Goal: Task Accomplishment & Management: Manage account settings

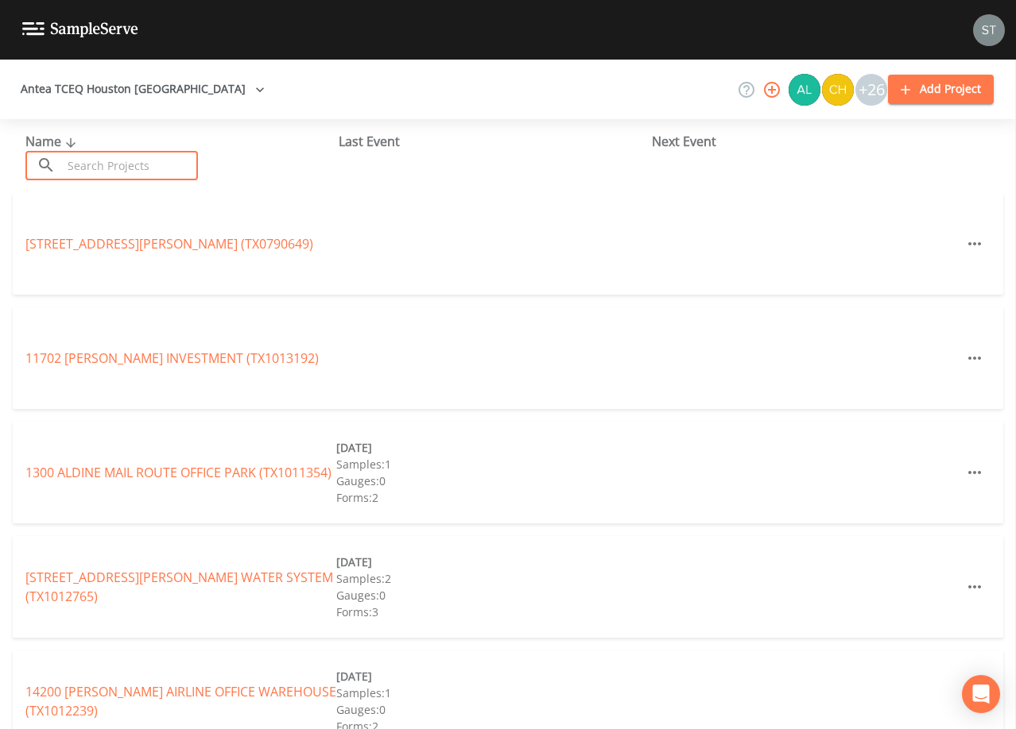
click at [137, 167] on input "text" at bounding box center [130, 165] width 136 height 29
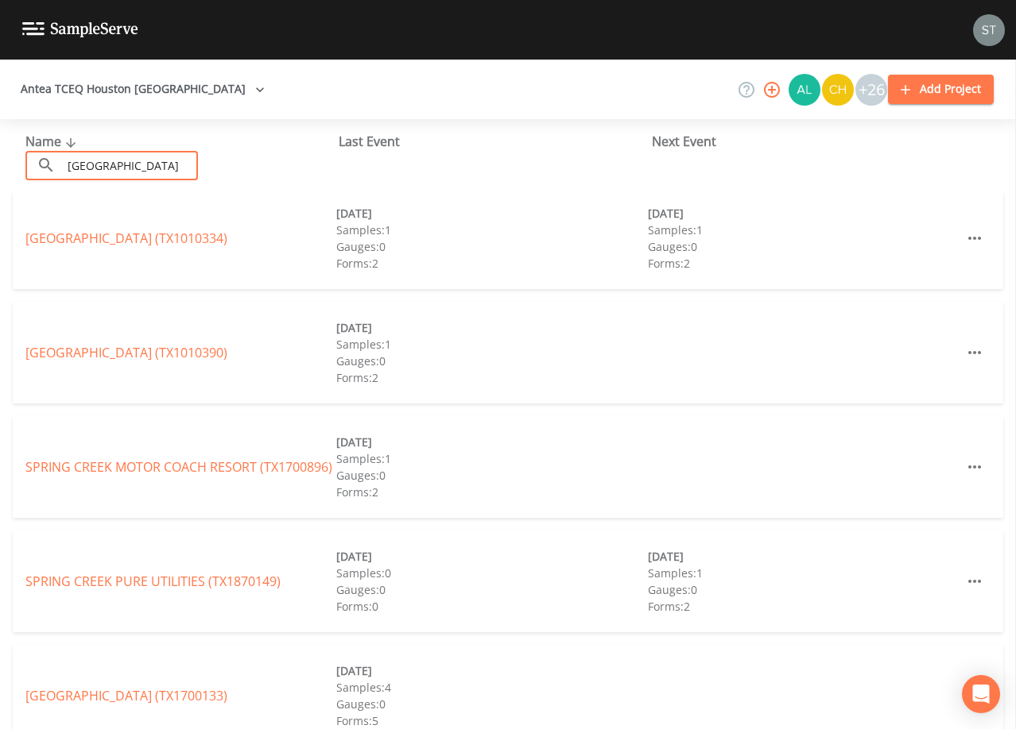
scroll to position [238, 0]
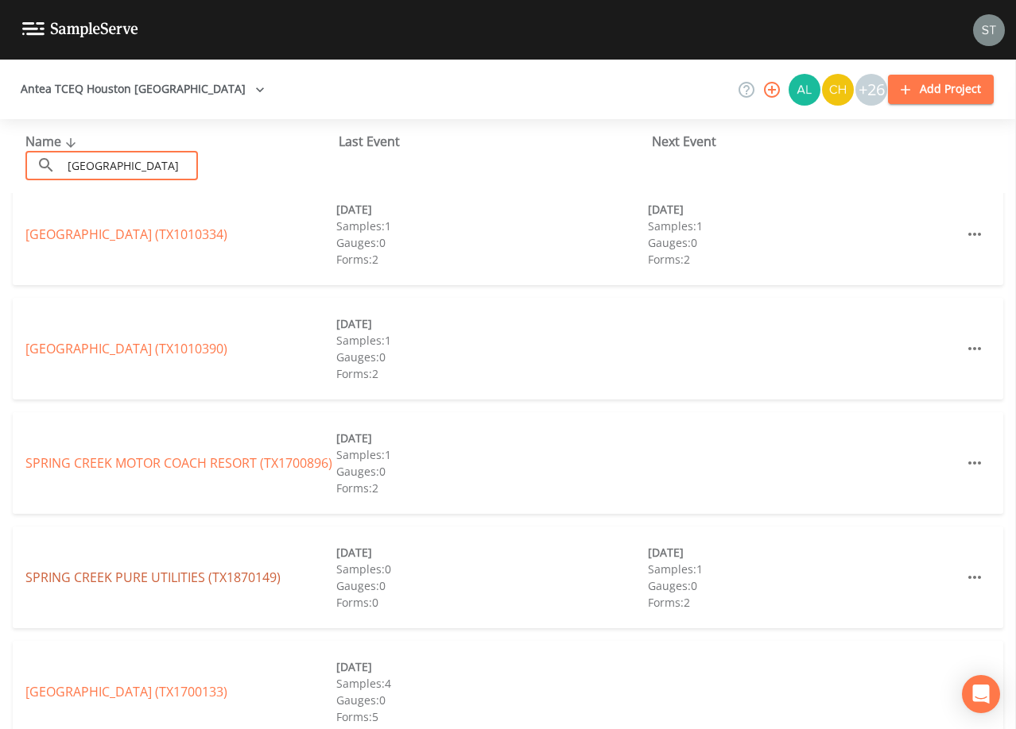
type input "[GEOGRAPHIC_DATA]"
click at [219, 579] on link "SPRING CREEK PURE UTILITIES (TX1870149)" at bounding box center [152, 577] width 255 height 17
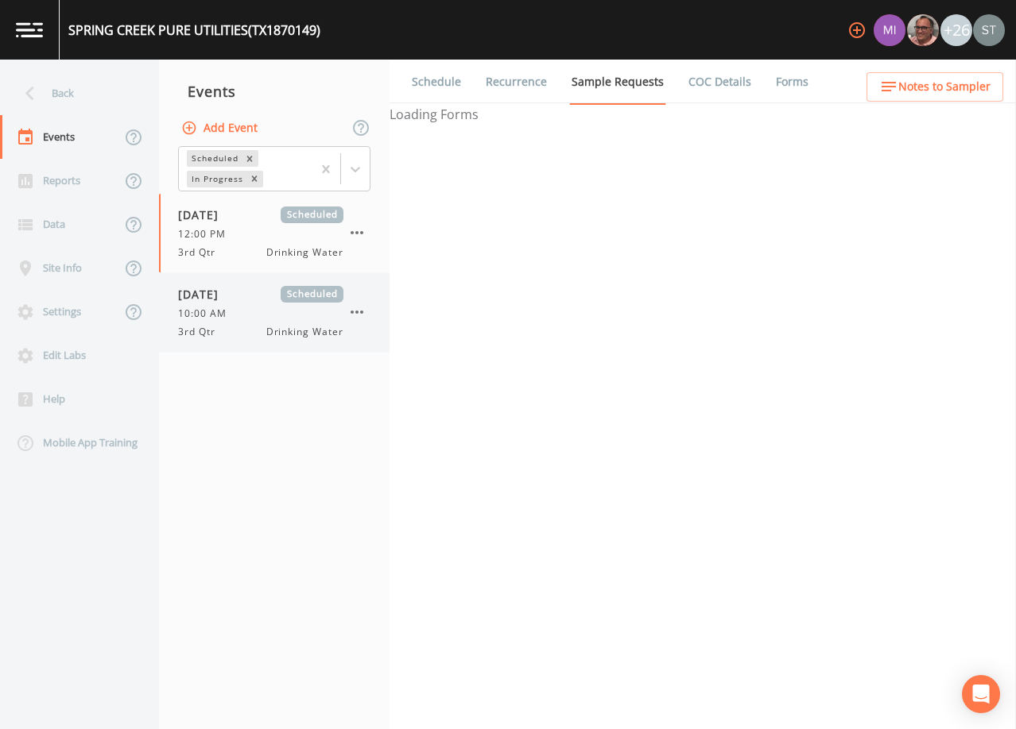
click at [273, 309] on div "10:00 AM" at bounding box center [260, 314] width 165 height 14
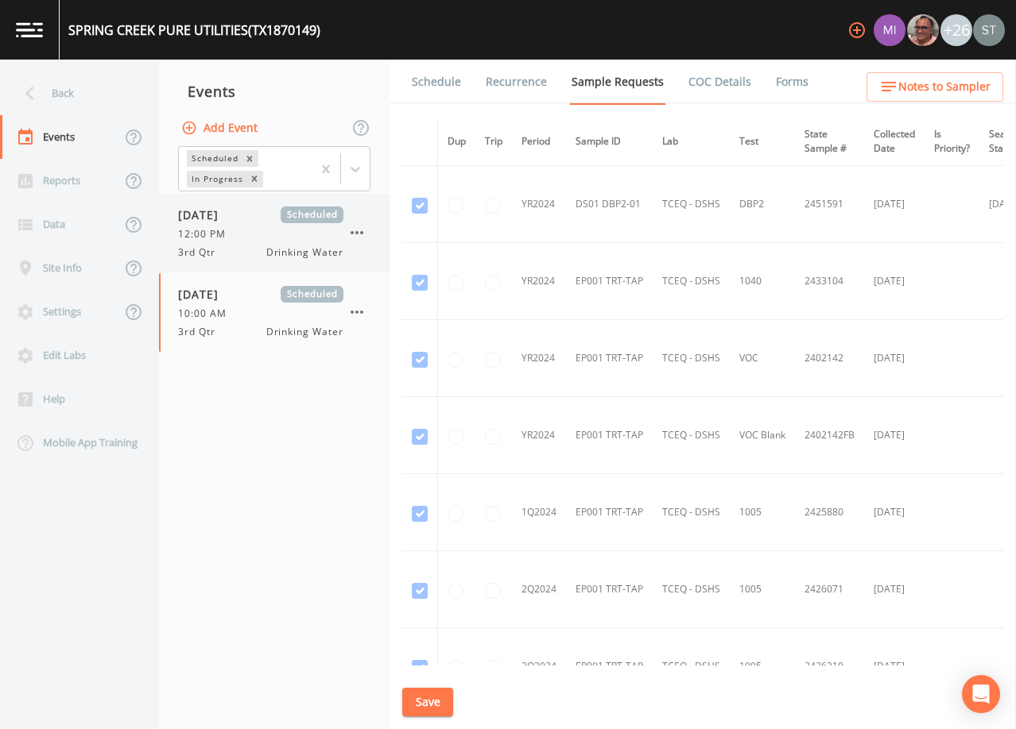
click at [246, 242] on div "[DATE] Scheduled 12:00 PM 3rd Qtr Drinking Water" at bounding box center [260, 233] width 165 height 53
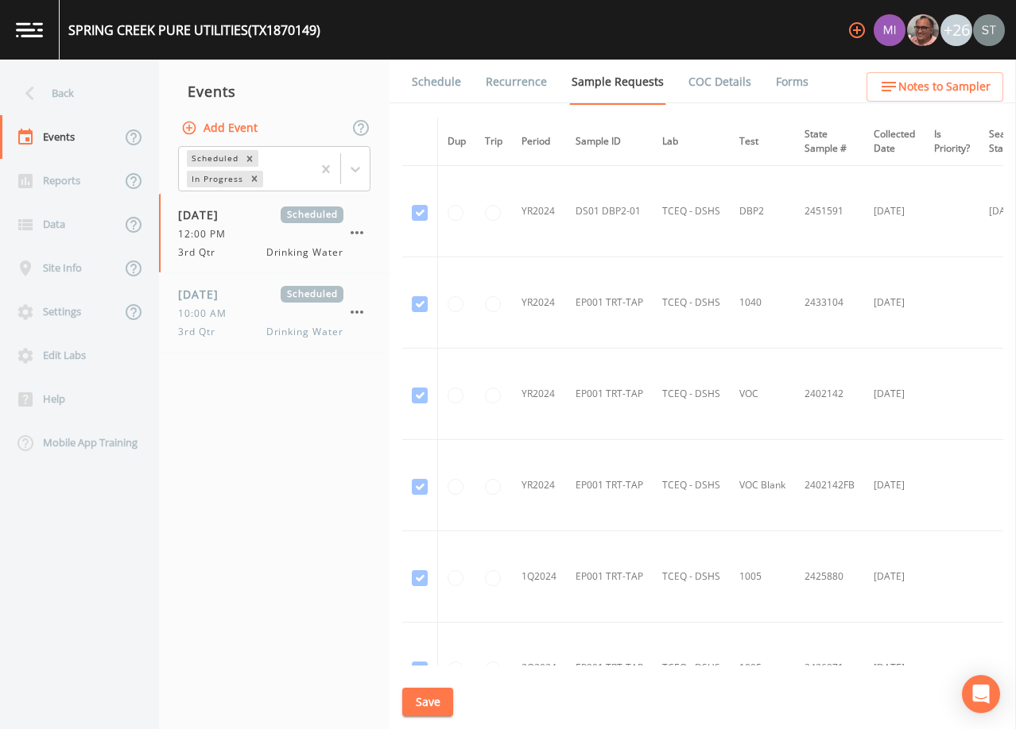
click at [433, 88] on link "Schedule" at bounding box center [436, 82] width 54 height 45
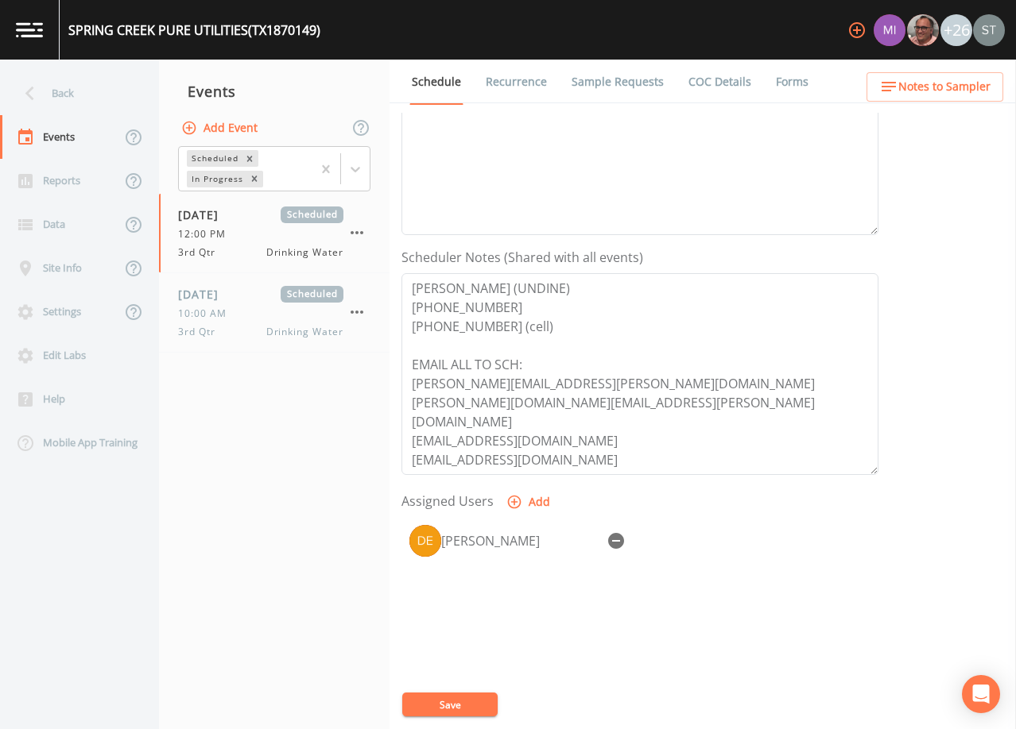
scroll to position [318, 0]
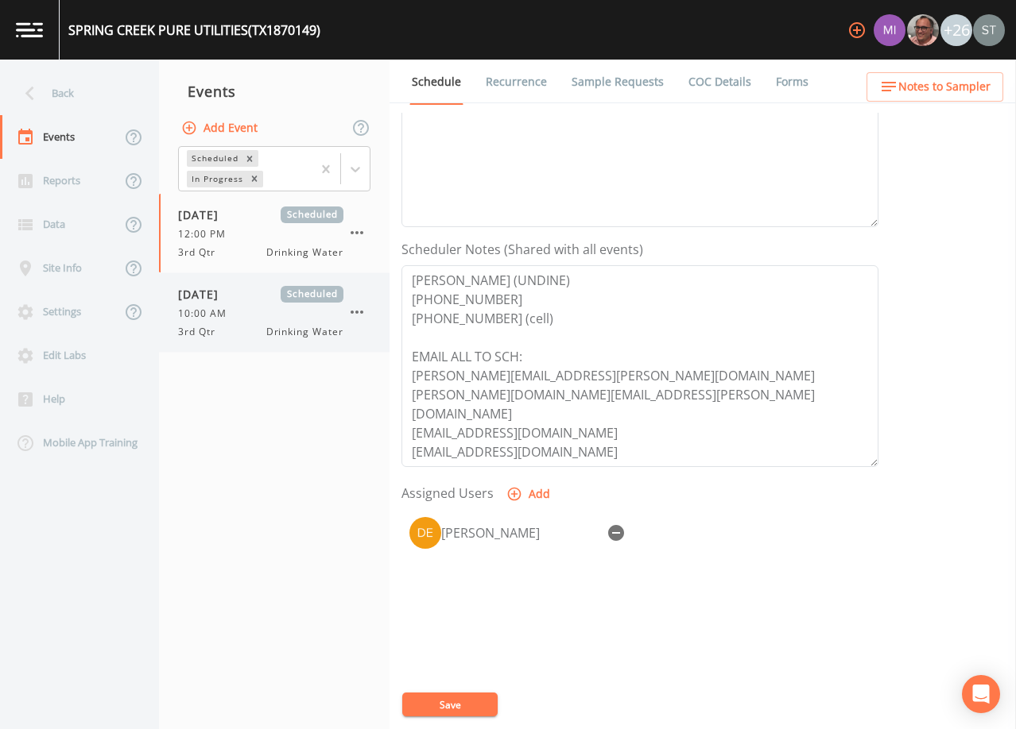
click at [269, 315] on div "10:00 AM" at bounding box center [260, 314] width 165 height 14
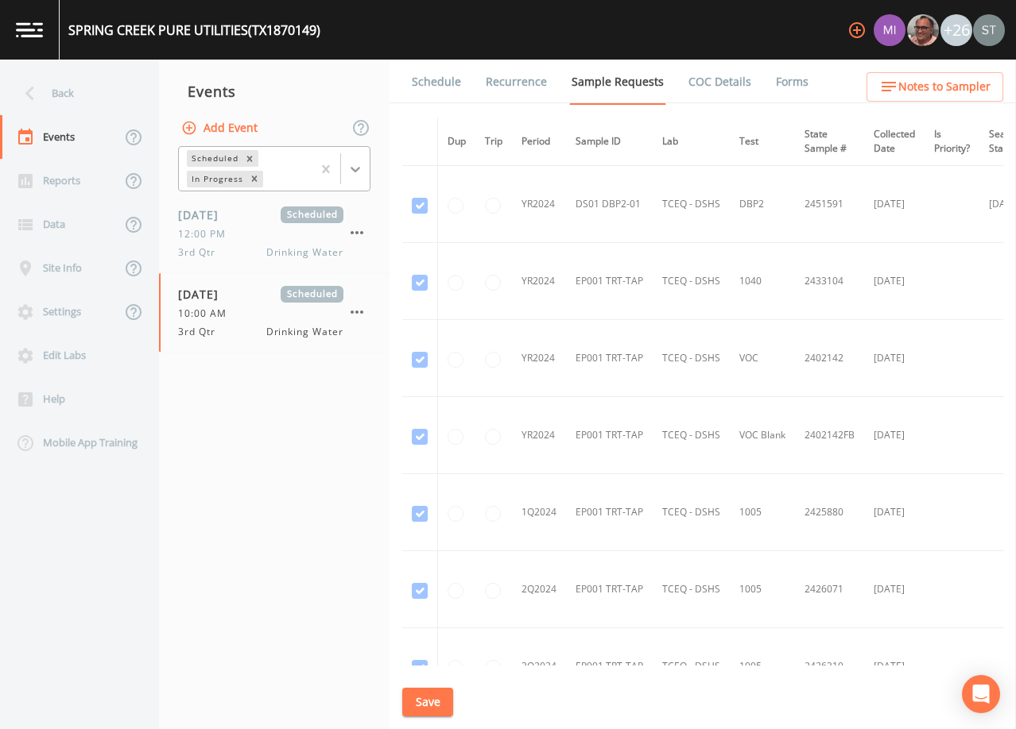
click at [360, 165] on icon at bounding box center [355, 169] width 16 height 16
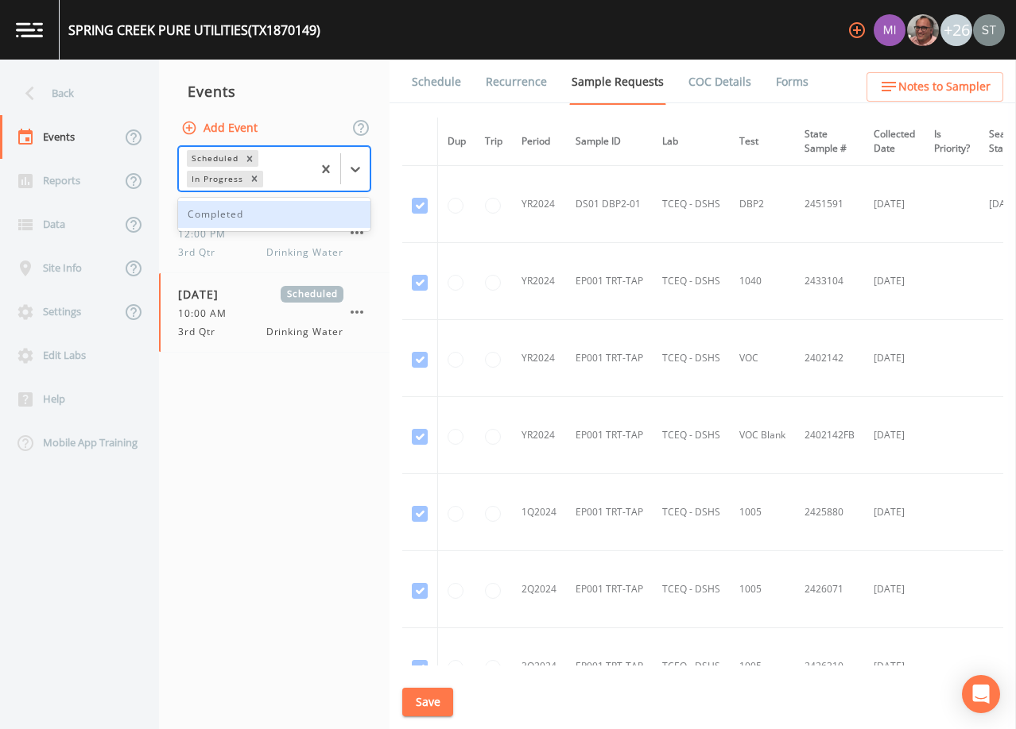
click at [304, 226] on div "Completed" at bounding box center [274, 214] width 192 height 27
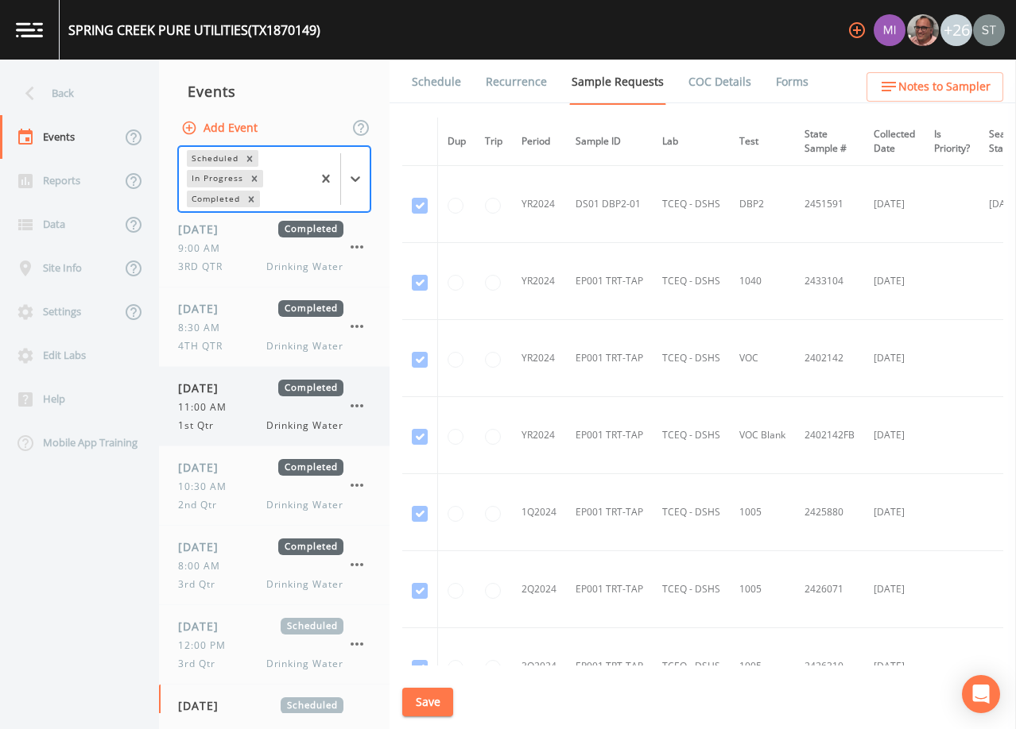
scroll to position [54, 0]
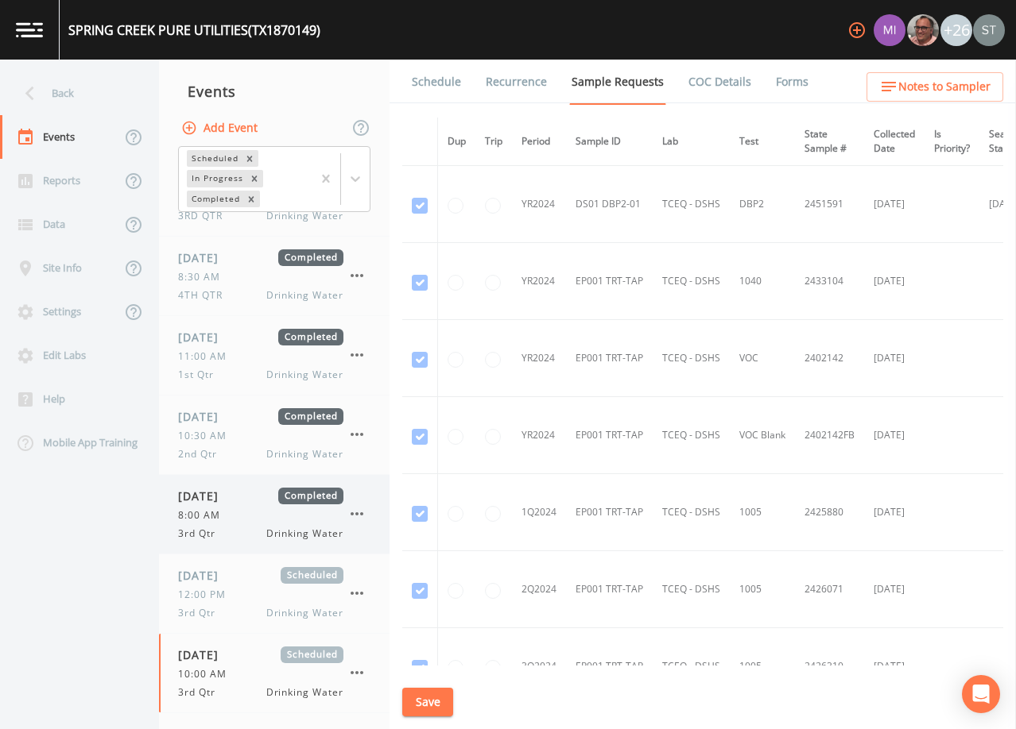
click at [238, 527] on div "3rd Qtr Drinking Water" at bounding box center [260, 534] width 165 height 14
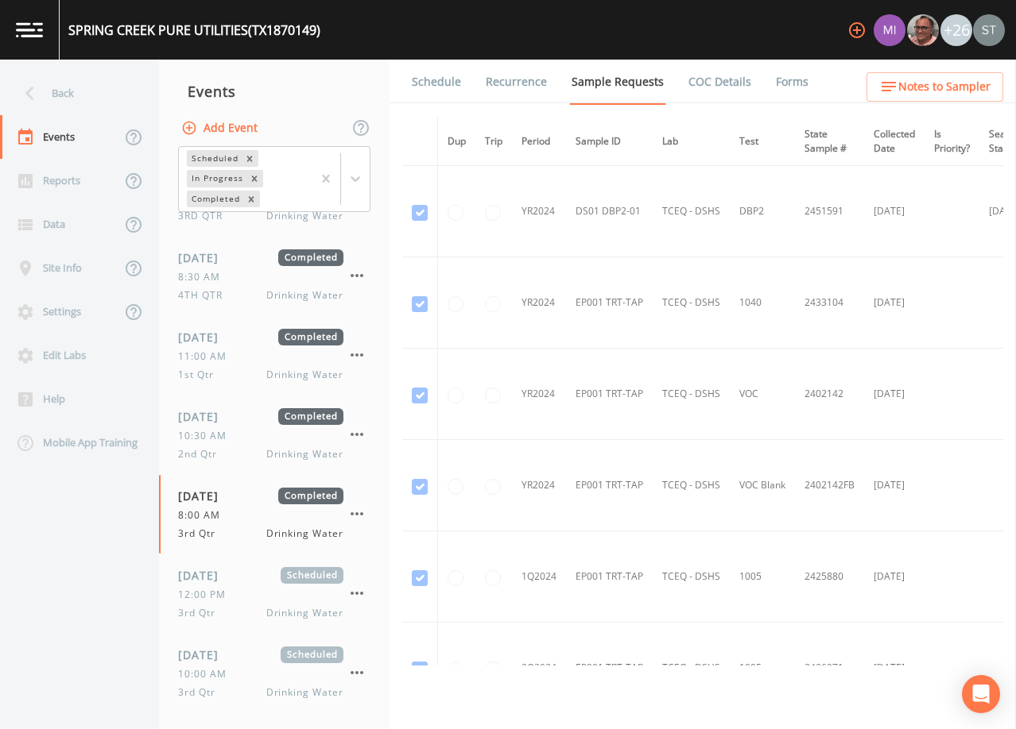
click at [450, 99] on link "Schedule" at bounding box center [436, 82] width 54 height 45
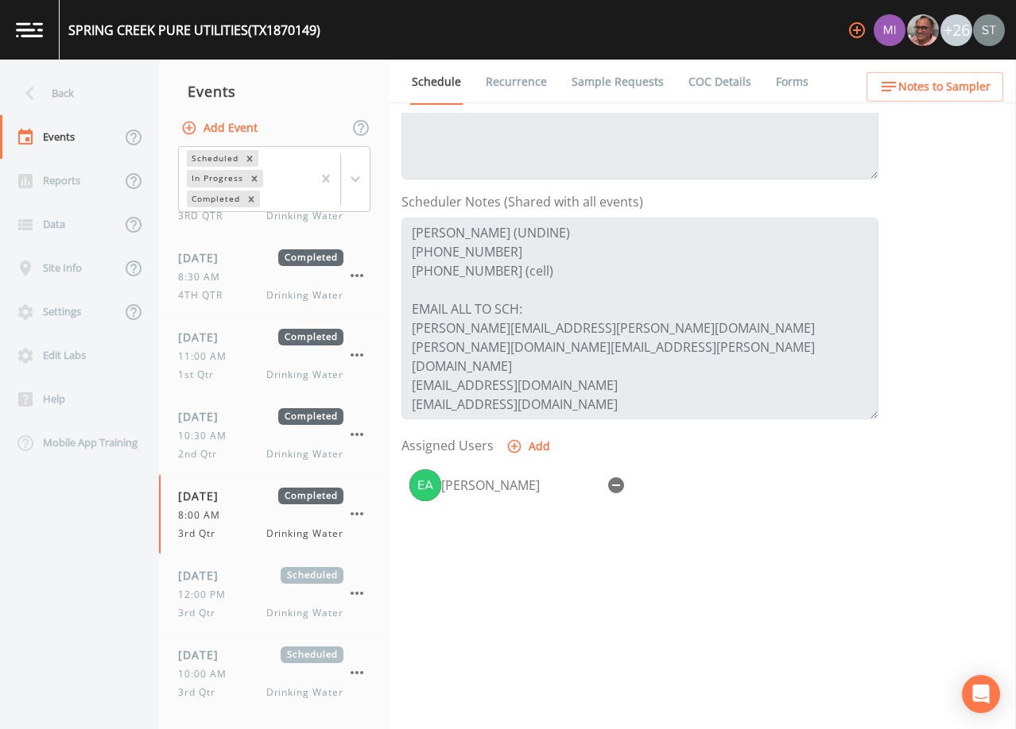
scroll to position [392, 0]
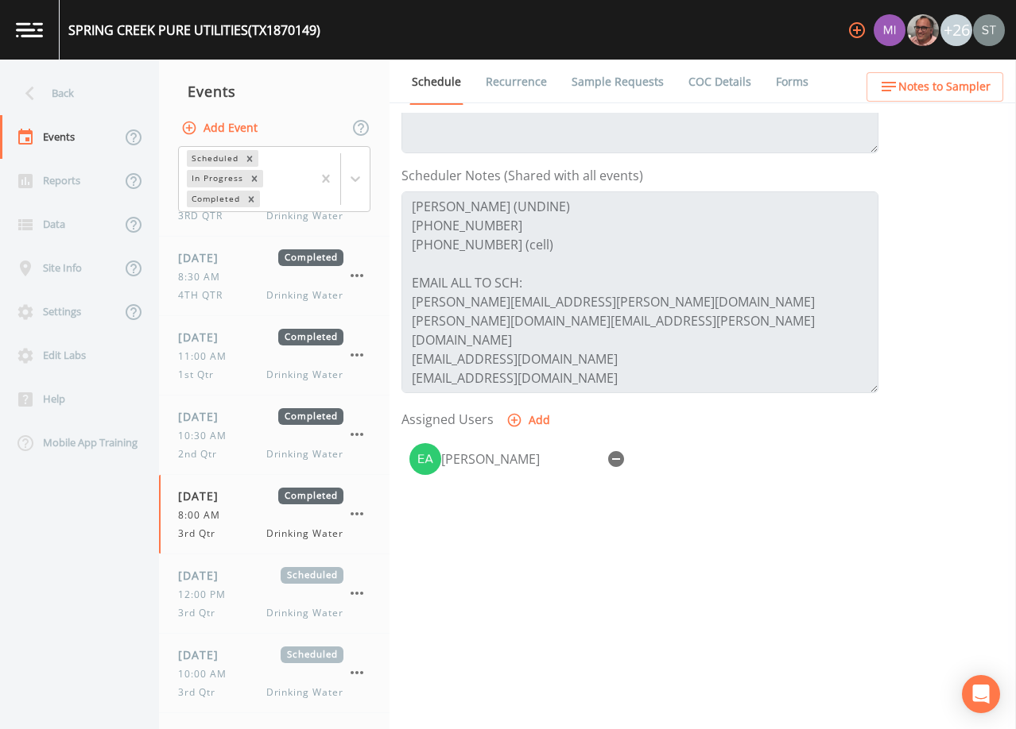
click at [789, 87] on link "Forms" at bounding box center [791, 82] width 37 height 45
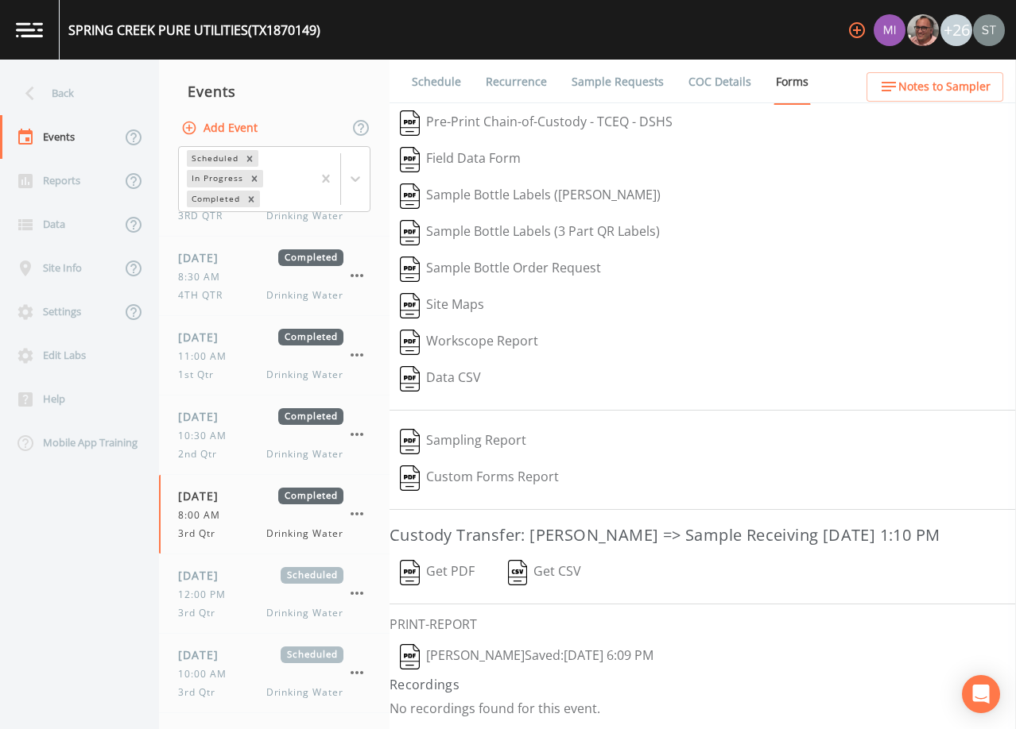
click at [509, 656] on button "[PERSON_NAME]  Saved: [DATE] 6:09 PM" at bounding box center [526, 657] width 274 height 37
click at [81, 93] on div "Back" at bounding box center [71, 94] width 143 height 44
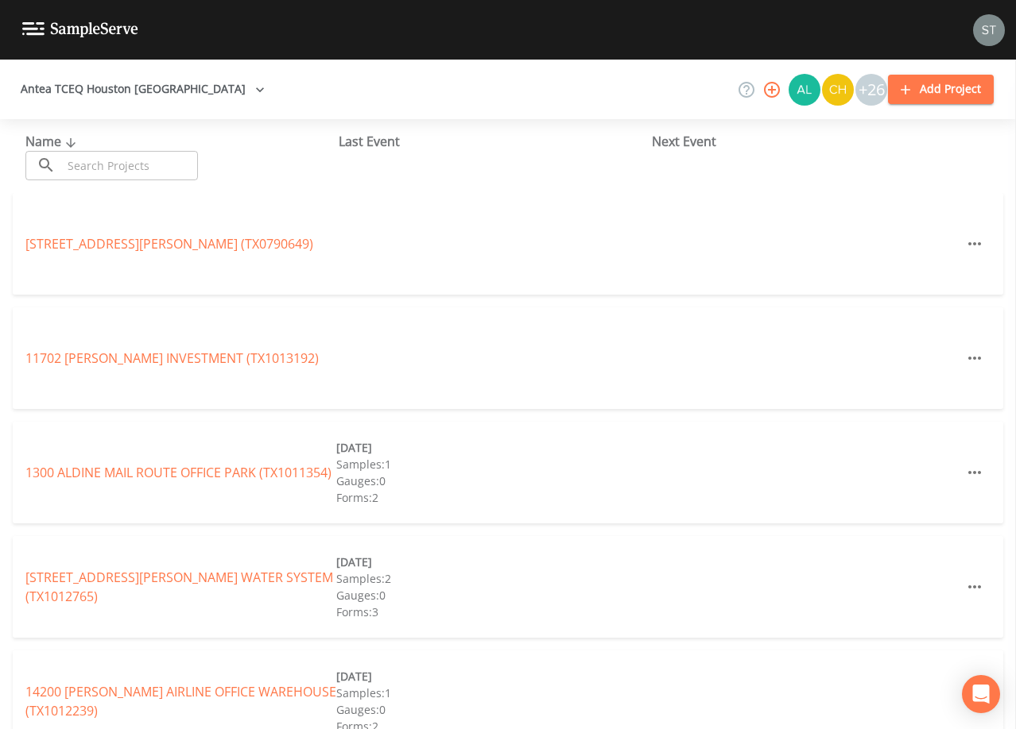
click at [165, 159] on input "text" at bounding box center [130, 165] width 136 height 29
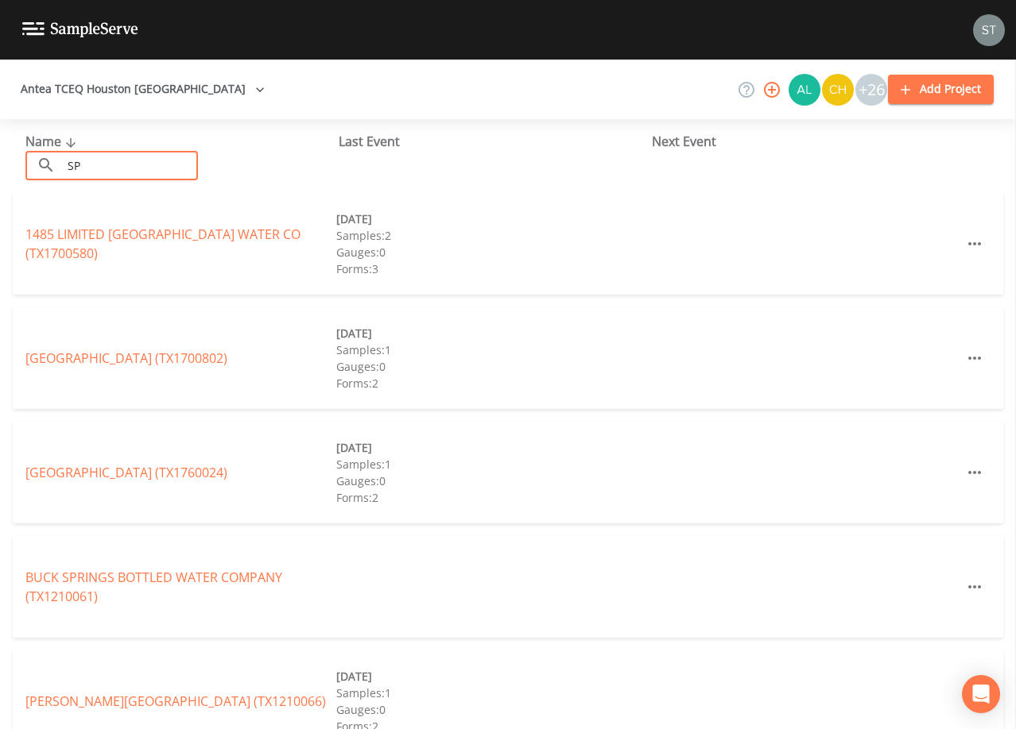
type input "S"
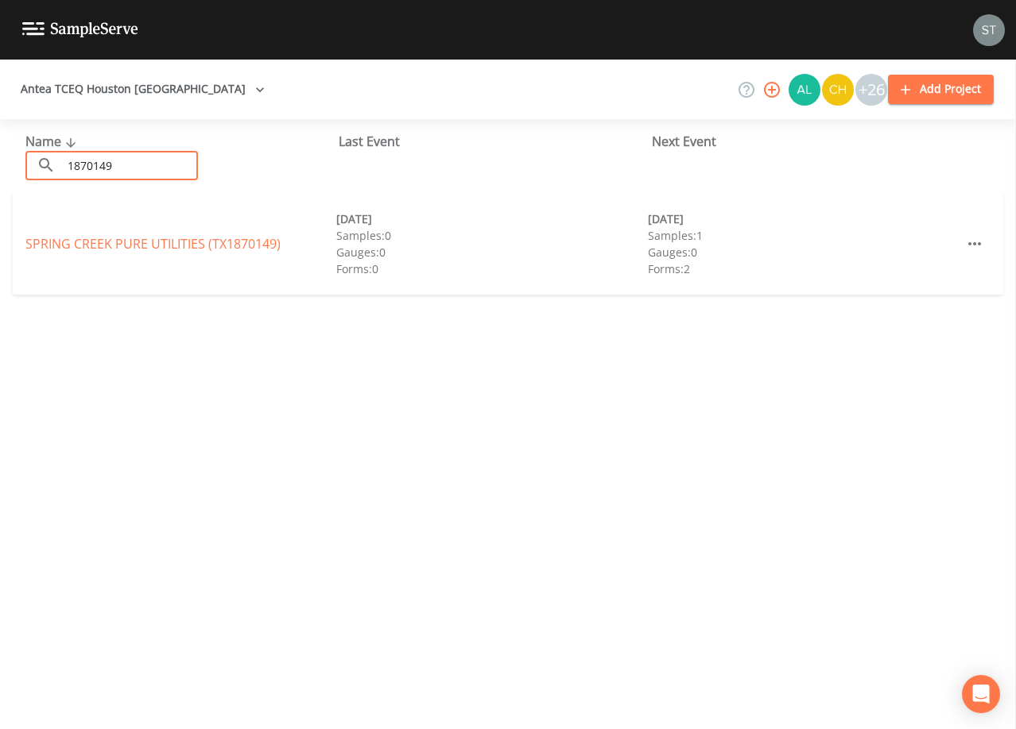
type input "1870149"
click at [179, 246] on link "SPRING CREEK PURE UTILITIES (TX1870149)" at bounding box center [152, 243] width 255 height 17
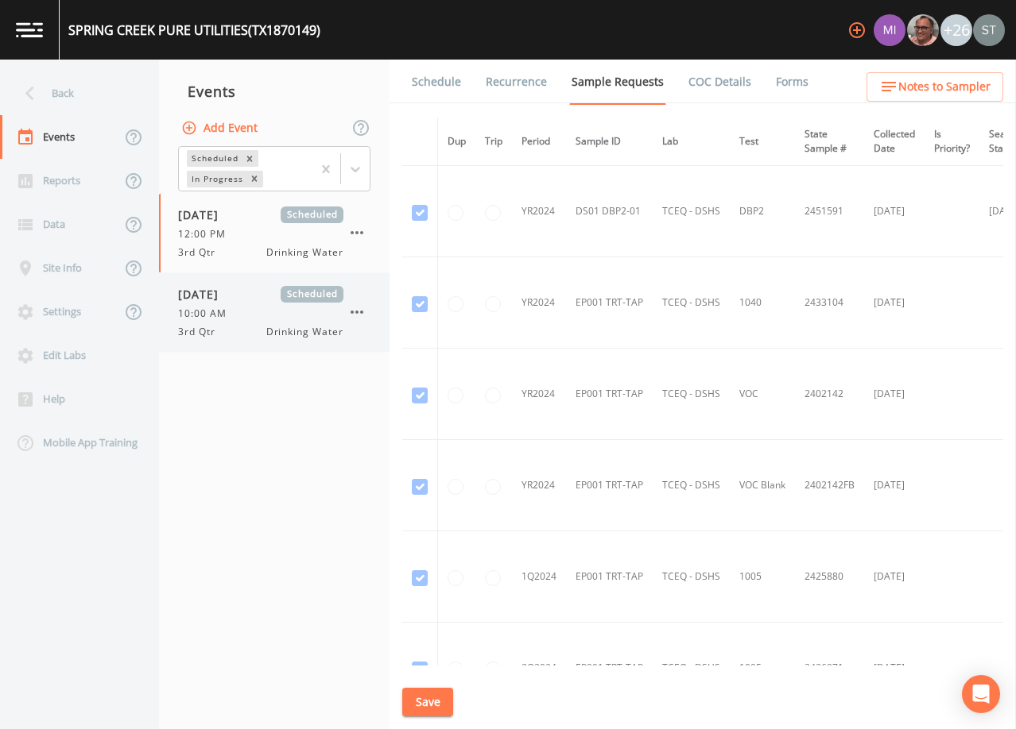
click at [252, 309] on div "10:00 AM" at bounding box center [260, 314] width 165 height 14
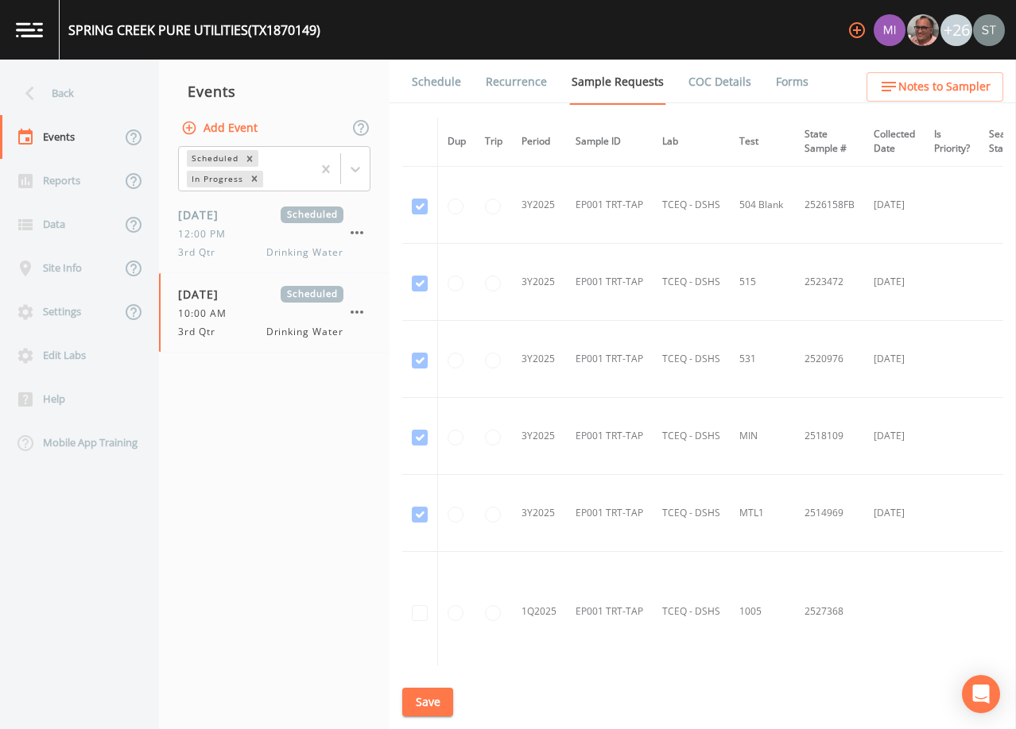
scroll to position [1403, 0]
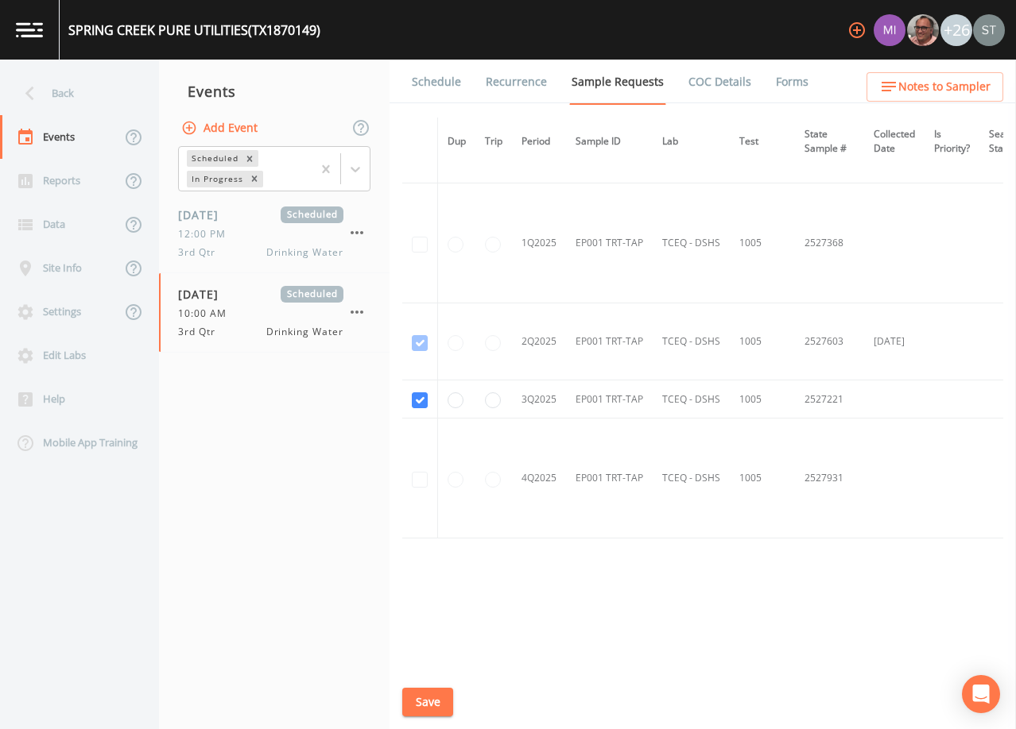
click at [443, 89] on link "Schedule" at bounding box center [436, 82] width 54 height 45
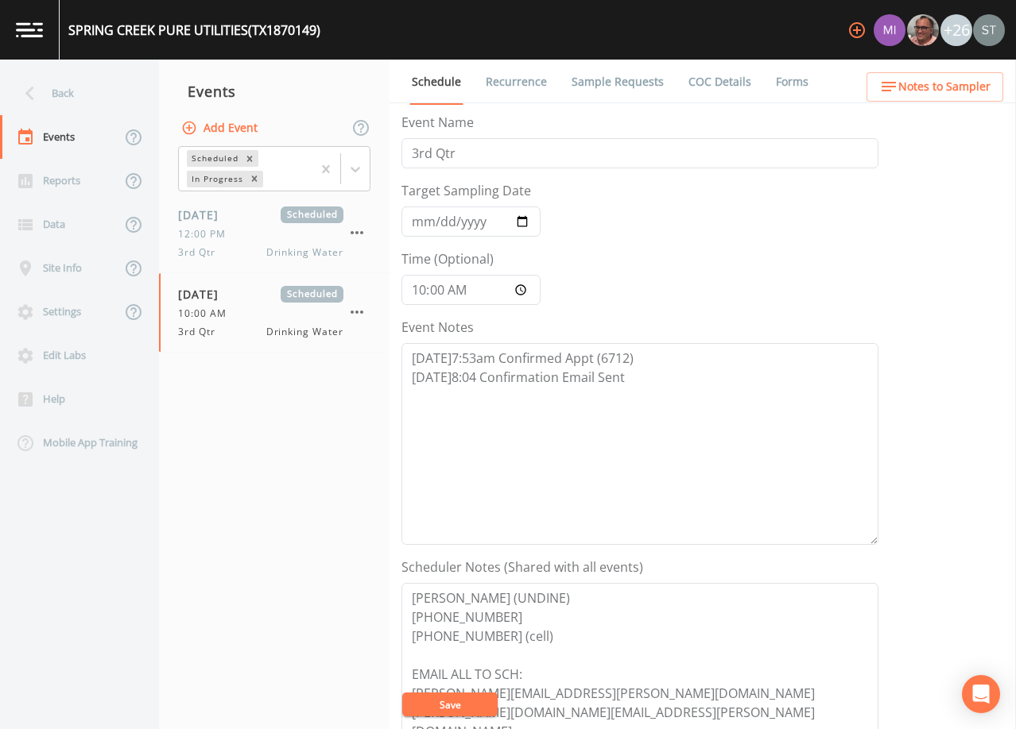
click at [614, 89] on link "Sample Requests" at bounding box center [617, 82] width 97 height 45
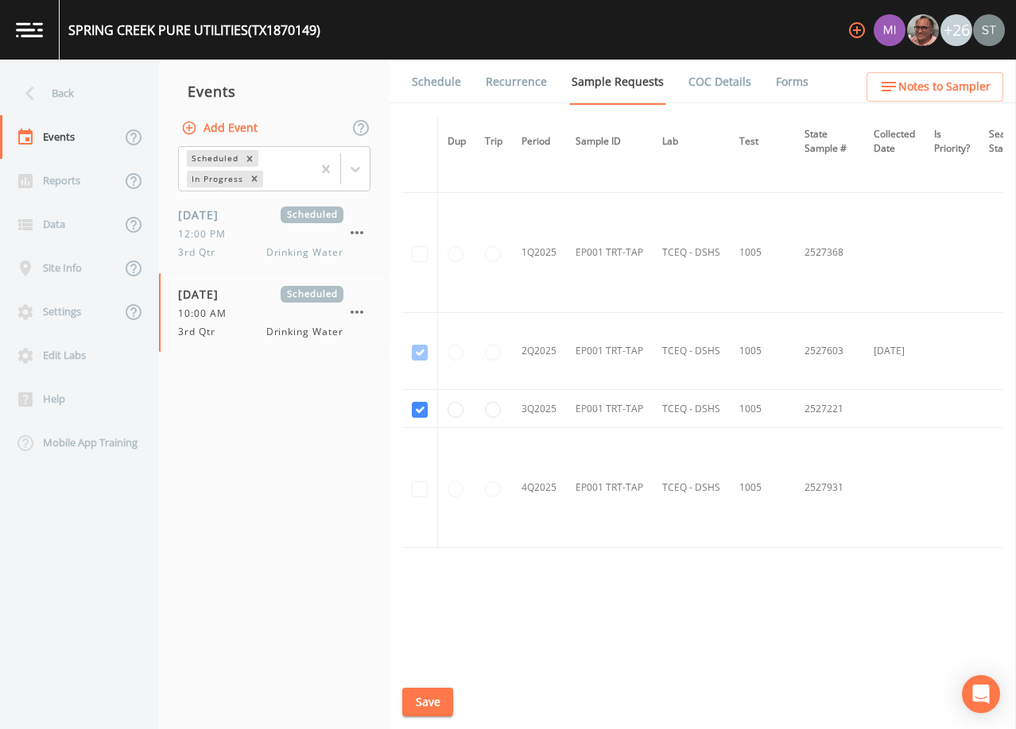
scroll to position [1403, 0]
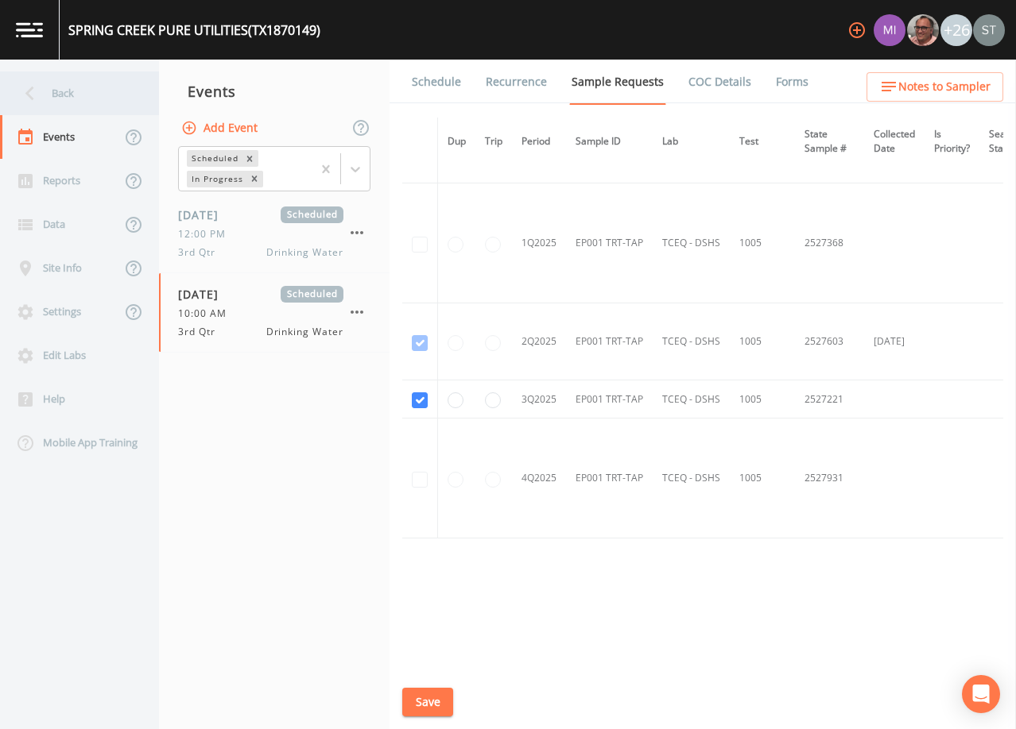
click at [76, 95] on div "Back" at bounding box center [71, 94] width 143 height 44
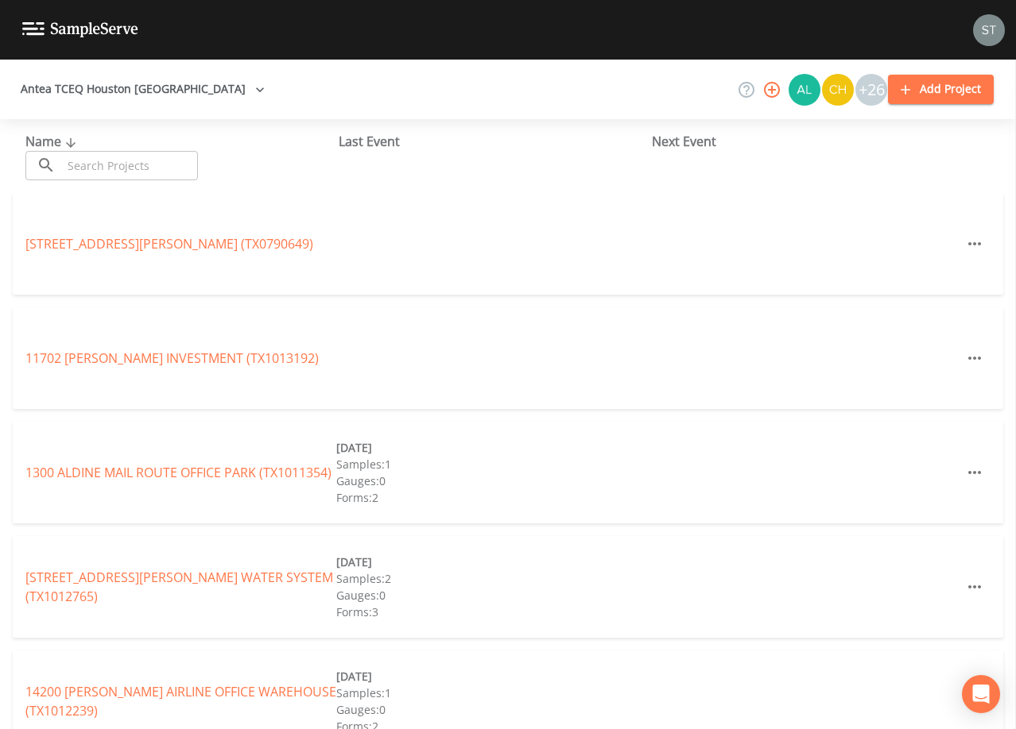
click at [118, 159] on input "text" at bounding box center [130, 165] width 136 height 29
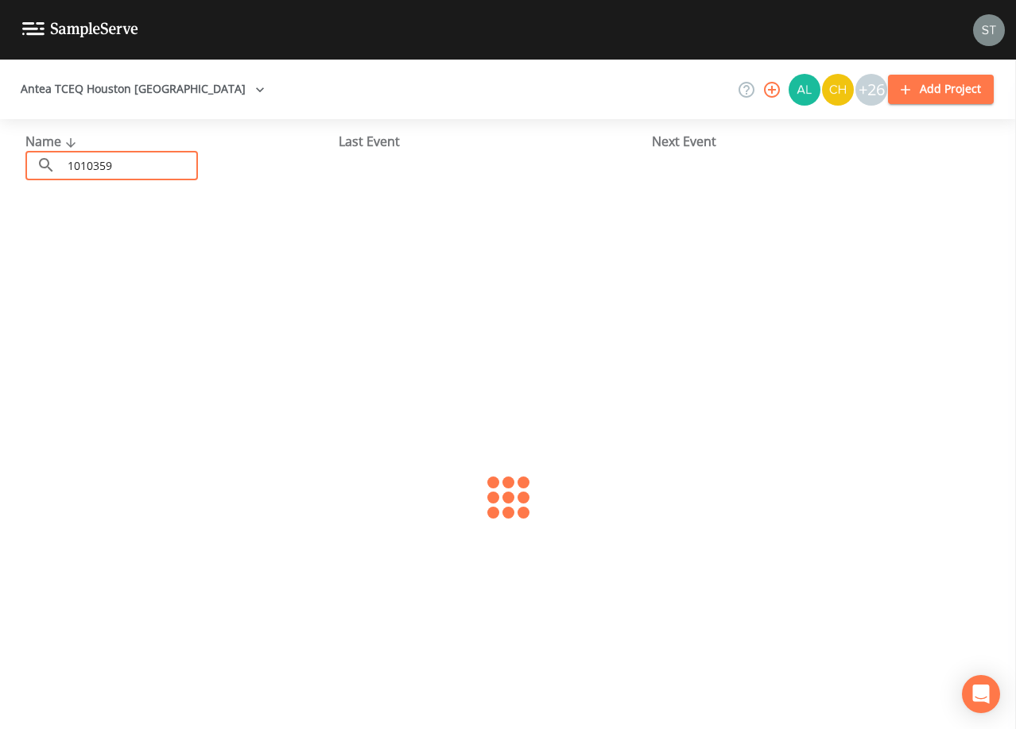
type input "1010359"
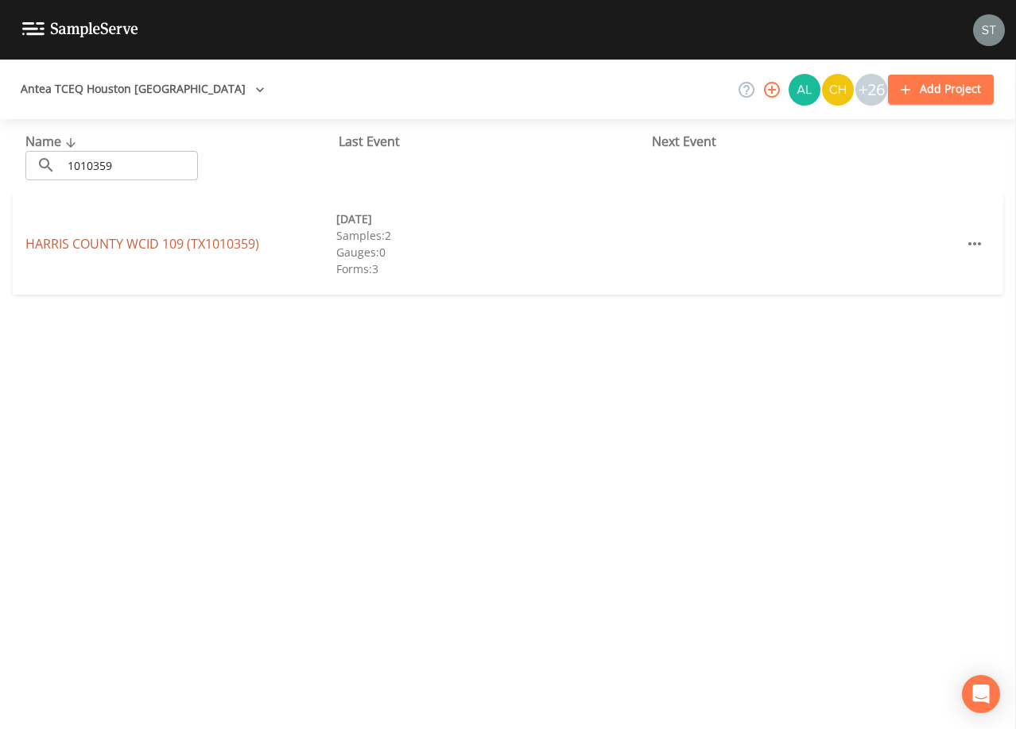
click at [174, 245] on link "HARRIS COUNTY WCID 109 (TX1010359)" at bounding box center [142, 243] width 234 height 17
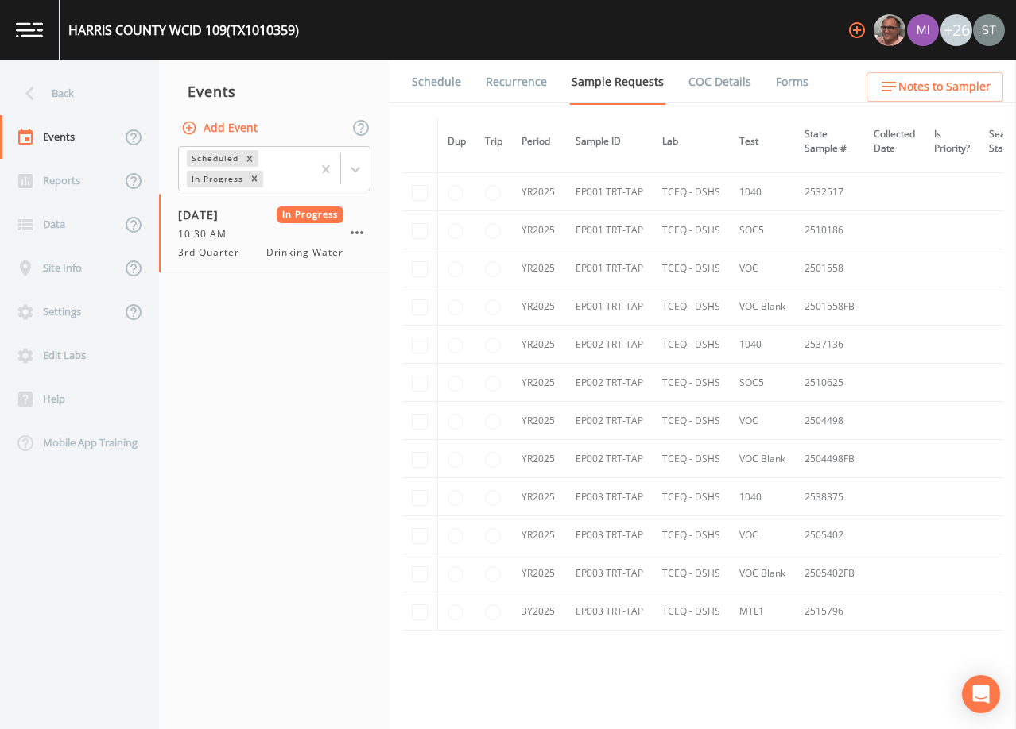
scroll to position [1639, 0]
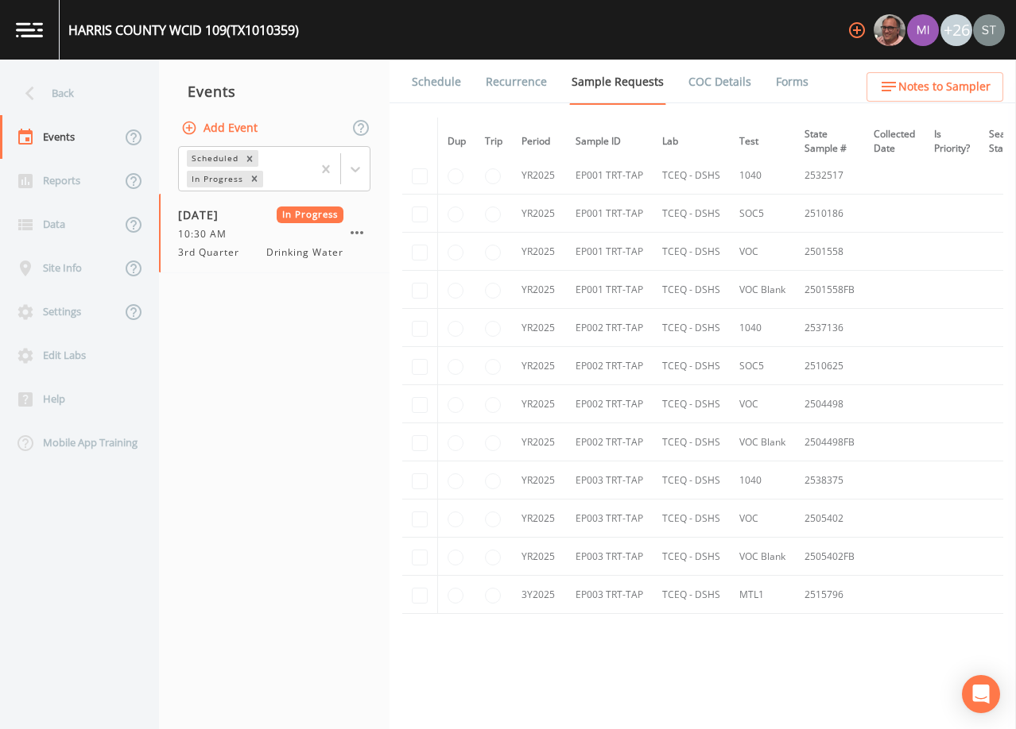
click at [235, 132] on button "Add Event" at bounding box center [221, 128] width 86 height 29
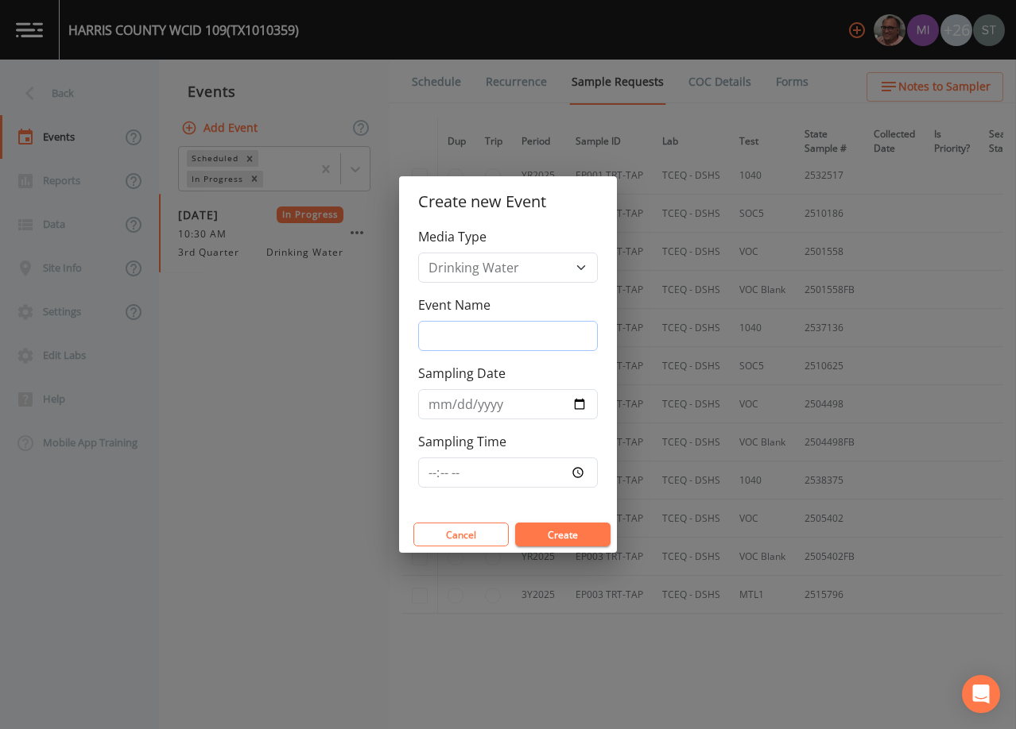
click at [505, 326] on input "Event Name" at bounding box center [508, 336] width 180 height 30
type input "4th Qtr"
click at [431, 404] on input "Sampling Date" at bounding box center [508, 404] width 180 height 30
type input "[DATE]"
type input "08:30"
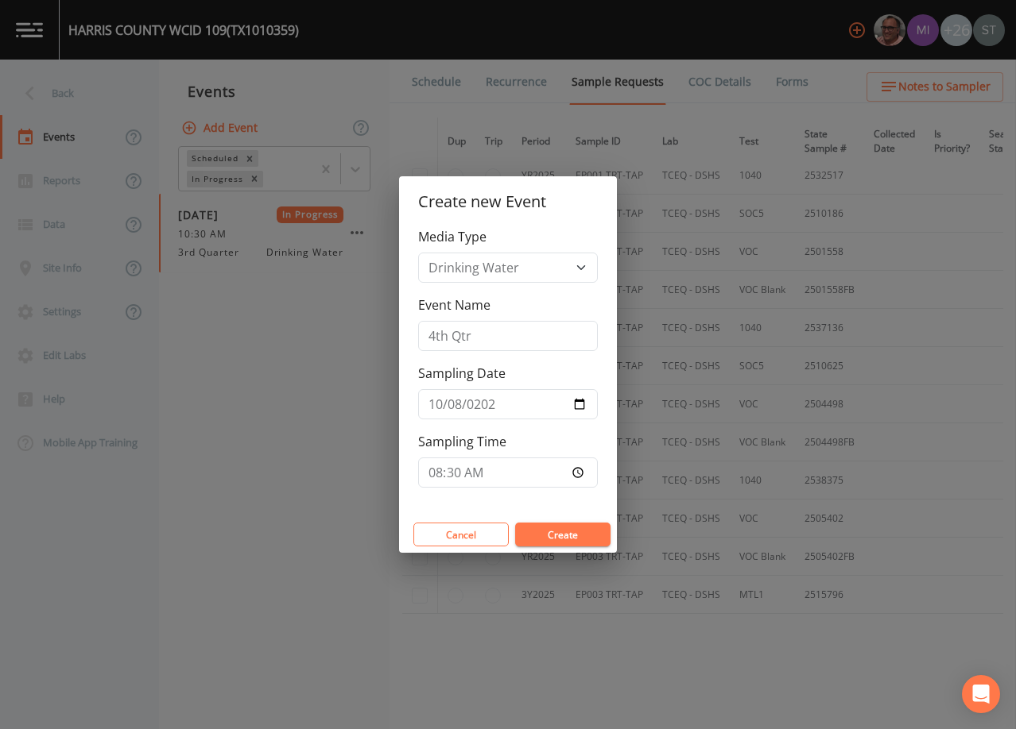
click at [555, 534] on button "Create" at bounding box center [562, 535] width 95 height 24
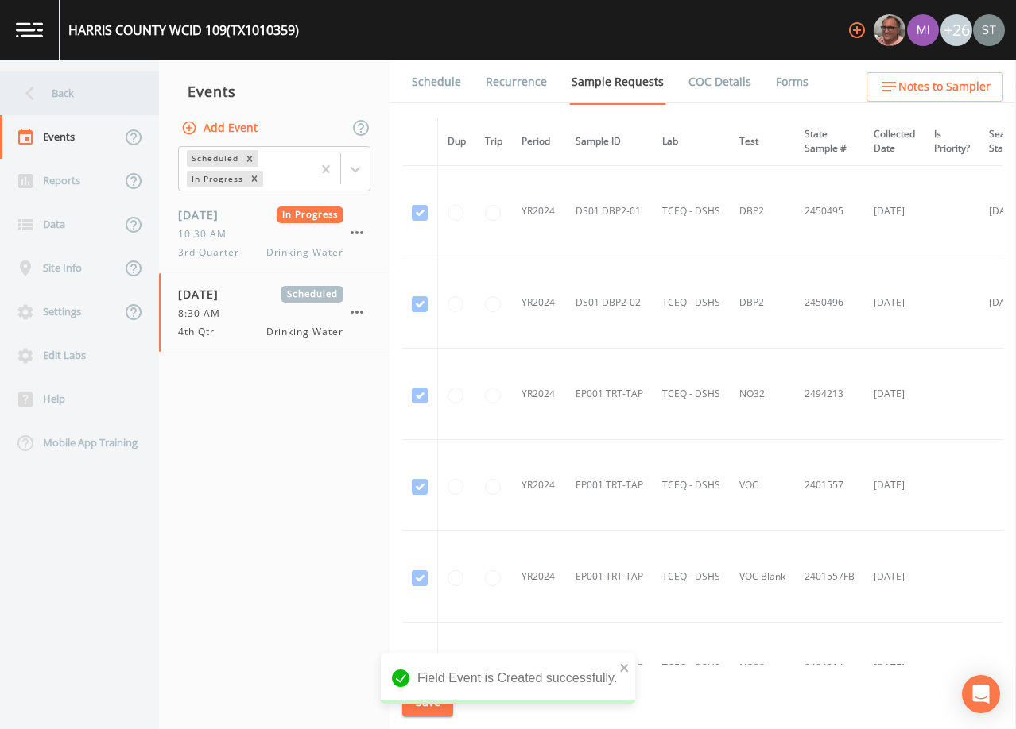
click at [77, 99] on div "Back" at bounding box center [71, 94] width 143 height 44
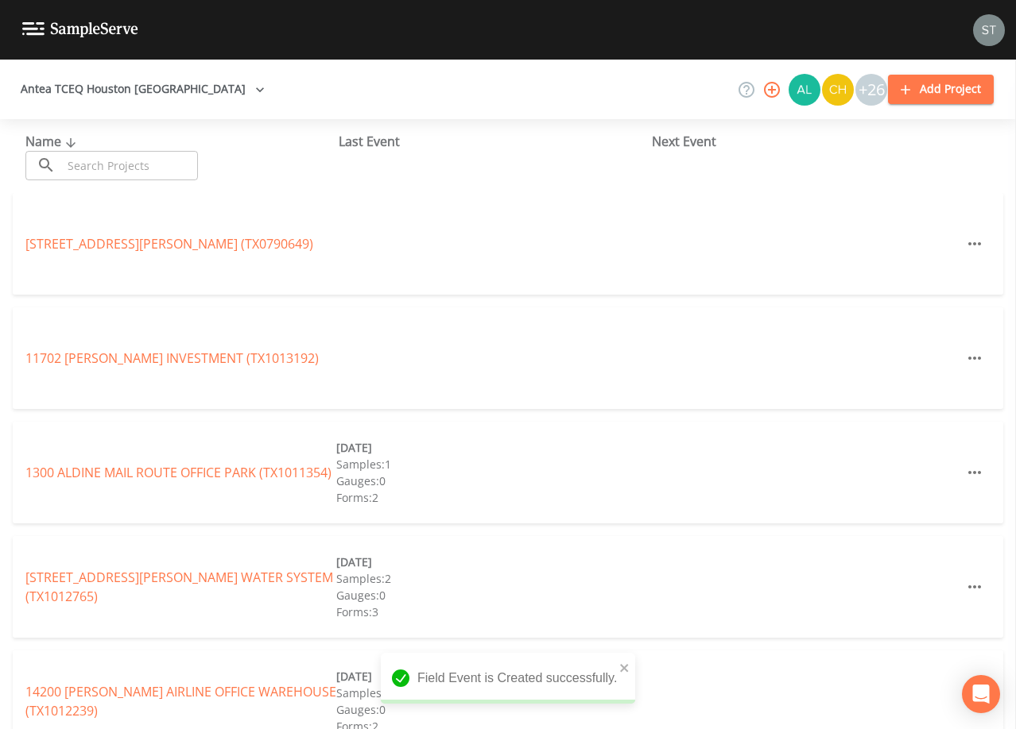
click at [147, 163] on input "text" at bounding box center [130, 165] width 136 height 29
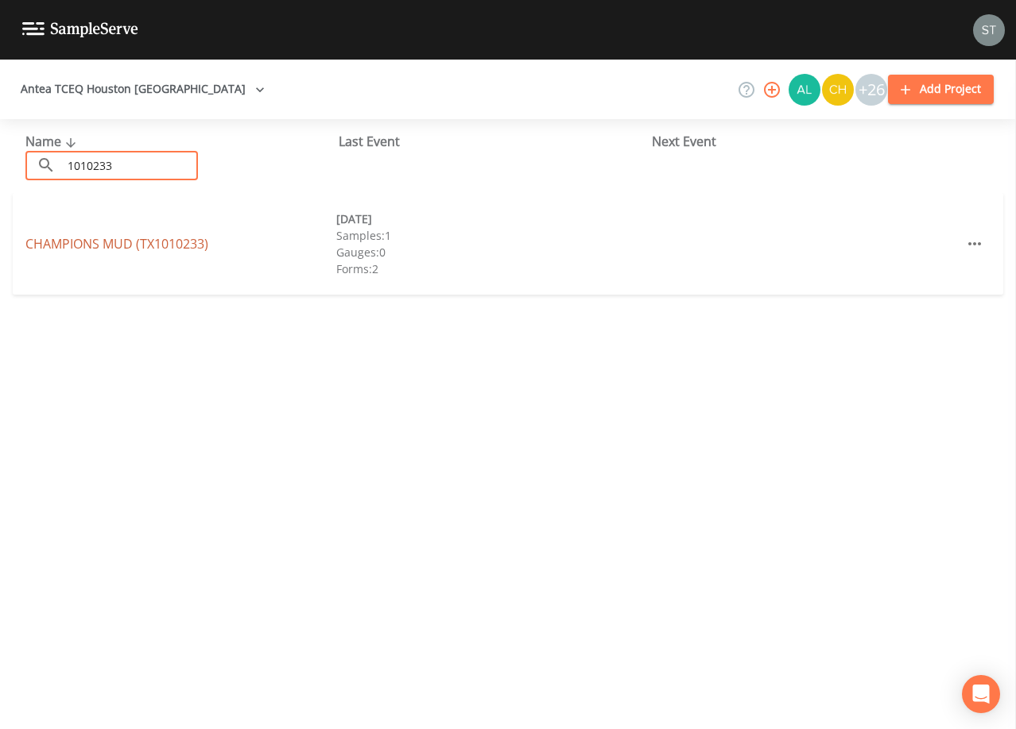
type input "1010233"
click at [184, 242] on link "CHAMPIONS MUD (TX1010233)" at bounding box center [116, 243] width 183 height 17
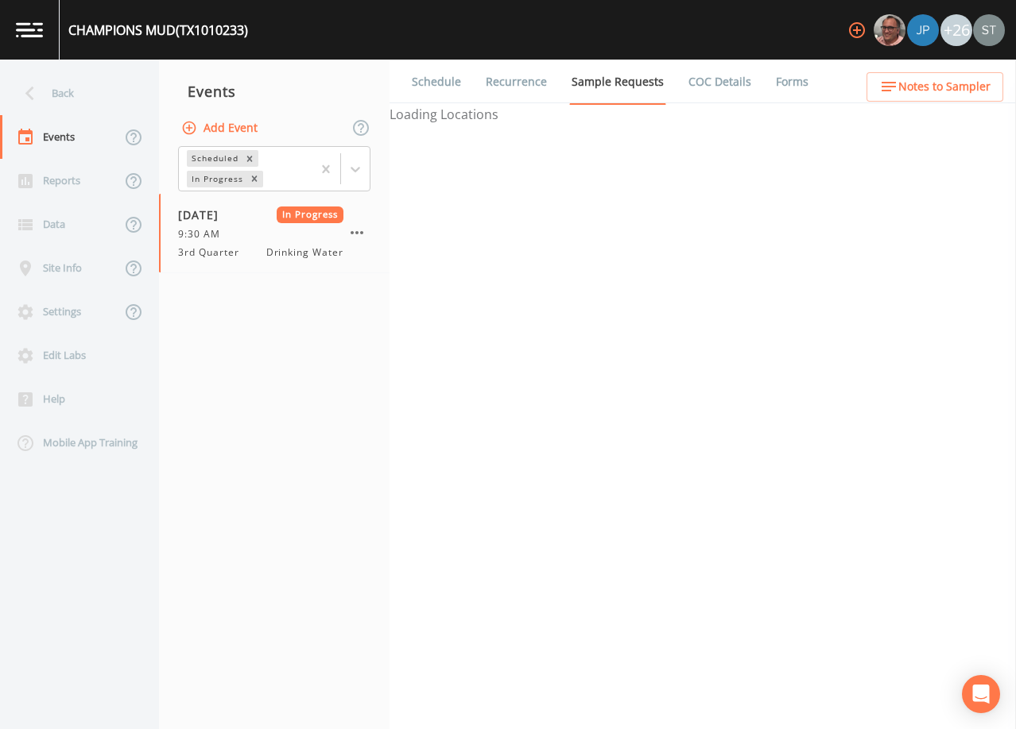
click at [228, 130] on button "Add Event" at bounding box center [221, 128] width 86 height 29
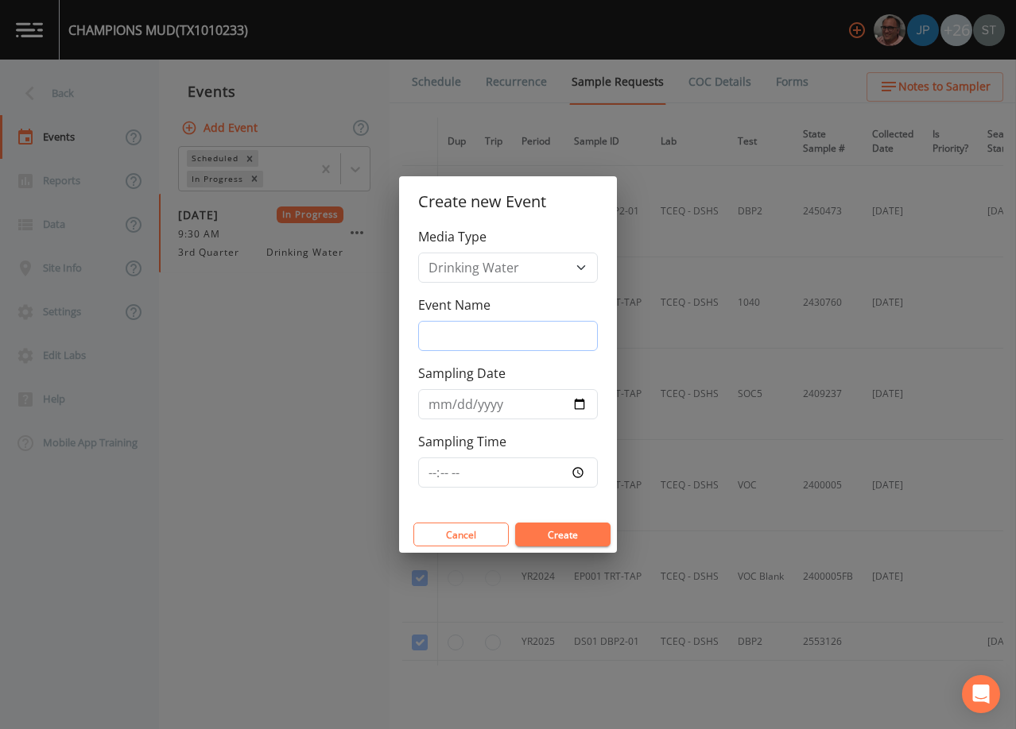
click at [509, 333] on input "Event Name" at bounding box center [508, 336] width 180 height 30
type input "4th Qtr"
click at [435, 404] on input "Sampling Date" at bounding box center [508, 404] width 180 height 30
type input "[DATE]"
type input "10:30"
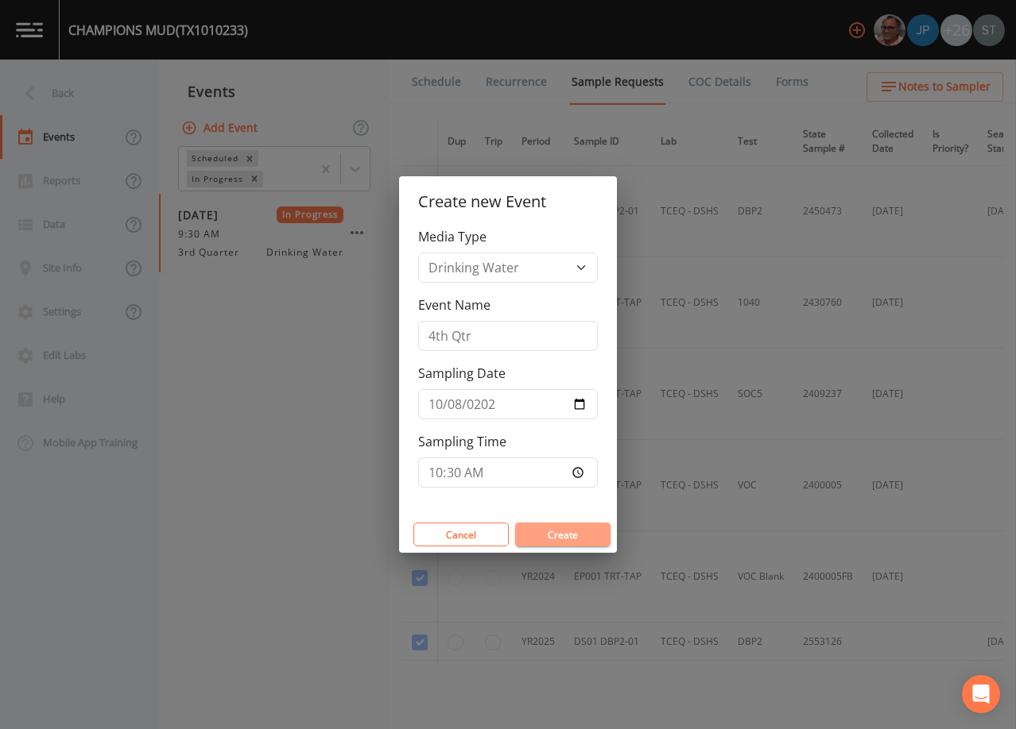
click at [590, 532] on button "Create" at bounding box center [562, 535] width 95 height 24
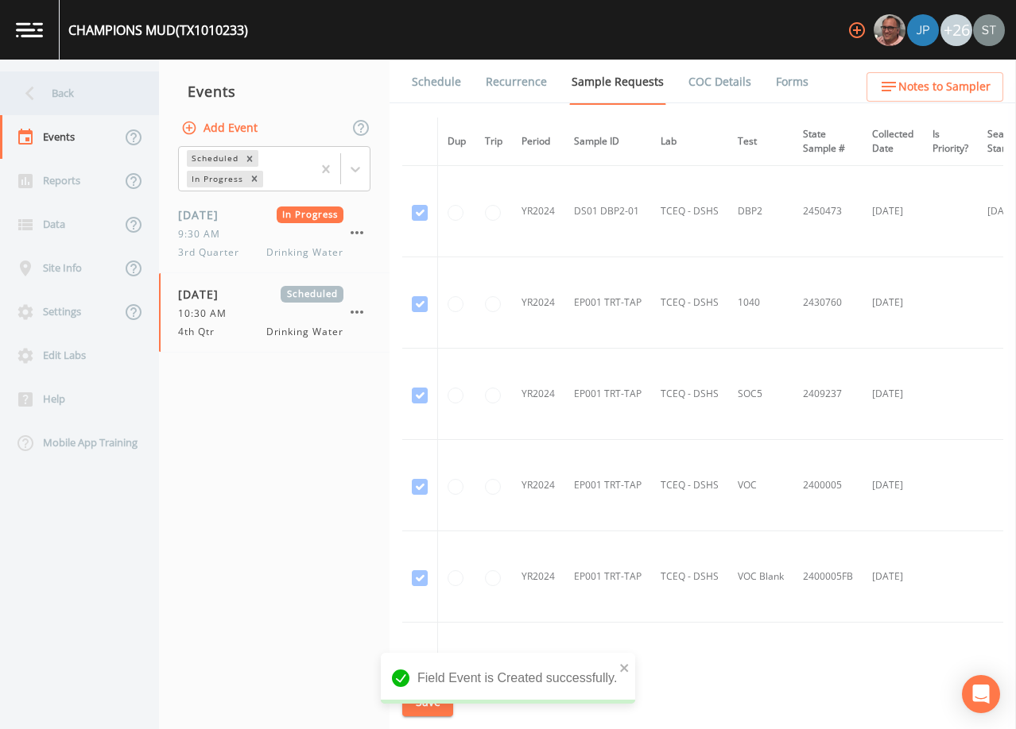
click at [75, 92] on div "Back" at bounding box center [71, 94] width 143 height 44
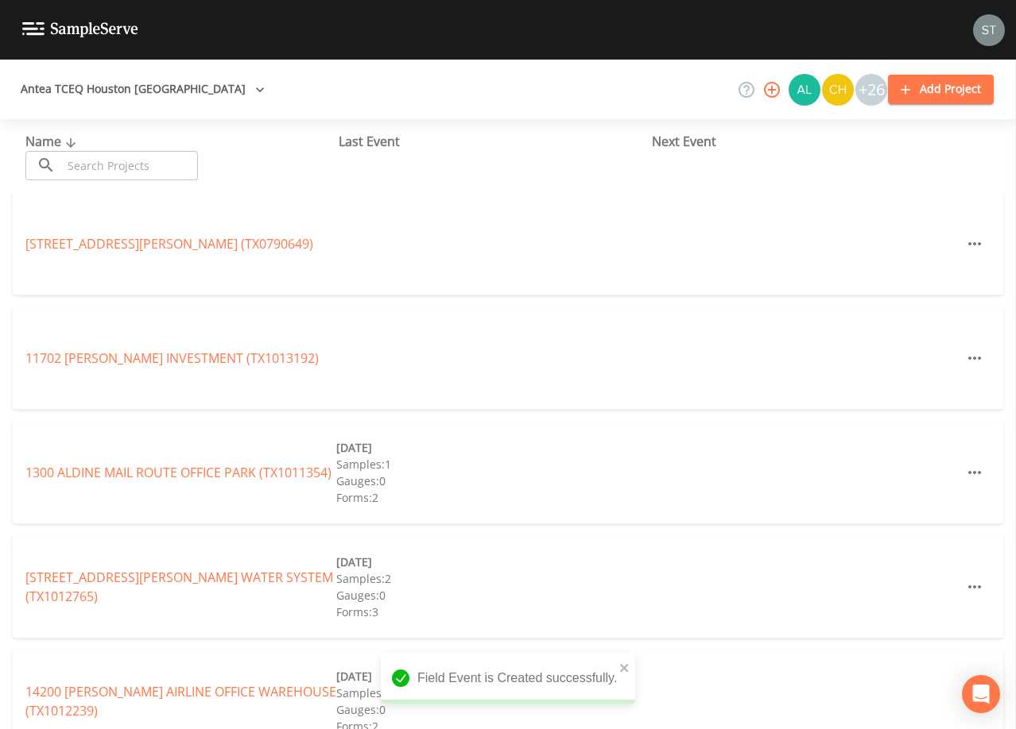
click at [120, 159] on input "text" at bounding box center [130, 165] width 136 height 29
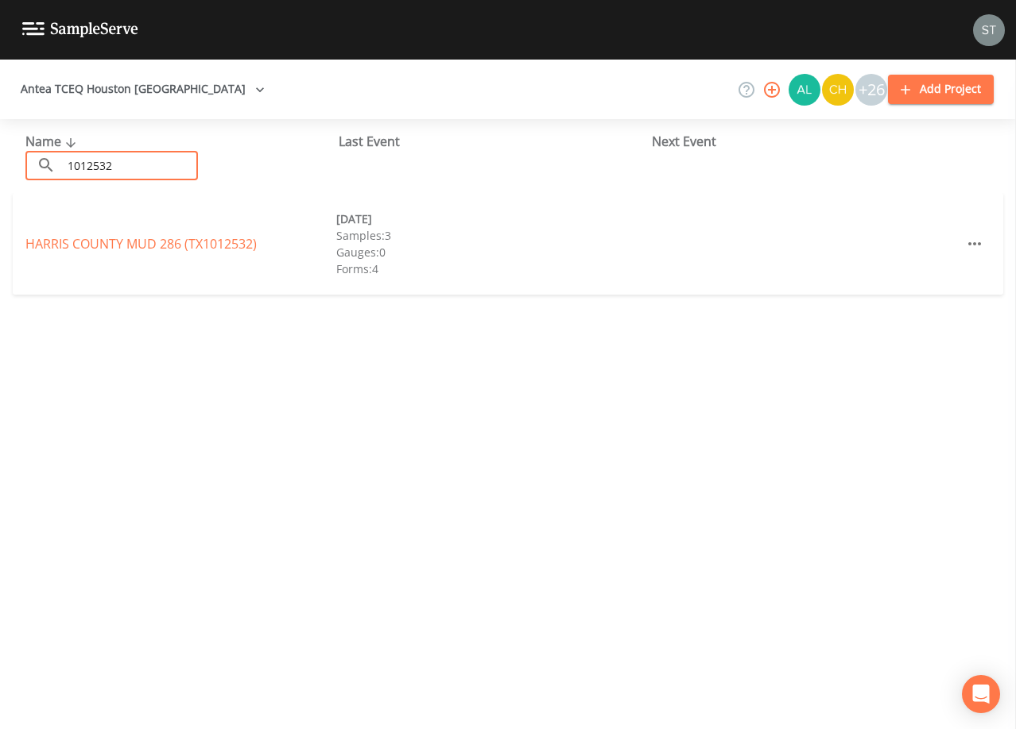
type input "1012532"
click at [151, 241] on link "[GEOGRAPHIC_DATA] 286 (TX1012532)" at bounding box center [140, 243] width 231 height 17
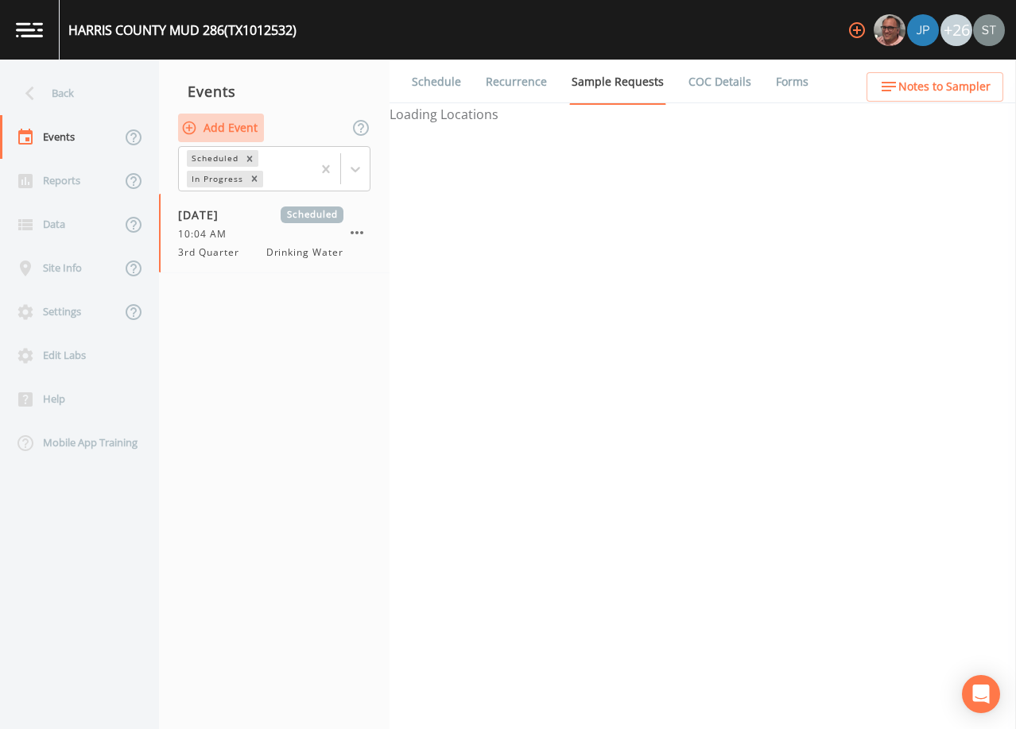
click at [247, 135] on button "Add Event" at bounding box center [221, 128] width 86 height 29
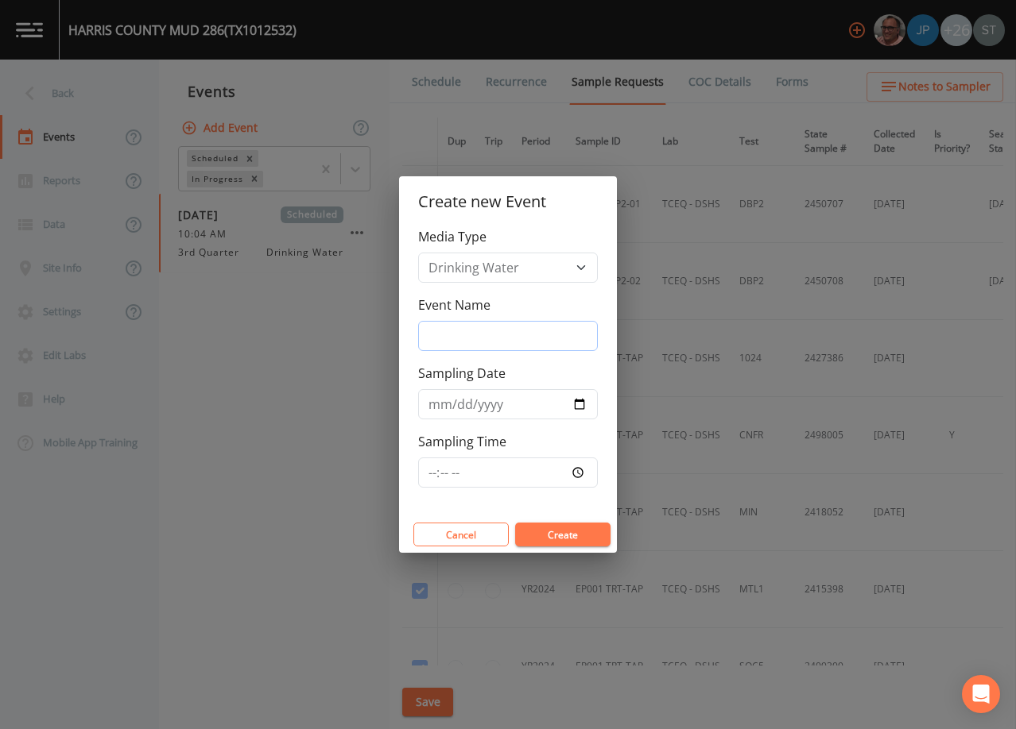
click at [474, 335] on input "Event Name" at bounding box center [508, 336] width 180 height 30
type input "4th Qtr"
click at [440, 397] on input "Sampling Date" at bounding box center [508, 404] width 180 height 30
type input "[DATE]"
type input "11:00"
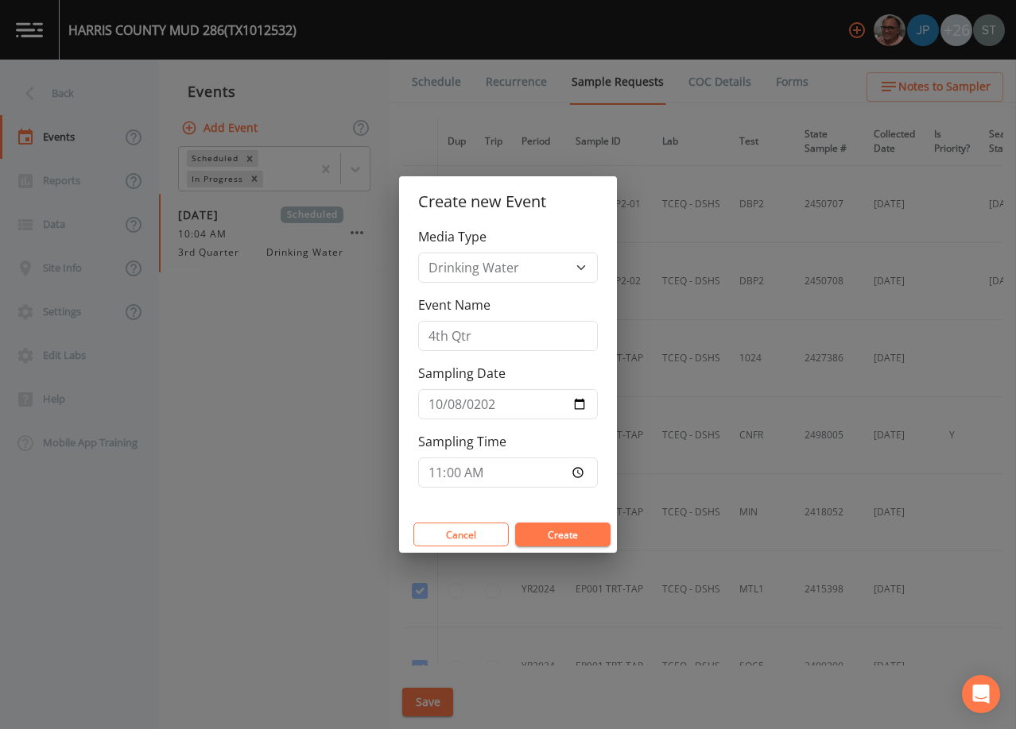
click at [577, 532] on button "Create" at bounding box center [562, 535] width 95 height 24
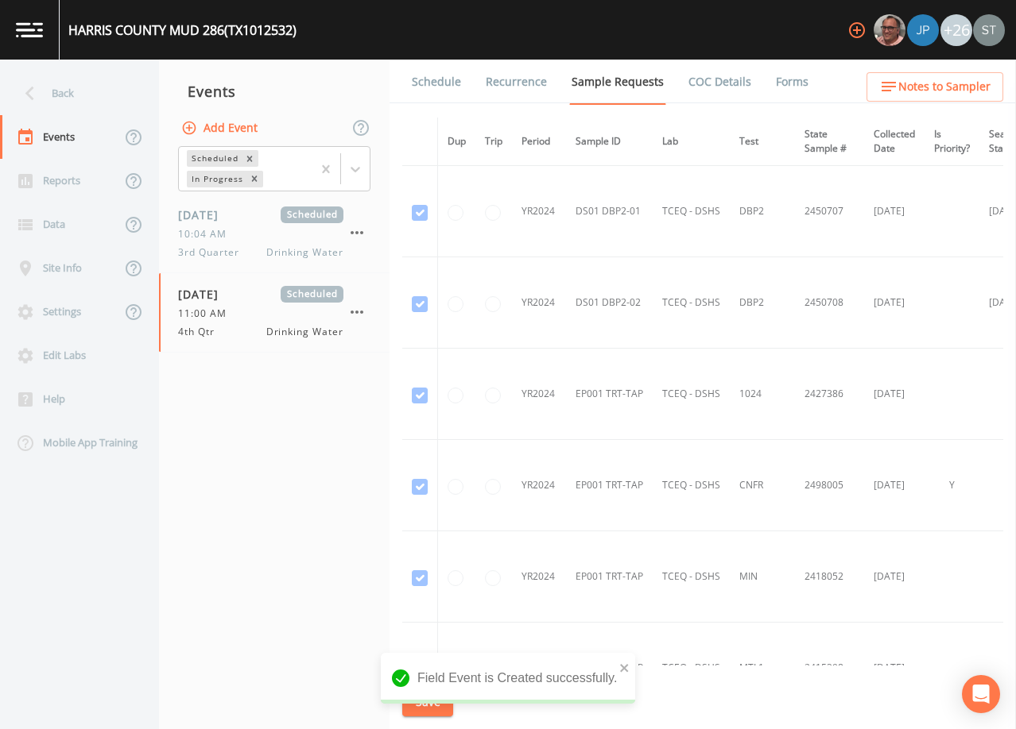
click at [63, 91] on div "Back" at bounding box center [71, 94] width 143 height 44
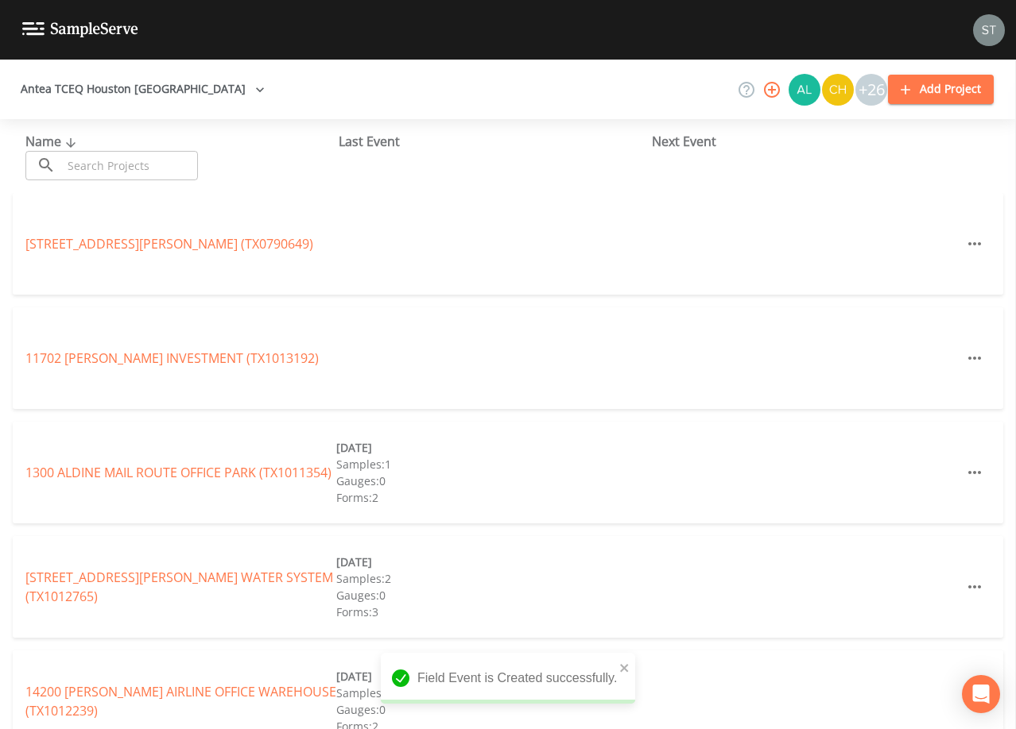
click at [127, 161] on input "text" at bounding box center [130, 165] width 136 height 29
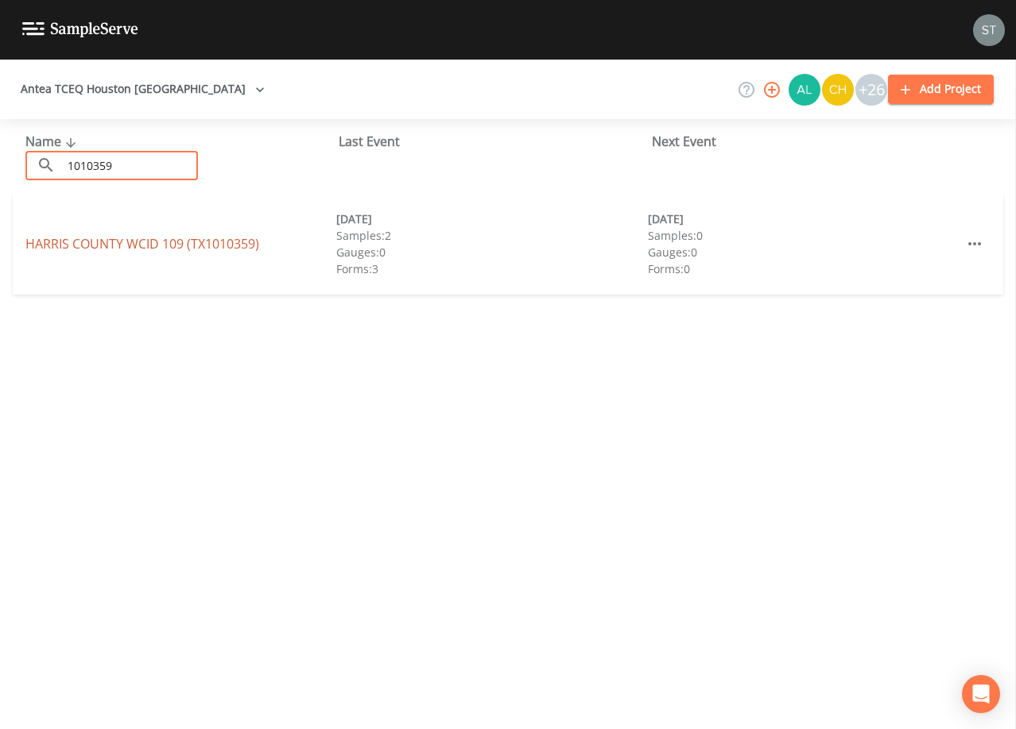
type input "1010359"
click at [215, 248] on link "HARRIS COUNTY WCID 109 (TX1010359)" at bounding box center [142, 243] width 234 height 17
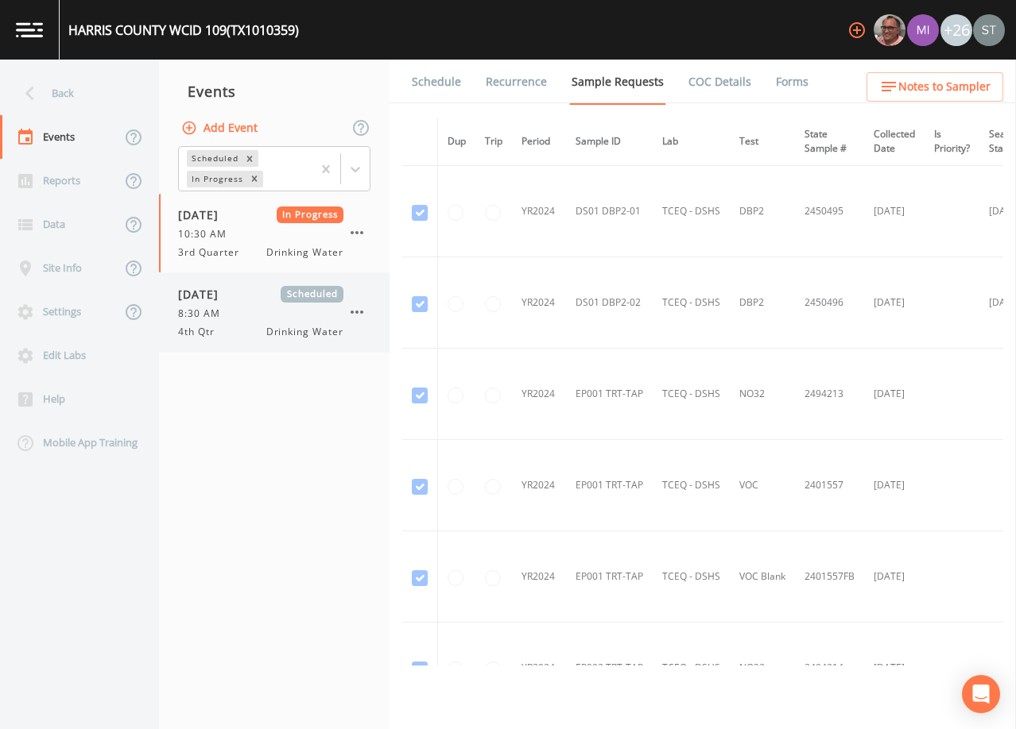
click at [209, 323] on div "[DATE] Scheduled 8:30 AM 4th Qtr Drinking Water" at bounding box center [260, 312] width 165 height 53
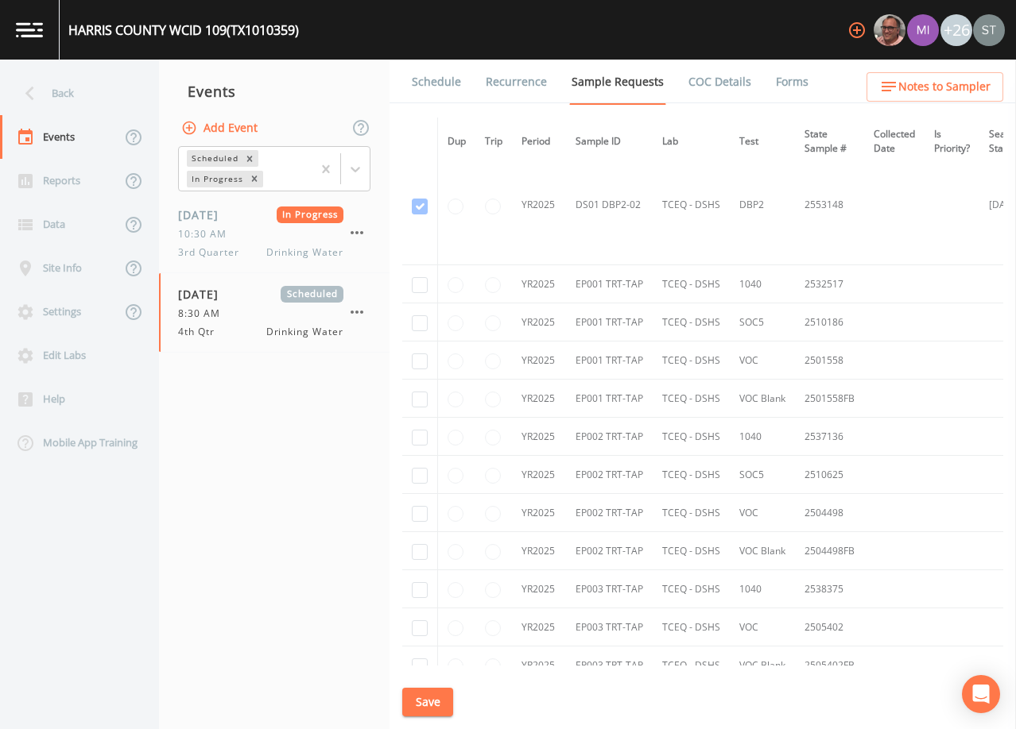
scroll to position [1702, 0]
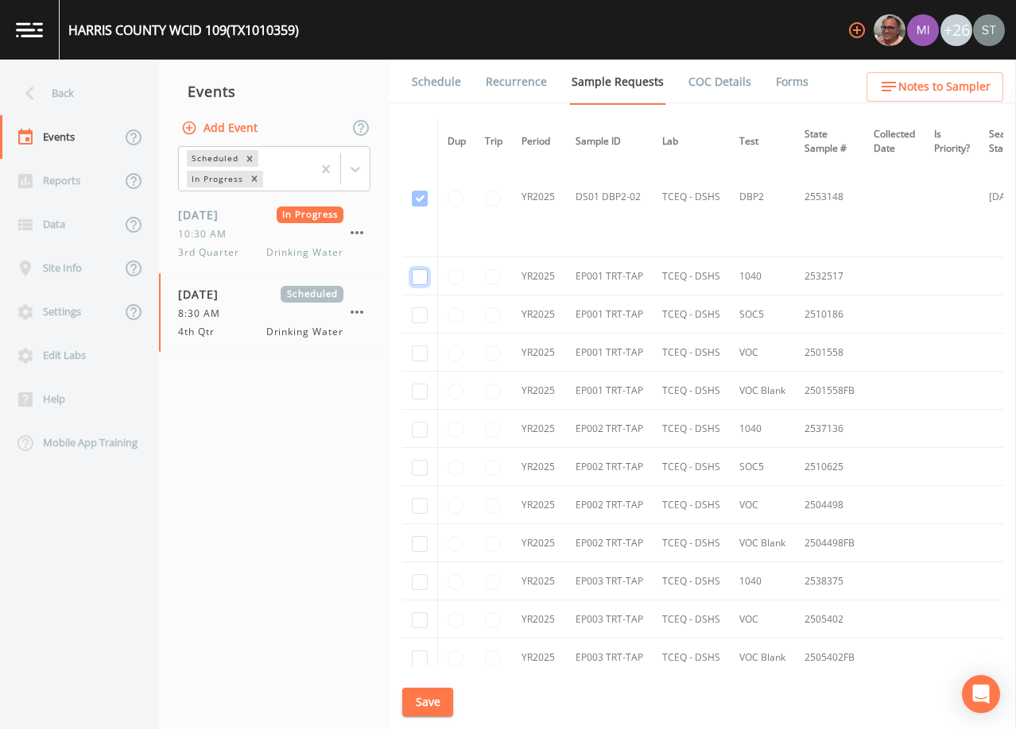
click at [424, 277] on input "checkbox" at bounding box center [420, 277] width 16 height 16
checkbox input "true"
click at [423, 318] on input "checkbox" at bounding box center [420, 316] width 16 height 16
checkbox input "true"
click at [416, 362] on td at bounding box center [420, 353] width 36 height 38
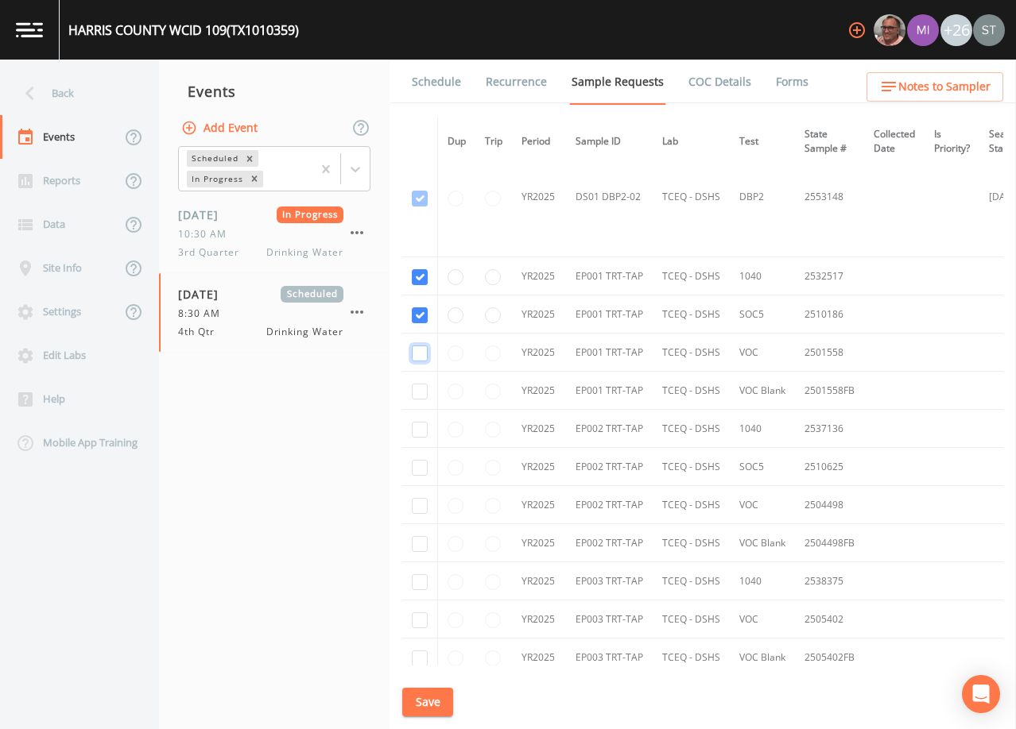
click at [416, 356] on input "checkbox" at bounding box center [420, 354] width 16 height 16
checkbox input "true"
click at [418, 393] on input "checkbox" at bounding box center [420, 392] width 16 height 16
checkbox input "true"
click at [420, 430] on input "checkbox" at bounding box center [420, 430] width 16 height 16
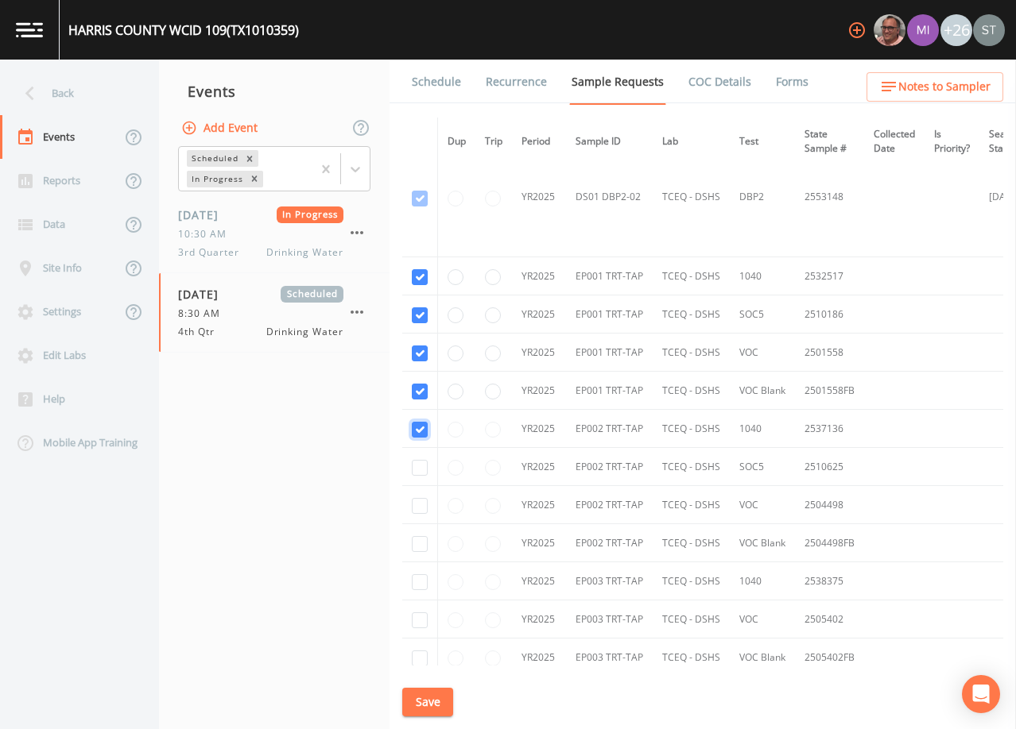
checkbox input "true"
click at [424, 471] on input "checkbox" at bounding box center [420, 468] width 16 height 16
checkbox input "true"
click at [419, 509] on input "checkbox" at bounding box center [420, 506] width 16 height 16
checkbox input "true"
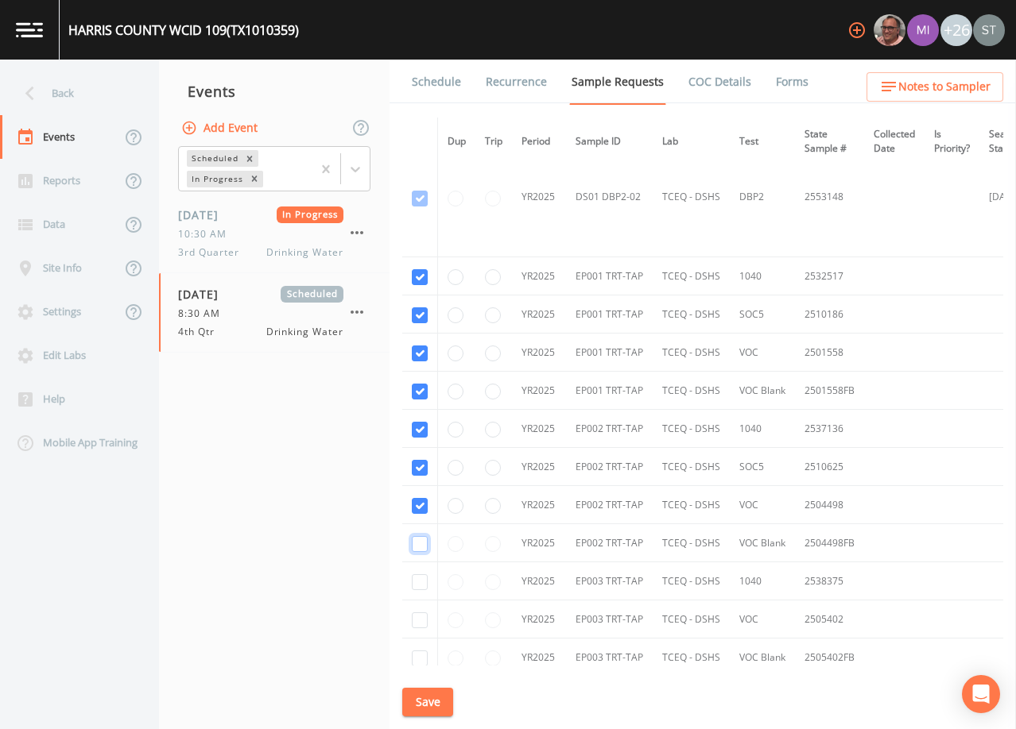
click at [418, 541] on input "checkbox" at bounding box center [420, 544] width 16 height 16
checkbox input "true"
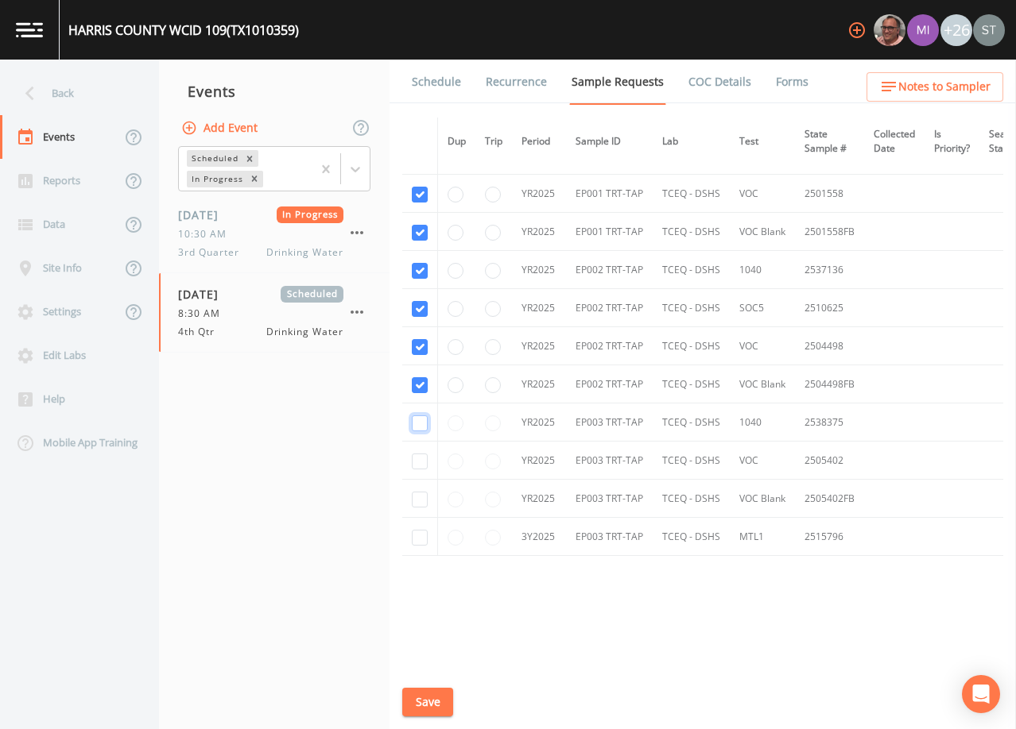
click at [423, 427] on input "checkbox" at bounding box center [420, 424] width 16 height 16
checkbox input "true"
click at [420, 461] on input "checkbox" at bounding box center [420, 462] width 16 height 16
checkbox input "true"
click at [420, 501] on input "checkbox" at bounding box center [420, 500] width 16 height 16
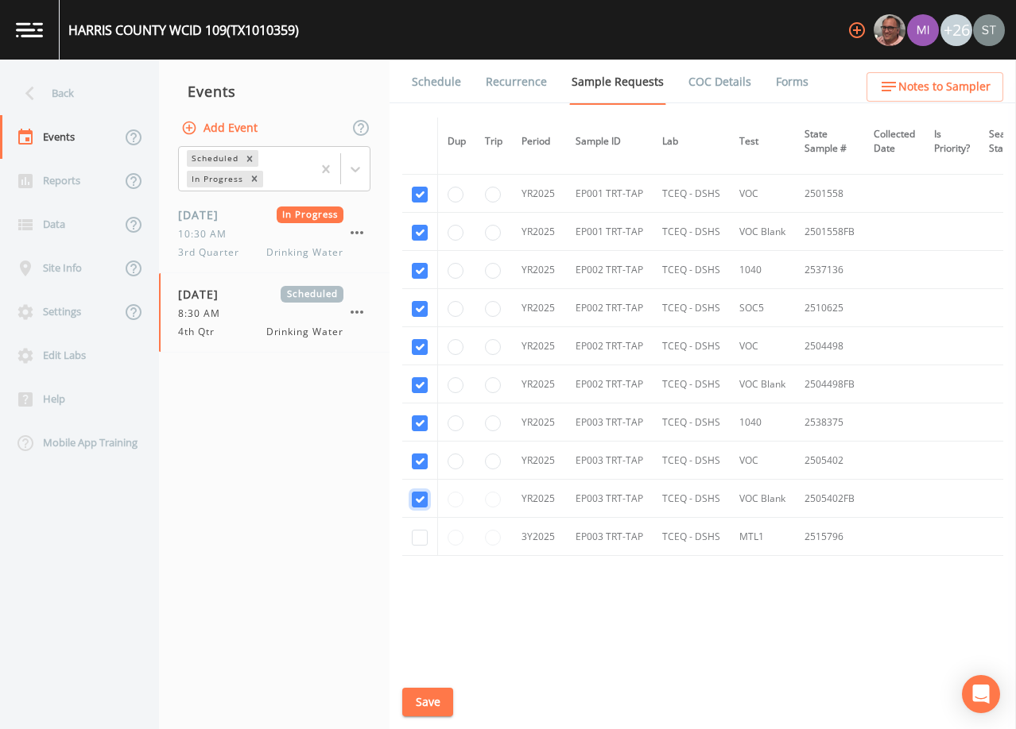
checkbox input "true"
click at [424, 539] on input "checkbox" at bounding box center [420, 538] width 16 height 16
checkbox input "true"
click at [435, 702] on button "Save" at bounding box center [427, 702] width 51 height 29
click at [437, 79] on link "Schedule" at bounding box center [436, 82] width 54 height 45
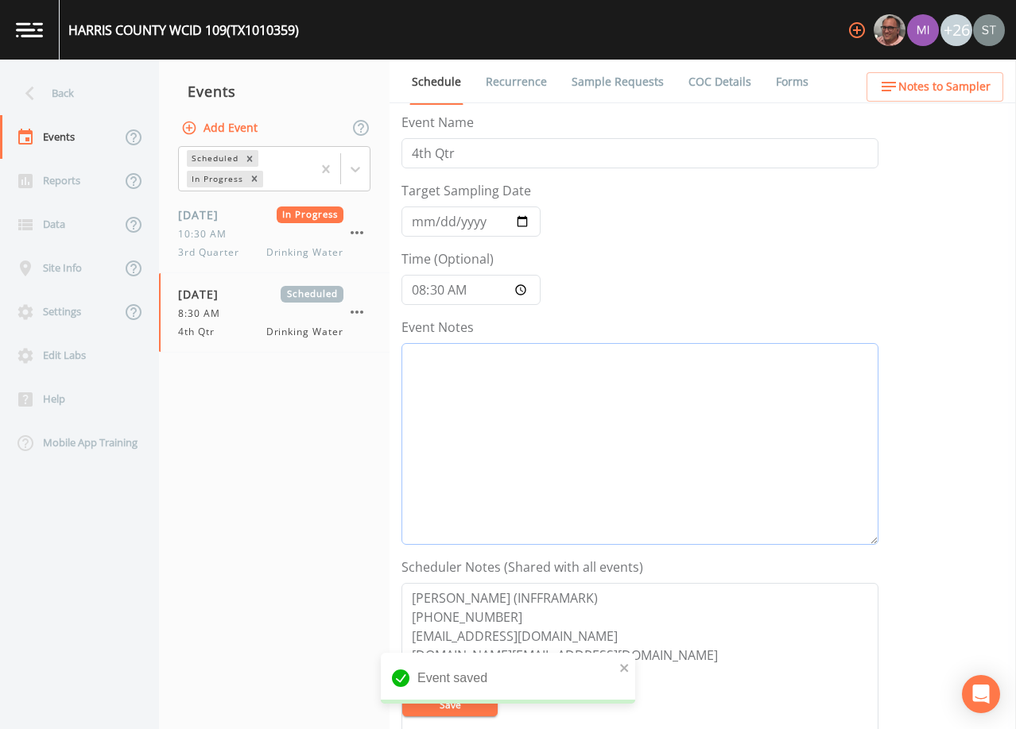
click at [552, 421] on textarea "Event Notes" at bounding box center [639, 444] width 477 height 202
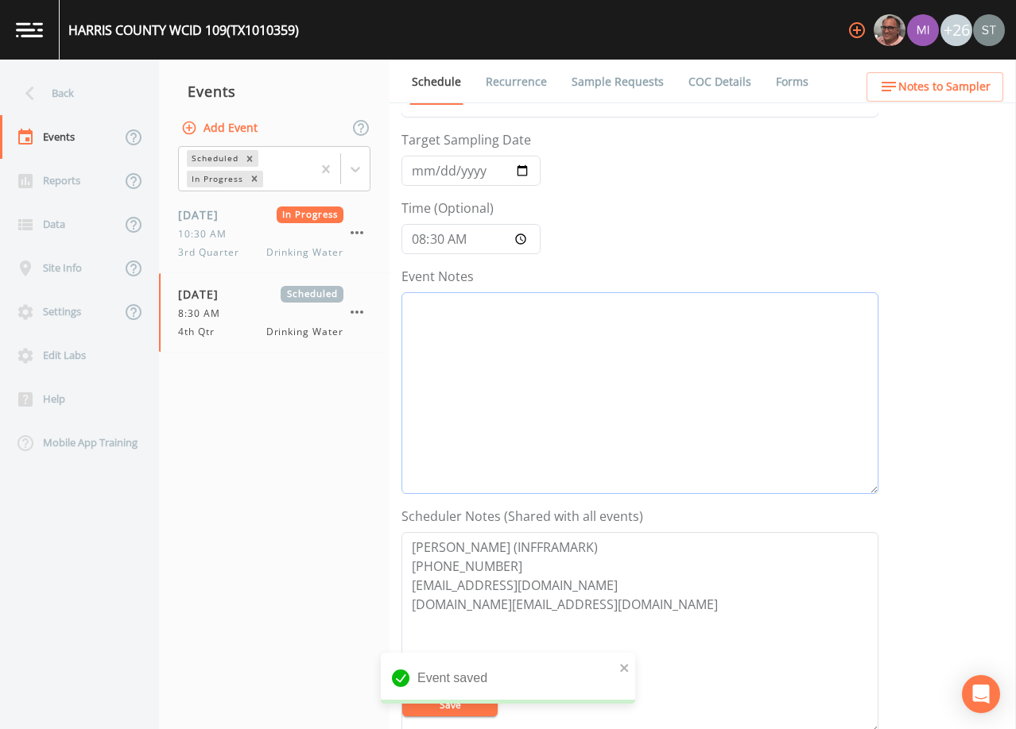
scroll to position [79, 0]
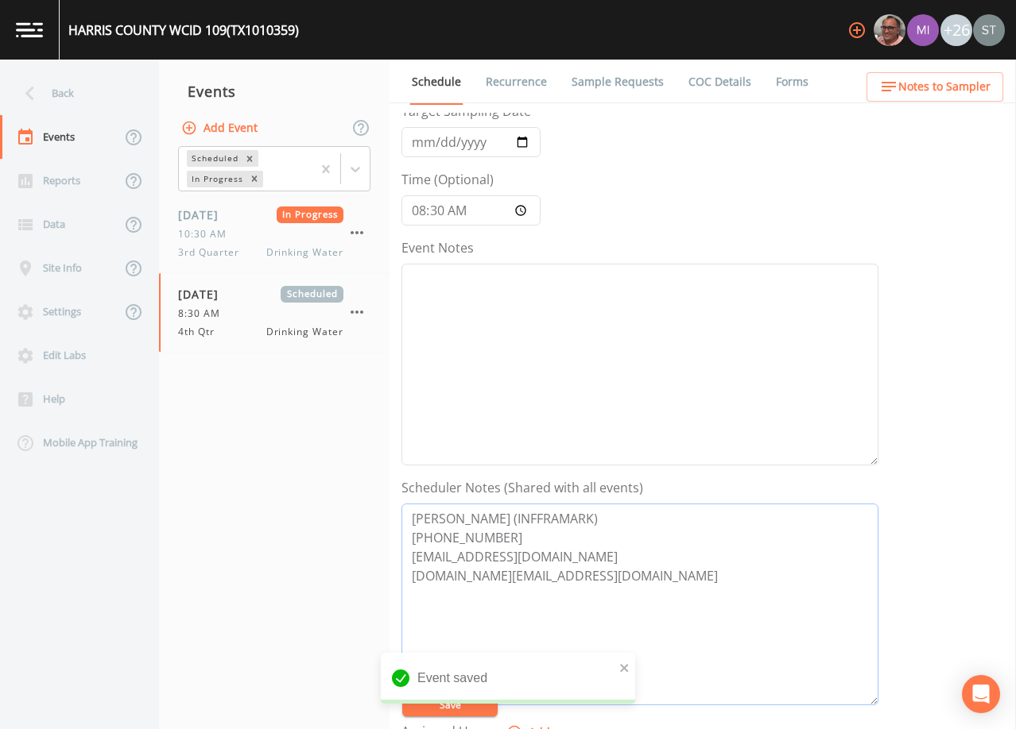
click at [513, 538] on textarea "[PERSON_NAME] (INFFRAMARK) [PHONE_NUMBER] [EMAIL_ADDRESS][DOMAIN_NAME] [DOMAIN_…" at bounding box center [639, 605] width 477 height 202
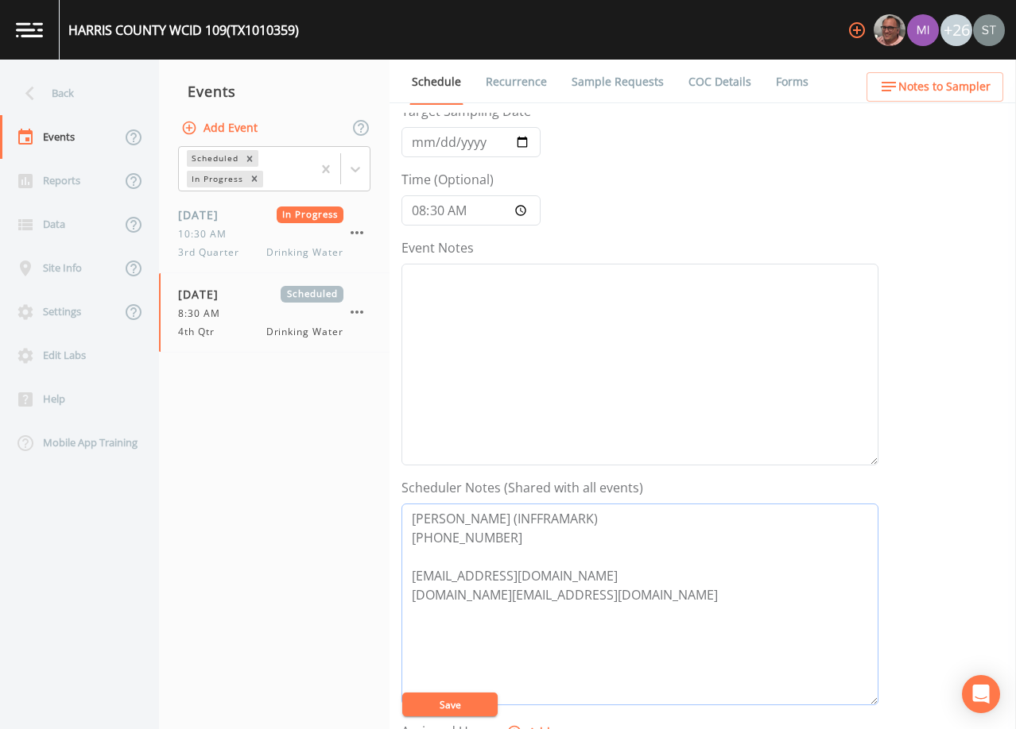
click at [518, 519] on textarea "[PERSON_NAME] (INFFRAMARK) [PHONE_NUMBER] [EMAIL_ADDRESS][DOMAIN_NAME] [DOMAIN_…" at bounding box center [639, 605] width 477 height 202
type textarea "[PERSON_NAME] (INFRAMARK) [PHONE_NUMBER] [EMAIL_ADDRESS][DOMAIN_NAME] [DOMAIN_N…"
click at [484, 327] on textarea "Event Notes" at bounding box center [639, 365] width 477 height 202
type textarea "9/30@"
click at [463, 702] on button "Save" at bounding box center [449, 705] width 95 height 24
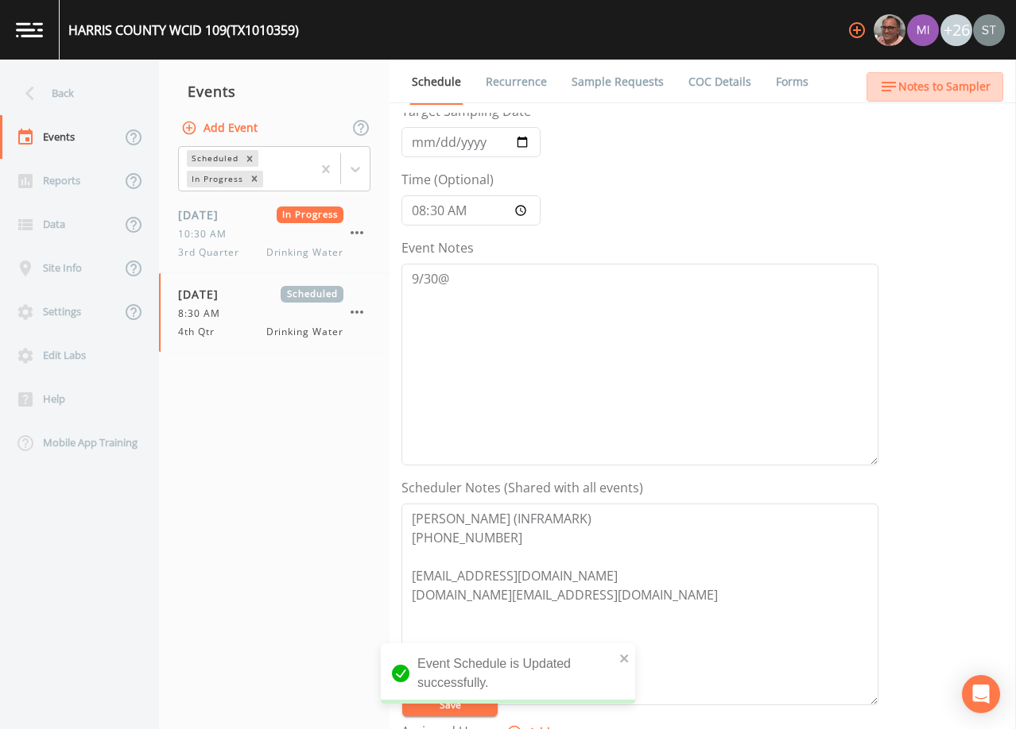
click at [976, 92] on span "Notes to Sampler" at bounding box center [944, 87] width 92 height 20
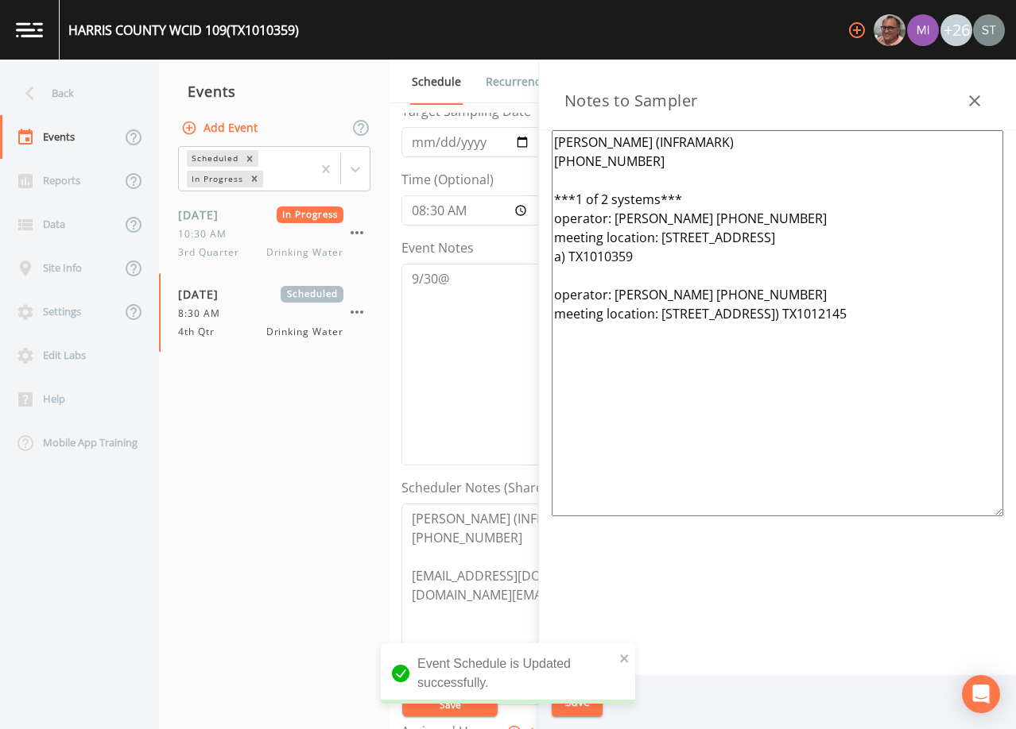
drag, startPoint x: 719, startPoint y: 360, endPoint x: 538, endPoint y: 198, distance: 243.1
click at [538, 198] on aside "Notes to Sampler [PERSON_NAME] (INFRAMARK) [PHONE_NUMBER] ***1 of 2 systems*** …" at bounding box center [777, 395] width 478 height 670
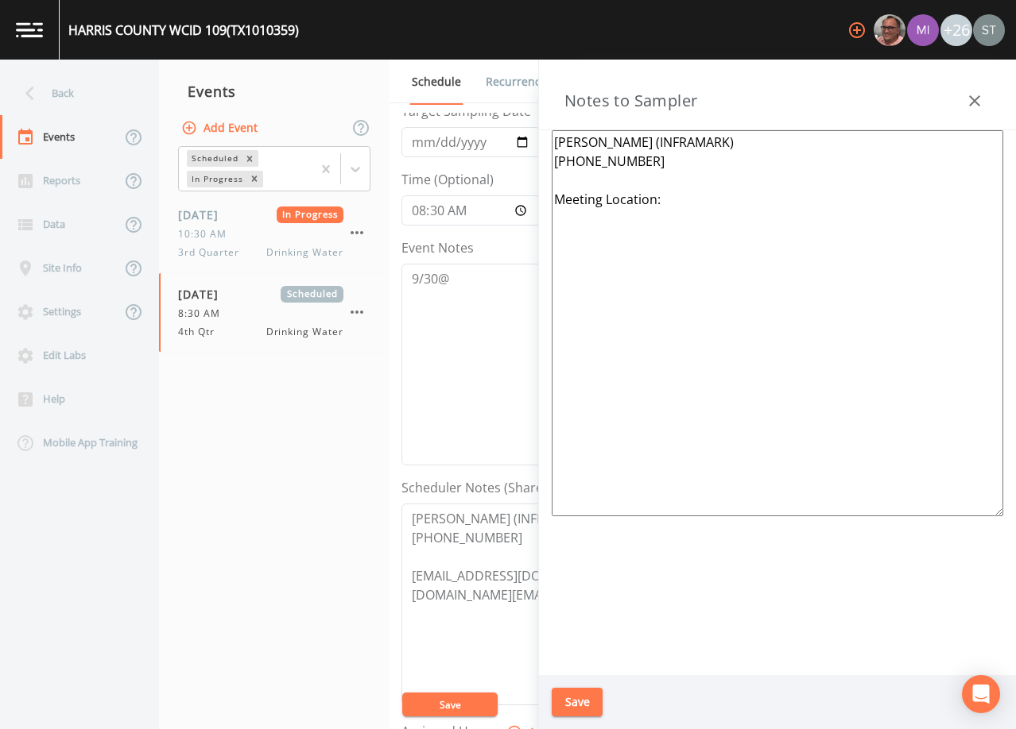
type textarea "[PERSON_NAME] (INFRAMARK) [PHONE_NUMBER] Meeting Location:"
click at [590, 701] on button "Save" at bounding box center [576, 702] width 51 height 29
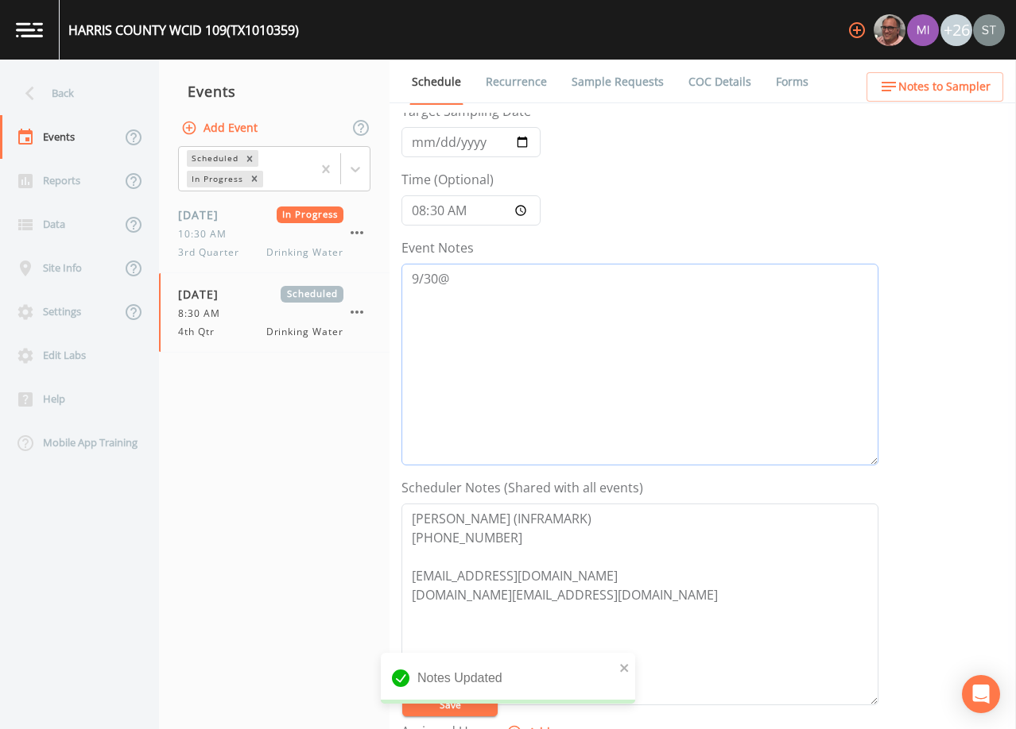
click at [586, 299] on textarea "9/30@" at bounding box center [639, 365] width 477 height 202
type textarea "[DATE]8:13 Email Sent"
click at [463, 704] on button "Save" at bounding box center [449, 705] width 95 height 24
click at [521, 82] on link "Recurrence" at bounding box center [516, 82] width 66 height 45
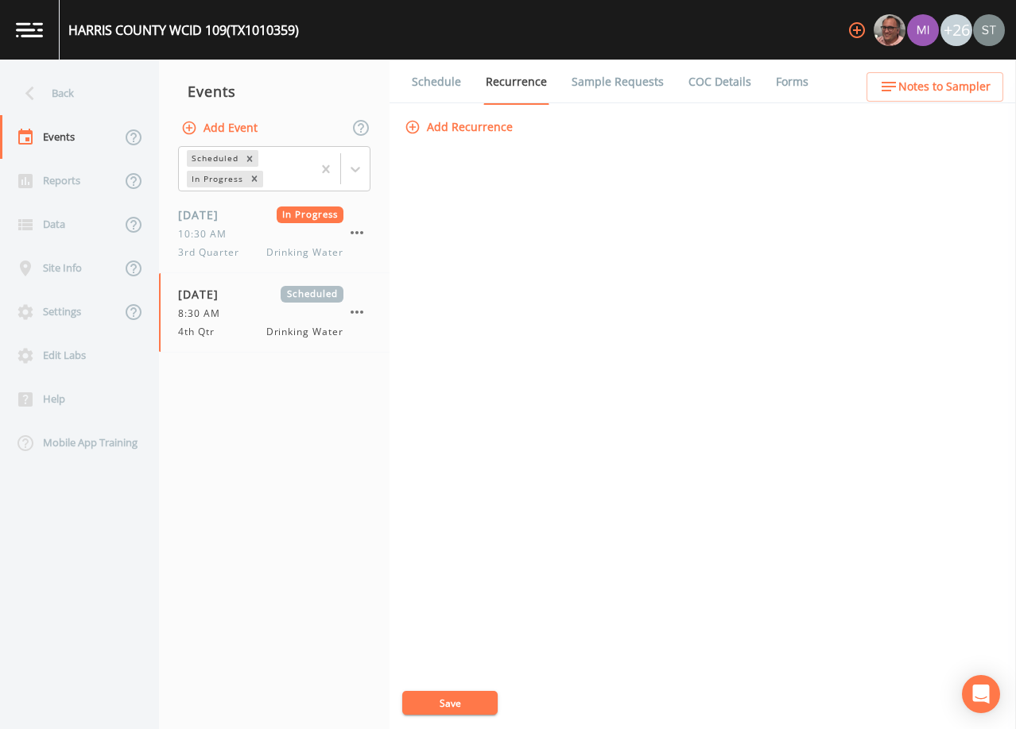
click at [436, 87] on link "Schedule" at bounding box center [436, 82] width 54 height 45
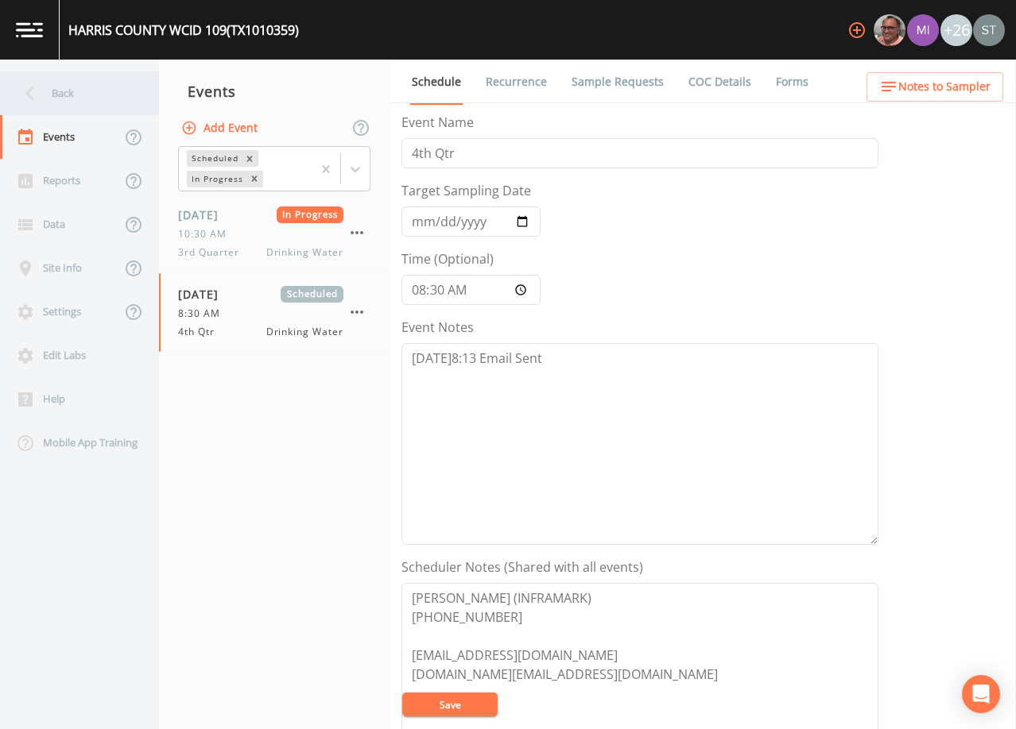
click at [81, 98] on div "Back" at bounding box center [71, 94] width 143 height 44
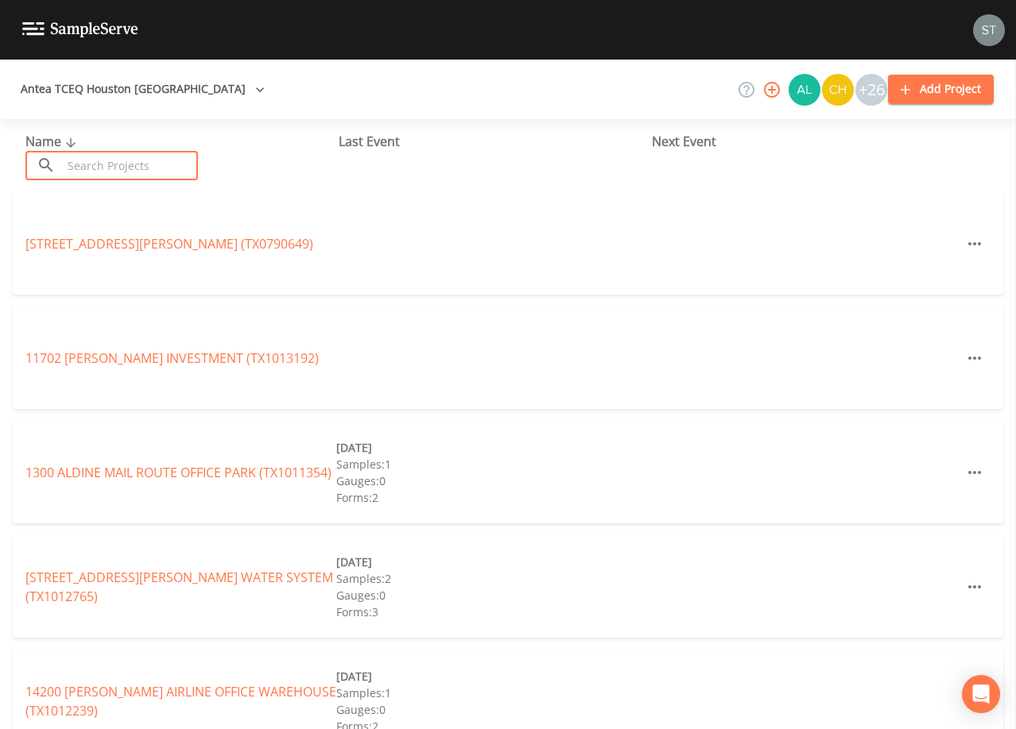
click at [132, 162] on input "text" at bounding box center [130, 165] width 136 height 29
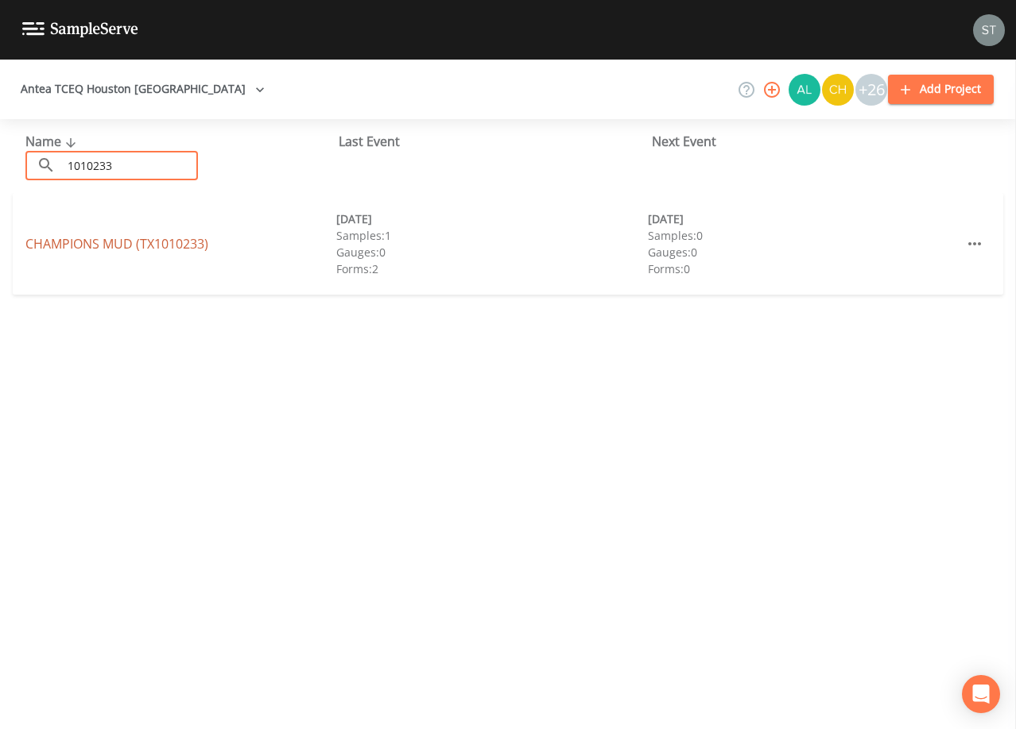
type input "1010233"
click at [172, 246] on link "CHAMPIONS MUD (TX1010233)" at bounding box center [116, 243] width 183 height 17
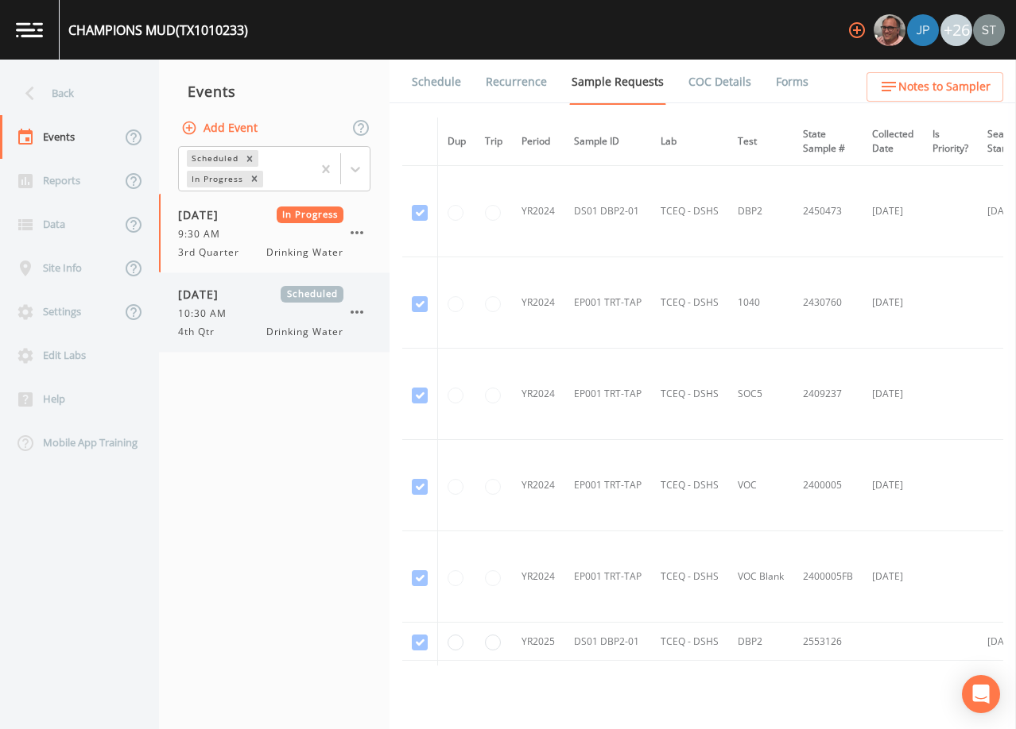
click at [230, 300] on span "[DATE]" at bounding box center [204, 294] width 52 height 17
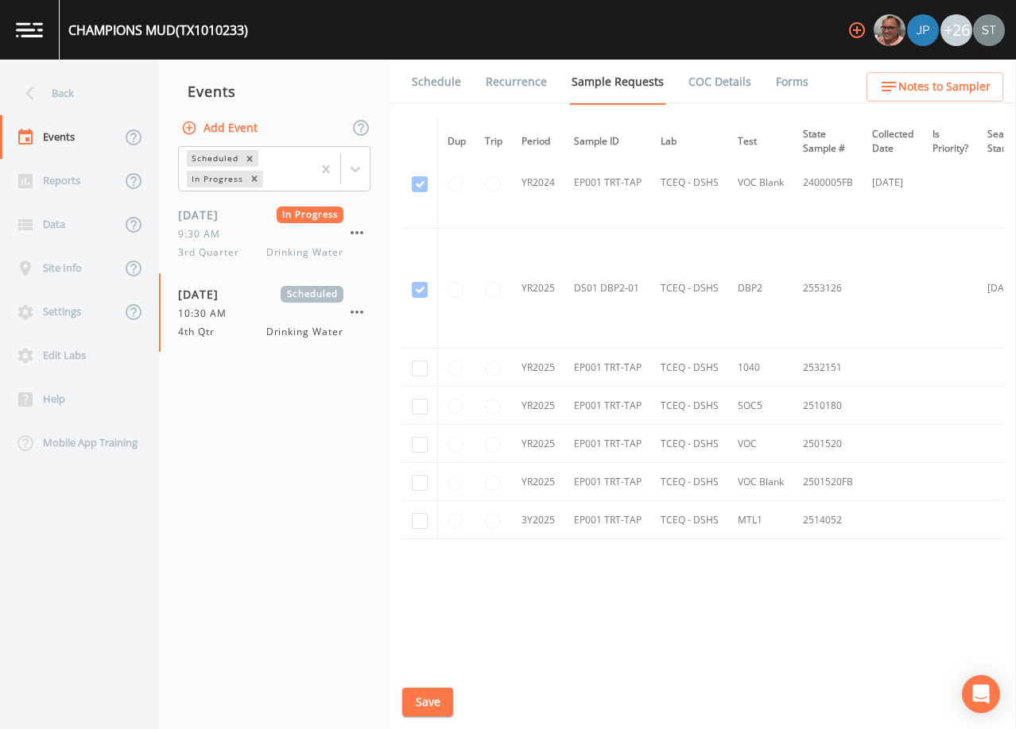
scroll to position [399, 0]
click at [416, 371] on input "checkbox" at bounding box center [420, 368] width 16 height 16
checkbox input "true"
click at [420, 399] on input "checkbox" at bounding box center [420, 406] width 16 height 16
checkbox input "true"
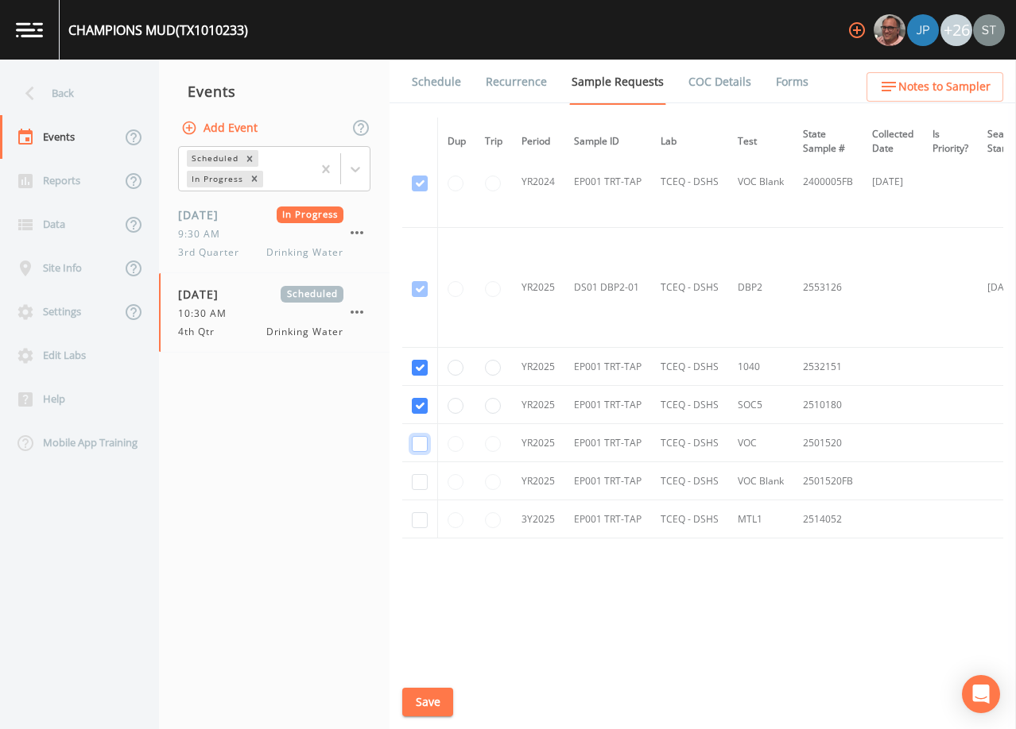
click at [425, 441] on input "checkbox" at bounding box center [420, 444] width 16 height 16
checkbox input "true"
click at [419, 474] on input "checkbox" at bounding box center [420, 482] width 16 height 16
checkbox input "true"
click at [420, 519] on input "checkbox" at bounding box center [420, 521] width 16 height 16
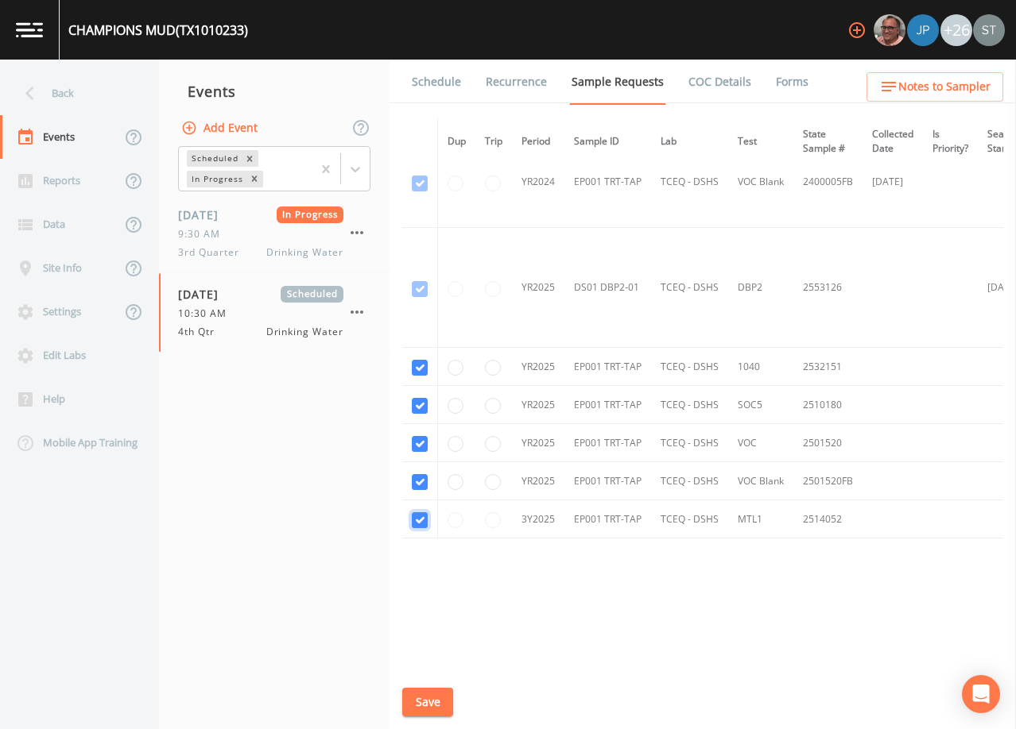
checkbox input "true"
click at [434, 706] on button "Save" at bounding box center [427, 702] width 51 height 29
click at [425, 82] on link "Schedule" at bounding box center [436, 82] width 54 height 45
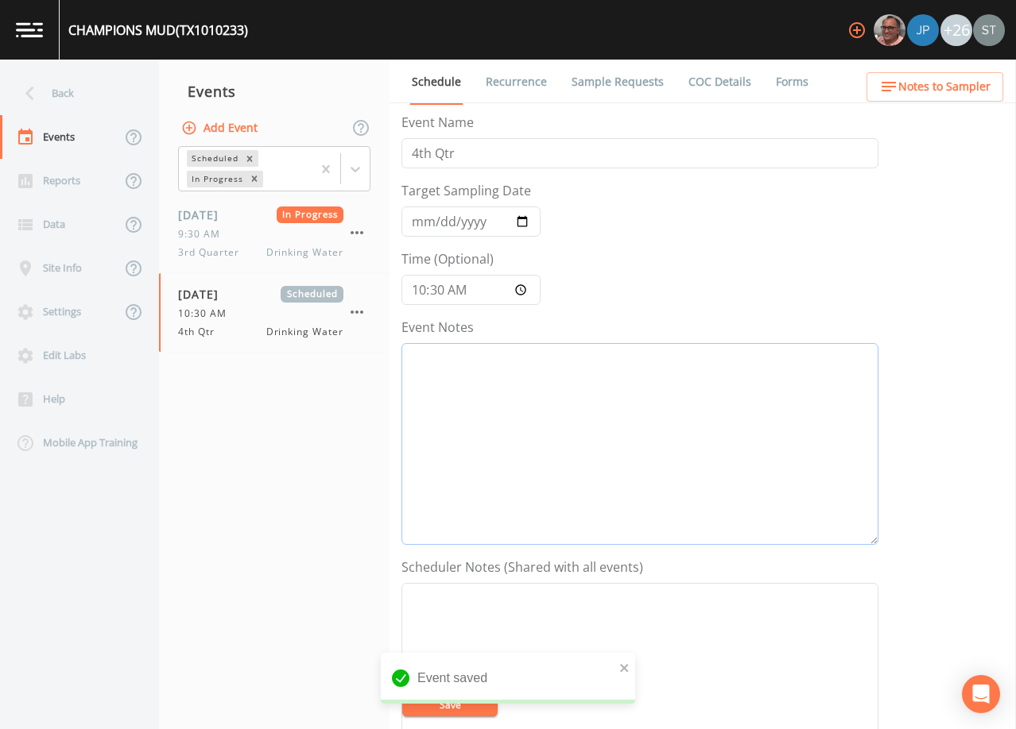
click at [587, 451] on textarea "Event Notes" at bounding box center [639, 444] width 477 height 202
type textarea "9/30@"
click at [561, 619] on textarea "Event Notes" at bounding box center [639, 684] width 477 height 202
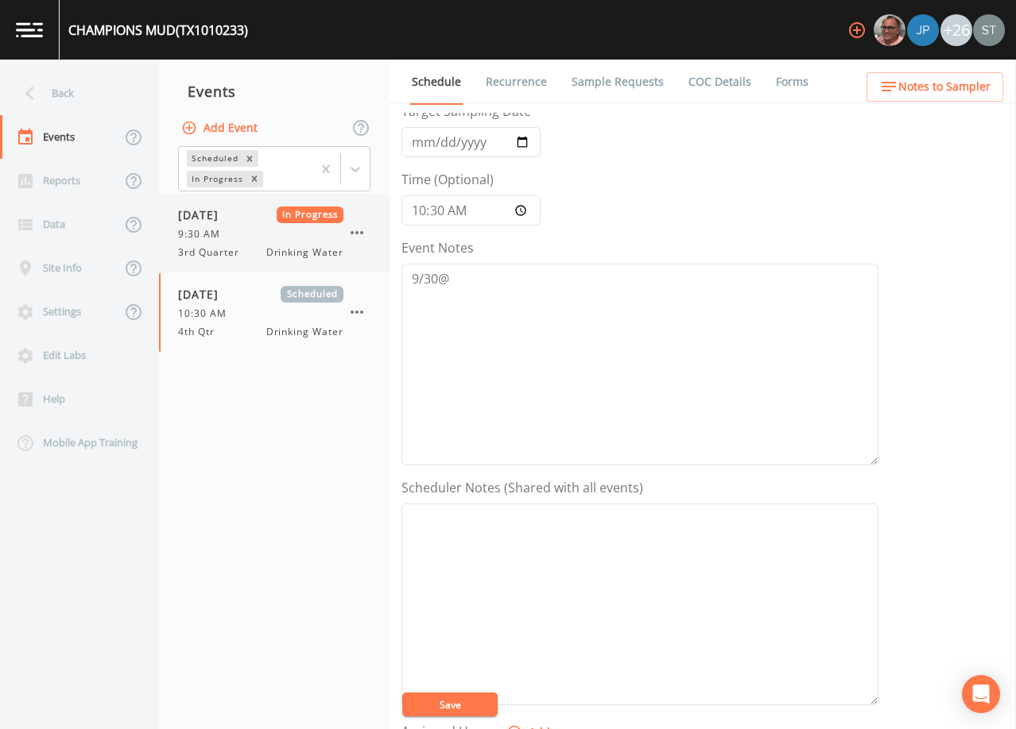
click at [230, 223] on span "[DATE]" at bounding box center [204, 215] width 52 height 17
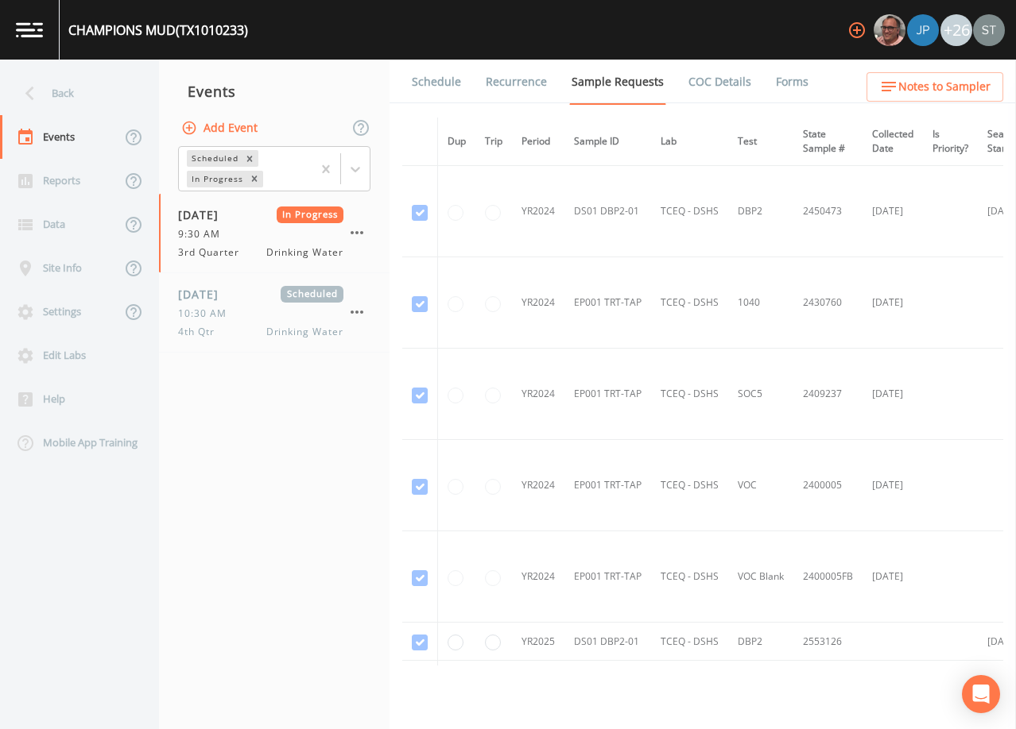
click at [431, 95] on link "Schedule" at bounding box center [436, 82] width 54 height 45
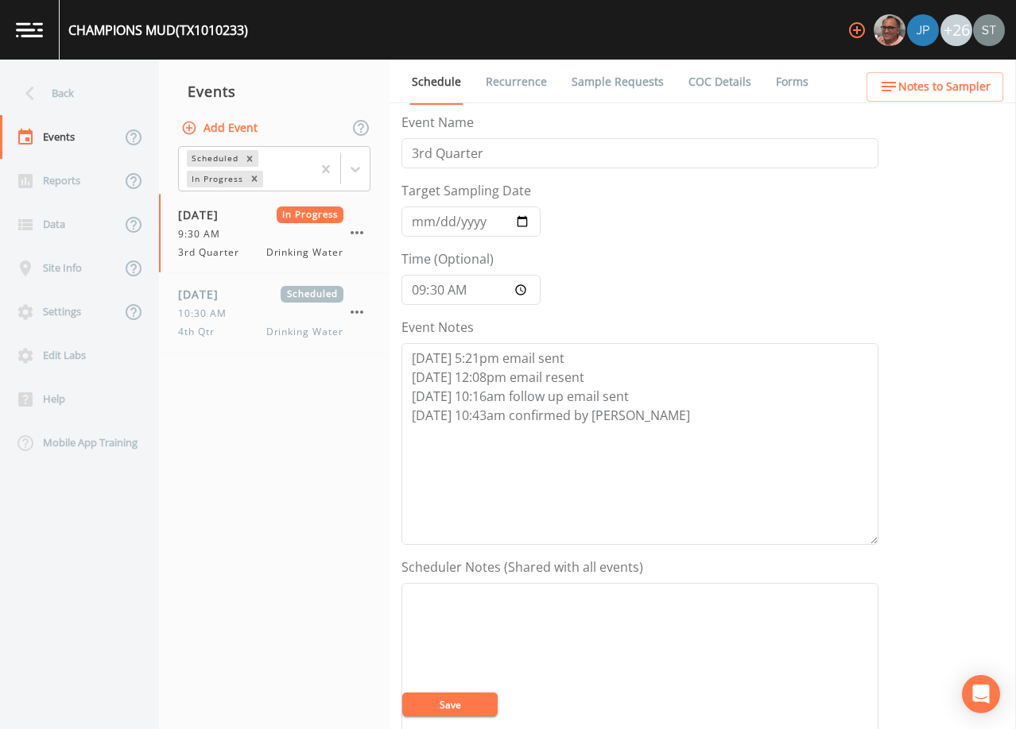
click at [925, 91] on span "Notes to Sampler" at bounding box center [944, 87] width 92 height 20
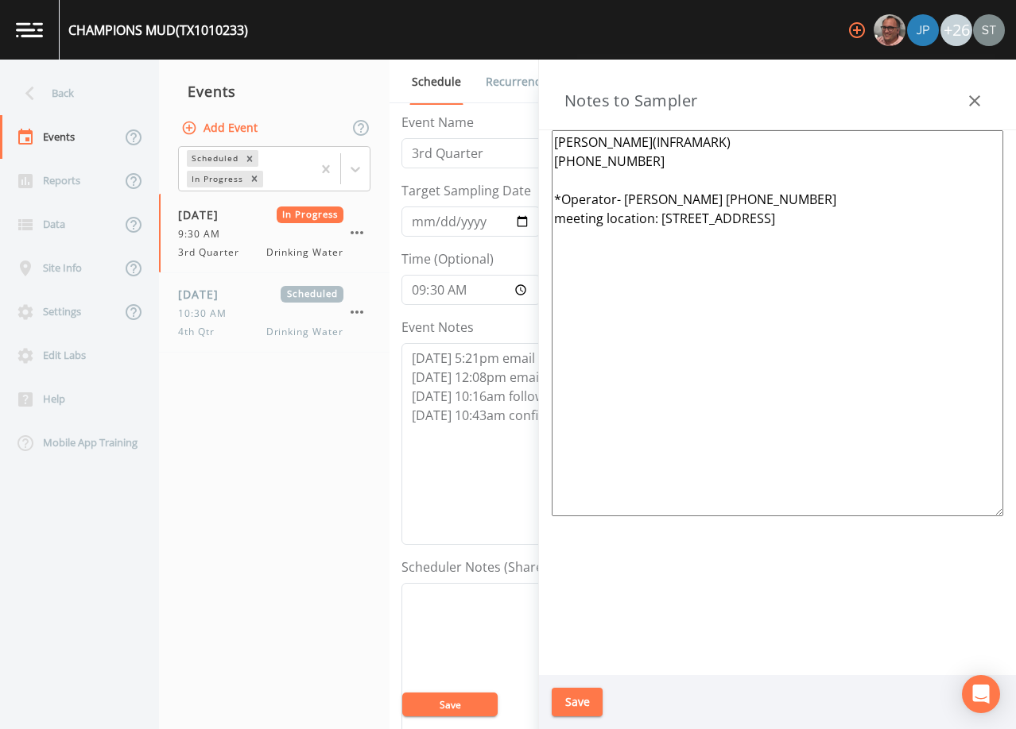
click at [977, 96] on icon "button" at bounding box center [974, 100] width 19 height 19
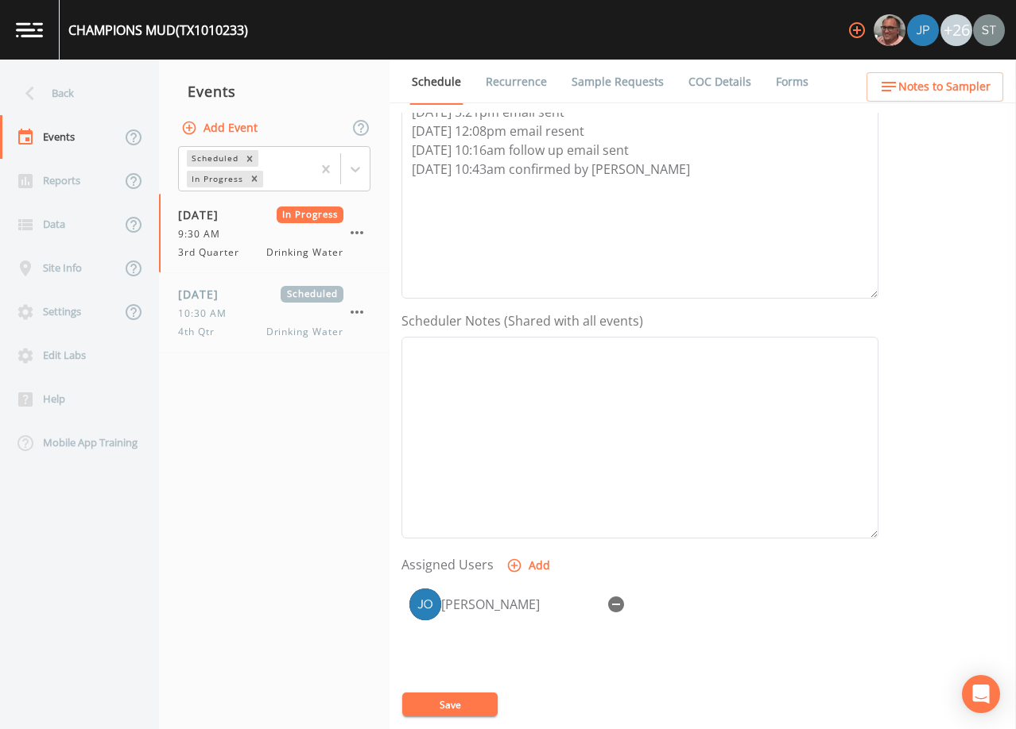
scroll to position [318, 0]
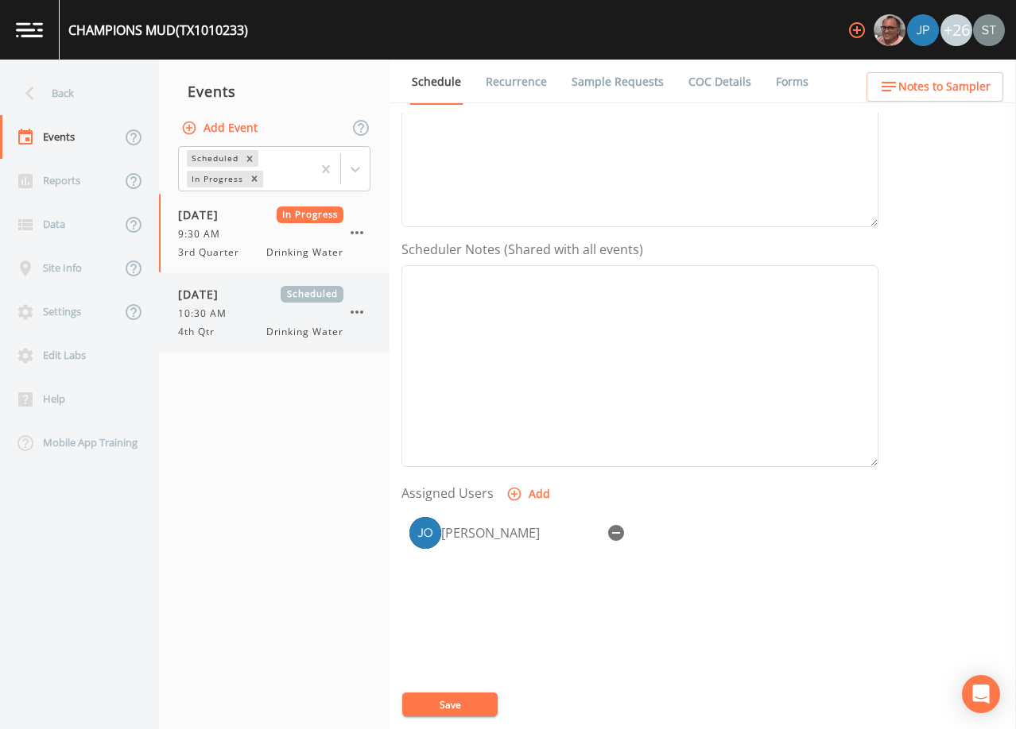
click at [207, 325] on span "4th Qtr" at bounding box center [201, 332] width 46 height 14
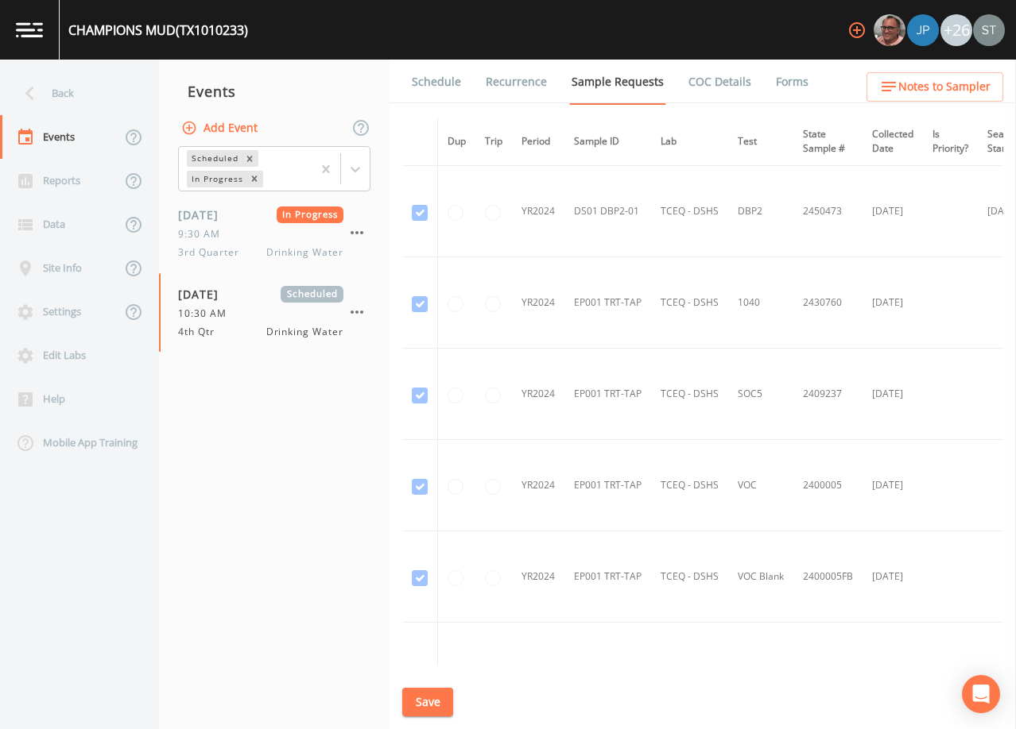
click at [435, 87] on link "Schedule" at bounding box center [436, 82] width 54 height 45
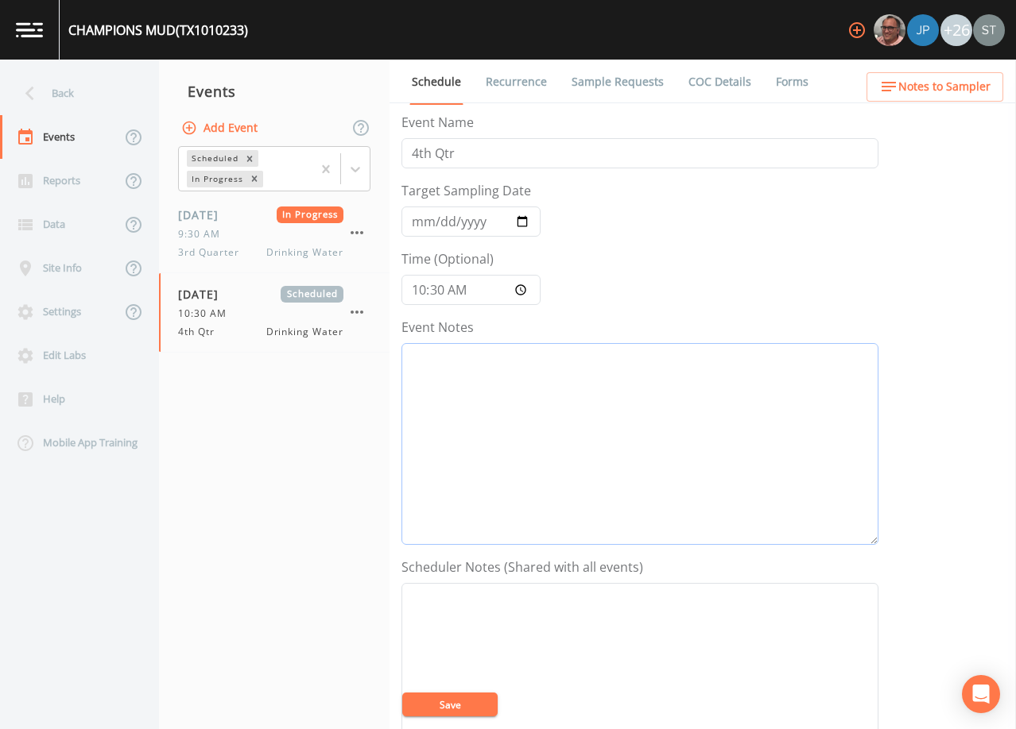
click at [552, 435] on textarea "Event Notes" at bounding box center [639, 444] width 477 height 202
type textarea "9/30@"
click at [598, 625] on textarea "Event Notes" at bounding box center [639, 684] width 477 height 202
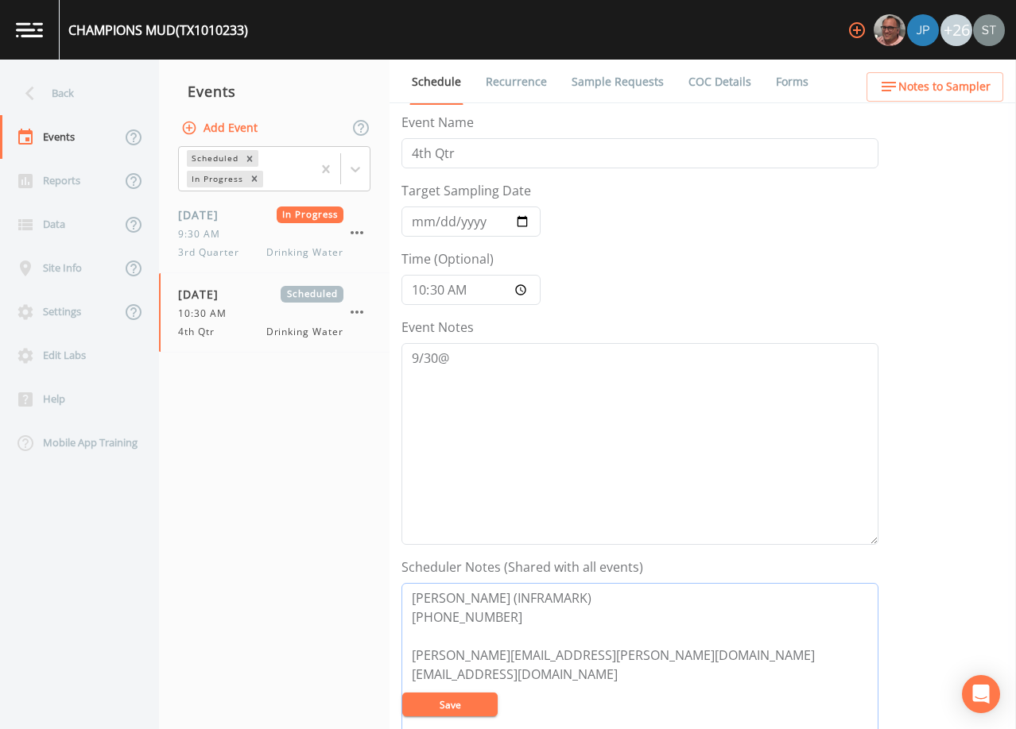
type textarea "[PERSON_NAME] (INFRAMARK) [PHONE_NUMBER] [PERSON_NAME][EMAIL_ADDRESS][PERSON_NA…"
click at [482, 706] on button "Save" at bounding box center [449, 705] width 95 height 24
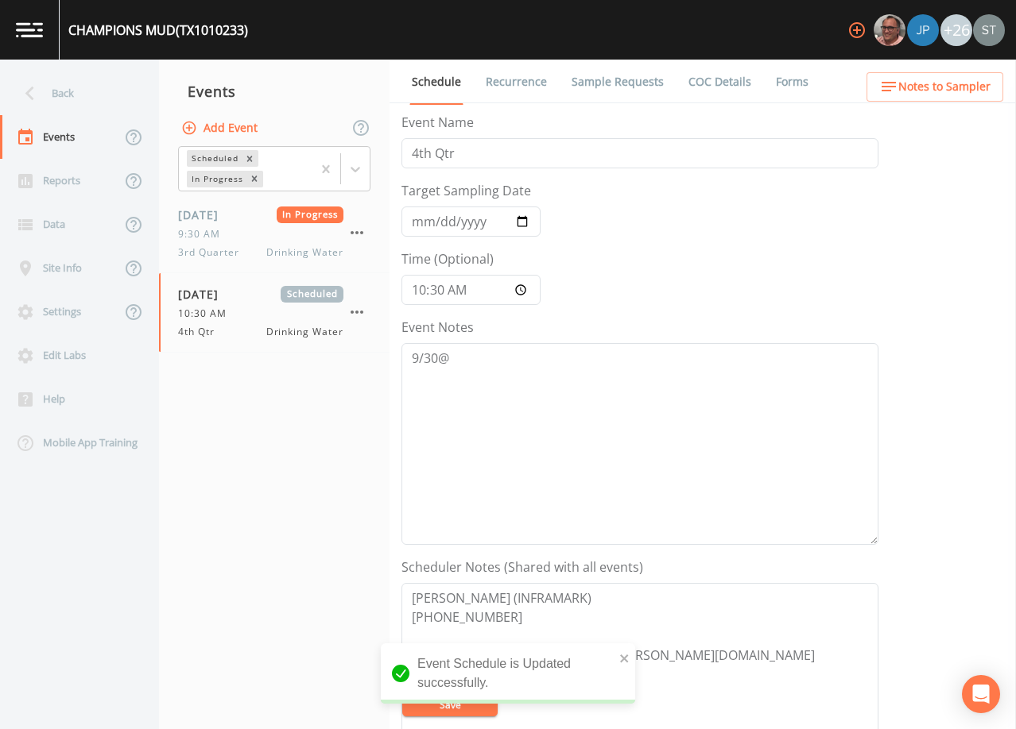
click at [954, 89] on span "Notes to Sampler" at bounding box center [944, 87] width 92 height 20
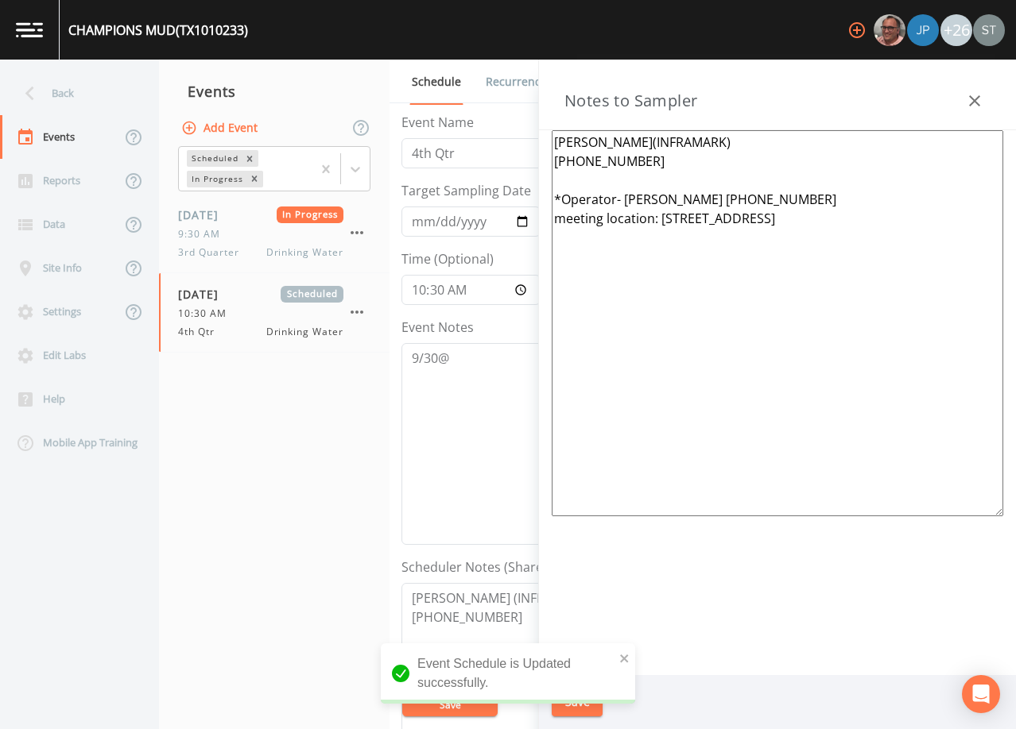
drag, startPoint x: 810, startPoint y: 232, endPoint x: 494, endPoint y: 118, distance: 335.3
click at [494, 118] on div "Back Events Reports Data Site Info Settings Edit Labs Help Mobile App Training …" at bounding box center [508, 395] width 1016 height 670
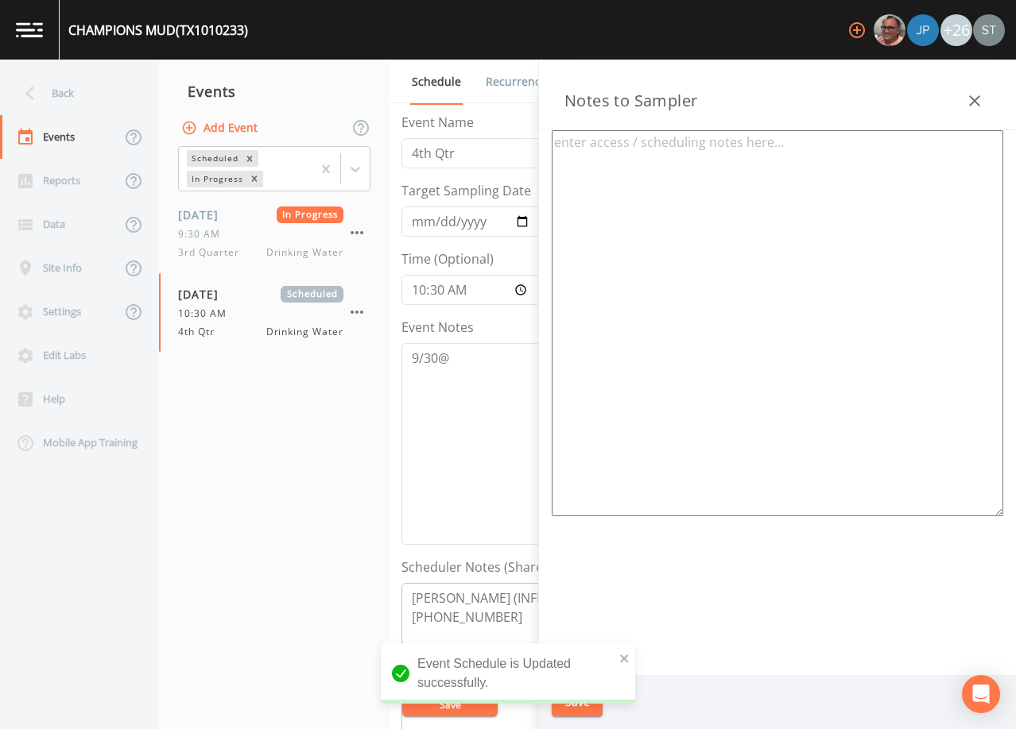
drag, startPoint x: 487, startPoint y: 613, endPoint x: 375, endPoint y: 563, distance: 122.7
click at [375, 563] on div "Back Events Reports Data Site Info Settings Edit Labs Help Mobile App Training …" at bounding box center [508, 395] width 1016 height 670
click at [736, 275] on textarea at bounding box center [776, 323] width 451 height 386
paste textarea "[PERSON_NAME] (INFRAMARK) [PHONE_NUMBER]"
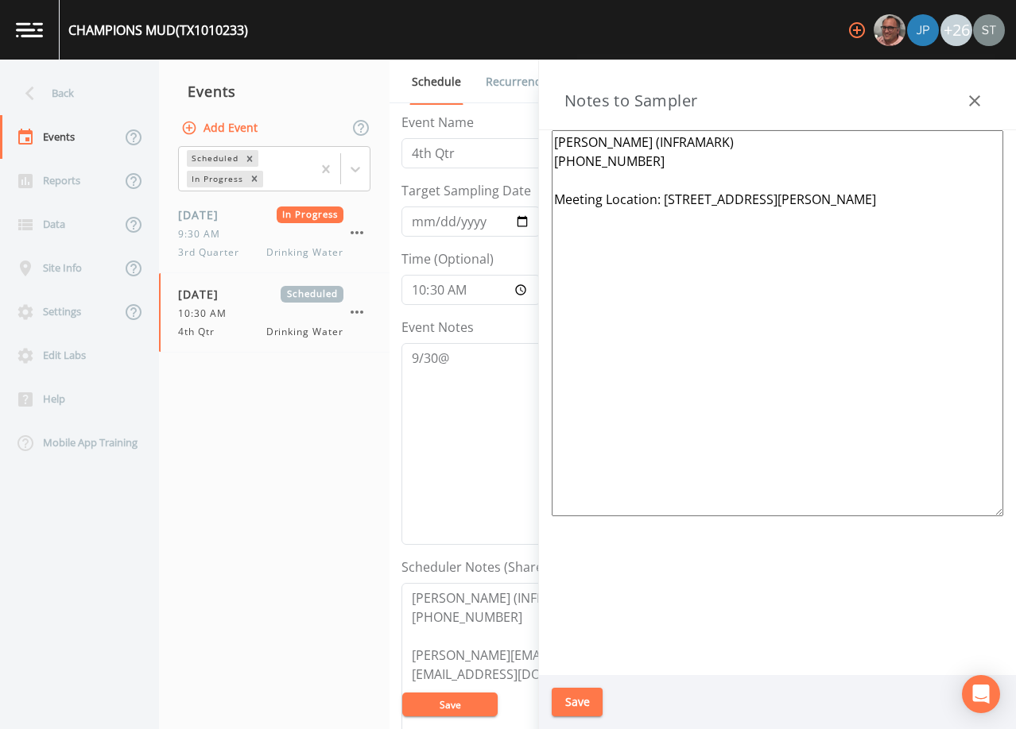
type textarea "[PERSON_NAME] (INFRAMARK) [PHONE_NUMBER] Meeting Location: [STREET_ADDRESS][PER…"
click at [590, 702] on button "Save" at bounding box center [576, 702] width 51 height 29
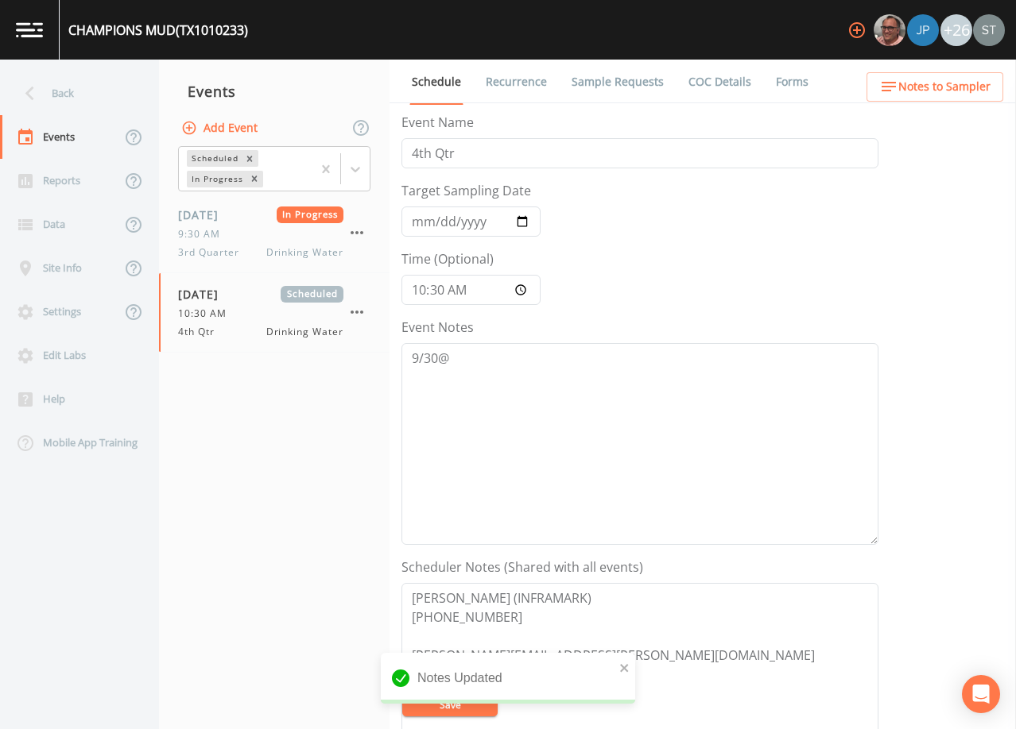
click at [973, 89] on span "Notes to Sampler" at bounding box center [944, 87] width 92 height 20
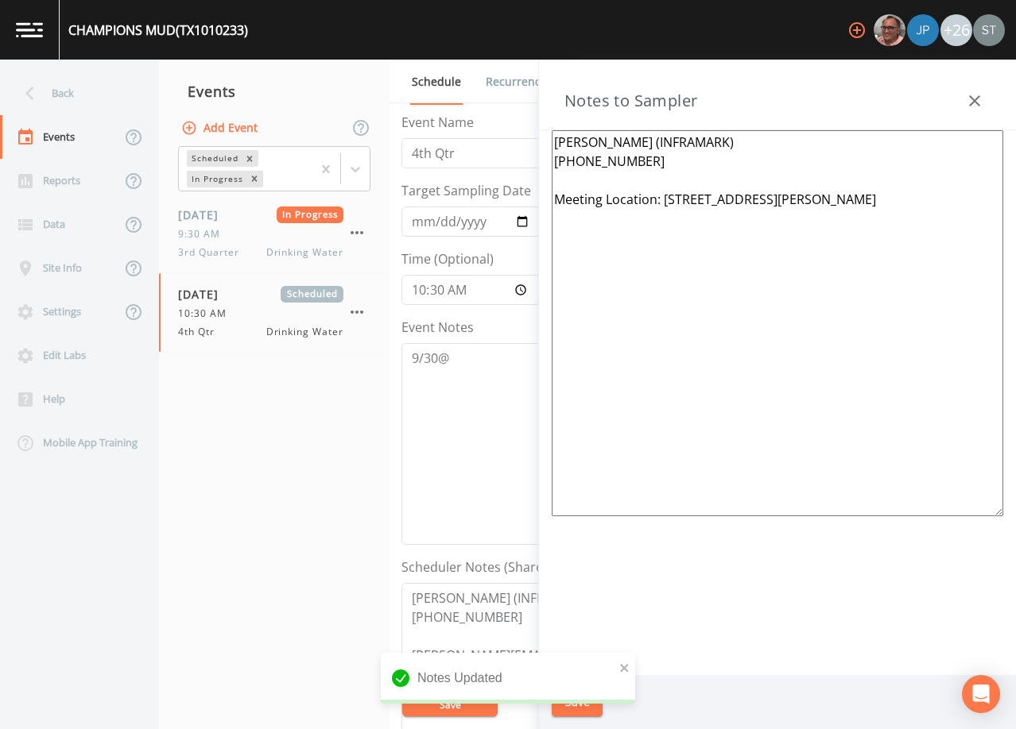
click at [975, 98] on icon "button" at bounding box center [974, 100] width 19 height 19
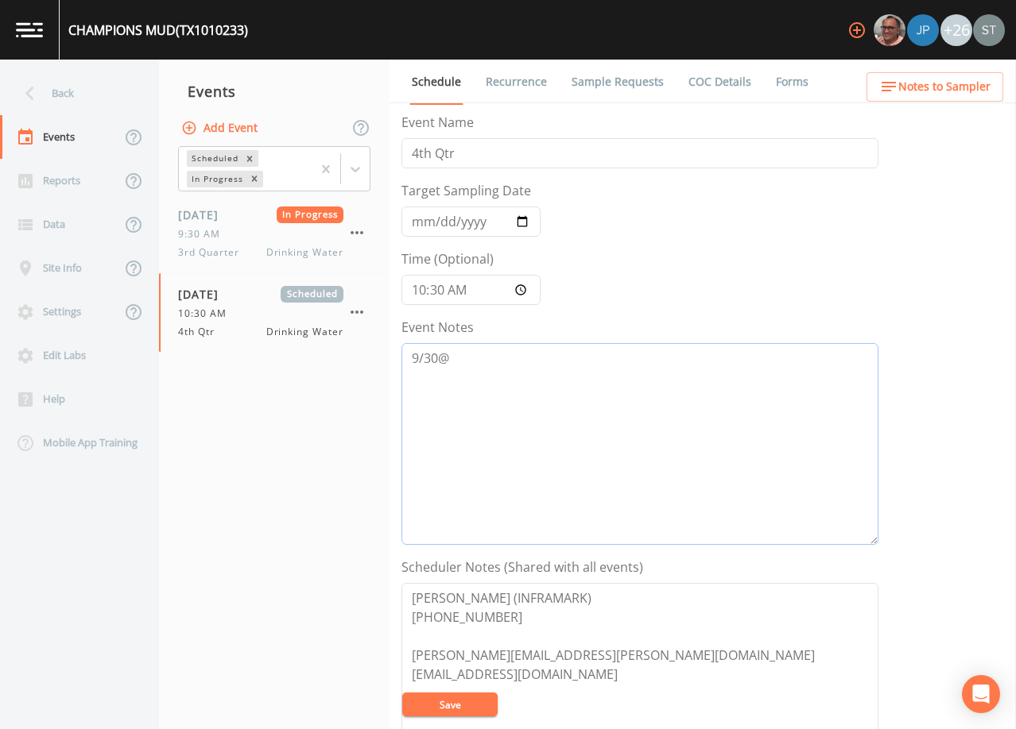
click at [555, 367] on textarea "9/30@" at bounding box center [639, 444] width 477 height 202
type textarea "[DATE]8:17 Email Sent"
click at [478, 703] on button "Save" at bounding box center [449, 705] width 95 height 24
click at [501, 78] on link "Recurrence" at bounding box center [516, 82] width 66 height 45
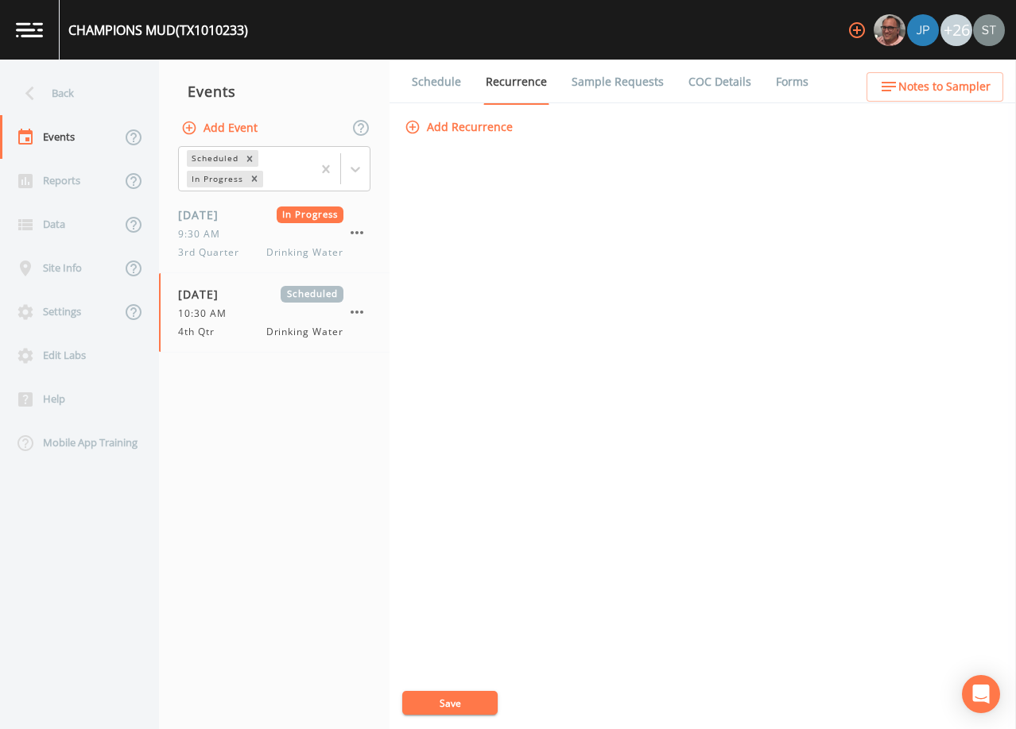
click at [436, 81] on link "Schedule" at bounding box center [436, 82] width 54 height 45
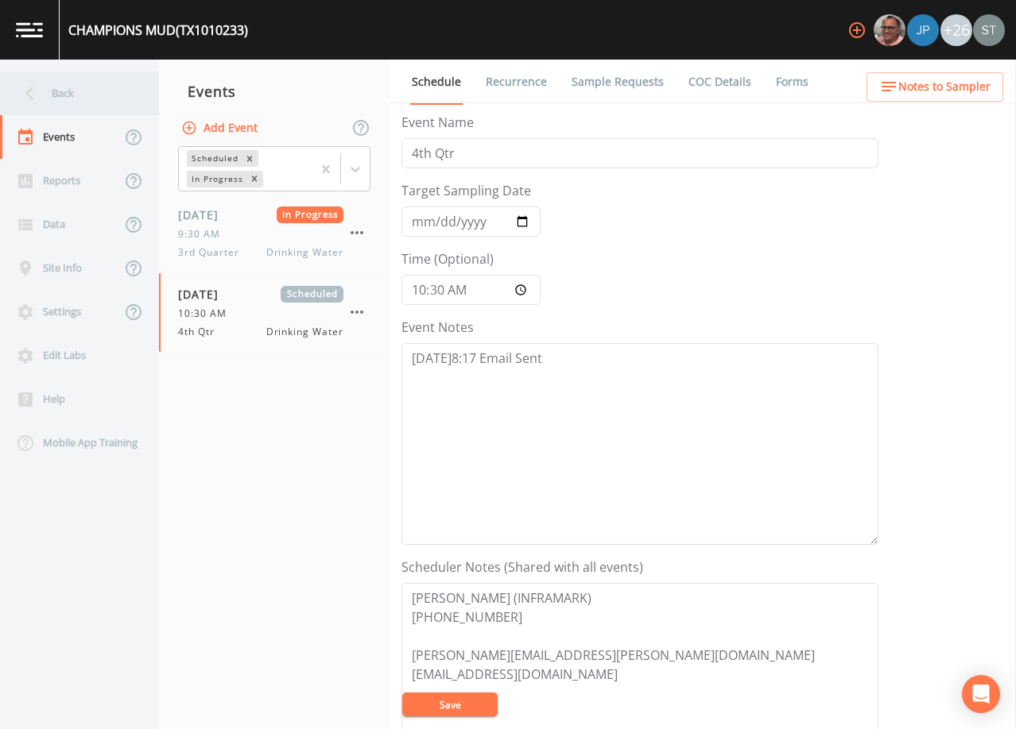
click at [64, 87] on div "Back" at bounding box center [71, 94] width 143 height 44
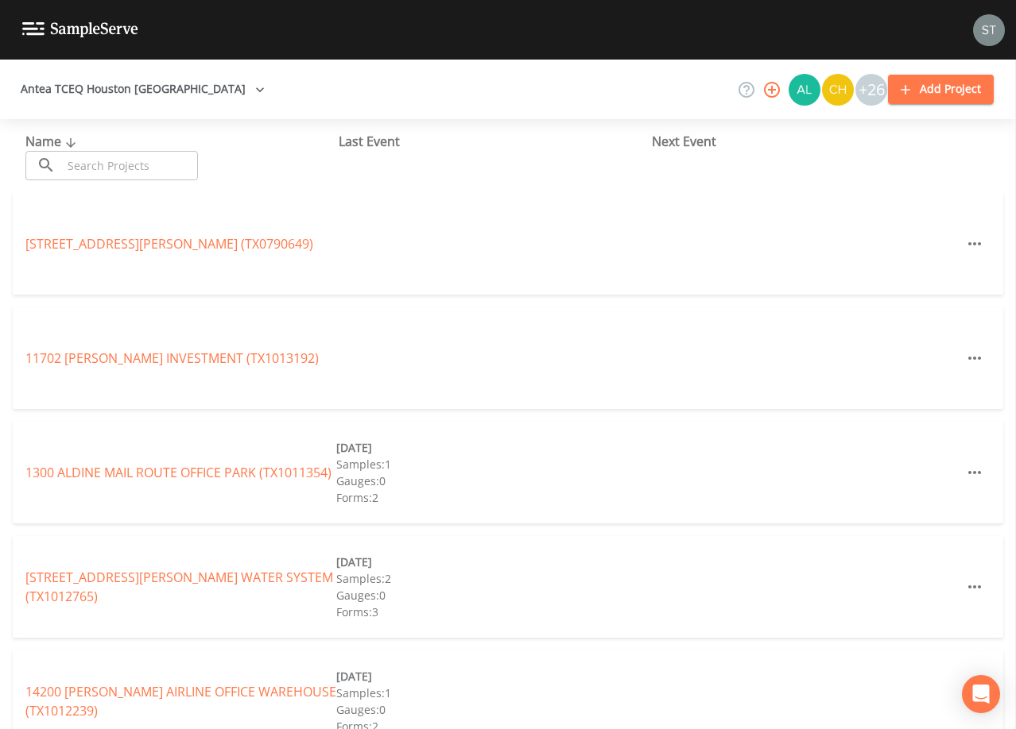
click at [118, 160] on input "text" at bounding box center [130, 165] width 136 height 29
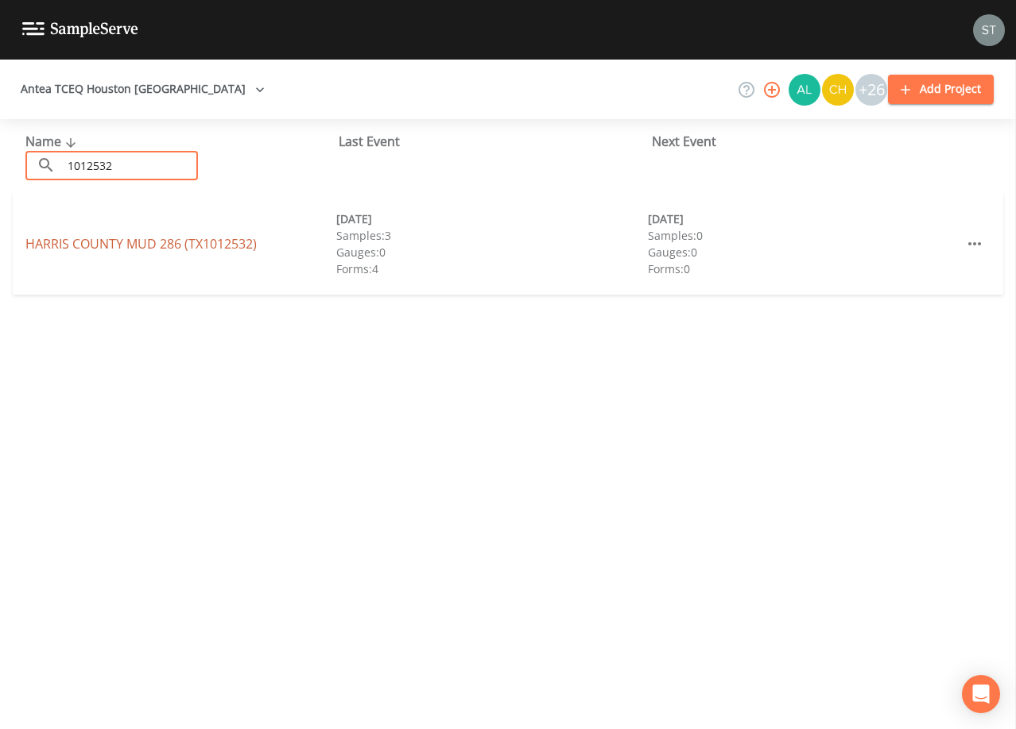
type input "1012532"
click at [184, 242] on link "[GEOGRAPHIC_DATA] 286 (TX1012532)" at bounding box center [140, 243] width 231 height 17
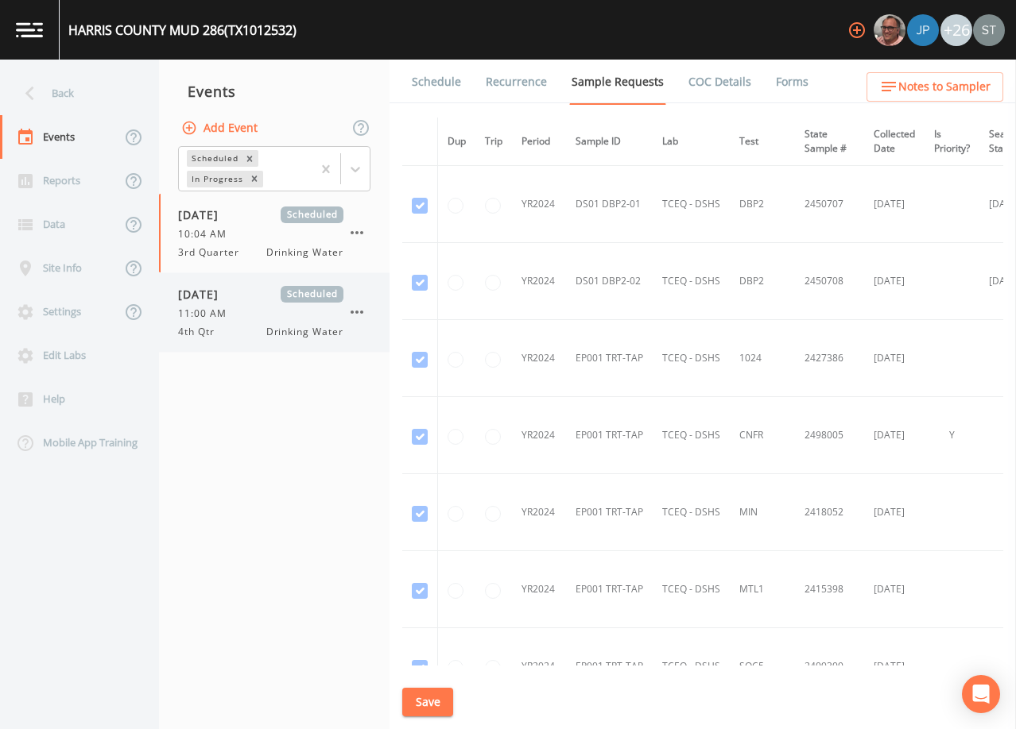
click at [268, 321] on div "[DATE] Scheduled 11:00 AM 4th Qtr Drinking Water" at bounding box center [260, 312] width 165 height 53
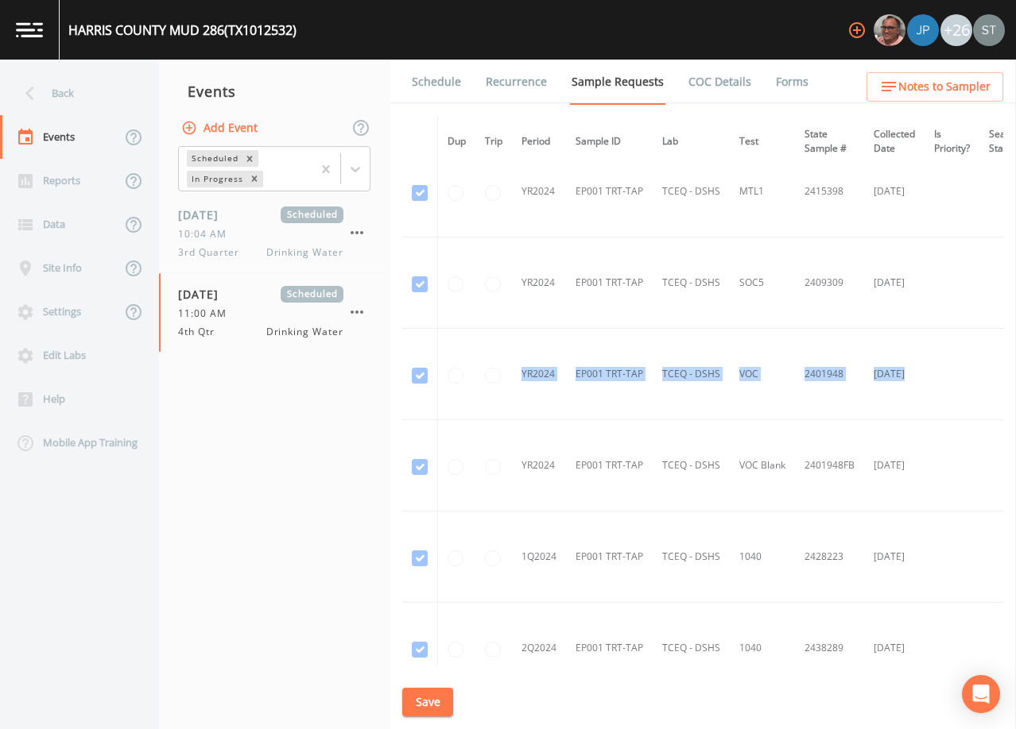
scroll to position [477, 249]
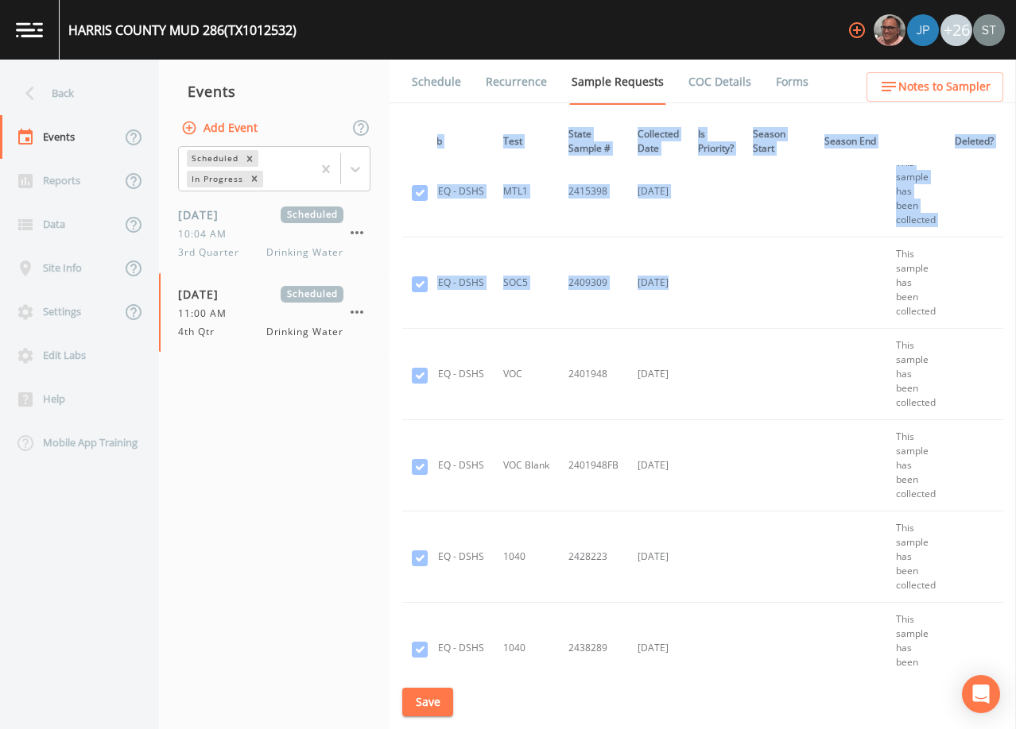
drag, startPoint x: 996, startPoint y: 265, endPoint x: 1020, endPoint y: 532, distance: 268.1
click at [1015, 532] on html "HARRIS COUNTY MUD 286 (TX1012532) +26 Back Events Reports Data Site Info Settin…" at bounding box center [508, 364] width 1016 height 729
click at [830, 459] on td at bounding box center [851, 465] width 72 height 91
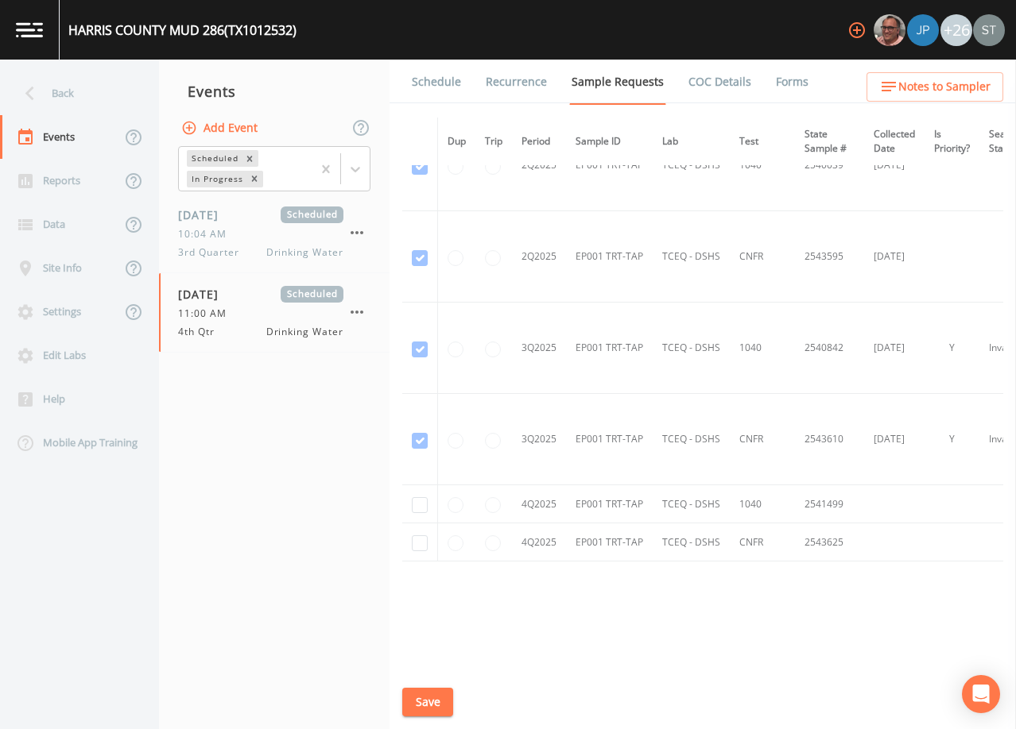
scroll to position [3059, 0]
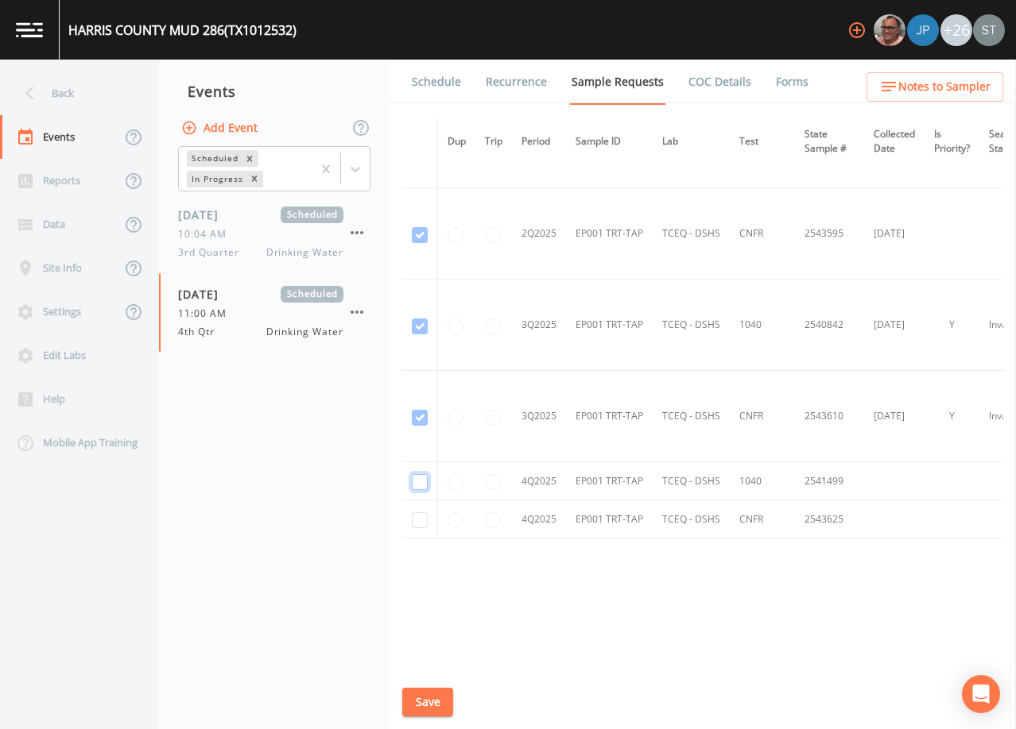
click at [424, 479] on input "checkbox" at bounding box center [420, 482] width 16 height 16
checkbox input "true"
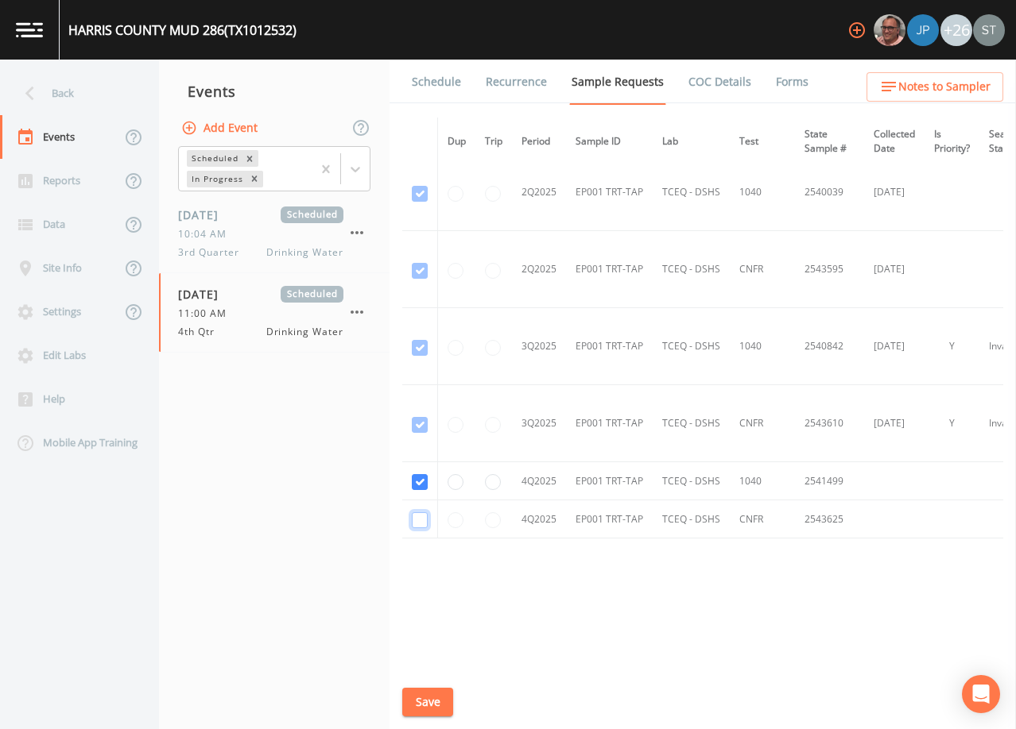
click at [418, 513] on input "checkbox" at bounding box center [420, 521] width 16 height 16
checkbox input "true"
click at [435, 701] on button "Save" at bounding box center [427, 702] width 51 height 29
click at [428, 83] on link "Schedule" at bounding box center [436, 82] width 54 height 45
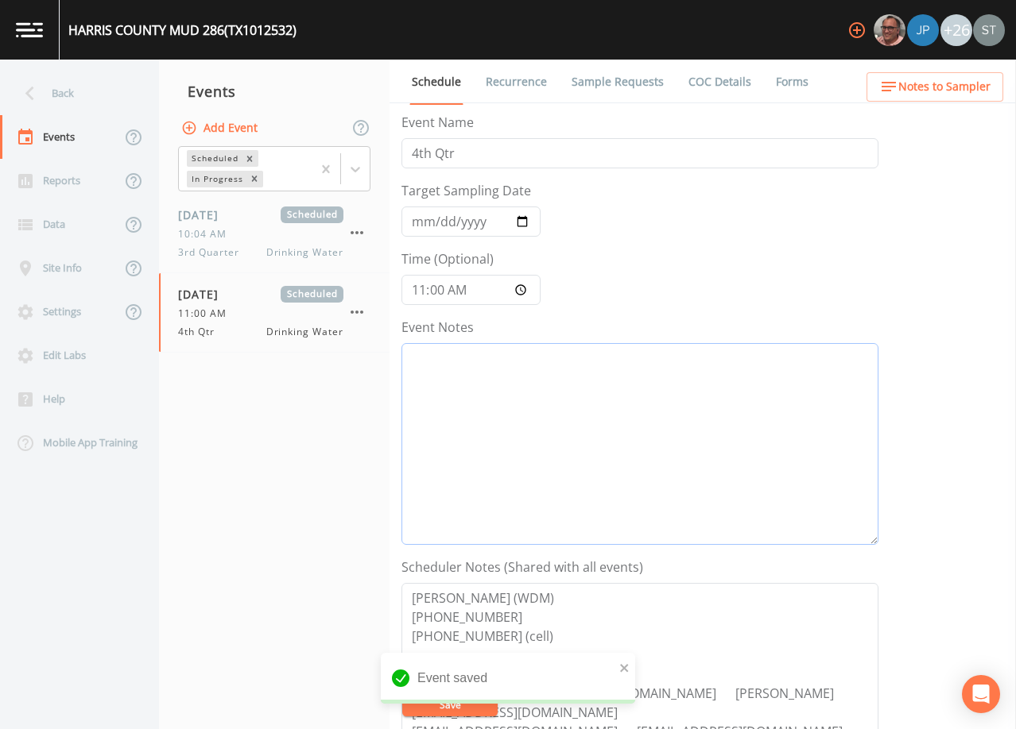
click at [546, 435] on textarea "Event Notes" at bounding box center [639, 444] width 477 height 202
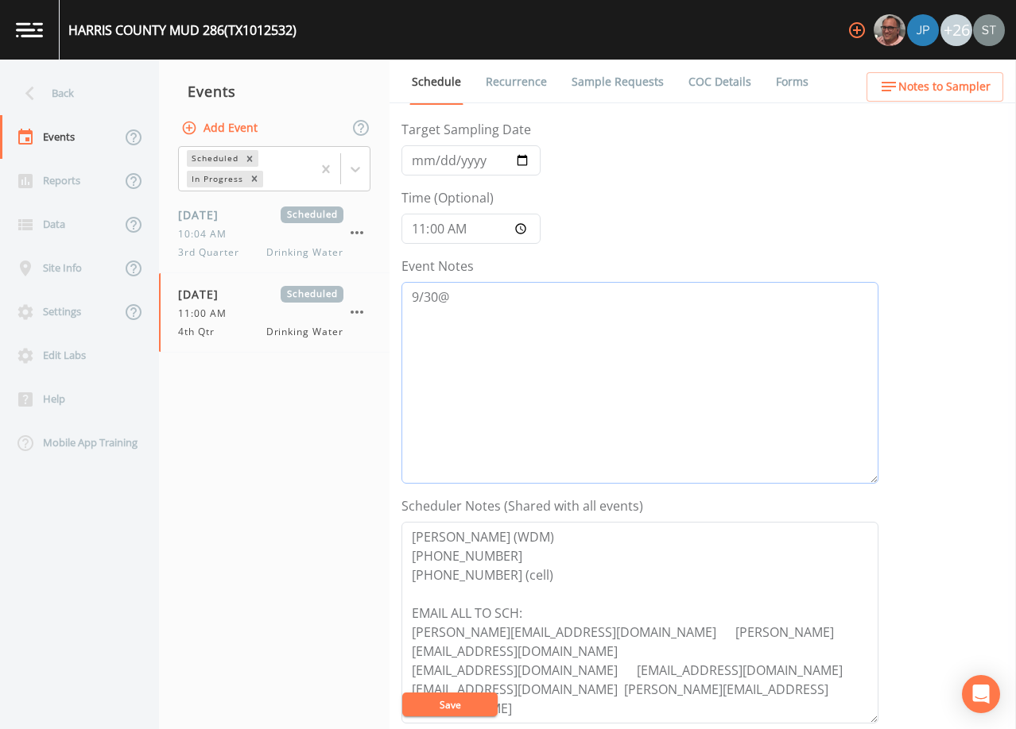
scroll to position [159, 0]
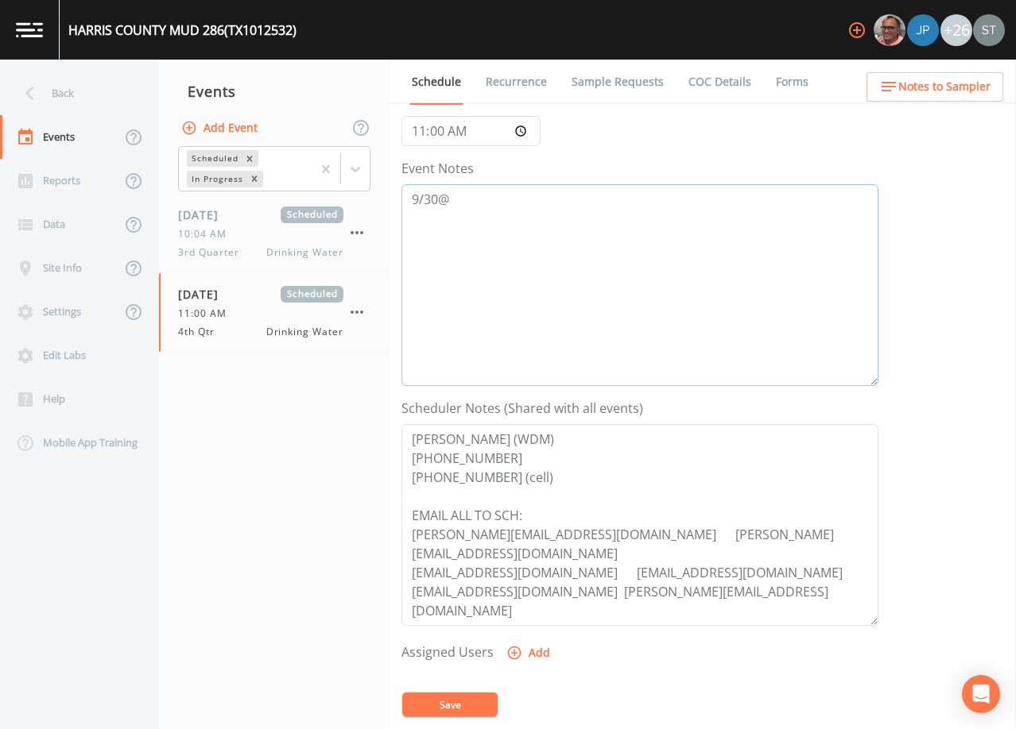
click at [507, 205] on textarea "9/30@" at bounding box center [639, 285] width 477 height 202
type textarea "[DATE]8:20 Email Sent"
click at [459, 705] on button "Save" at bounding box center [449, 705] width 95 height 24
click at [511, 76] on link "Recurrence" at bounding box center [516, 82] width 66 height 45
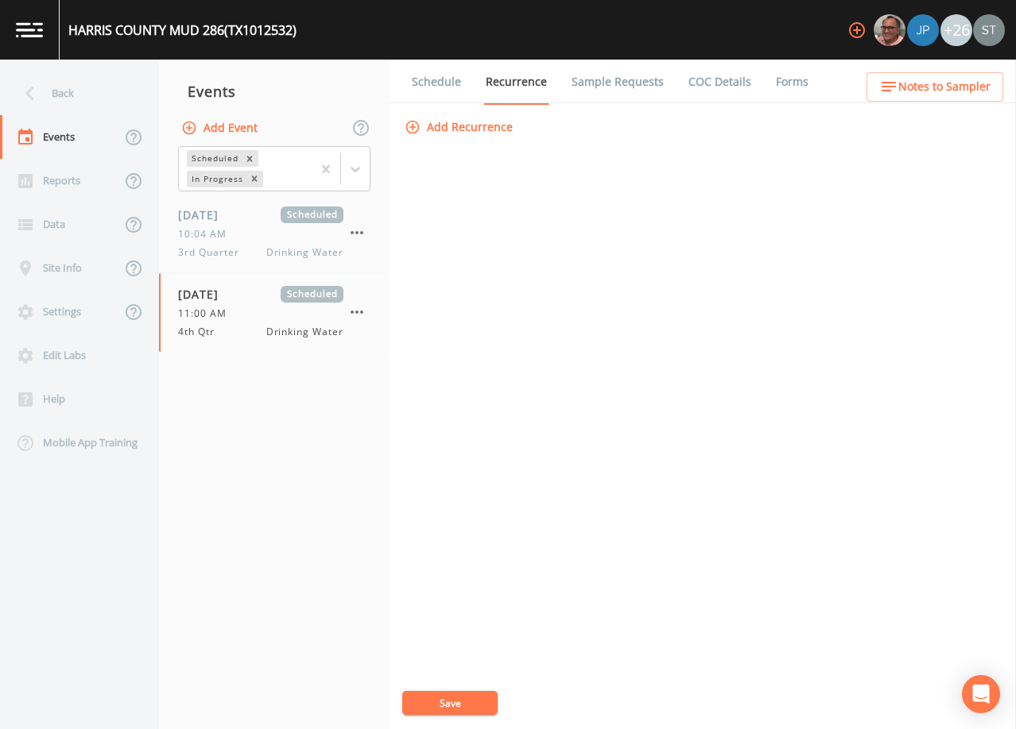
click at [445, 81] on link "Schedule" at bounding box center [436, 82] width 54 height 45
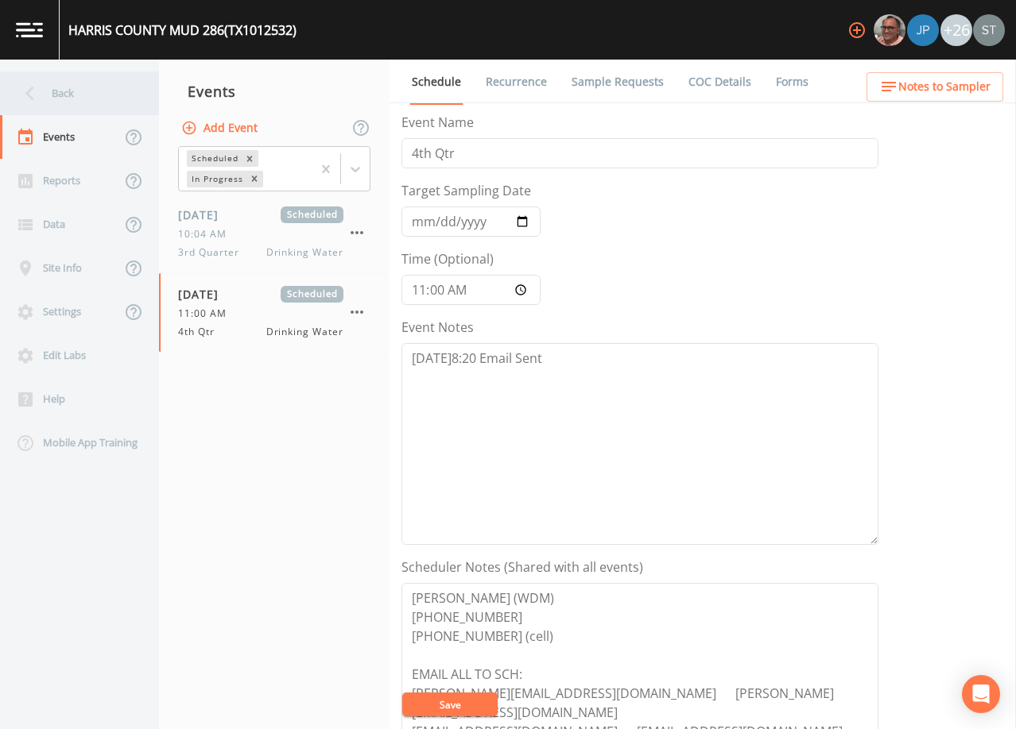
click at [67, 98] on div "Back" at bounding box center [71, 94] width 143 height 44
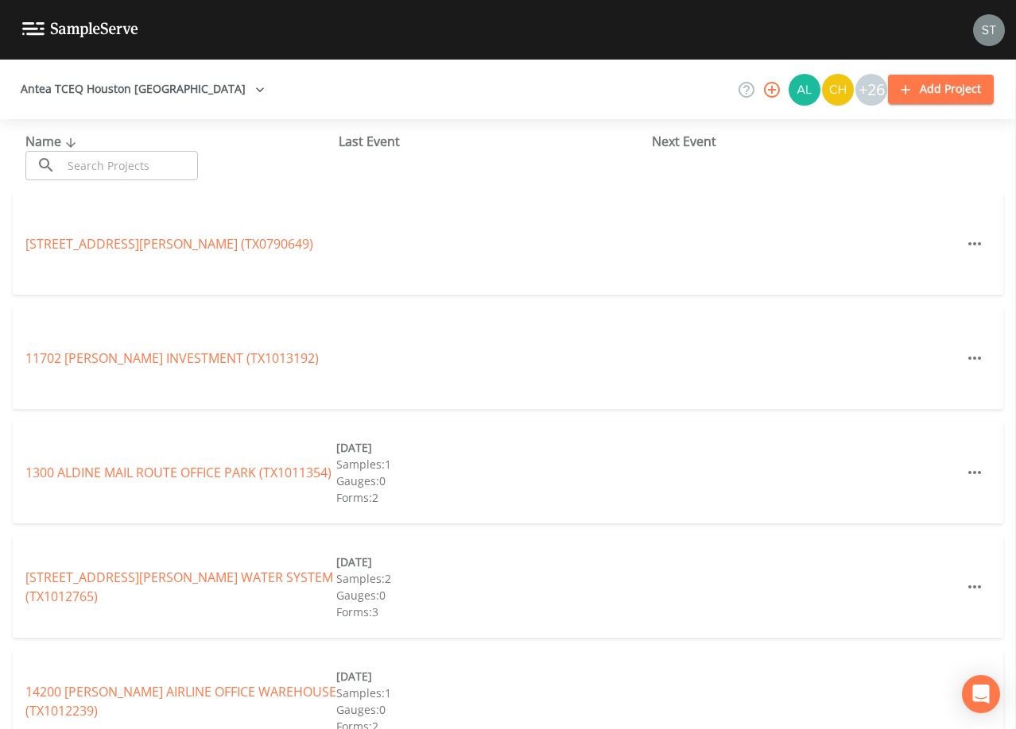
click at [173, 156] on input "text" at bounding box center [130, 165] width 136 height 29
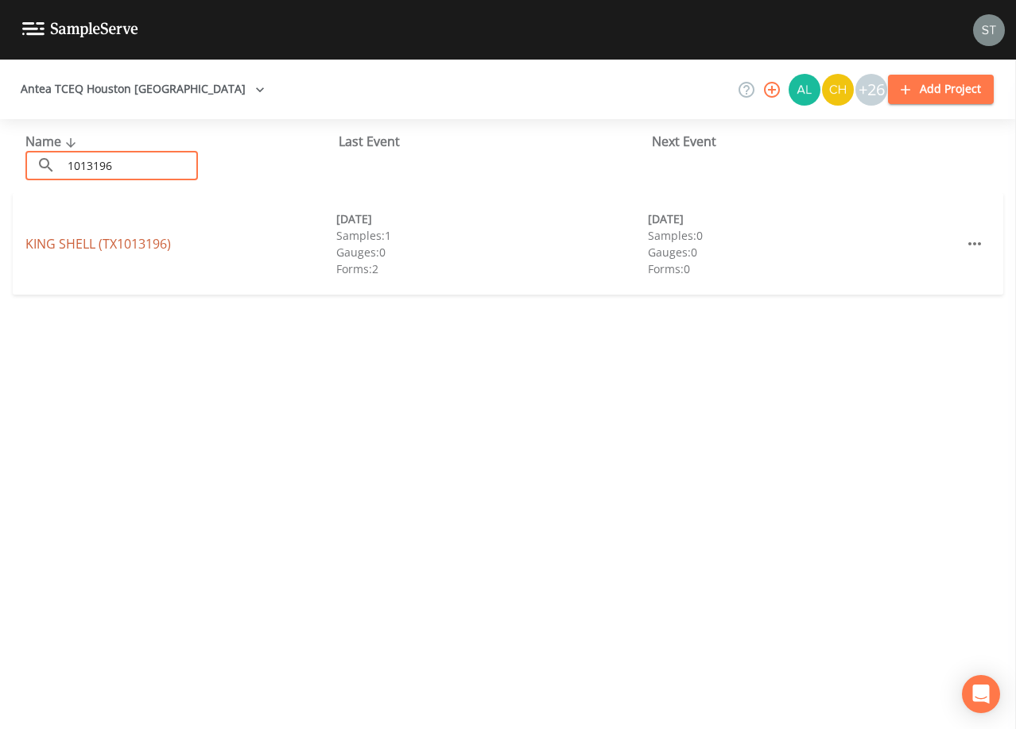
type input "1013196"
click at [129, 248] on link "KING SHELL (TX1013196)" at bounding box center [97, 243] width 145 height 17
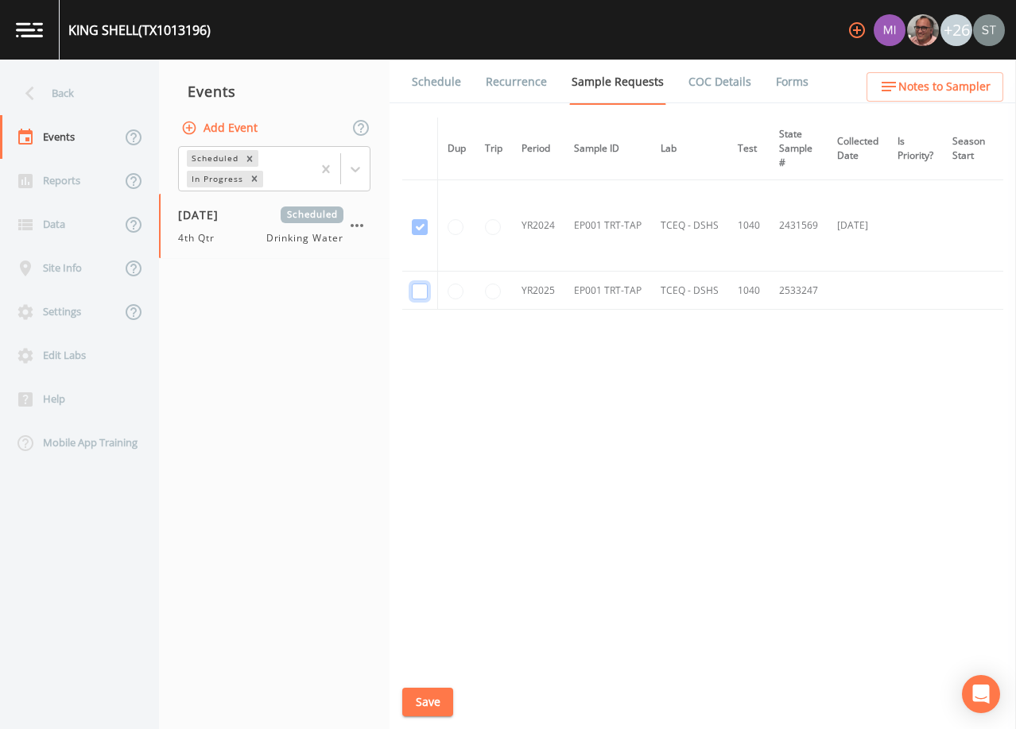
click at [421, 292] on input "checkbox" at bounding box center [420, 292] width 16 height 16
checkbox input "true"
click at [434, 694] on button "Save" at bounding box center [427, 702] width 51 height 29
click at [429, 84] on link "Schedule" at bounding box center [436, 82] width 54 height 45
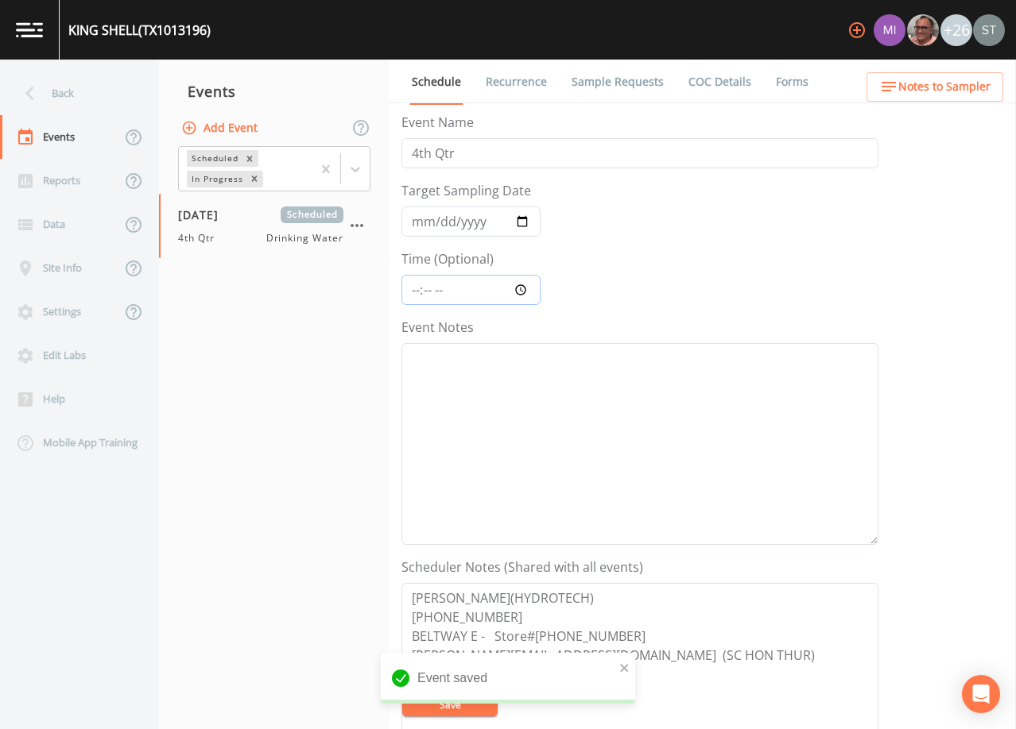
click at [412, 291] on input "Time (Optional)" at bounding box center [470, 290] width 139 height 30
type input "11:00"
click at [532, 413] on textarea "Event Notes" at bounding box center [639, 444] width 477 height 202
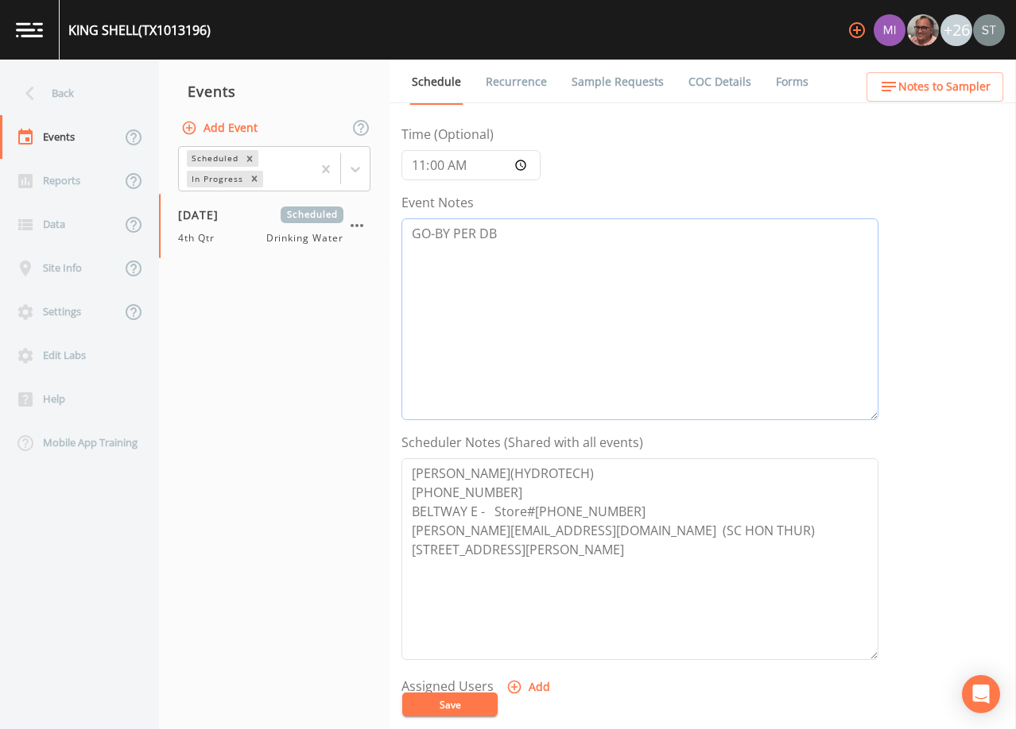
scroll to position [159, 0]
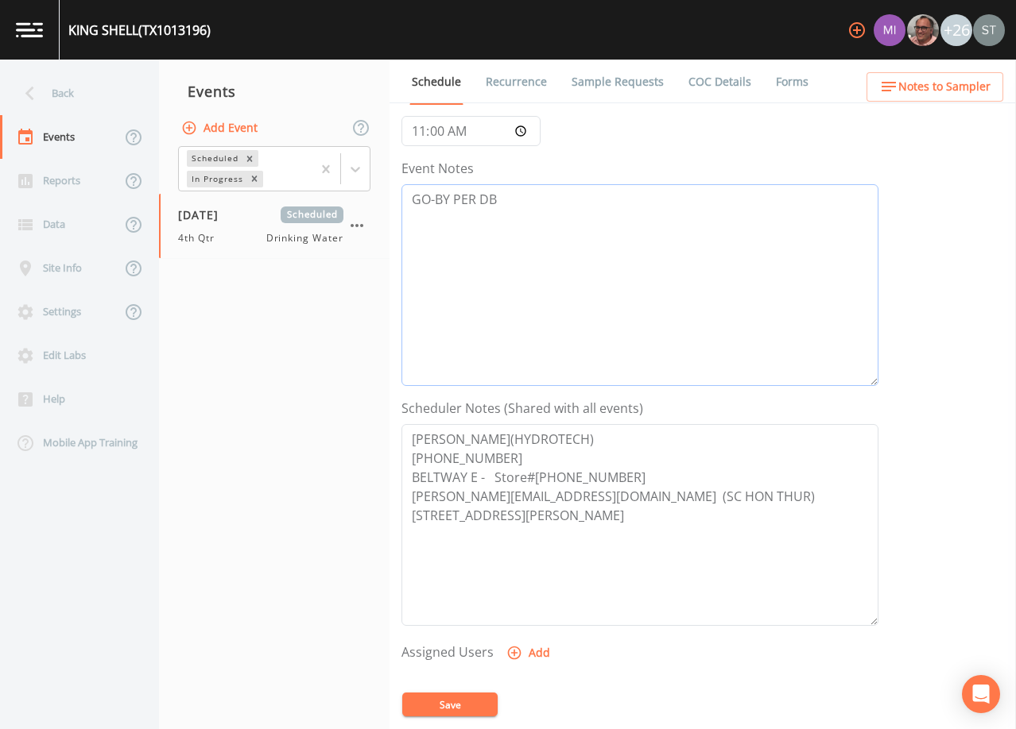
type textarea "GO-BY PER DB"
click at [509, 455] on textarea "[PERSON_NAME](HYDROTECH) [PHONE_NUMBER] BELTWAY E - Store#[PHONE_NUMBER] [PERSO…" at bounding box center [639, 525] width 477 height 202
drag, startPoint x: 493, startPoint y: 478, endPoint x: 416, endPoint y: 480, distance: 77.9
click at [416, 480] on textarea "[PERSON_NAME](HYDROTECH) [PHONE_NUMBER] BELTWAY E - Store#[PHONE_NUMBER] [PERSO…" at bounding box center [639, 525] width 477 height 202
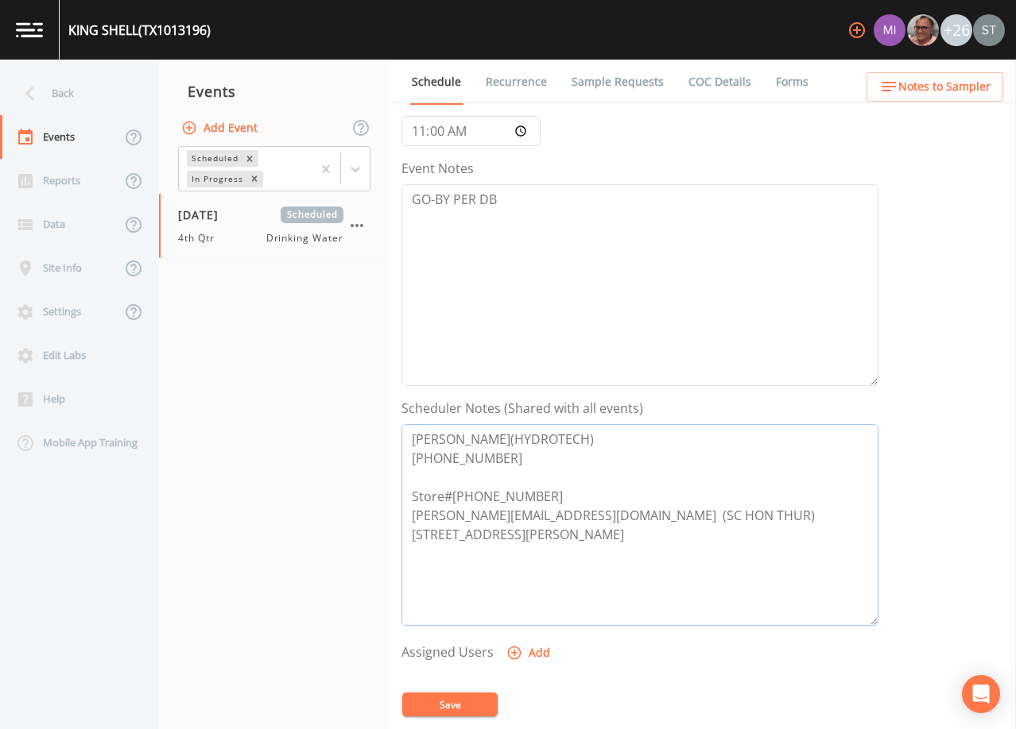
click at [613, 511] on textarea "[PERSON_NAME](HYDROTECH) [PHONE_NUMBER] Store#[PHONE_NUMBER] [PERSON_NAME][EMAI…" at bounding box center [639, 525] width 477 height 202
click at [621, 508] on textarea "[PERSON_NAME](HYDROTECH) [PHONE_NUMBER] Store#[PHONE_NUMBER] [PERSON_NAME][EMAI…" at bounding box center [639, 525] width 477 height 202
click at [663, 534] on textarea "[PERSON_NAME](HYDROTECH) [PHONE_NUMBER] Store#[PHONE_NUMBER] [PERSON_NAME][EMAI…" at bounding box center [639, 525] width 477 height 202
click at [415, 532] on textarea "[PERSON_NAME](HYDROTECH) [PHONE_NUMBER] Store#[PHONE_NUMBER] [PERSON_NAME][EMAI…" at bounding box center [639, 525] width 477 height 202
click at [542, 496] on textarea "[PERSON_NAME](HYDROTECH) [PHONE_NUMBER] Store#[PHONE_NUMBER] [PERSON_NAME][EMAI…" at bounding box center [639, 525] width 477 height 202
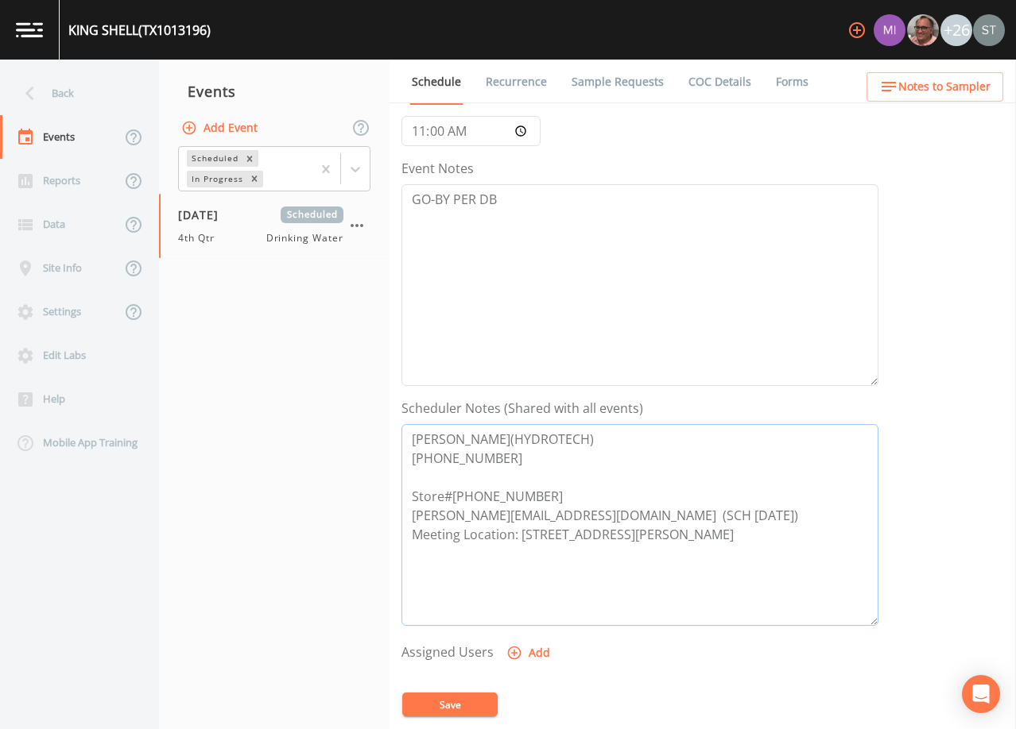
click at [475, 474] on textarea "[PERSON_NAME](HYDROTECH) [PHONE_NUMBER] Store#[PHONE_NUMBER] [PERSON_NAME][EMAI…" at bounding box center [639, 525] width 477 height 202
type textarea "[PERSON_NAME](HYDROTECH) [PHONE_NUMBER] (Store#936-270-7197) [PERSON_NAME][EMAI…"
click at [533, 650] on button "Add" at bounding box center [529, 653] width 53 height 29
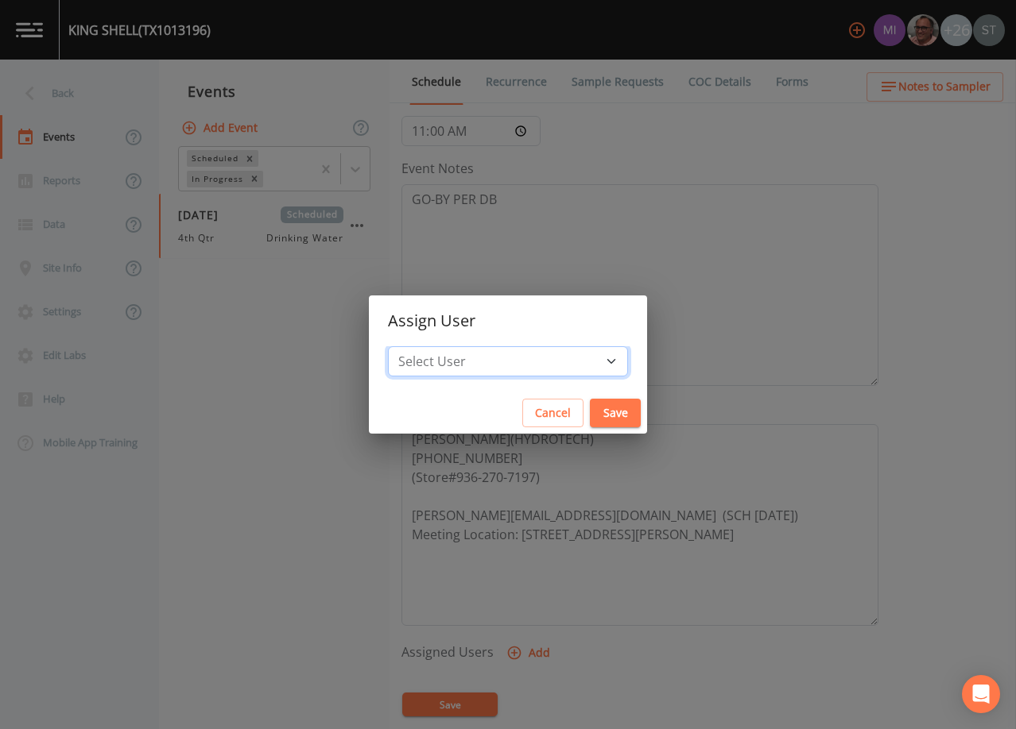
click at [534, 362] on select "Select User [PERSON_NAME] [PERSON_NAME] [PERSON_NAME] [PERSON_NAME] [PERSON_NAM…" at bounding box center [508, 361] width 240 height 30
select select "6dda6eef-c380-4015-b89d-b9b44b713005"
click at [424, 346] on select "Select User [PERSON_NAME] [PERSON_NAME] [PERSON_NAME] [PERSON_NAME] [PERSON_NAM…" at bounding box center [508, 361] width 240 height 30
click at [590, 403] on button "Save" at bounding box center [615, 413] width 51 height 29
select select
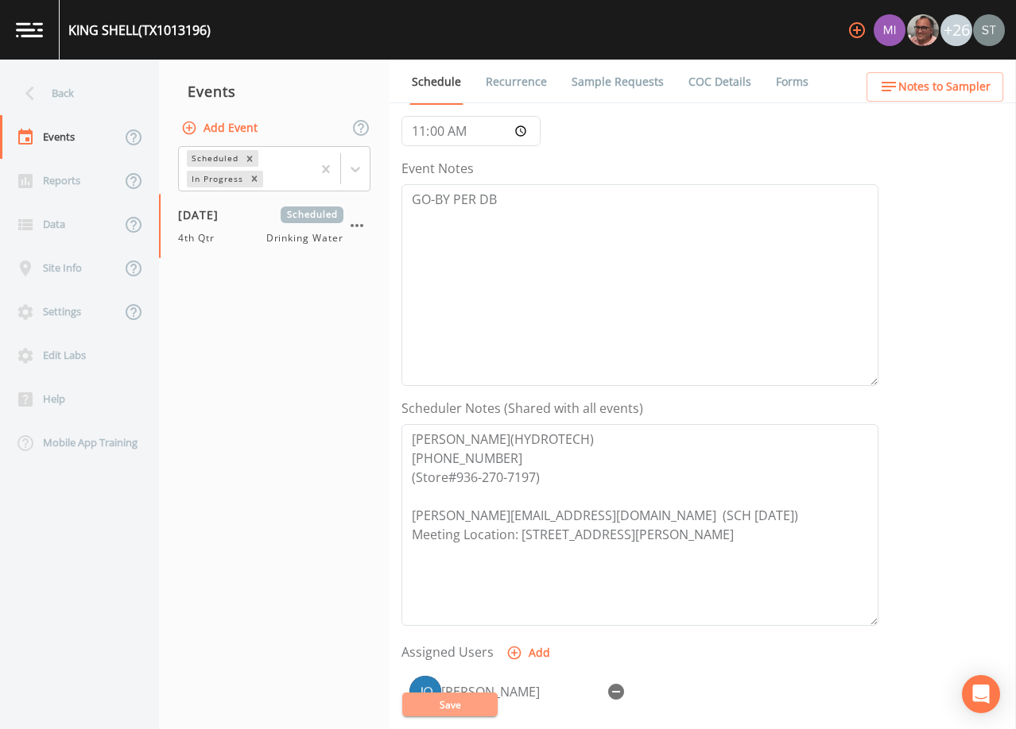
click at [480, 707] on button "Save" at bounding box center [449, 705] width 95 height 24
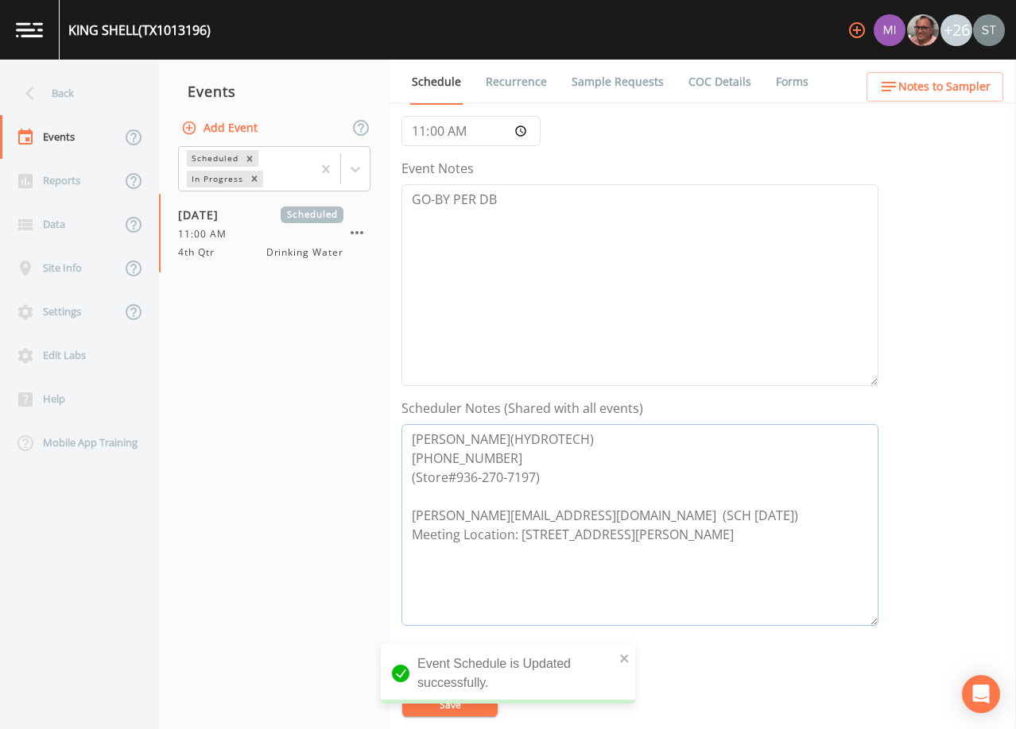
click at [494, 432] on textarea "[PERSON_NAME](HYDROTECH) [PHONE_NUMBER] (Store#936-270-7197) [PERSON_NAME][EMAI…" at bounding box center [639, 525] width 477 height 202
type textarea "[PERSON_NAME] (HYDROTECH) [PHONE_NUMBER] (Store#936-270-7197) [PERSON_NAME][EMA…"
click at [622, 656] on icon "close" at bounding box center [624, 658] width 11 height 13
click at [463, 706] on button "Save" at bounding box center [449, 705] width 95 height 24
click at [954, 90] on span "Notes to Sampler" at bounding box center [944, 87] width 92 height 20
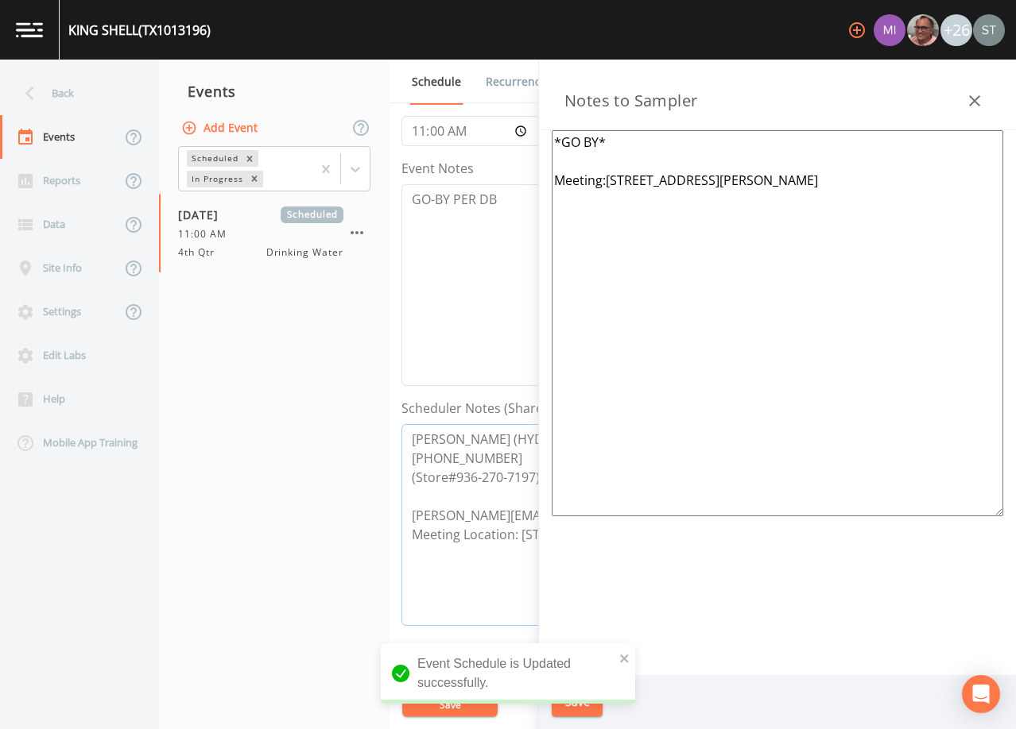
click at [410, 435] on textarea "[PERSON_NAME] (HYDROTECH) [PHONE_NUMBER] (Store#936-270-7197) [PERSON_NAME][EMA…" at bounding box center [639, 525] width 477 height 202
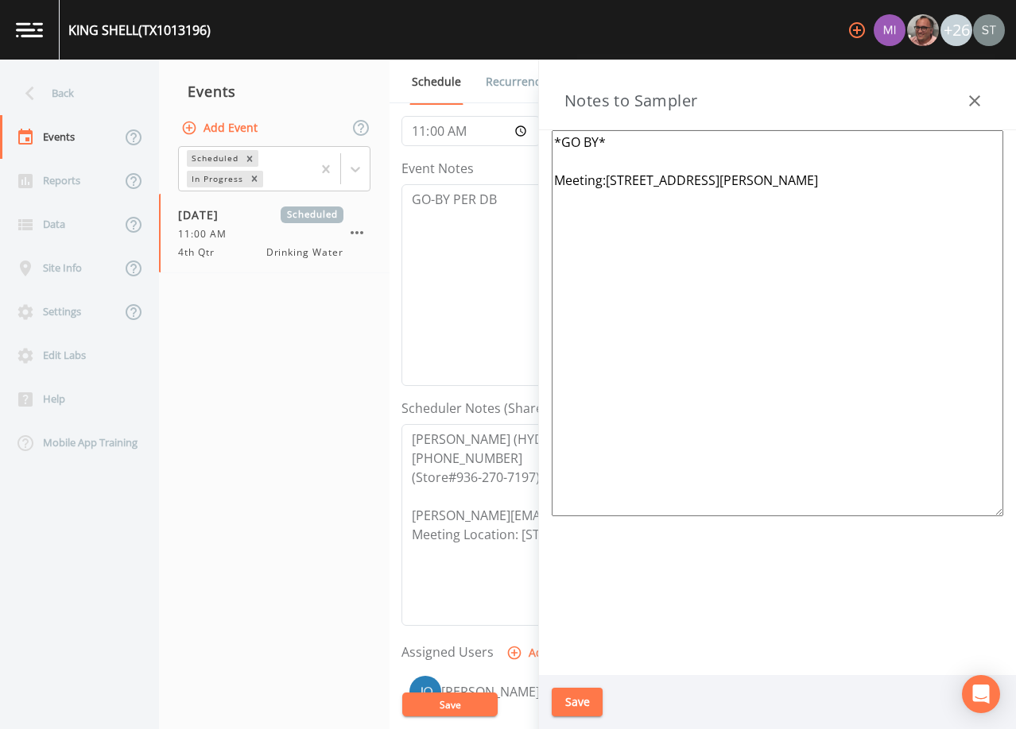
click at [603, 152] on textarea "*GO BY* Meeting:[STREET_ADDRESS][PERSON_NAME]" at bounding box center [776, 323] width 451 height 386
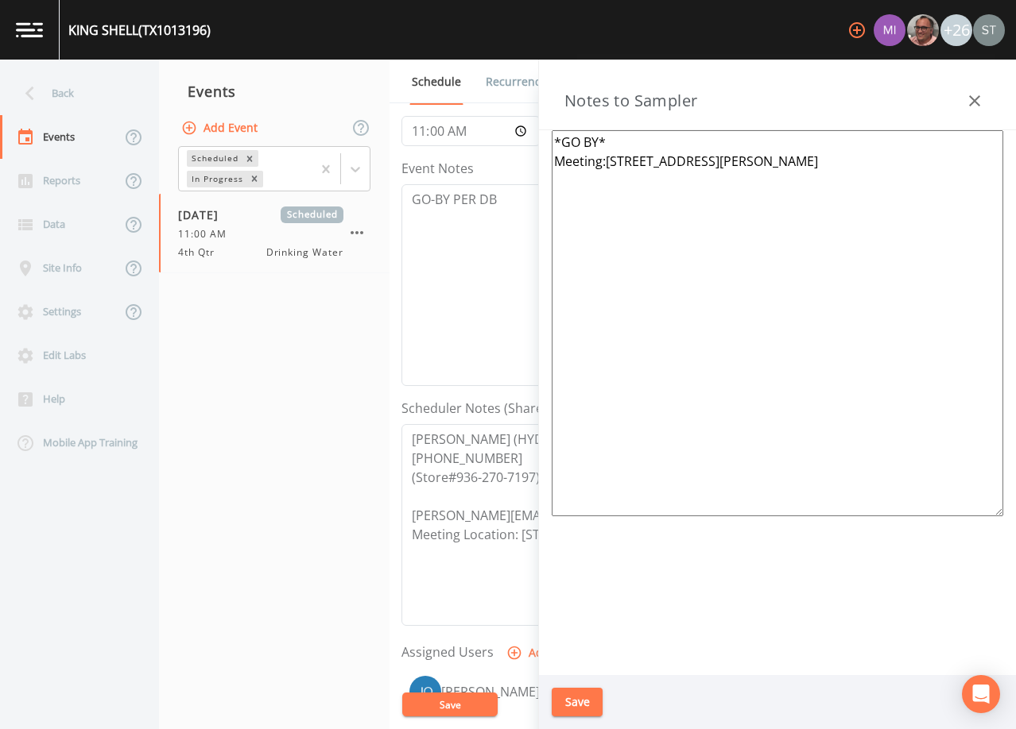
paste textarea "[PERSON_NAME] (HYDROTECH) [PHONE_NUMBER] (Store#936-270-7197)"
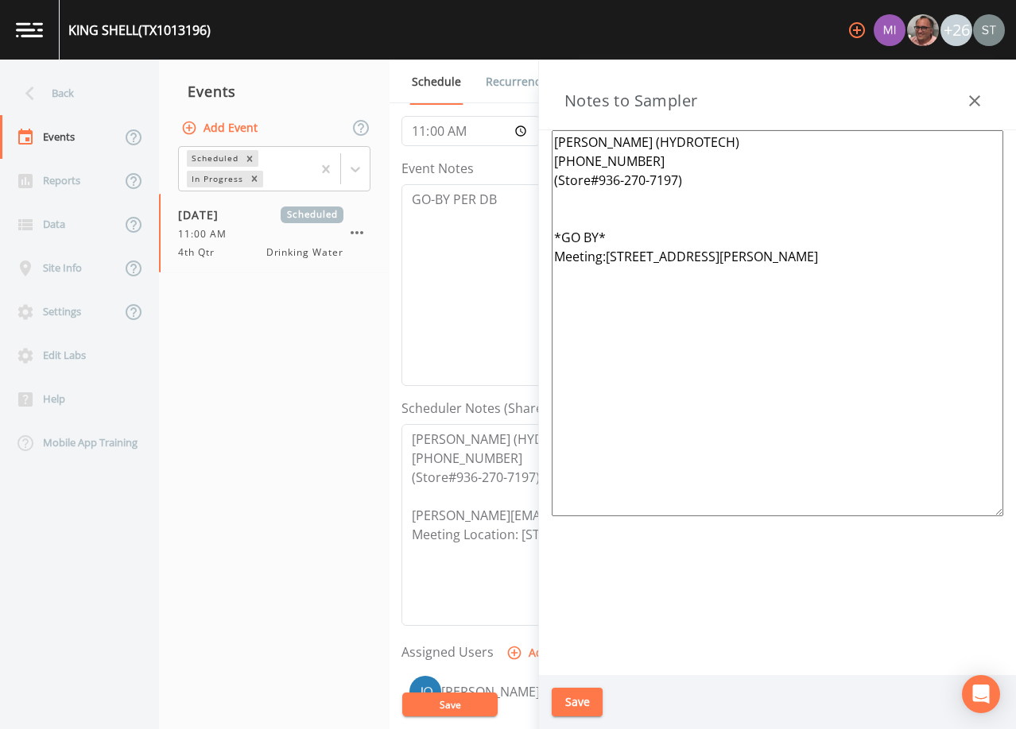
click at [563, 232] on textarea "[PERSON_NAME] (HYDROTECH) [PHONE_NUMBER] (Store#936-270-7197) *GO BY* Meeting:[…" at bounding box center [776, 323] width 451 height 386
click at [602, 250] on textarea "[PERSON_NAME] (HYDROTECH) [PHONE_NUMBER] (Store#936-270-7197) ****GO BY**** Mee…" at bounding box center [776, 323] width 451 height 386
click at [915, 256] on textarea "[PERSON_NAME] (HYDROTECH) [PHONE_NUMBER] (Store#936-270-7197) ****GO BY**** Mee…" at bounding box center [776, 323] width 451 height 386
click at [724, 253] on textarea "[PERSON_NAME] (HYDROTECH) [PHONE_NUMBER] (Store#936-270-7197) ****GO BY**** Mee…" at bounding box center [776, 323] width 451 height 386
type textarea "[PERSON_NAME] (HYDROTECH) [PHONE_NUMBER] (Store#936-270-7197) ****GO BY**** Mee…"
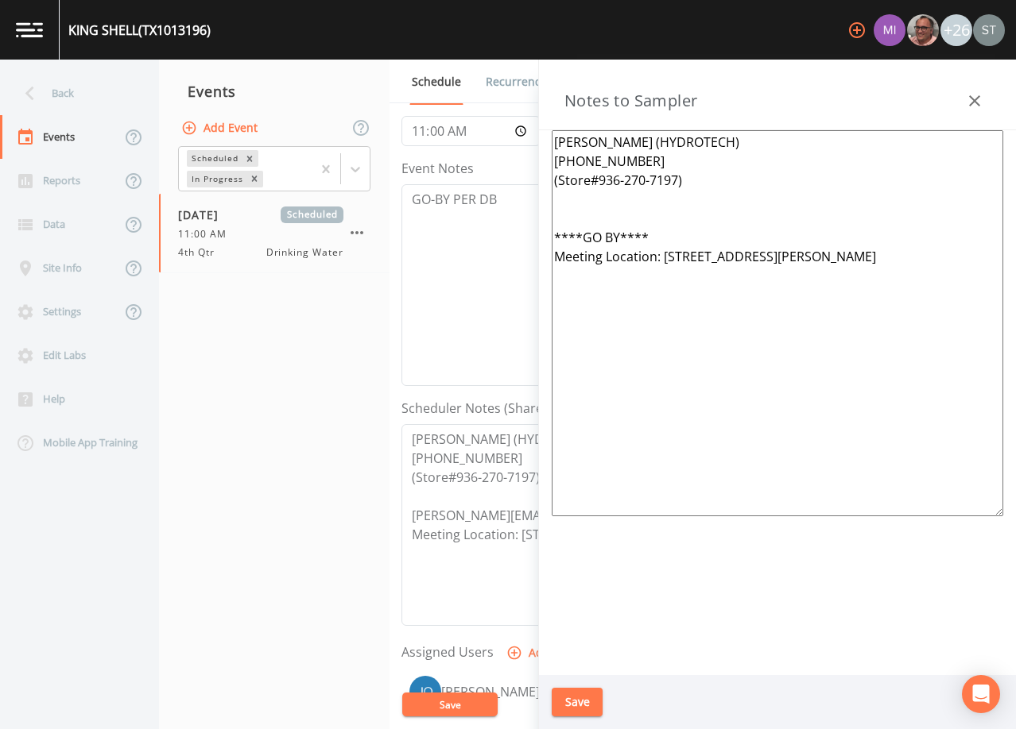
click at [585, 693] on button "Save" at bounding box center [576, 702] width 51 height 29
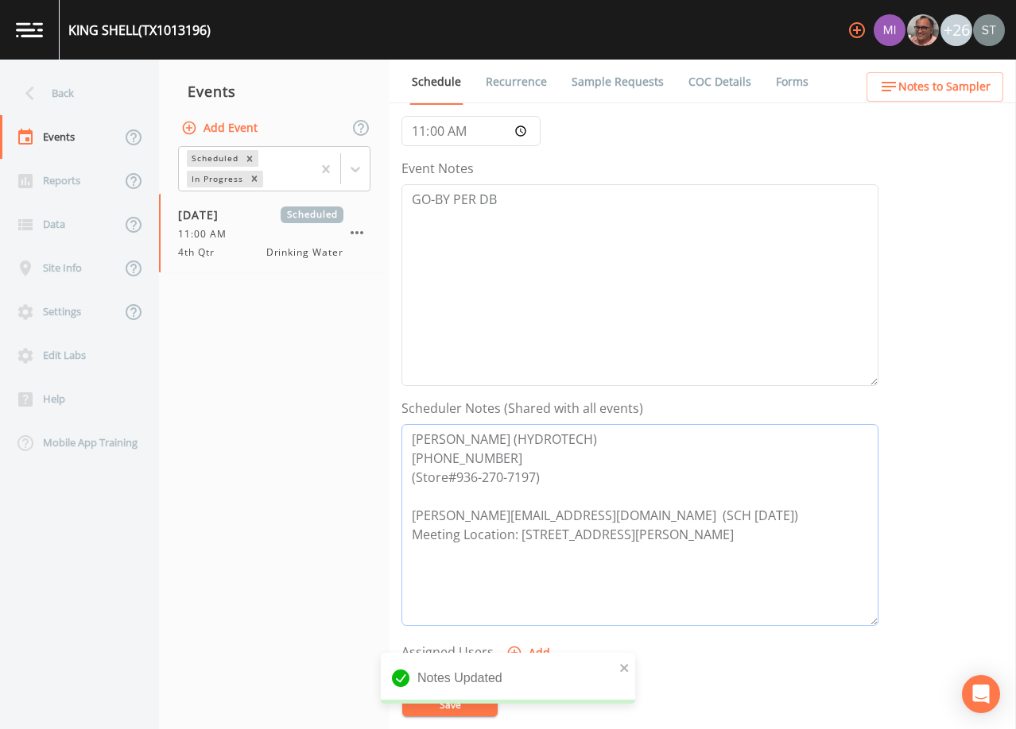
click at [587, 533] on textarea "[PERSON_NAME] (HYDROTECH) [PHONE_NUMBER] (Store#936-270-7197) [PERSON_NAME][EMA…" at bounding box center [639, 525] width 477 height 202
type textarea "[PERSON_NAME] (HYDROTECH) [PHONE_NUMBER] (Store#936-270-7197) [PERSON_NAME][EMA…"
click at [469, 704] on button "Save" at bounding box center [449, 705] width 95 height 24
click at [955, 91] on span "Notes to Sampler" at bounding box center [944, 87] width 92 height 20
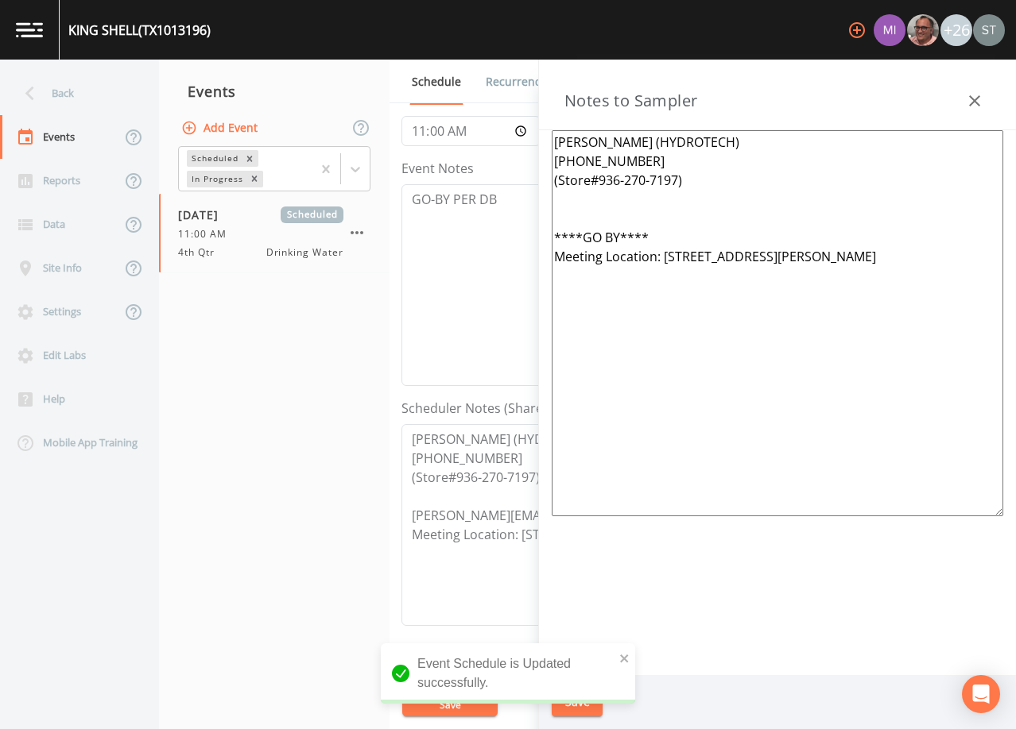
click at [839, 257] on textarea "[PERSON_NAME] (HYDROTECH) [PHONE_NUMBER] (Store#936-270-7197) ****GO BY**** Mee…" at bounding box center [776, 323] width 451 height 386
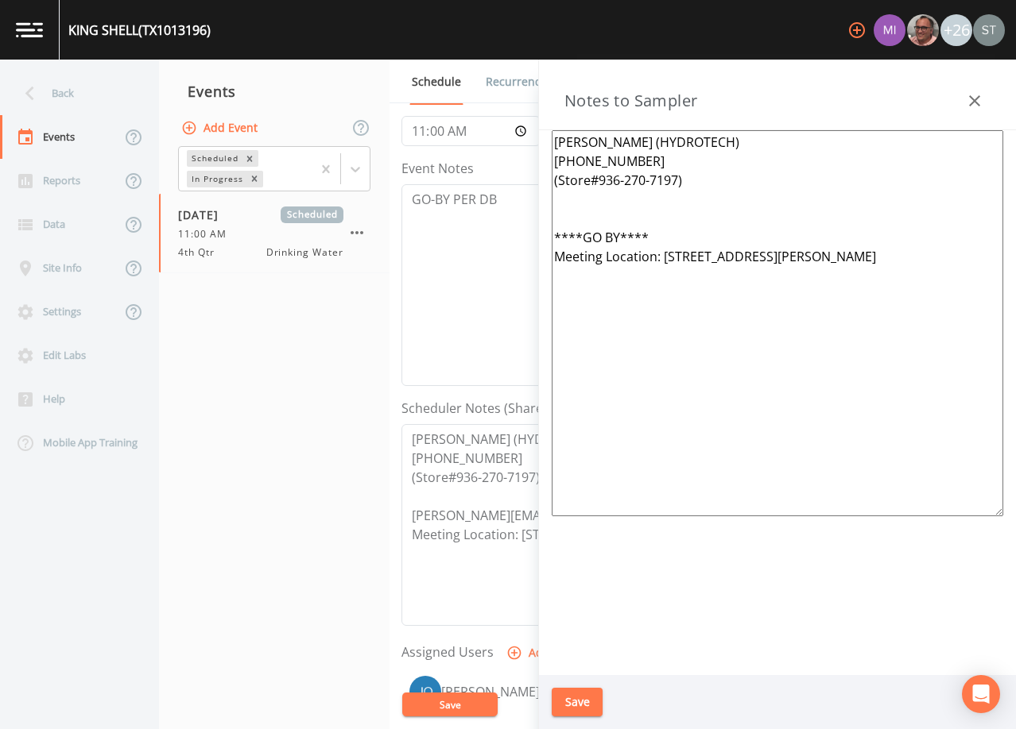
type textarea "[PERSON_NAME] (HYDROTECH) [PHONE_NUMBER] (Store#936-270-7197) ****GO BY**** Mee…"
click at [585, 700] on button "Save" at bounding box center [576, 702] width 51 height 29
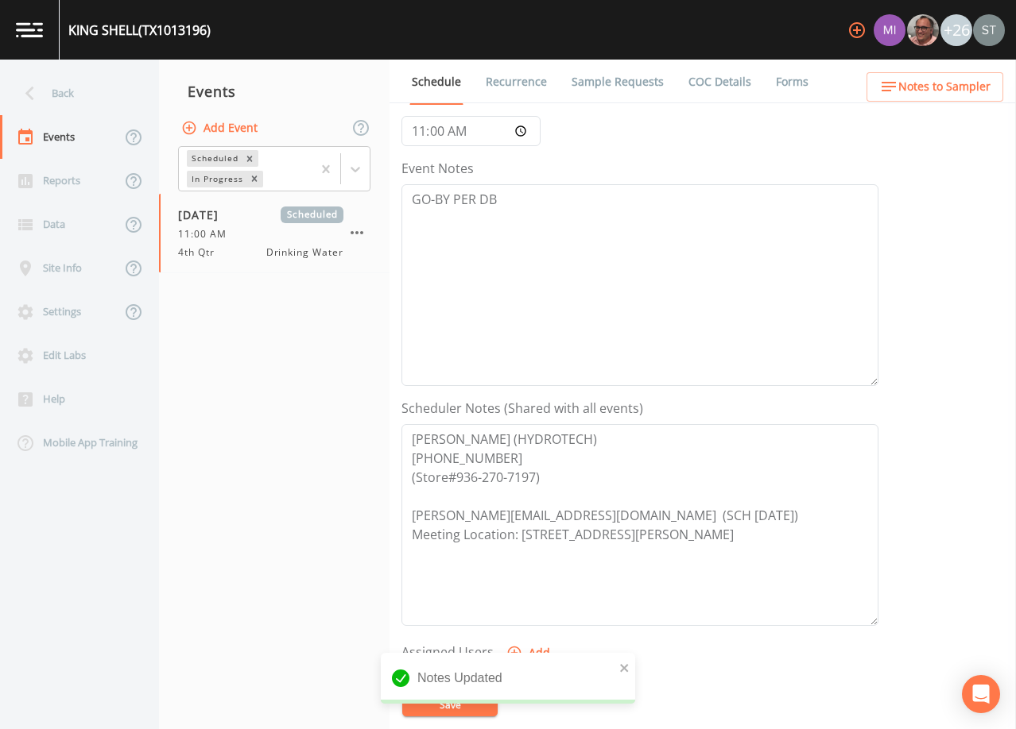
click at [629, 85] on link "Sample Requests" at bounding box center [617, 82] width 97 height 45
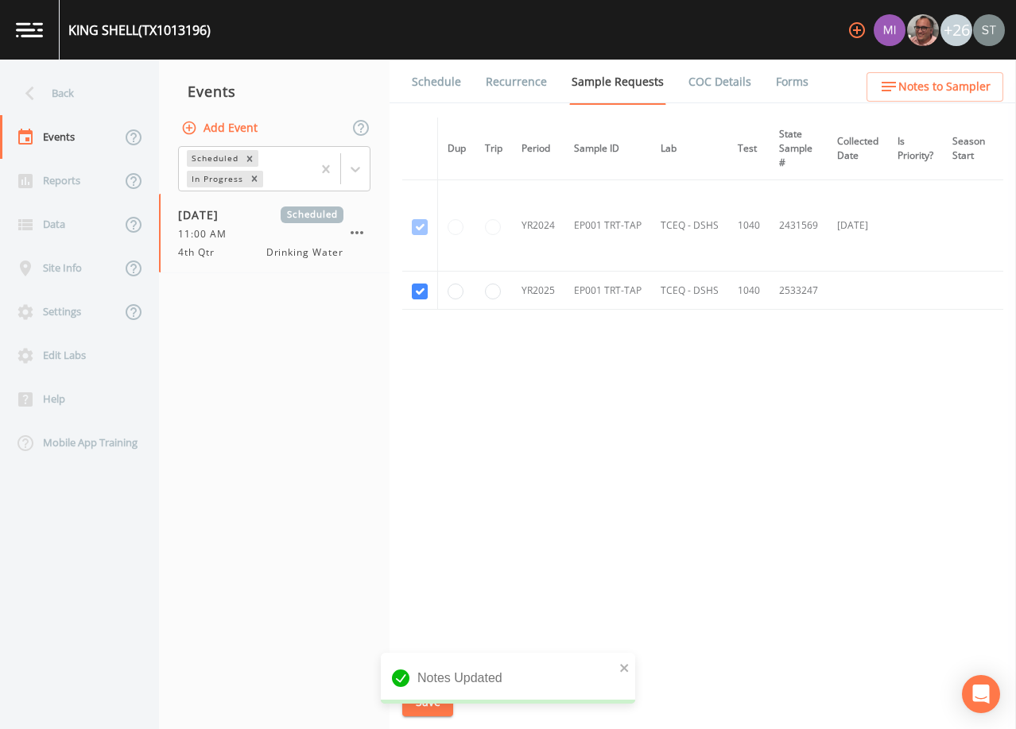
click at [434, 87] on link "Schedule" at bounding box center [436, 82] width 54 height 45
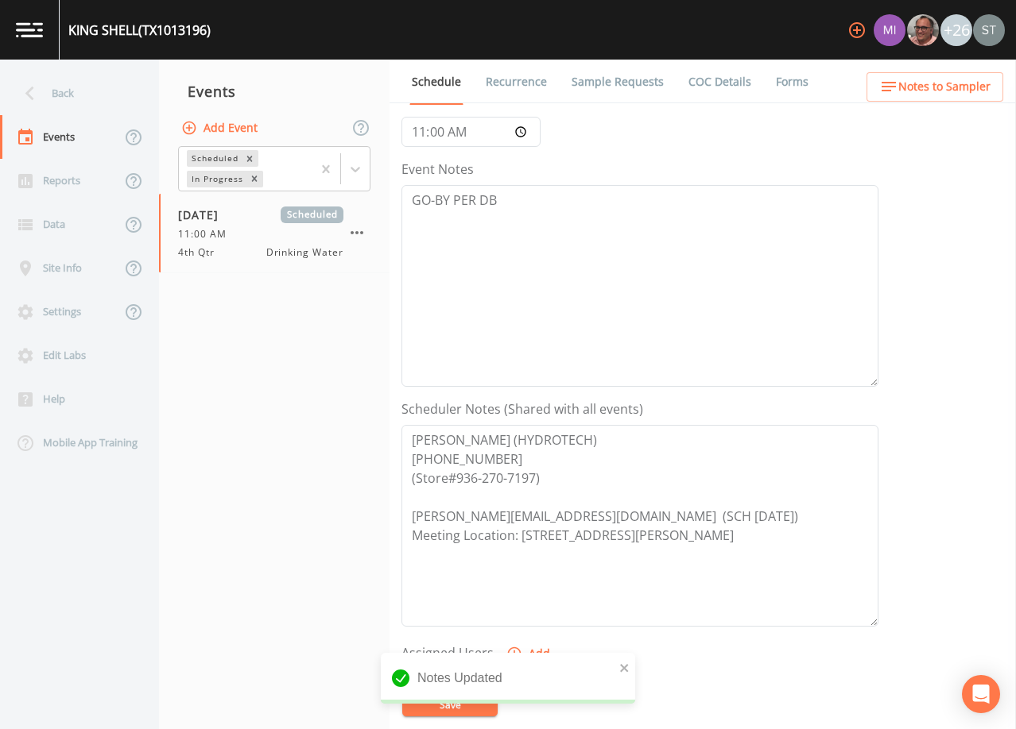
scroll to position [159, 0]
click at [979, 93] on span "Notes to Sampler" at bounding box center [944, 87] width 92 height 20
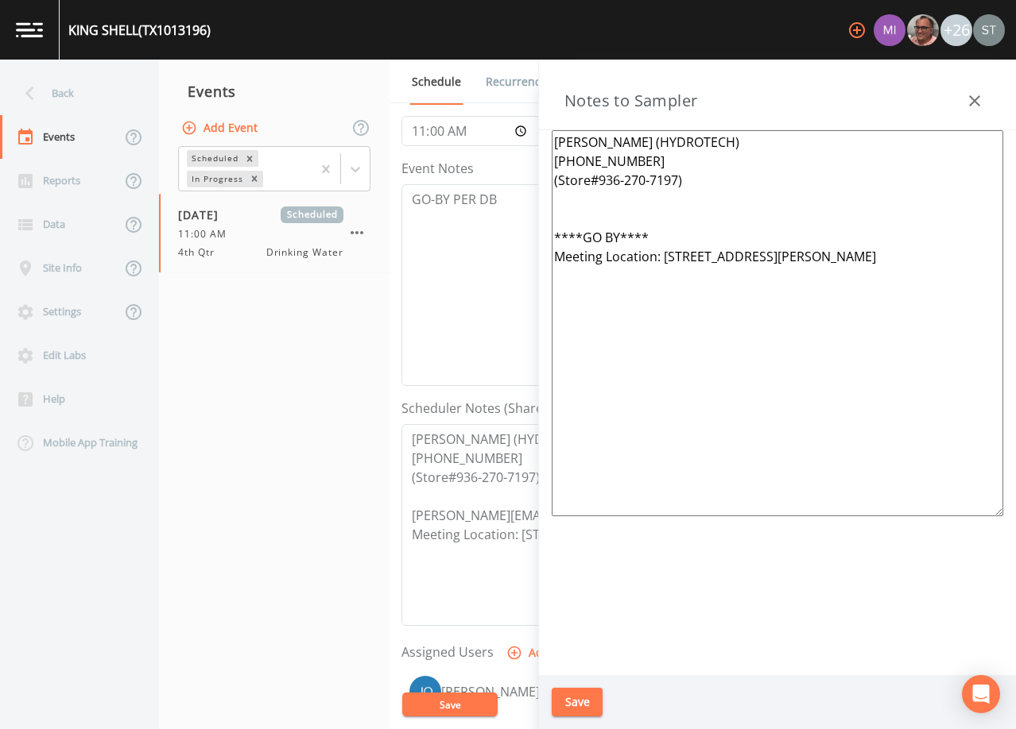
click at [103, 98] on div "Back" at bounding box center [71, 94] width 143 height 44
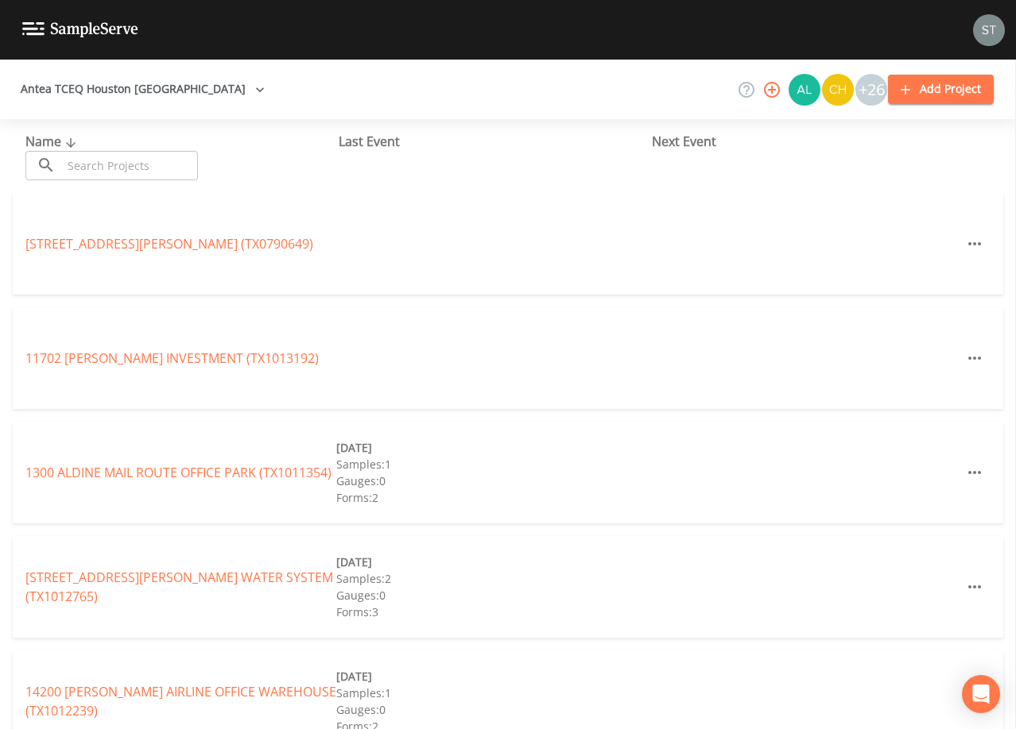
click at [158, 162] on input "text" at bounding box center [130, 165] width 136 height 29
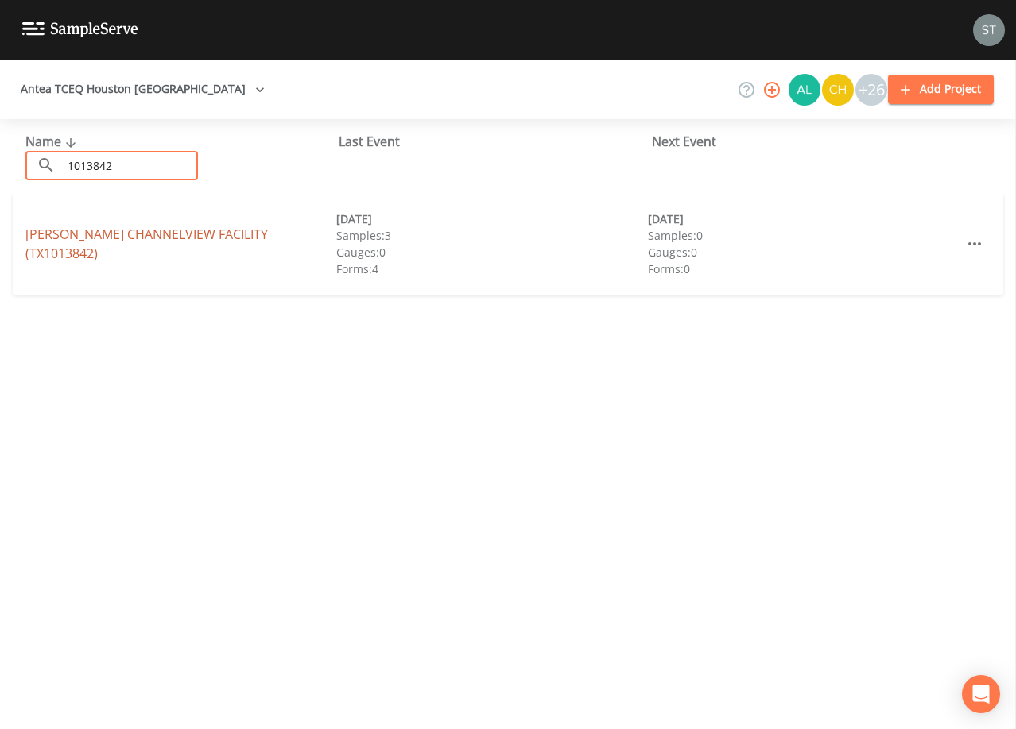
type input "1013842"
click at [161, 238] on link "[PERSON_NAME][GEOGRAPHIC_DATA] (TX1013842)" at bounding box center [146, 244] width 242 height 37
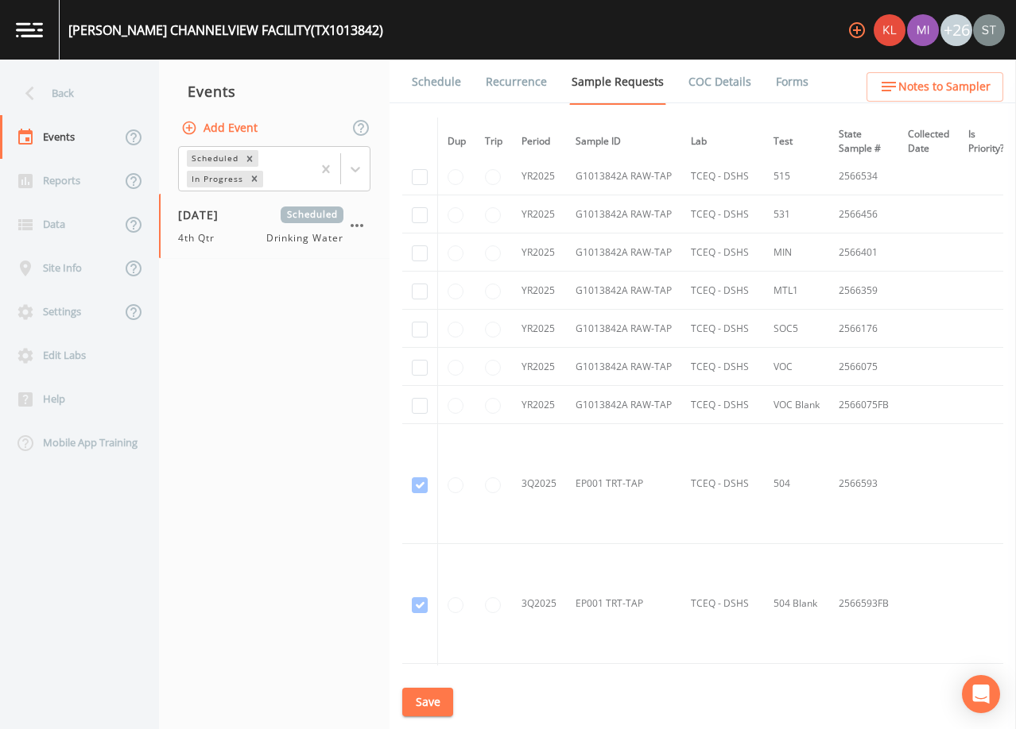
scroll to position [1801, 0]
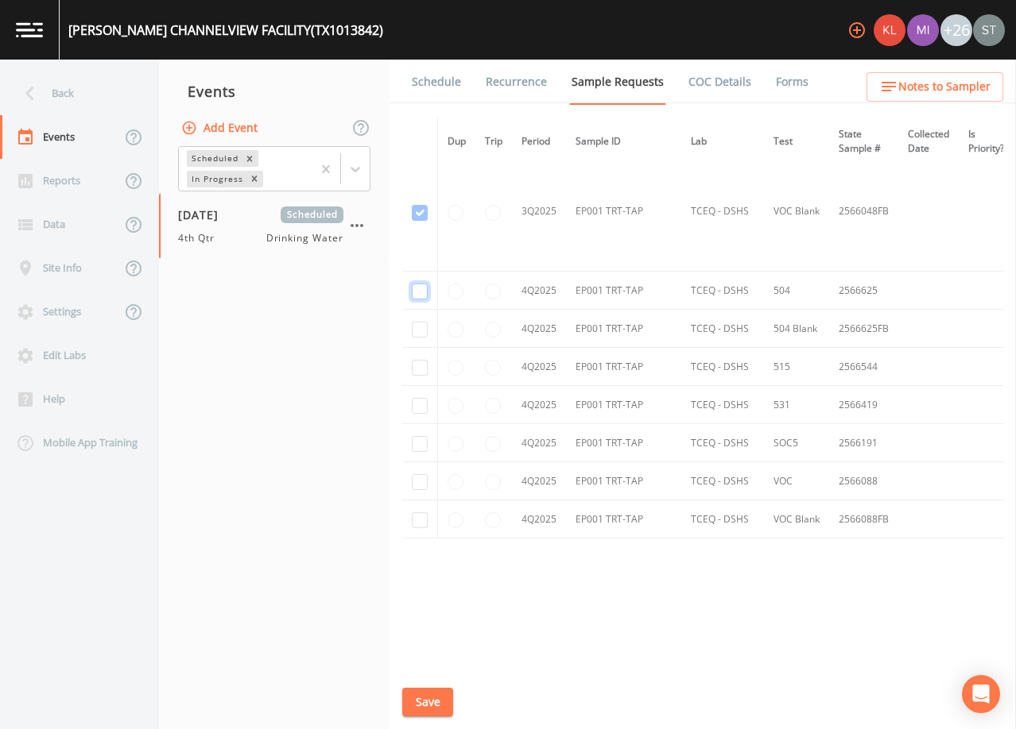
click at [420, 288] on input "checkbox" at bounding box center [420, 292] width 16 height 16
checkbox input "true"
click at [418, 322] on input "checkbox" at bounding box center [420, 330] width 16 height 16
checkbox input "true"
click at [416, 360] on input "checkbox" at bounding box center [420, 368] width 16 height 16
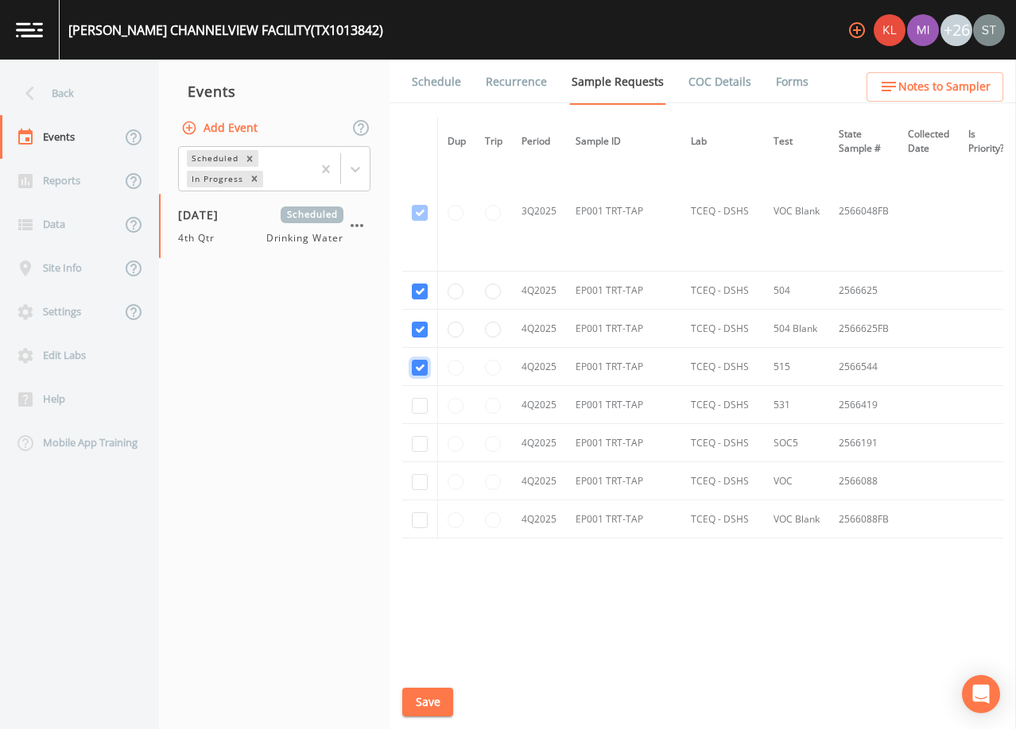
checkbox input "true"
click at [421, 404] on input "checkbox" at bounding box center [420, 406] width 16 height 16
checkbox input "true"
click at [422, 436] on input "checkbox" at bounding box center [420, 444] width 16 height 16
checkbox input "true"
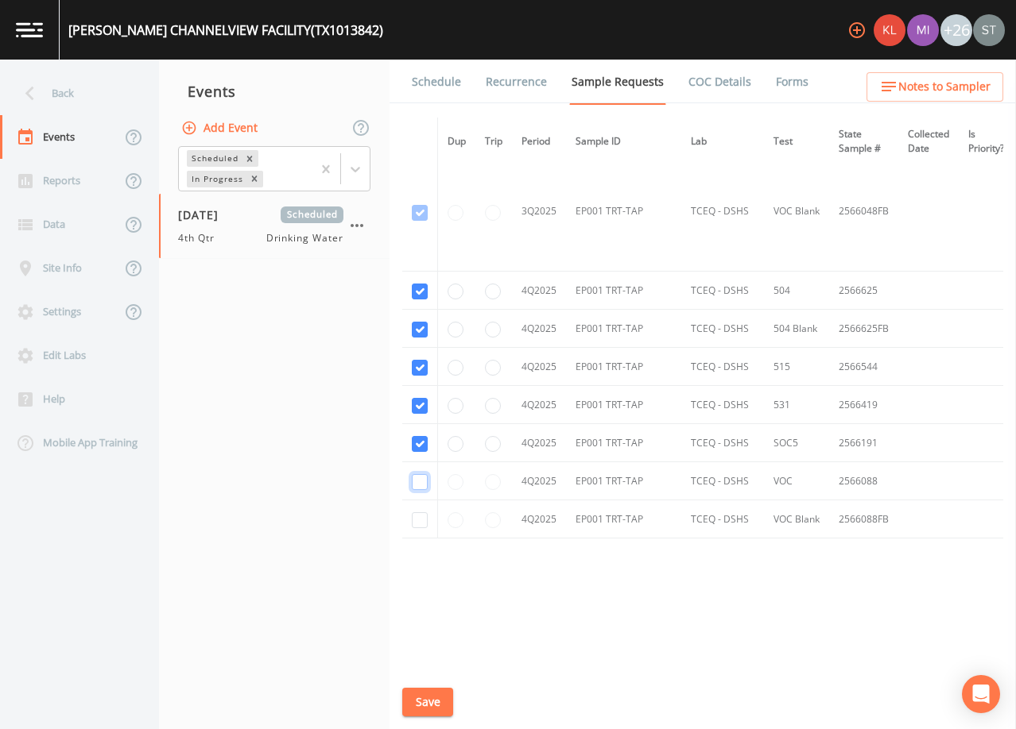
click at [420, 476] on input "checkbox" at bounding box center [420, 482] width 16 height 16
checkbox input "true"
click at [421, 517] on input "checkbox" at bounding box center [420, 521] width 16 height 16
checkbox input "true"
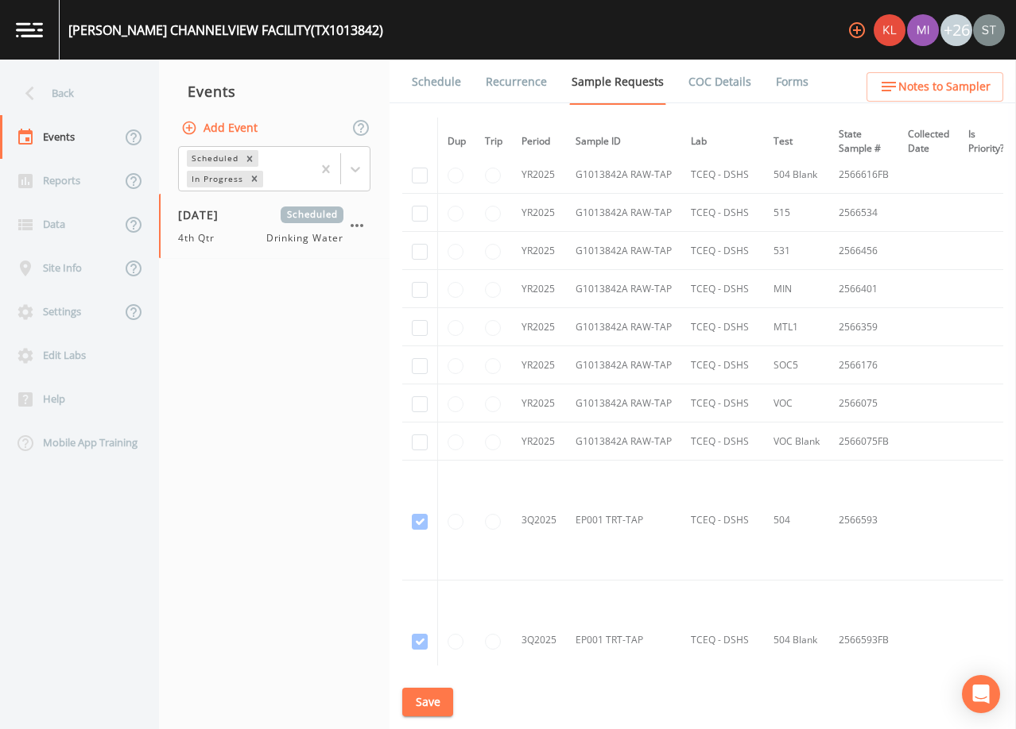
scroll to position [689, 0]
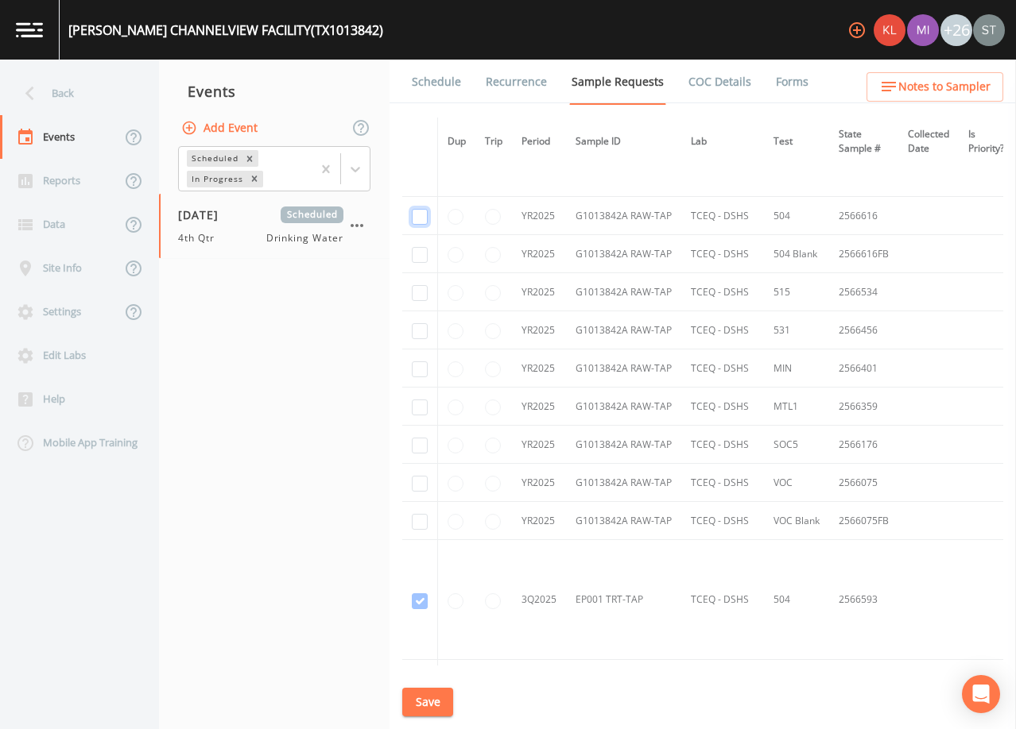
click at [419, 222] on input "checkbox" at bounding box center [420, 217] width 16 height 16
checkbox input "true"
click at [419, 256] on input "checkbox" at bounding box center [420, 255] width 16 height 16
checkbox input "true"
click at [420, 292] on input "checkbox" at bounding box center [420, 293] width 16 height 16
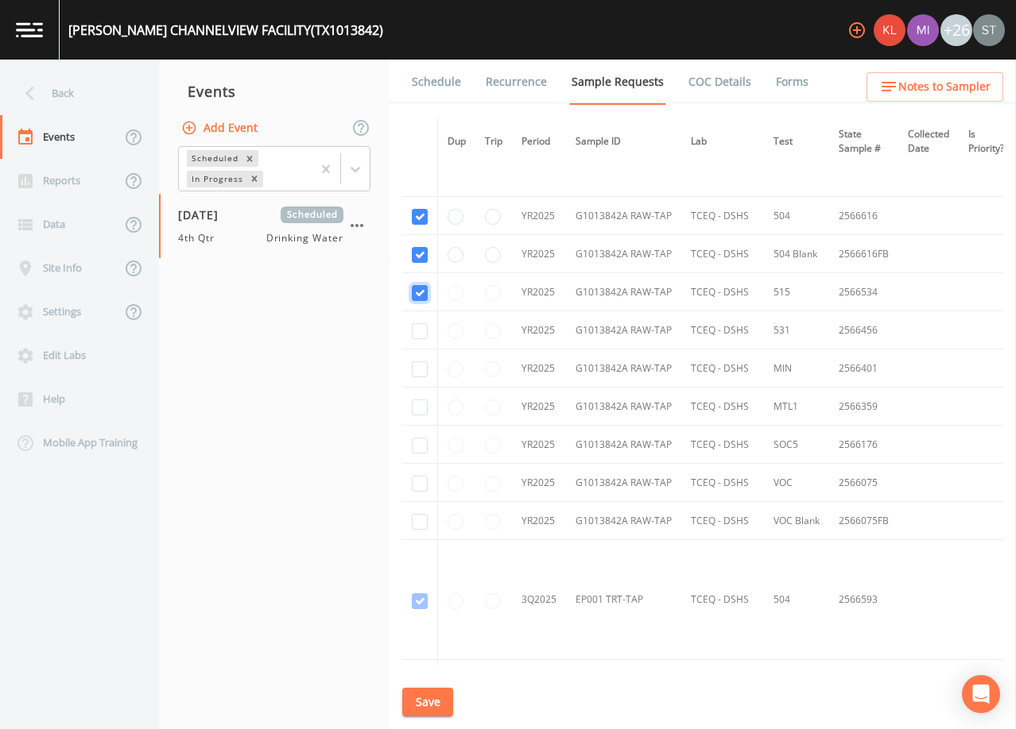
checkbox input "true"
click at [417, 331] on input "checkbox" at bounding box center [420, 331] width 16 height 16
checkbox input "true"
click at [420, 373] on input "checkbox" at bounding box center [420, 370] width 16 height 16
checkbox input "true"
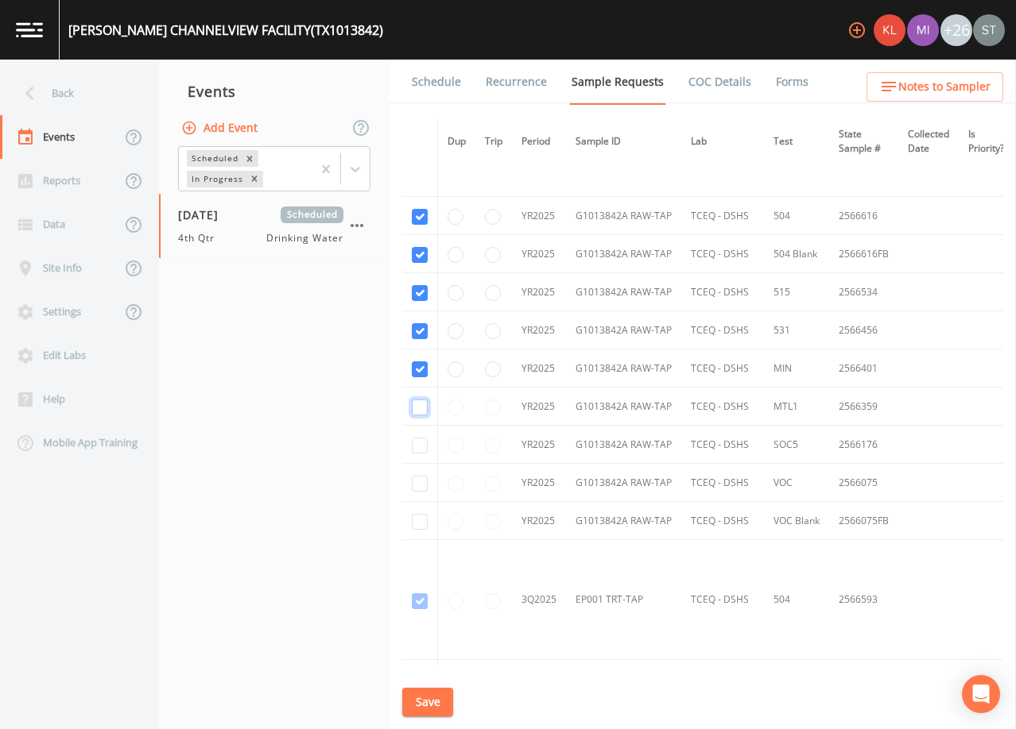
click at [420, 406] on input "checkbox" at bounding box center [420, 408] width 16 height 16
checkbox input "true"
click at [415, 448] on input "checkbox" at bounding box center [420, 446] width 16 height 16
checkbox input "true"
click at [417, 481] on input "checkbox" at bounding box center [420, 484] width 16 height 16
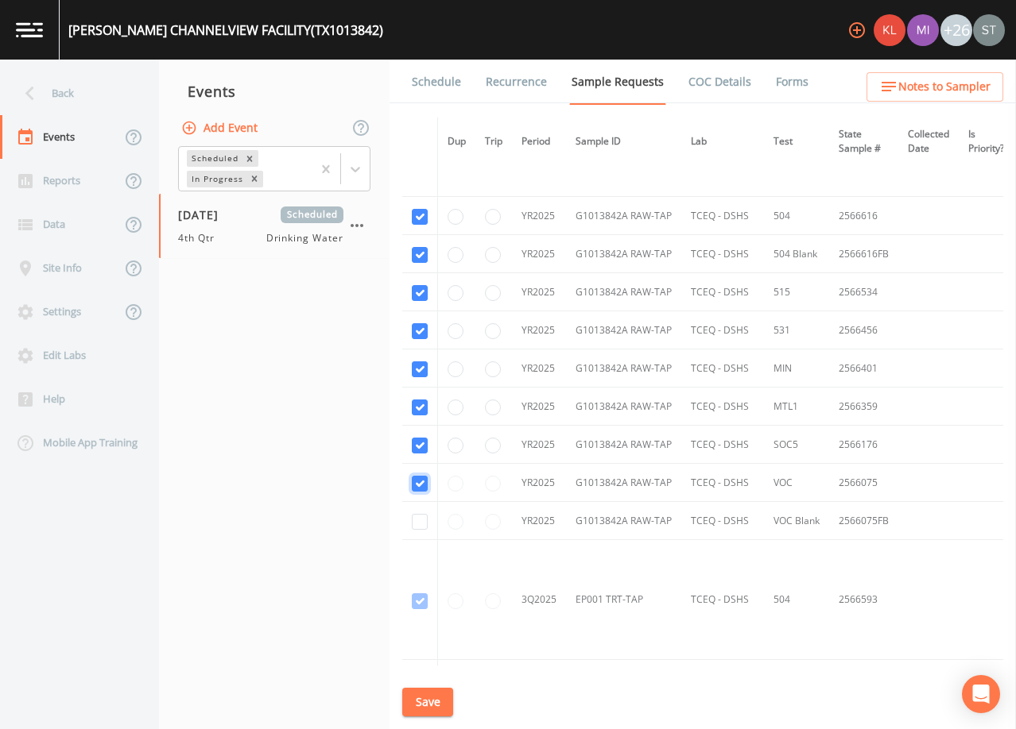
checkbox input "true"
click at [415, 524] on input "checkbox" at bounding box center [420, 522] width 16 height 16
checkbox input "true"
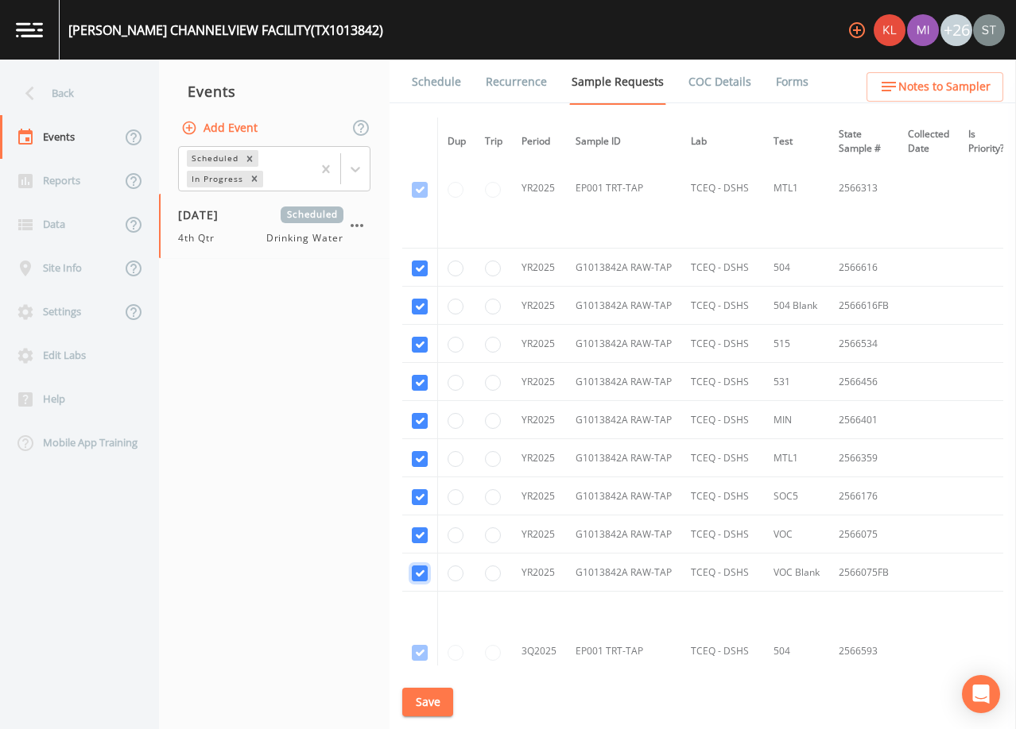
scroll to position [609, 0]
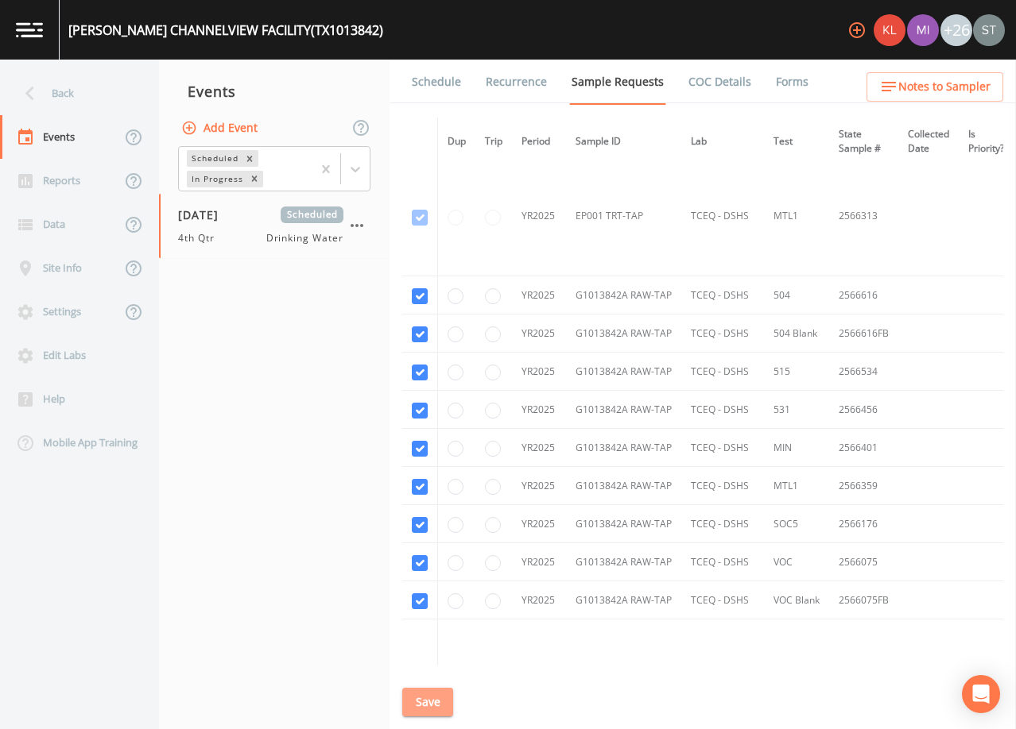
click at [431, 702] on button "Save" at bounding box center [427, 702] width 51 height 29
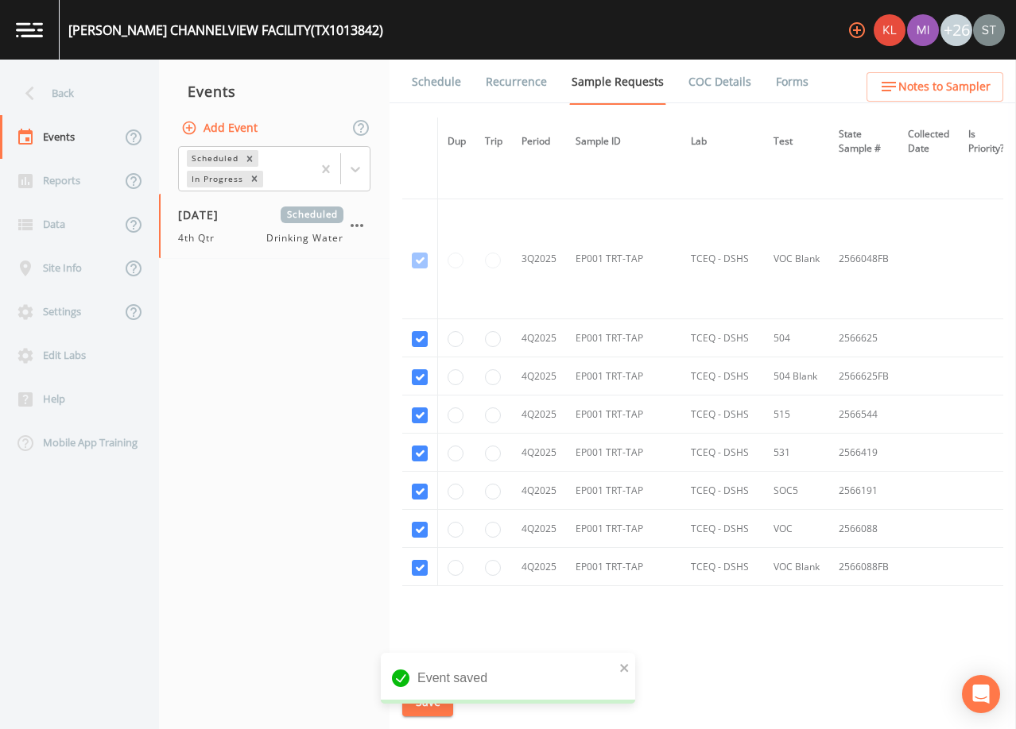
scroll to position [1801, 0]
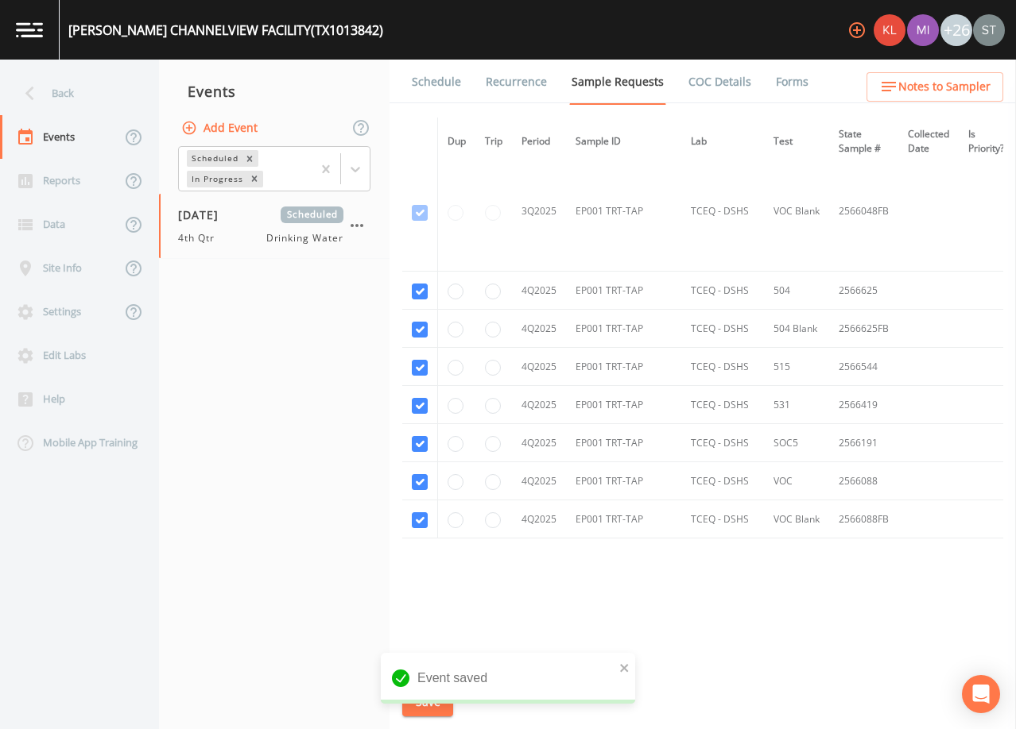
click at [430, 87] on link "Schedule" at bounding box center [436, 82] width 54 height 45
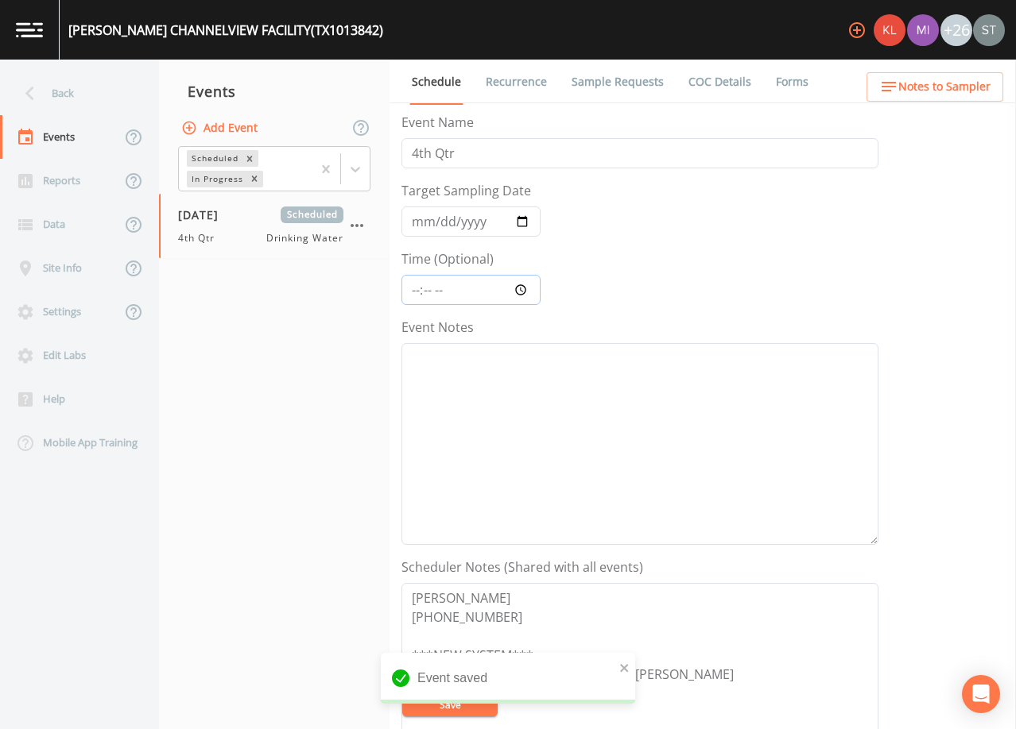
click at [416, 296] on input "Time (Optional)" at bounding box center [470, 290] width 139 height 30
type input "10:00"
click at [504, 429] on textarea "Event Notes" at bounding box center [639, 444] width 477 height 202
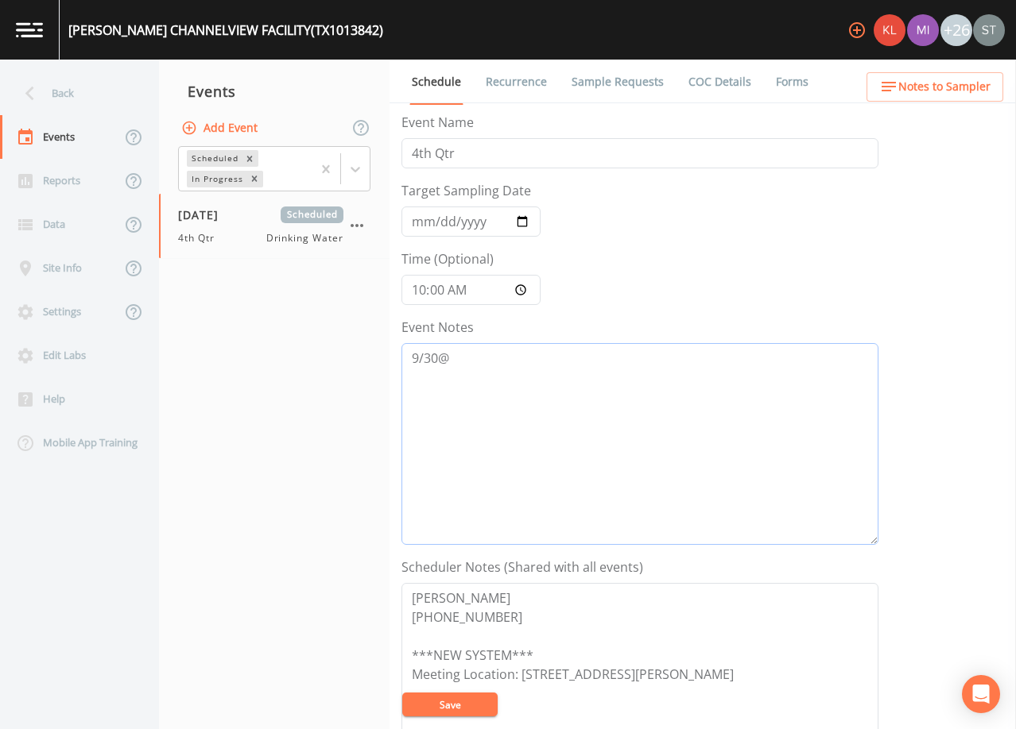
type textarea "9/30@"
drag, startPoint x: 459, startPoint y: 706, endPoint x: 521, endPoint y: 562, distance: 156.6
click at [459, 699] on button "Save" at bounding box center [449, 705] width 95 height 24
click at [493, 367] on textarea "9/30@" at bounding box center [639, 444] width 477 height 202
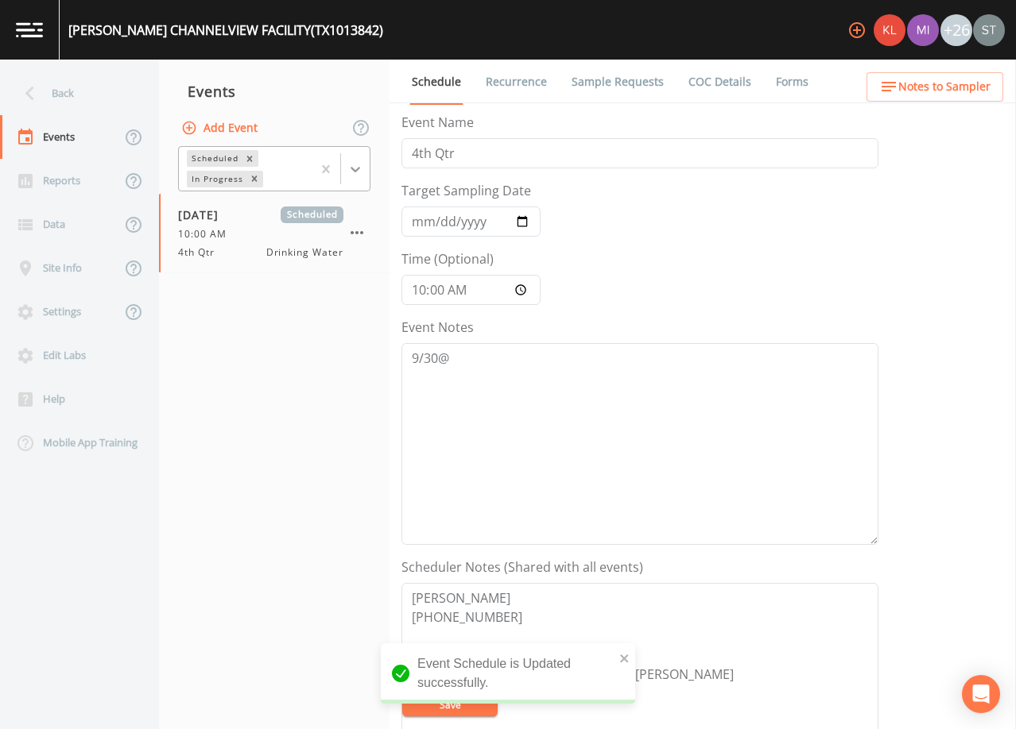
click at [360, 173] on icon at bounding box center [355, 169] width 16 height 16
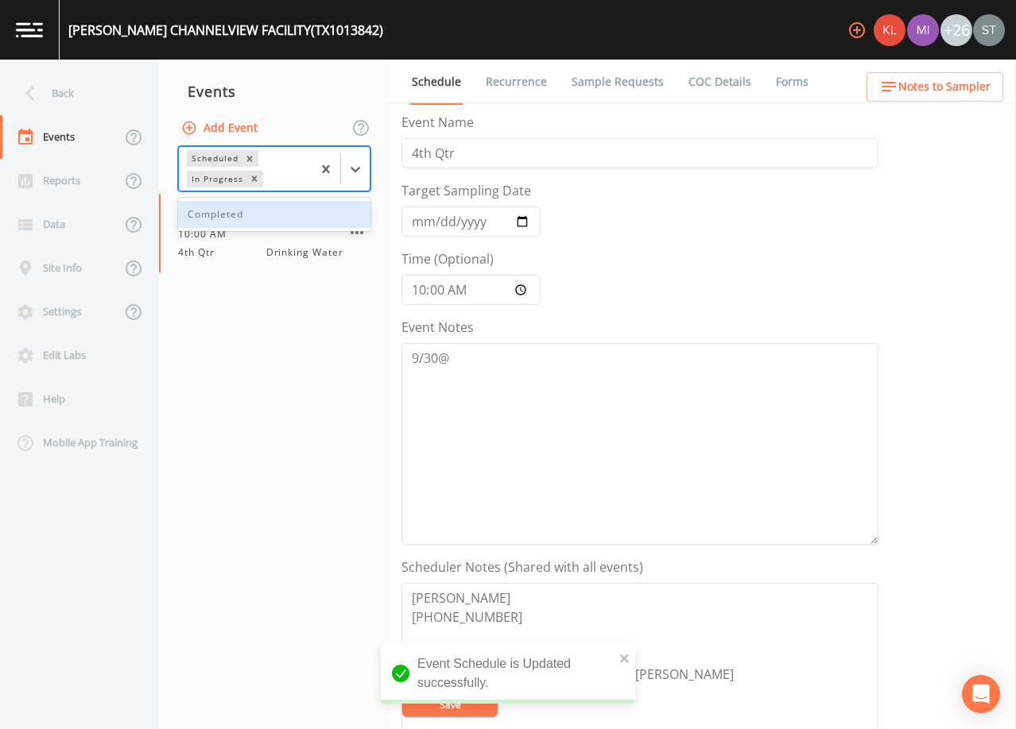
click at [294, 215] on div "Completed" at bounding box center [274, 214] width 192 height 27
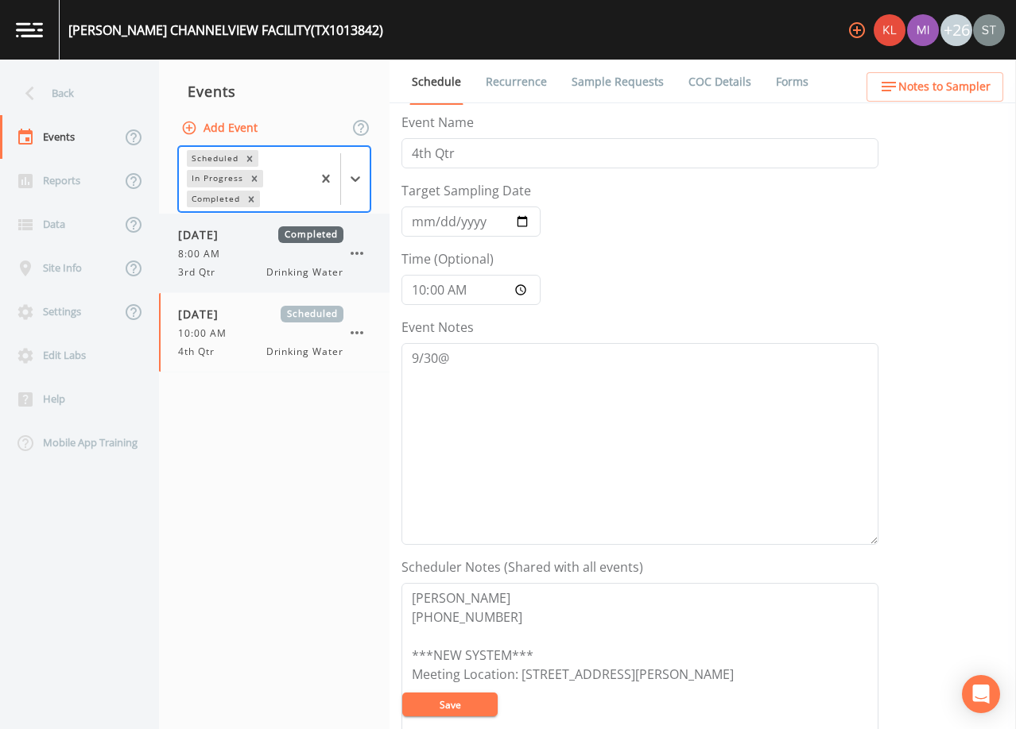
click at [252, 245] on div "[DATE] Completed 8:00 AM 3rd Qtr Drinking Water" at bounding box center [260, 252] width 165 height 53
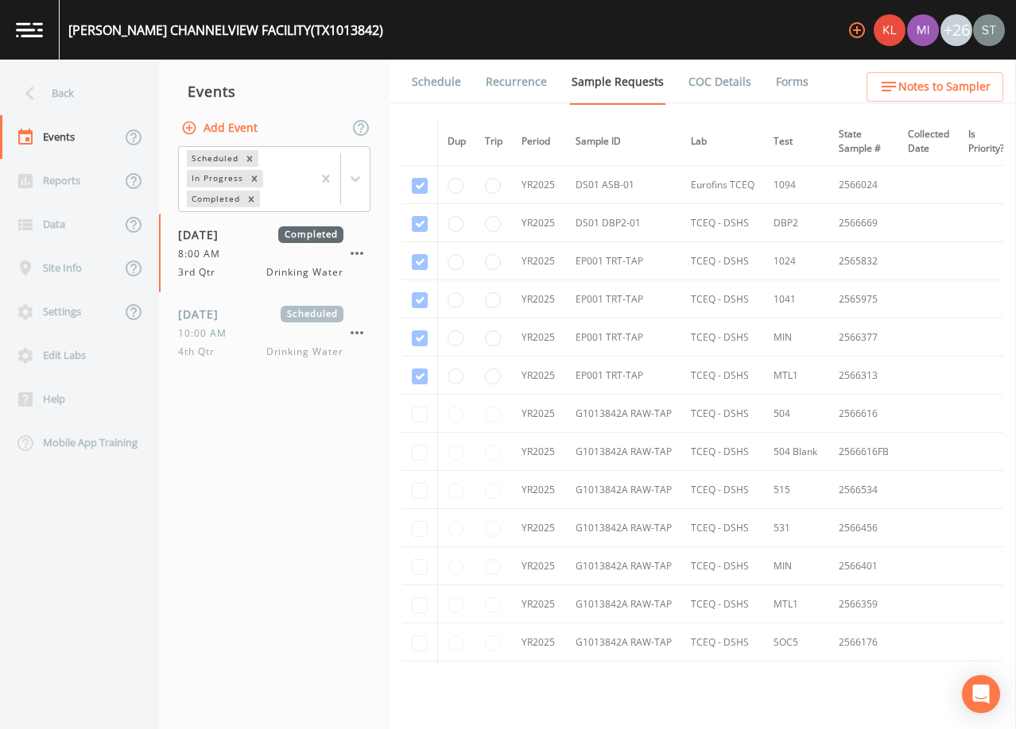
click at [430, 87] on link "Schedule" at bounding box center [436, 82] width 54 height 45
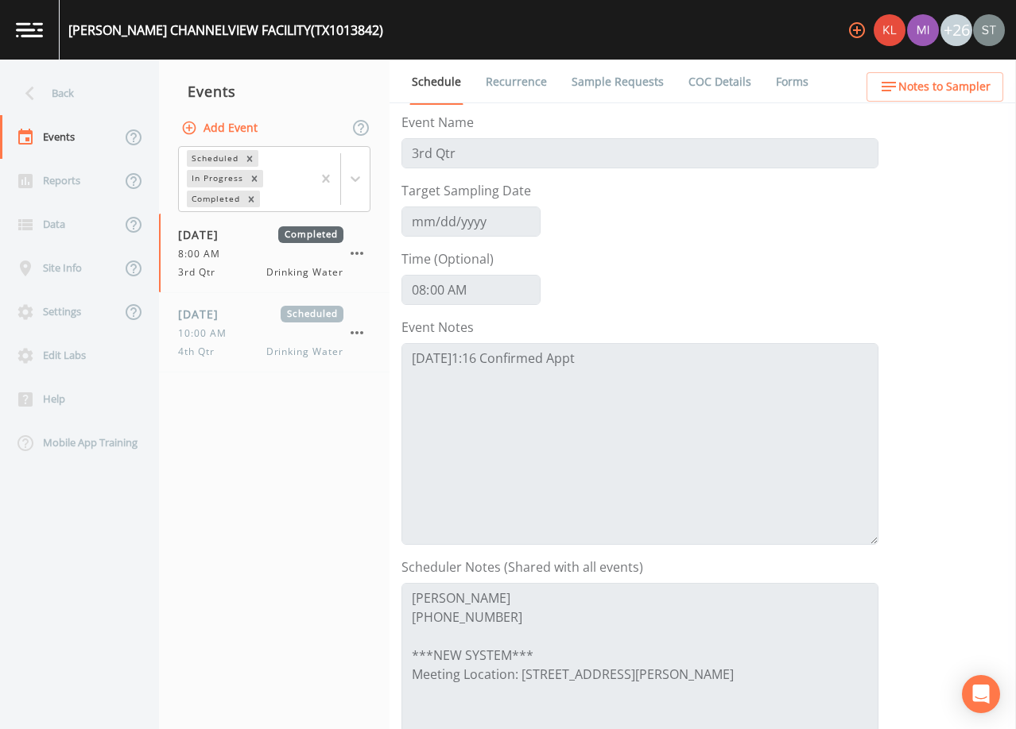
click at [613, 83] on link "Sample Requests" at bounding box center [617, 82] width 97 height 45
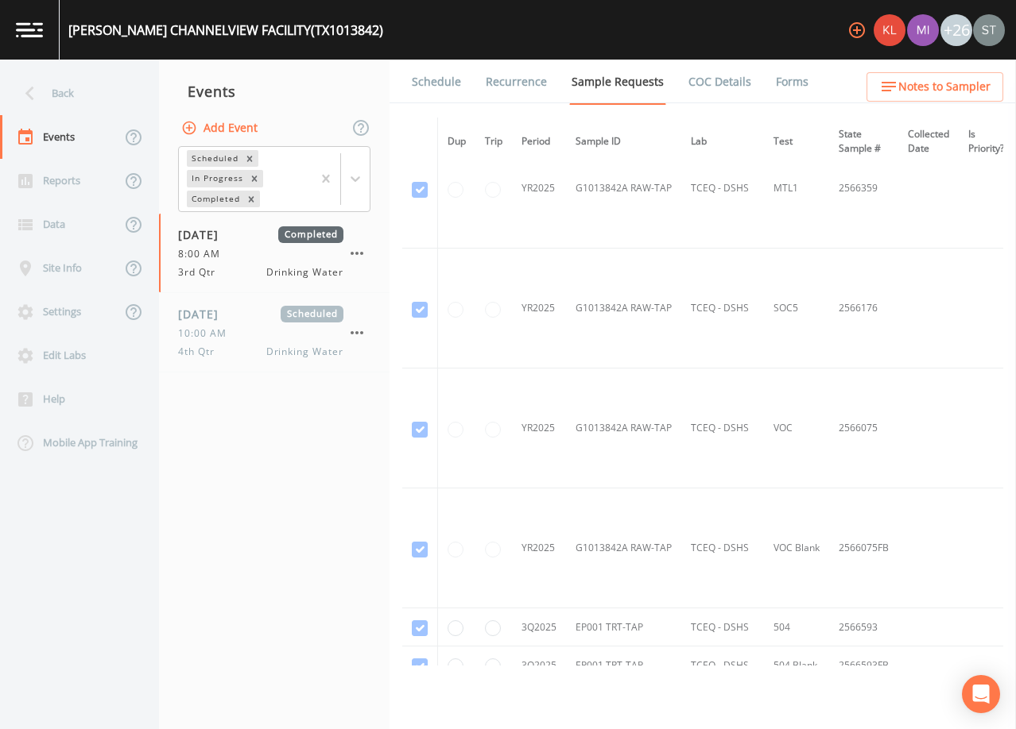
scroll to position [1033, 0]
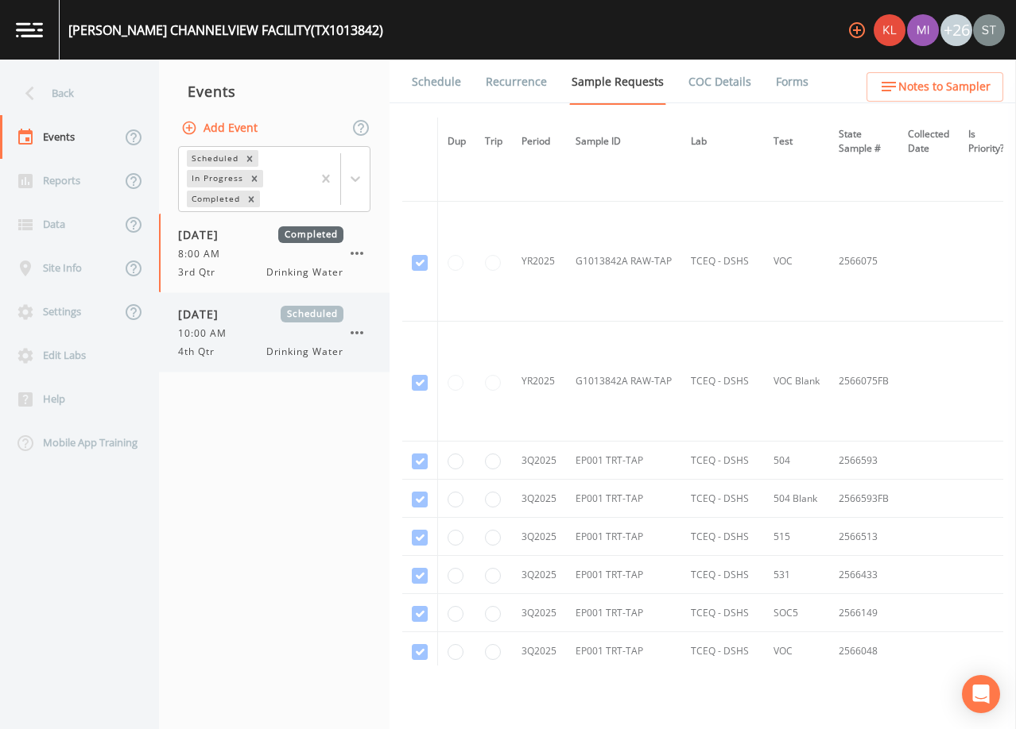
click at [221, 329] on span "10:00 AM" at bounding box center [207, 334] width 58 height 14
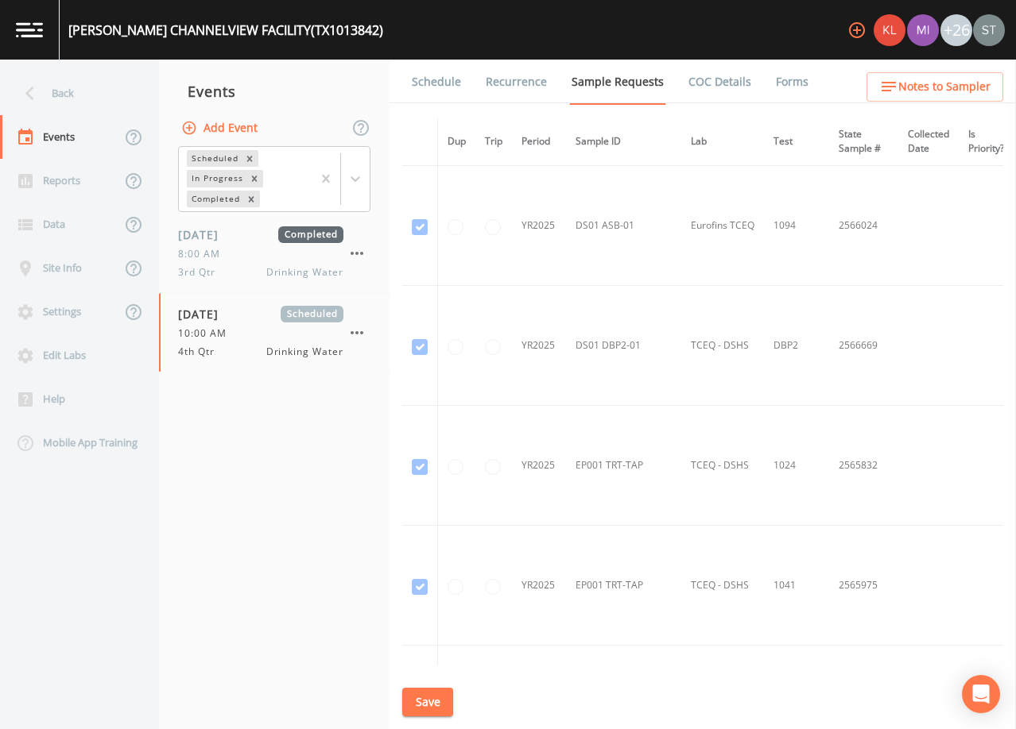
click at [436, 83] on link "Schedule" at bounding box center [436, 82] width 54 height 45
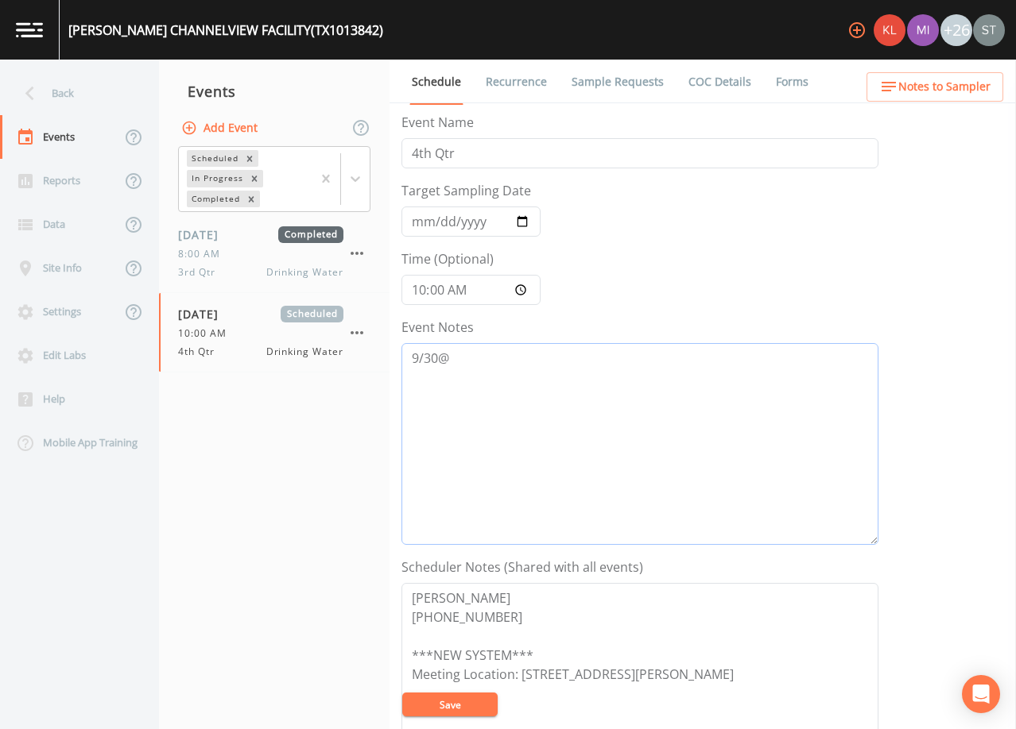
click at [466, 354] on textarea "9/30@" at bounding box center [639, 444] width 477 height 202
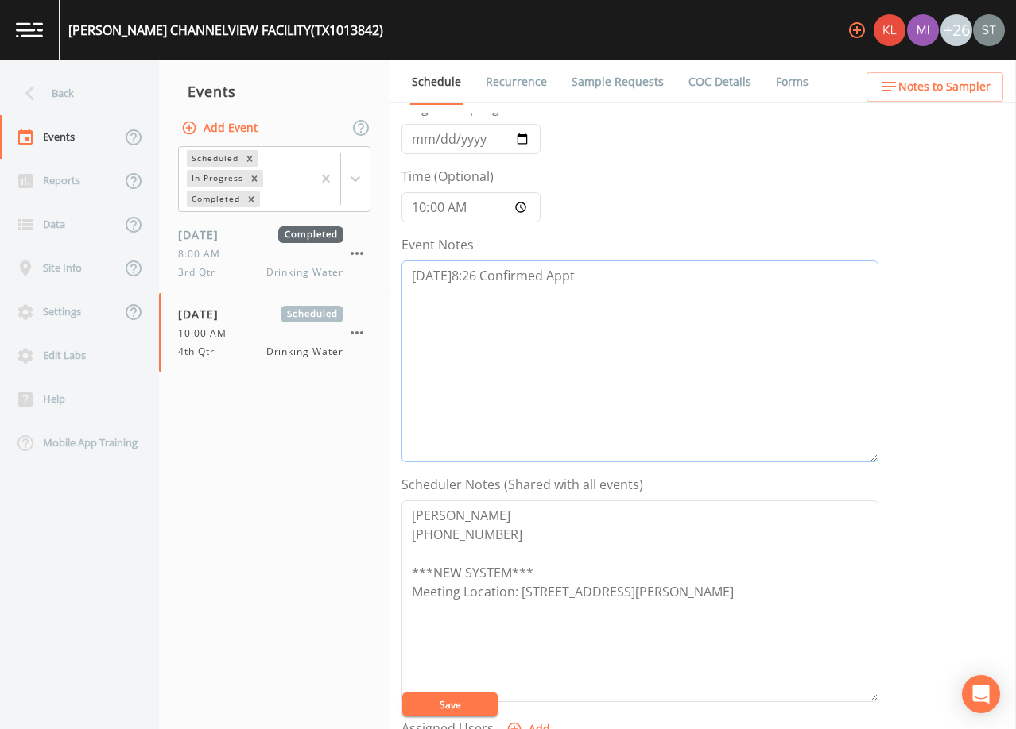
scroll to position [238, 0]
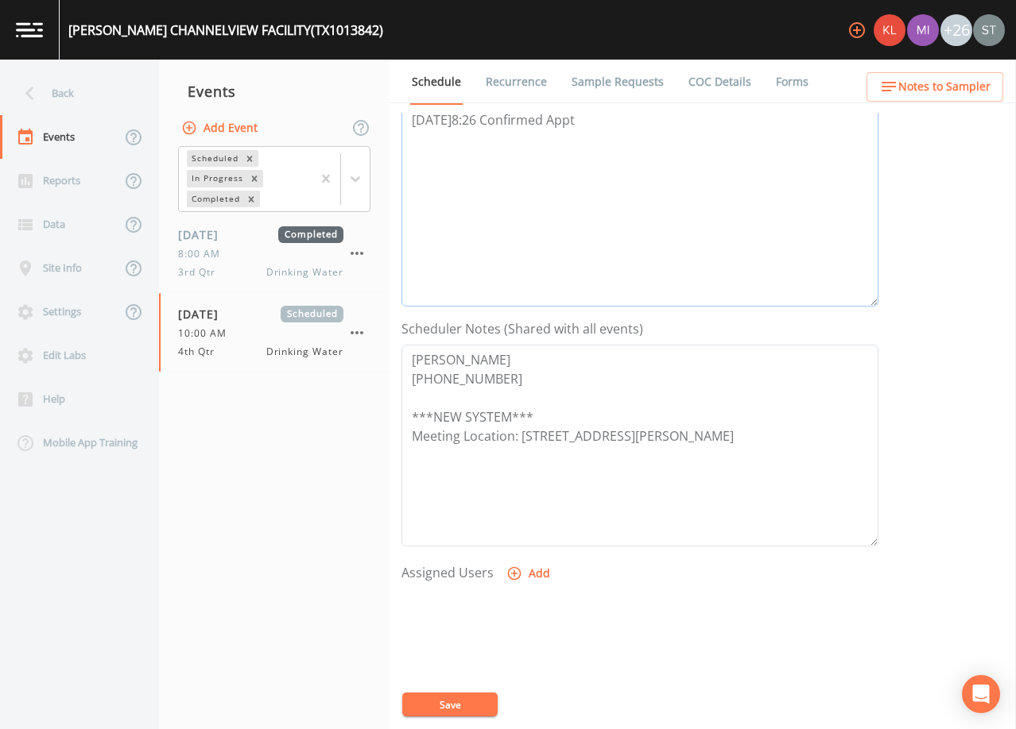
type textarea "[DATE]8:26 Confirmed Appt"
click at [532, 569] on button "Add" at bounding box center [529, 573] width 53 height 29
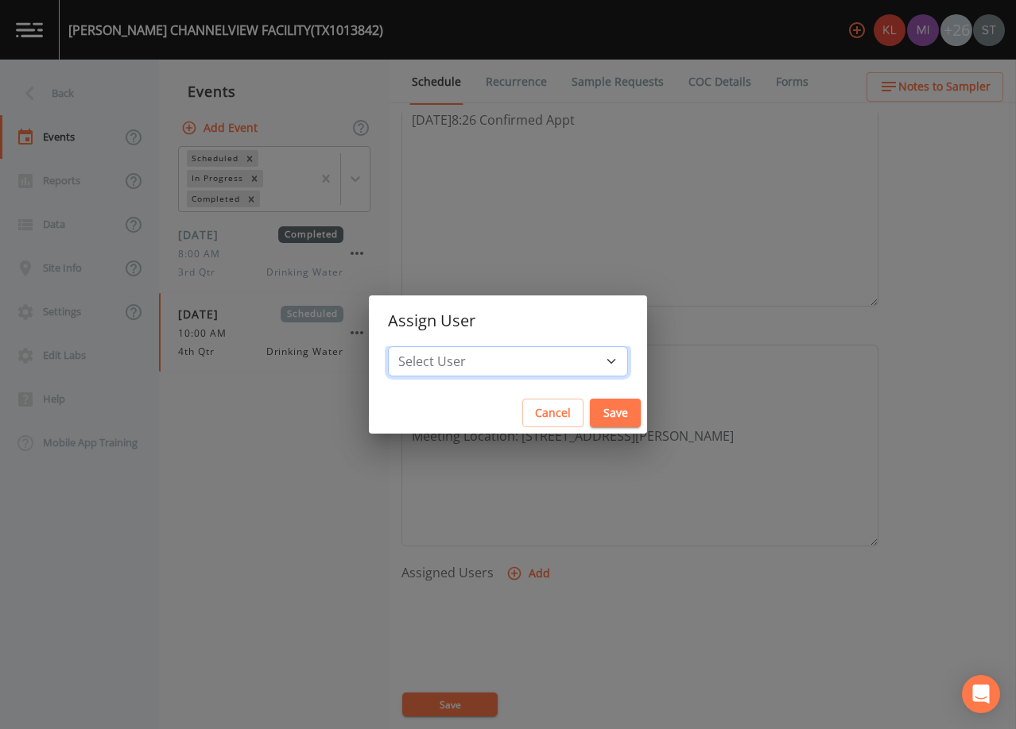
drag, startPoint x: 519, startPoint y: 355, endPoint x: 517, endPoint y: 373, distance: 18.3
click at [519, 355] on select "Select User [PERSON_NAME] [PERSON_NAME] [PERSON_NAME] [PERSON_NAME] [PERSON_NAM…" at bounding box center [508, 361] width 240 height 30
select select "6dda6eef-c380-4015-b89d-b9b44b713005"
click at [424, 346] on select "Select User [PERSON_NAME] [PERSON_NAME] [PERSON_NAME] [PERSON_NAME] [PERSON_NAM…" at bounding box center [508, 361] width 240 height 30
click at [590, 413] on button "Save" at bounding box center [615, 413] width 51 height 29
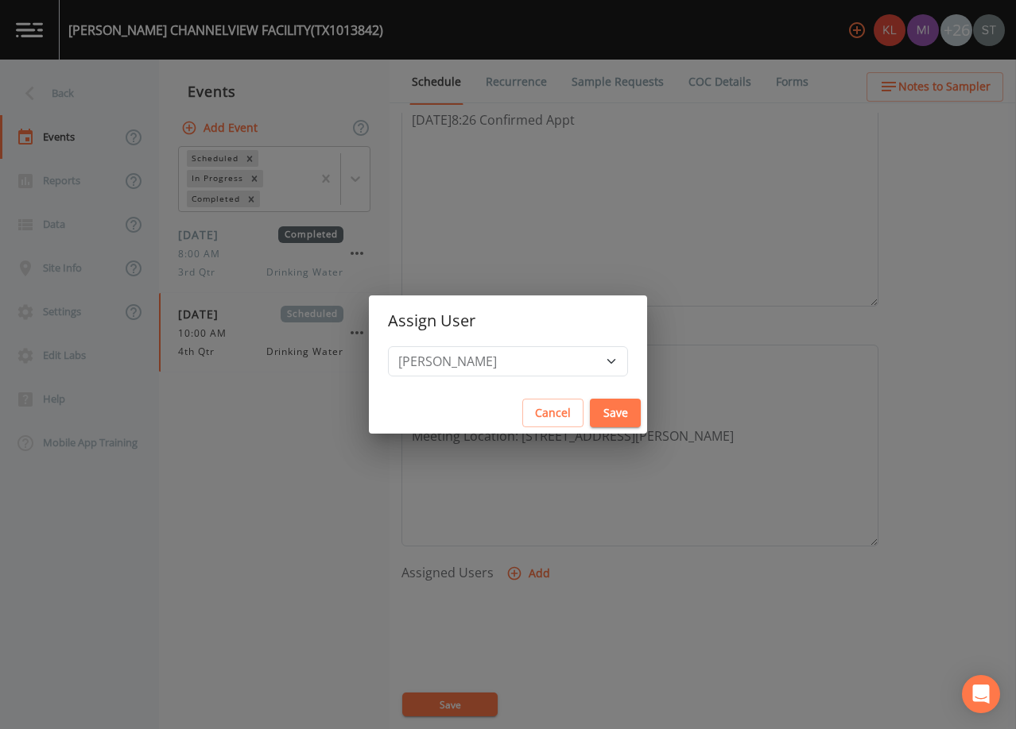
select select
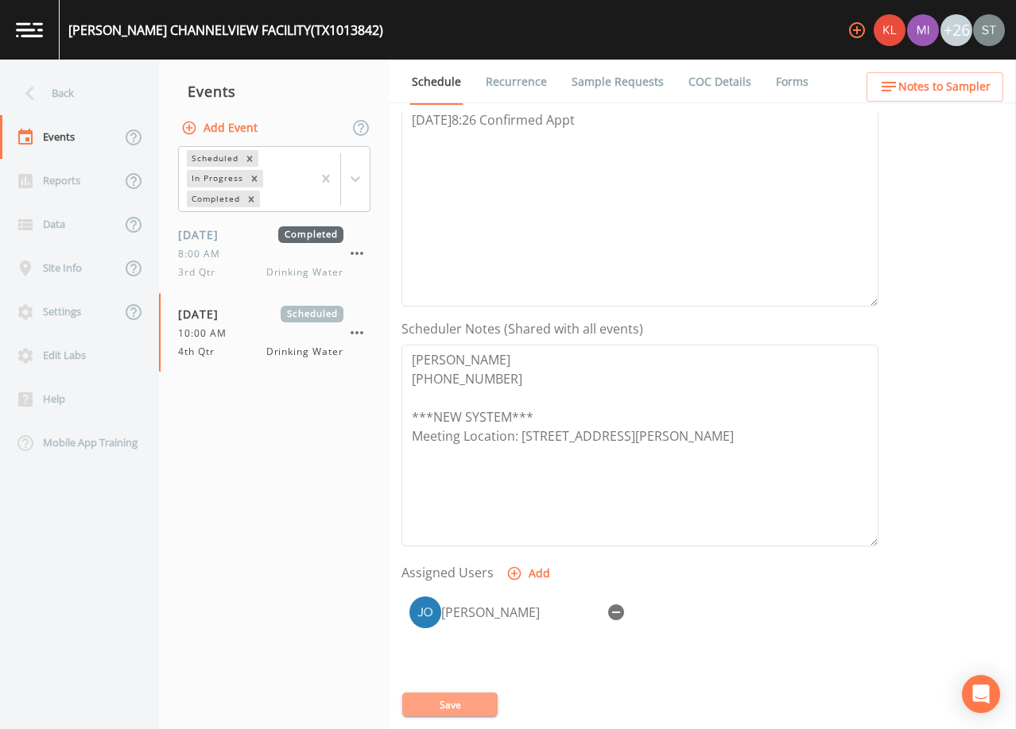
click at [480, 706] on button "Save" at bounding box center [449, 705] width 95 height 24
click at [958, 91] on span "Notes to Sampler" at bounding box center [944, 87] width 92 height 20
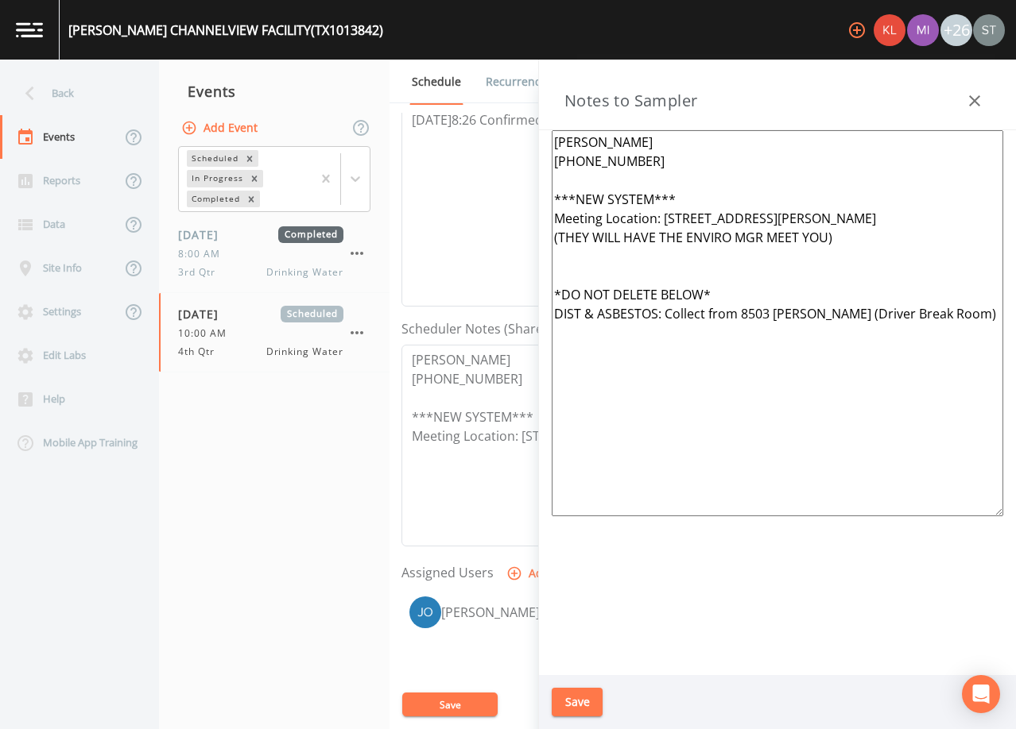
drag, startPoint x: 849, startPoint y: 237, endPoint x: 546, endPoint y: 243, distance: 302.8
click at [546, 243] on div "[PERSON_NAME] [PHONE_NUMBER] ***NEW SYSTEM*** Meeting Location: [STREET_ADDRESS…" at bounding box center [777, 402] width 477 height 545
click at [694, 200] on textarea "[PERSON_NAME] [PHONE_NUMBER] ***NEW SYSTEM*** Meeting Location: [STREET_ADDRESS…" at bounding box center [776, 323] width 451 height 386
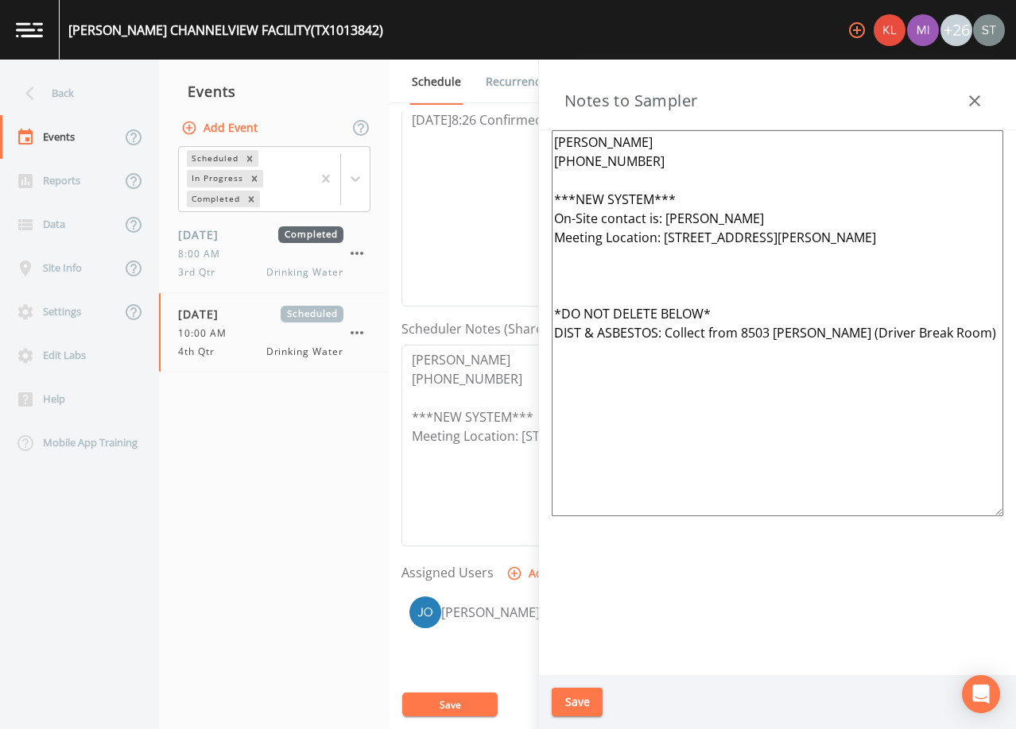
type textarea "[PERSON_NAME] [PHONE_NUMBER] ***NEW SYSTEM*** On-Site contact is: [PERSON_NAME]…"
click at [587, 699] on button "Save" at bounding box center [576, 702] width 51 height 29
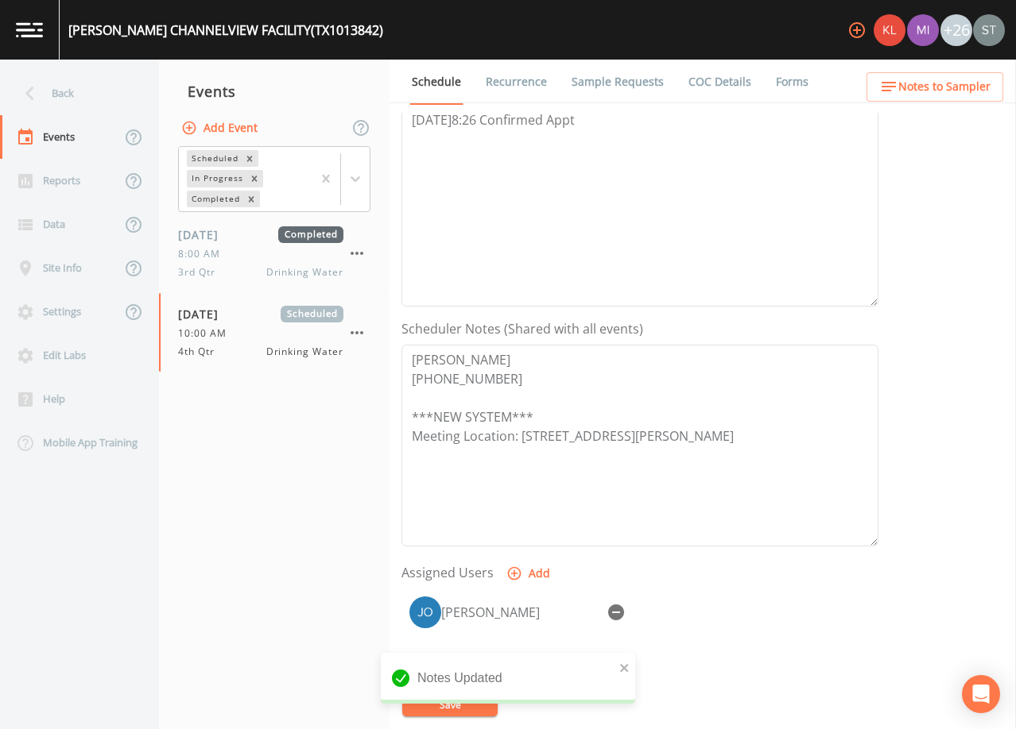
click at [979, 87] on span "Notes to Sampler" at bounding box center [944, 87] width 92 height 20
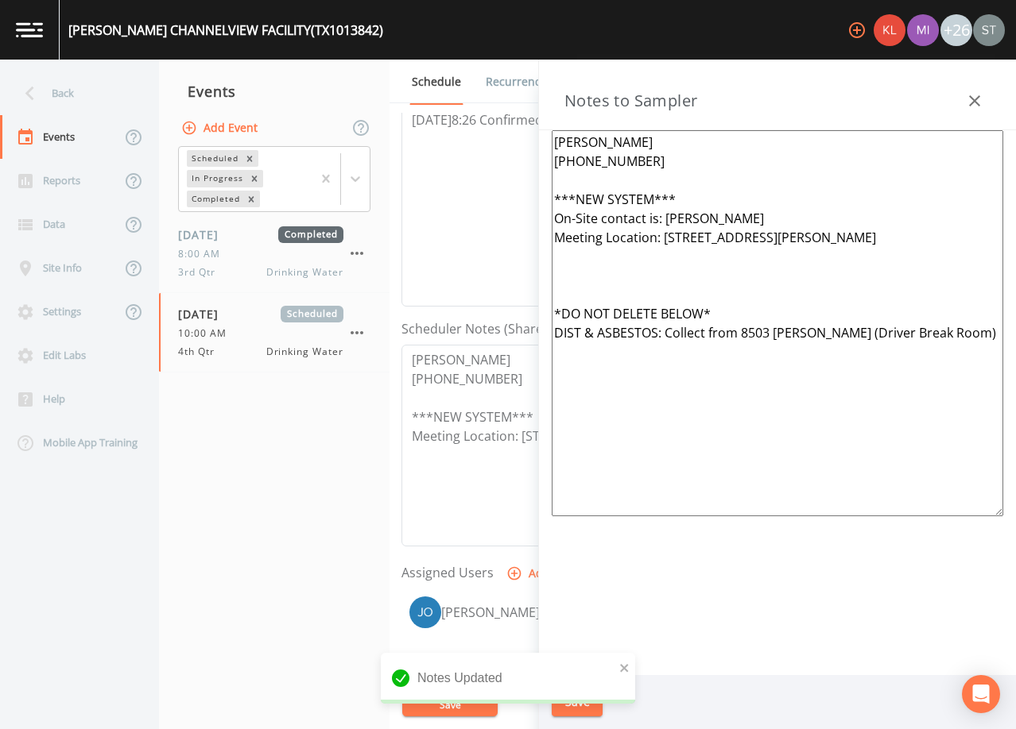
click at [977, 93] on icon "button" at bounding box center [974, 100] width 19 height 19
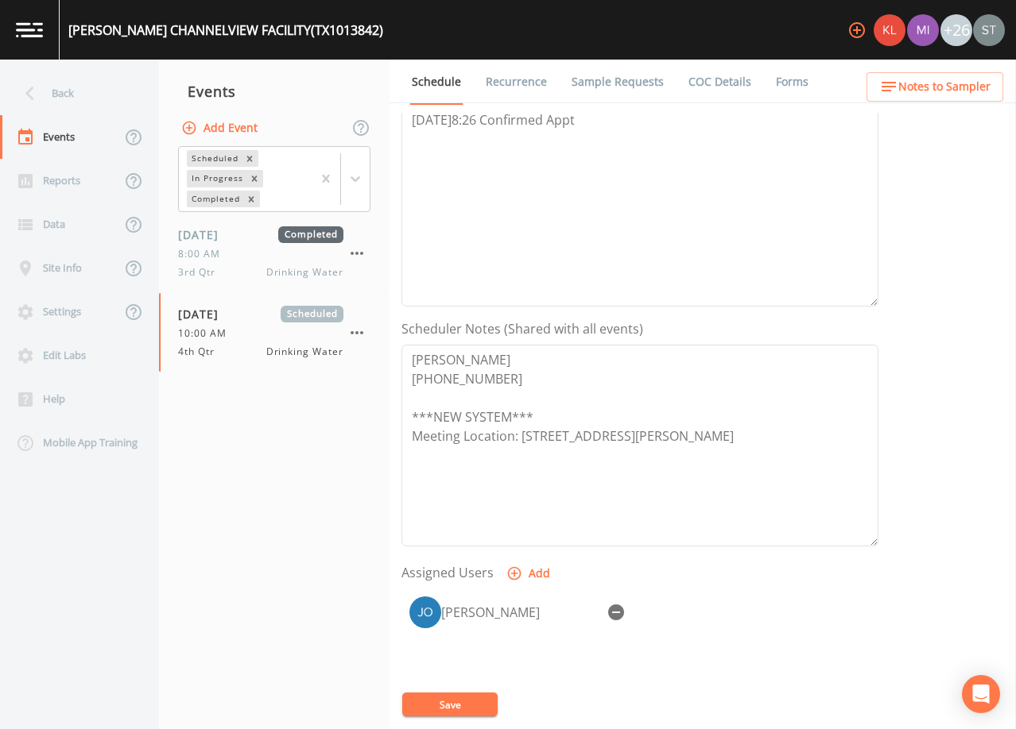
click at [473, 709] on button "Save" at bounding box center [449, 705] width 95 height 24
drag, startPoint x: 605, startPoint y: 87, endPoint x: 676, endPoint y: 98, distance: 72.3
click at [606, 87] on link "Sample Requests" at bounding box center [617, 82] width 97 height 45
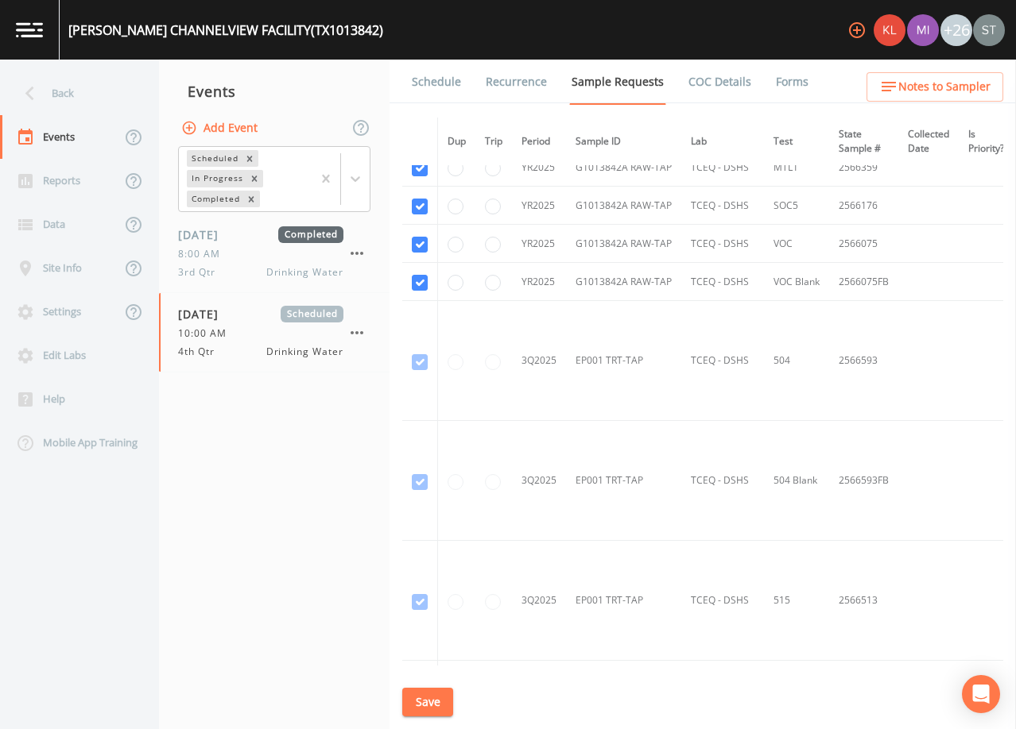
scroll to position [927, 0]
click at [451, 82] on link "Schedule" at bounding box center [436, 82] width 54 height 45
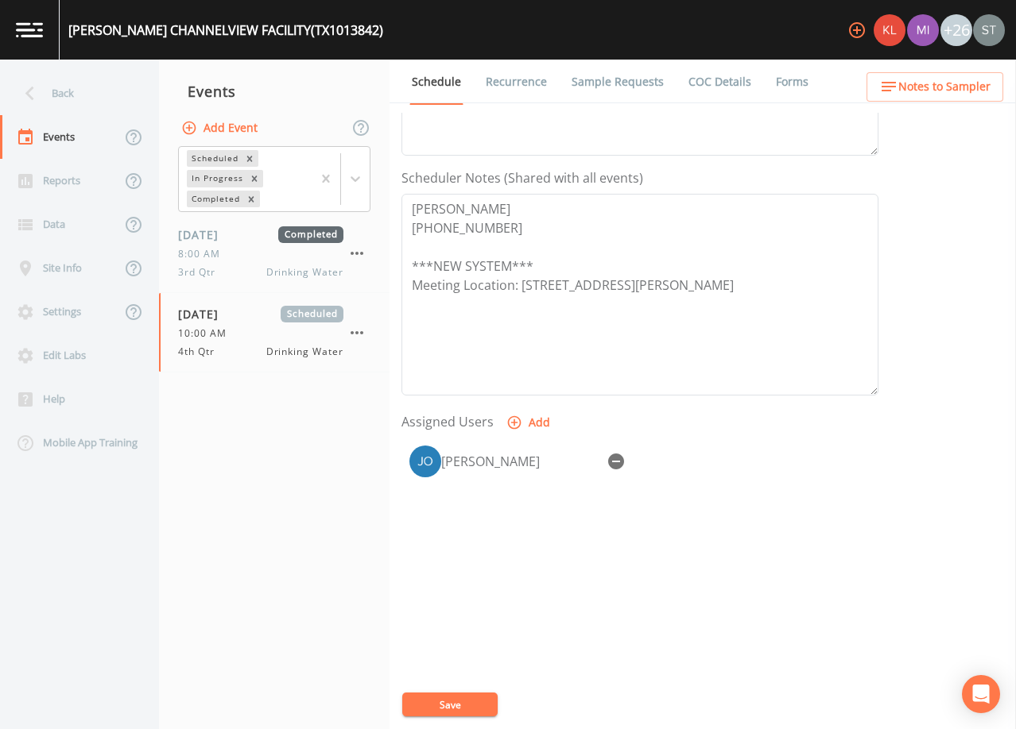
scroll to position [392, 0]
click at [957, 87] on span "Notes to Sampler" at bounding box center [944, 87] width 92 height 20
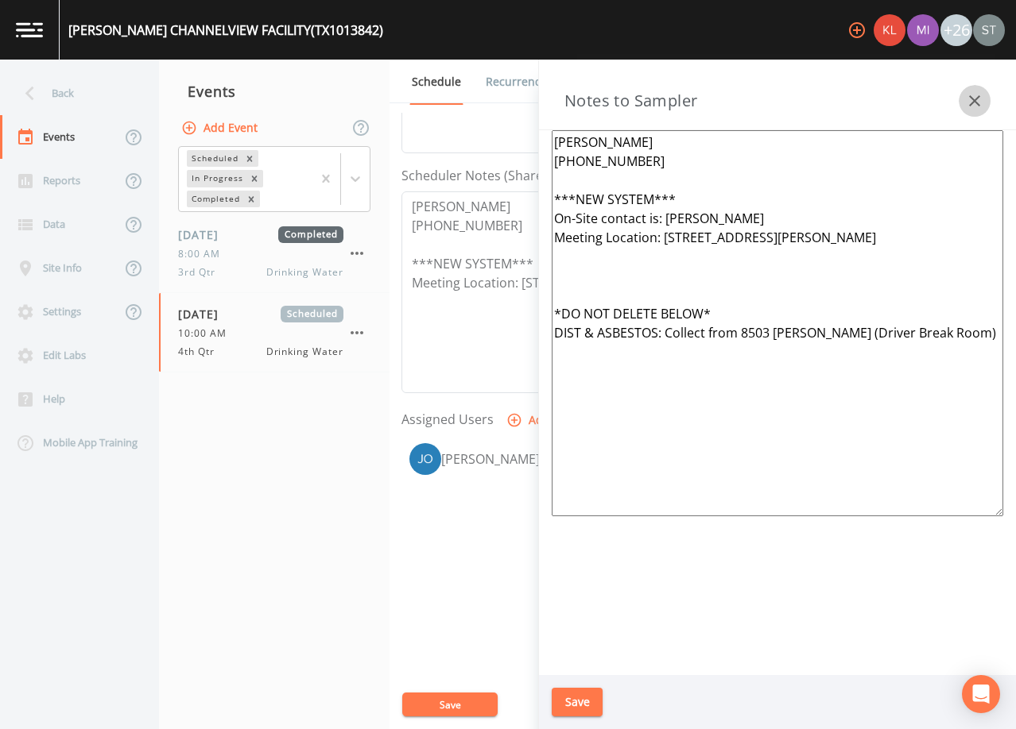
click at [973, 96] on icon "button" at bounding box center [974, 100] width 19 height 19
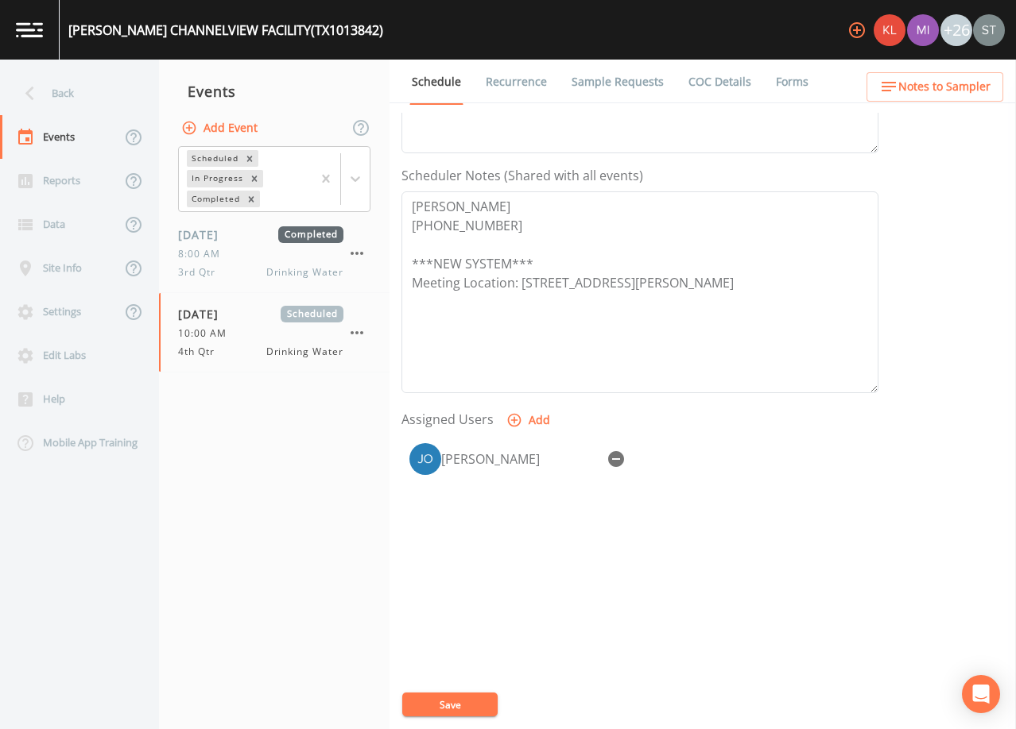
drag, startPoint x: 513, startPoint y: 78, endPoint x: 479, endPoint y: 83, distance: 34.5
click at [513, 78] on link "Recurrence" at bounding box center [516, 82] width 66 height 45
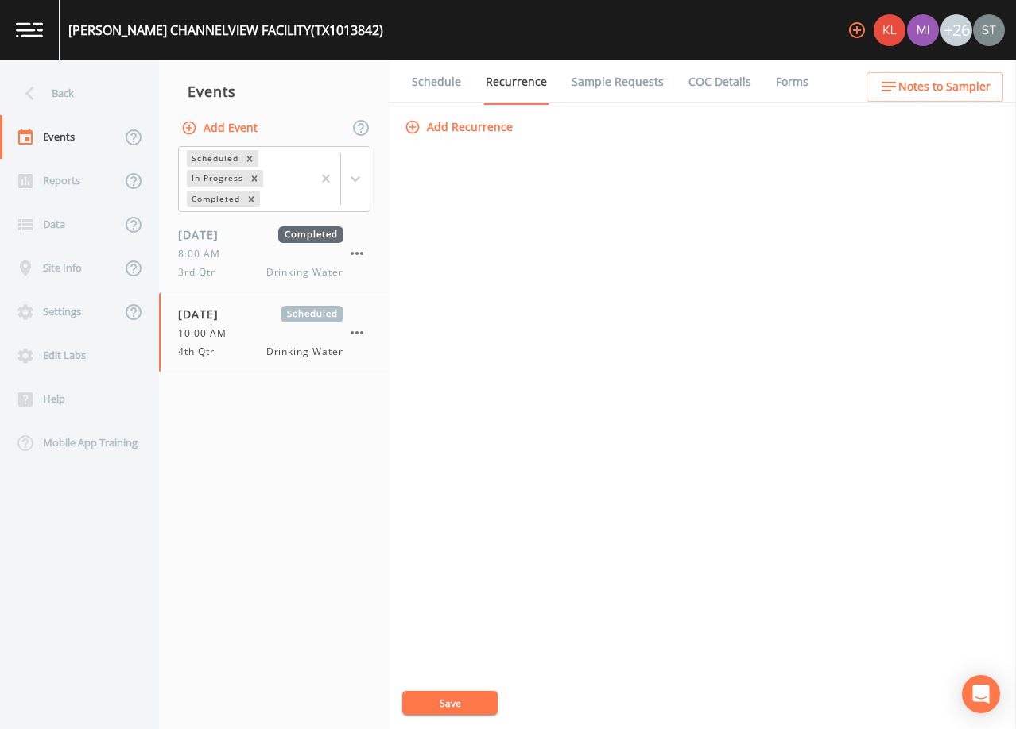
click at [420, 83] on link "Schedule" at bounding box center [436, 82] width 54 height 45
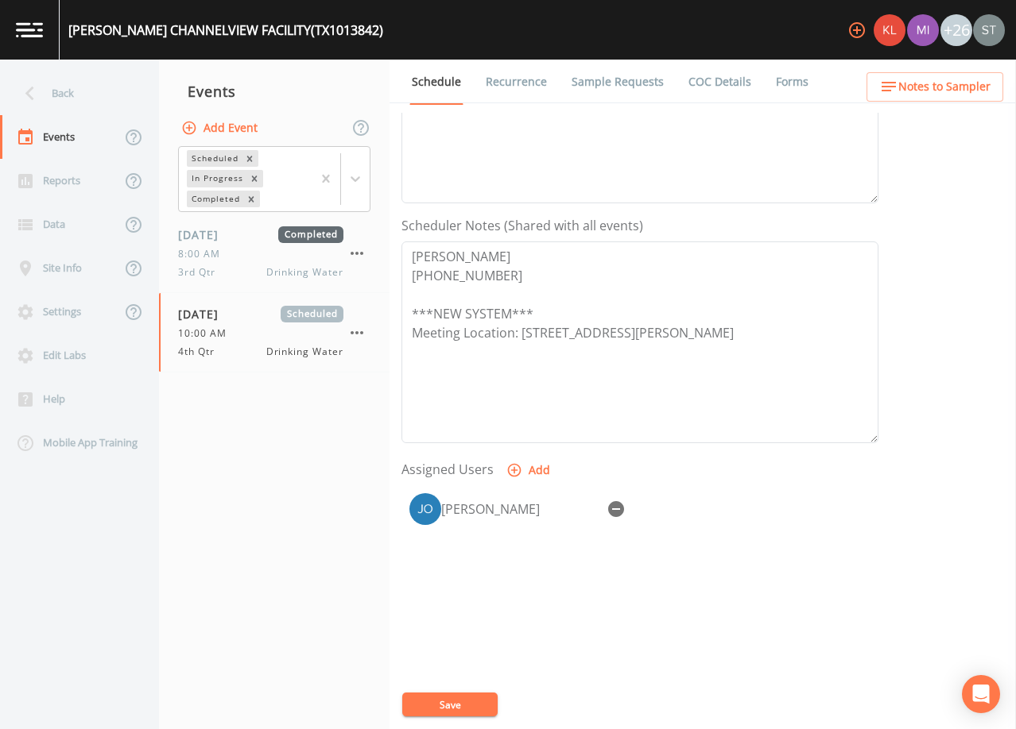
scroll to position [392, 0]
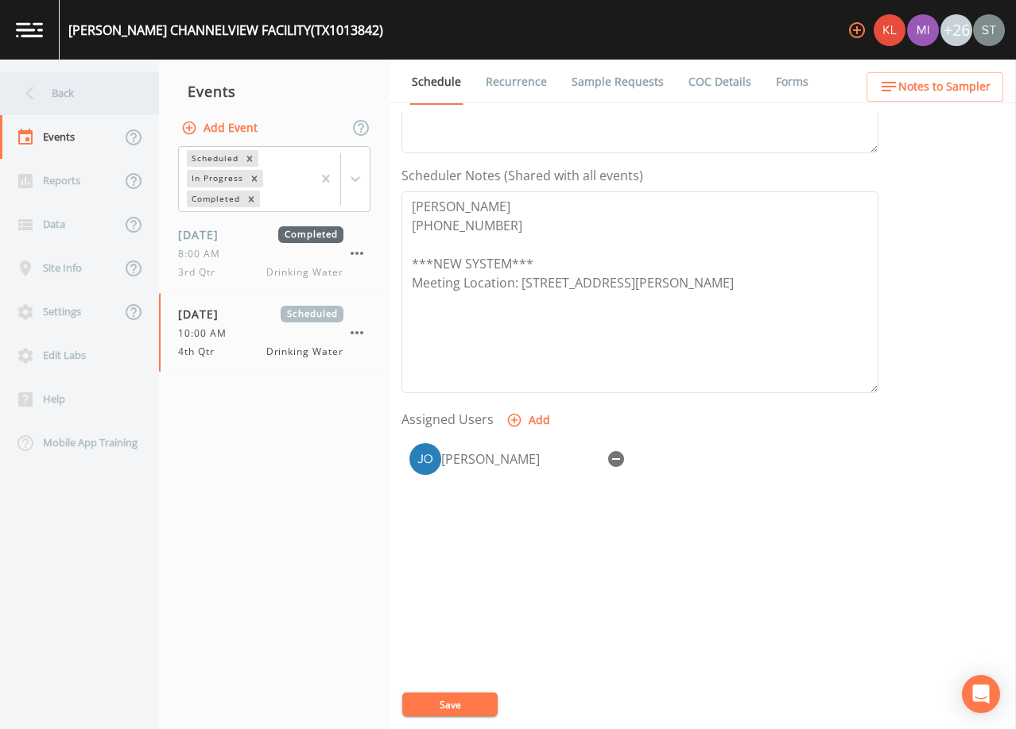
click at [58, 103] on div "Back" at bounding box center [71, 94] width 143 height 44
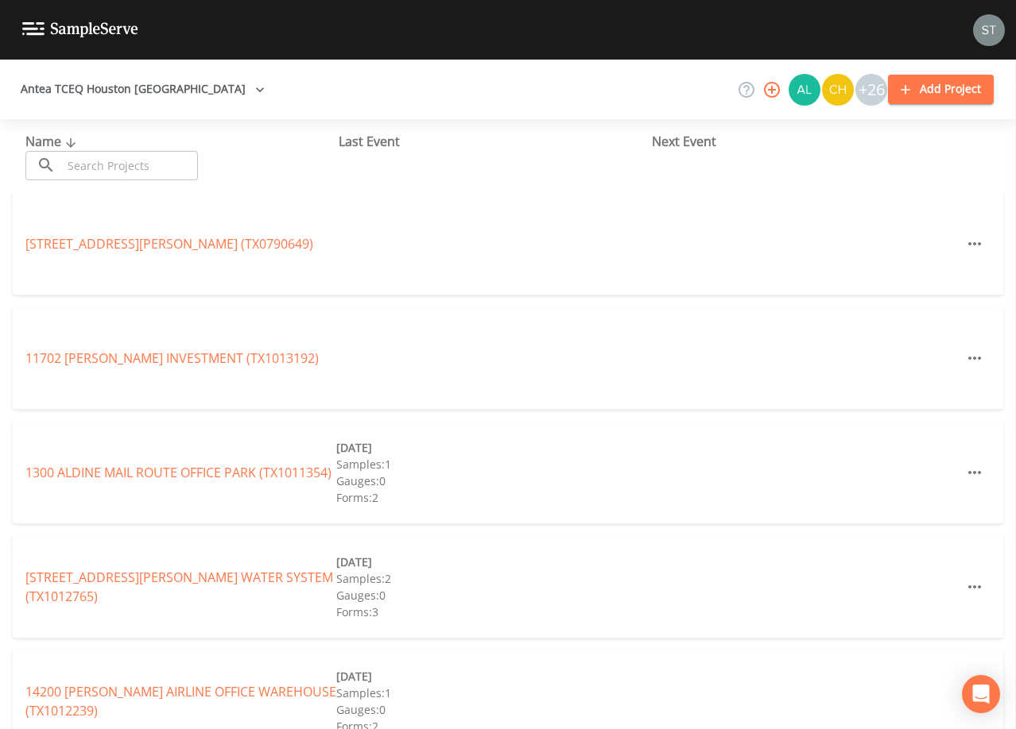
click at [99, 161] on input "text" at bounding box center [130, 165] width 136 height 29
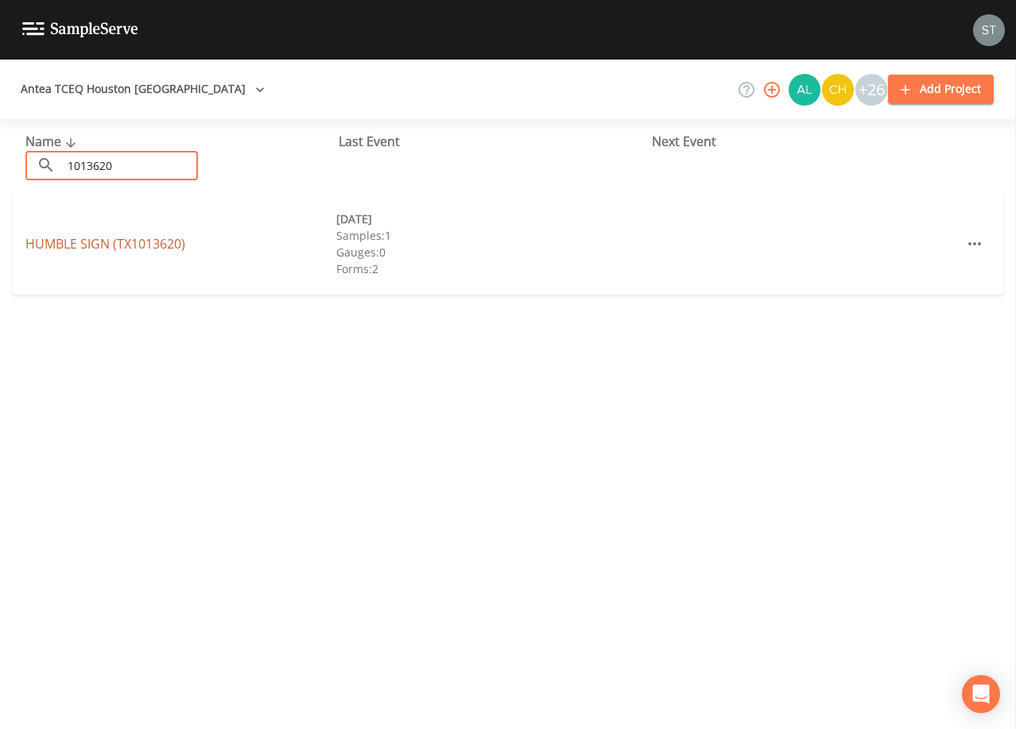
type input "1013620"
click at [141, 242] on link "HUMBLE SIGN (TX1013620)" at bounding box center [105, 243] width 160 height 17
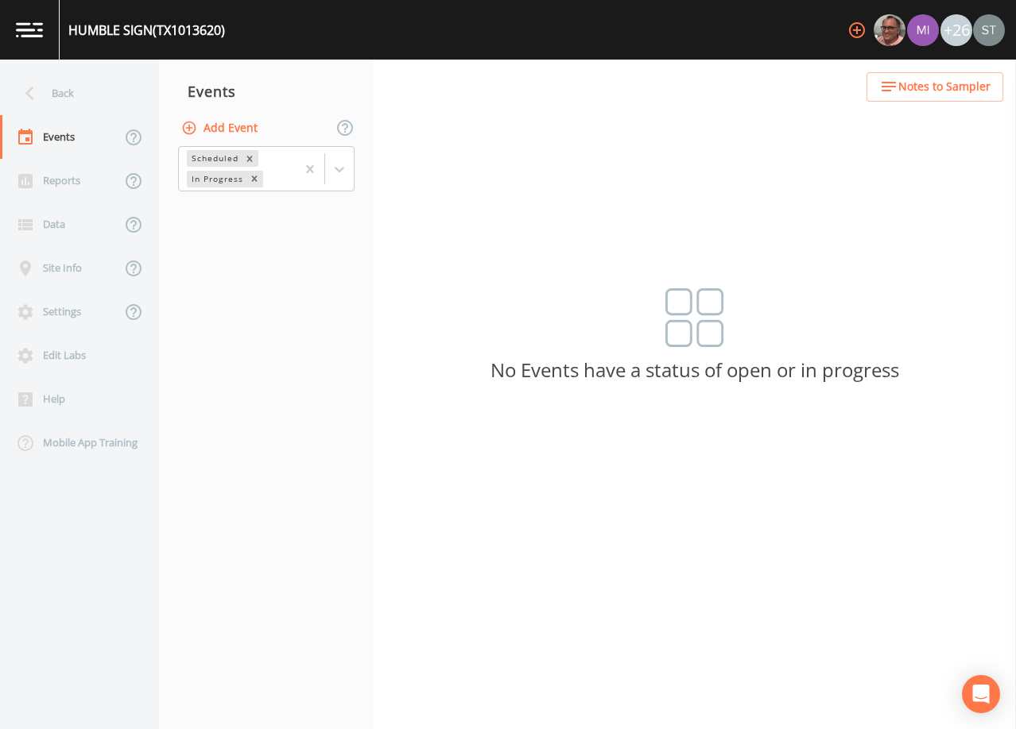
click at [241, 130] on button "Add Event" at bounding box center [221, 128] width 86 height 29
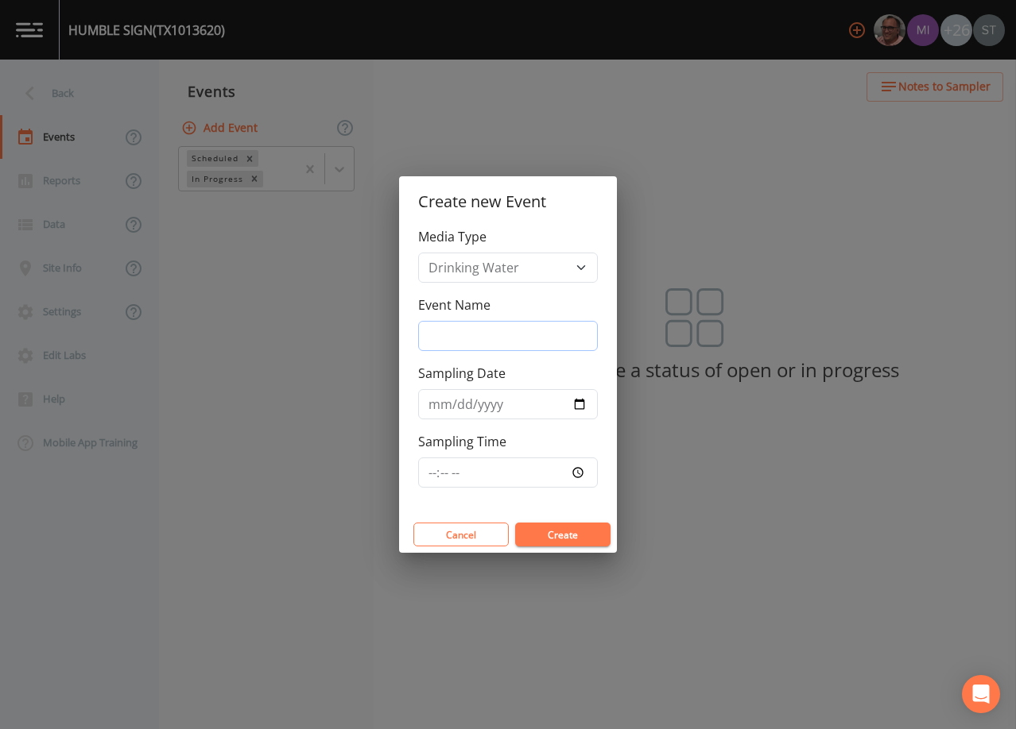
click at [474, 339] on input "Event Name" at bounding box center [508, 336] width 180 height 30
type input "4th Qtr"
click at [431, 401] on input "Sampling Date" at bounding box center [508, 404] width 180 height 30
type input "[DATE]"
type input "11:00"
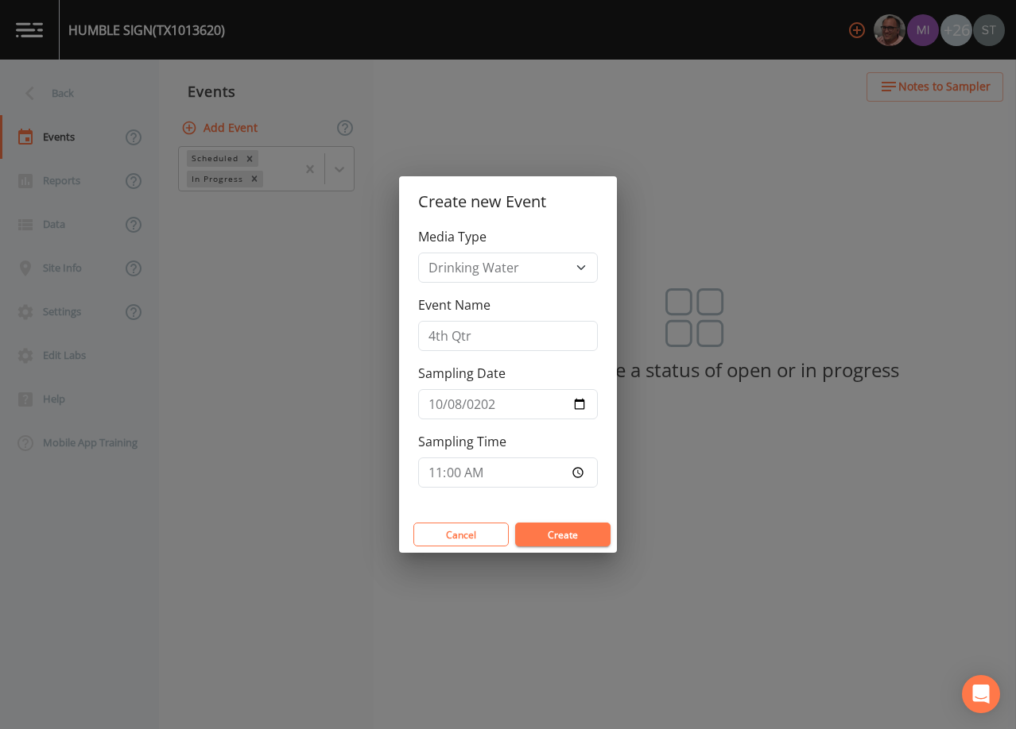
click at [557, 532] on button "Create" at bounding box center [562, 535] width 95 height 24
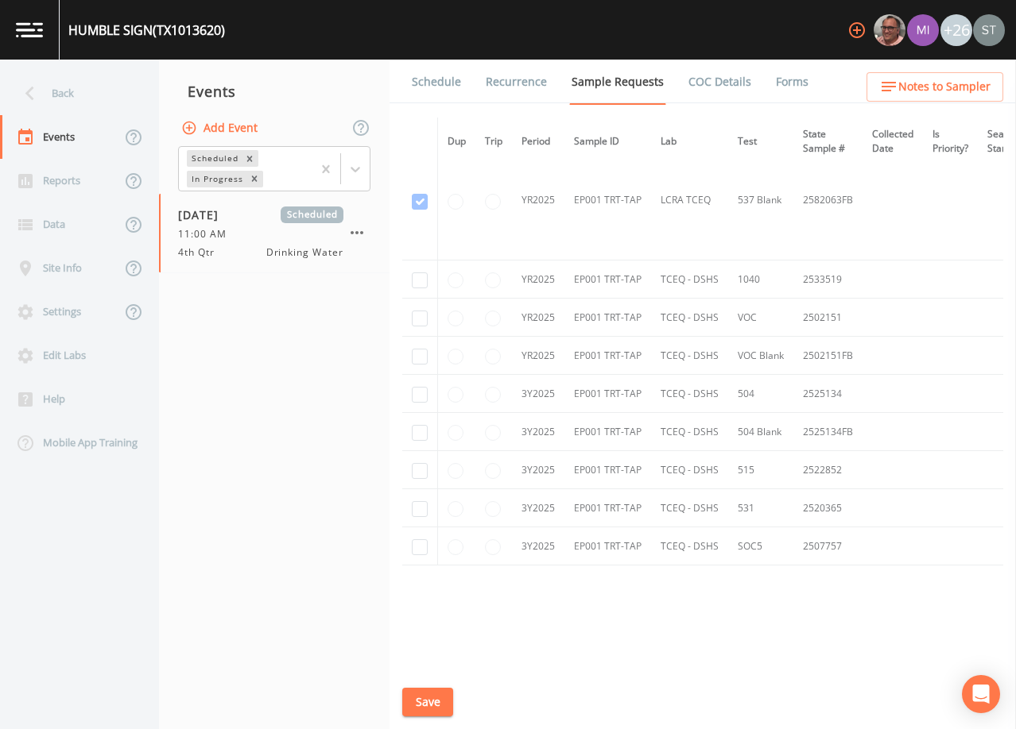
scroll to position [1058, 0]
click at [421, 278] on input "checkbox" at bounding box center [420, 276] width 16 height 16
checkbox input "true"
click at [420, 318] on input "checkbox" at bounding box center [420, 314] width 16 height 16
checkbox input "true"
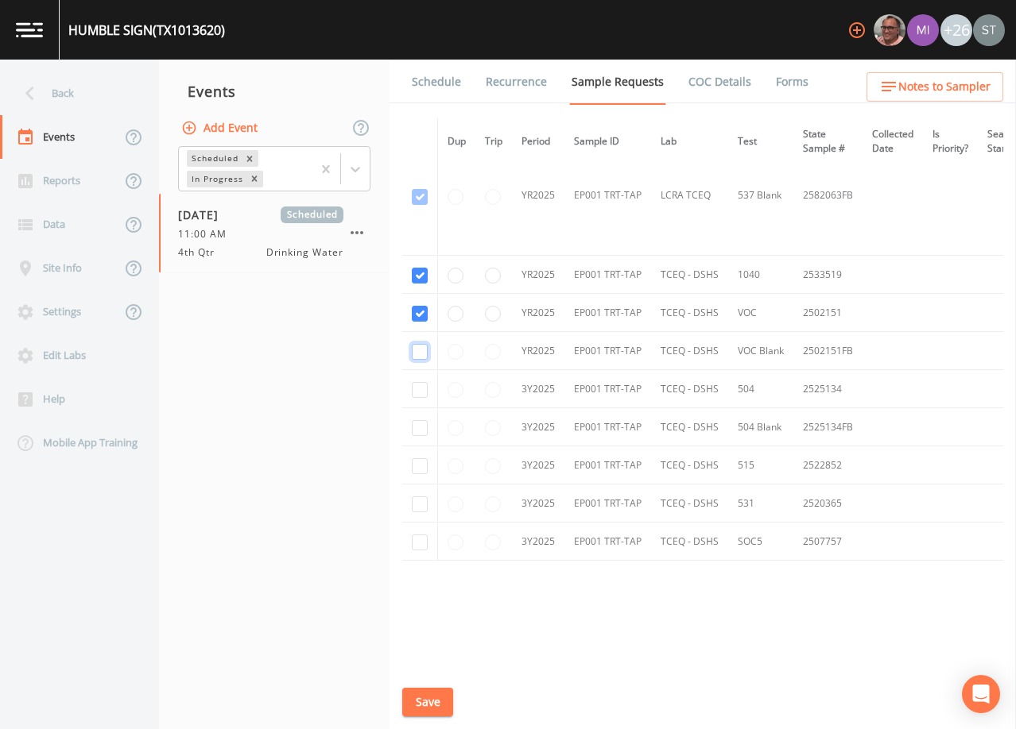
click at [420, 357] on input "checkbox" at bounding box center [420, 352] width 16 height 16
checkbox input "true"
click at [426, 387] on input "checkbox" at bounding box center [420, 390] width 16 height 16
checkbox input "true"
click at [425, 430] on input "checkbox" at bounding box center [420, 428] width 16 height 16
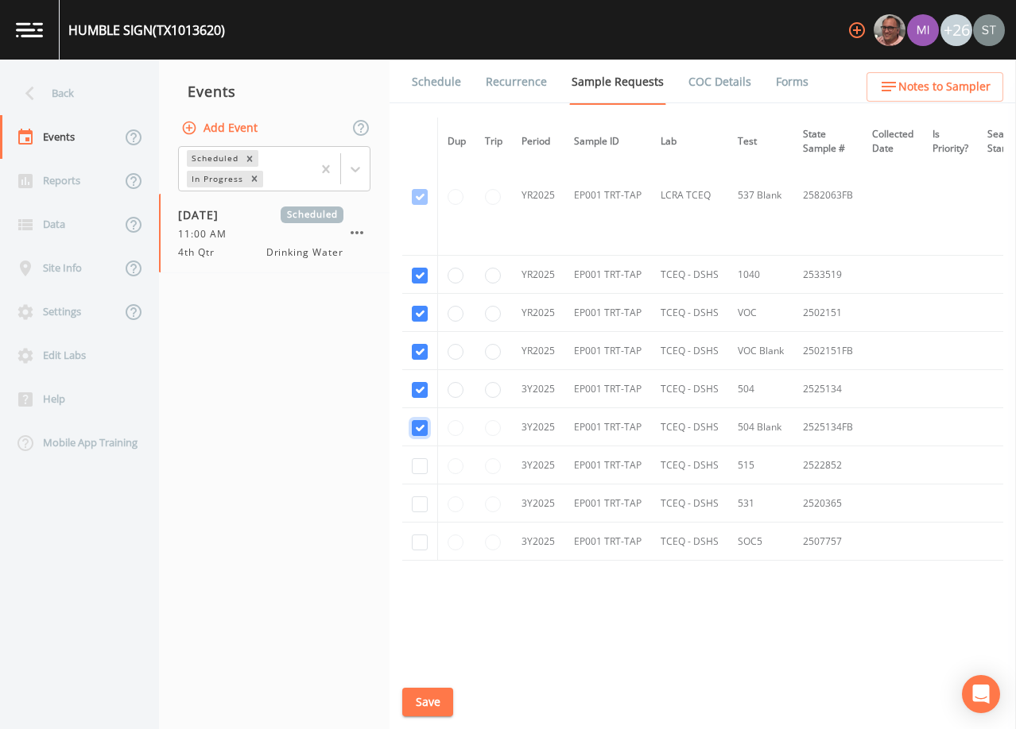
checkbox input "true"
click at [423, 465] on input "checkbox" at bounding box center [420, 467] width 16 height 16
checkbox input "true"
click at [421, 502] on input "checkbox" at bounding box center [420, 505] width 16 height 16
checkbox input "true"
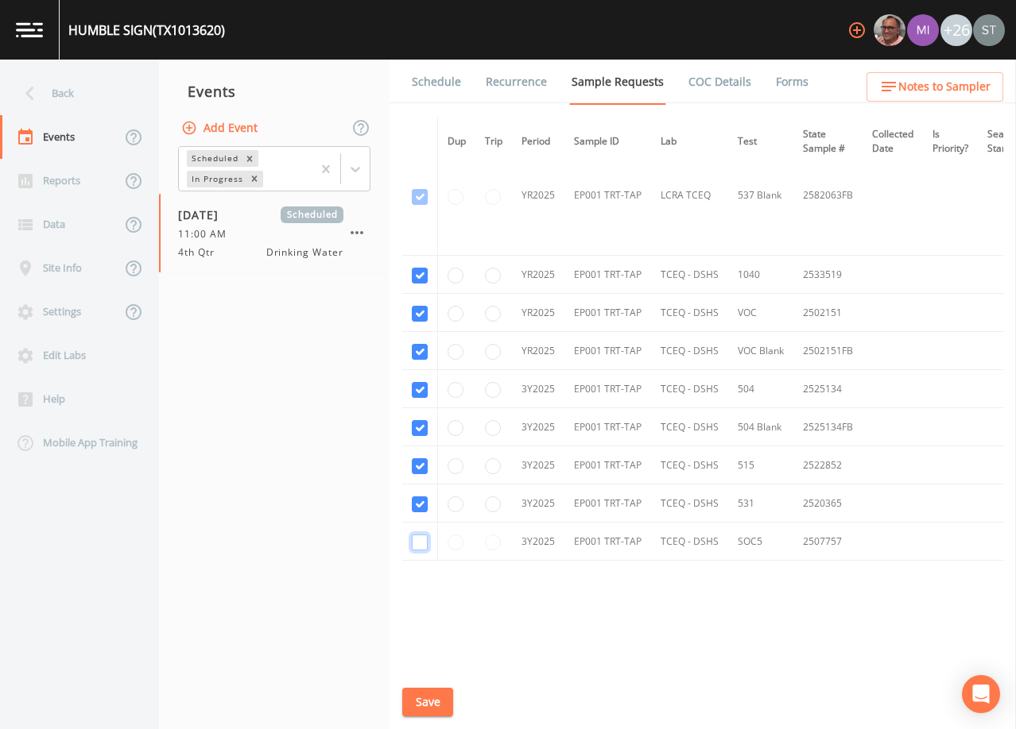
click at [424, 541] on input "checkbox" at bounding box center [420, 543] width 16 height 16
checkbox input "true"
click at [435, 701] on button "Save" at bounding box center [427, 702] width 51 height 29
click at [431, 80] on link "Schedule" at bounding box center [436, 82] width 54 height 45
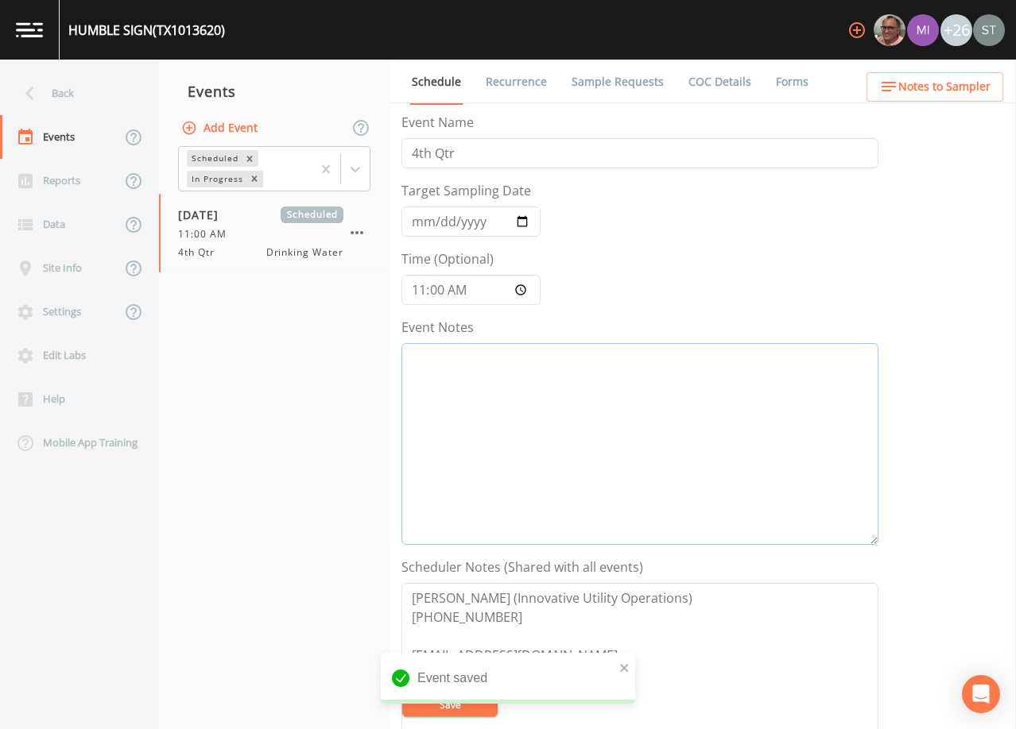
click at [579, 458] on textarea "Event Notes" at bounding box center [639, 444] width 477 height 202
type textarea "9/30@"
click at [964, 98] on button "Notes to Sampler" at bounding box center [934, 86] width 137 height 29
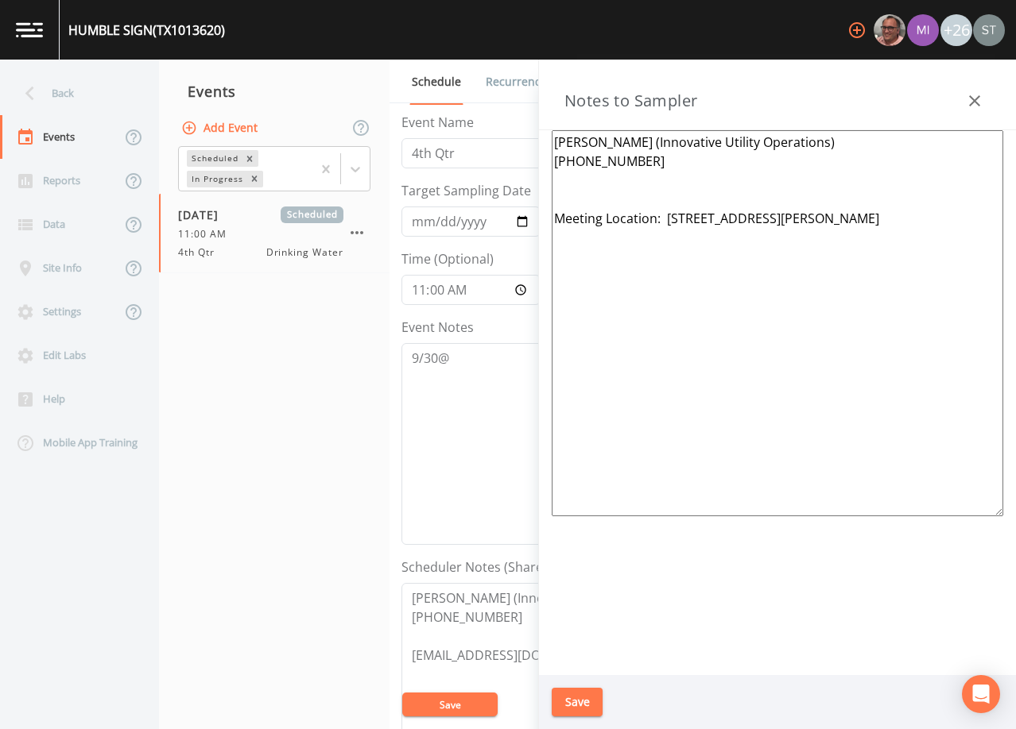
click at [787, 215] on textarea "[PERSON_NAME] (Innovative Utility Operations) [PHONE_NUMBER] Meeting Location: …" at bounding box center [776, 323] width 451 height 386
type textarea "[PERSON_NAME] (Innovative Utility Operations) [PHONE_NUMBER] Meeting Location: …"
click at [589, 705] on button "Save" at bounding box center [576, 702] width 51 height 29
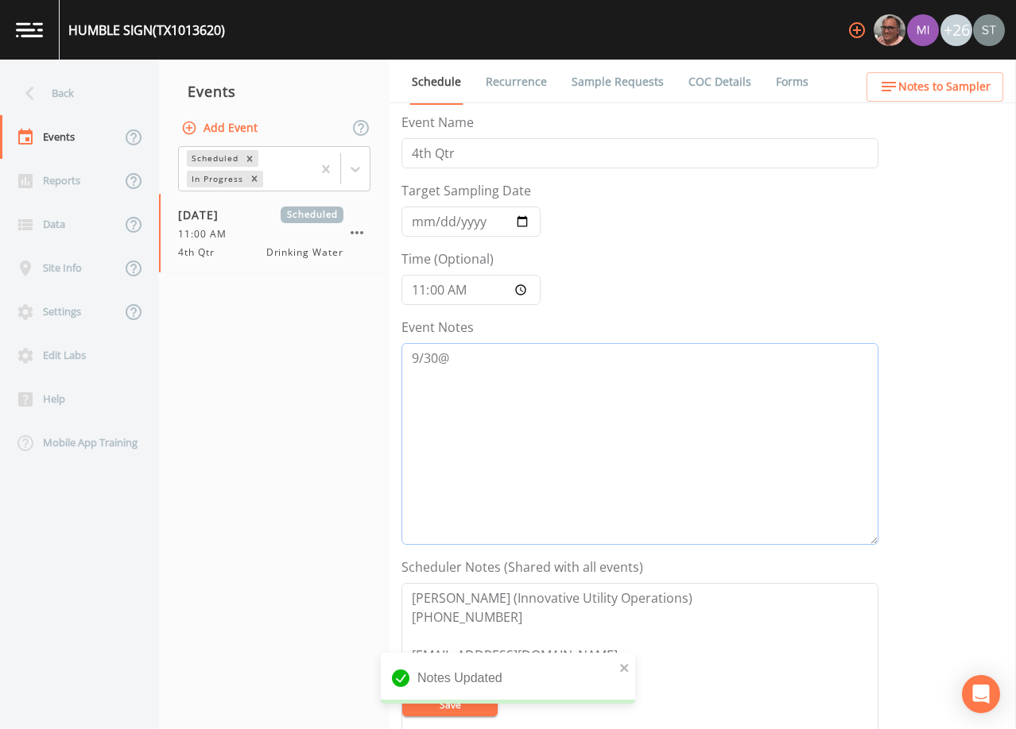
click at [553, 393] on textarea "9/30@" at bounding box center [639, 444] width 477 height 202
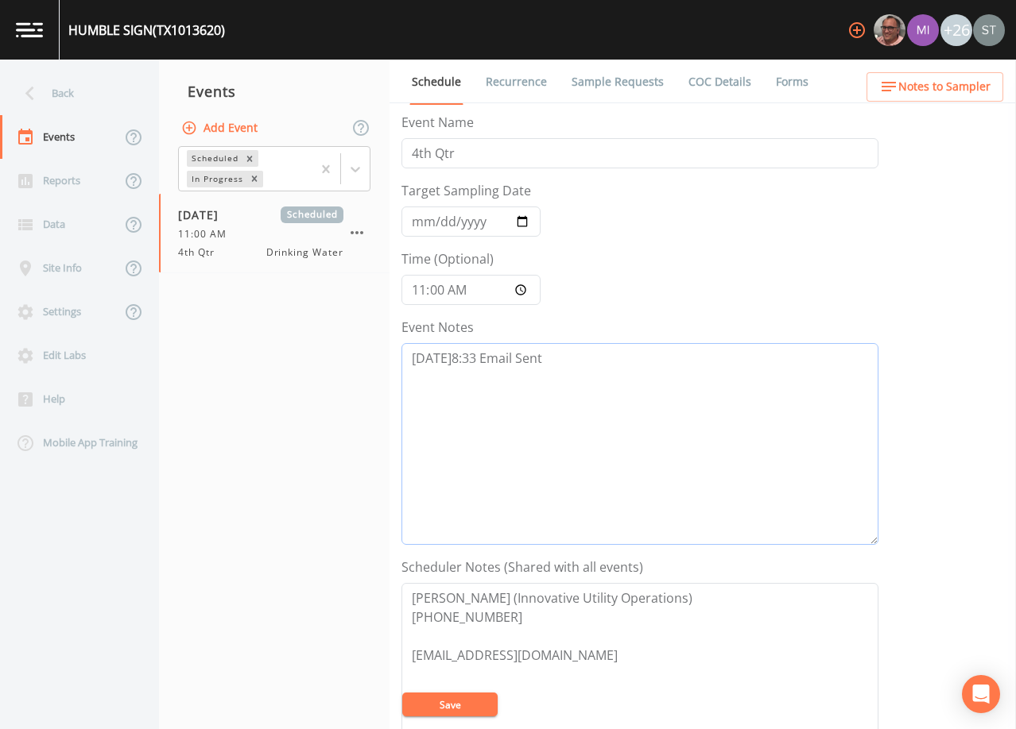
type textarea "[DATE]8:33 Email Sent"
click at [455, 708] on button "Save" at bounding box center [449, 705] width 95 height 24
click at [476, 706] on button "Save" at bounding box center [449, 705] width 95 height 24
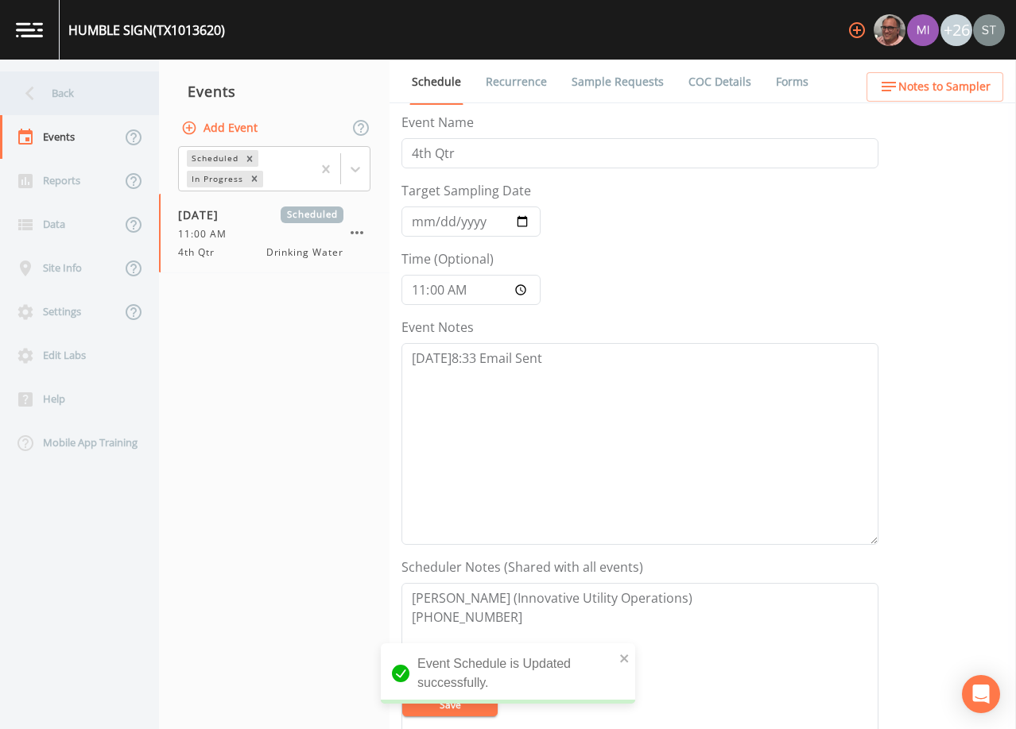
click at [90, 105] on div "Back" at bounding box center [71, 94] width 143 height 44
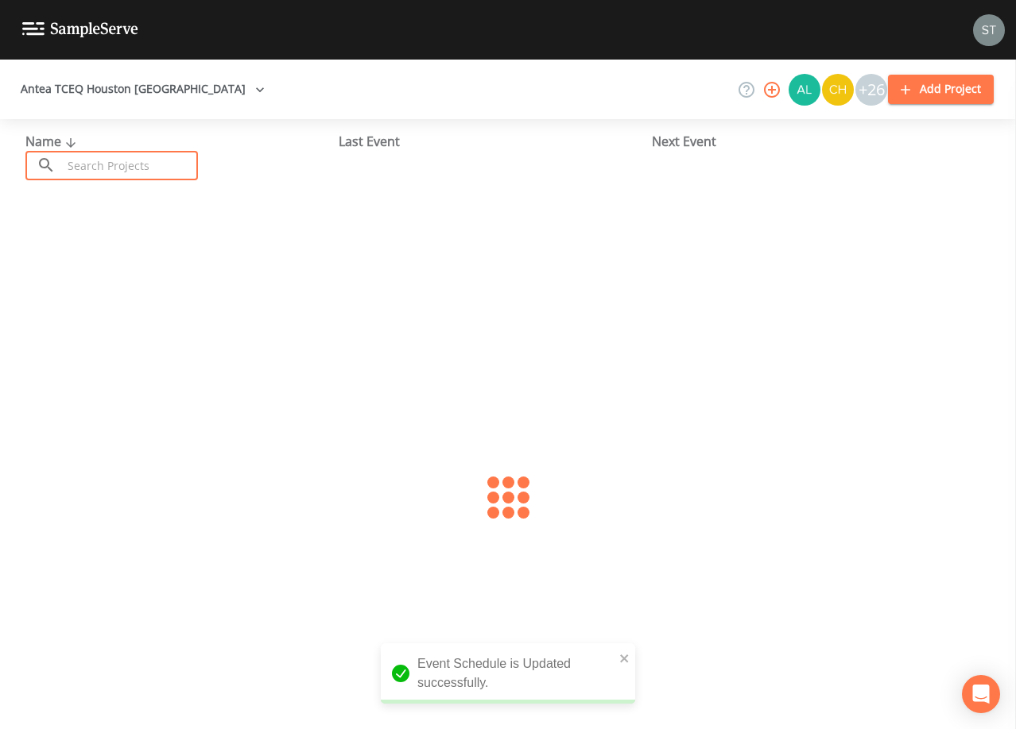
click at [156, 166] on input "text" at bounding box center [130, 165] width 136 height 29
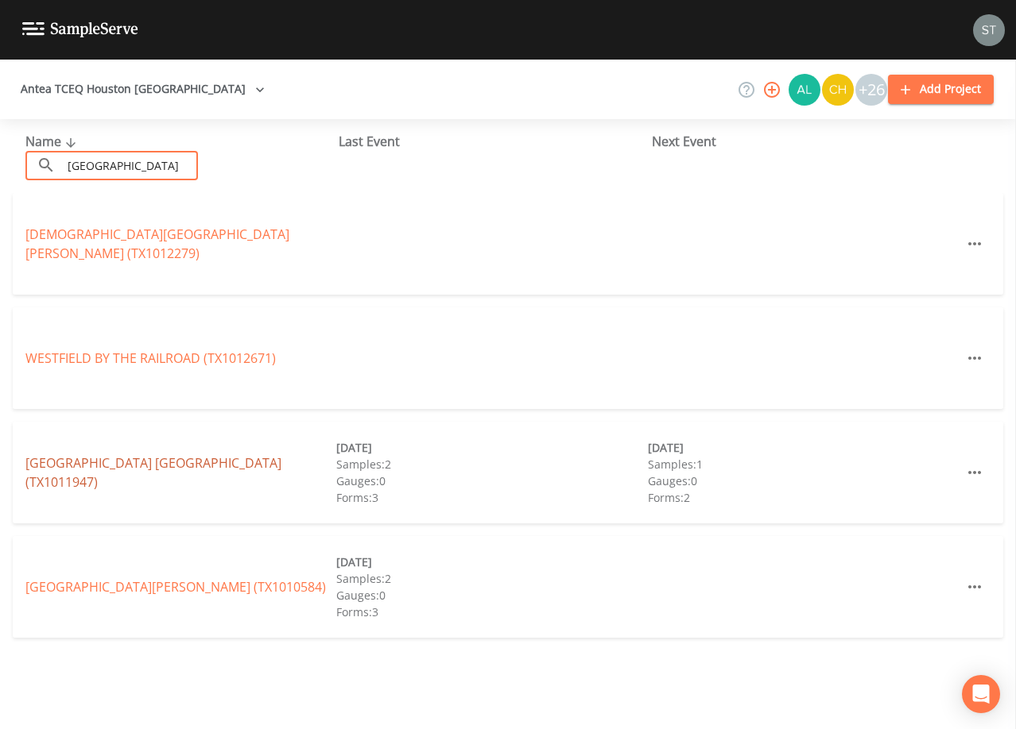
type input "[GEOGRAPHIC_DATA]"
click at [198, 460] on link "[GEOGRAPHIC_DATA] (TX1011947)" at bounding box center [153, 473] width 256 height 37
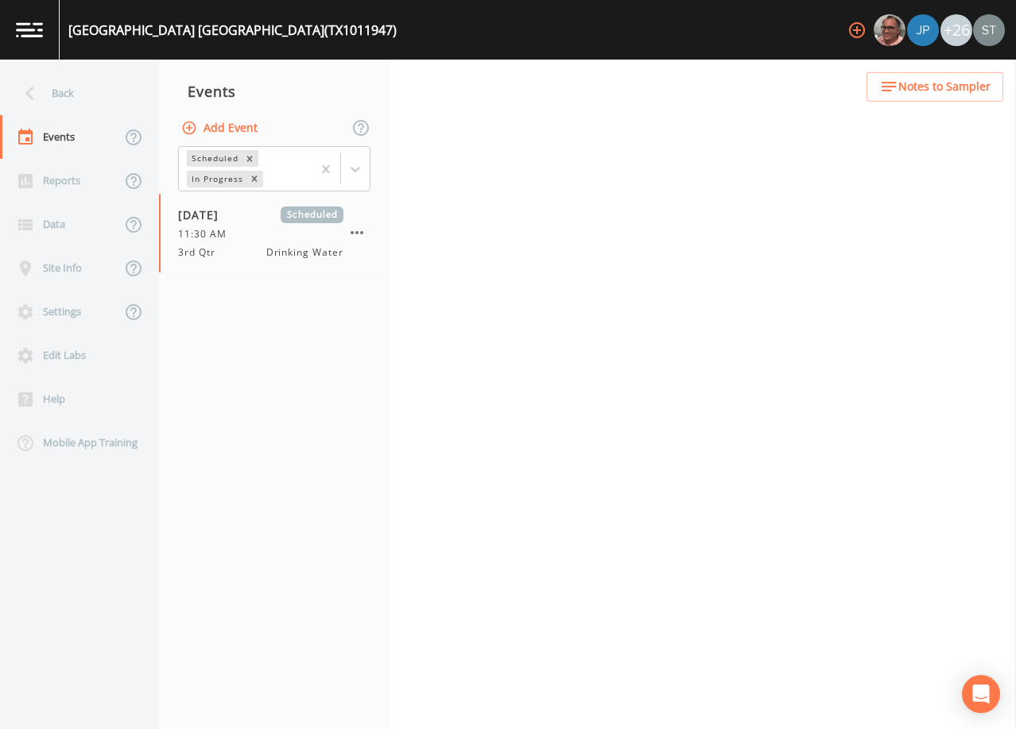
click at [969, 86] on span "Notes to Sampler" at bounding box center [944, 87] width 92 height 20
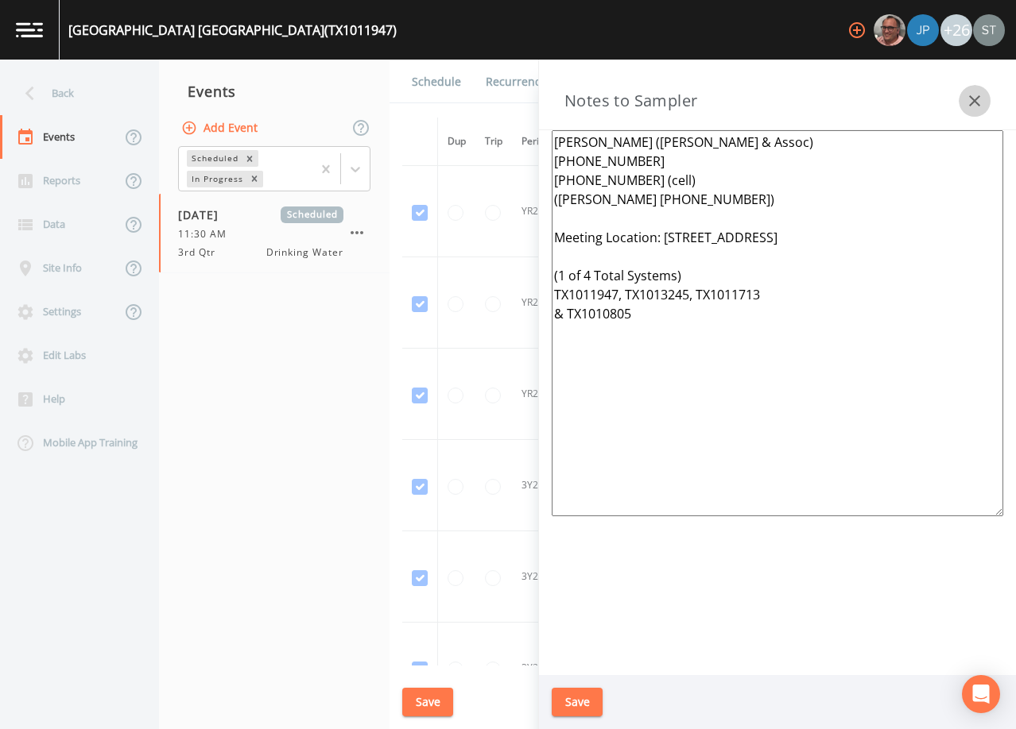
click at [968, 96] on icon "button" at bounding box center [974, 100] width 19 height 19
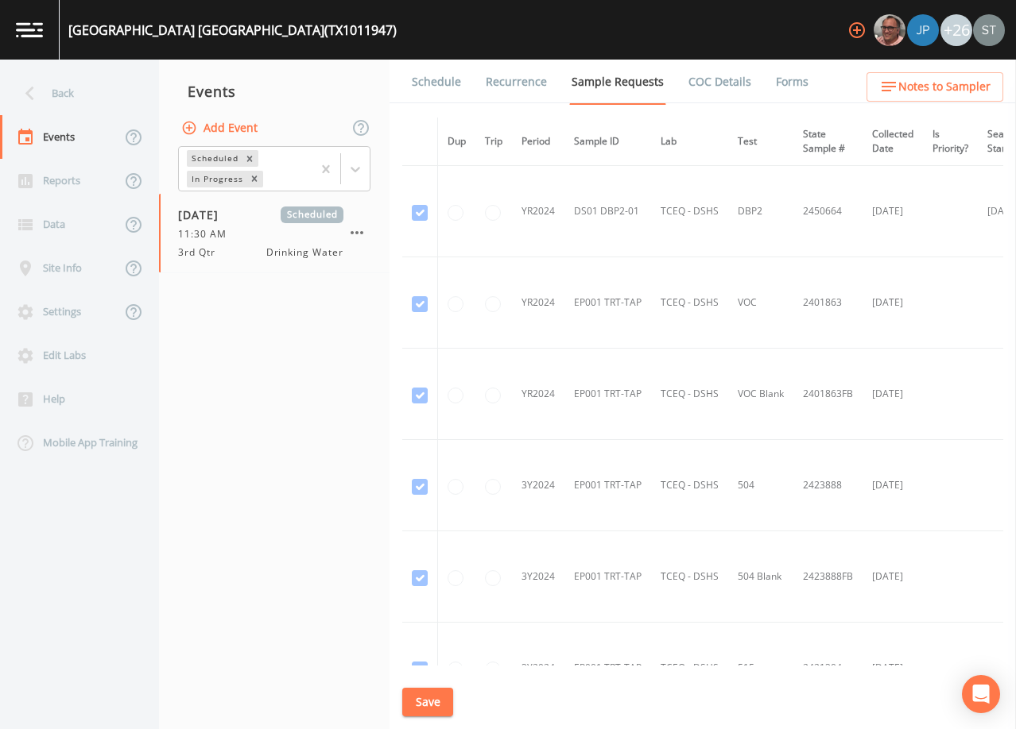
click at [421, 95] on link "Schedule" at bounding box center [436, 82] width 54 height 45
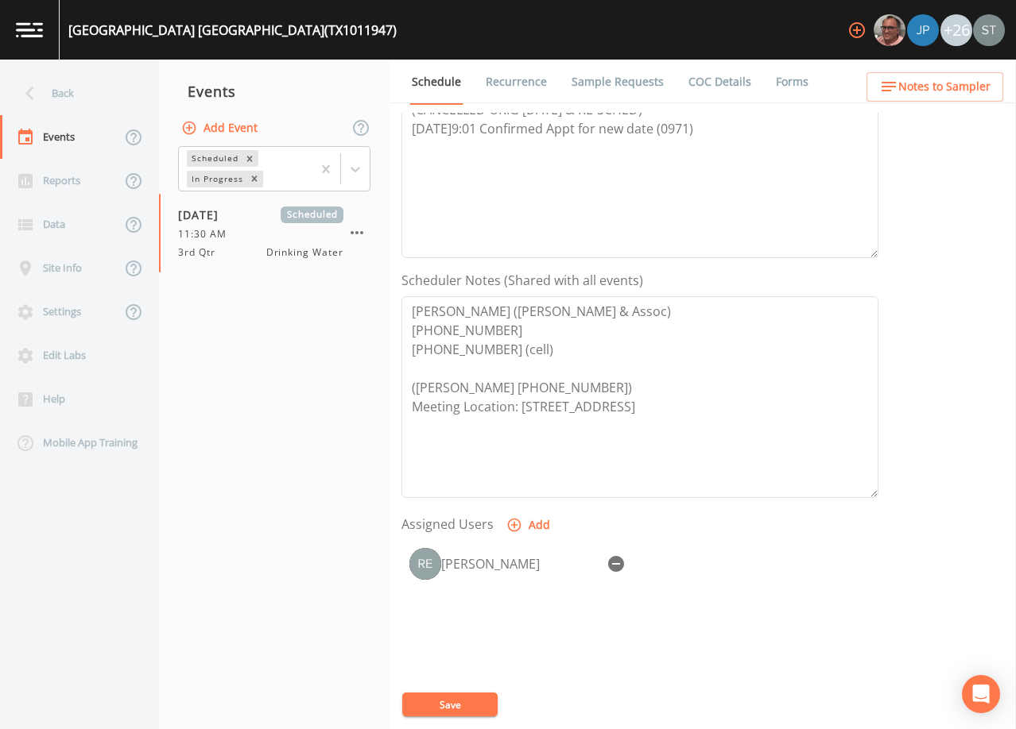
scroll to position [318, 0]
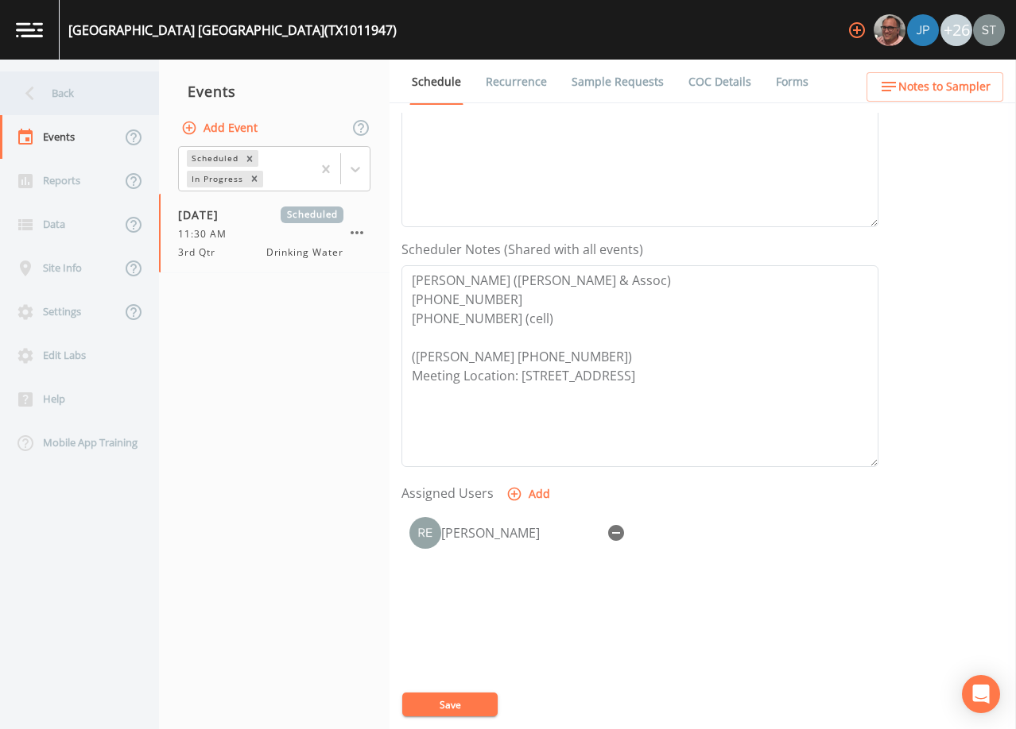
click at [60, 93] on div "Back" at bounding box center [71, 94] width 143 height 44
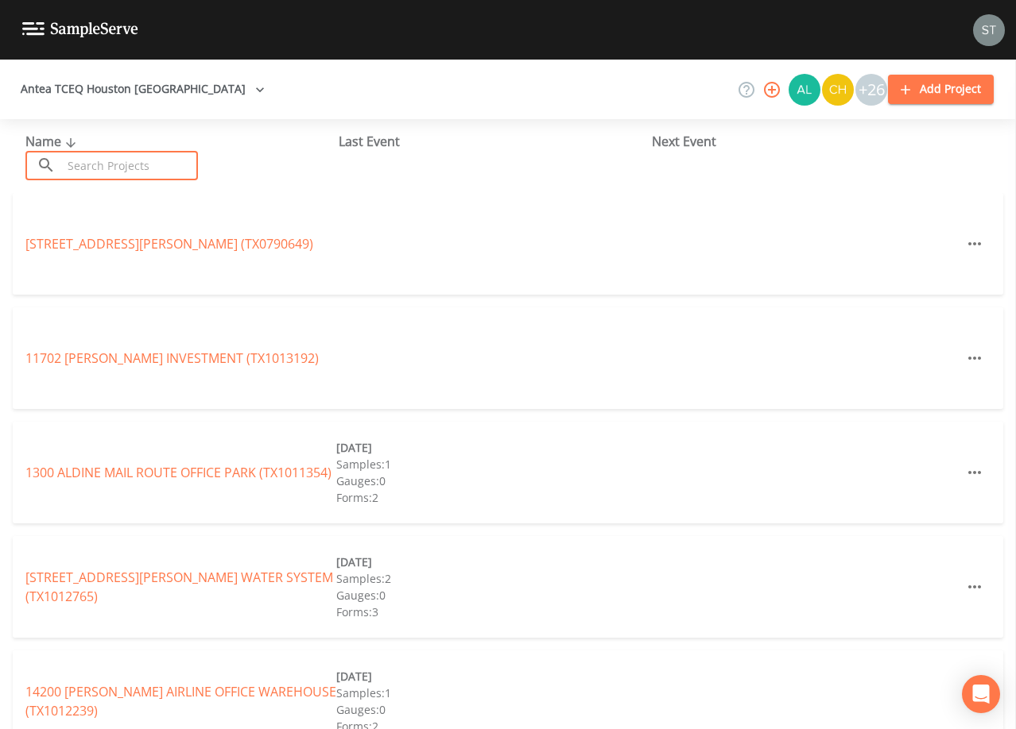
click at [114, 169] on input "text" at bounding box center [130, 165] width 136 height 29
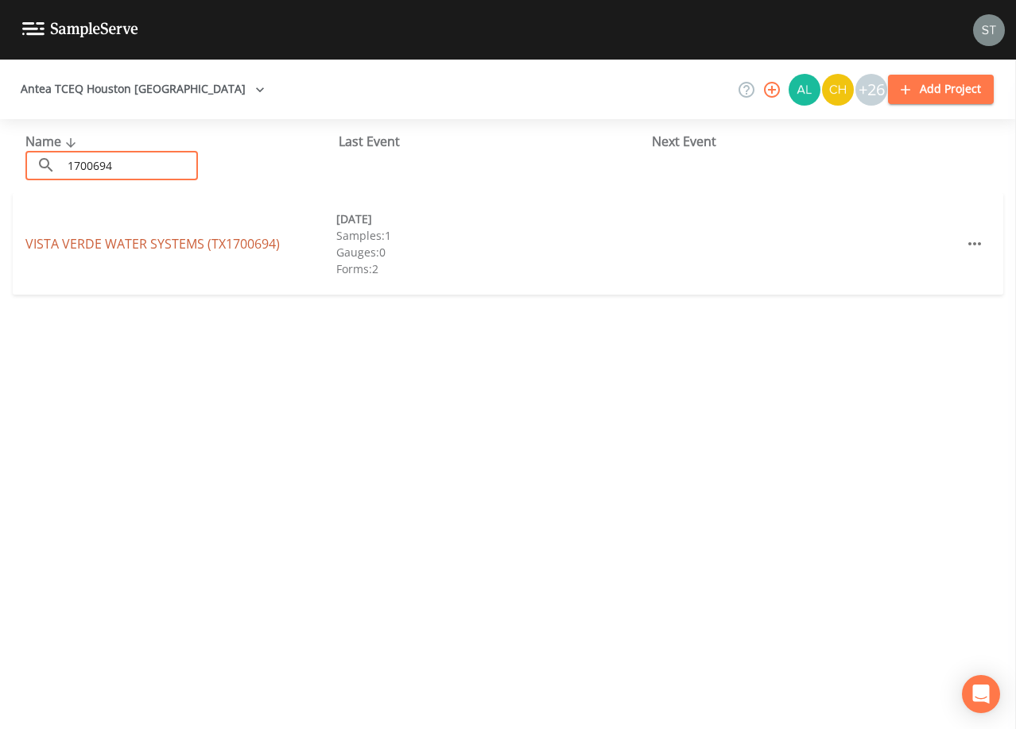
type input "1700694"
click at [151, 243] on link "VISTA VERDE WATER SYSTEMS (TX1700694)" at bounding box center [152, 243] width 254 height 17
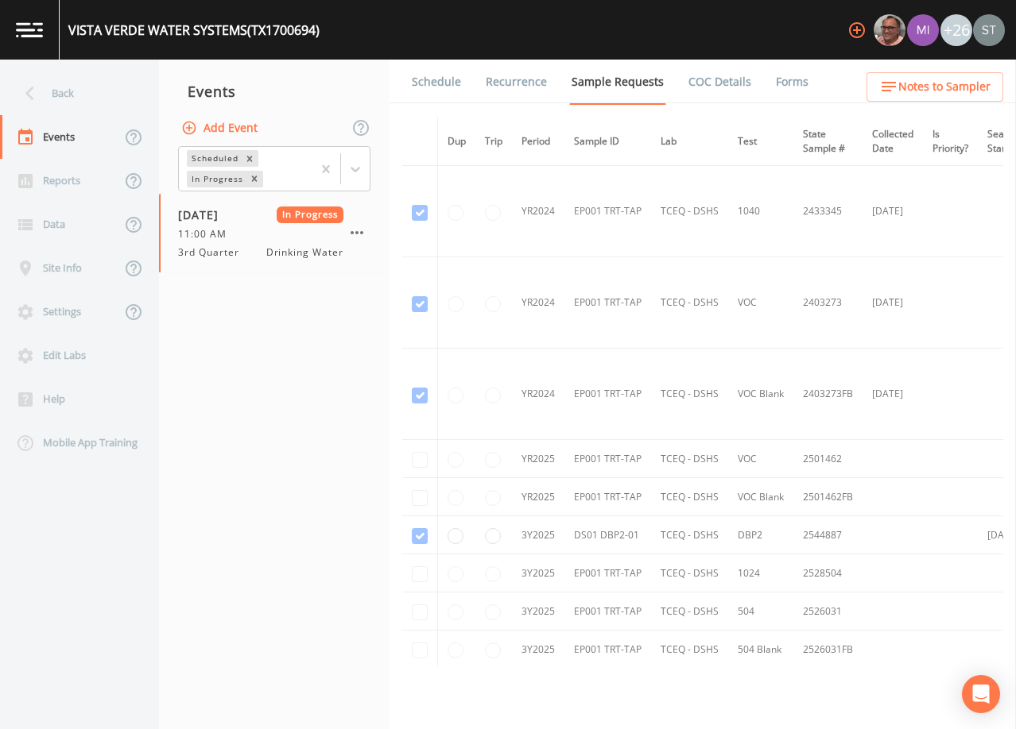
click at [431, 86] on link "Schedule" at bounding box center [436, 82] width 54 height 45
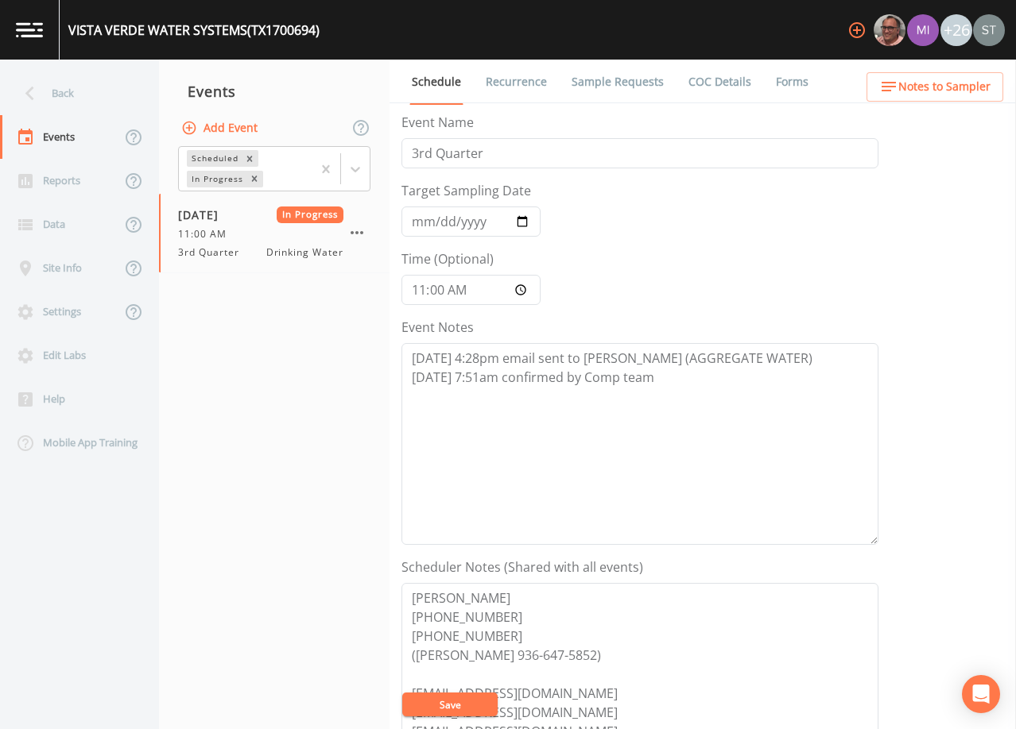
click at [233, 126] on button "Add Event" at bounding box center [221, 128] width 86 height 29
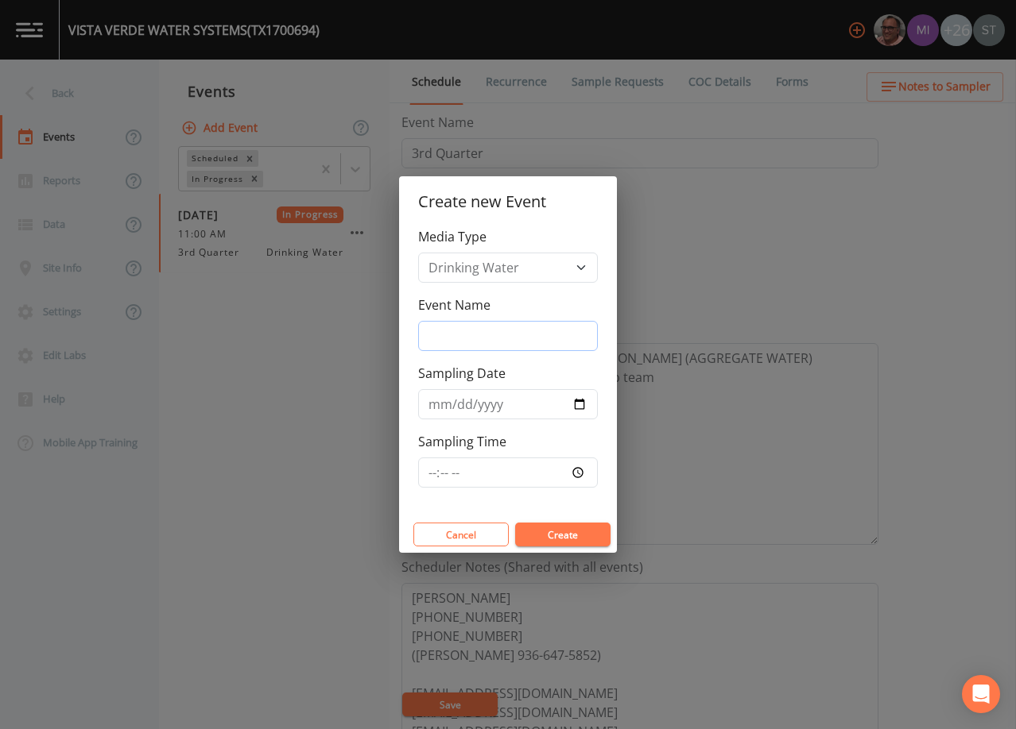
click at [490, 337] on input "Event Name" at bounding box center [508, 336] width 180 height 30
type input "4th Qtr"
click at [438, 404] on input "Sampling Date" at bounding box center [508, 404] width 180 height 30
type input "[DATE]"
type input "08:30"
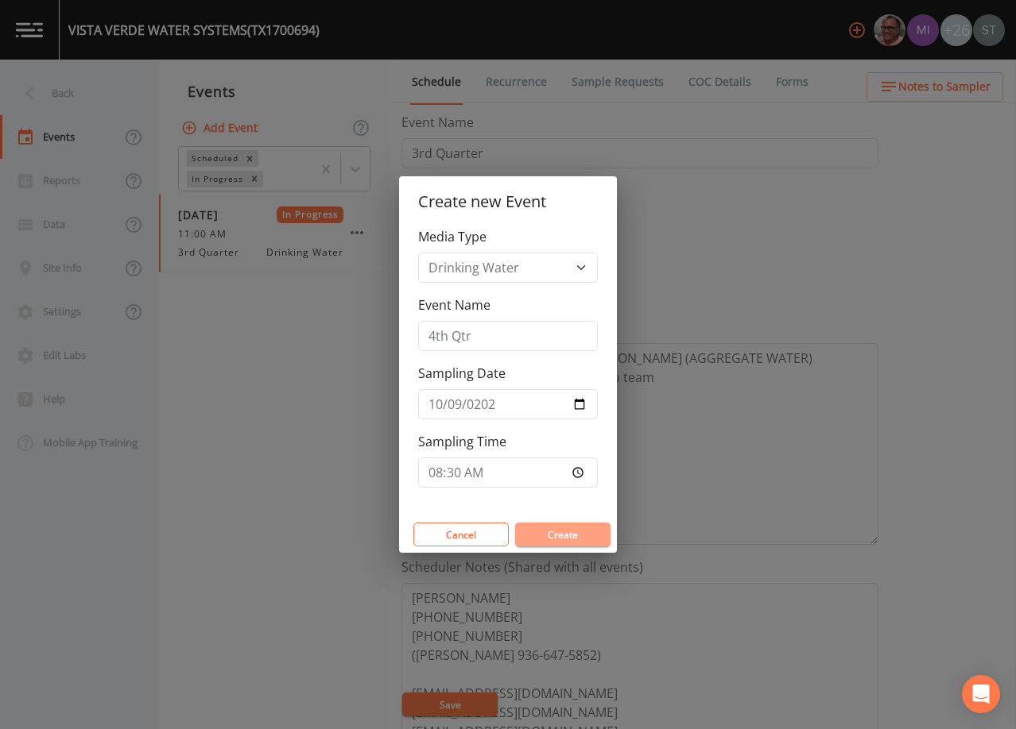
click at [565, 535] on button "Create" at bounding box center [562, 535] width 95 height 24
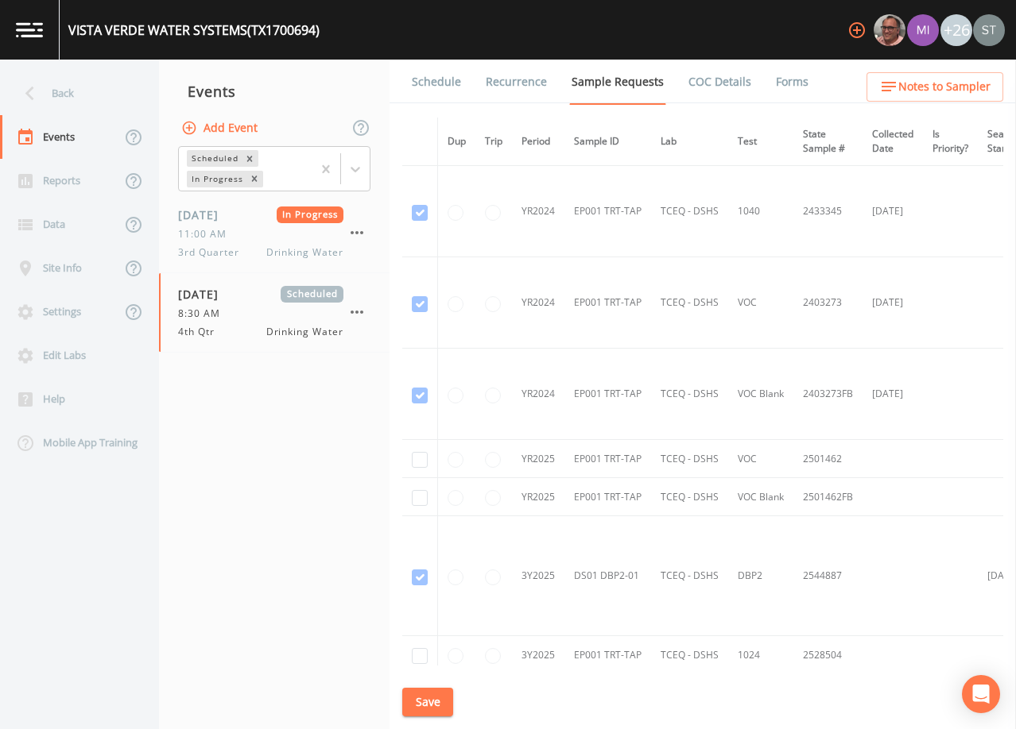
scroll to position [79, 0]
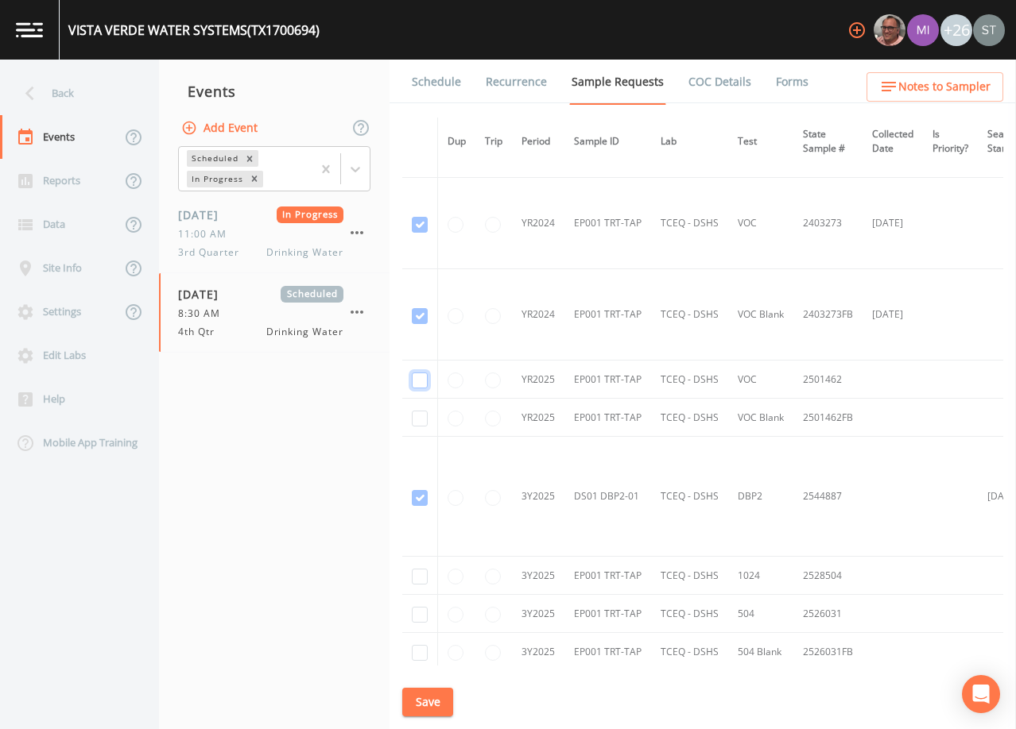
click at [420, 377] on input "checkbox" at bounding box center [420, 381] width 16 height 16
checkbox input "true"
click at [418, 428] on td at bounding box center [420, 418] width 36 height 38
click at [417, 418] on input "checkbox" at bounding box center [420, 419] width 16 height 16
checkbox input "true"
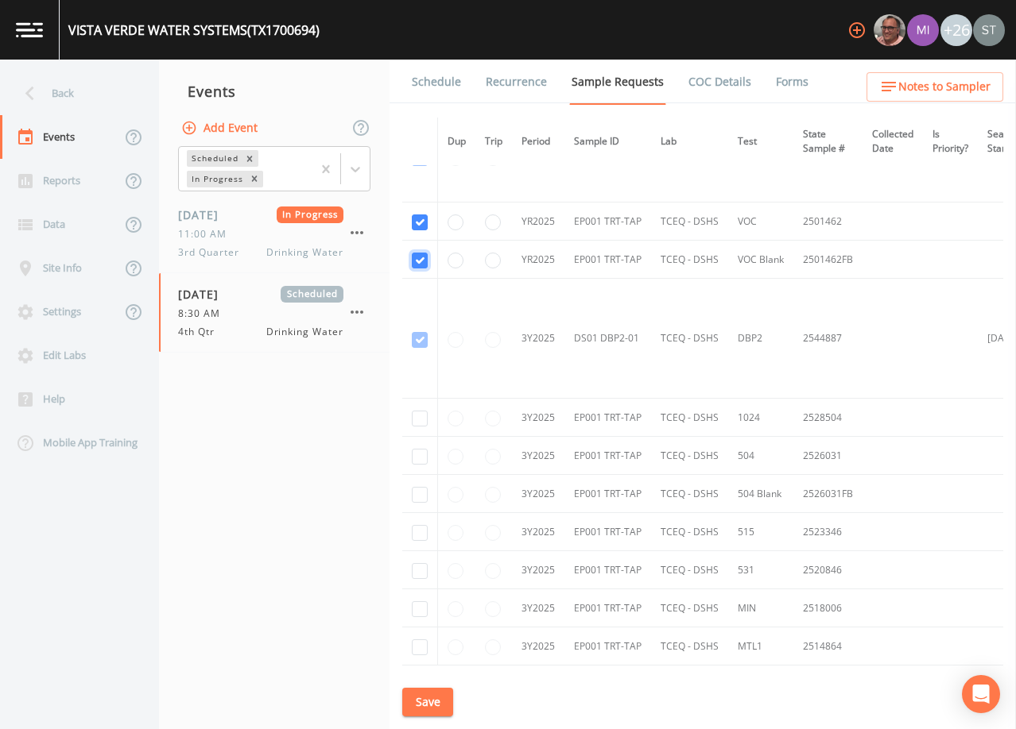
scroll to position [238, 0]
click at [418, 417] on input "checkbox" at bounding box center [420, 418] width 16 height 16
checkbox input "true"
click at [418, 455] on input "checkbox" at bounding box center [420, 456] width 16 height 16
checkbox input "true"
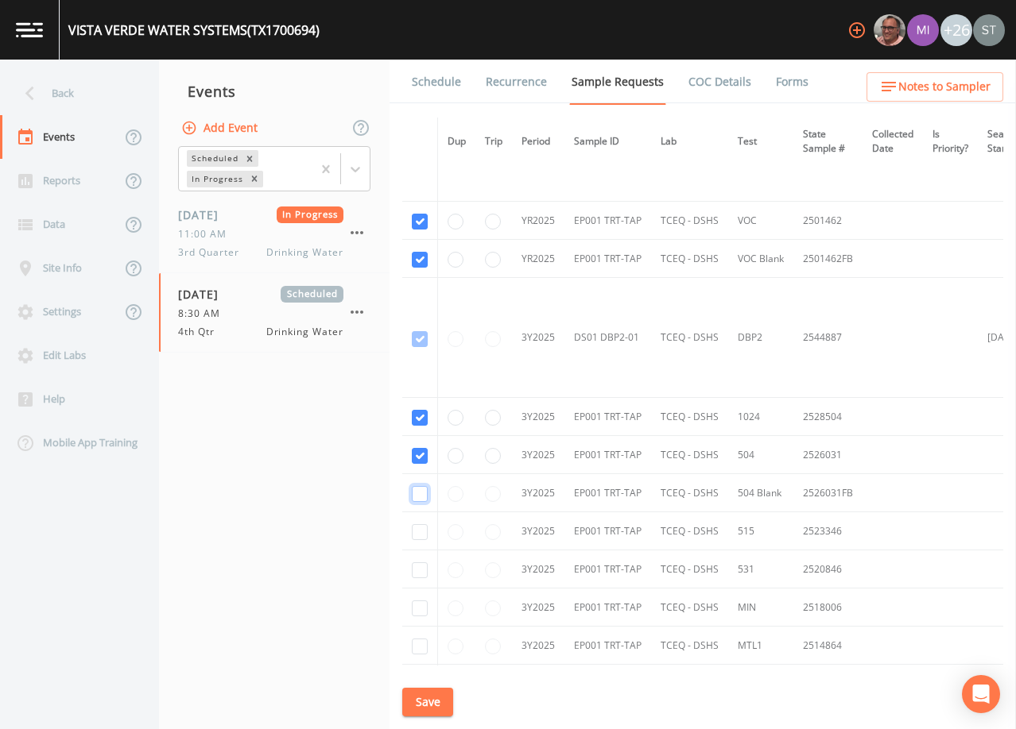
click at [416, 493] on input "checkbox" at bounding box center [420, 494] width 16 height 16
checkbox input "true"
click at [417, 534] on input "checkbox" at bounding box center [420, 532] width 16 height 16
checkbox input "true"
click at [419, 565] on input "checkbox" at bounding box center [420, 571] width 16 height 16
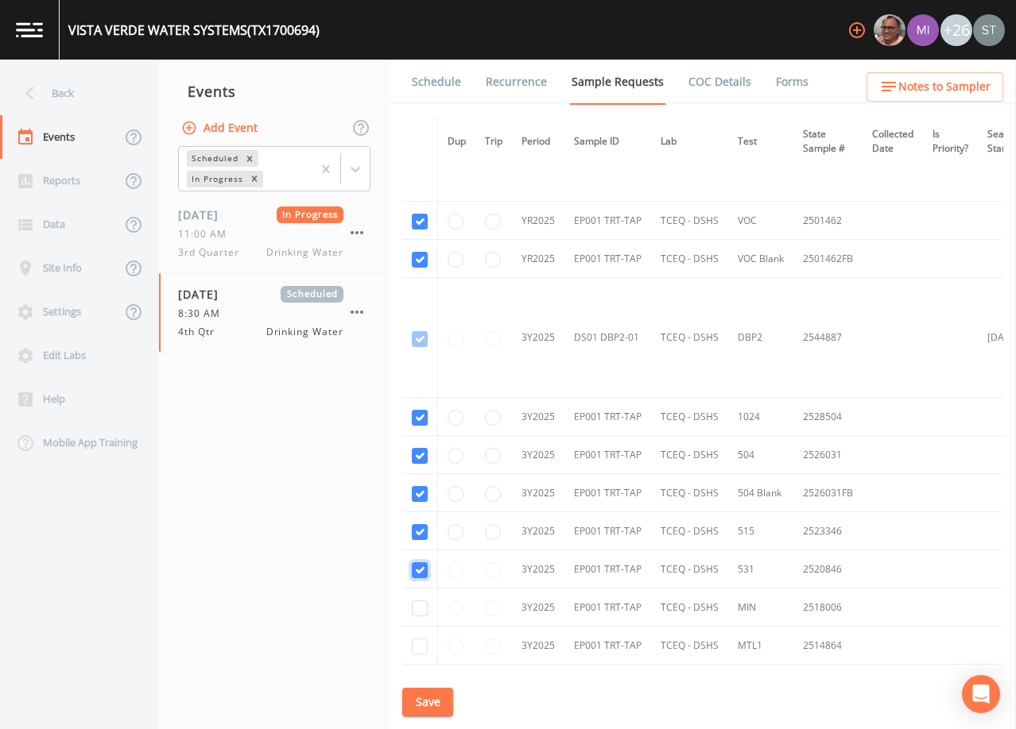
checkbox input "true"
drag, startPoint x: 418, startPoint y: 603, endPoint x: 423, endPoint y: 631, distance: 28.2
click at [417, 603] on input "checkbox" at bounding box center [420, 609] width 16 height 16
checkbox input "true"
drag, startPoint x: 424, startPoint y: 649, endPoint x: 445, endPoint y: 596, distance: 57.1
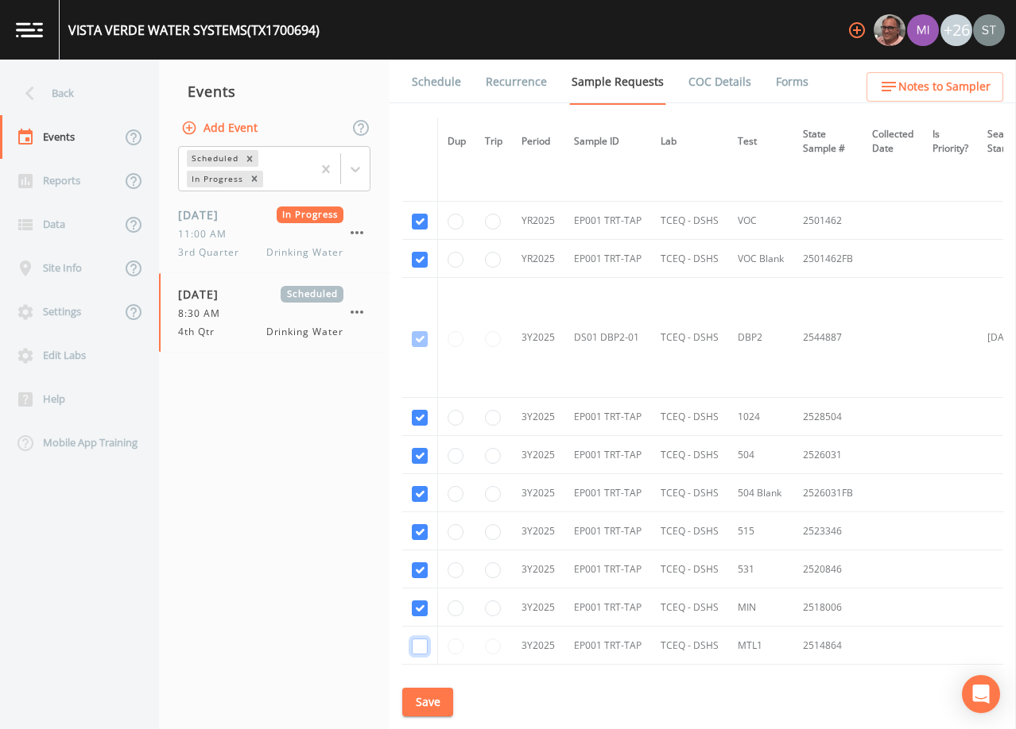
click at [424, 648] on input "checkbox" at bounding box center [420, 647] width 16 height 16
checkbox input "true"
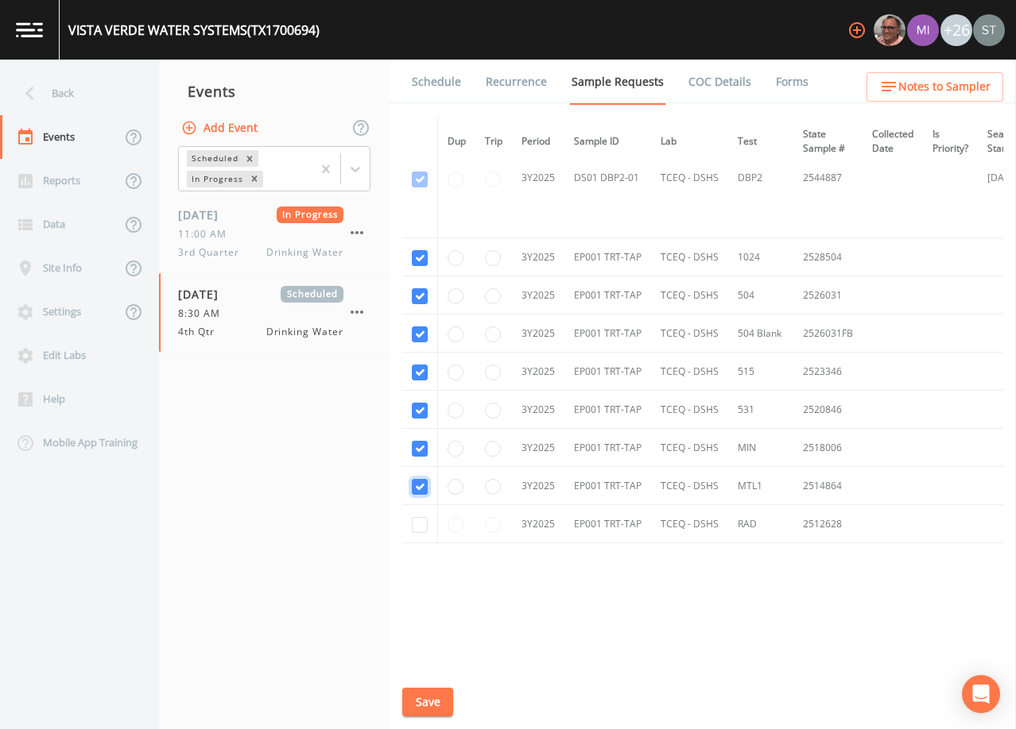
scroll to position [407, 0]
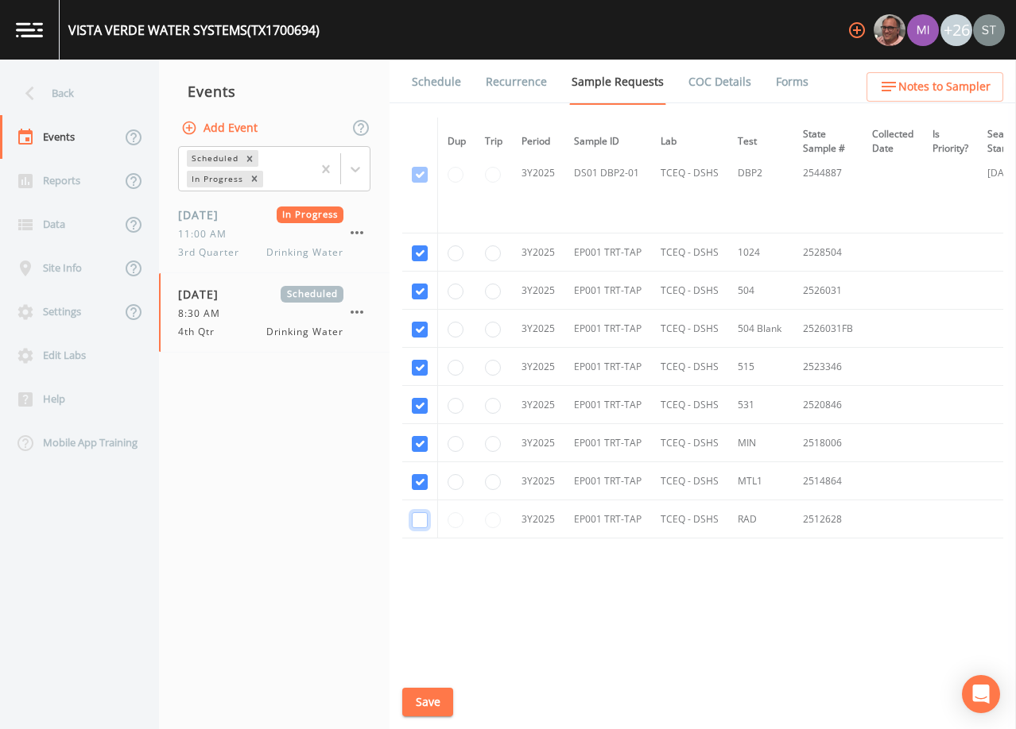
click at [420, 518] on input "checkbox" at bounding box center [420, 521] width 16 height 16
checkbox input "true"
click at [417, 687] on div "Schedule Recurrence Sample Requests COC Details Forms Dup Trip Period Sample ID…" at bounding box center [702, 395] width 626 height 670
click at [440, 695] on button "Save" at bounding box center [427, 702] width 51 height 29
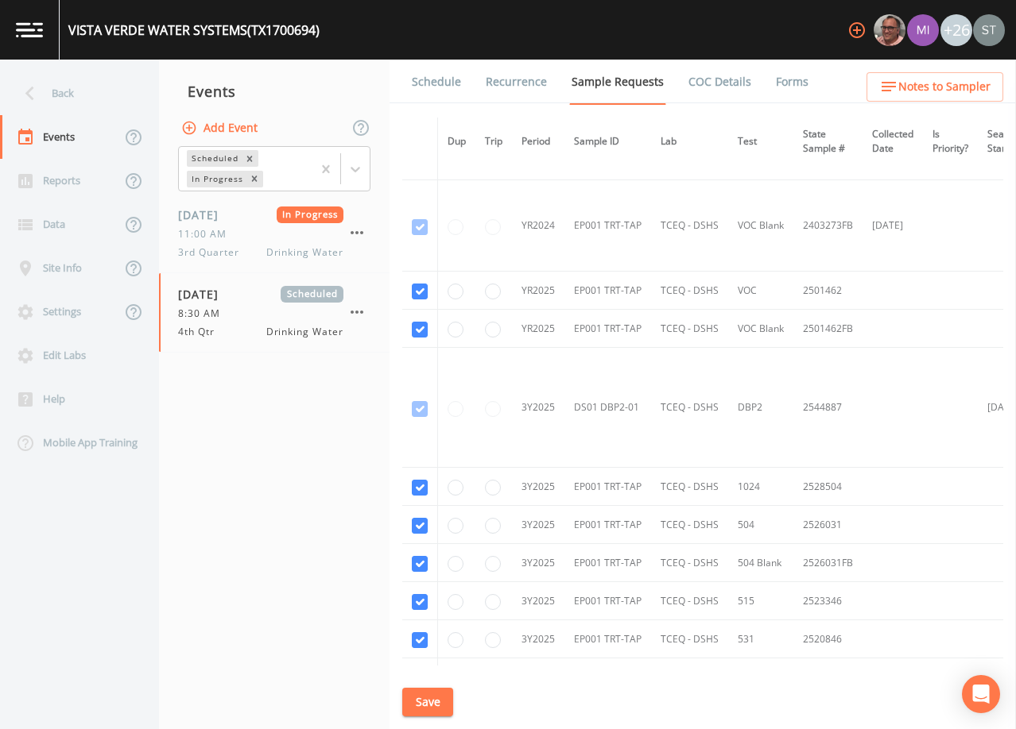
click at [437, 82] on link "Schedule" at bounding box center [436, 82] width 54 height 45
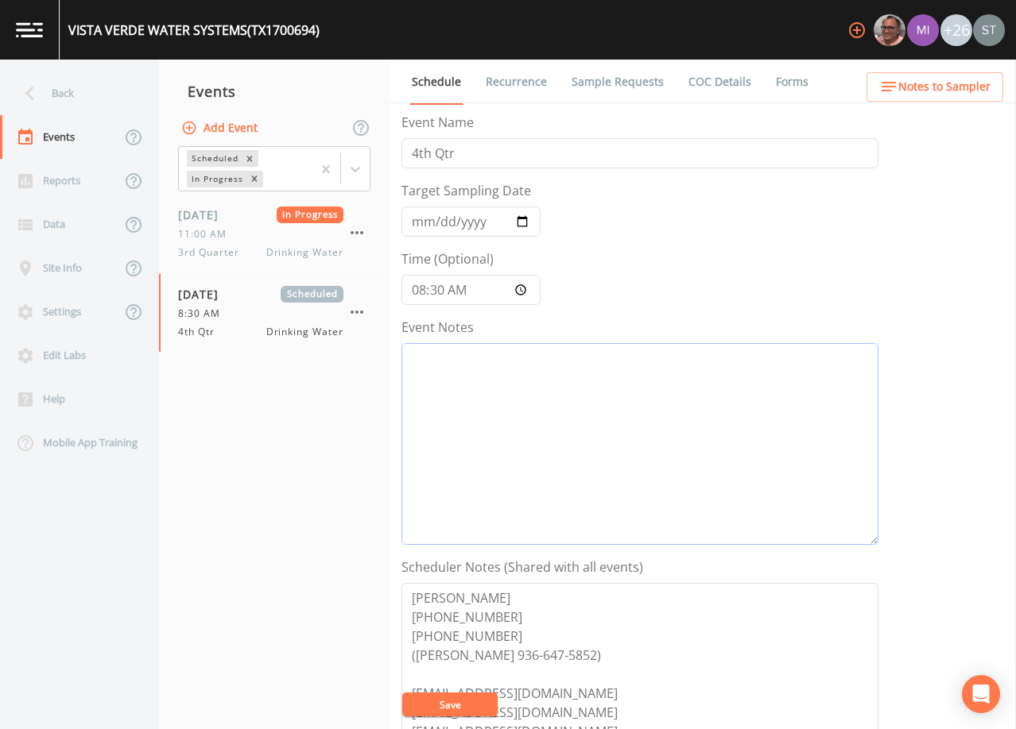
click at [579, 431] on textarea "Event Notes" at bounding box center [639, 444] width 477 height 202
type textarea "9/30@"
click at [947, 91] on span "Notes to Sampler" at bounding box center [944, 87] width 92 height 20
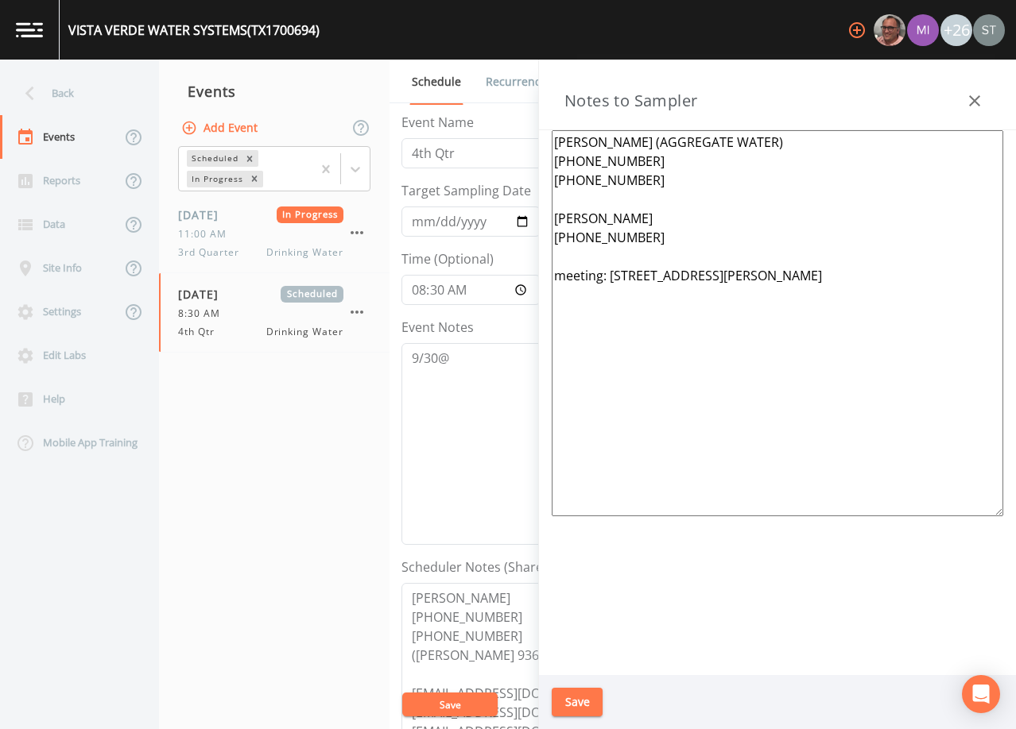
click at [636, 196] on textarea "[PERSON_NAME] (AGGREGATE WATER) [PHONE_NUMBER] [PHONE_NUMBER] [PERSON_NAME] [PH…" at bounding box center [776, 323] width 451 height 386
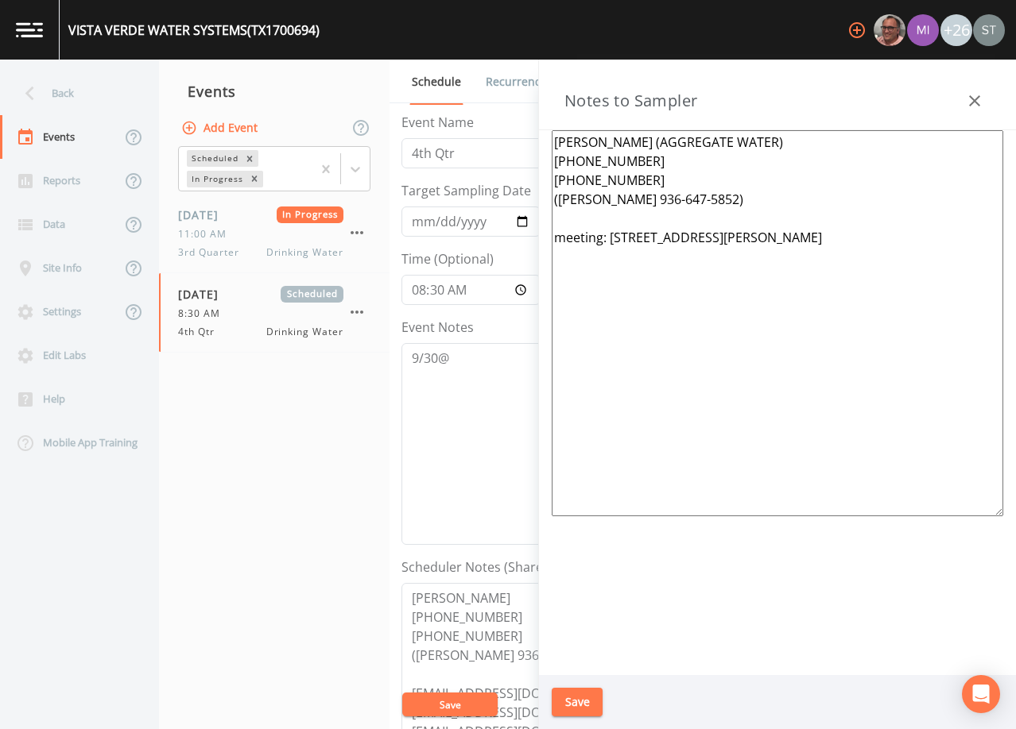
click at [567, 234] on textarea "[PERSON_NAME] (AGGREGATE WATER) [PHONE_NUMBER] [PHONE_NUMBER] ([PERSON_NAME] 93…" at bounding box center [776, 323] width 451 height 386
drag, startPoint x: 843, startPoint y: 242, endPoint x: 861, endPoint y: 240, distance: 18.3
click at [861, 240] on textarea "[PERSON_NAME] (AGGREGATE WATER) [PHONE_NUMBER] [PHONE_NUMBER] ([PERSON_NAME] 93…" at bounding box center [776, 323] width 451 height 386
type textarea "[PERSON_NAME] (AGGREGATE WATER) [PHONE_NUMBER] [PHONE_NUMBER] ([PERSON_NAME] 93…"
click at [586, 697] on button "Save" at bounding box center [576, 702] width 51 height 29
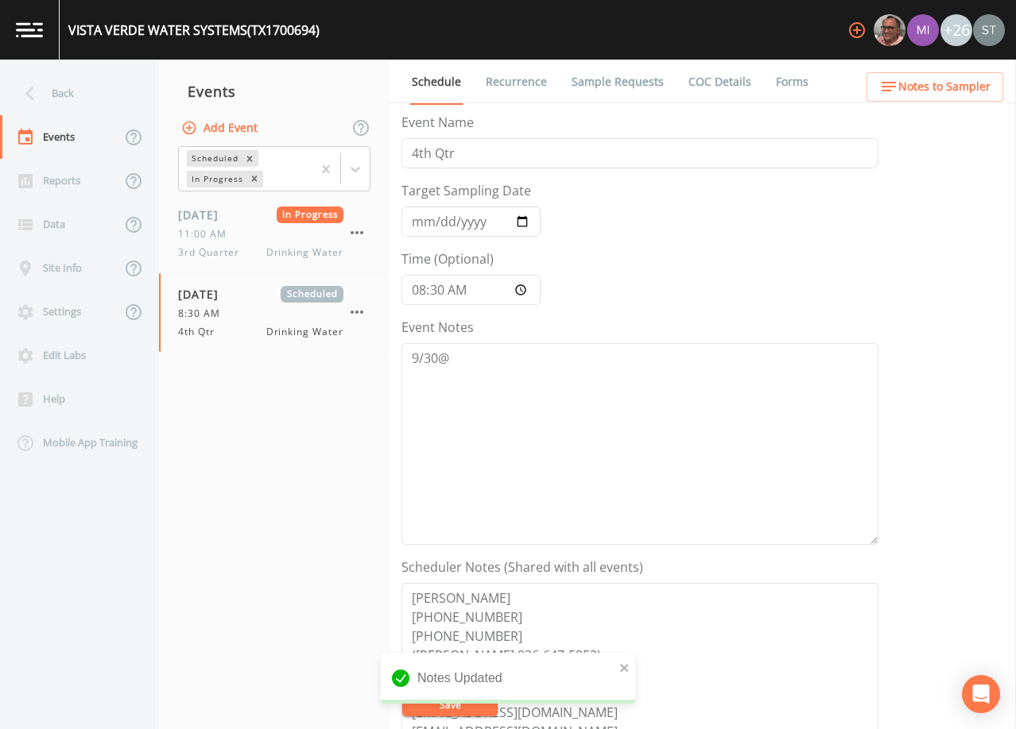
click at [958, 90] on span "Notes to Sampler" at bounding box center [944, 87] width 92 height 20
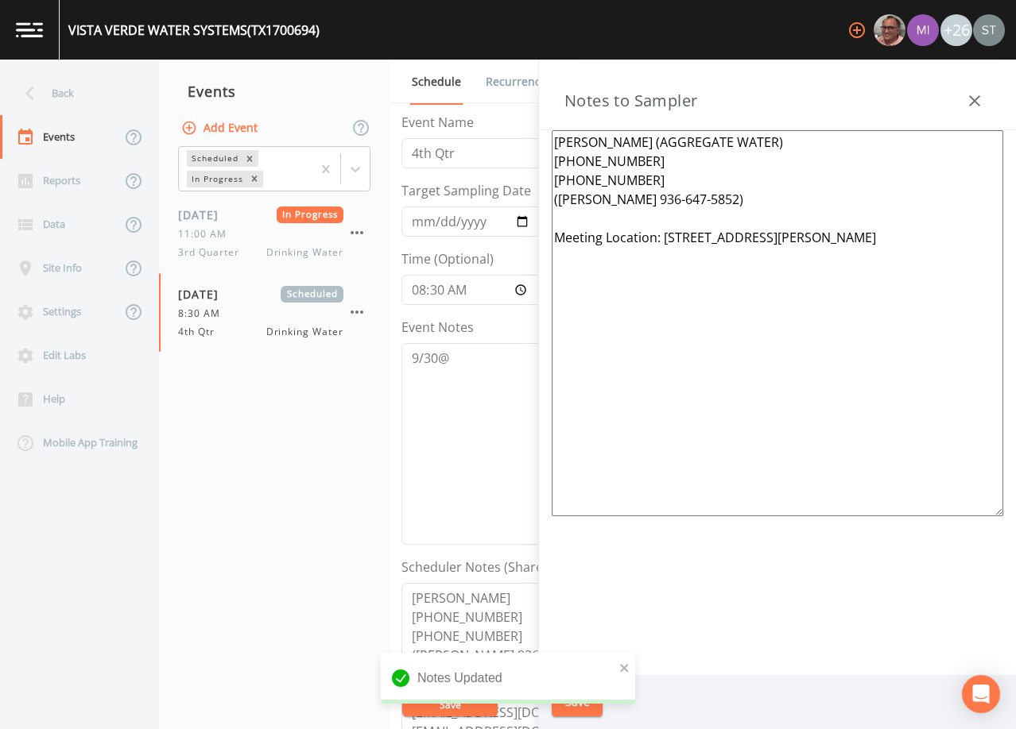
click at [970, 99] on icon "button" at bounding box center [974, 100] width 19 height 19
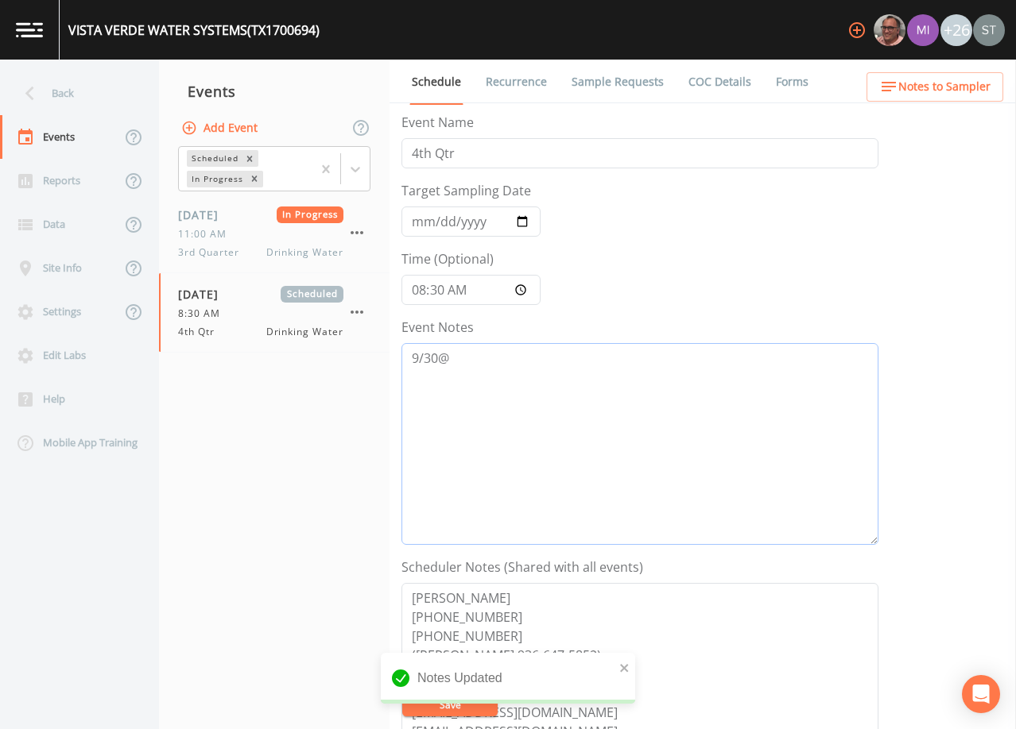
click at [566, 366] on textarea "9/30@" at bounding box center [639, 444] width 477 height 202
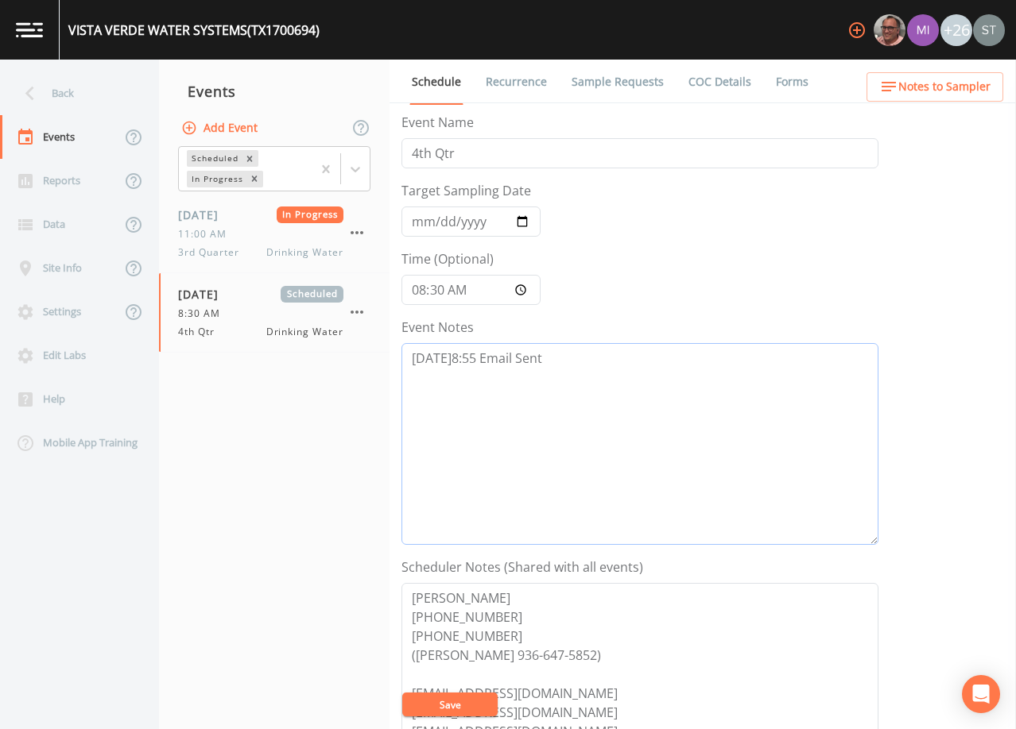
type textarea "[DATE]8:55 Email Sent"
click at [437, 702] on button "Save" at bounding box center [449, 705] width 95 height 24
click at [462, 701] on button "Save" at bounding box center [449, 705] width 95 height 24
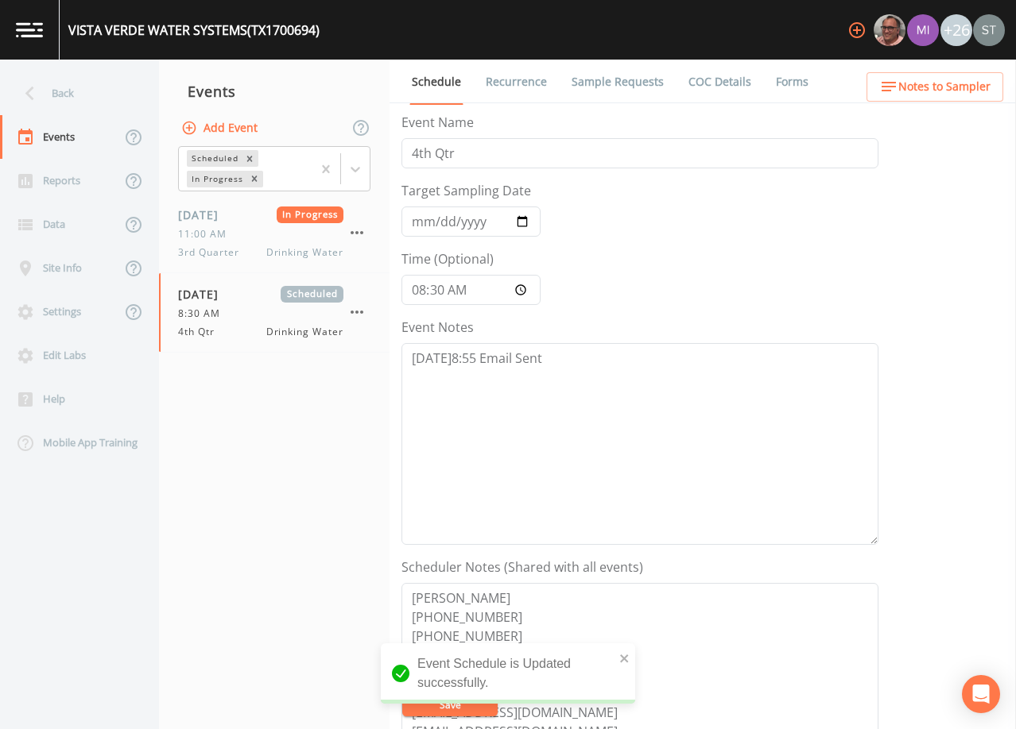
click at [512, 82] on link "Recurrence" at bounding box center [516, 82] width 66 height 45
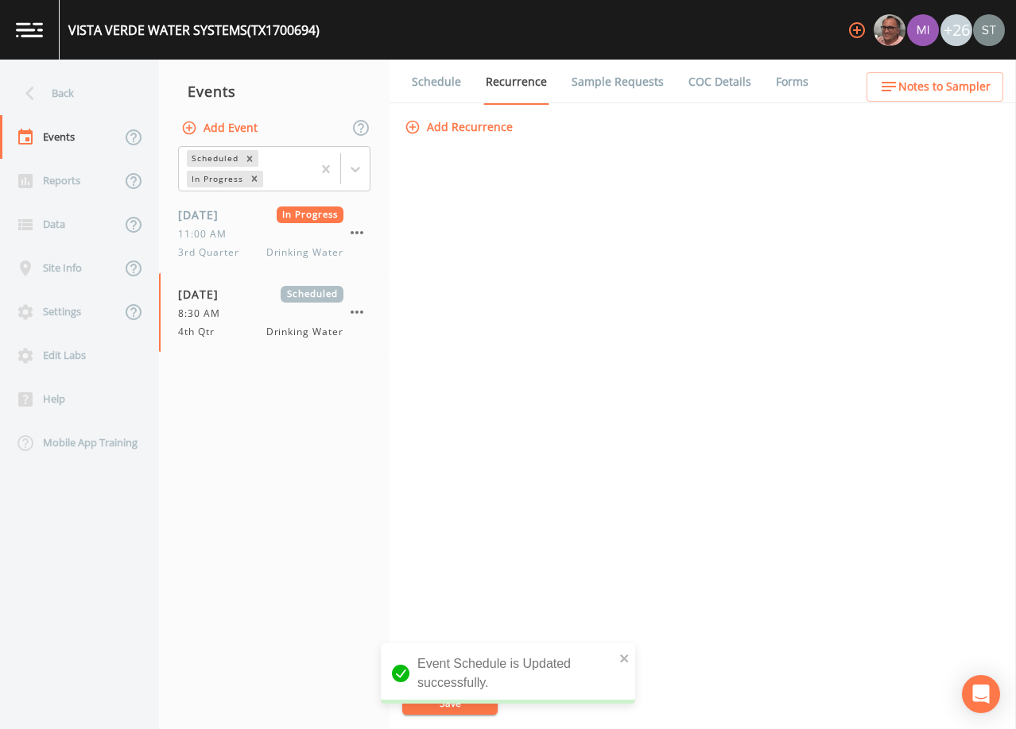
click at [419, 77] on link "Schedule" at bounding box center [436, 82] width 54 height 45
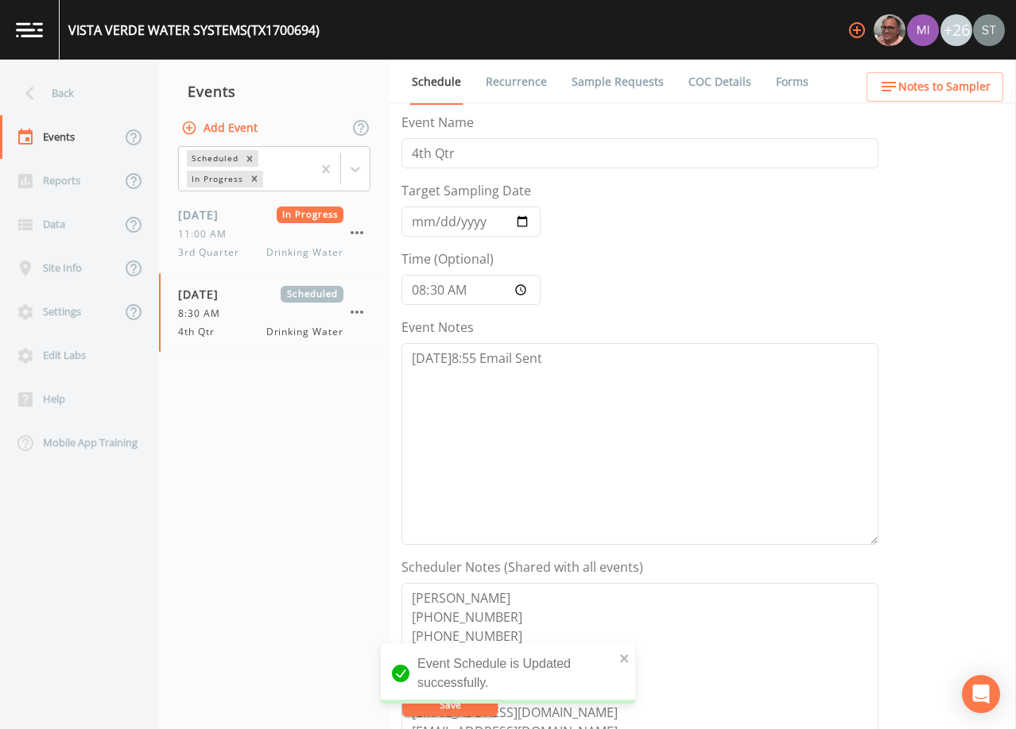
click at [627, 75] on link "Sample Requests" at bounding box center [617, 82] width 97 height 45
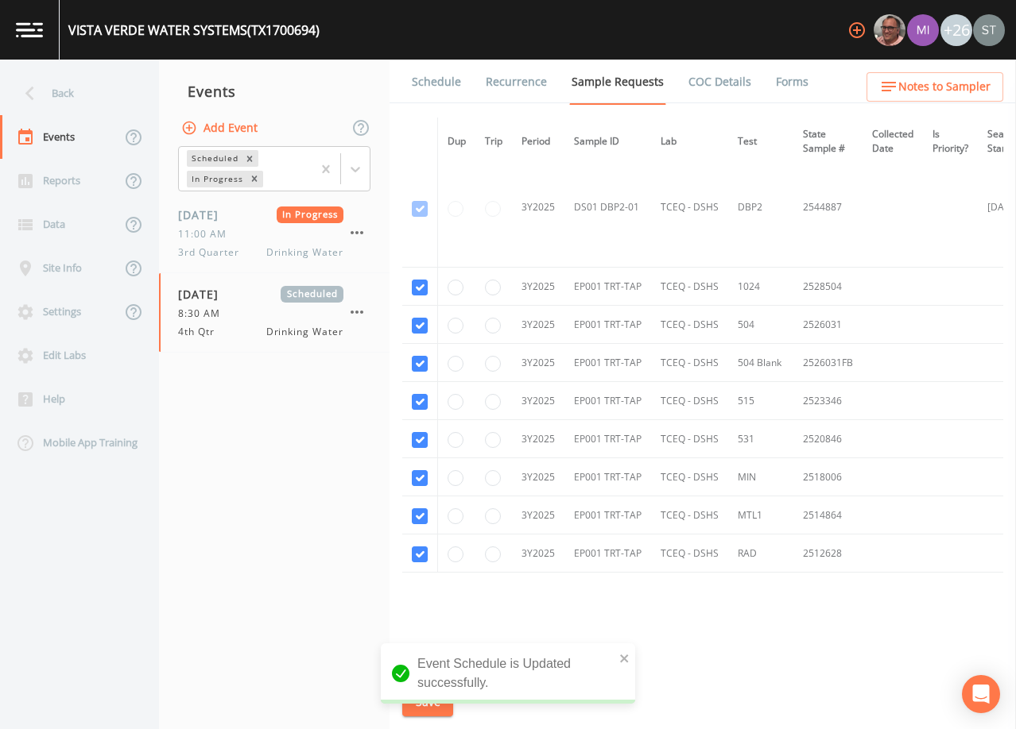
scroll to position [407, 0]
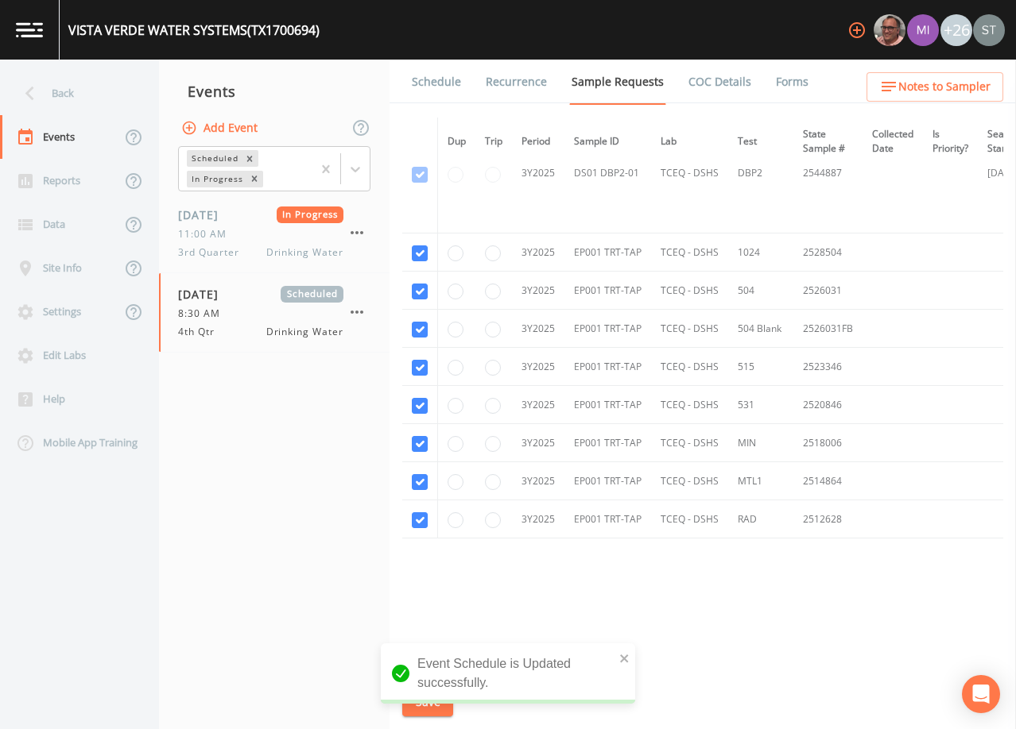
click at [433, 86] on link "Schedule" at bounding box center [436, 82] width 54 height 45
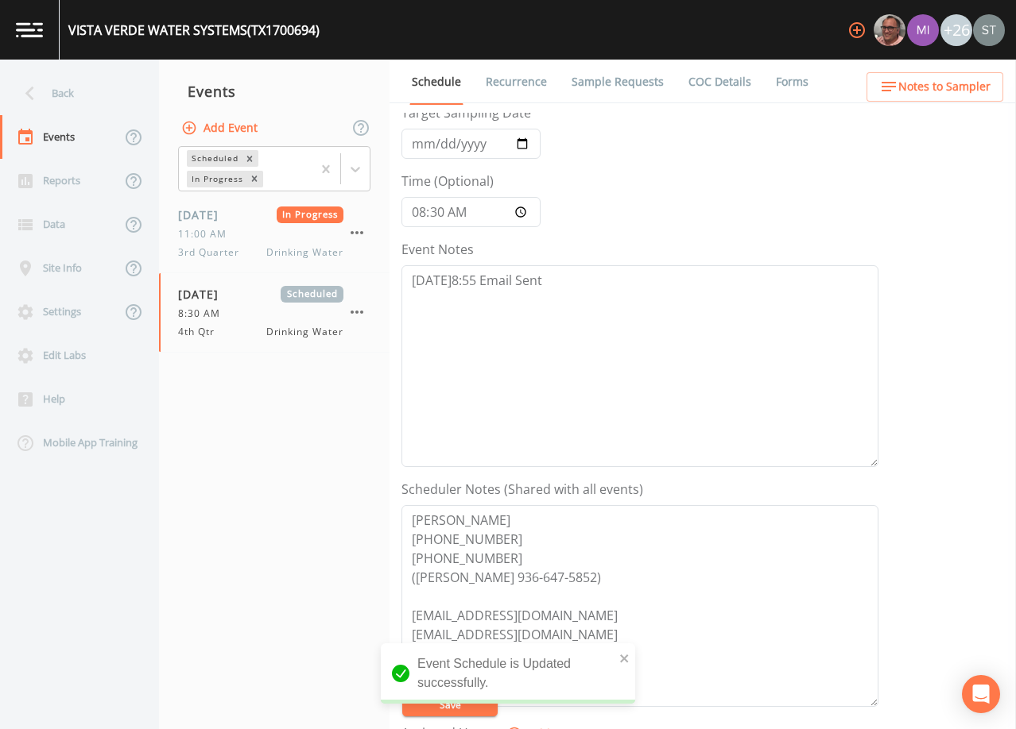
scroll to position [238, 0]
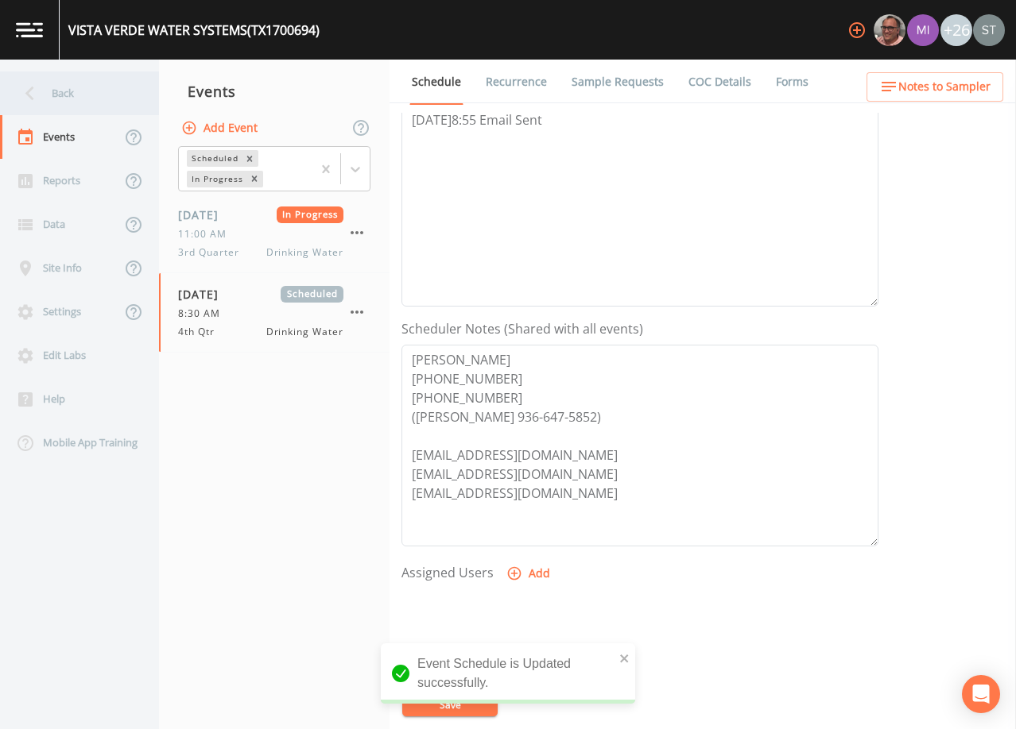
click at [97, 93] on div "Back" at bounding box center [71, 94] width 143 height 44
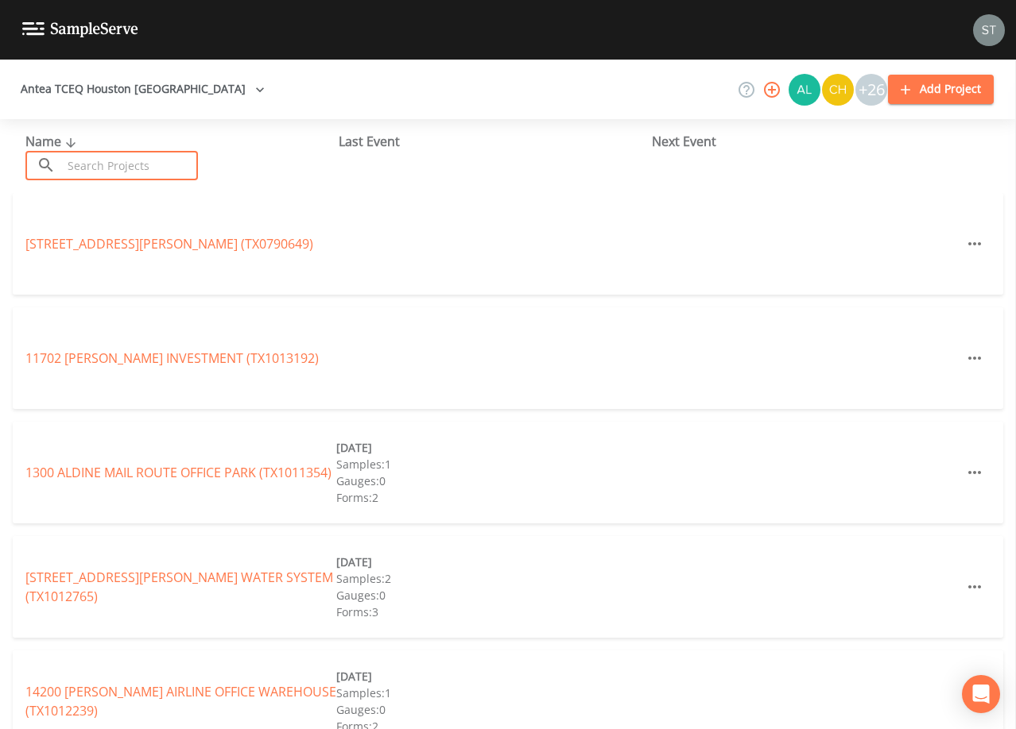
click at [146, 161] on input "text" at bounding box center [130, 165] width 136 height 29
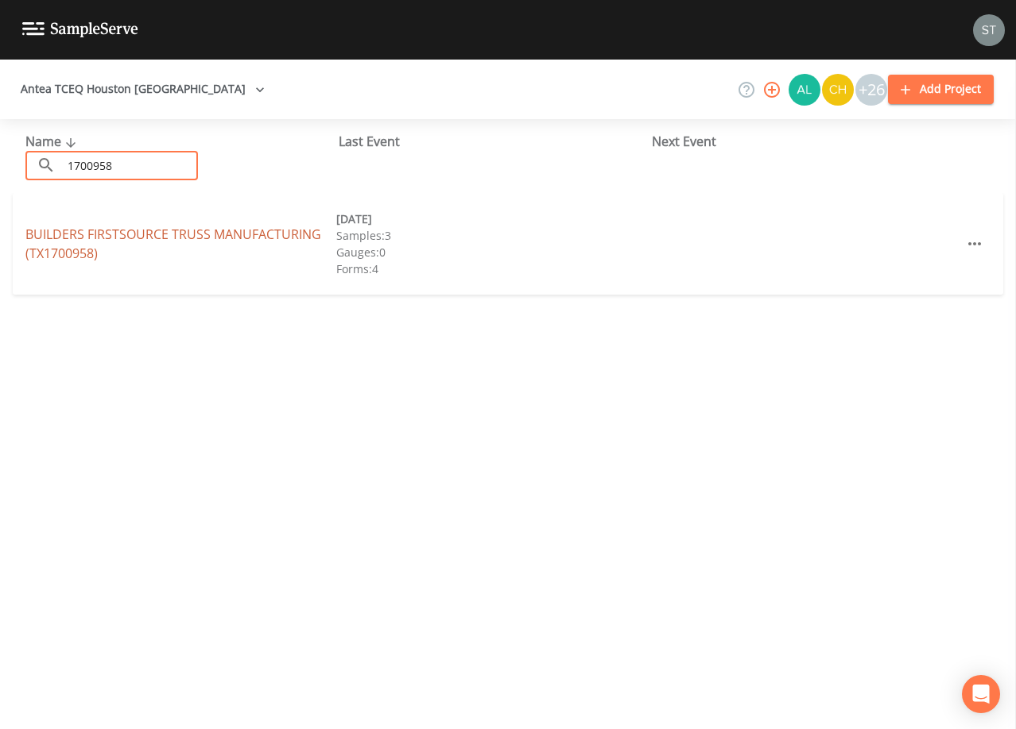
type input "1700958"
click at [257, 231] on link "BUILDERS FIRSTSOURCE TRUSS MANUFACTURING (TX1700958)" at bounding box center [173, 244] width 296 height 37
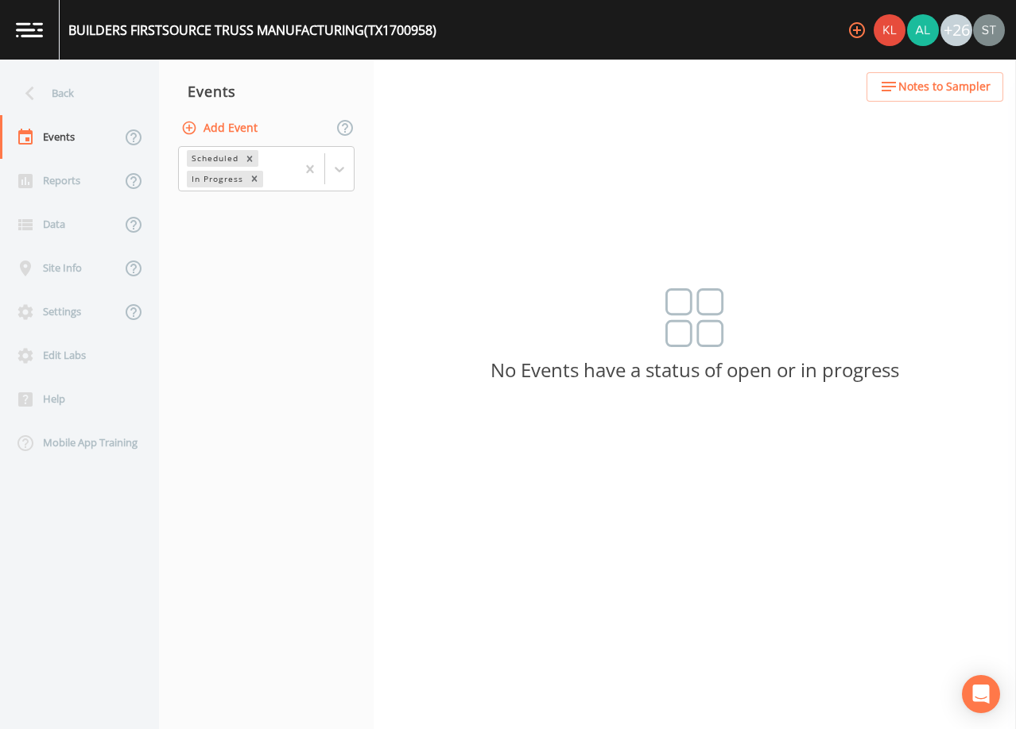
click at [236, 129] on button "Add Event" at bounding box center [221, 128] width 86 height 29
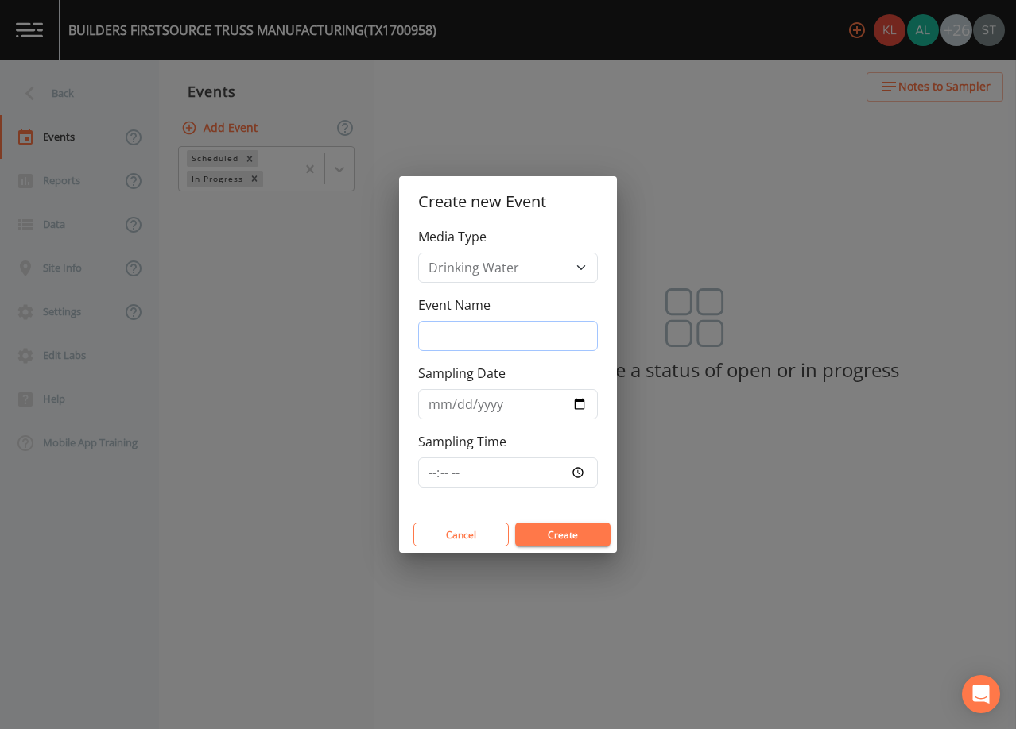
click at [531, 328] on input "Event Name" at bounding box center [508, 336] width 180 height 30
type input "4th Qtr"
click at [436, 408] on input "Sampling Date" at bounding box center [508, 404] width 180 height 30
type input "[DATE]"
type input "09:30"
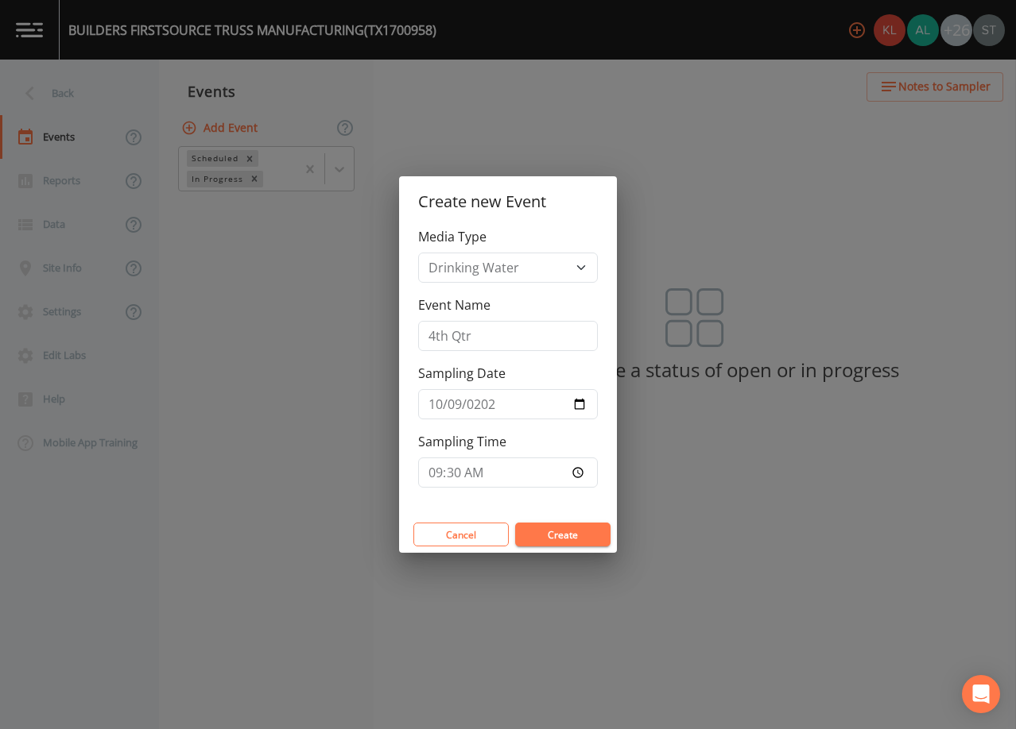
click at [554, 532] on button "Create" at bounding box center [562, 535] width 95 height 24
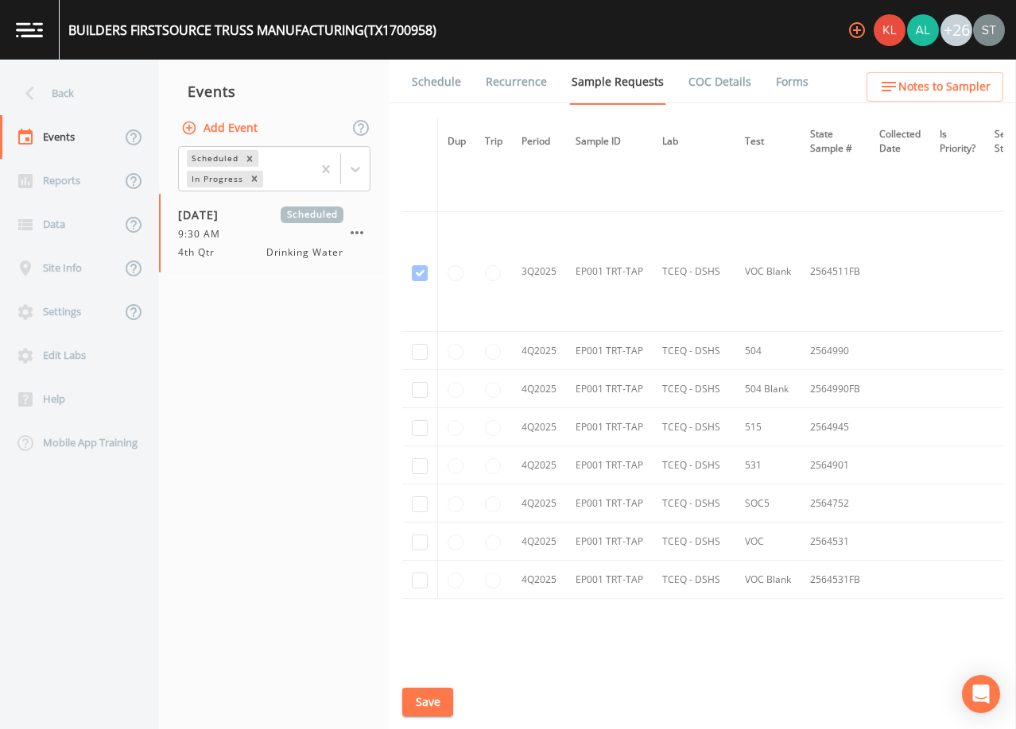
scroll to position [1403, 0]
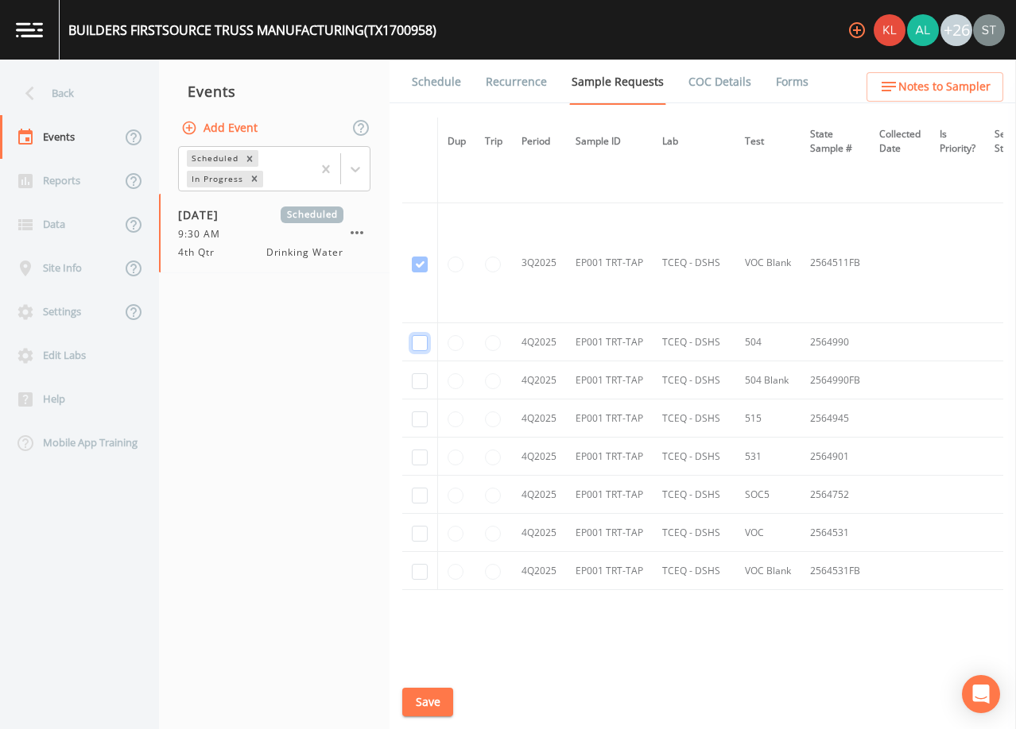
click at [424, 346] on input "checkbox" at bounding box center [420, 343] width 16 height 16
checkbox input "true"
click at [424, 382] on input "checkbox" at bounding box center [420, 381] width 16 height 16
checkbox input "true"
click at [421, 424] on input "checkbox" at bounding box center [420, 420] width 16 height 16
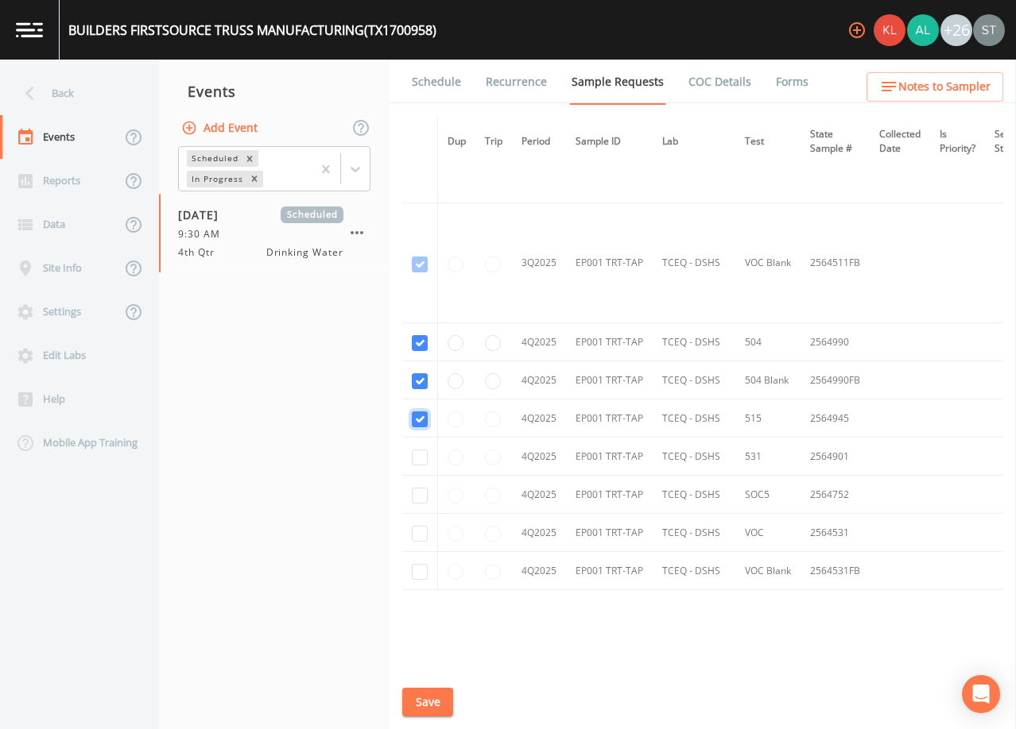
checkbox input "true"
click at [420, 458] on input "checkbox" at bounding box center [420, 458] width 16 height 16
checkbox input "true"
click at [422, 500] on input "checkbox" at bounding box center [420, 496] width 16 height 16
checkbox input "true"
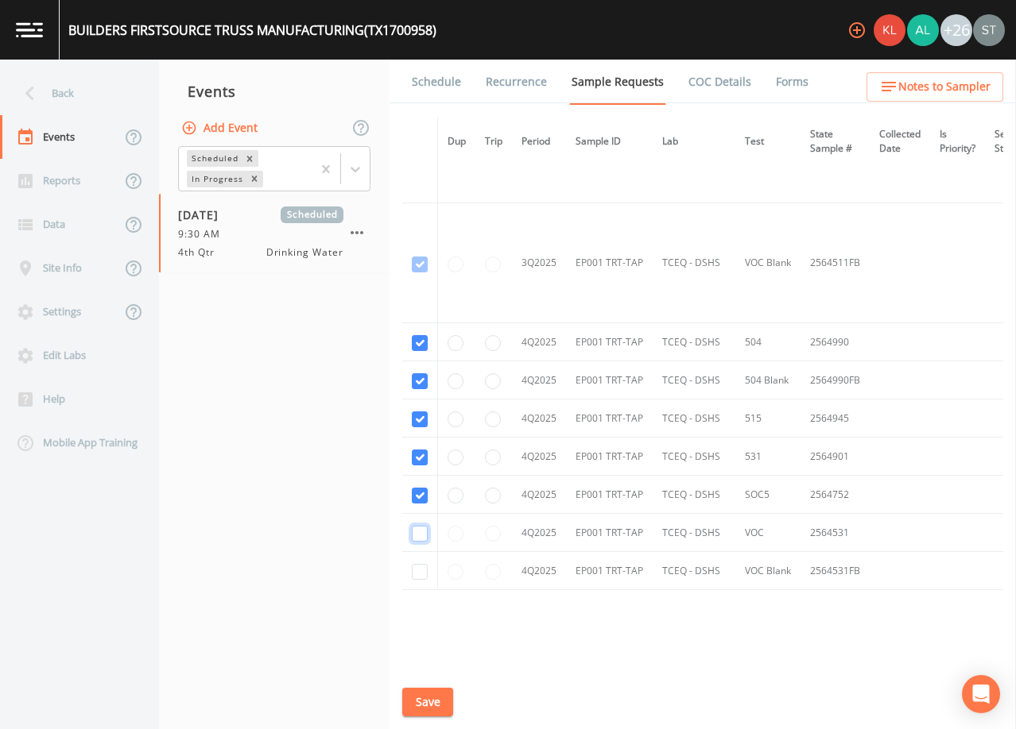
drag, startPoint x: 426, startPoint y: 537, endPoint x: 426, endPoint y: 556, distance: 19.1
click at [425, 537] on input "checkbox" at bounding box center [420, 534] width 16 height 16
checkbox input "true"
click at [420, 569] on input "checkbox" at bounding box center [420, 572] width 16 height 16
checkbox input "true"
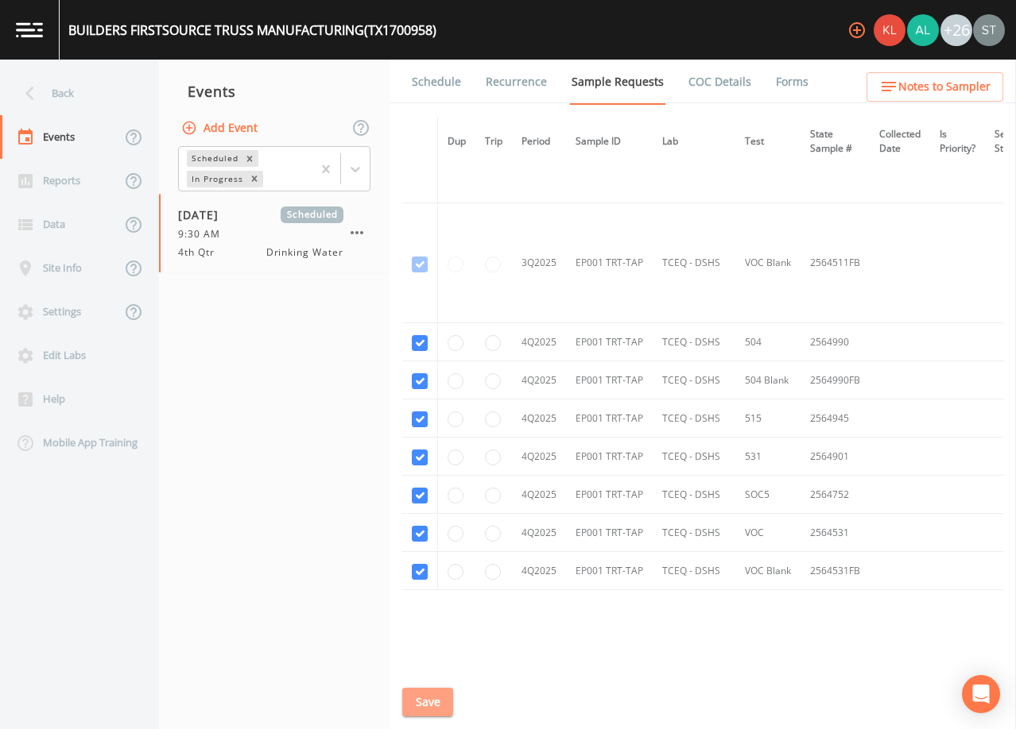
click at [428, 699] on button "Save" at bounding box center [427, 702] width 51 height 29
click at [425, 694] on button "Save" at bounding box center [427, 702] width 51 height 29
click at [444, 696] on button "Save" at bounding box center [427, 702] width 51 height 29
click at [95, 101] on div "Back" at bounding box center [71, 94] width 143 height 44
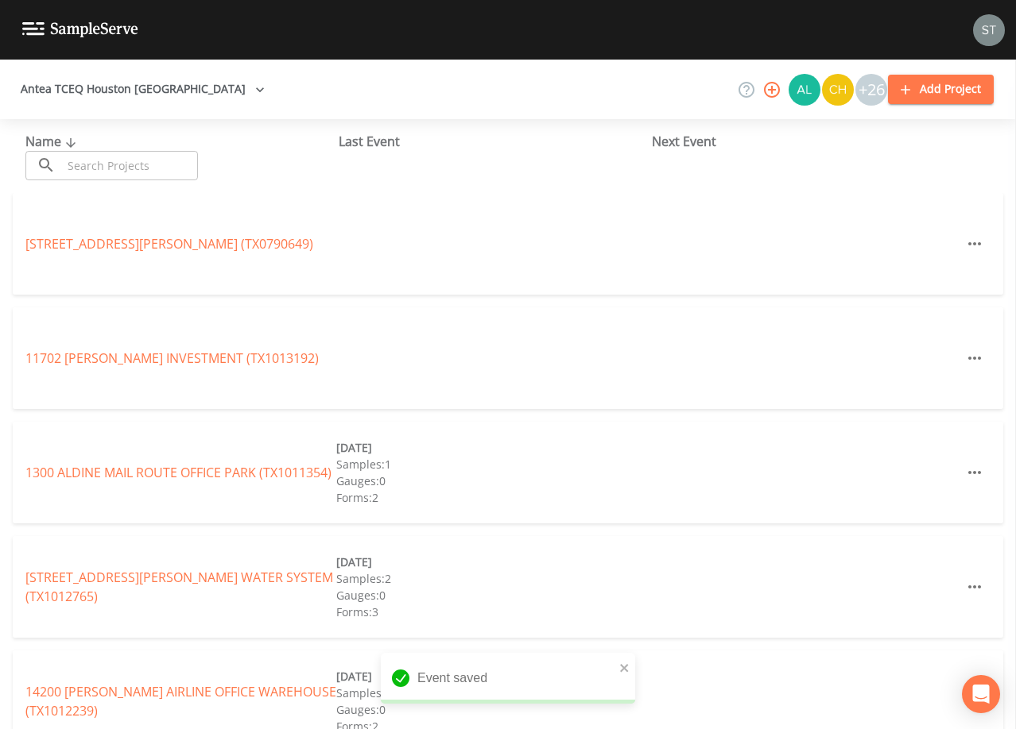
click at [185, 164] on input "text" at bounding box center [130, 165] width 136 height 29
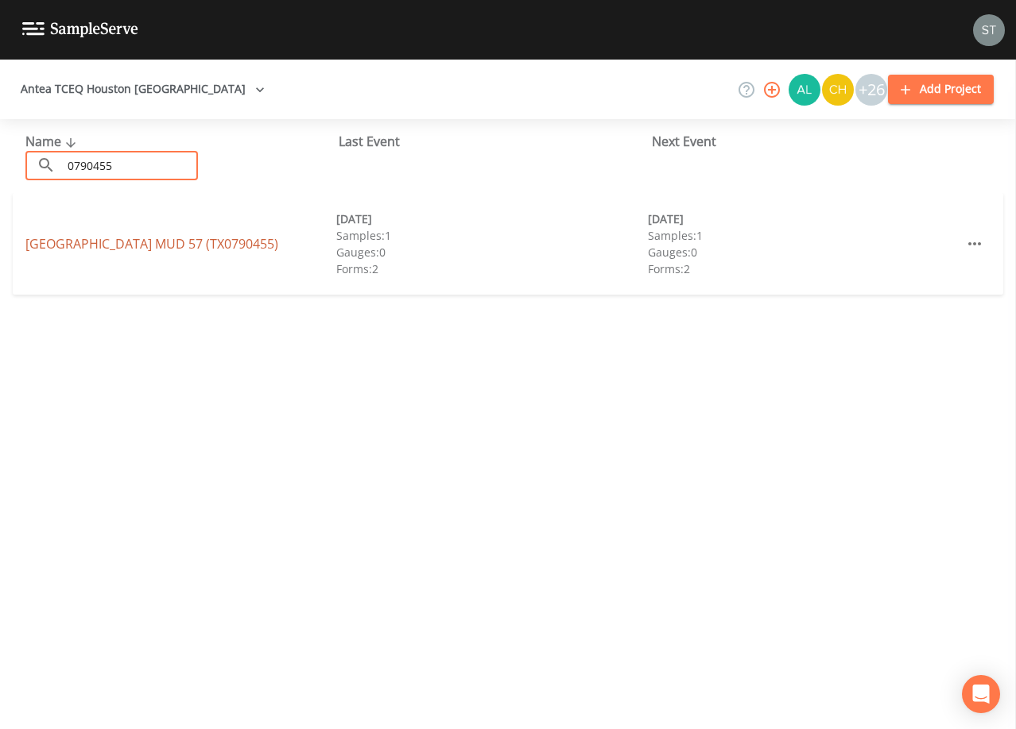
type input "0790455"
click at [184, 241] on link "[GEOGRAPHIC_DATA] 57 (TX0790455)" at bounding box center [151, 243] width 253 height 17
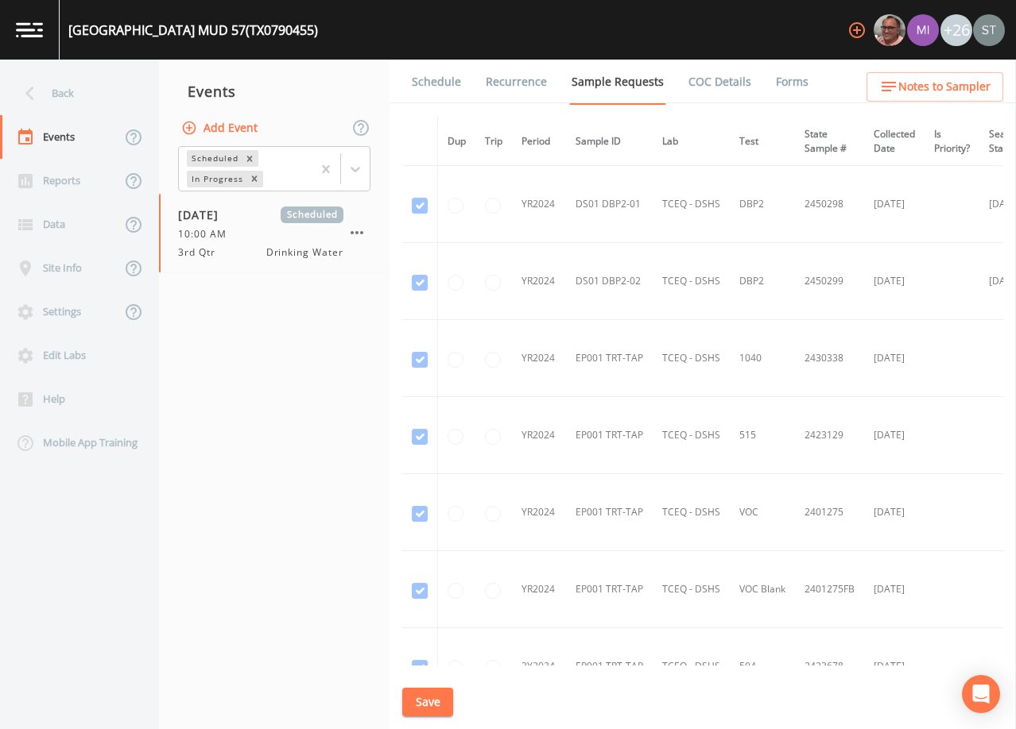
click at [454, 87] on link "Schedule" at bounding box center [436, 82] width 54 height 45
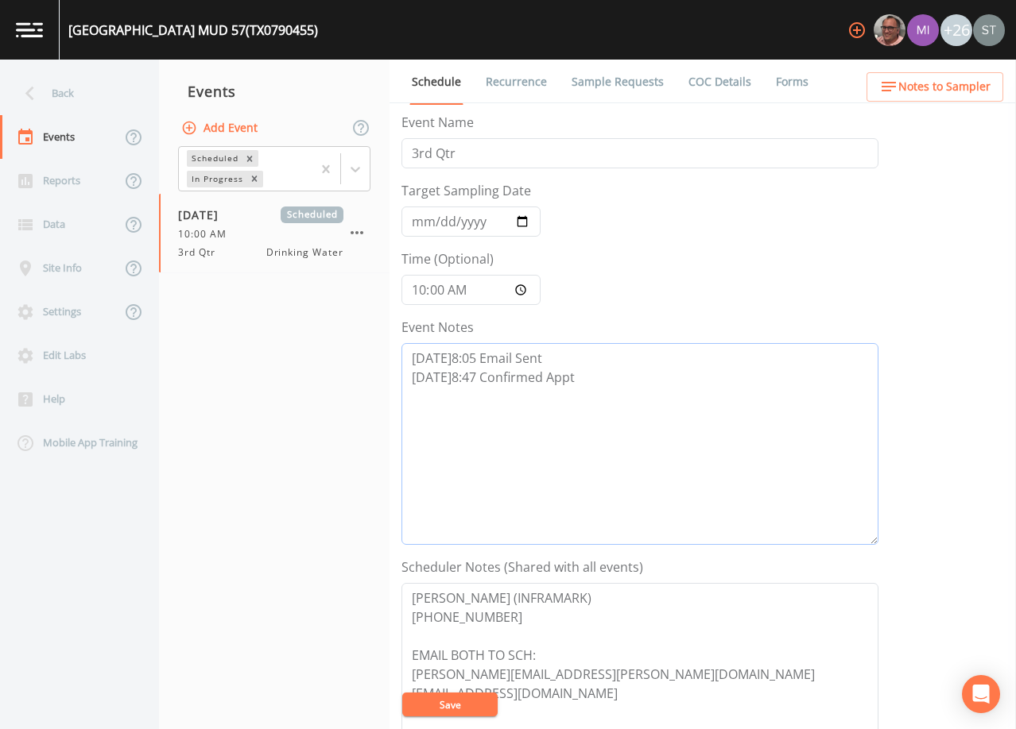
click at [640, 393] on textarea "[DATE]8:05 Email Sent [DATE]8:47 Confirmed Appt" at bounding box center [639, 444] width 477 height 202
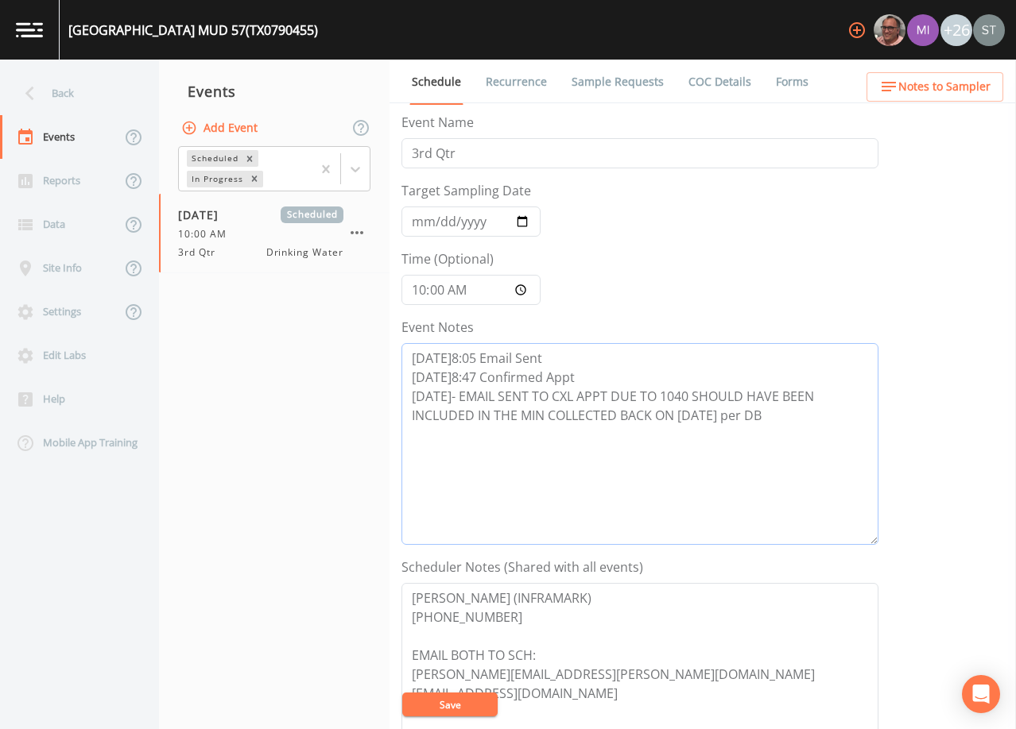
type textarea "[DATE]8:05 Email Sent [DATE]8:47 Confirmed Appt [DATE]- EMAIL SENT TO CXL APPT …"
click at [470, 704] on button "Save" at bounding box center [449, 705] width 95 height 24
click at [447, 698] on button "Save" at bounding box center [449, 705] width 95 height 24
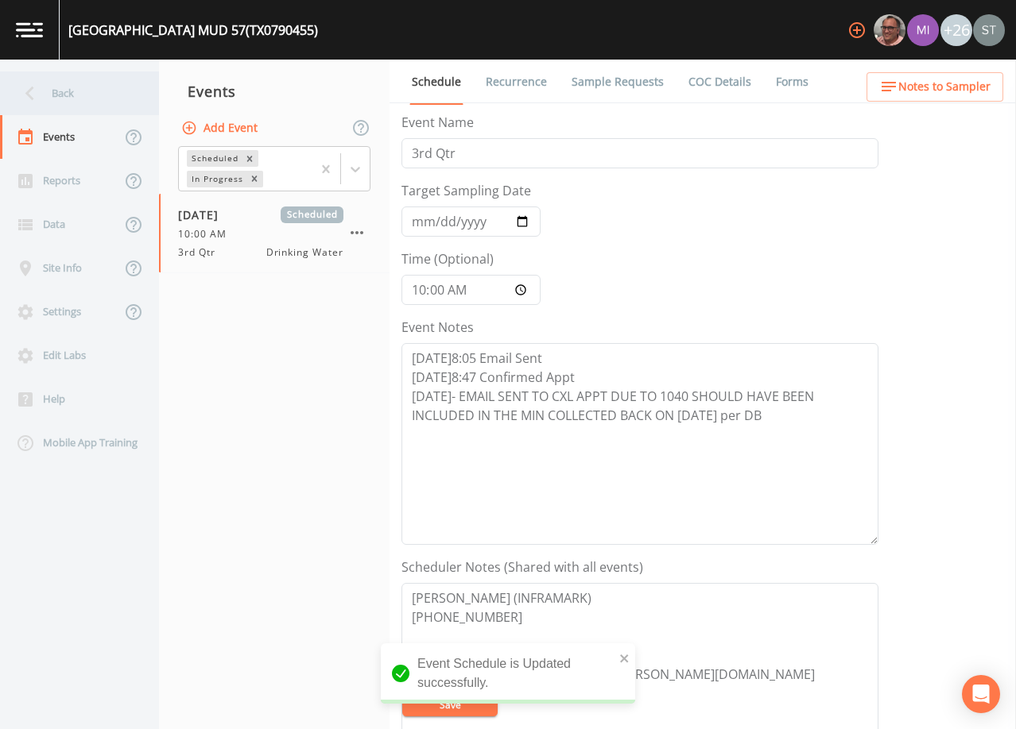
click at [60, 95] on div "Back" at bounding box center [71, 94] width 143 height 44
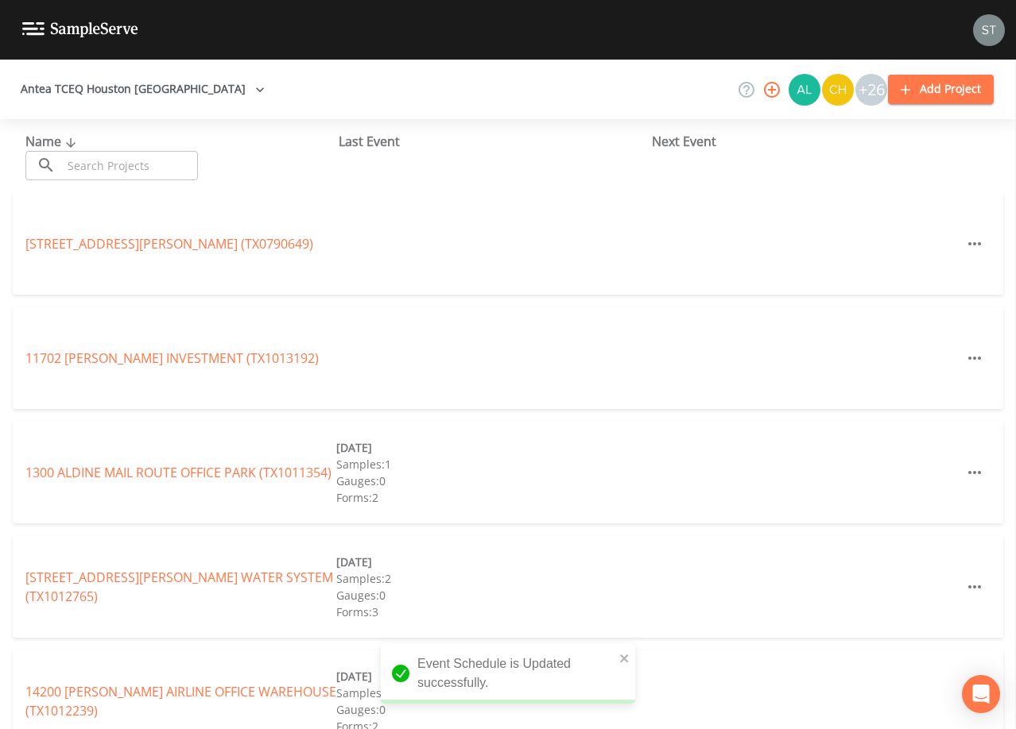
click at [160, 168] on input "text" at bounding box center [130, 165] width 136 height 29
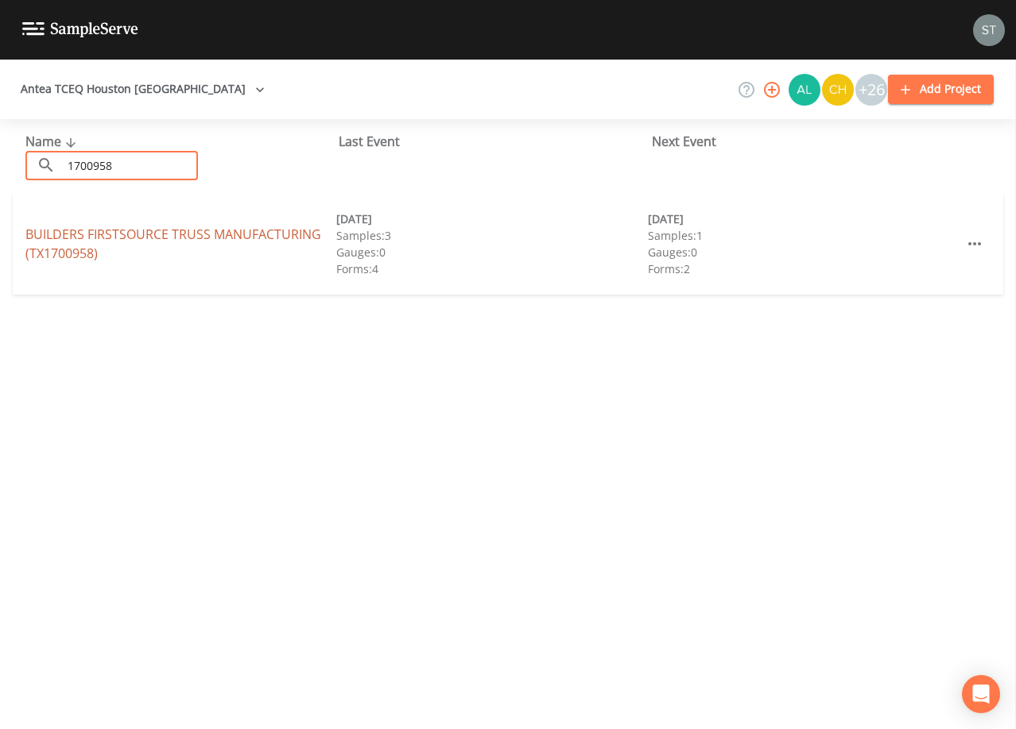
type input "1700958"
click at [160, 236] on link "BUILDERS FIRSTSOURCE TRUSS MANUFACTURING (TX1700958)" at bounding box center [173, 244] width 296 height 37
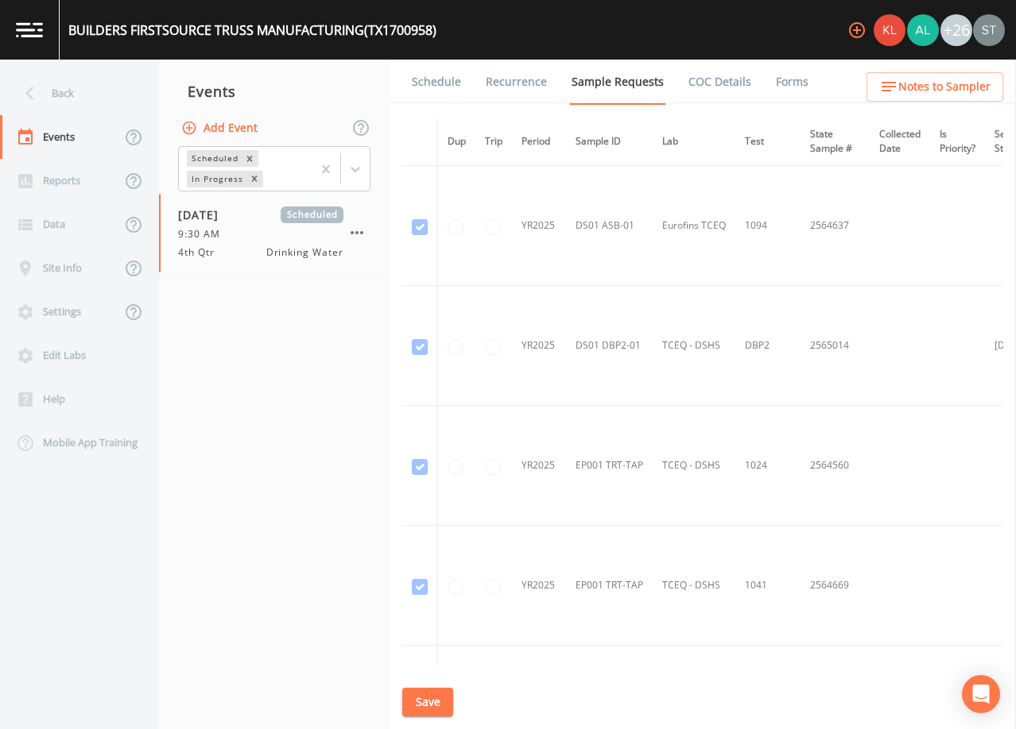
click at [443, 82] on link "Schedule" at bounding box center [436, 82] width 54 height 45
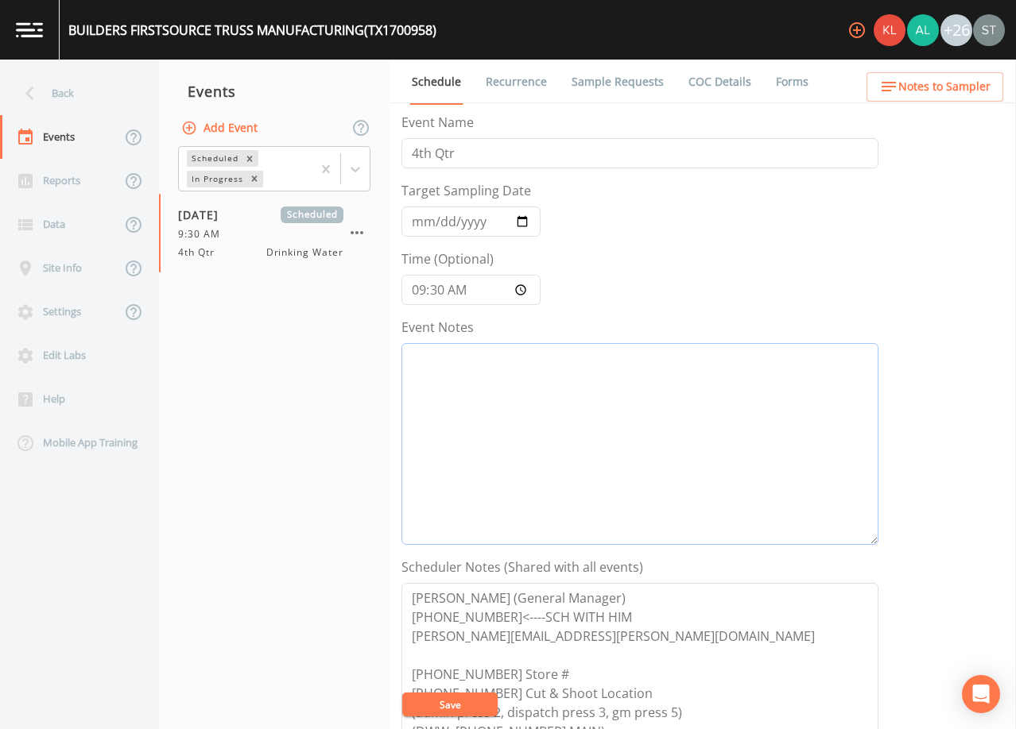
click at [554, 441] on textarea "Event Notes" at bounding box center [639, 444] width 477 height 202
type textarea "9/30@"
click at [459, 706] on button "Save" at bounding box center [449, 705] width 95 height 24
click at [597, 84] on link "Sample Requests" at bounding box center [617, 82] width 97 height 45
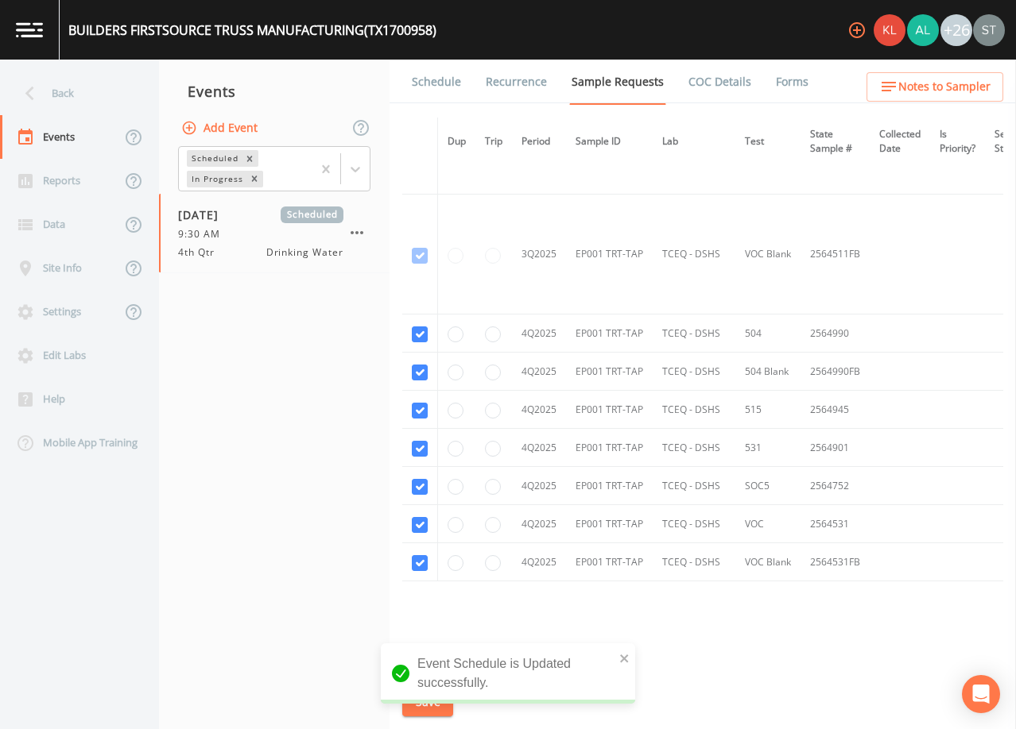
scroll to position [1438, 0]
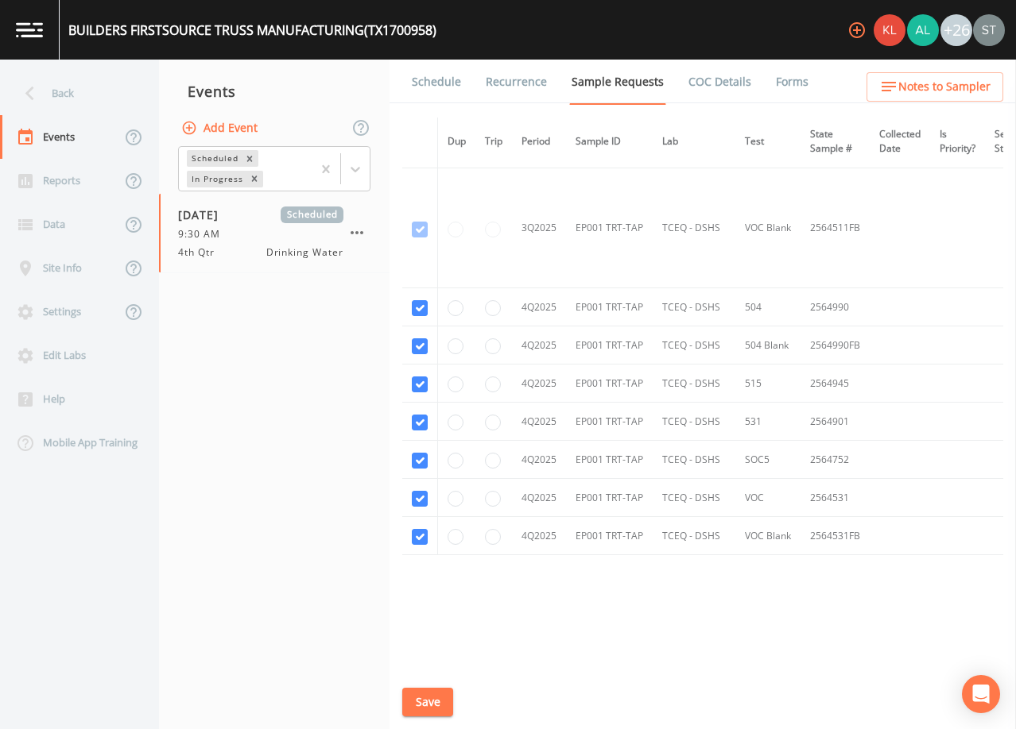
drag, startPoint x: 430, startPoint y: 83, endPoint x: 441, endPoint y: 103, distance: 23.5
click at [431, 83] on link "Schedule" at bounding box center [436, 82] width 54 height 45
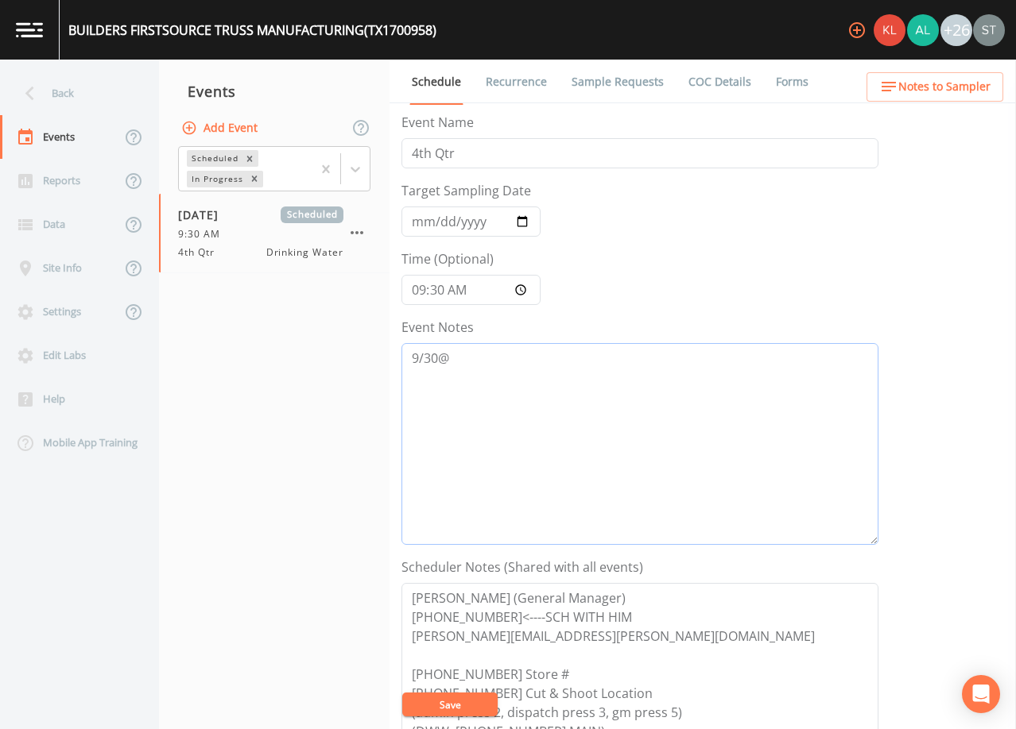
click at [492, 357] on textarea "9/30@" at bounding box center [639, 444] width 477 height 202
click at [977, 83] on span "Notes to Sampler" at bounding box center [944, 87] width 92 height 20
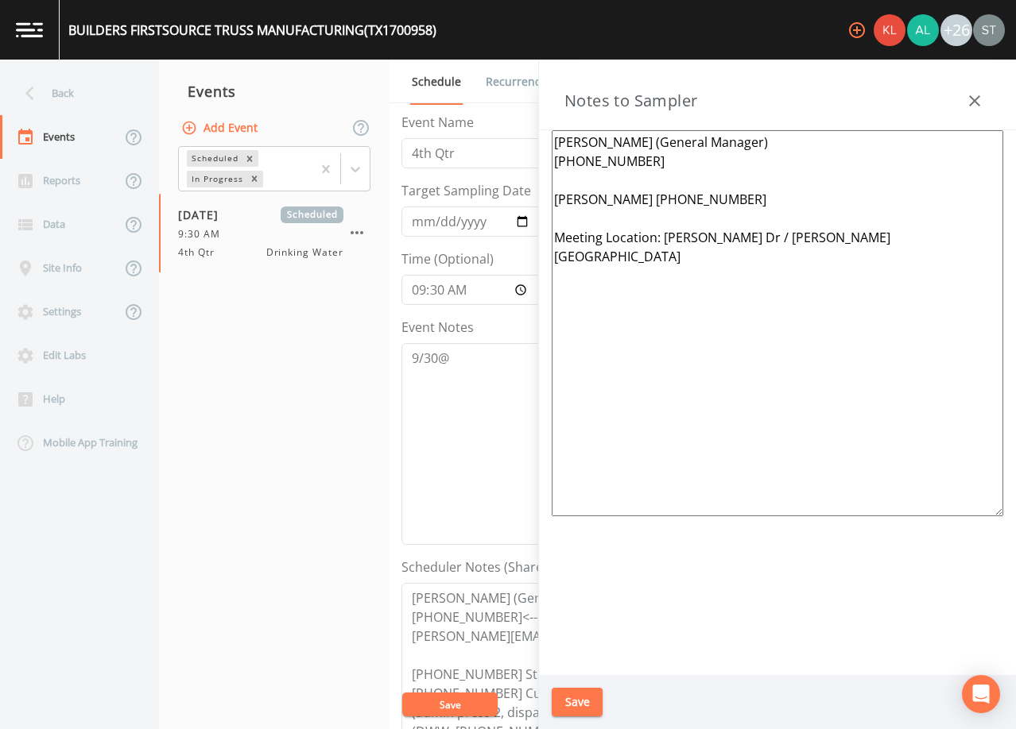
click at [970, 99] on icon "button" at bounding box center [974, 100] width 19 height 19
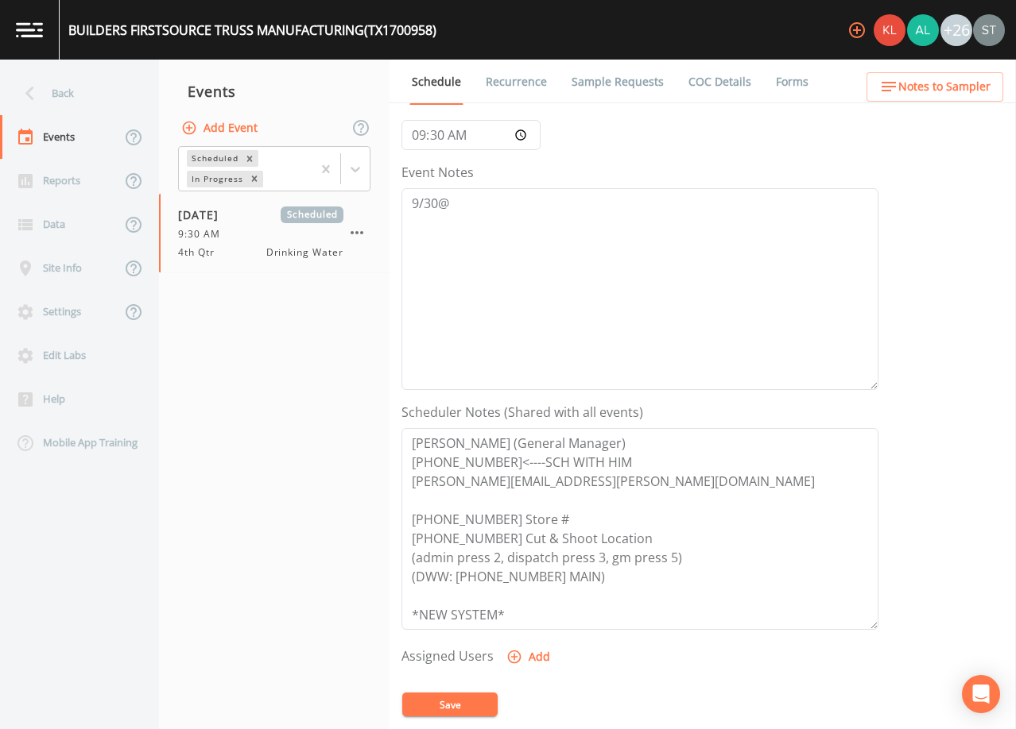
scroll to position [159, 0]
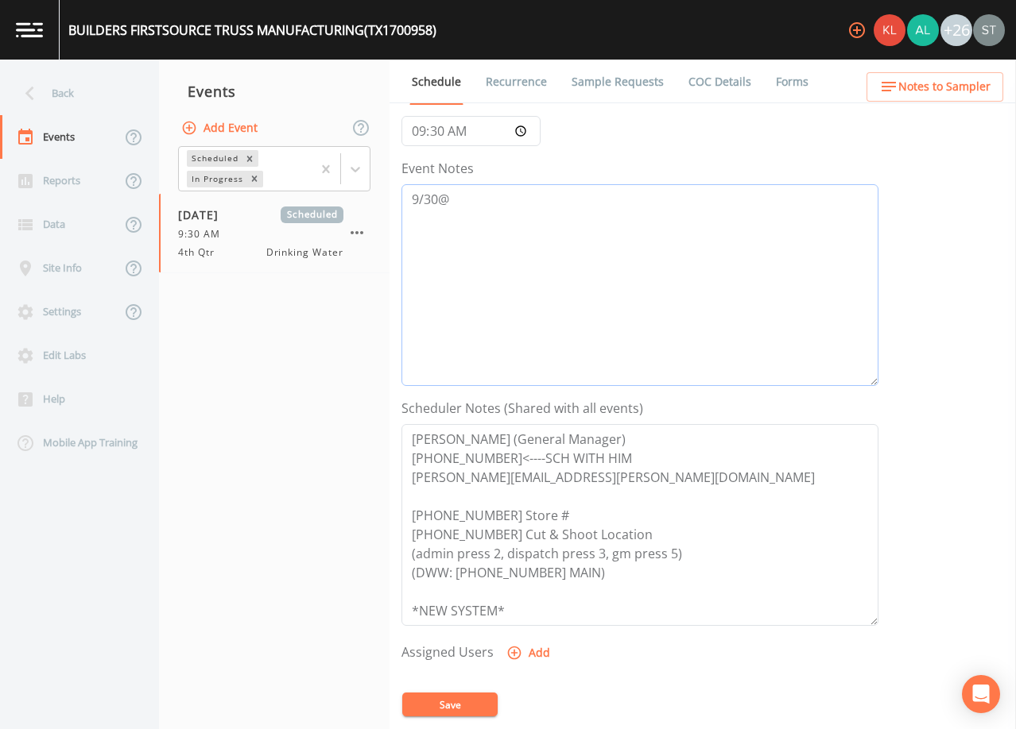
click at [540, 197] on textarea "9/30@" at bounding box center [639, 285] width 477 height 202
type textarea "[DATE]9:05 Email Sent"
click at [448, 702] on button "Save" at bounding box center [449, 705] width 95 height 24
click at [474, 699] on button "Save" at bounding box center [449, 705] width 95 height 24
click at [598, 84] on link "Sample Requests" at bounding box center [617, 82] width 97 height 45
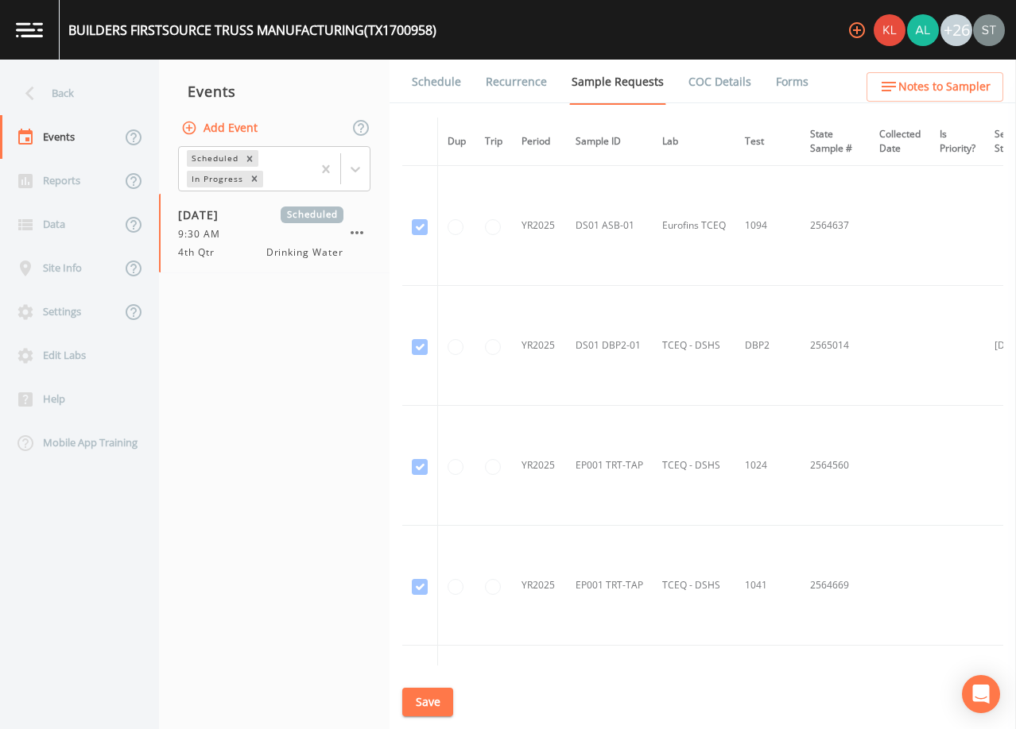
click at [431, 83] on link "Schedule" at bounding box center [436, 82] width 54 height 45
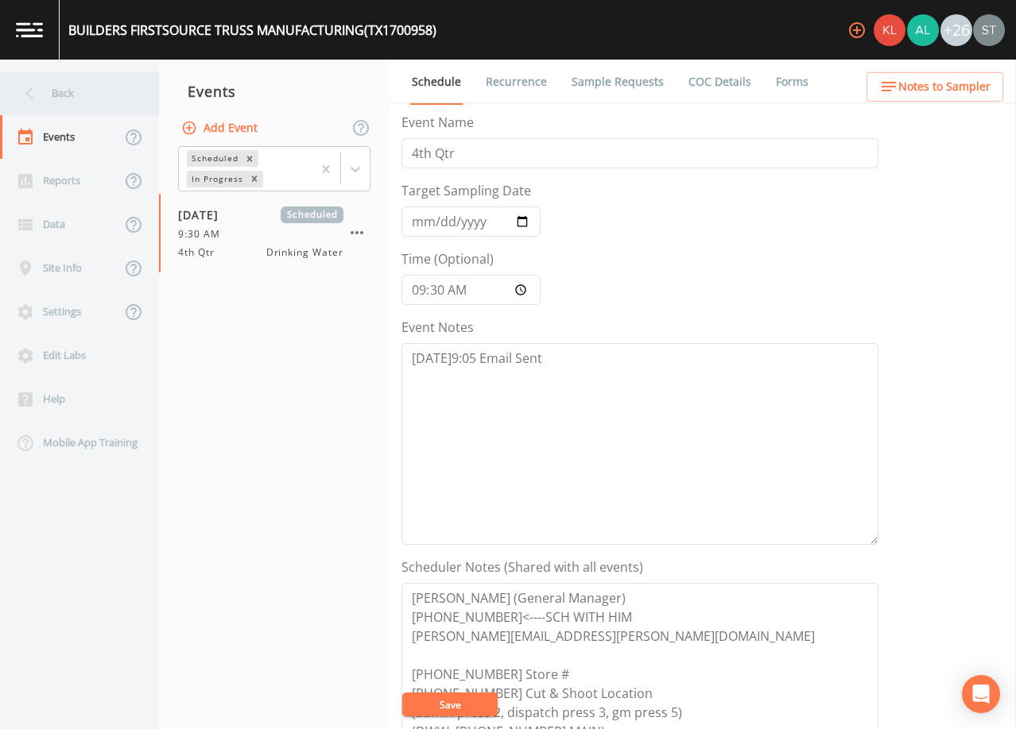
click at [106, 95] on div "Back" at bounding box center [71, 94] width 143 height 44
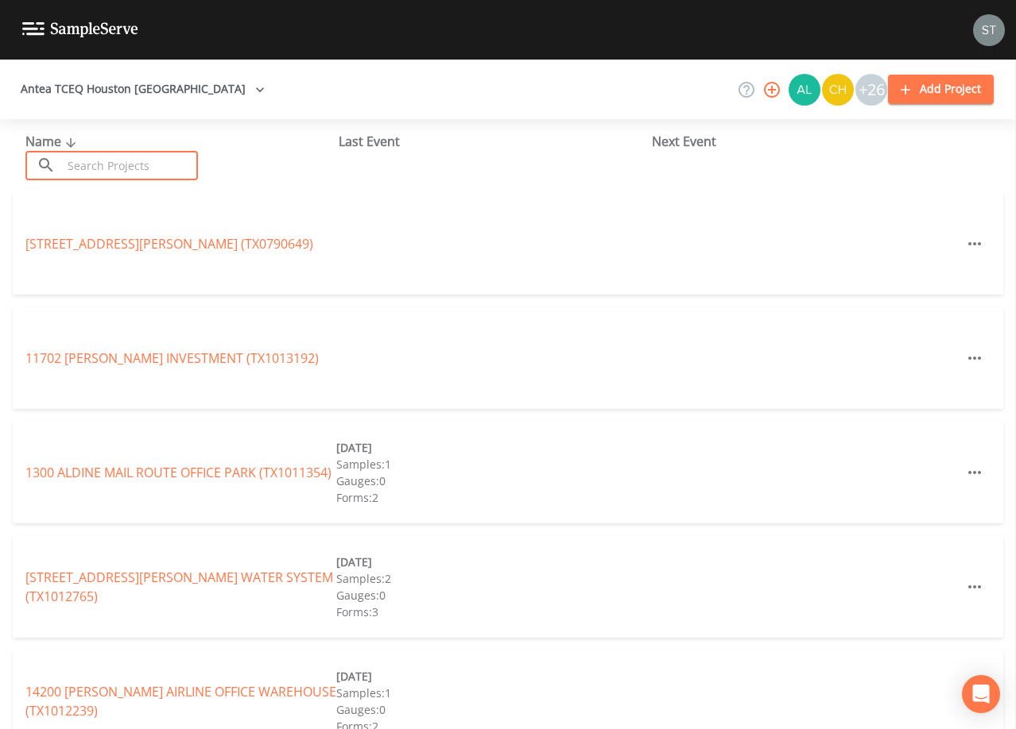
drag, startPoint x: 150, startPoint y: 166, endPoint x: 159, endPoint y: 161, distance: 10.4
click at [152, 166] on input "text" at bounding box center [130, 165] width 136 height 29
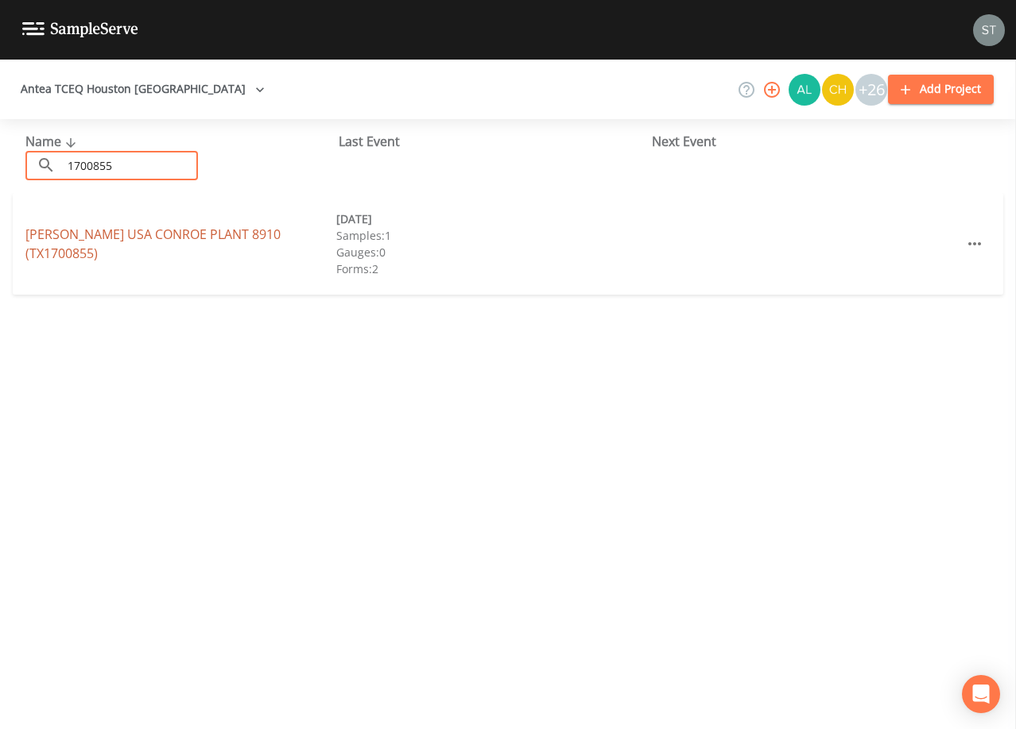
type input "1700855"
click at [244, 246] on link "[PERSON_NAME] USA CONROE PLANT 8910 (TX1700855)" at bounding box center [152, 244] width 255 height 37
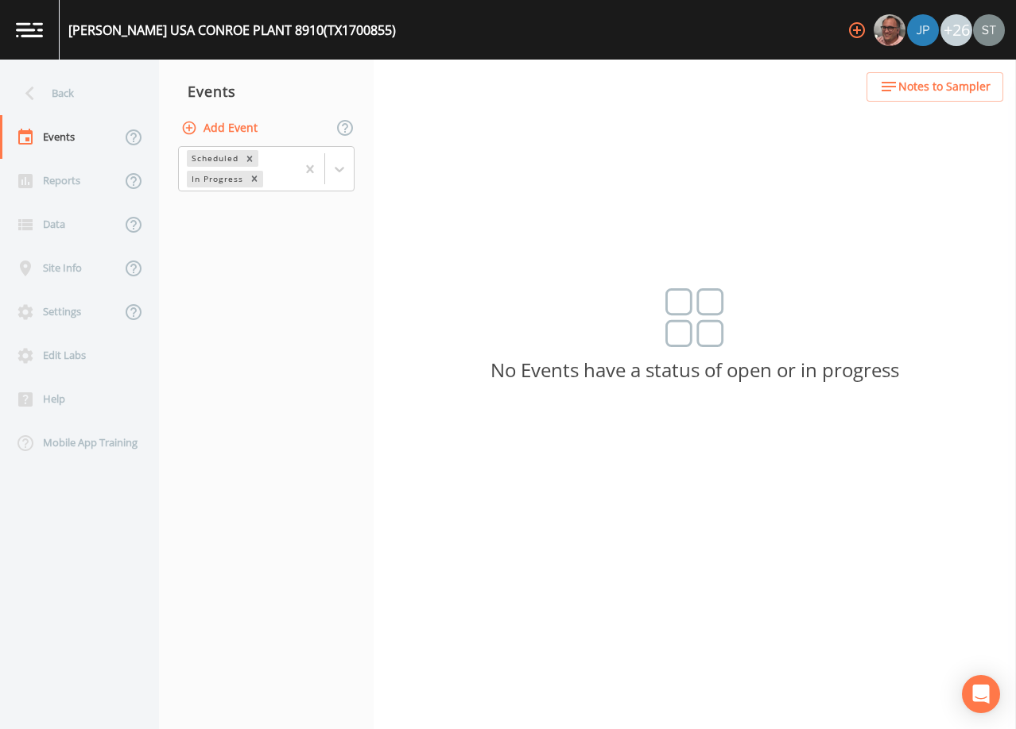
click at [238, 134] on button "Add Event" at bounding box center [221, 128] width 86 height 29
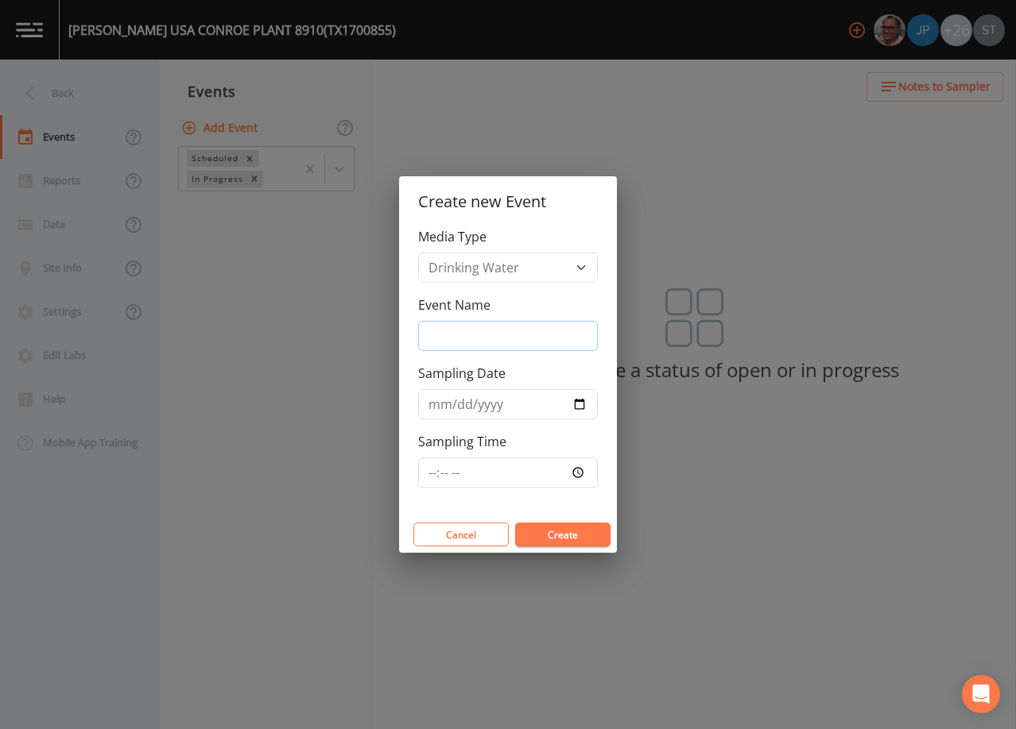
click at [478, 333] on input "Event Name" at bounding box center [508, 336] width 180 height 30
type input "4th Qtr"
click at [433, 403] on input "Sampling Date" at bounding box center [508, 404] width 180 height 30
type input "[DATE]"
type input "10:00"
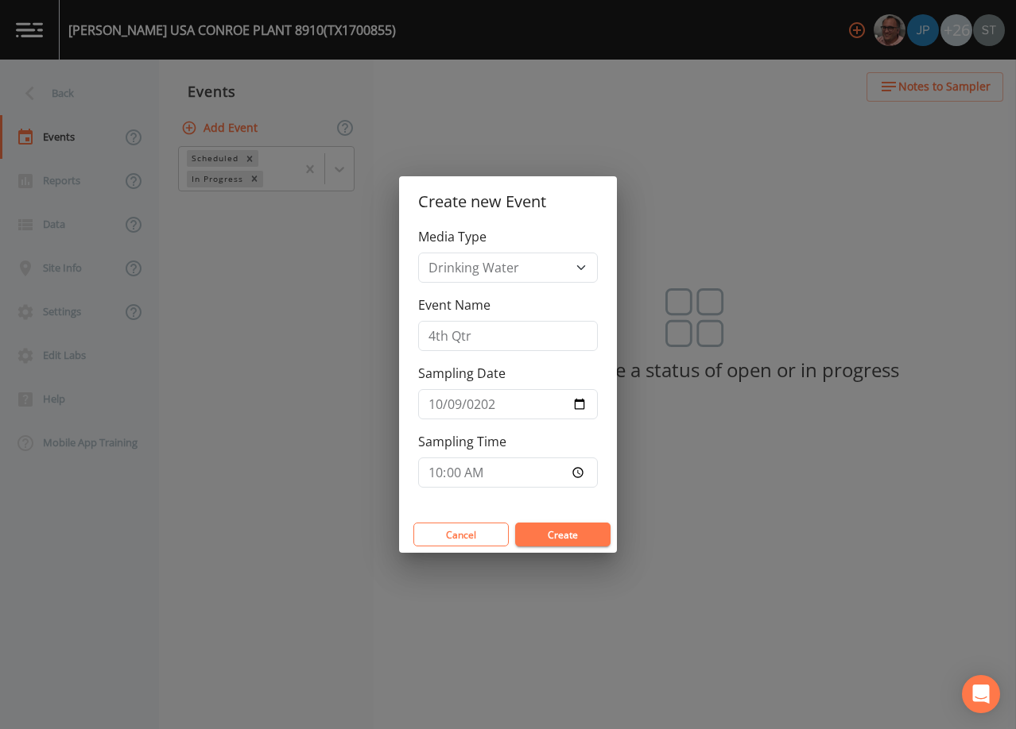
click at [577, 532] on button "Create" at bounding box center [562, 535] width 95 height 24
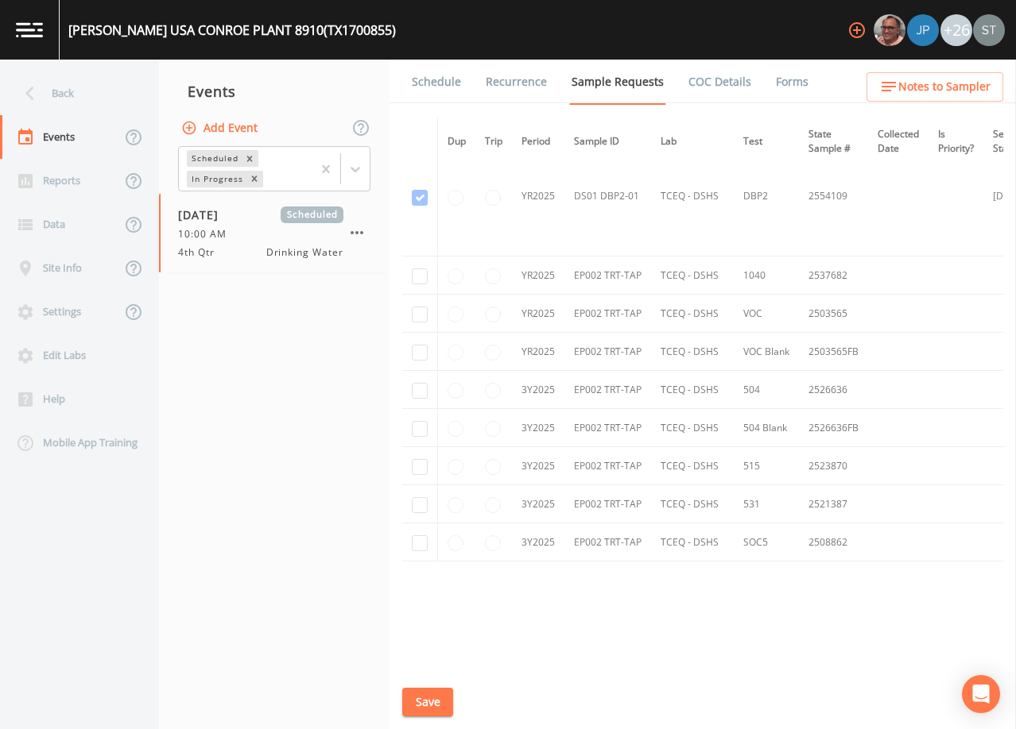
scroll to position [1144, 0]
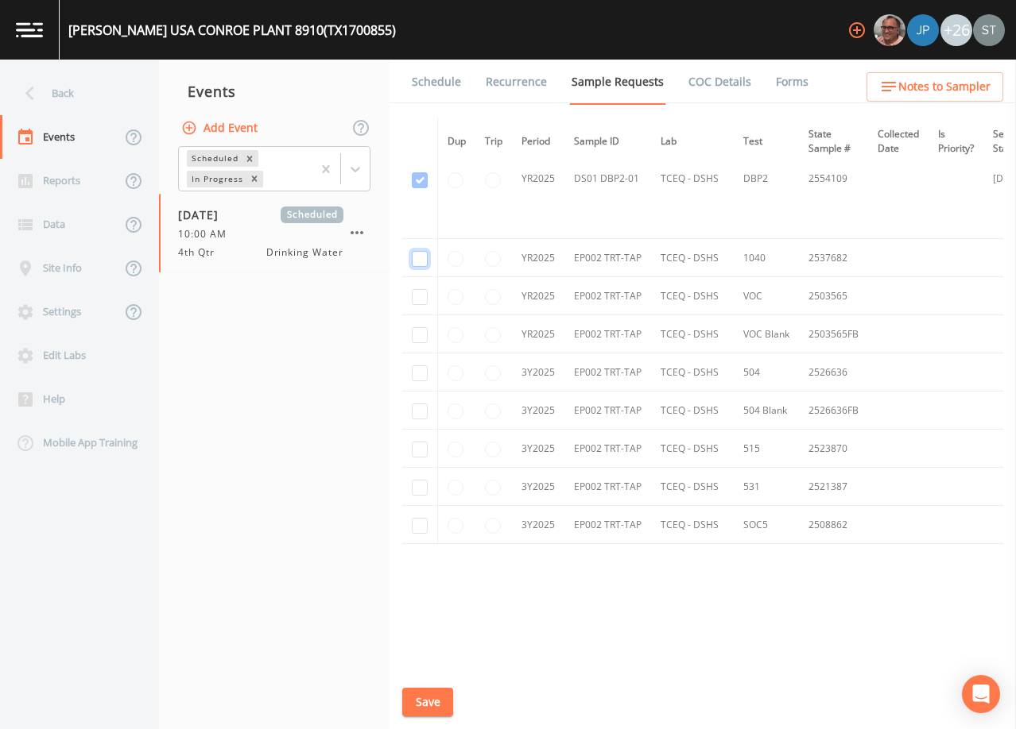
click at [424, 260] on input "checkbox" at bounding box center [420, 259] width 16 height 16
checkbox input "true"
click at [424, 300] on input "checkbox" at bounding box center [420, 297] width 16 height 16
checkbox input "true"
click at [422, 336] on input "checkbox" at bounding box center [420, 335] width 16 height 16
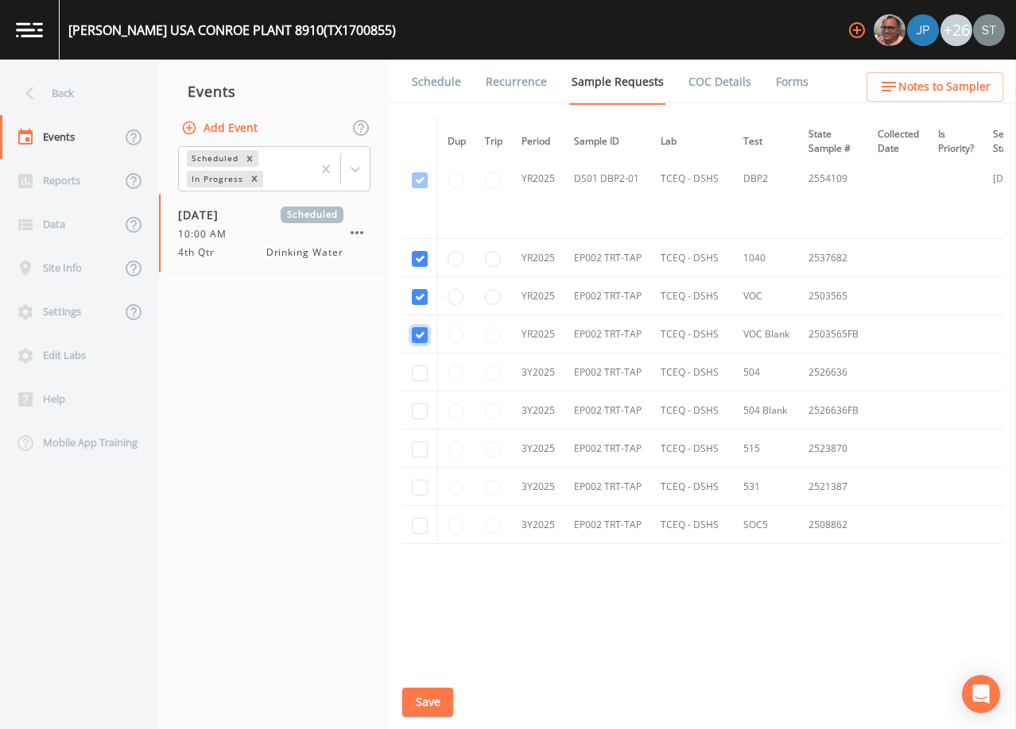
checkbox input "true"
click at [418, 378] on input "checkbox" at bounding box center [420, 374] width 16 height 16
checkbox input "true"
click at [420, 406] on input "checkbox" at bounding box center [420, 412] width 16 height 16
checkbox input "true"
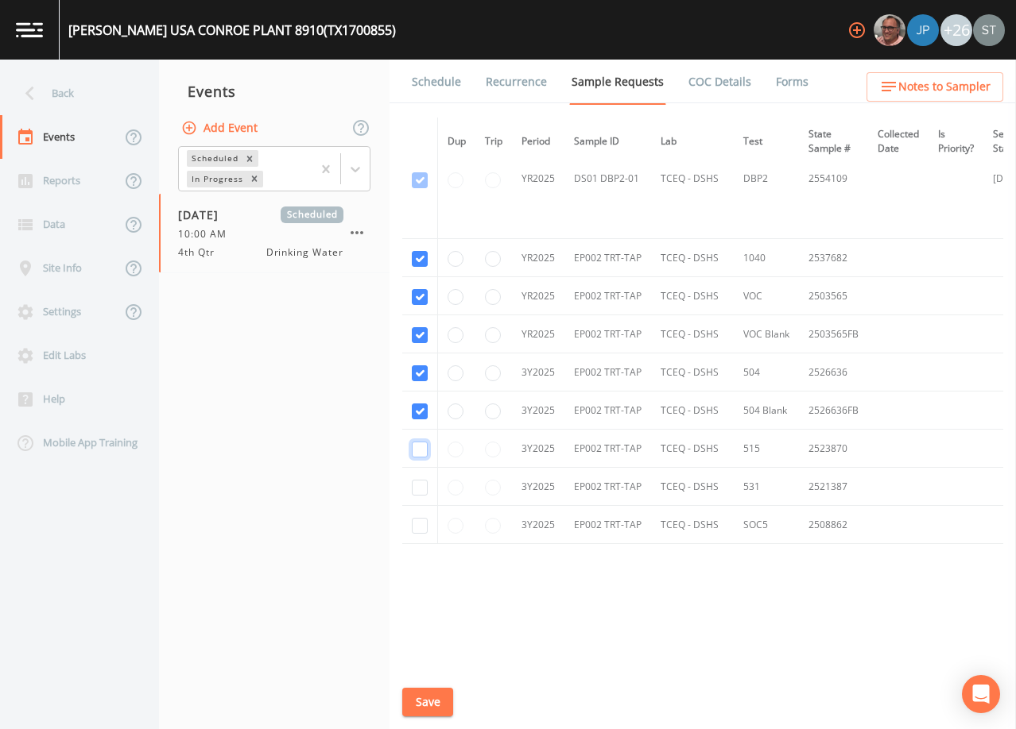
click at [421, 448] on input "checkbox" at bounding box center [420, 450] width 16 height 16
checkbox input "true"
click at [423, 489] on input "checkbox" at bounding box center [420, 488] width 16 height 16
checkbox input "true"
click at [422, 526] on input "checkbox" at bounding box center [420, 526] width 16 height 16
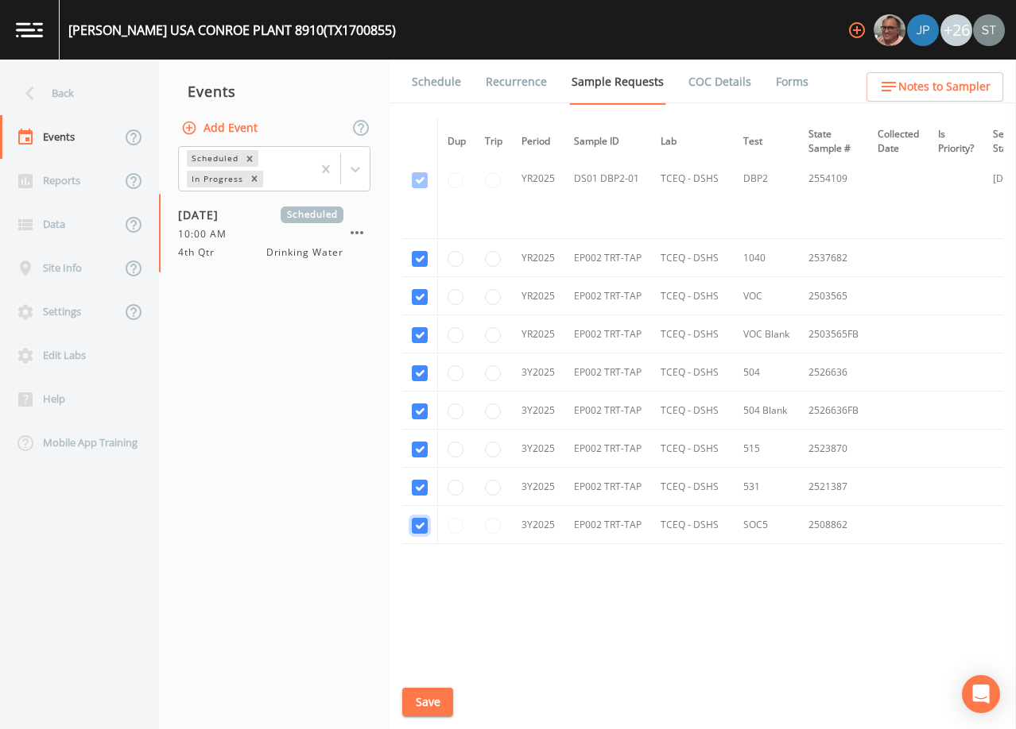
checkbox input "true"
click at [424, 710] on button "Save" at bounding box center [427, 702] width 51 height 29
click at [436, 89] on link "Schedule" at bounding box center [436, 82] width 54 height 45
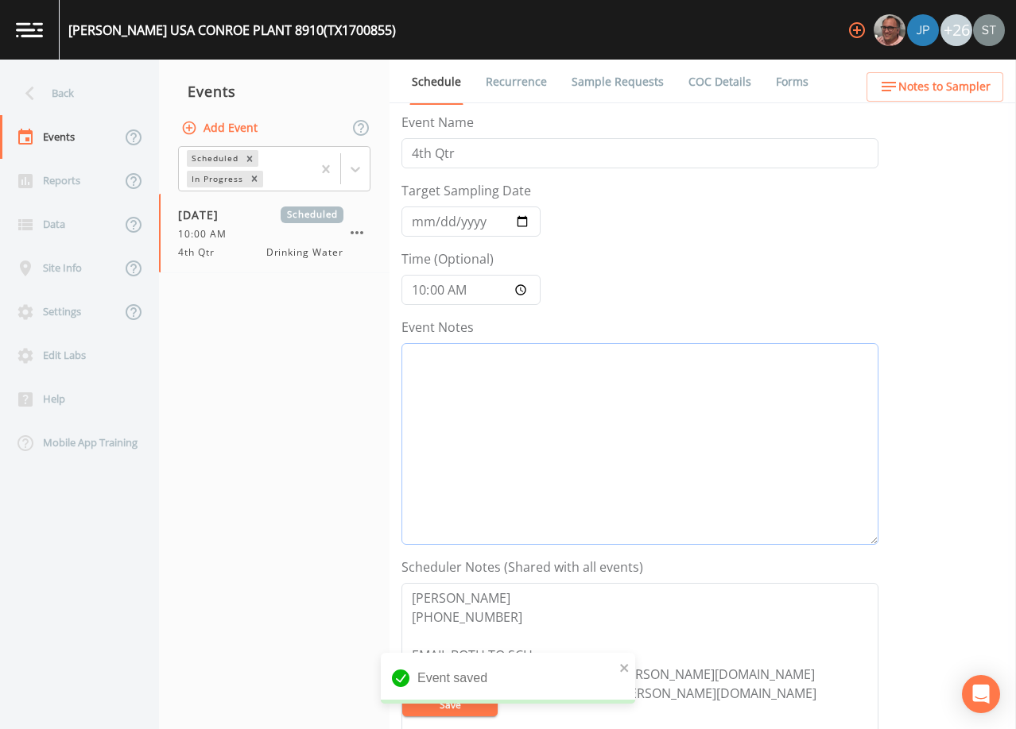
click at [563, 447] on textarea "Event Notes" at bounding box center [639, 444] width 477 height 202
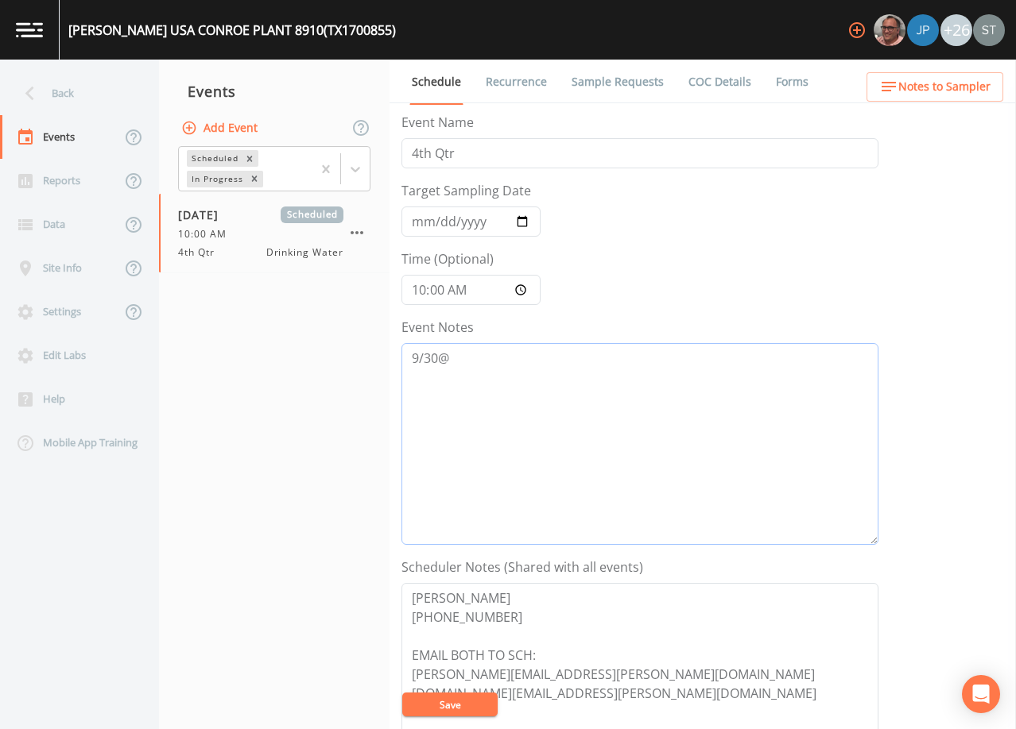
type textarea "9/30@"
click at [469, 702] on button "Save" at bounding box center [449, 705] width 95 height 24
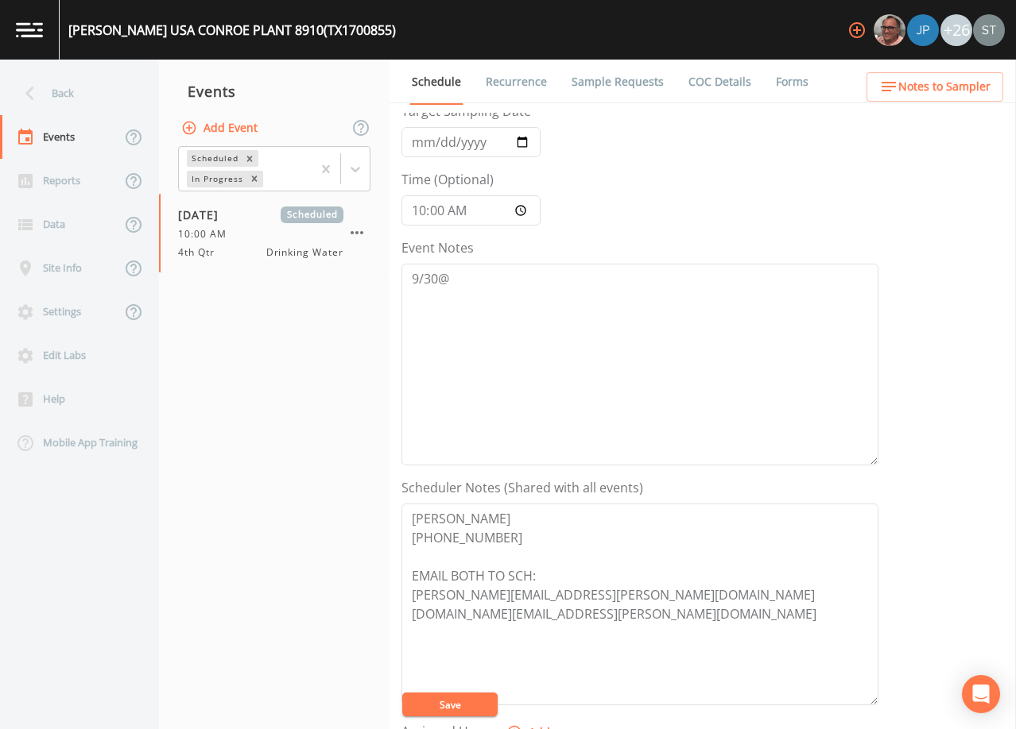
click at [617, 83] on link "Sample Requests" at bounding box center [617, 82] width 97 height 45
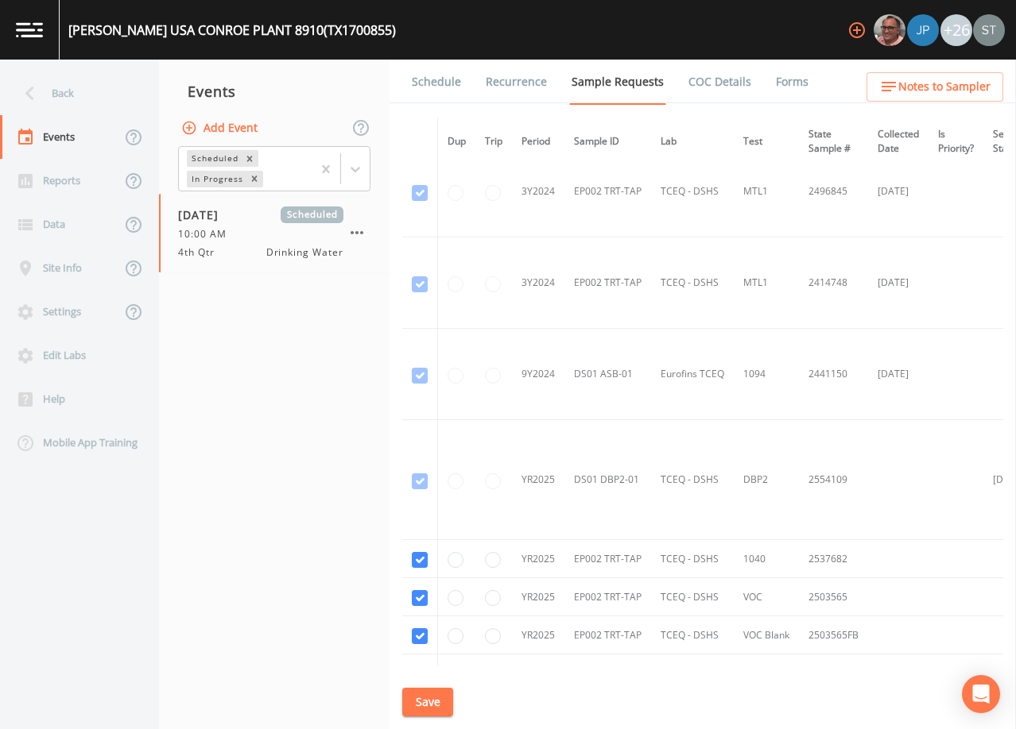
scroll to position [1113, 0]
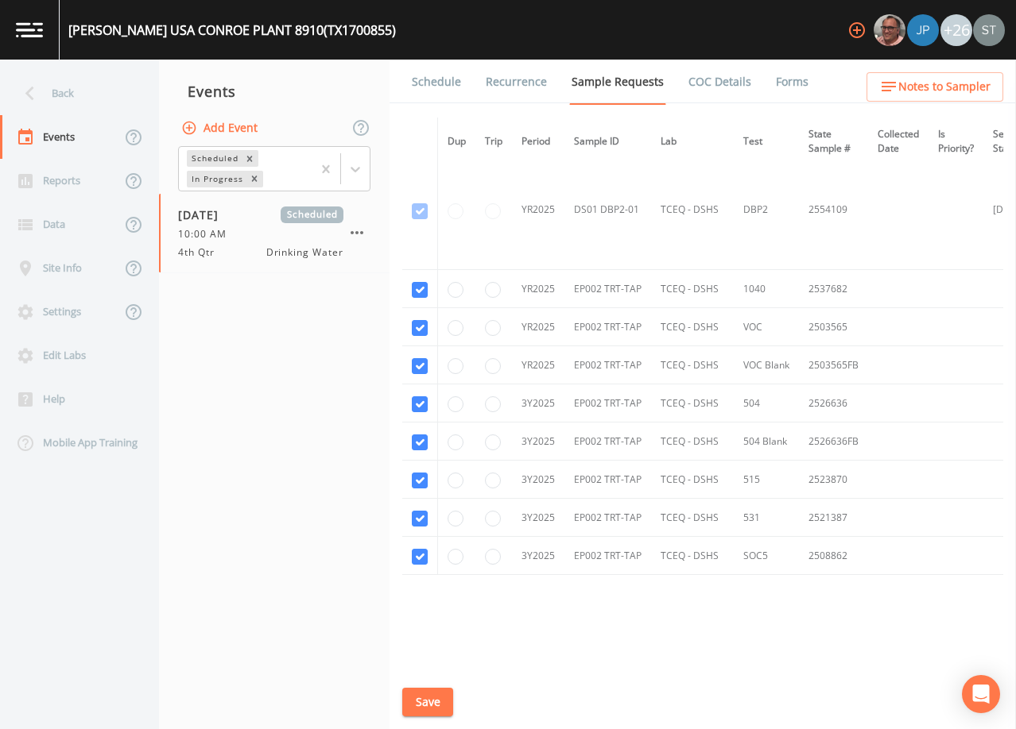
click at [449, 91] on link "Schedule" at bounding box center [436, 82] width 54 height 45
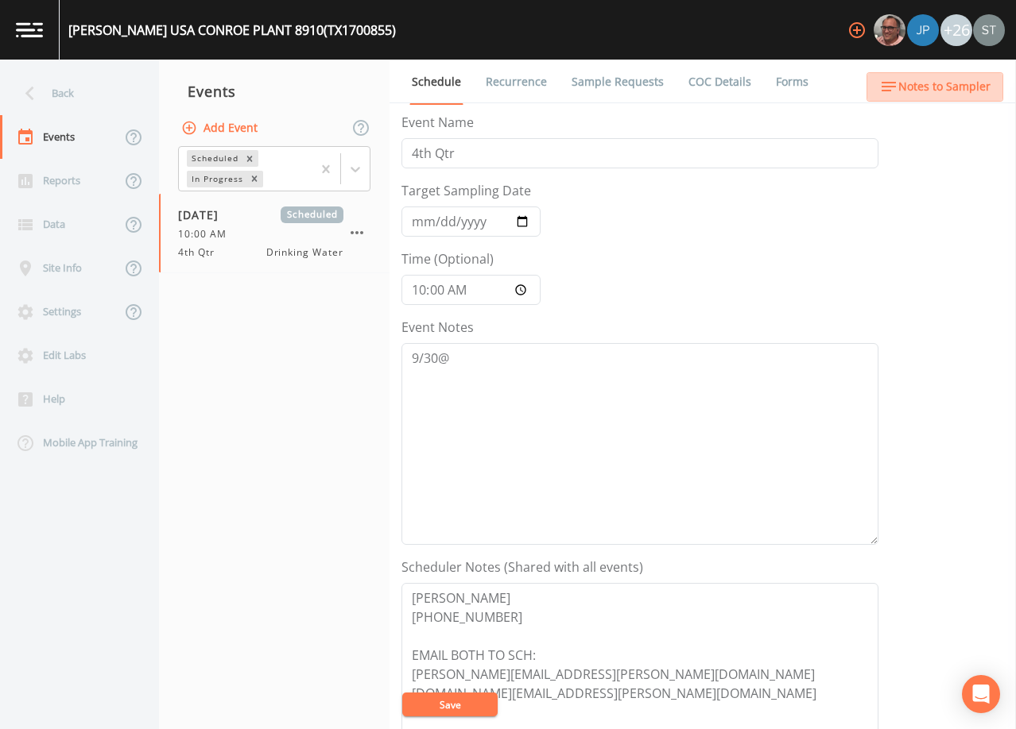
click at [983, 89] on span "Notes to Sampler" at bounding box center [944, 87] width 92 height 20
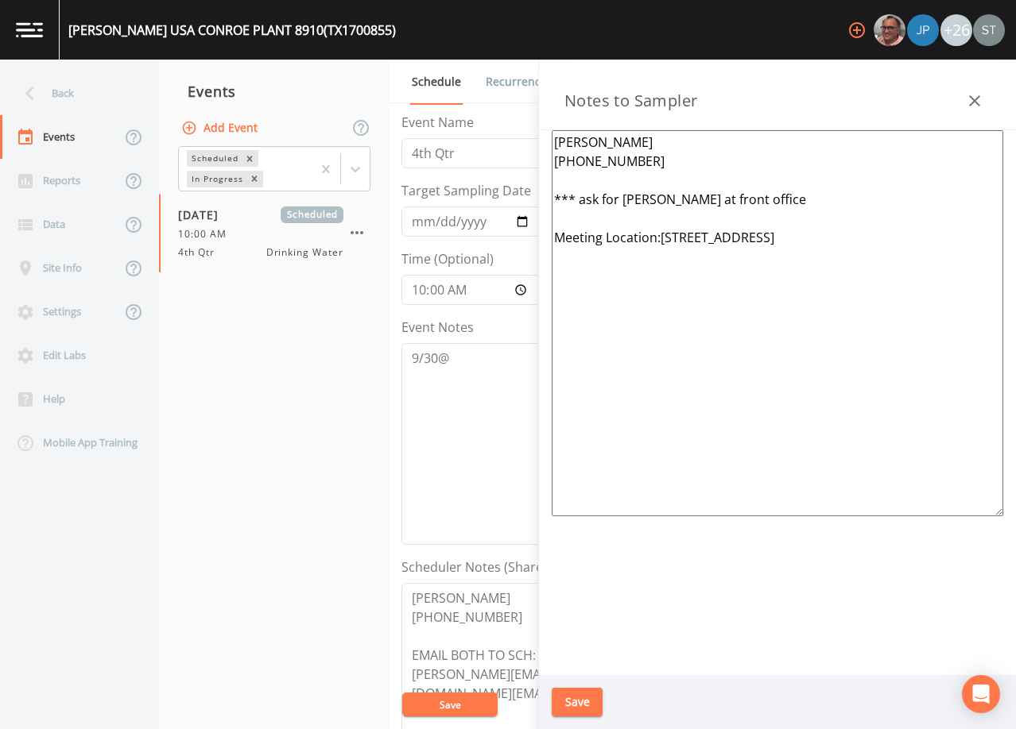
click at [977, 95] on icon "button" at bounding box center [974, 100] width 19 height 19
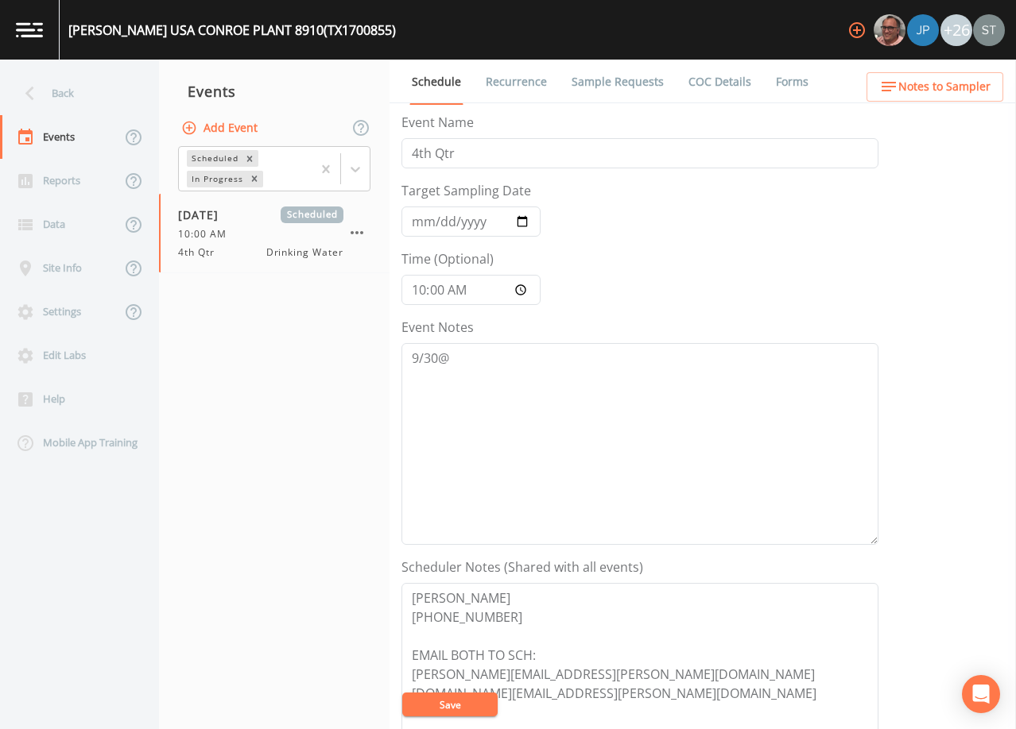
click at [623, 87] on link "Sample Requests" at bounding box center [617, 82] width 97 height 45
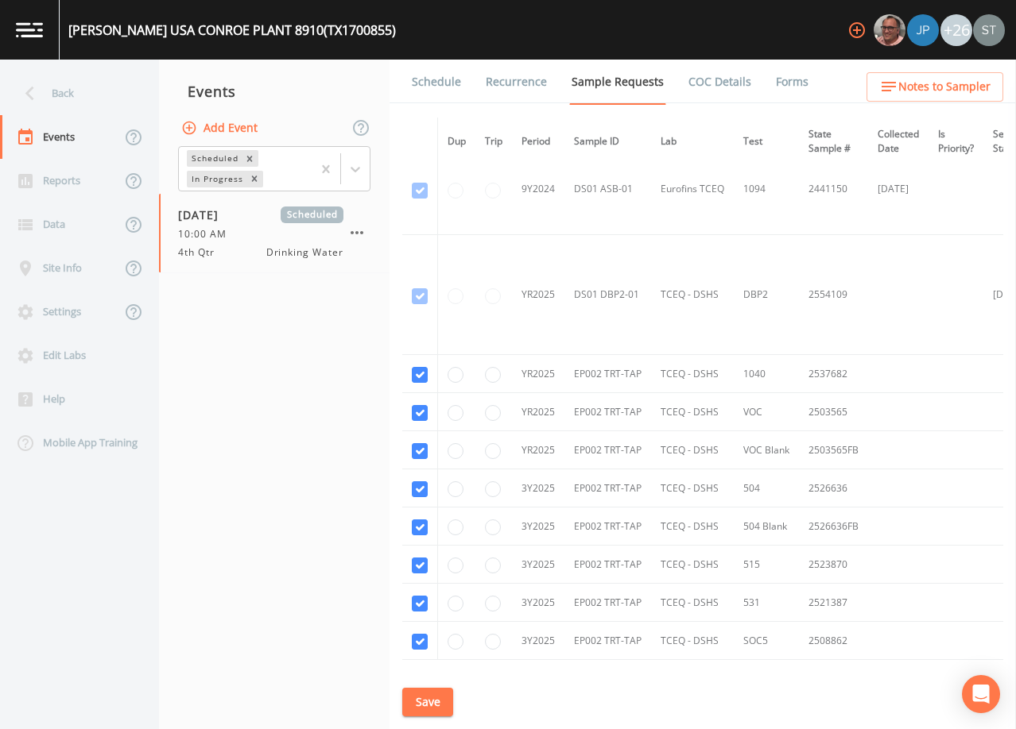
scroll to position [1153, 0]
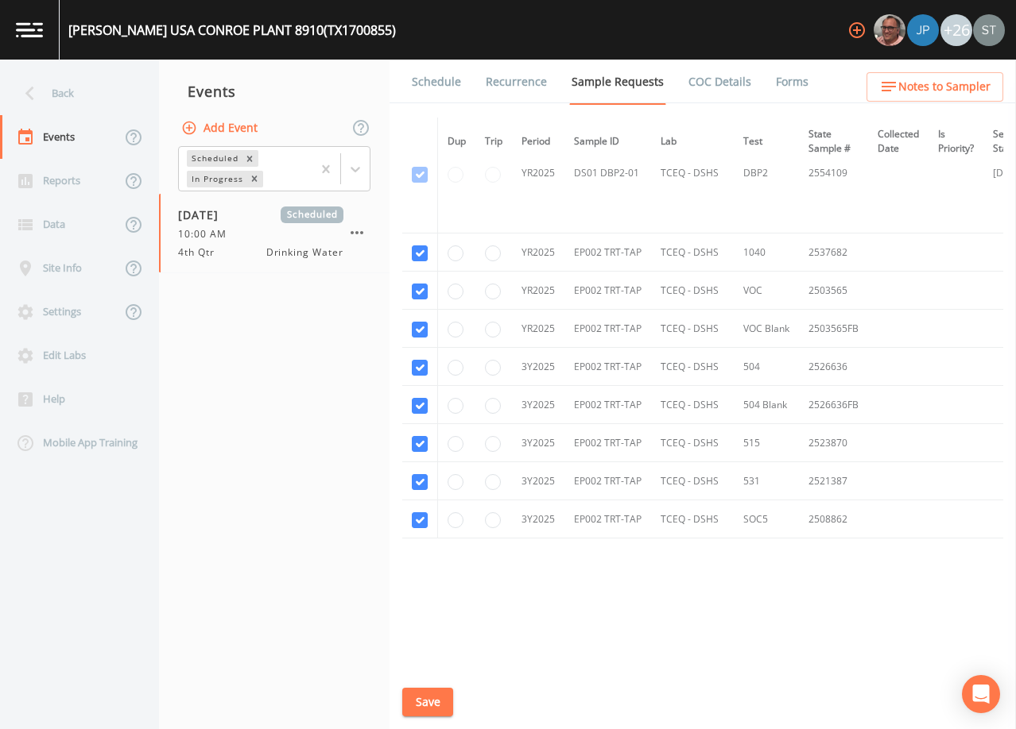
click at [448, 82] on link "Schedule" at bounding box center [436, 82] width 54 height 45
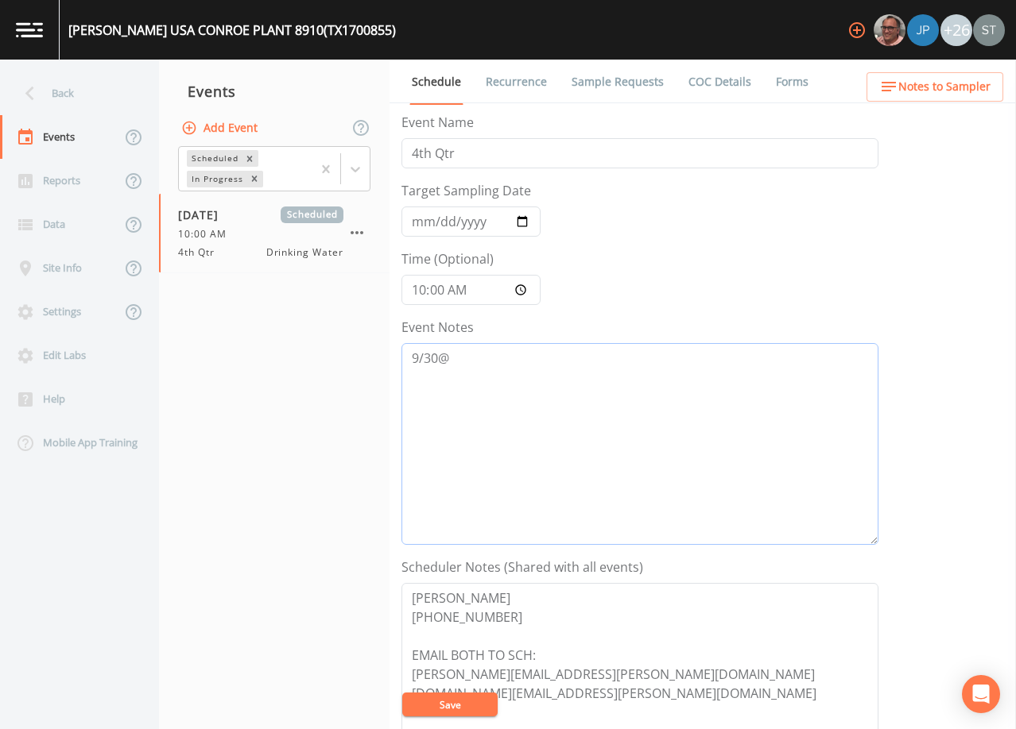
click at [547, 367] on textarea "9/30@" at bounding box center [639, 444] width 477 height 202
type textarea "[DATE]9:08 Email Sent"
click at [462, 706] on button "Save" at bounding box center [449, 705] width 95 height 24
click at [471, 703] on button "Save" at bounding box center [449, 705] width 95 height 24
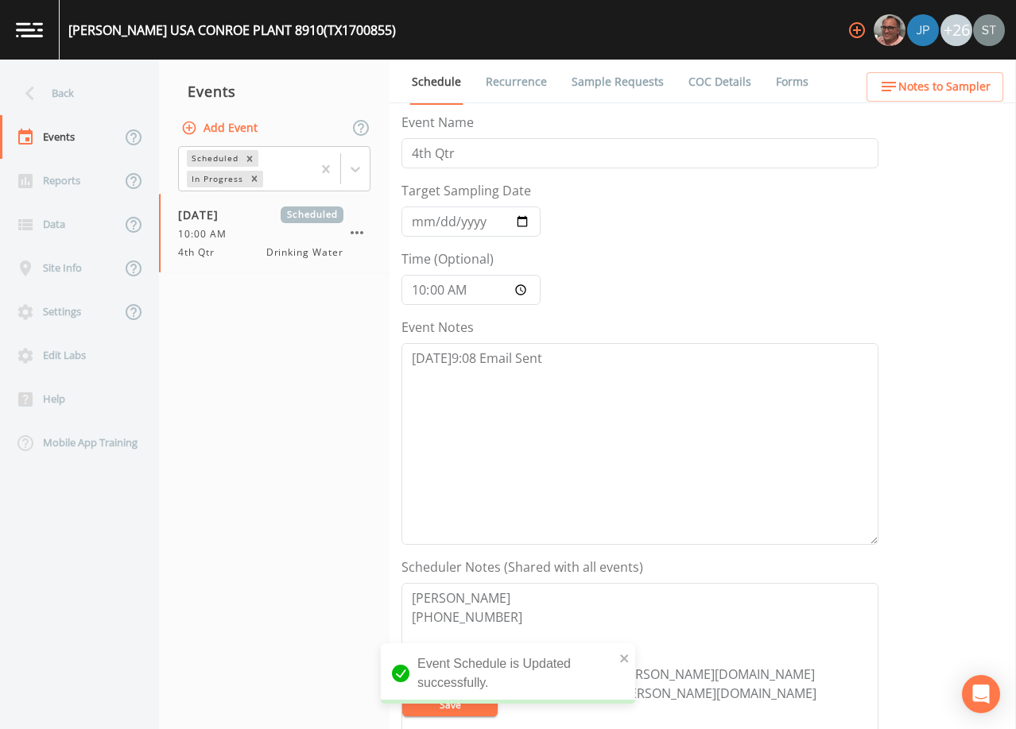
click at [592, 85] on link "Sample Requests" at bounding box center [617, 82] width 97 height 45
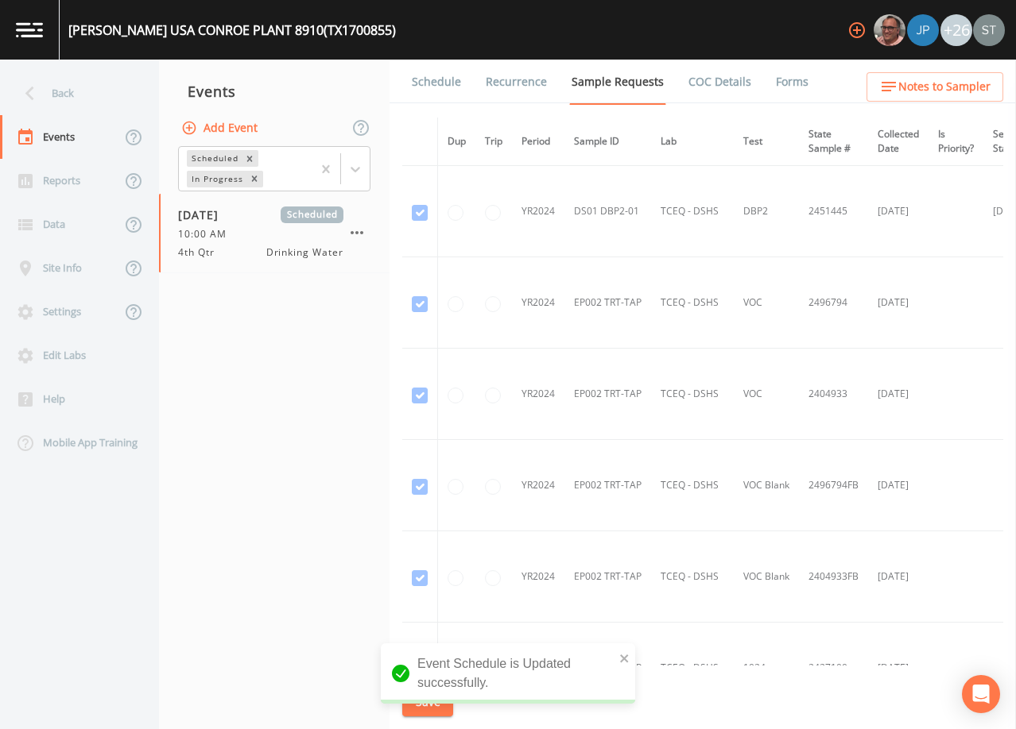
click at [432, 80] on link "Schedule" at bounding box center [436, 82] width 54 height 45
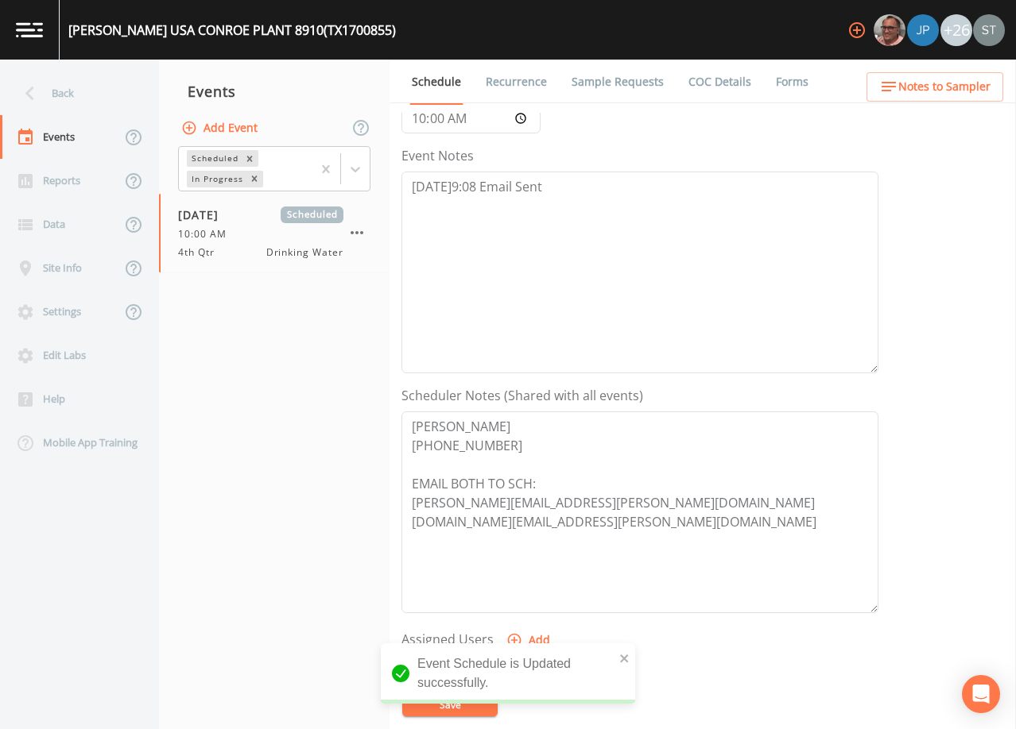
scroll to position [238, 0]
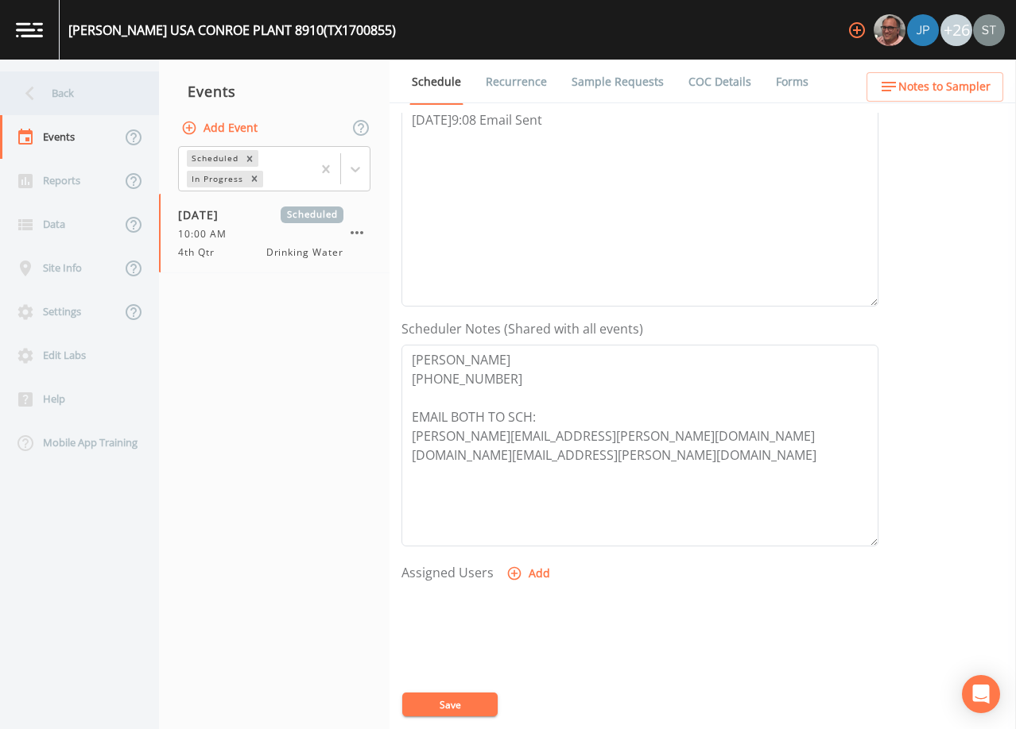
click at [68, 99] on div "Back" at bounding box center [71, 94] width 143 height 44
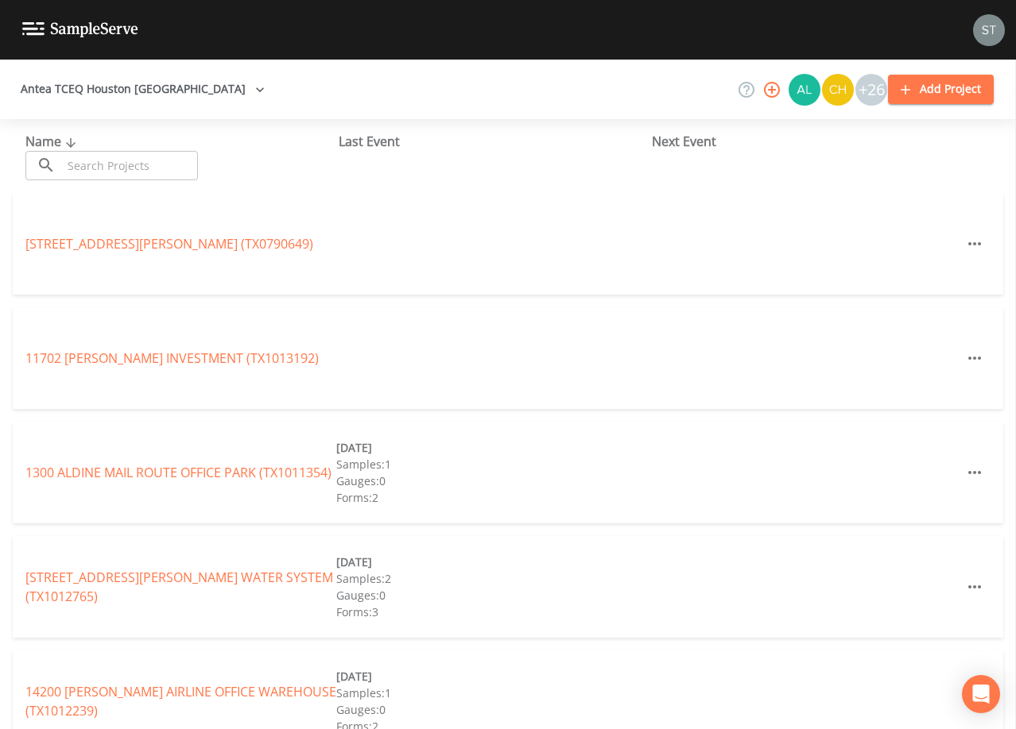
click at [145, 162] on input "text" at bounding box center [130, 165] width 136 height 29
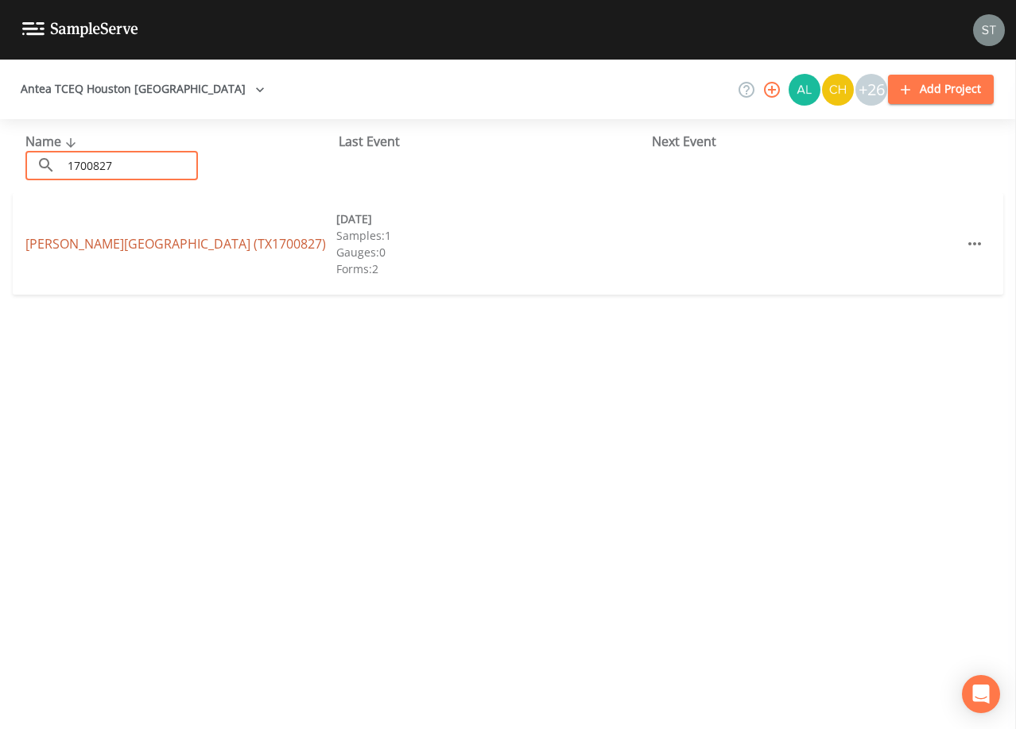
type input "1700827"
click at [200, 242] on link "[PERSON_NAME][GEOGRAPHIC_DATA] (TX1700827)" at bounding box center [175, 243] width 300 height 17
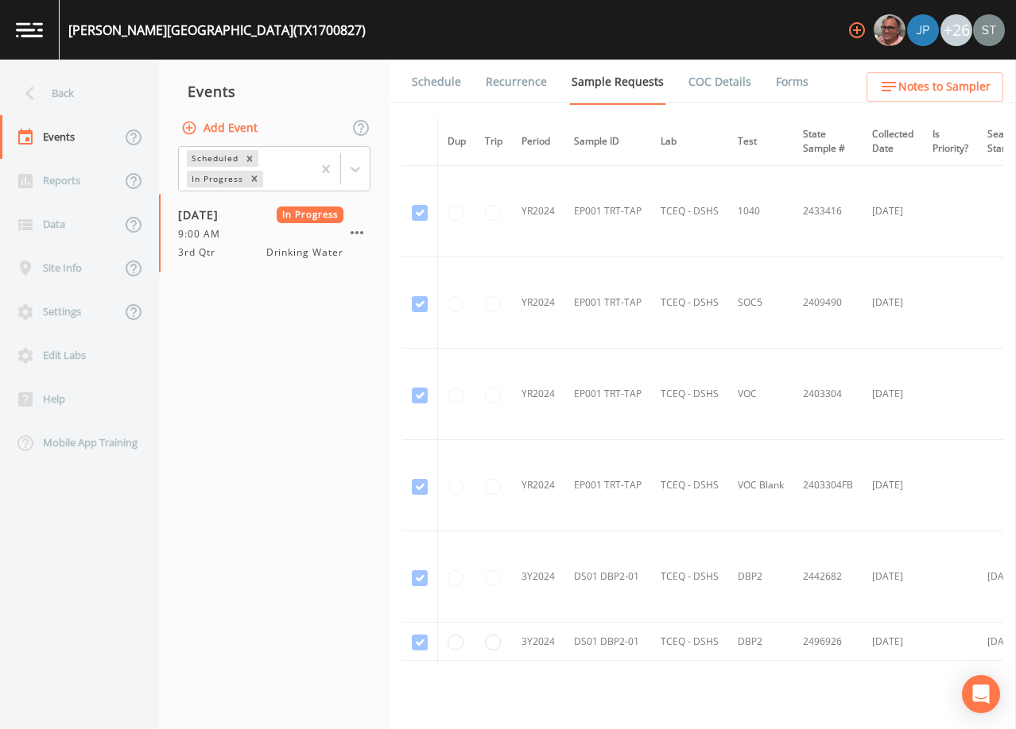
click at [459, 88] on link "Schedule" at bounding box center [436, 82] width 54 height 45
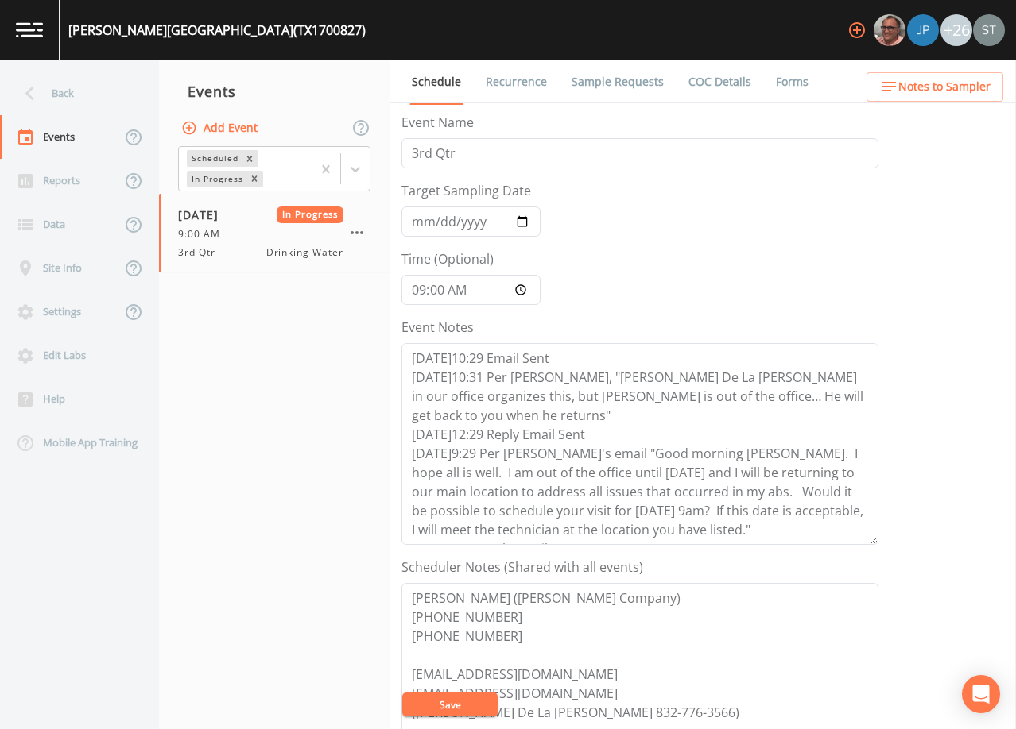
scroll to position [57, 0]
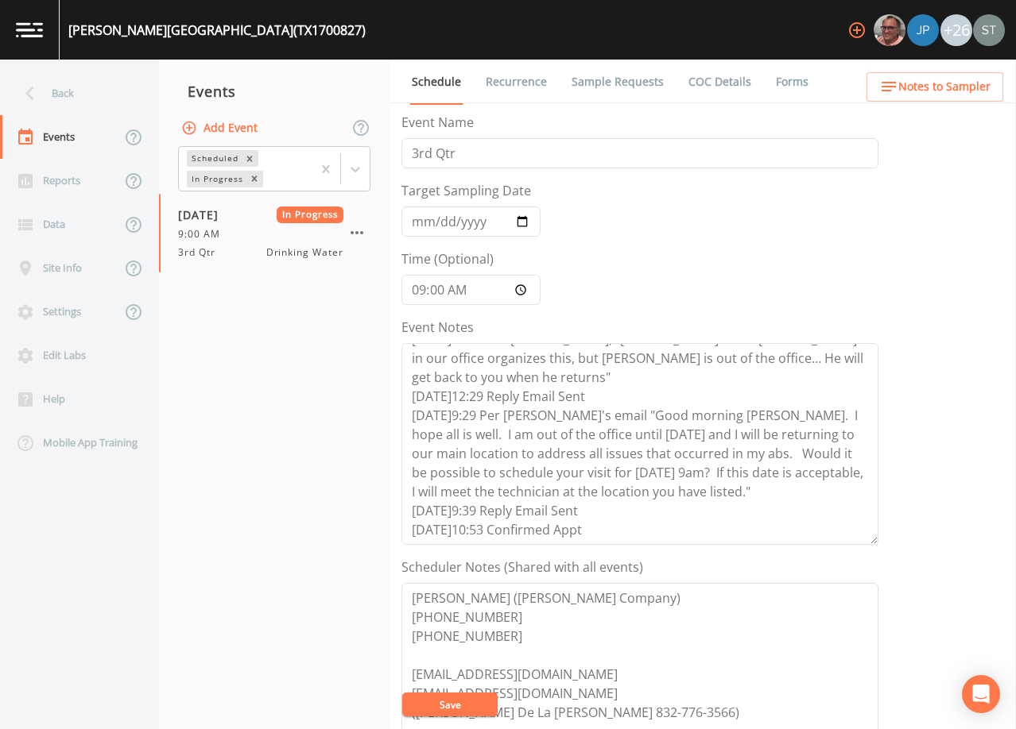
click at [780, 84] on link "Forms" at bounding box center [791, 82] width 37 height 45
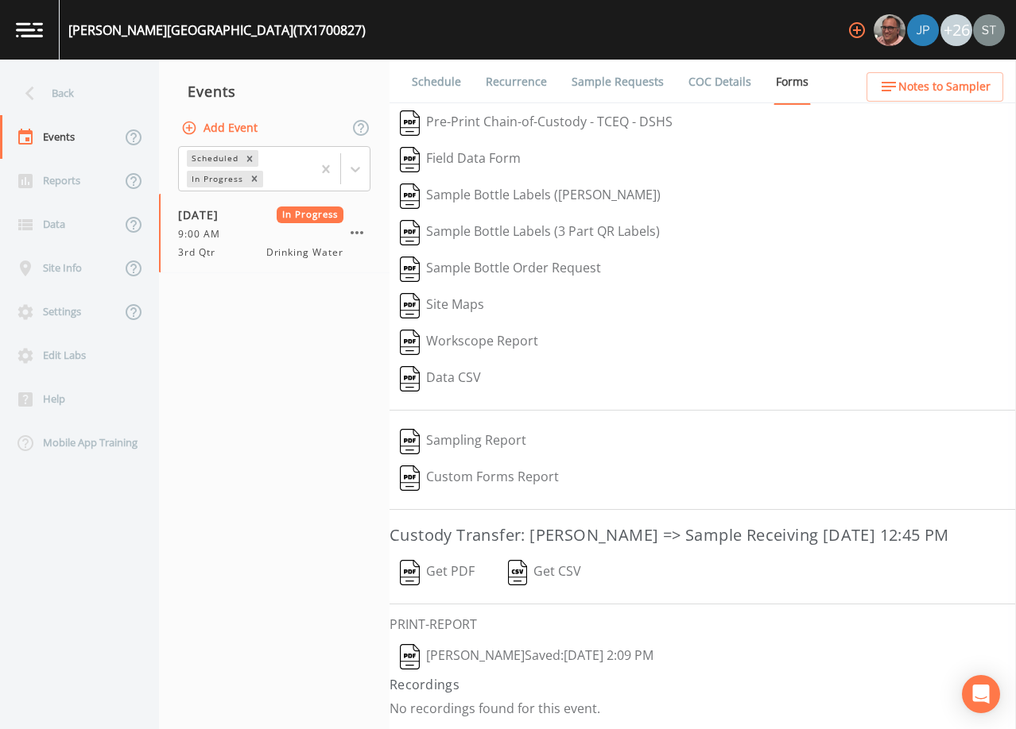
click at [493, 675] on button "[PERSON_NAME]  Saved: [DATE] 2:09 PM" at bounding box center [526, 657] width 274 height 37
click at [226, 130] on button "Add Event" at bounding box center [221, 128] width 86 height 29
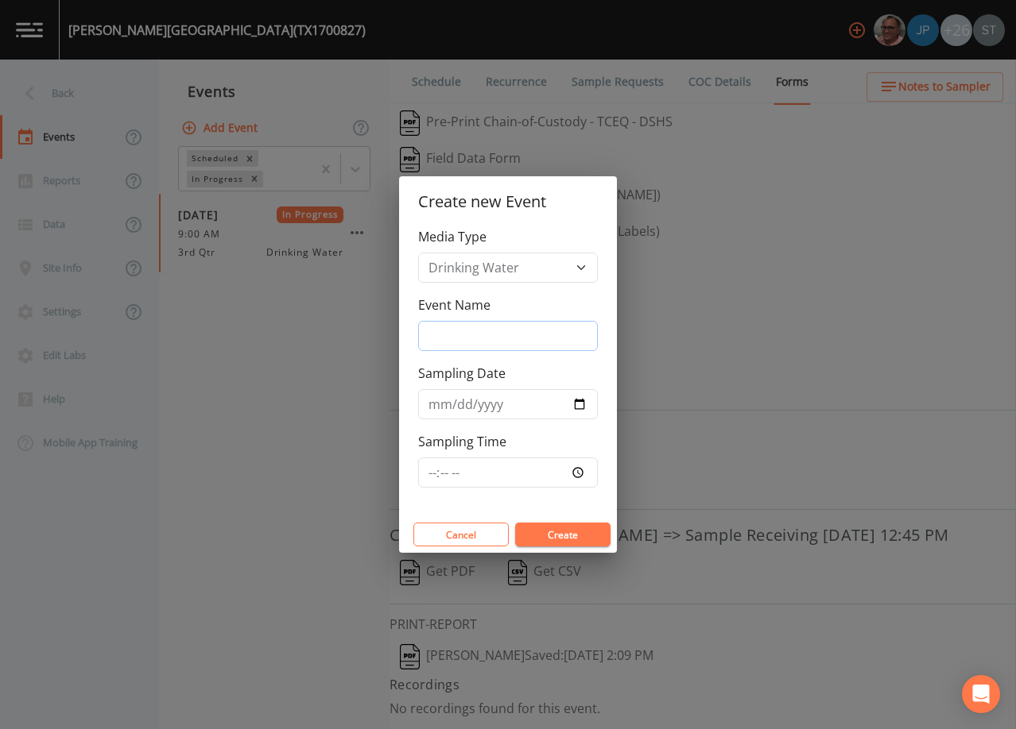
click at [482, 327] on input "Event Name" at bounding box center [508, 336] width 180 height 30
type input "4th Qtr"
click at [443, 408] on input "Sampling Date" at bounding box center [508, 404] width 180 height 30
type input "[DATE]"
type input "11:00"
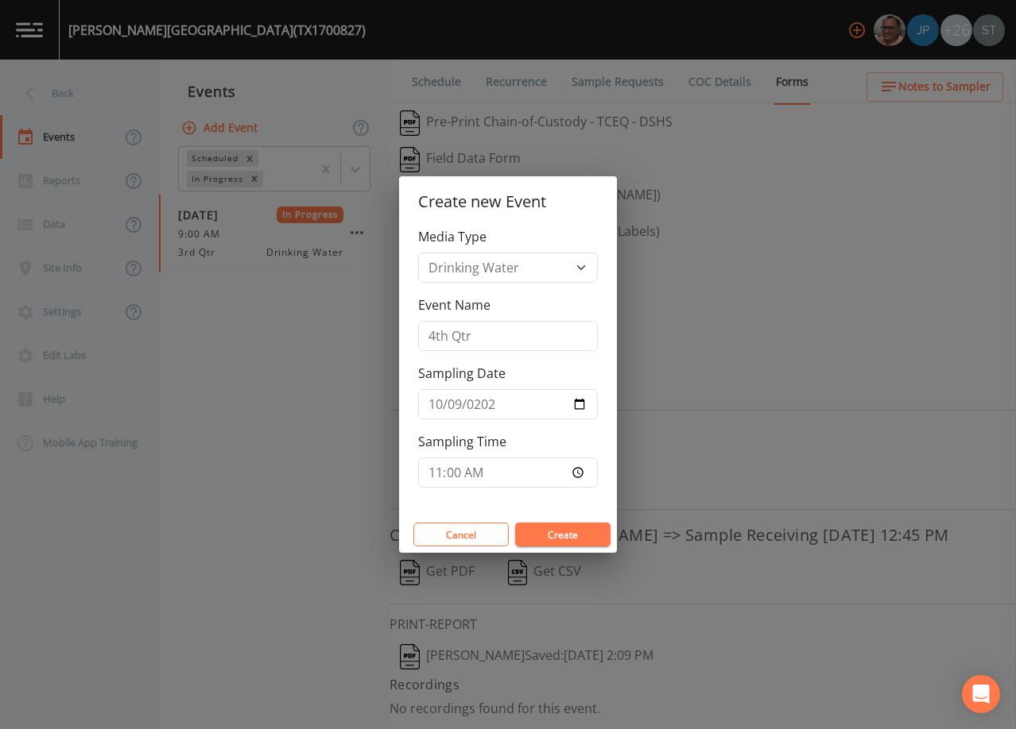
click at [554, 531] on button "Create" at bounding box center [562, 535] width 95 height 24
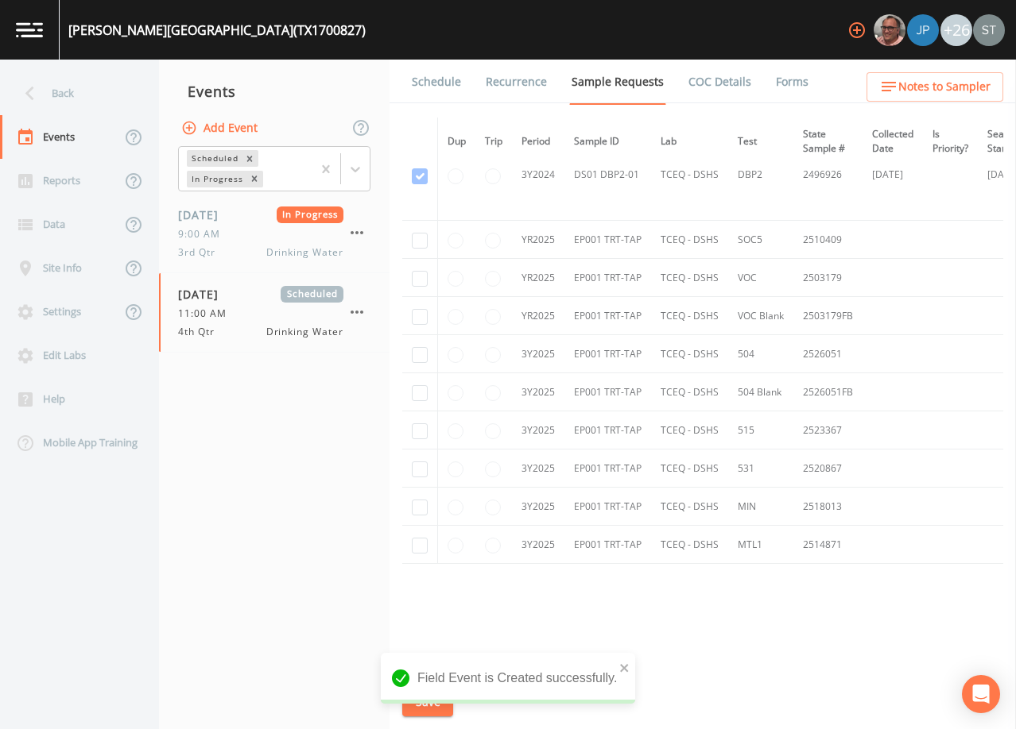
scroll to position [523, 0]
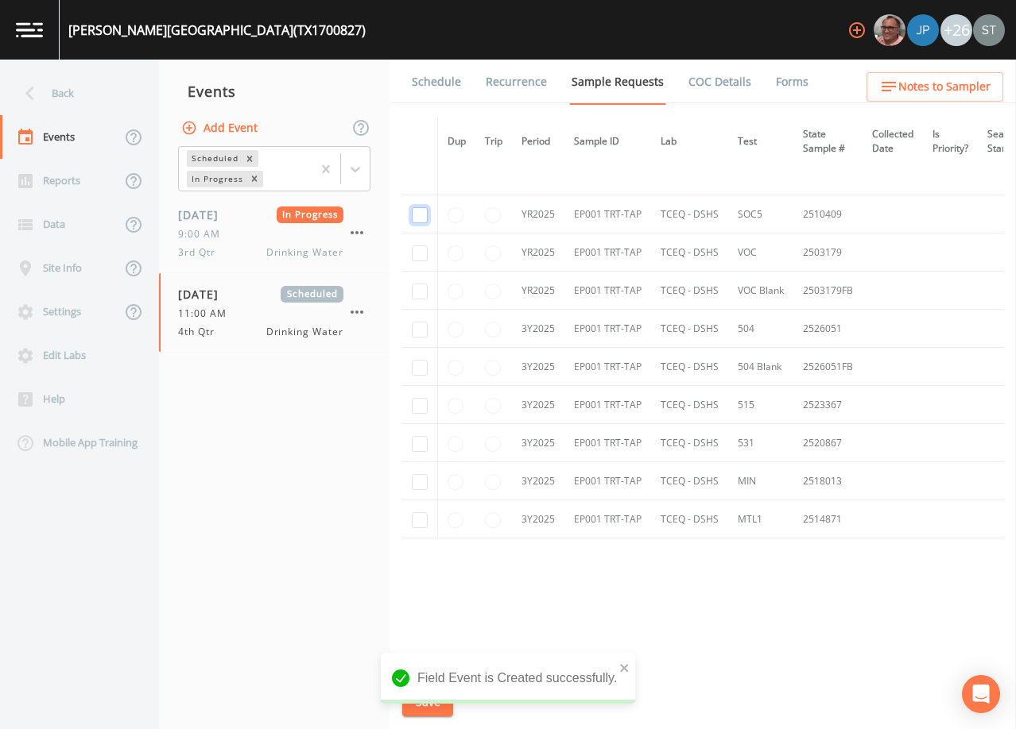
click at [419, 207] on input "checkbox" at bounding box center [420, 215] width 16 height 16
checkbox input "true"
click at [413, 257] on input "checkbox" at bounding box center [420, 254] width 16 height 16
checkbox input "true"
click at [413, 288] on input "checkbox" at bounding box center [420, 292] width 16 height 16
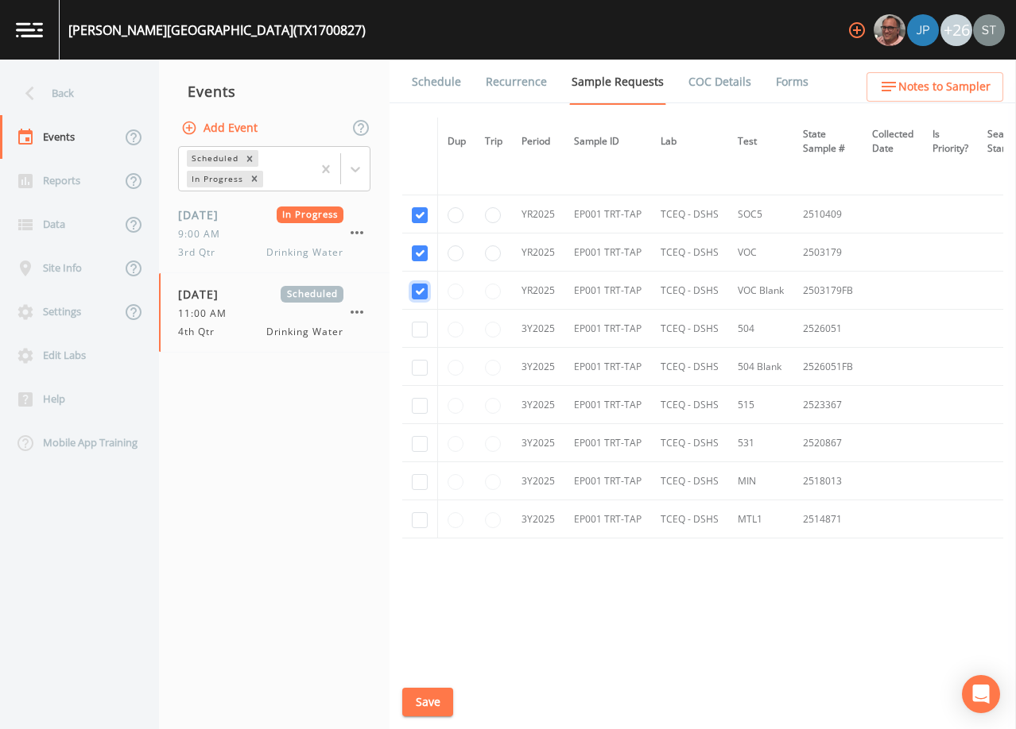
checkbox input "true"
click at [424, 325] on input "checkbox" at bounding box center [420, 330] width 16 height 16
checkbox input "true"
click at [420, 362] on input "checkbox" at bounding box center [420, 368] width 16 height 16
checkbox input "true"
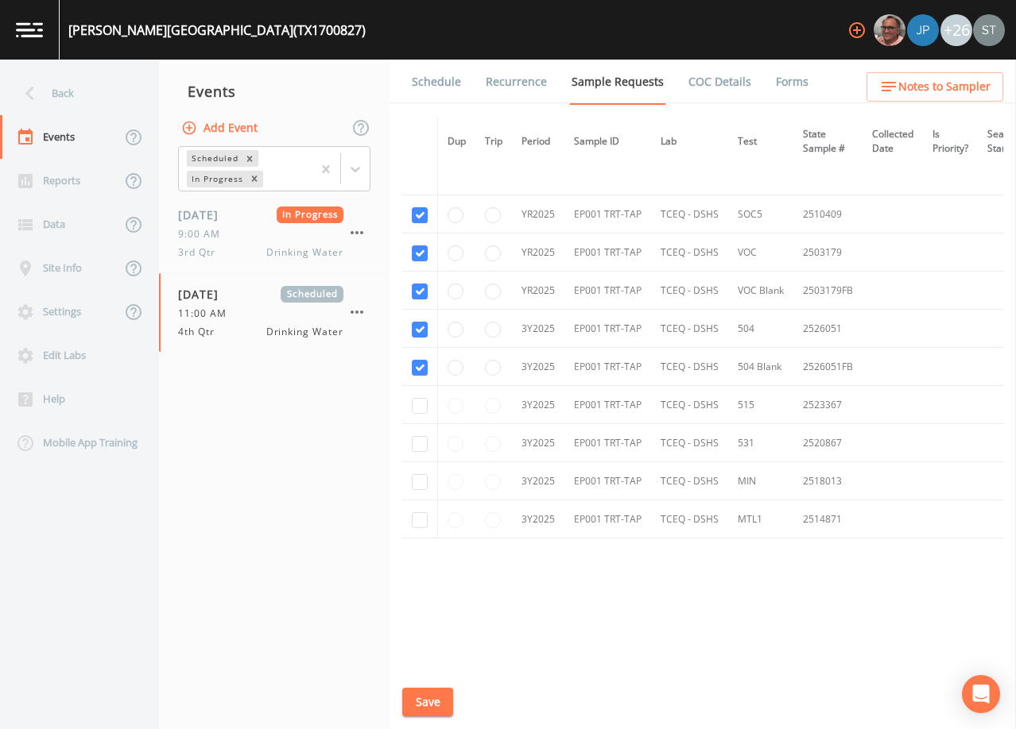
click at [417, 412] on td at bounding box center [420, 405] width 36 height 38
click at [421, 405] on input "checkbox" at bounding box center [420, 406] width 16 height 16
checkbox input "true"
click at [420, 437] on input "checkbox" at bounding box center [420, 444] width 16 height 16
checkbox input "true"
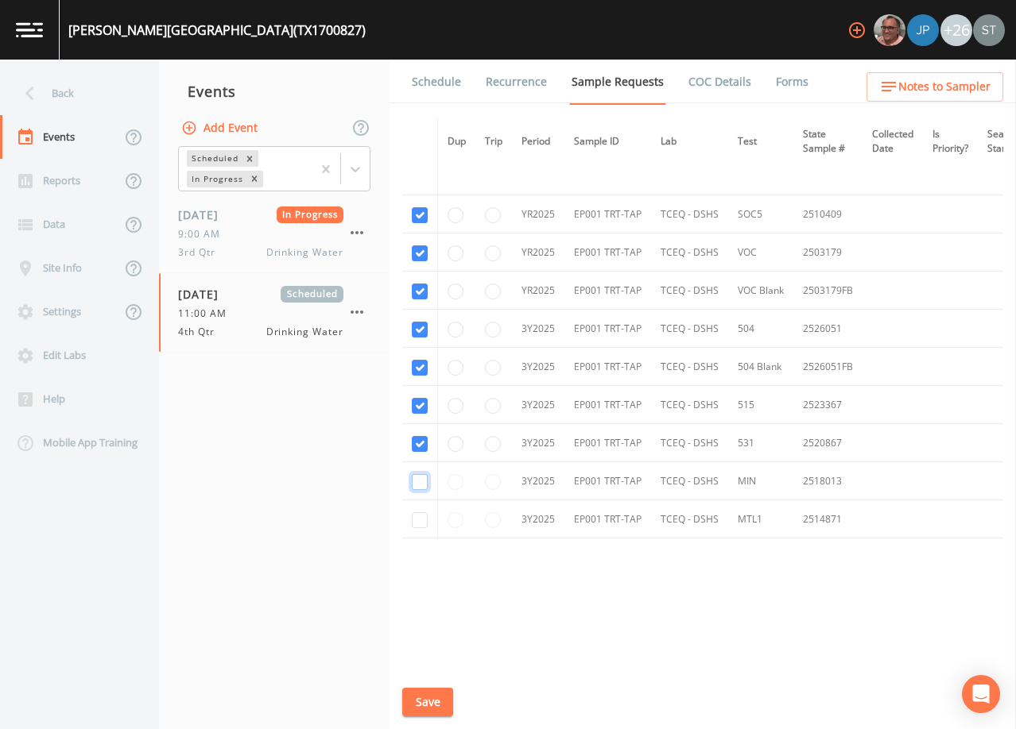
click at [419, 479] on input "checkbox" at bounding box center [420, 482] width 16 height 16
checkbox input "true"
click at [420, 518] on input "checkbox" at bounding box center [420, 521] width 16 height 16
checkbox input "true"
click at [438, 705] on button "Save" at bounding box center [427, 702] width 51 height 29
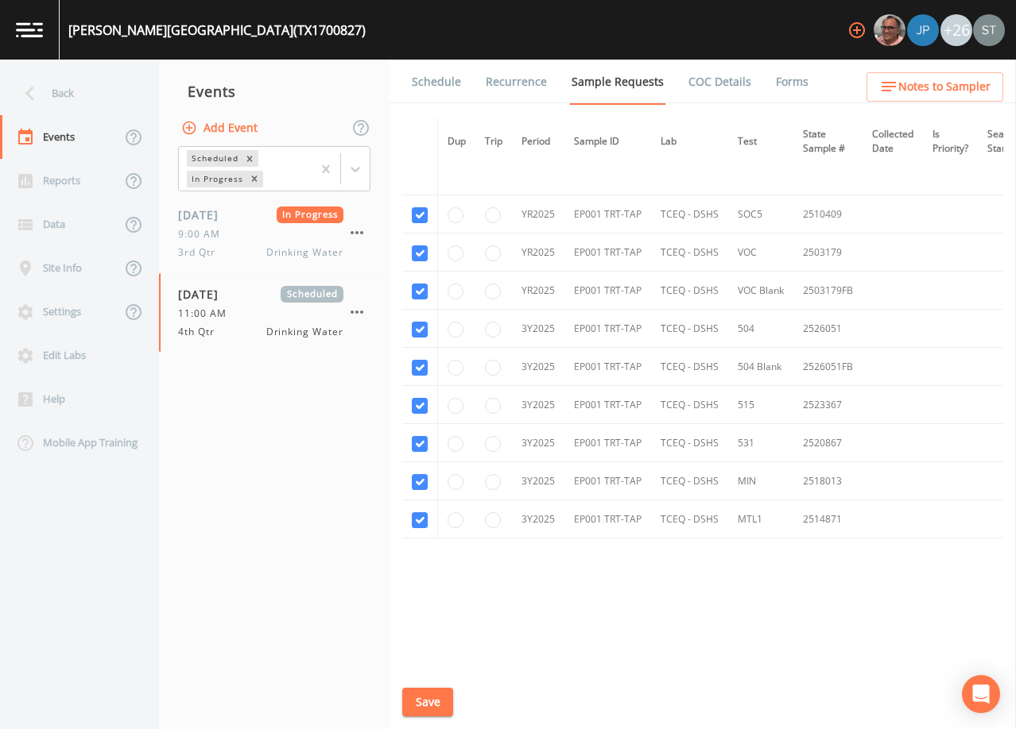
click at [429, 75] on link "Schedule" at bounding box center [436, 82] width 54 height 45
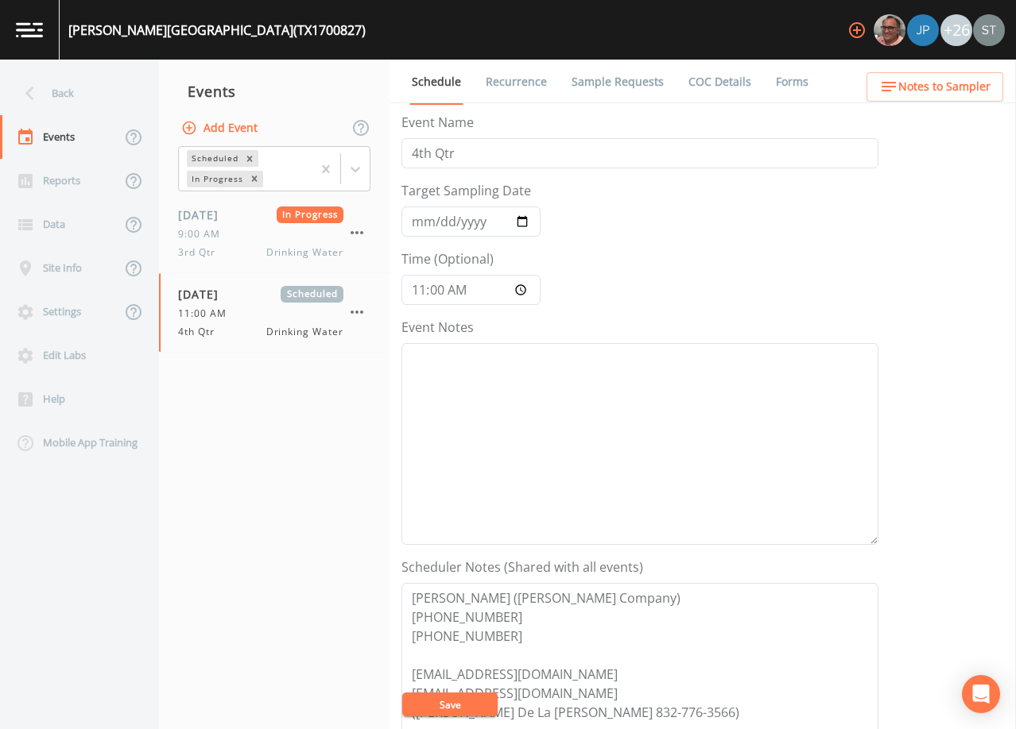
click at [613, 91] on link "Sample Requests" at bounding box center [617, 82] width 97 height 45
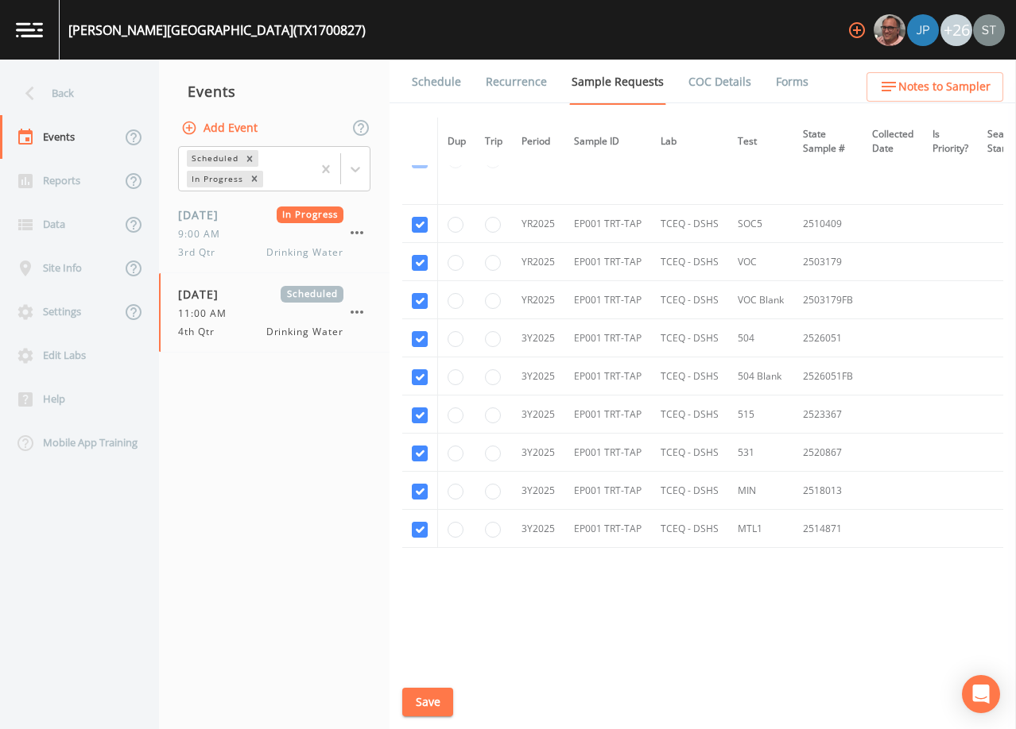
scroll to position [523, 0]
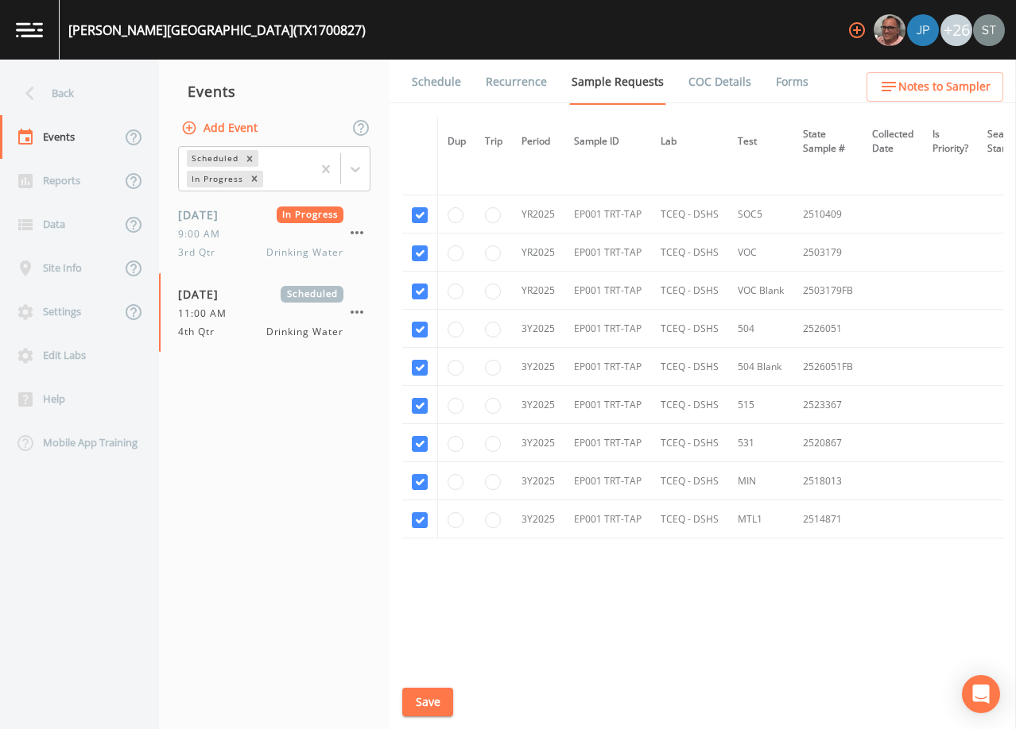
click at [430, 75] on link "Schedule" at bounding box center [436, 82] width 54 height 45
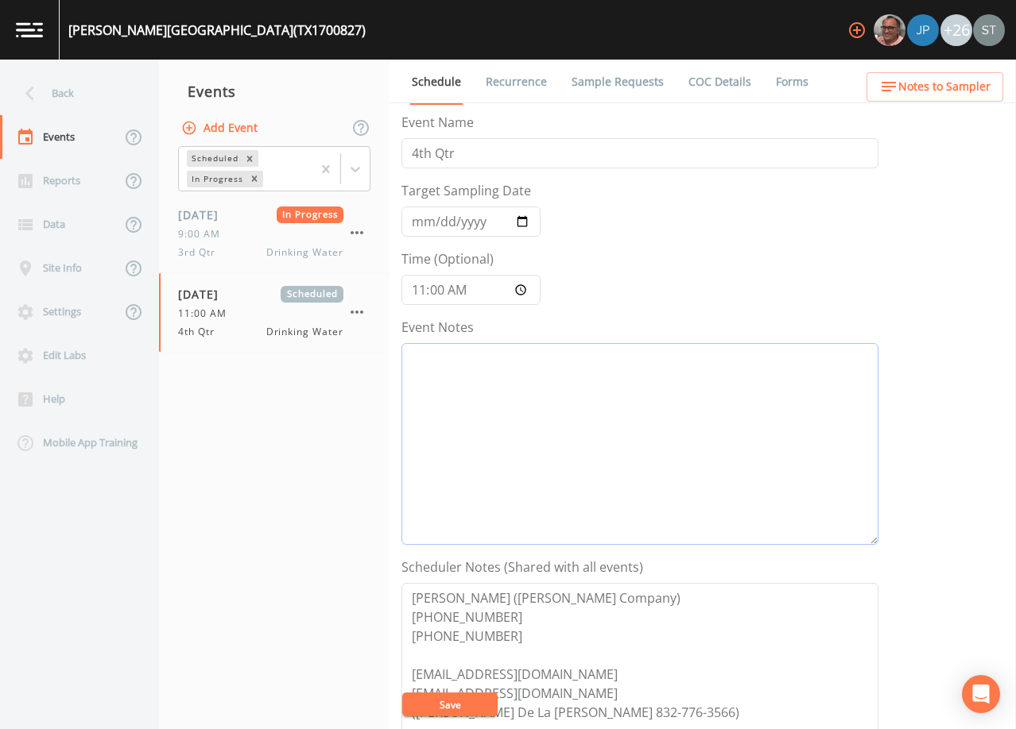
click at [566, 427] on textarea "Event Notes" at bounding box center [639, 444] width 477 height 202
type textarea "1"
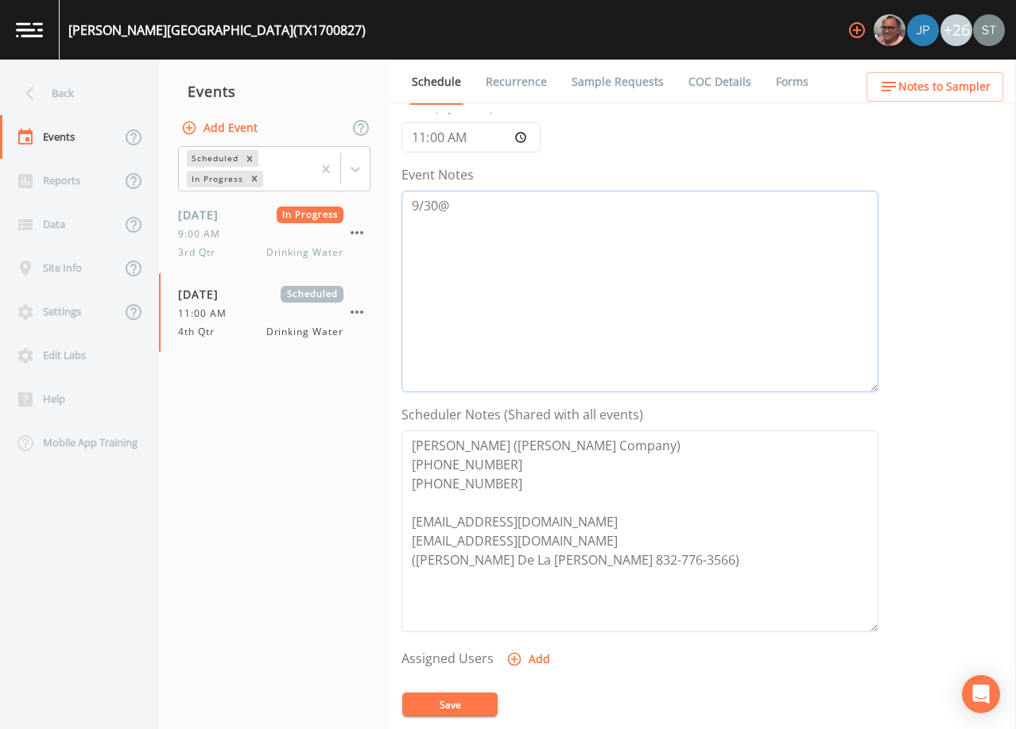
scroll to position [159, 0]
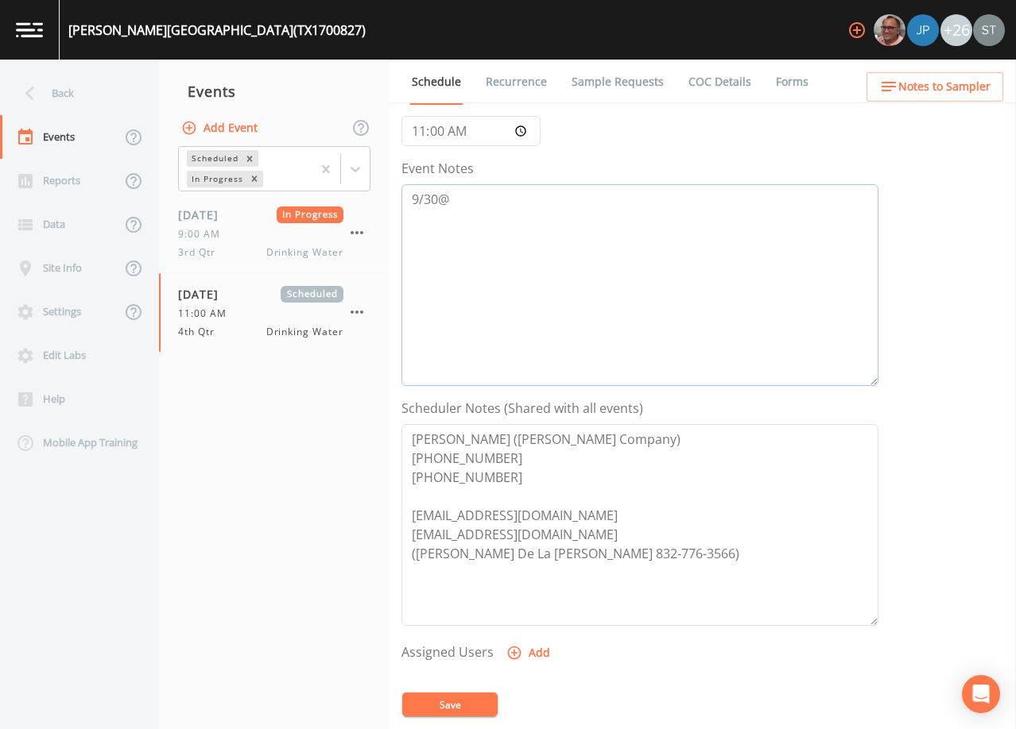
type textarea "9/30@"
click at [973, 87] on span "Notes to Sampler" at bounding box center [944, 87] width 92 height 20
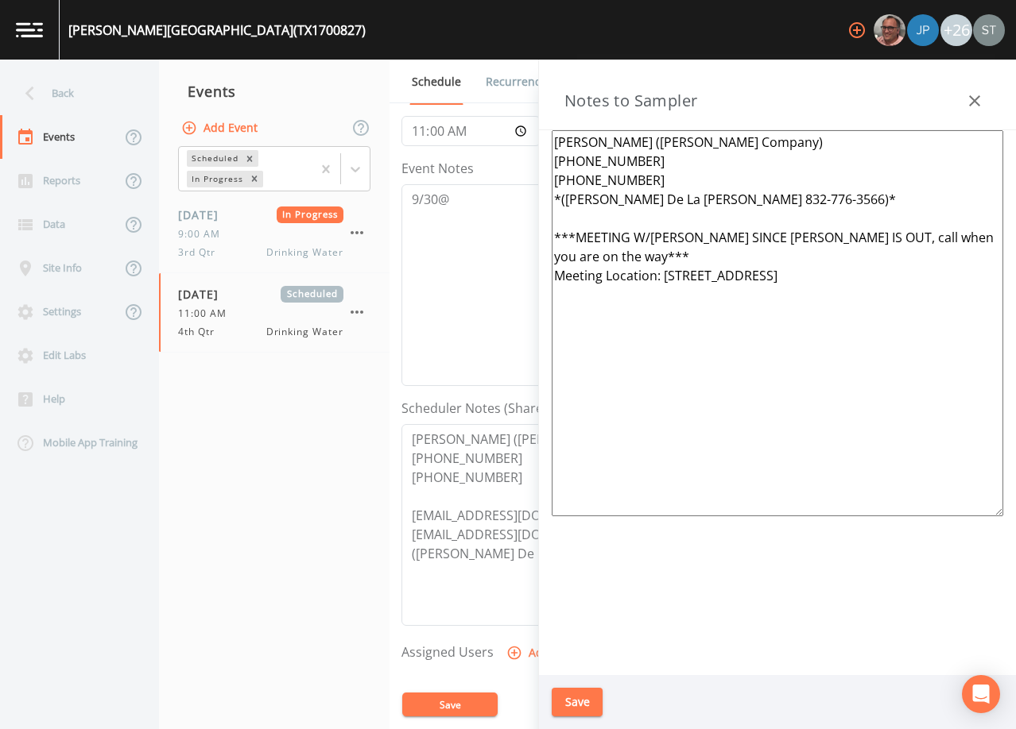
drag, startPoint x: 994, startPoint y: 236, endPoint x: 551, endPoint y: 230, distance: 443.5
click at [551, 230] on div "[PERSON_NAME] ([PERSON_NAME] Company) [PHONE_NUMBER] [PHONE_NUMBER] *([PERSON_N…" at bounding box center [777, 402] width 477 height 545
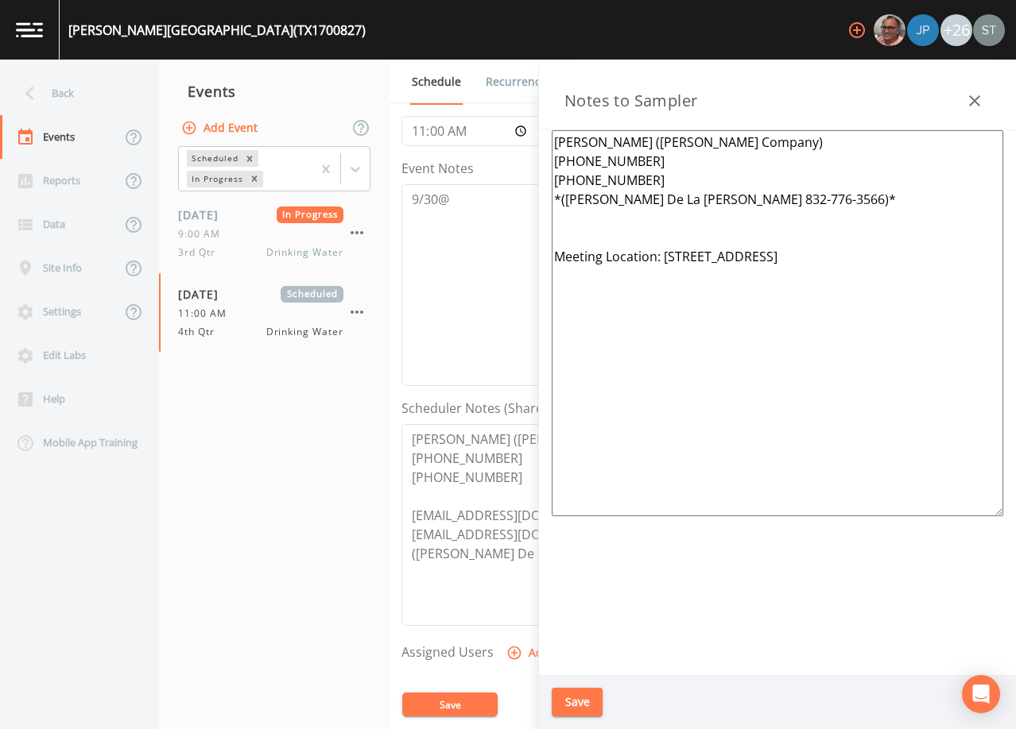
drag, startPoint x: 559, startPoint y: 201, endPoint x: 582, endPoint y: 199, distance: 23.2
click at [559, 200] on textarea "[PERSON_NAME] ([PERSON_NAME] Company) [PHONE_NUMBER] [PHONE_NUMBER] *([PERSON_N…" at bounding box center [776, 323] width 451 height 386
click at [760, 198] on textarea "[PERSON_NAME] ([PERSON_NAME] Company) [PHONE_NUMBER] [PHONE_NUMBER] ([PERSON_NA…" at bounding box center [776, 323] width 451 height 386
type textarea "[PERSON_NAME] ([PERSON_NAME] Company) [PHONE_NUMBER] [PHONE_NUMBER] ([PERSON_NA…"
click at [589, 705] on button "Save" at bounding box center [576, 702] width 51 height 29
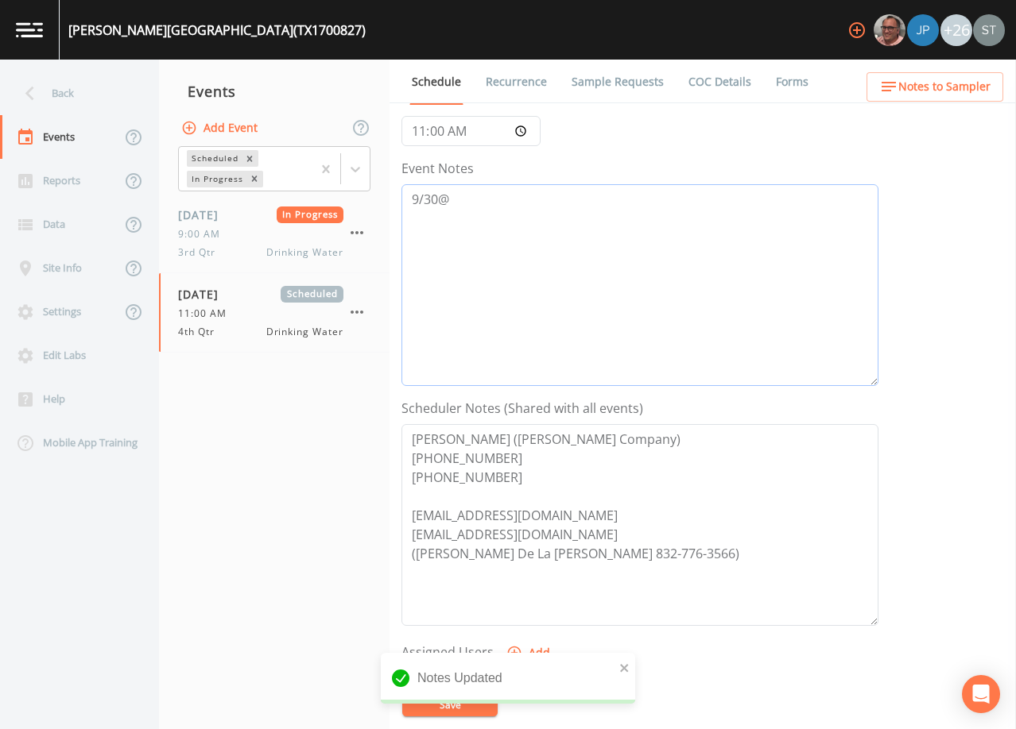
click at [528, 244] on textarea "9/30@" at bounding box center [639, 285] width 477 height 202
type textarea "[DATE]9:16 Email Sent"
click at [457, 706] on button "Save" at bounding box center [449, 705] width 95 height 24
click at [475, 702] on button "Save" at bounding box center [449, 705] width 95 height 24
click at [529, 84] on link "Recurrence" at bounding box center [516, 82] width 66 height 45
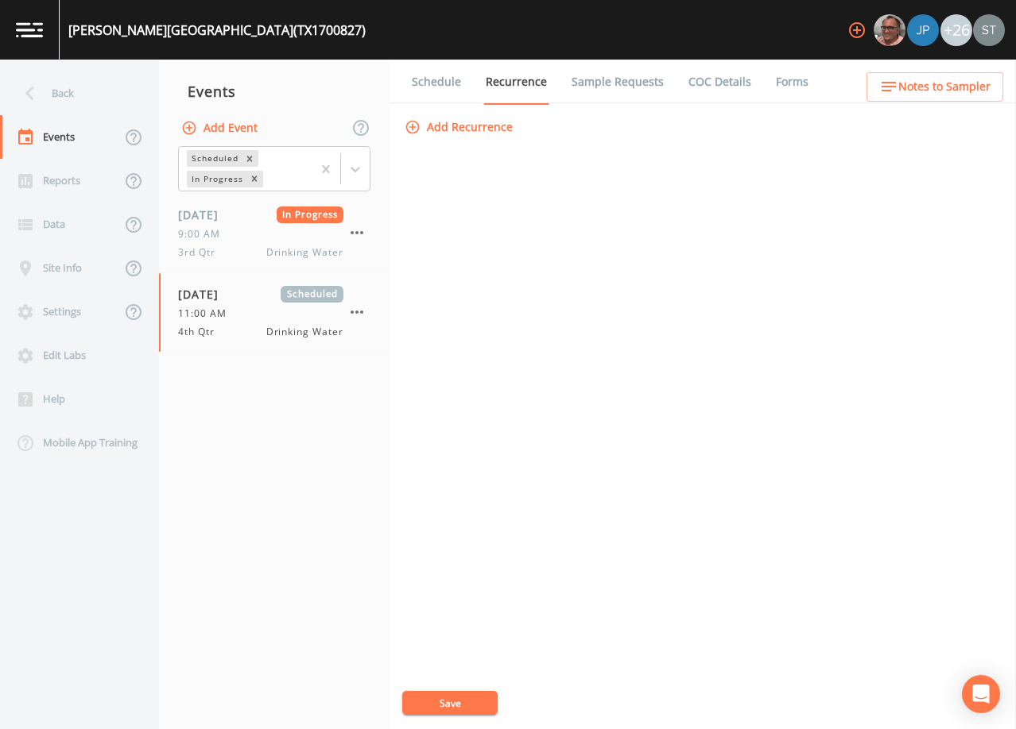
click at [447, 79] on link "Schedule" at bounding box center [436, 82] width 54 height 45
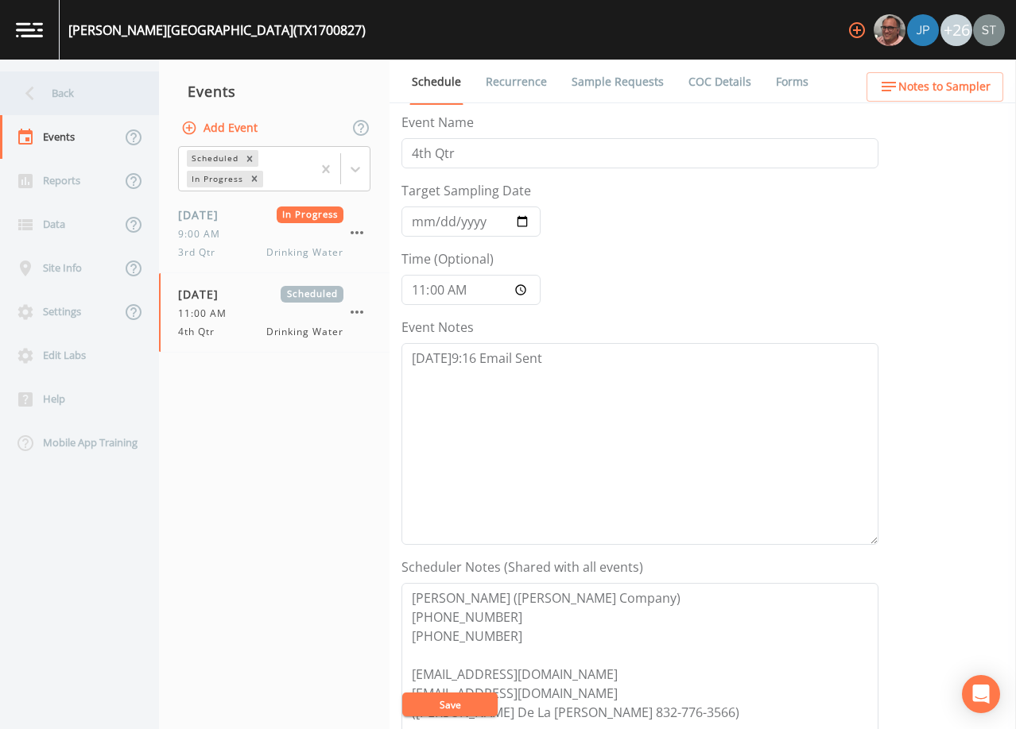
click at [82, 88] on div "Back" at bounding box center [71, 94] width 143 height 44
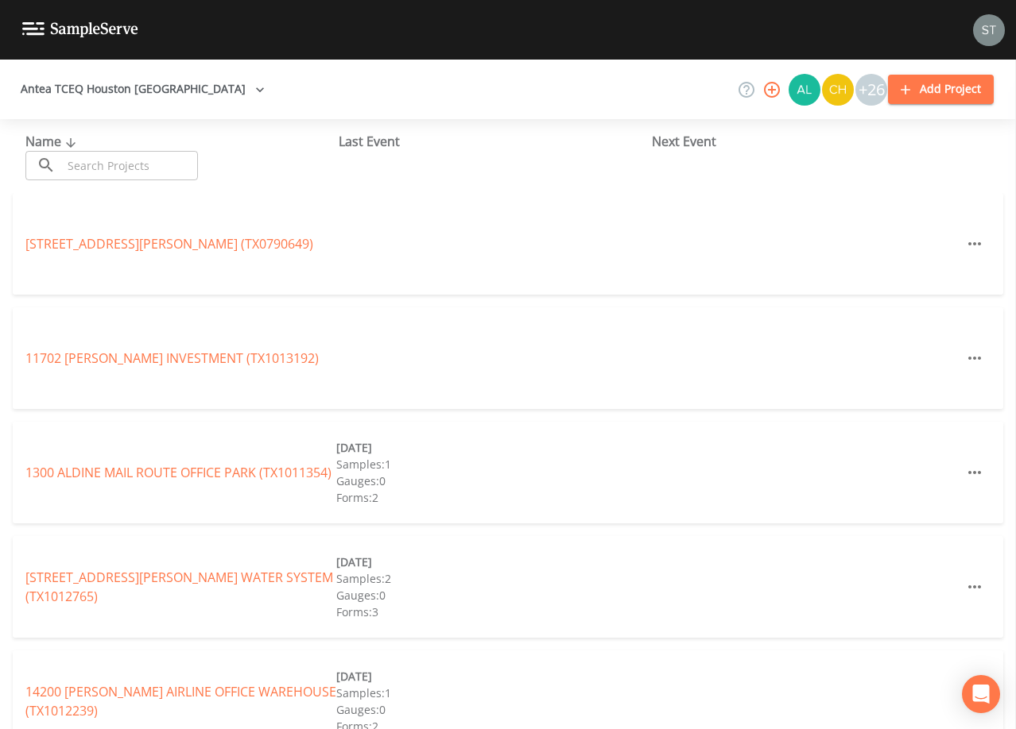
drag, startPoint x: 190, startPoint y: 157, endPoint x: 188, endPoint y: 148, distance: 9.7
click at [190, 157] on input "text" at bounding box center [130, 165] width 136 height 29
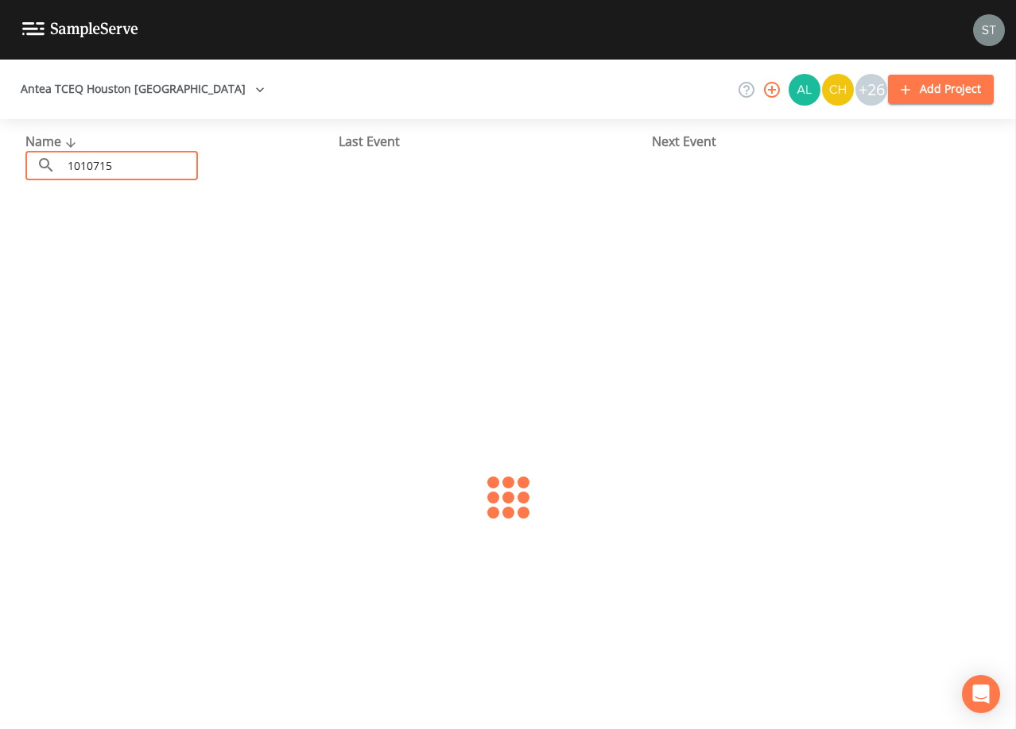
type input "1010715"
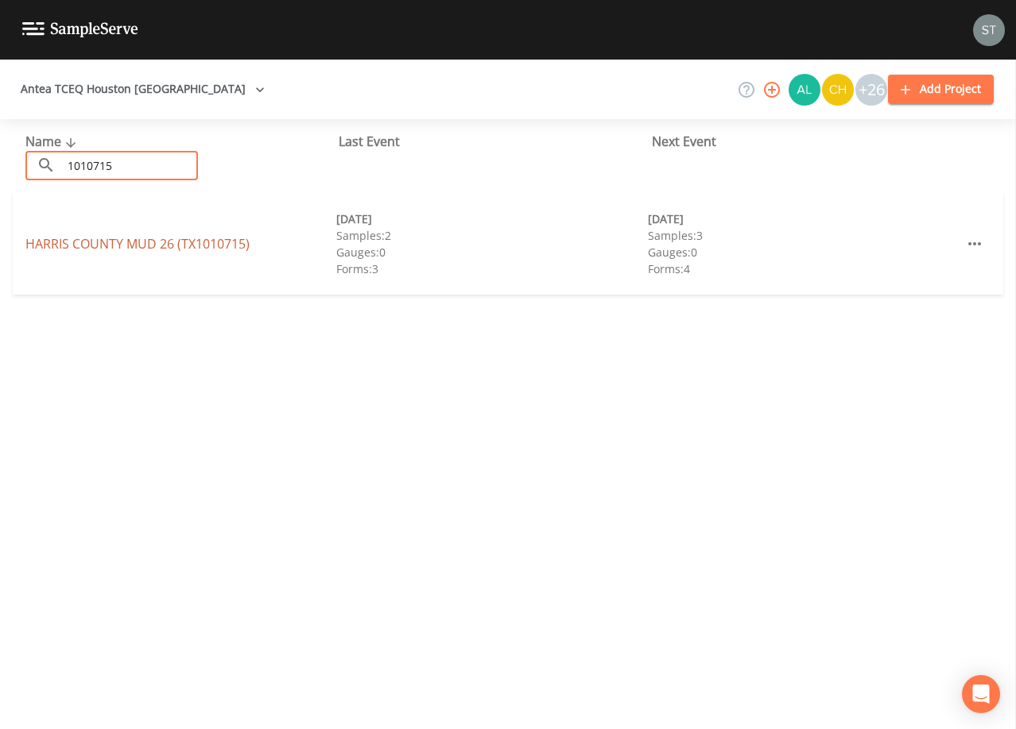
click at [207, 247] on link "[GEOGRAPHIC_DATA] 26 (TX1010715)" at bounding box center [137, 243] width 224 height 17
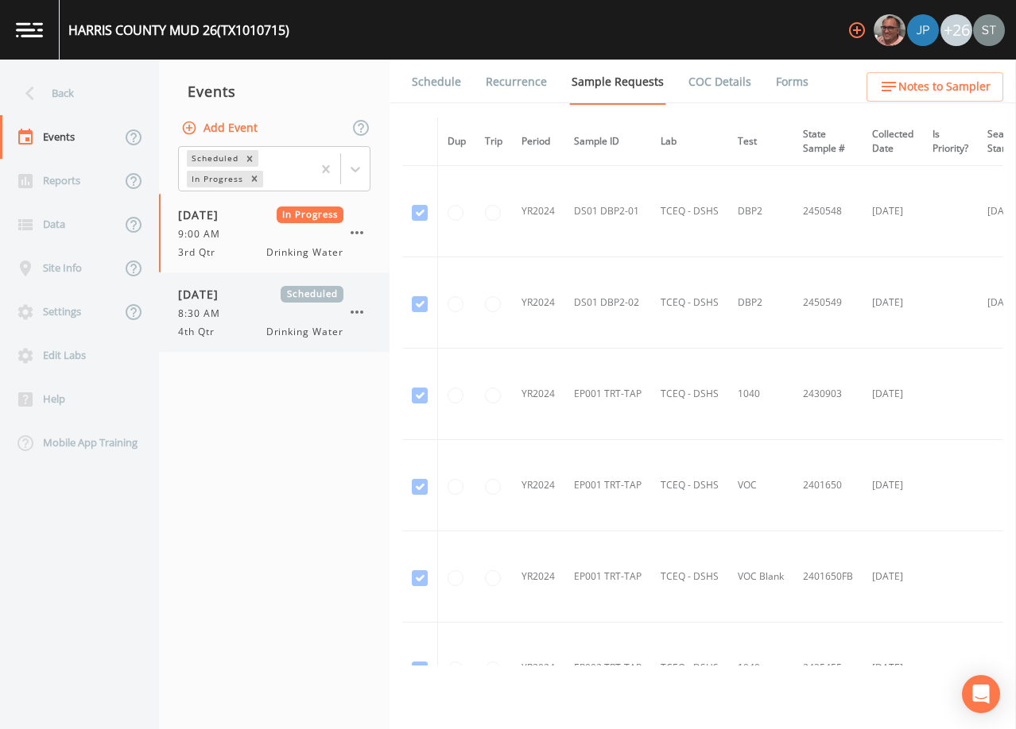
click at [265, 301] on div "[DATE] Scheduled" at bounding box center [260, 294] width 165 height 17
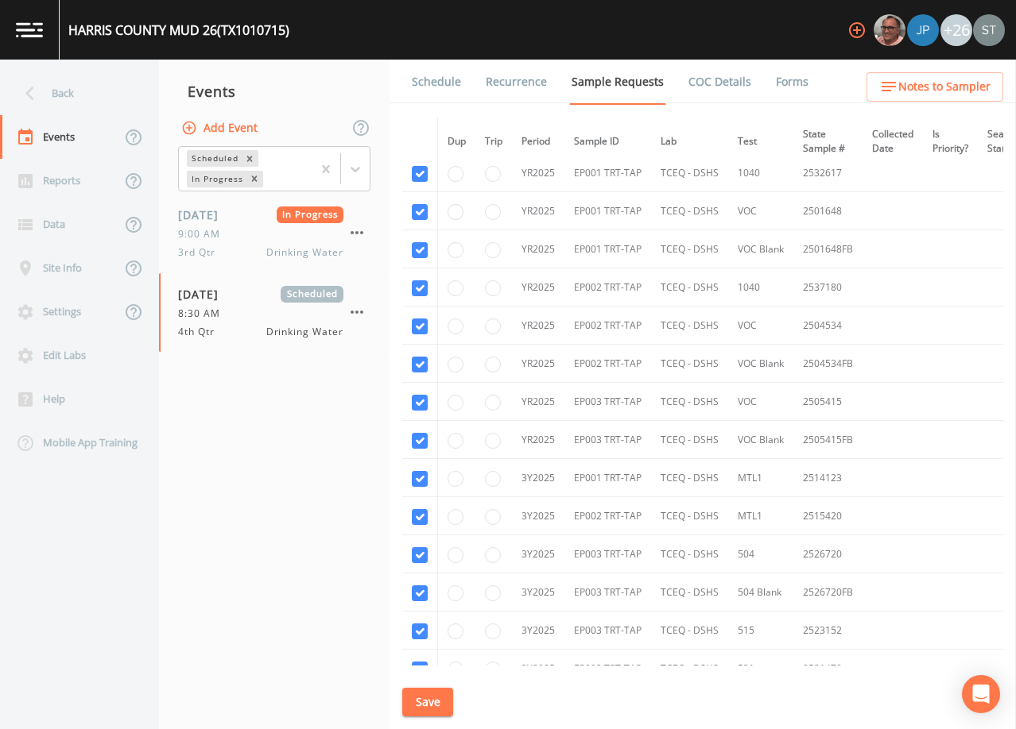
scroll to position [1349, 0]
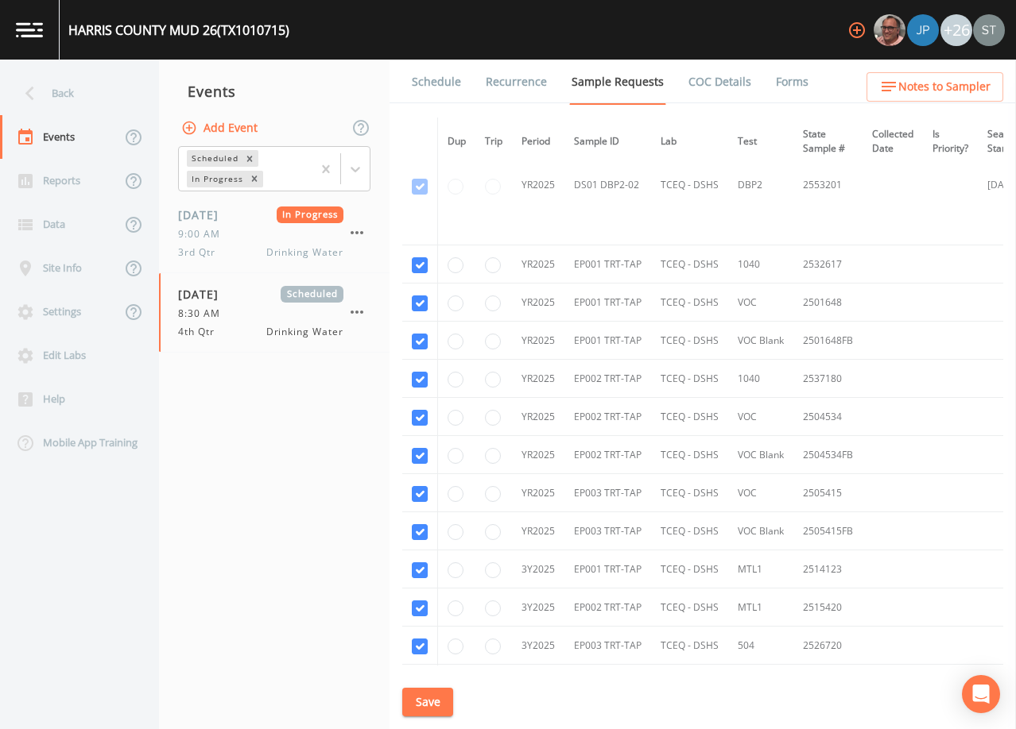
click at [432, 79] on link "Schedule" at bounding box center [436, 82] width 54 height 45
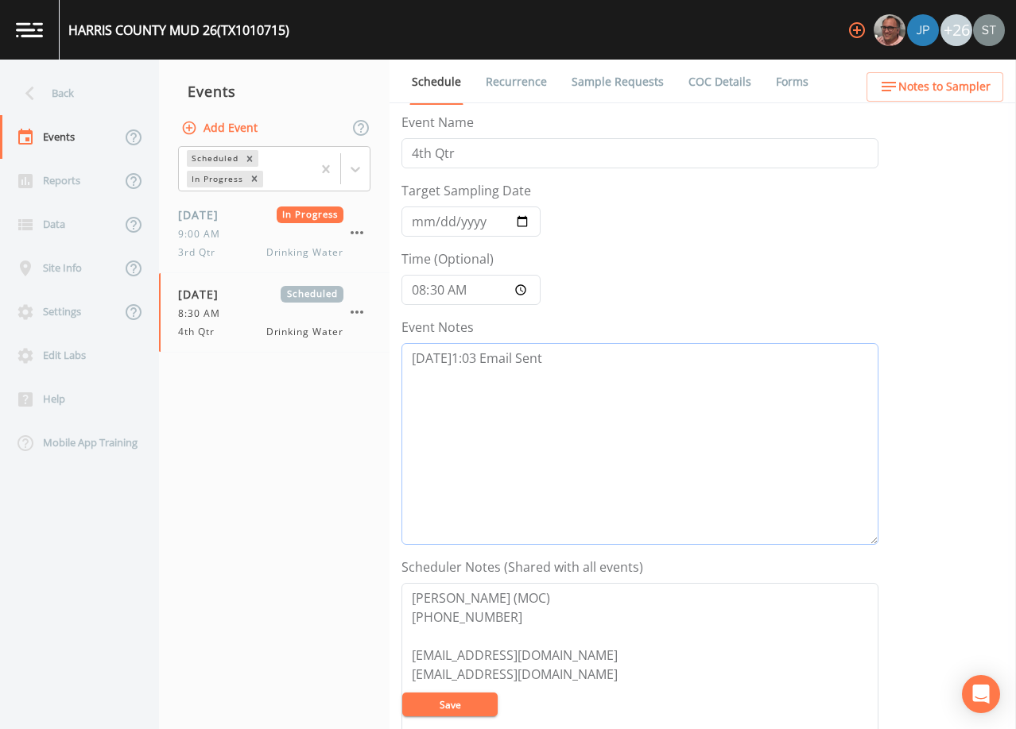
click at [595, 369] on textarea "[DATE]1:03 Email Sent" at bounding box center [639, 444] width 477 height 202
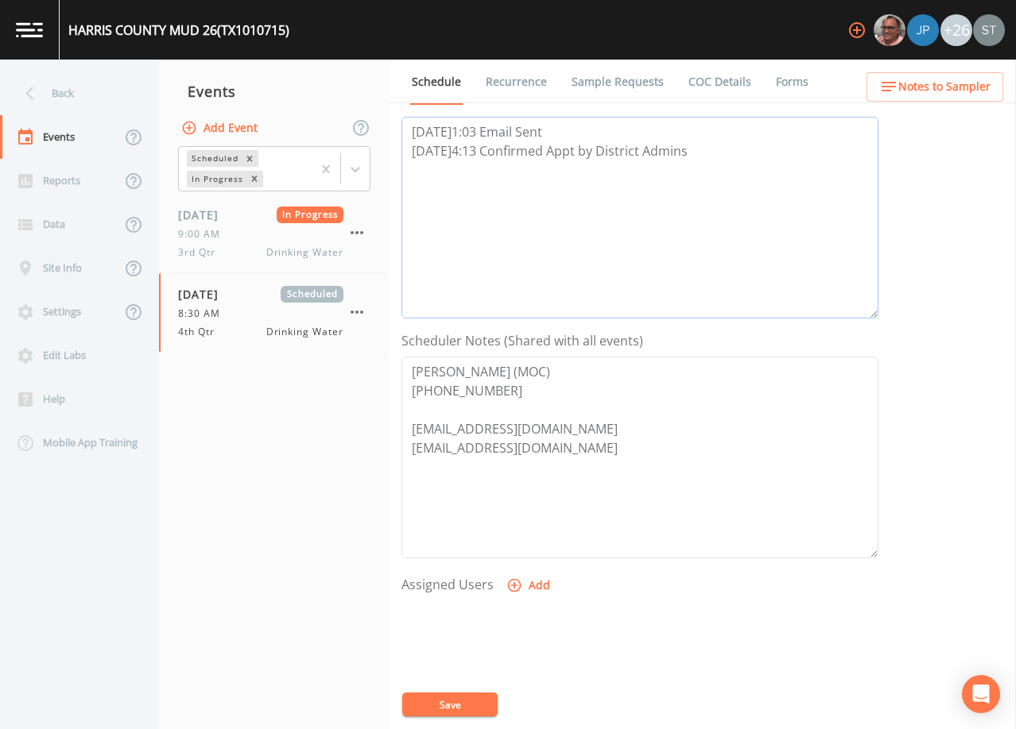
scroll to position [238, 0]
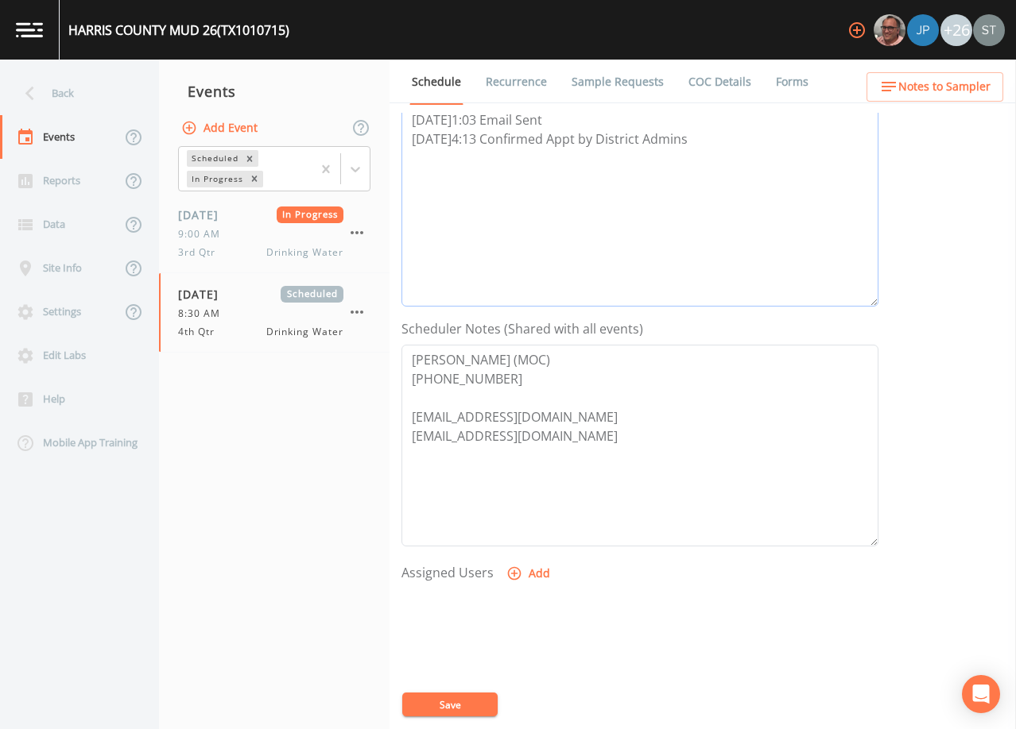
type textarea "[DATE]1:03 Email Sent [DATE]4:13 Confirmed Appt by District Admins"
click at [507, 574] on icon "button" at bounding box center [514, 574] width 16 height 16
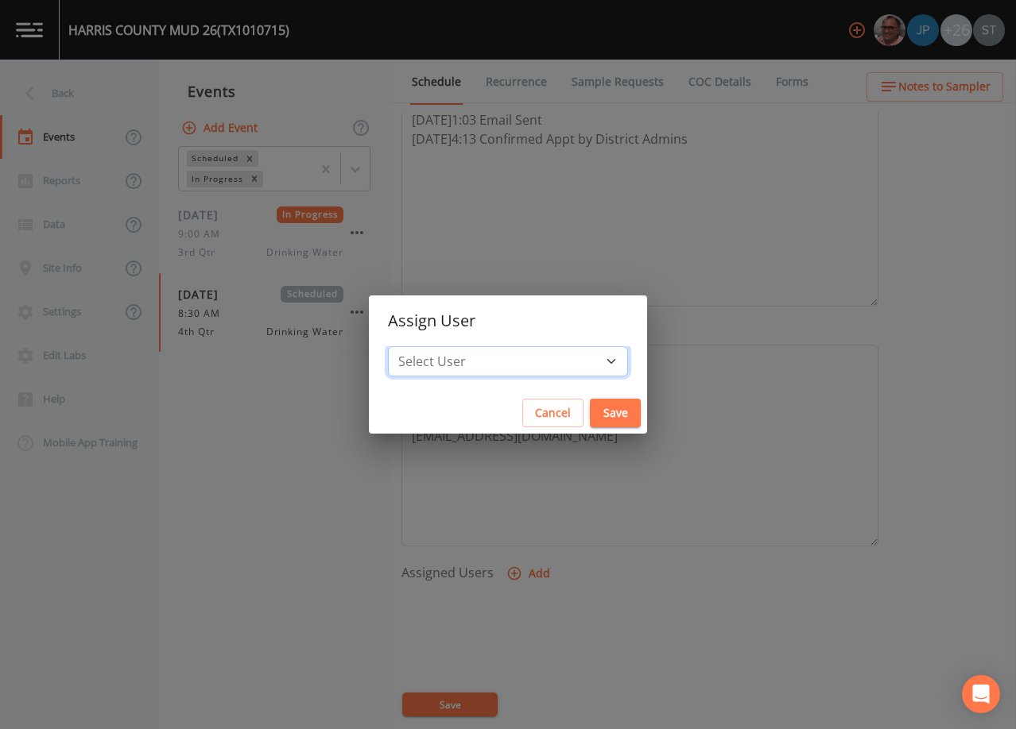
click at [532, 358] on select "Select User [PERSON_NAME] [PERSON_NAME] [PERSON_NAME] [PERSON_NAME] [PERSON_NAM…" at bounding box center [508, 361] width 240 height 30
select select "6dda6eef-c380-4015-b89d-b9b44b713005"
click at [424, 346] on select "Select User [PERSON_NAME] [PERSON_NAME] [PERSON_NAME] [PERSON_NAME] [PERSON_NAM…" at bounding box center [508, 361] width 240 height 30
click at [590, 413] on button "Save" at bounding box center [615, 413] width 51 height 29
select select
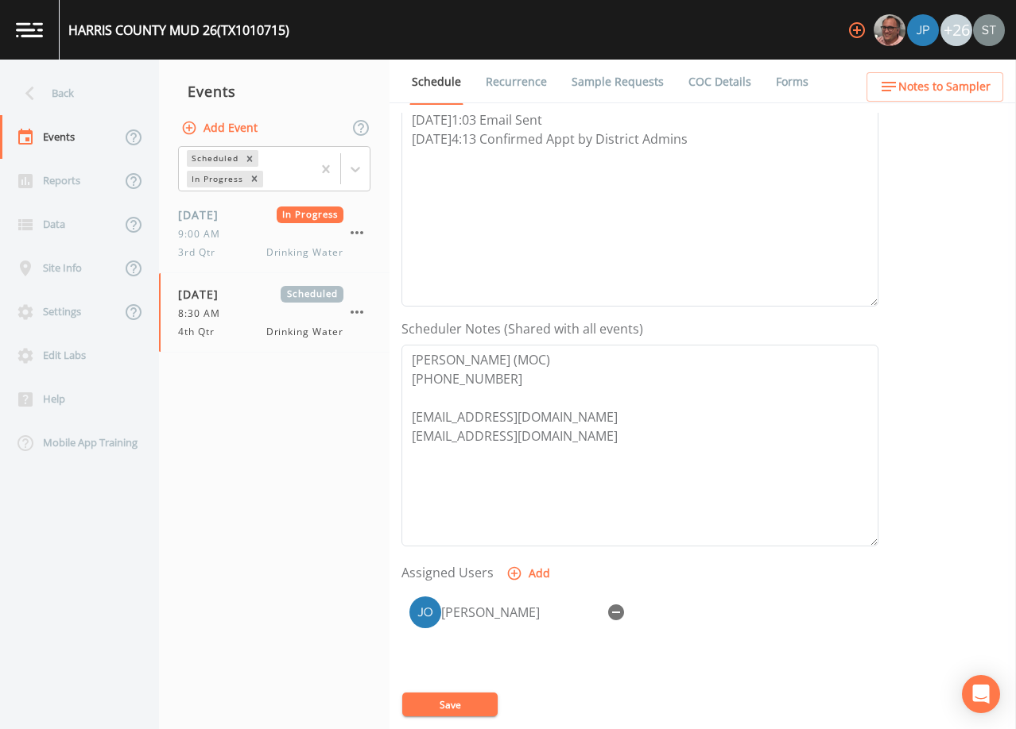
click at [467, 706] on button "Save" at bounding box center [449, 705] width 95 height 24
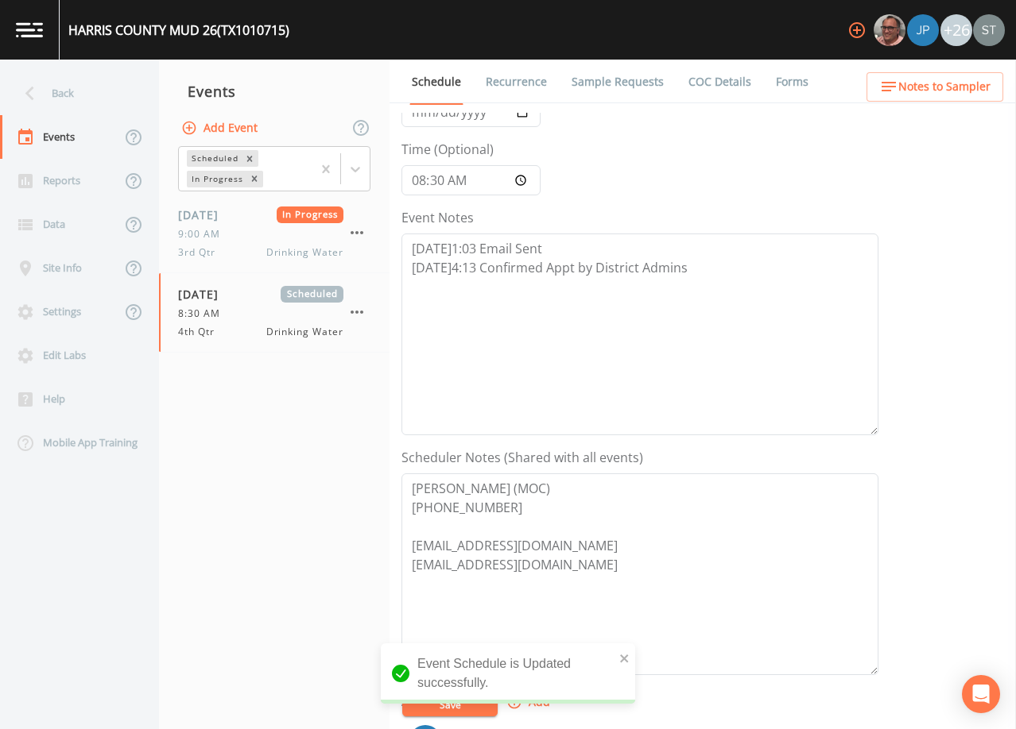
scroll to position [79, 0]
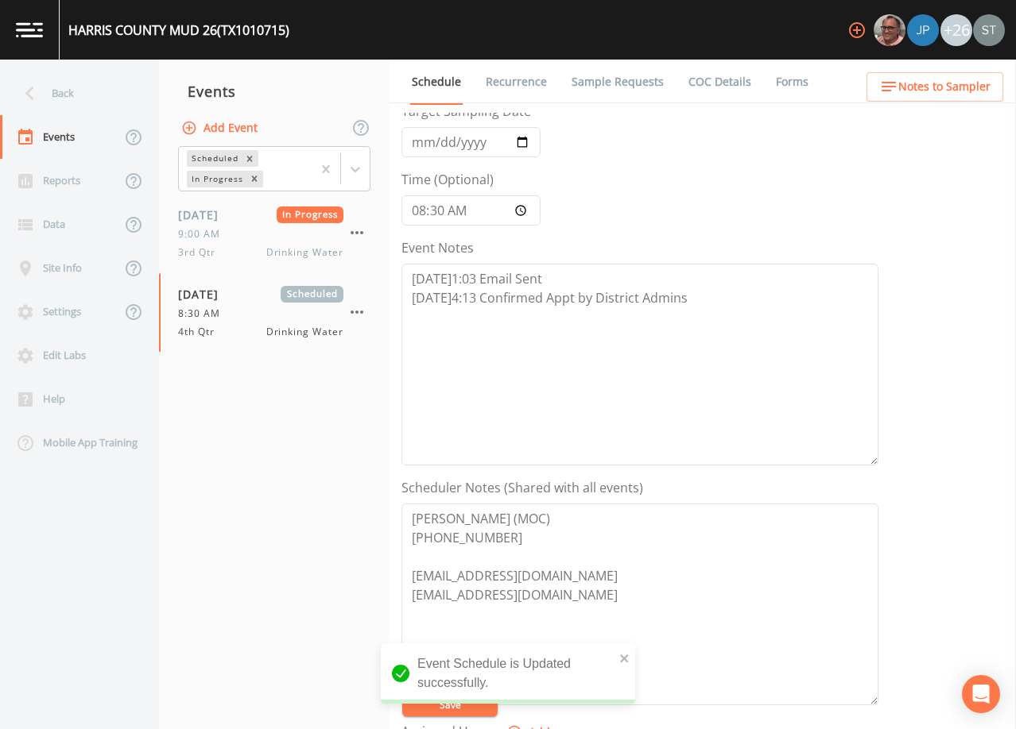
click at [956, 88] on span "Notes to Sampler" at bounding box center [944, 87] width 92 height 20
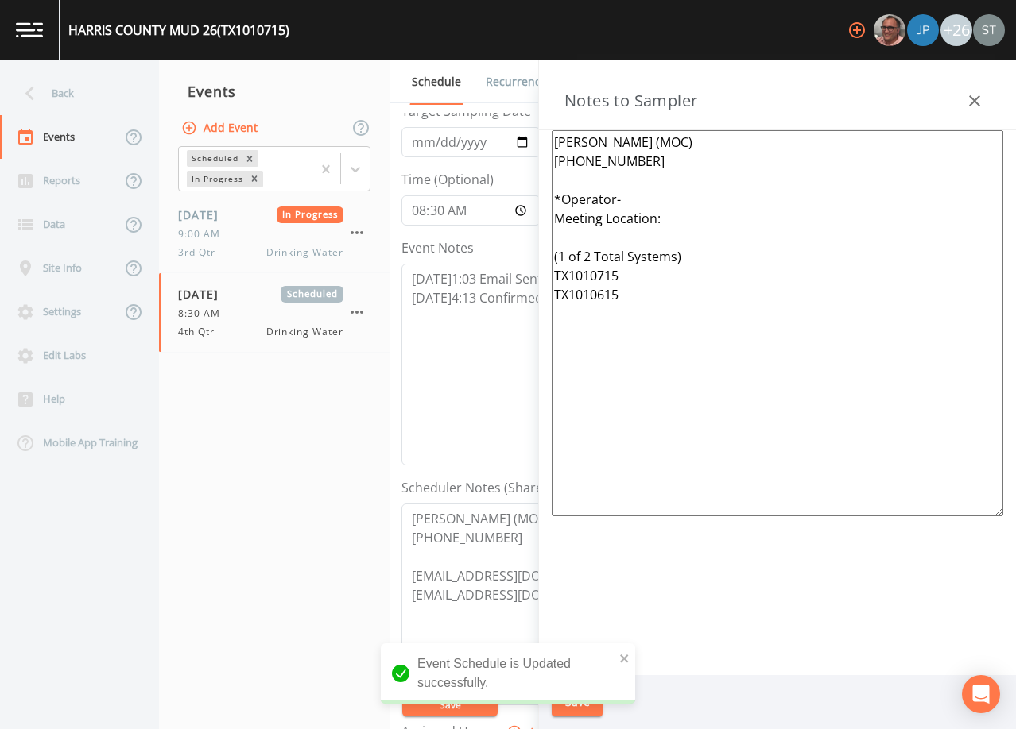
click at [659, 199] on textarea "[PERSON_NAME] (MOC) [PHONE_NUMBER] *Operator- Meeting Location: (1 of 2 Total S…" at bounding box center [776, 323] width 451 height 386
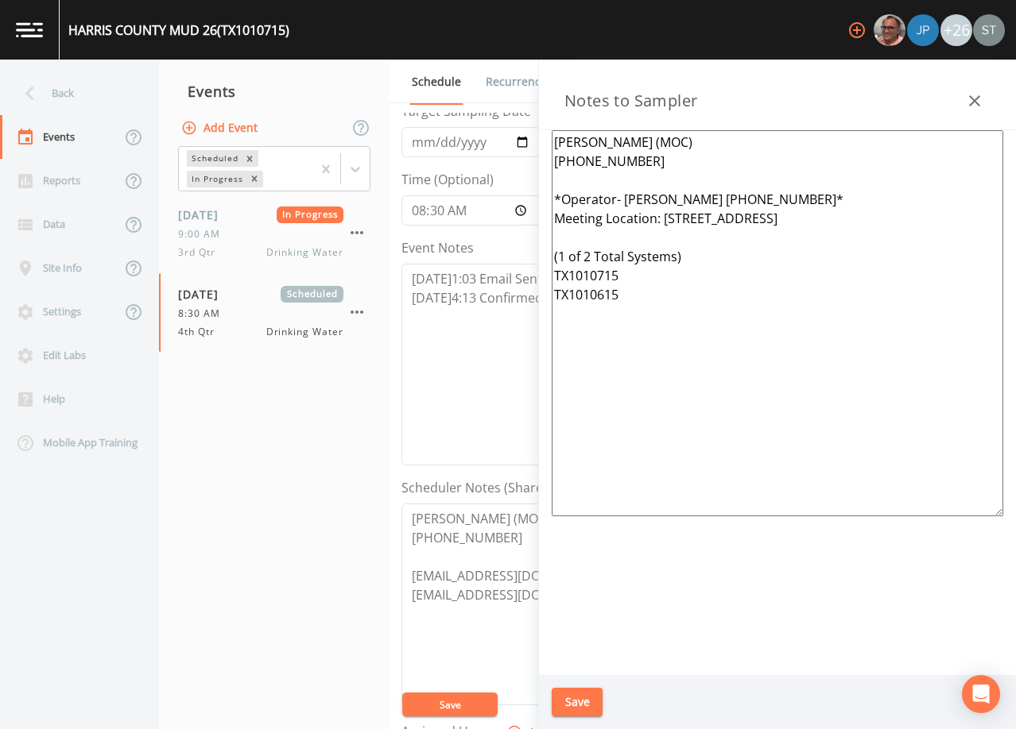
type textarea "[PERSON_NAME] (MOC) [PHONE_NUMBER] *Operator- [PERSON_NAME] [PHONE_NUMBER]* Mee…"
click at [579, 693] on button "Save" at bounding box center [576, 702] width 51 height 29
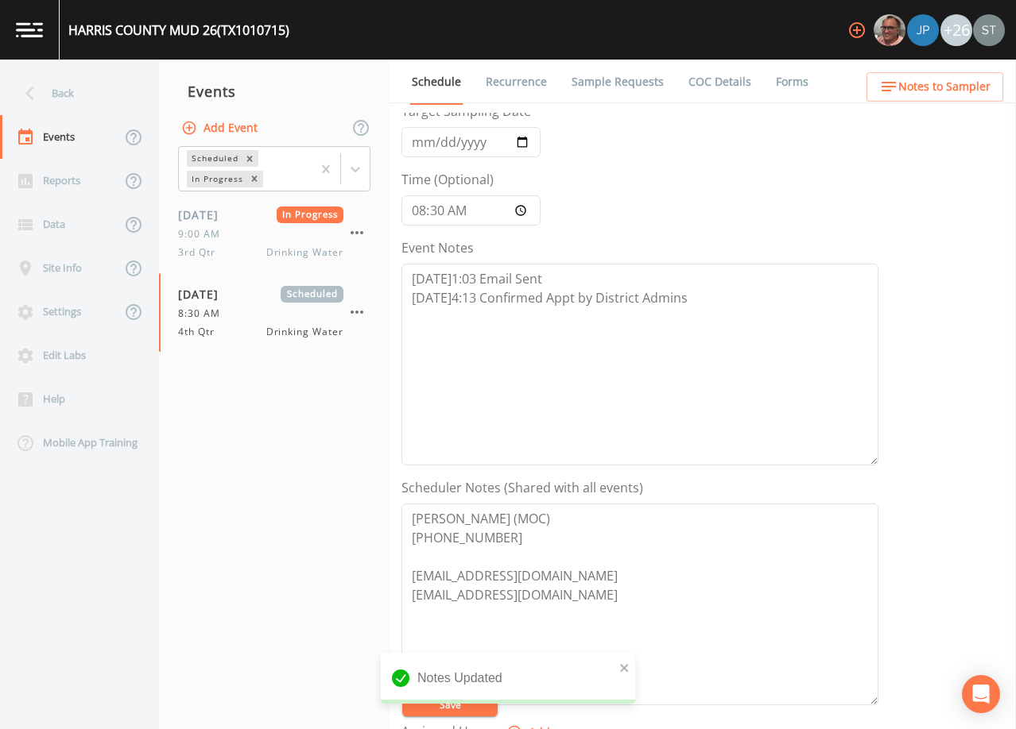
click at [623, 82] on link "Sample Requests" at bounding box center [617, 82] width 97 height 45
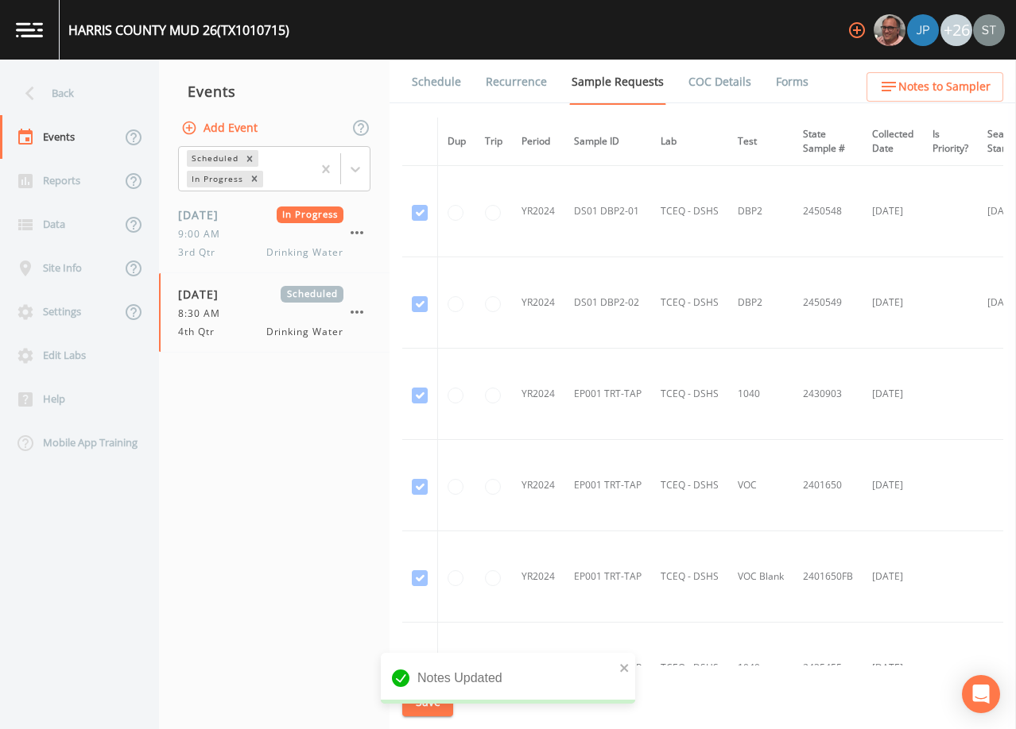
click at [447, 83] on link "Schedule" at bounding box center [436, 82] width 54 height 45
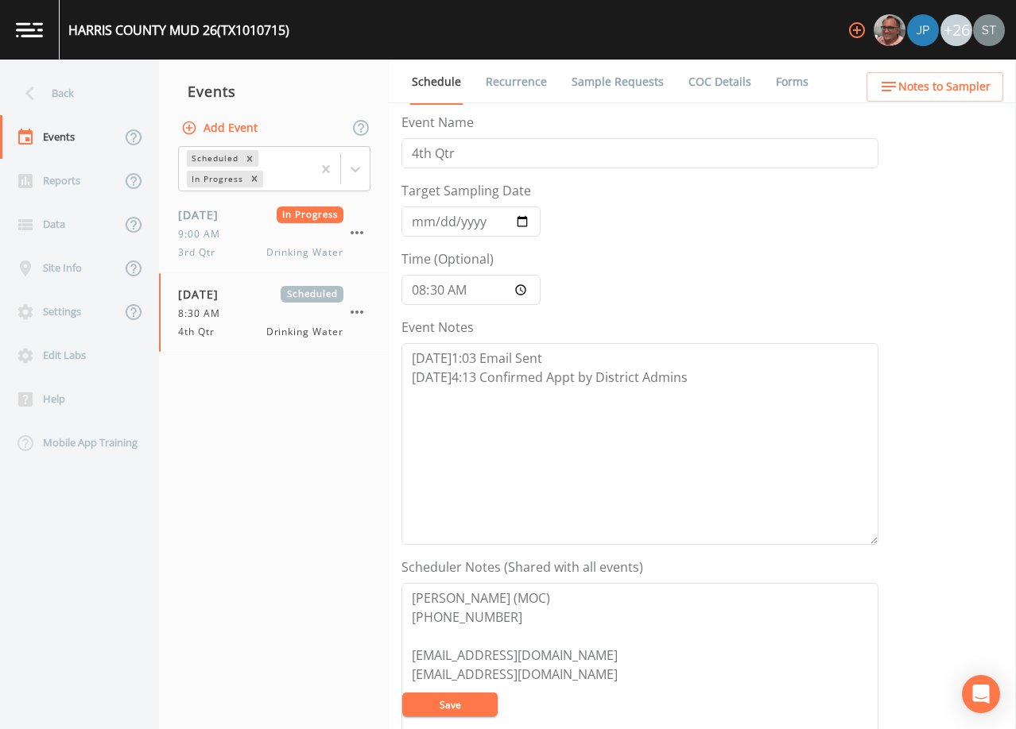
click at [979, 83] on span "Notes to Sampler" at bounding box center [944, 87] width 92 height 20
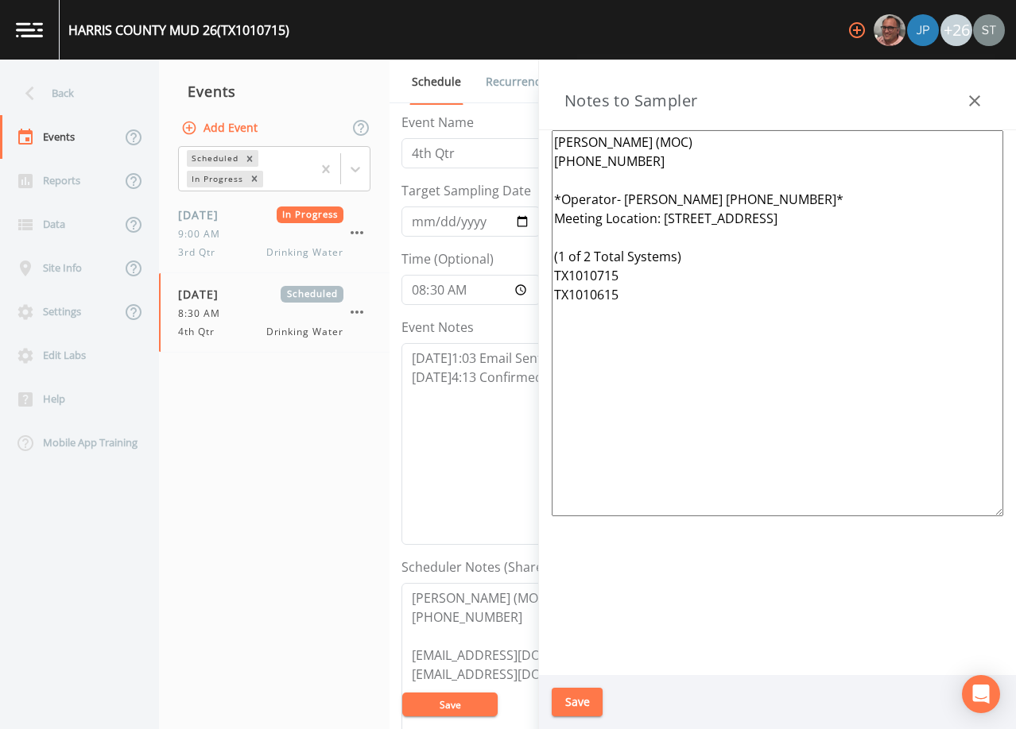
click at [973, 95] on icon "button" at bounding box center [974, 100] width 19 height 19
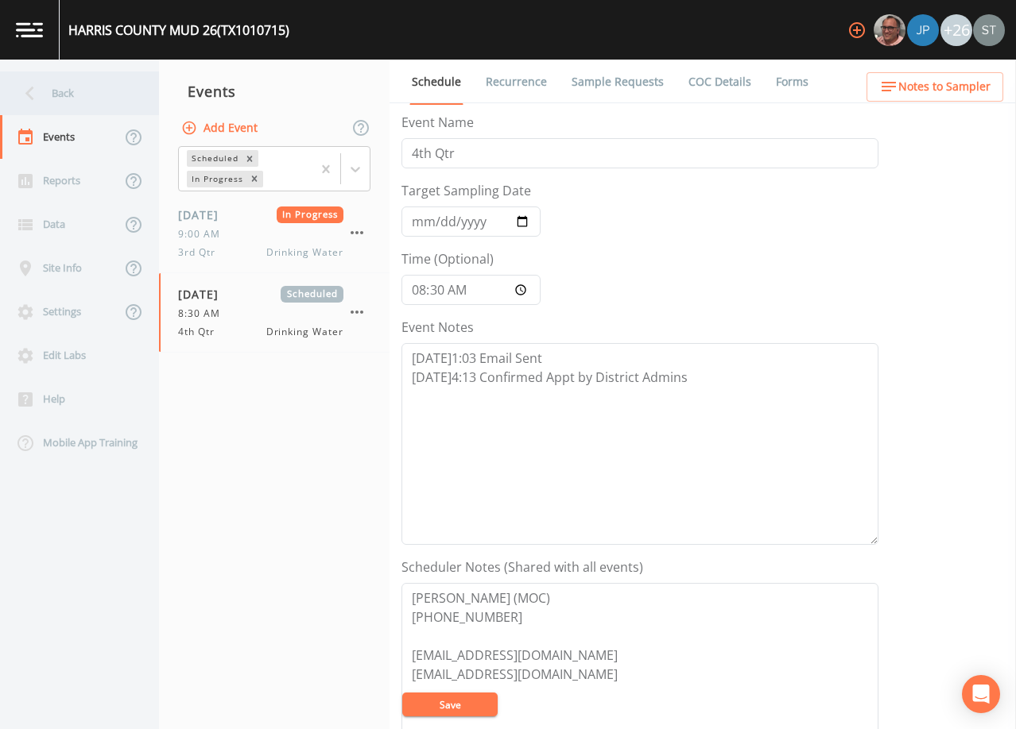
click at [97, 99] on div "Back" at bounding box center [71, 94] width 143 height 44
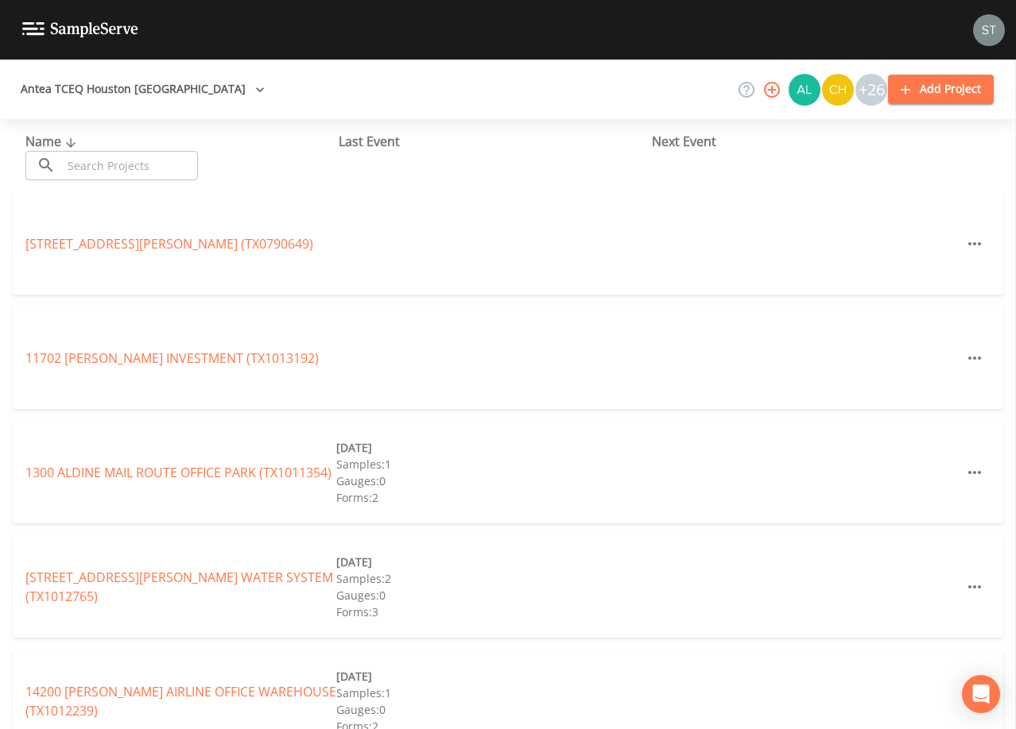
click at [117, 168] on input "text" at bounding box center [130, 165] width 136 height 29
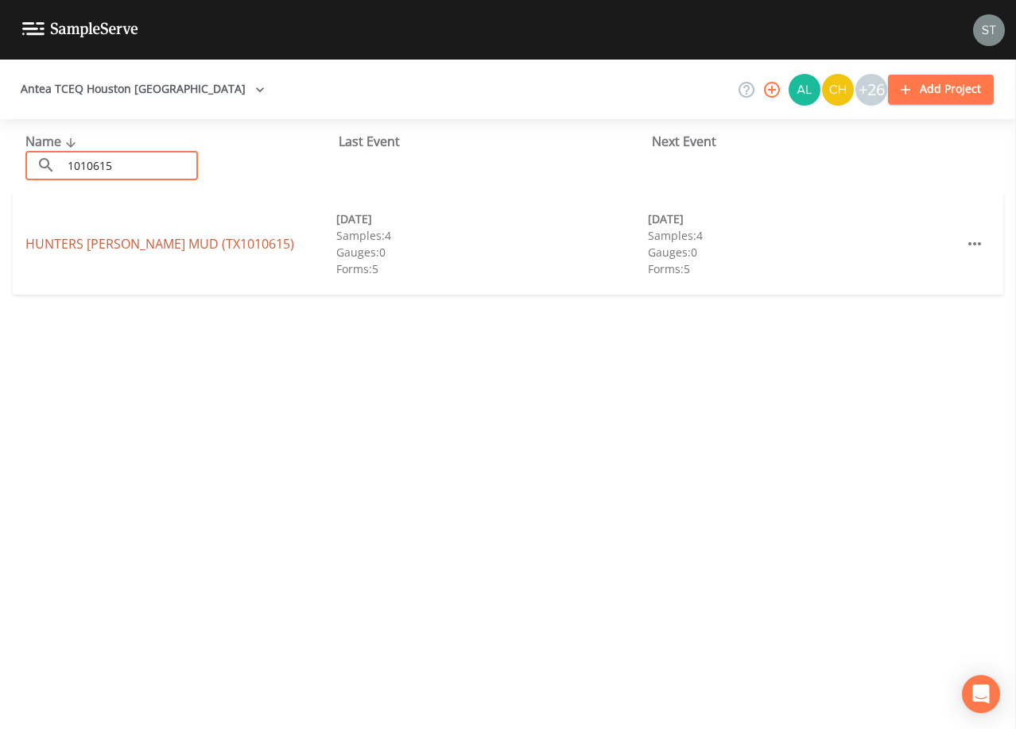
type input "1010615"
click at [169, 242] on link "[GEOGRAPHIC_DATA][PERSON_NAME] (TX1010615)" at bounding box center [159, 243] width 269 height 17
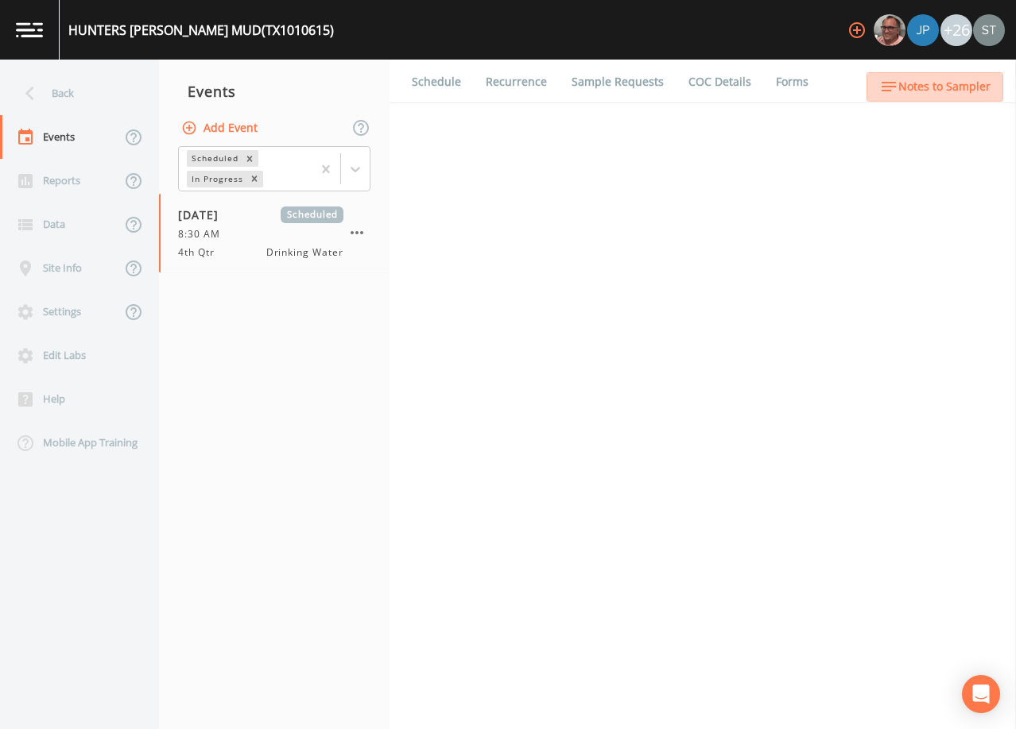
click at [956, 87] on span "Notes to Sampler" at bounding box center [944, 87] width 92 height 20
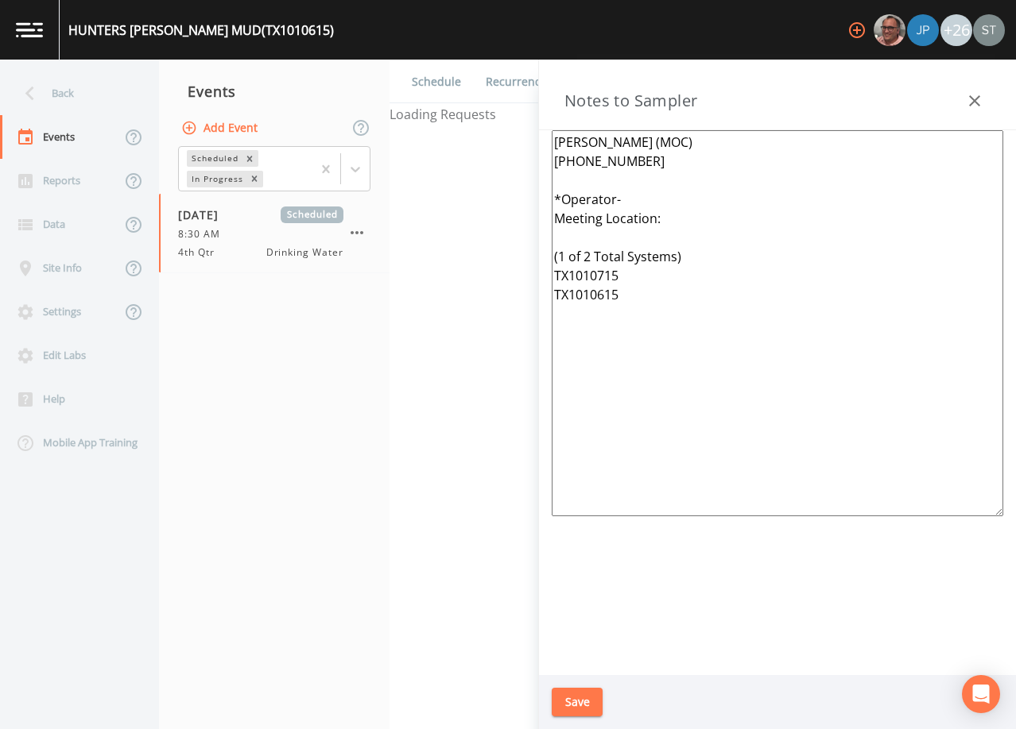
click at [654, 199] on textarea "[PERSON_NAME] (MOC) [PHONE_NUMBER] *Operator- Meeting Location: (1 of 2 Total S…" at bounding box center [776, 323] width 451 height 386
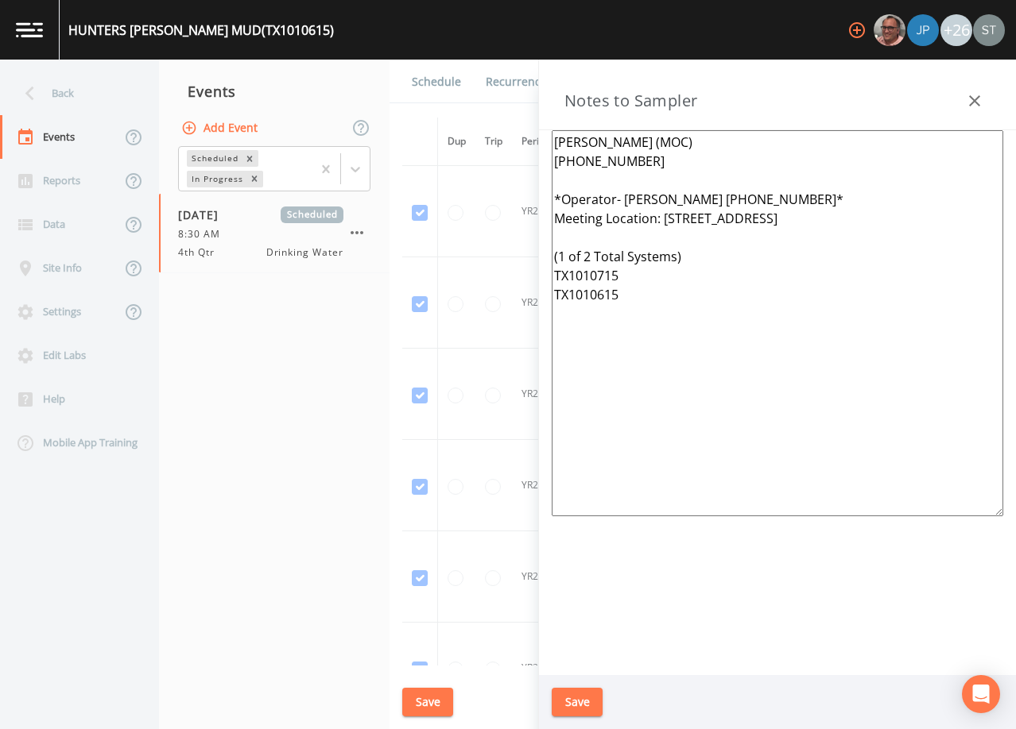
type textarea "[PERSON_NAME] (MOC) [PHONE_NUMBER] *Operator- [PERSON_NAME] [PHONE_NUMBER]* Mee…"
click at [586, 698] on button "Save" at bounding box center [576, 702] width 51 height 29
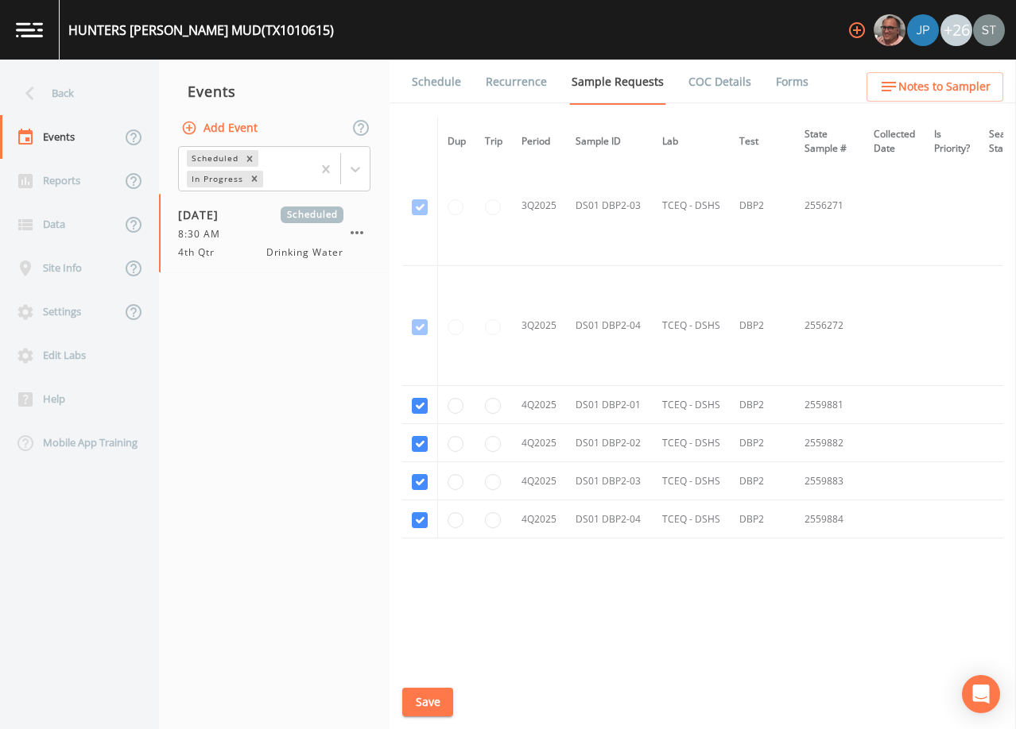
scroll to position [4650, 0]
click at [437, 86] on link "Schedule" at bounding box center [436, 82] width 54 height 45
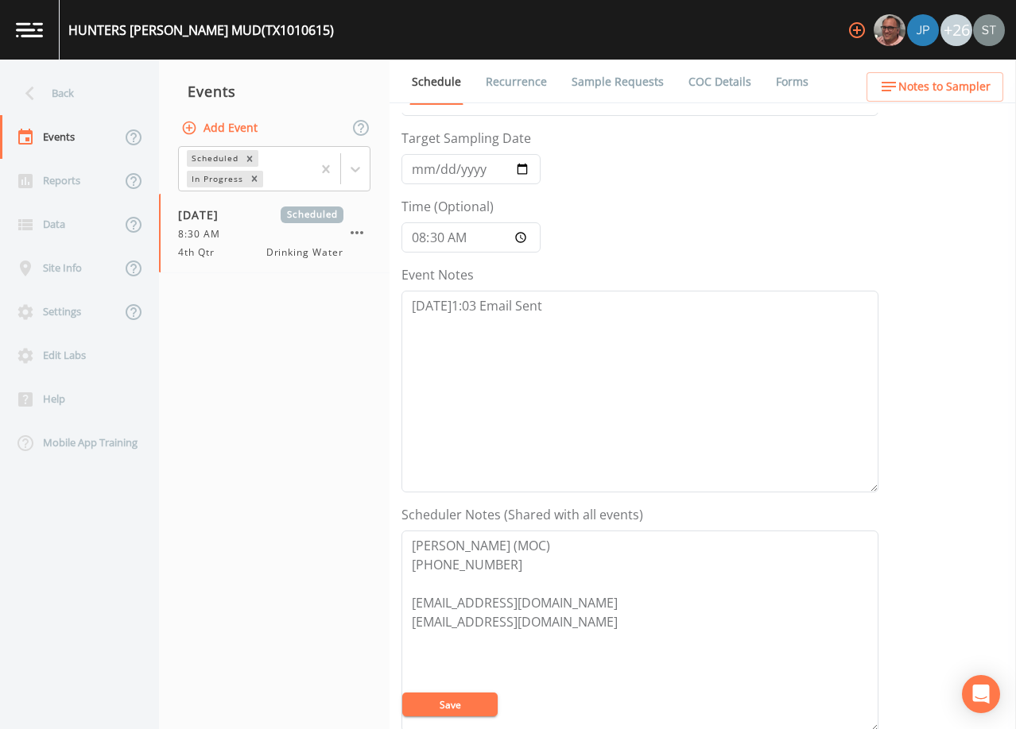
scroll to position [79, 0]
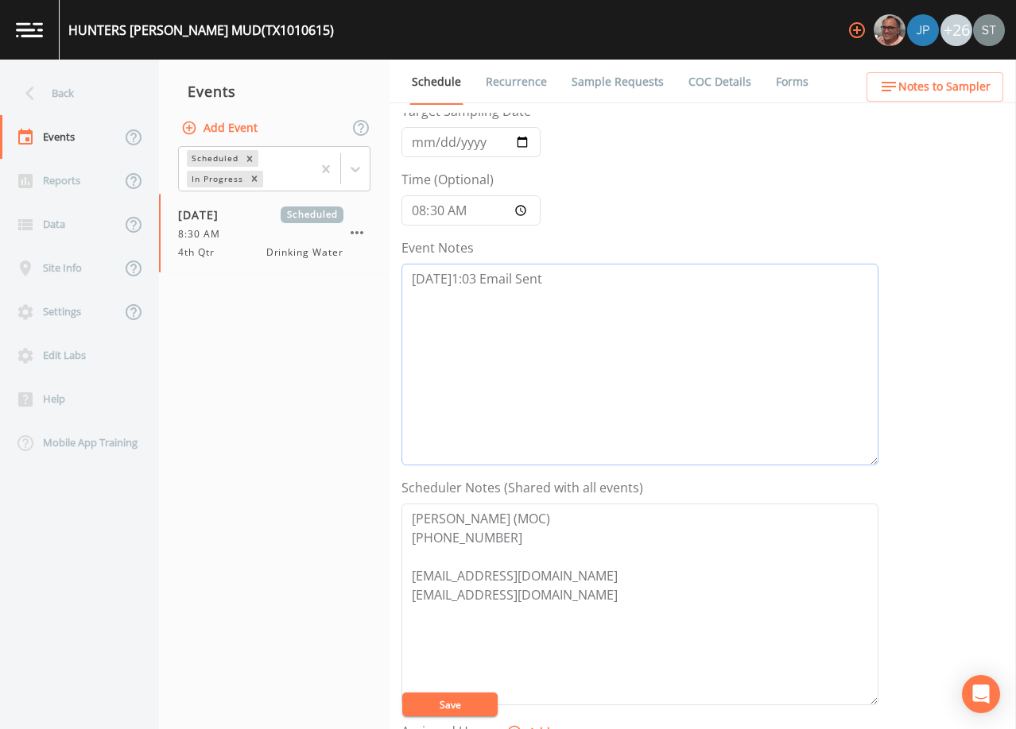
click at [590, 284] on textarea "[DATE]1:03 Email Sent" at bounding box center [639, 365] width 477 height 202
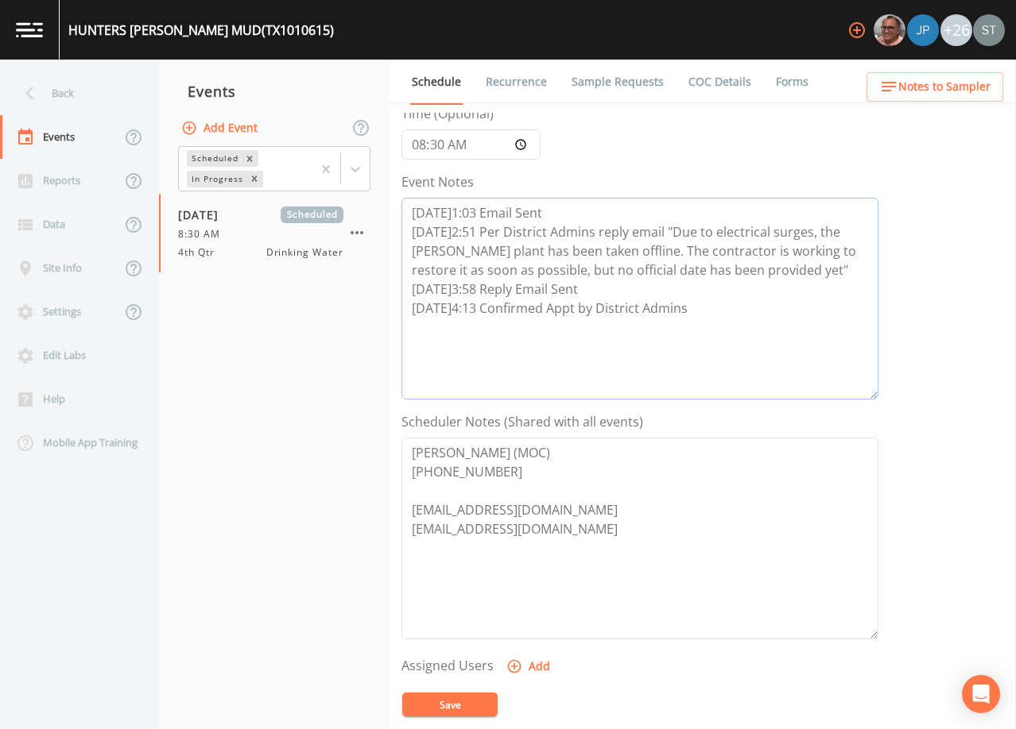
scroll to position [313, 0]
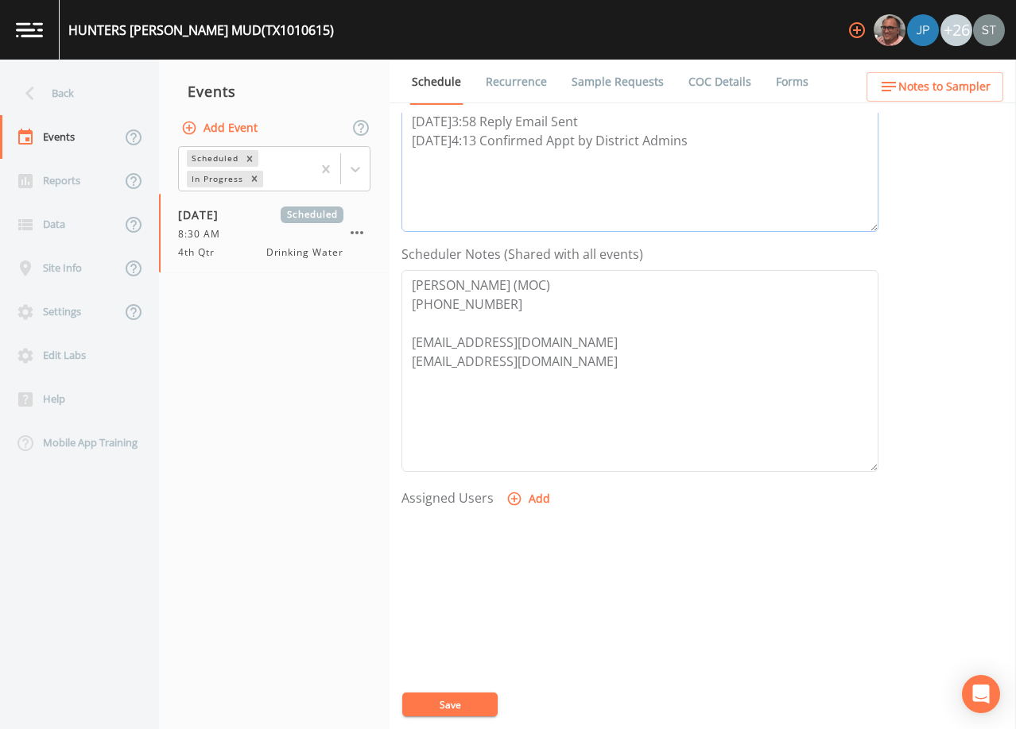
type textarea "[DATE]1:03 Email Sent [DATE]2:51 Per District Admins reply email "Due to electr…"
click at [528, 501] on button "Add" at bounding box center [529, 499] width 53 height 29
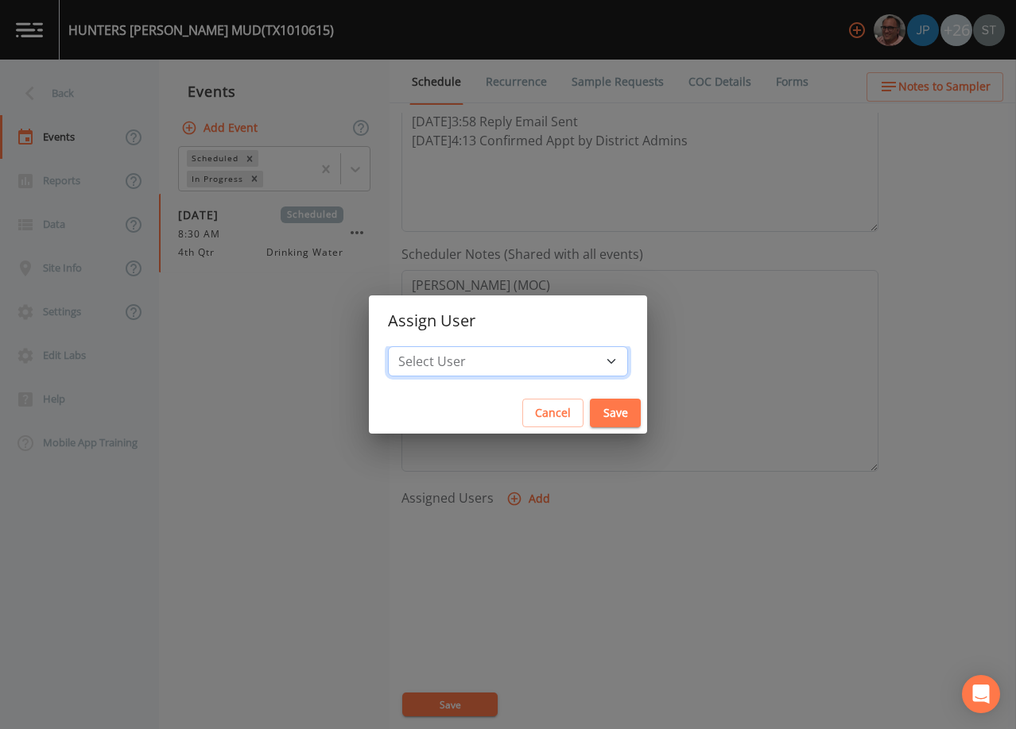
click at [528, 357] on select "Select User [PERSON_NAME] [PERSON_NAME] [PERSON_NAME] [PERSON_NAME] [PERSON_NAM…" at bounding box center [508, 361] width 240 height 30
select select "6dda6eef-c380-4015-b89d-b9b44b713005"
click at [424, 346] on select "Select User [PERSON_NAME] [PERSON_NAME] [PERSON_NAME] [PERSON_NAME] [PERSON_NAM…" at bounding box center [508, 361] width 240 height 30
click at [590, 408] on button "Save" at bounding box center [615, 413] width 51 height 29
select select
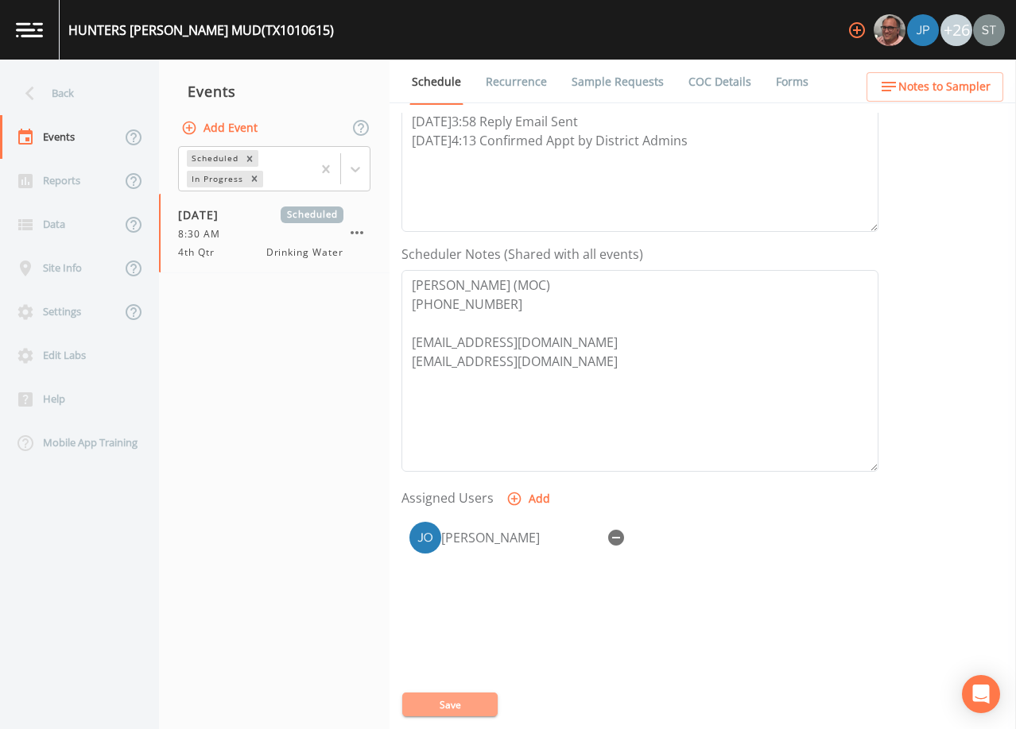
click at [470, 702] on button "Save" at bounding box center [449, 705] width 95 height 24
click at [962, 89] on span "Notes to Sampler" at bounding box center [944, 87] width 92 height 20
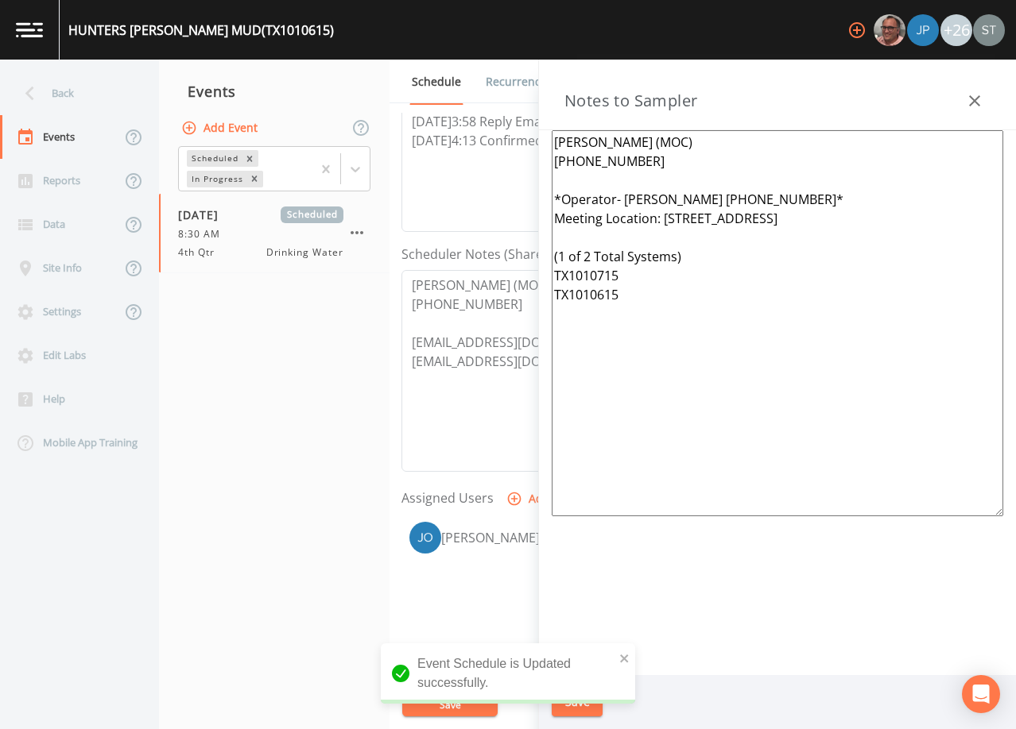
click at [969, 95] on icon "button" at bounding box center [974, 100] width 19 height 19
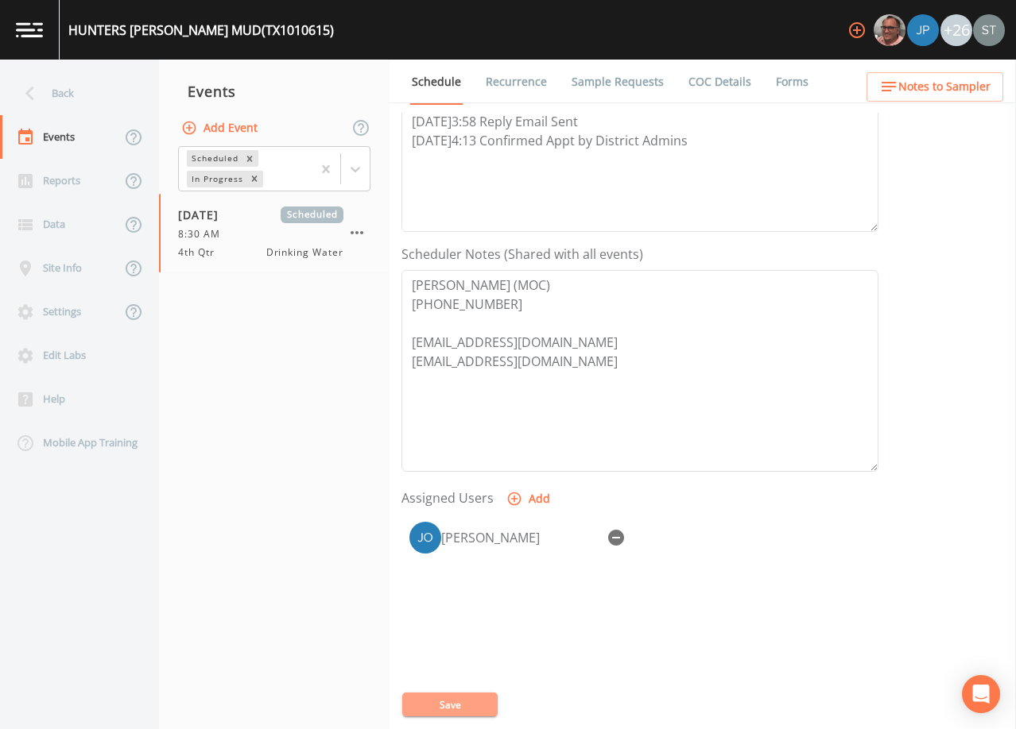
click at [460, 698] on button "Save" at bounding box center [449, 705] width 95 height 24
click at [609, 84] on link "Sample Requests" at bounding box center [617, 82] width 97 height 45
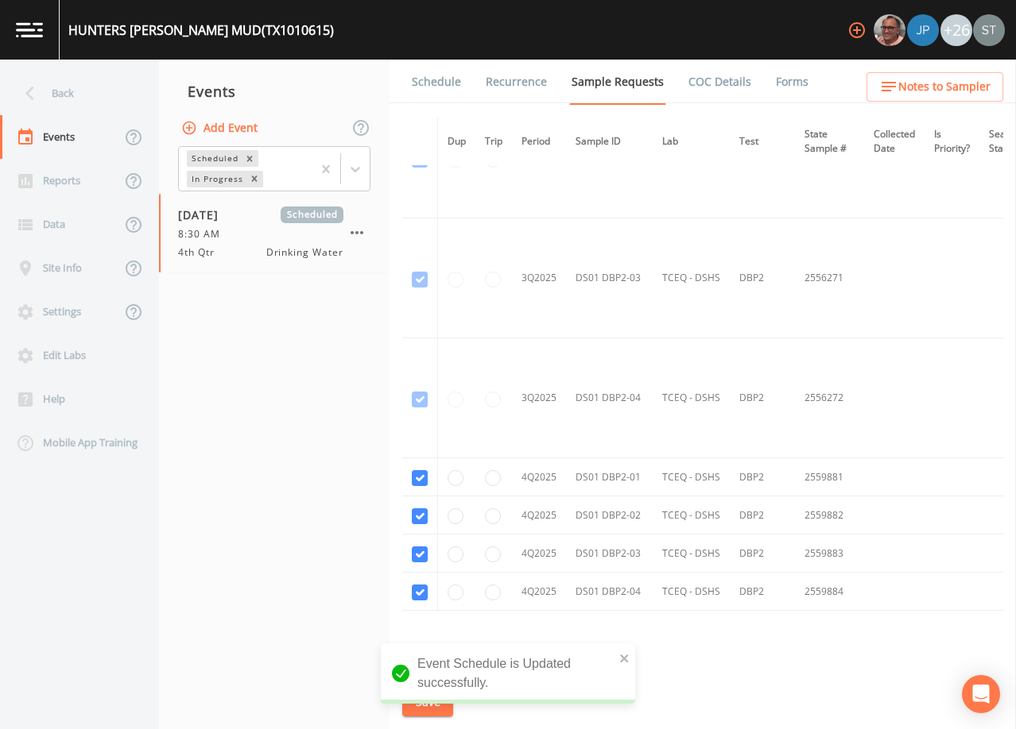
scroll to position [4650, 0]
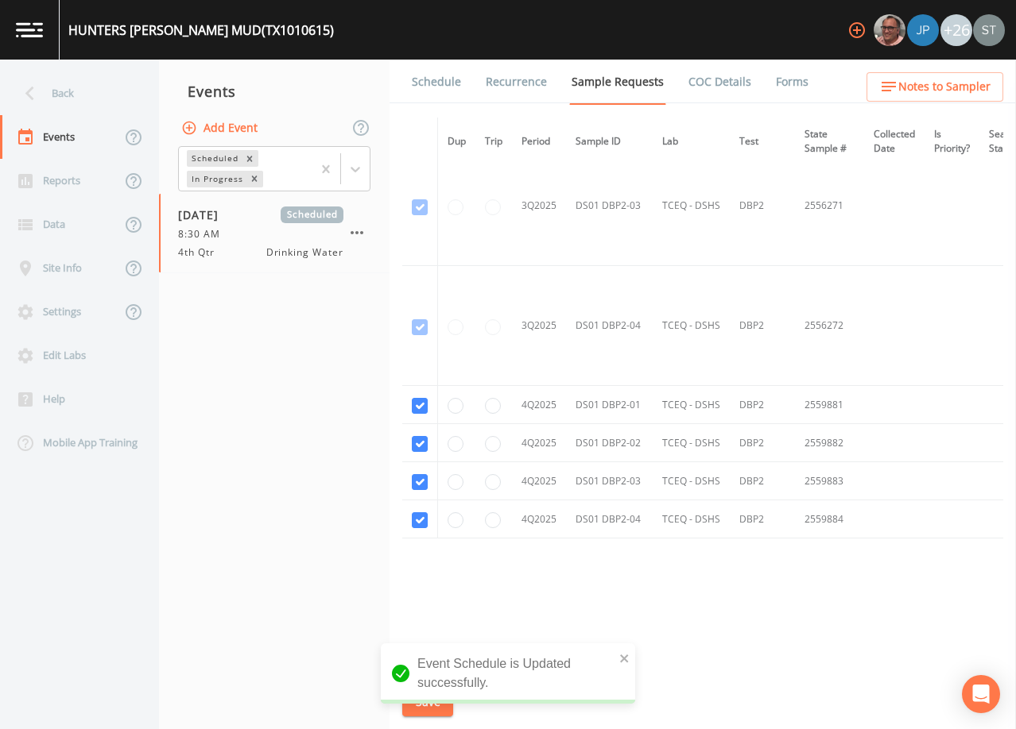
click at [439, 91] on link "Schedule" at bounding box center [436, 82] width 54 height 45
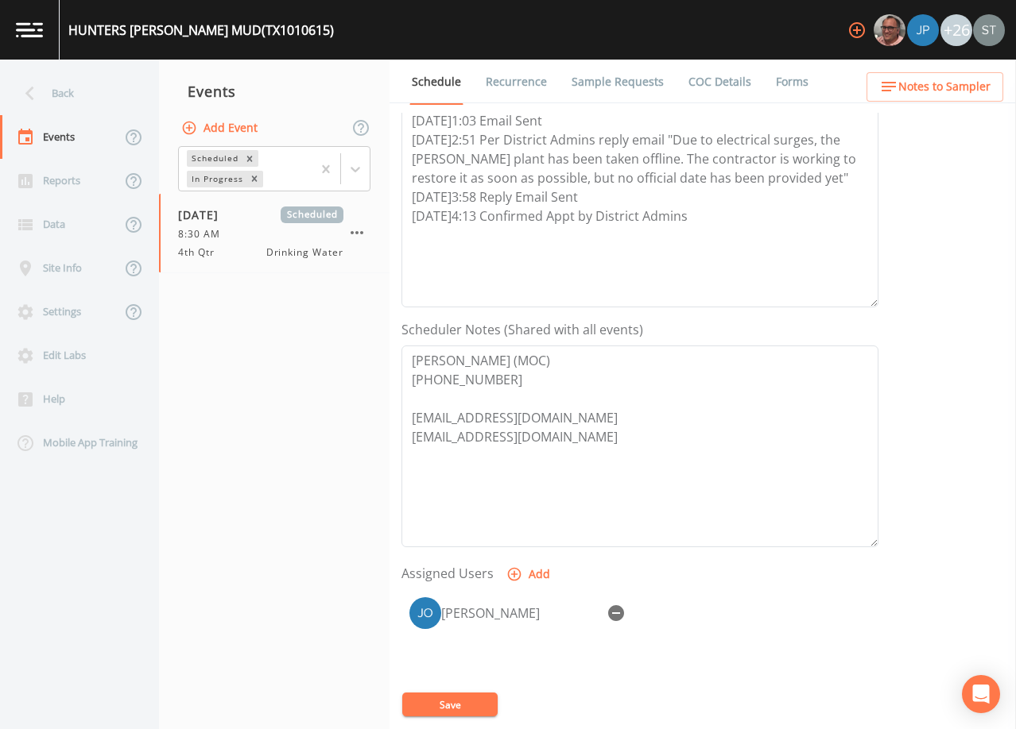
scroll to position [238, 0]
click at [974, 100] on button "Notes to Sampler" at bounding box center [934, 86] width 137 height 29
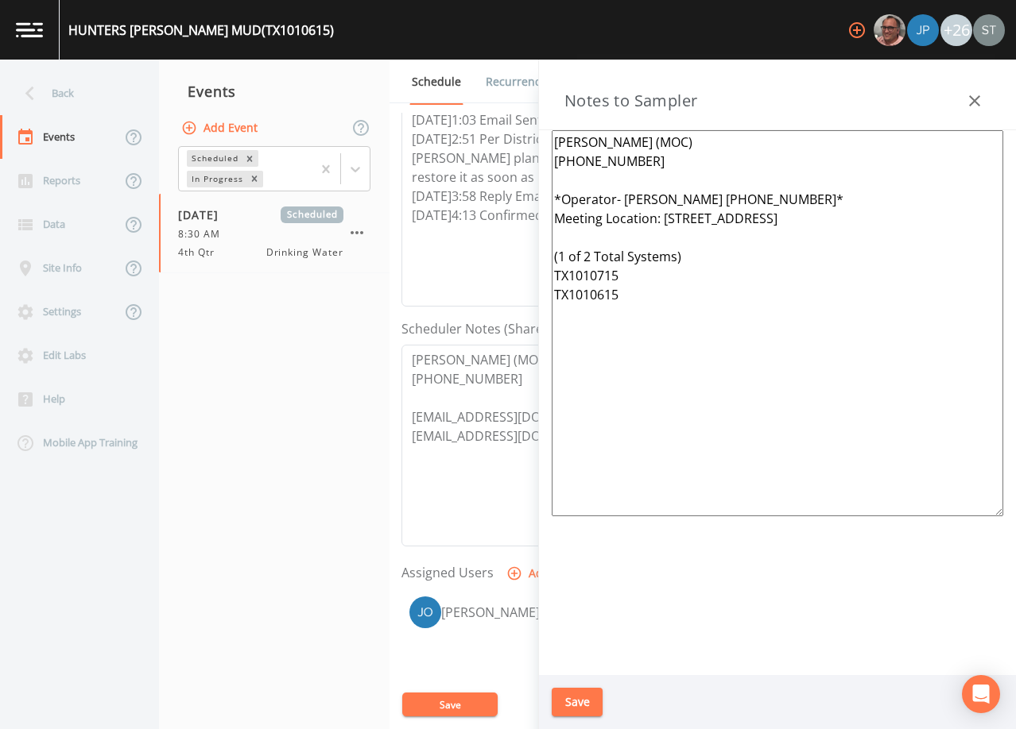
click at [974, 99] on icon "button" at bounding box center [974, 100] width 19 height 19
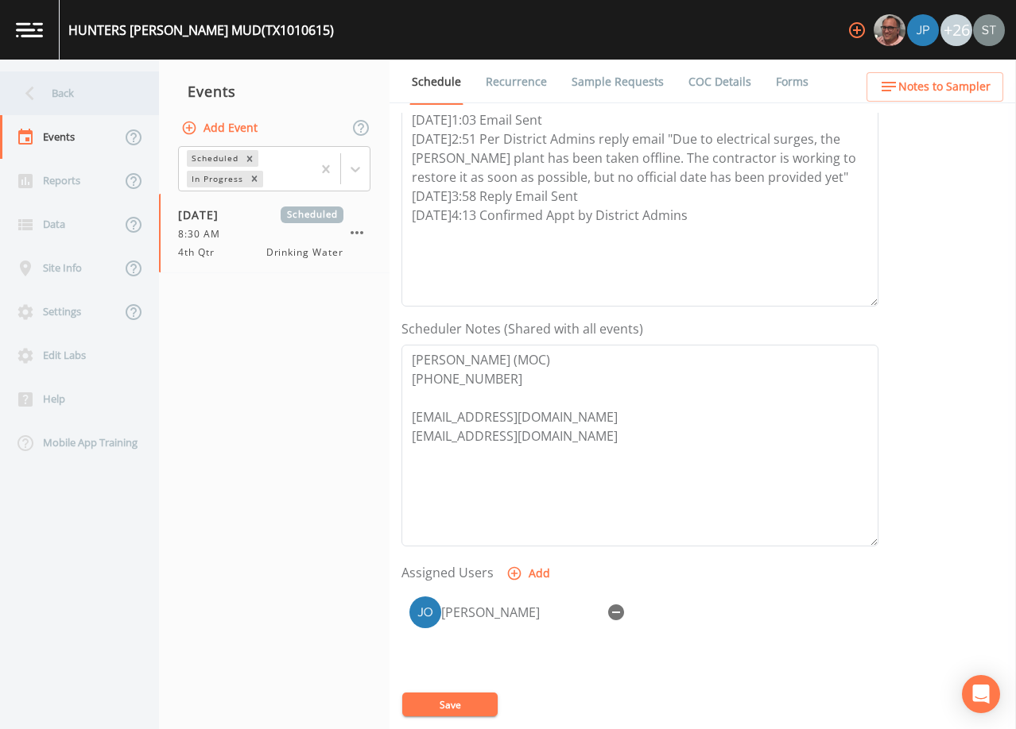
click at [70, 99] on div "Back" at bounding box center [71, 94] width 143 height 44
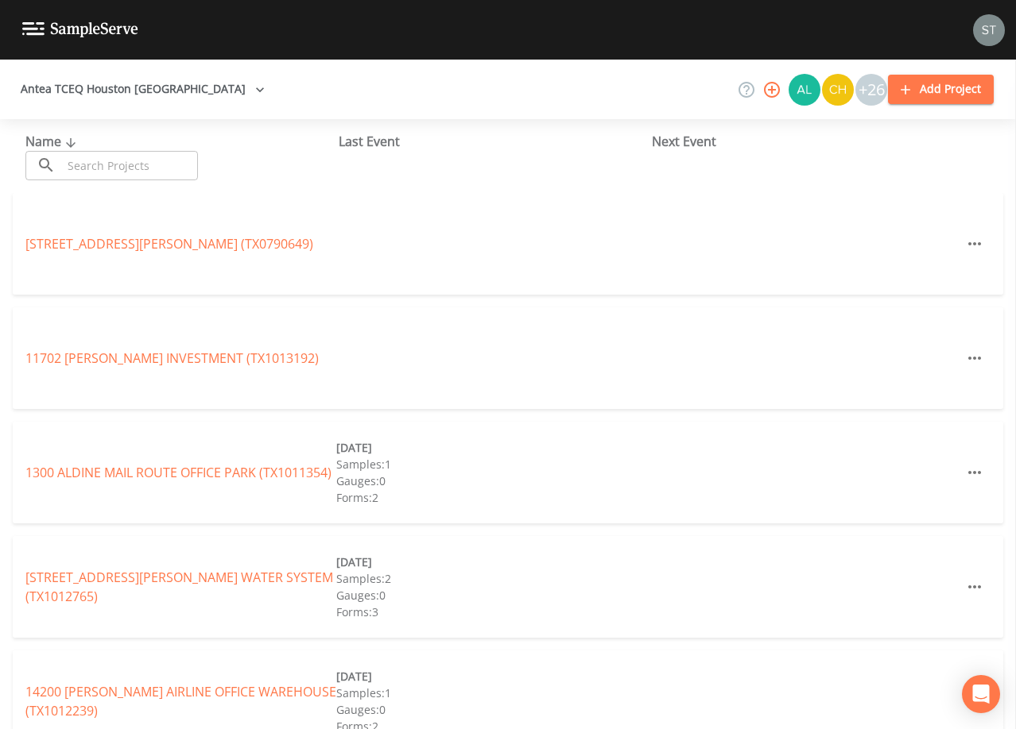
click at [171, 167] on input "text" at bounding box center [130, 165] width 136 height 29
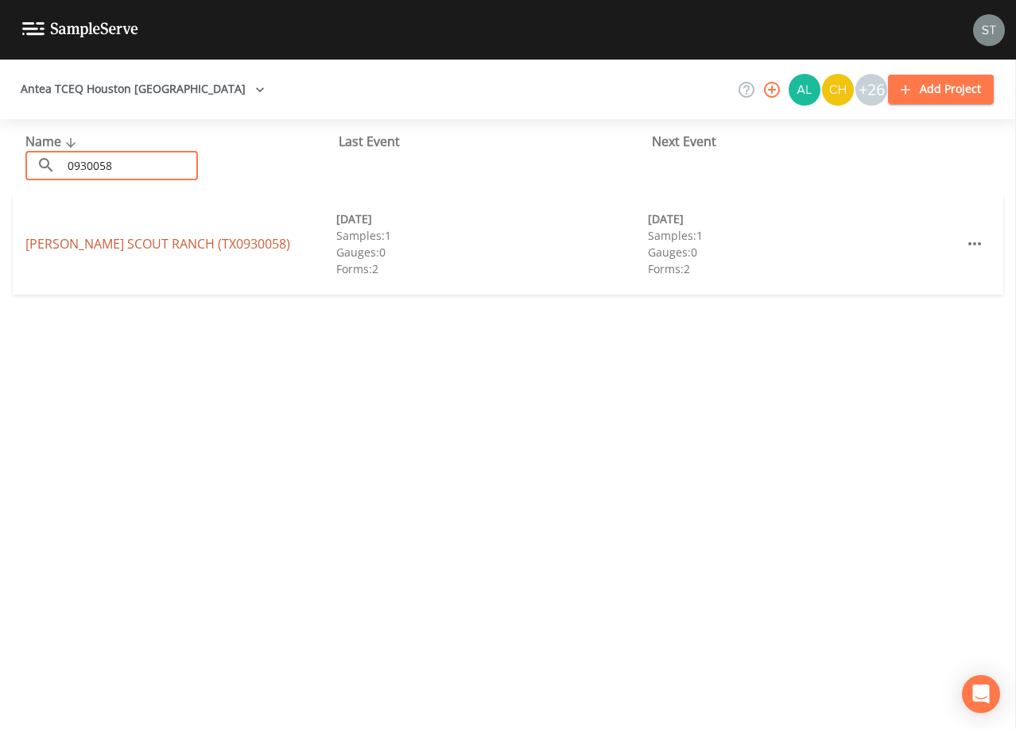
type input "0930058"
click at [172, 246] on link "[PERSON_NAME][GEOGRAPHIC_DATA] (TX0930058)" at bounding box center [157, 243] width 265 height 17
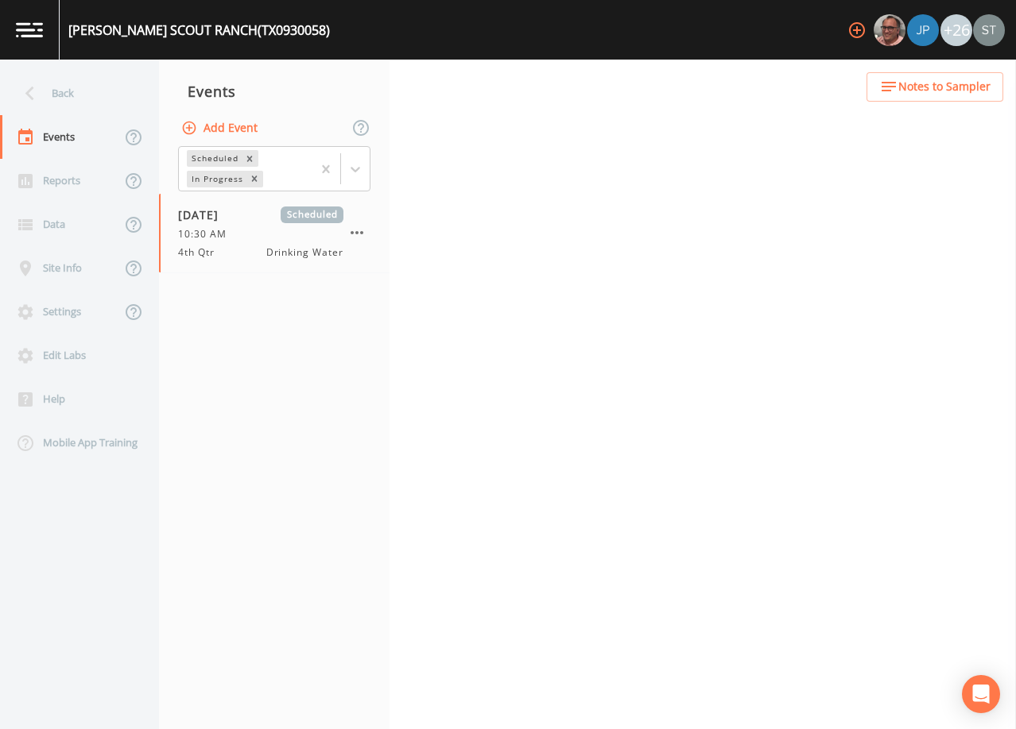
click at [941, 89] on span "Notes to Sampler" at bounding box center [944, 87] width 92 height 20
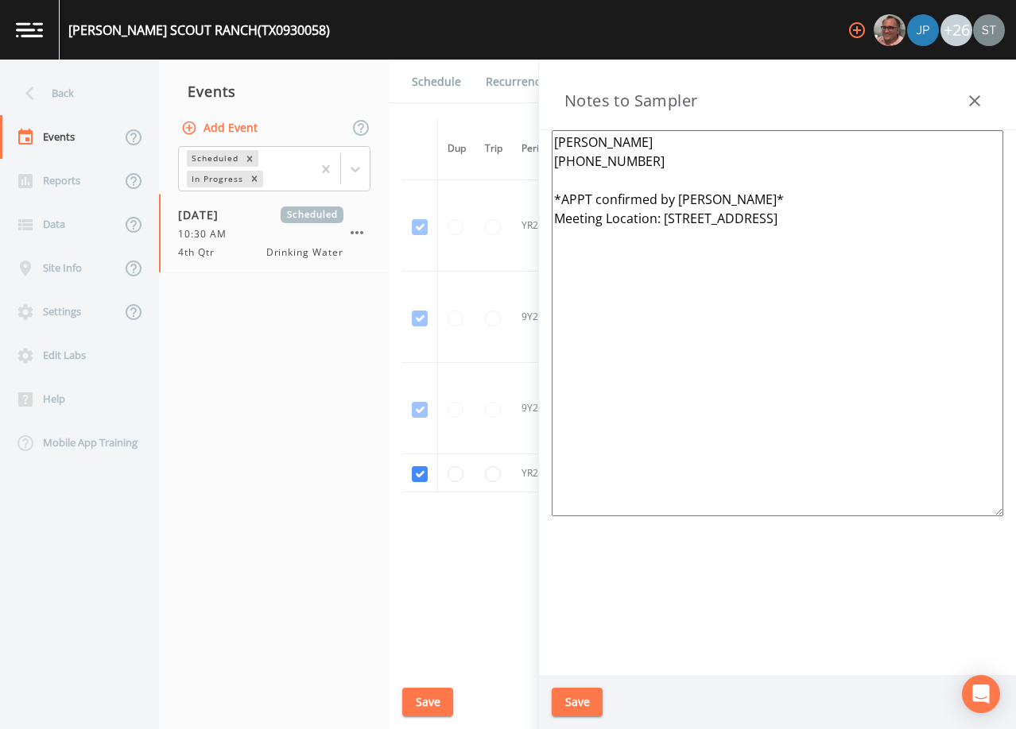
click at [767, 196] on textarea "[PERSON_NAME] [PHONE_NUMBER] *APPT confirmed by [PERSON_NAME]* Meeting Location…" at bounding box center [776, 323] width 451 height 386
type textarea "[PERSON_NAME] [PHONE_NUMBER] *APPT confirmed by [PERSON_NAME]* On-Site Contact:…"
click at [569, 690] on button "Save" at bounding box center [576, 702] width 51 height 29
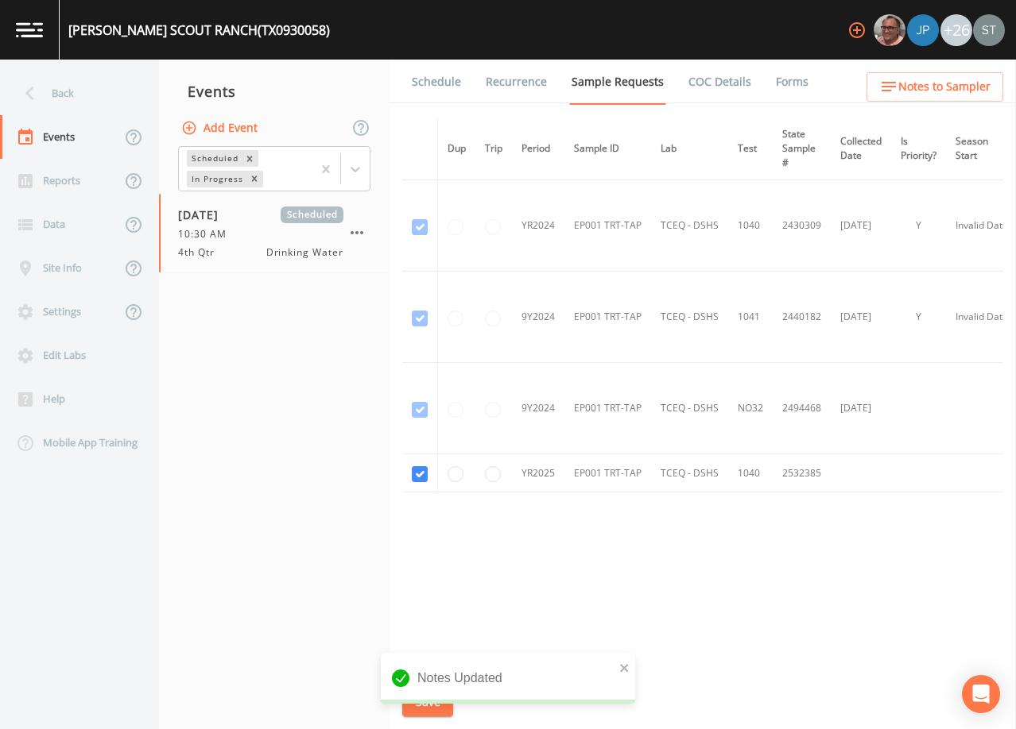
click at [974, 86] on span "Notes to Sampler" at bounding box center [944, 87] width 92 height 20
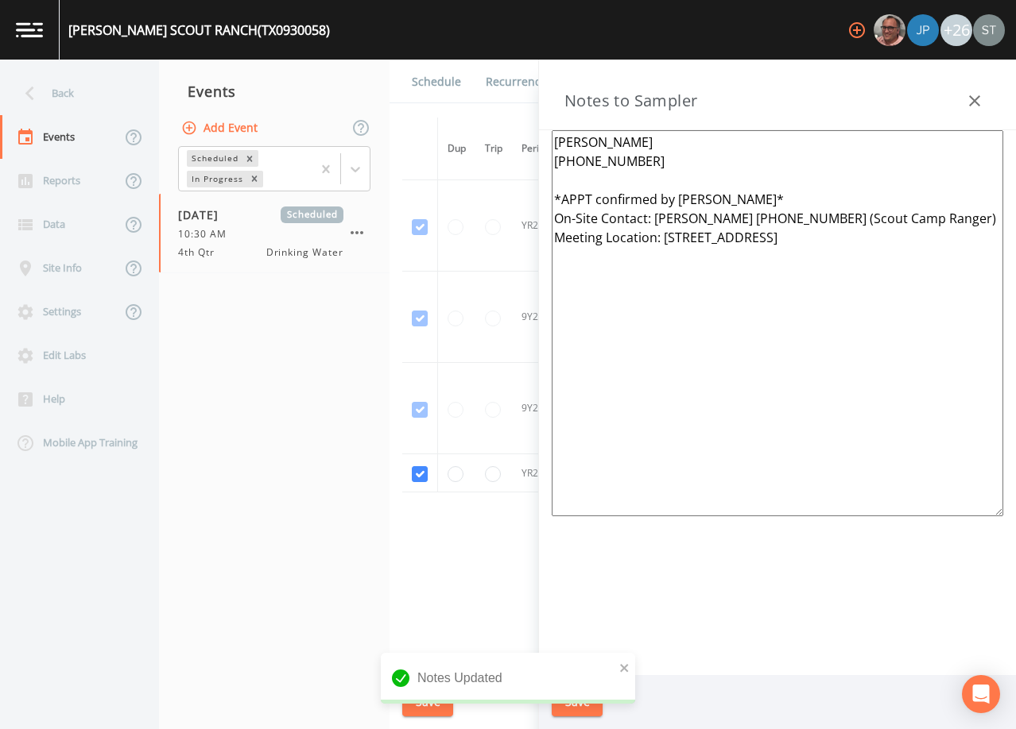
click at [983, 94] on icon "button" at bounding box center [974, 100] width 19 height 19
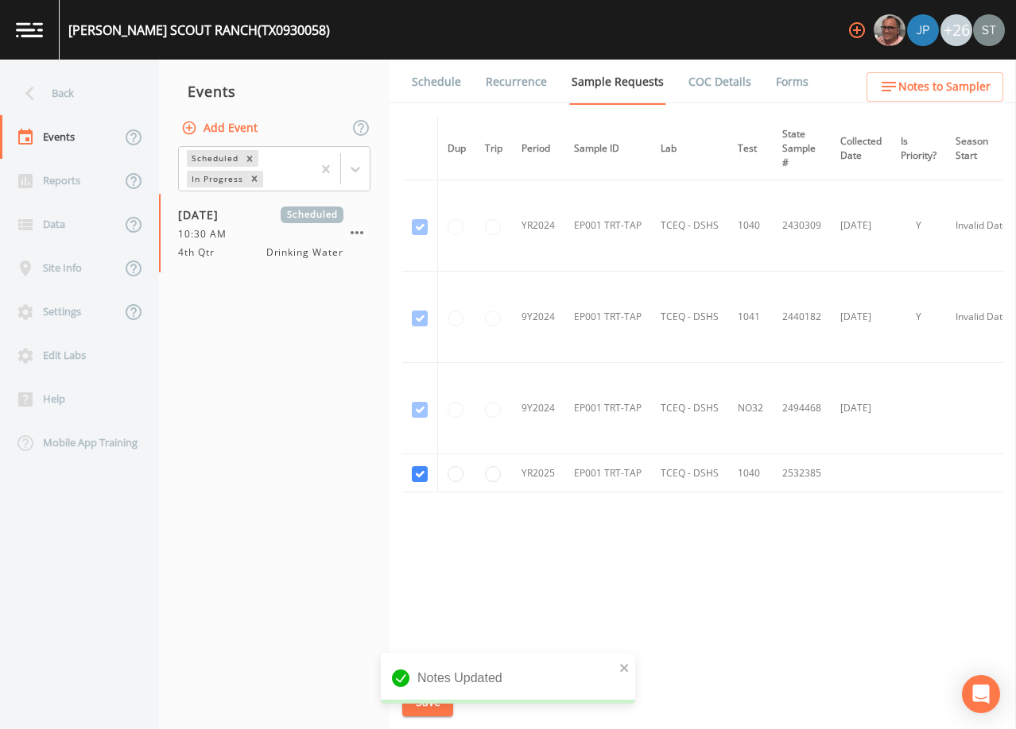
click at [443, 89] on link "Schedule" at bounding box center [436, 82] width 54 height 45
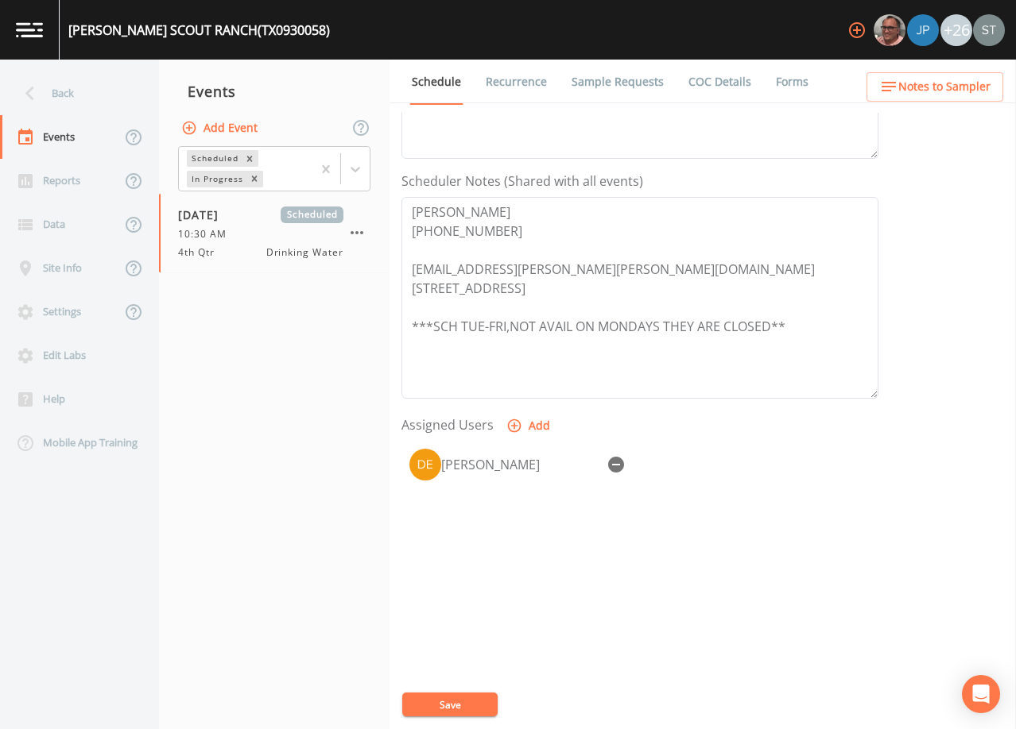
scroll to position [392, 0]
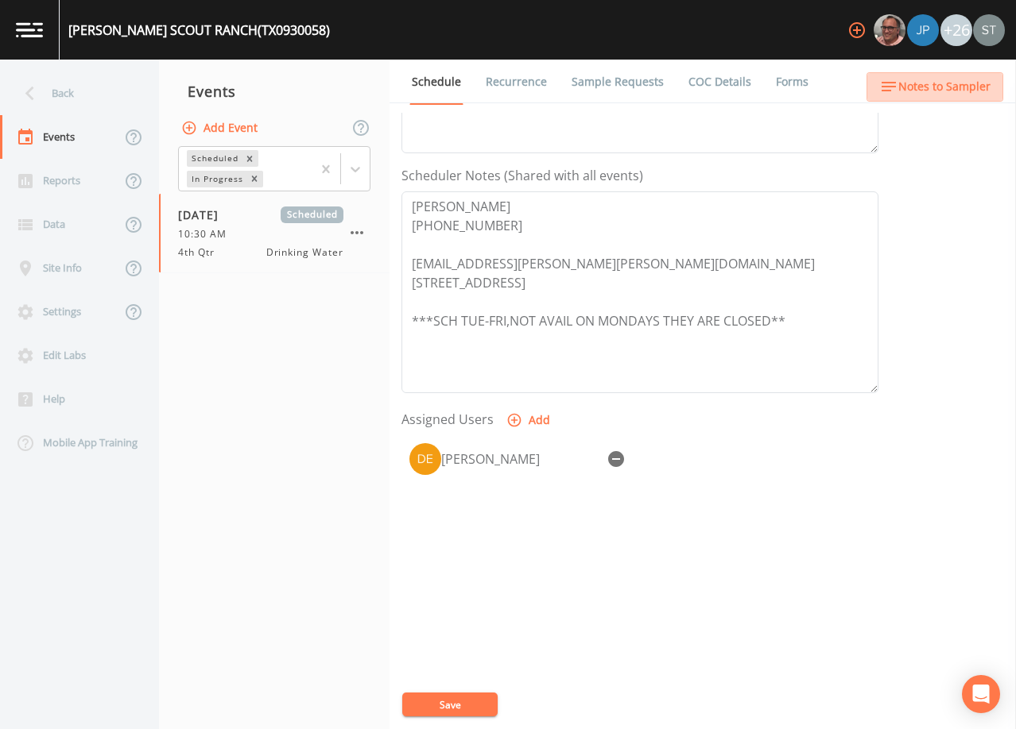
click at [975, 83] on span "Notes to Sampler" at bounding box center [944, 87] width 92 height 20
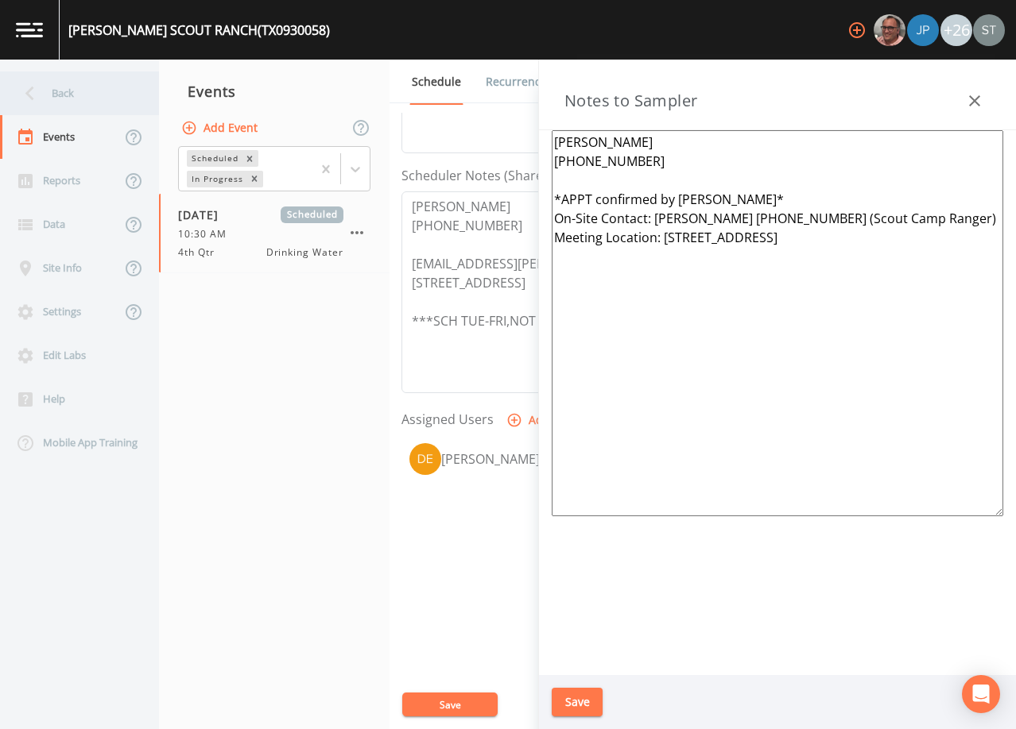
click at [56, 106] on div "Back" at bounding box center [71, 94] width 143 height 44
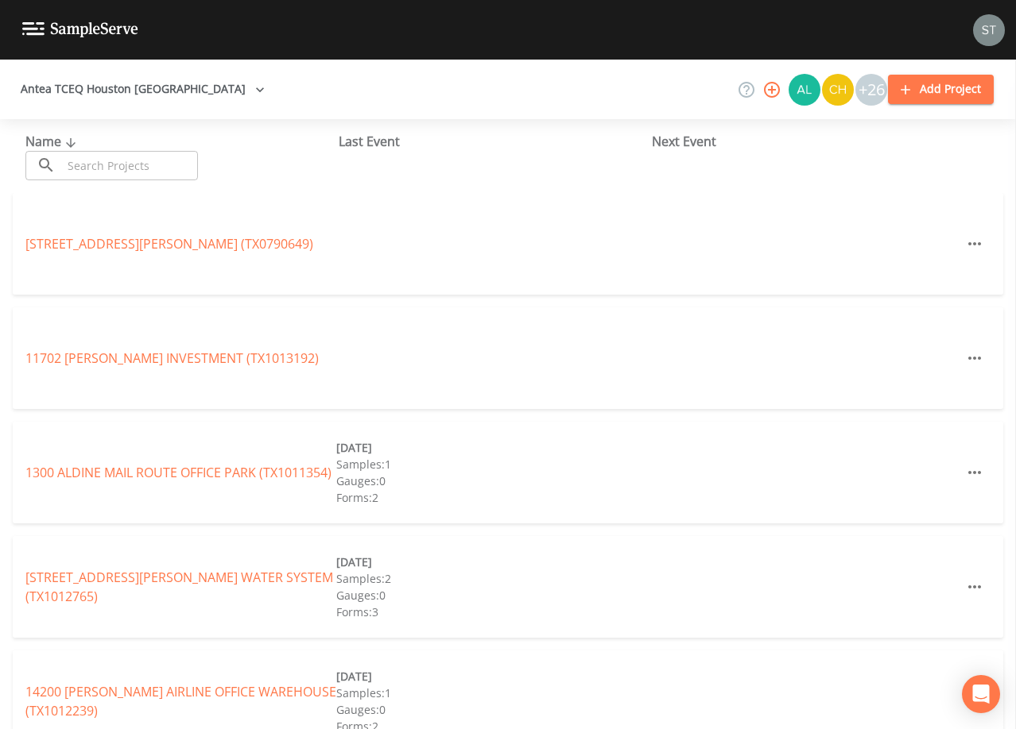
click at [134, 164] on input "text" at bounding box center [130, 165] width 136 height 29
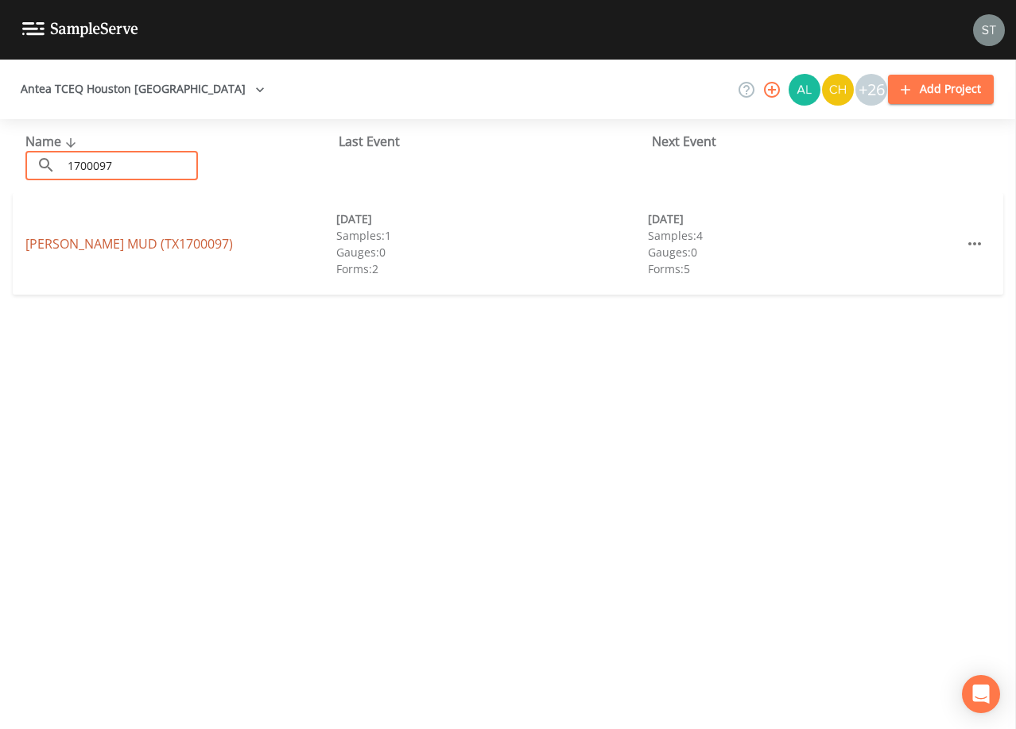
type input "1700097"
click at [157, 243] on link "[PERSON_NAME][GEOGRAPHIC_DATA] (TX1700097)" at bounding box center [128, 243] width 207 height 17
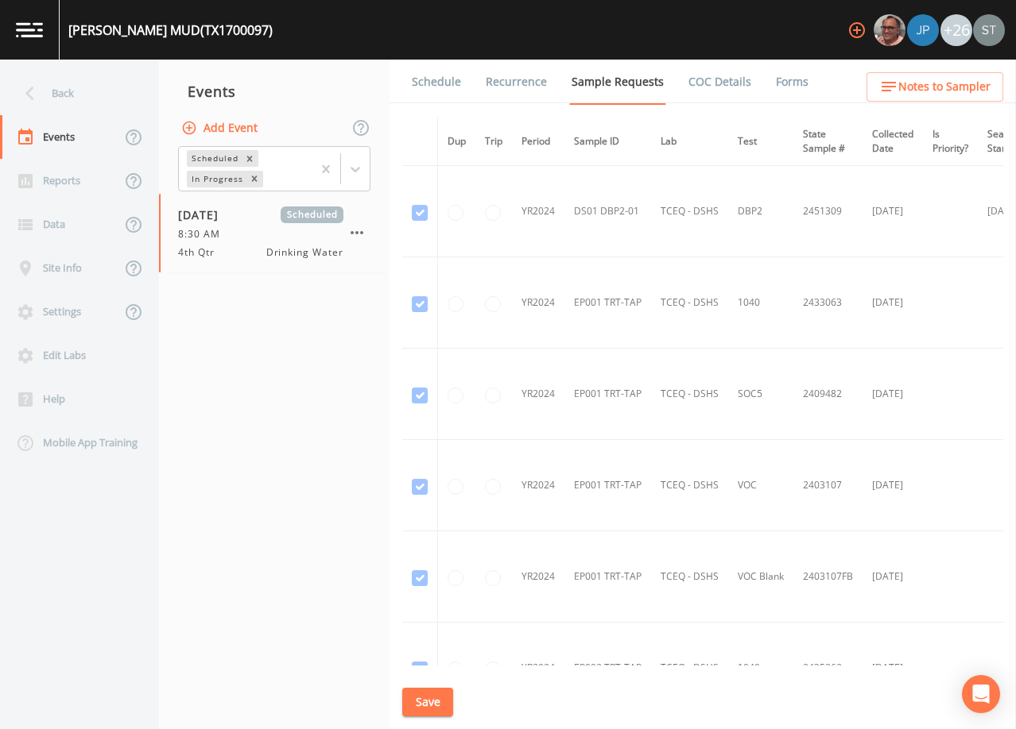
drag, startPoint x: 435, startPoint y: 85, endPoint x: 462, endPoint y: 91, distance: 27.0
click at [435, 84] on link "Schedule" at bounding box center [436, 82] width 54 height 45
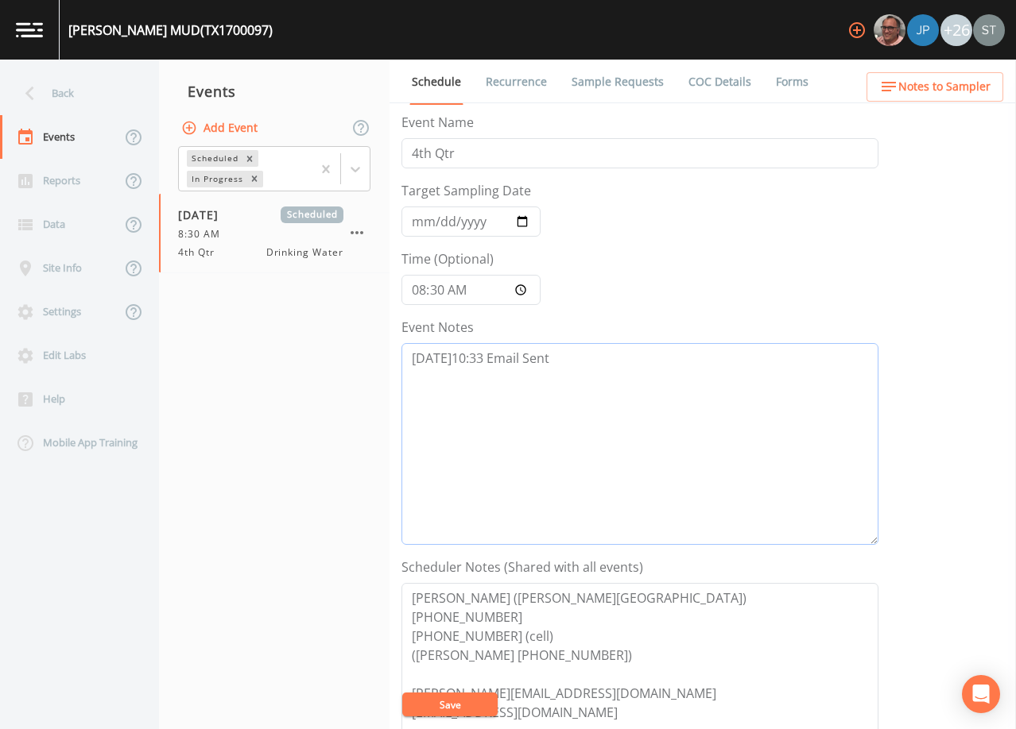
click at [627, 356] on textarea "[DATE]10:33 Email Sent" at bounding box center [639, 444] width 477 height 202
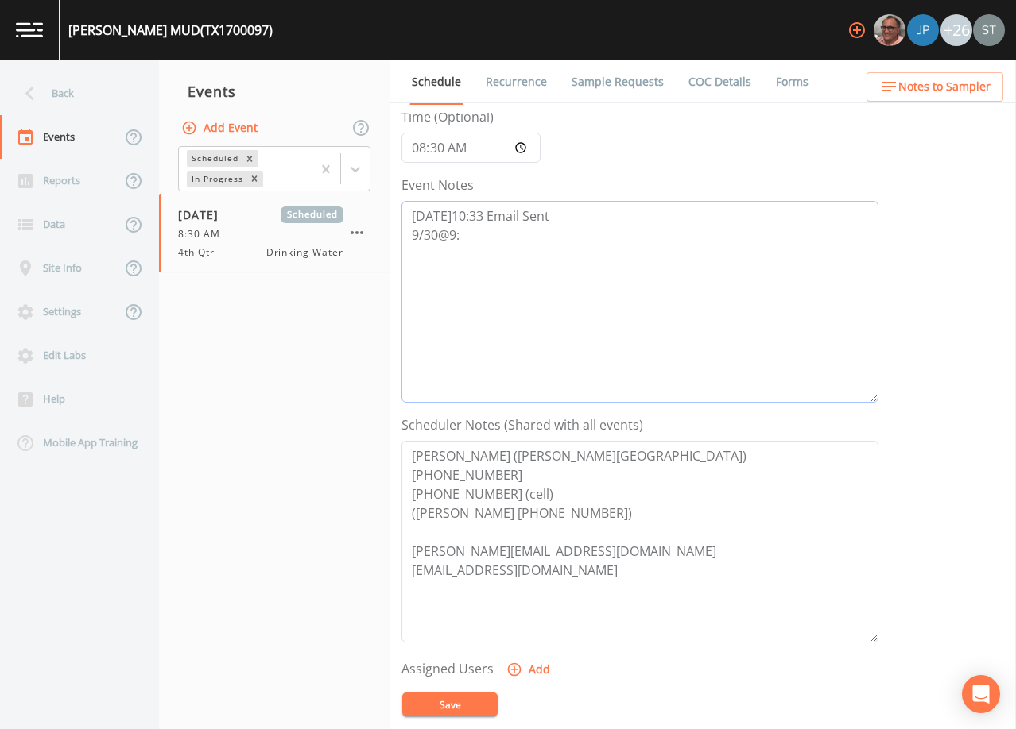
scroll to position [159, 0]
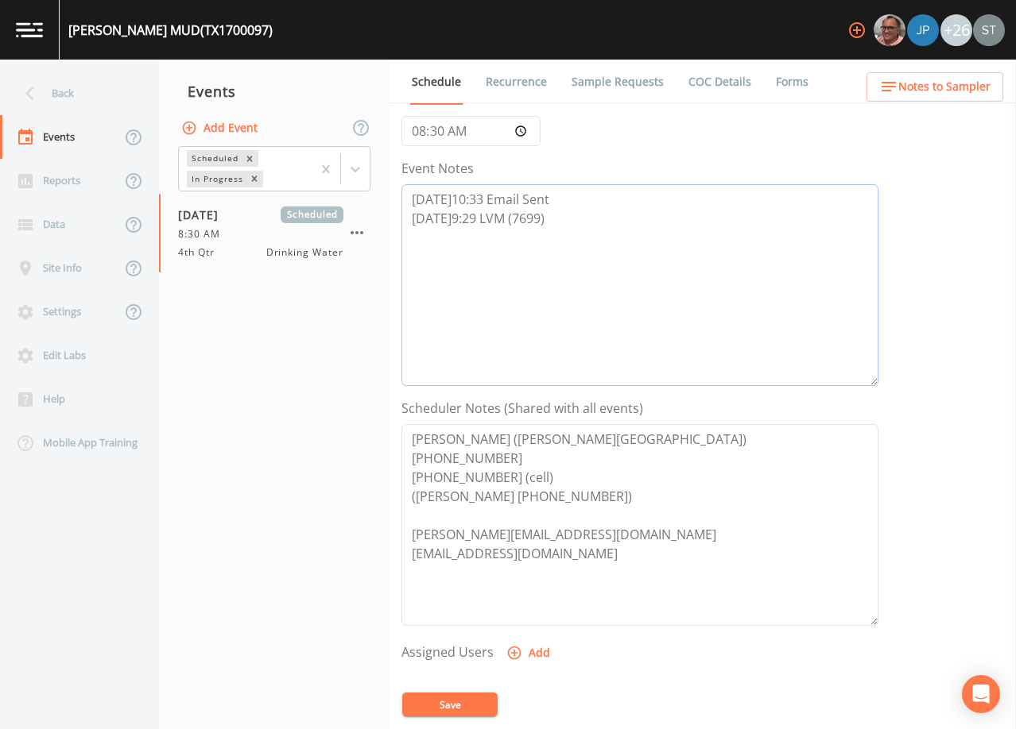
type textarea "[DATE]10:33 Email Sent [DATE]9:29 LVM (7699)"
click at [471, 706] on button "Save" at bounding box center [449, 705] width 95 height 24
click at [462, 705] on button "Save" at bounding box center [449, 705] width 95 height 24
click at [447, 702] on button "Save" at bounding box center [449, 705] width 95 height 24
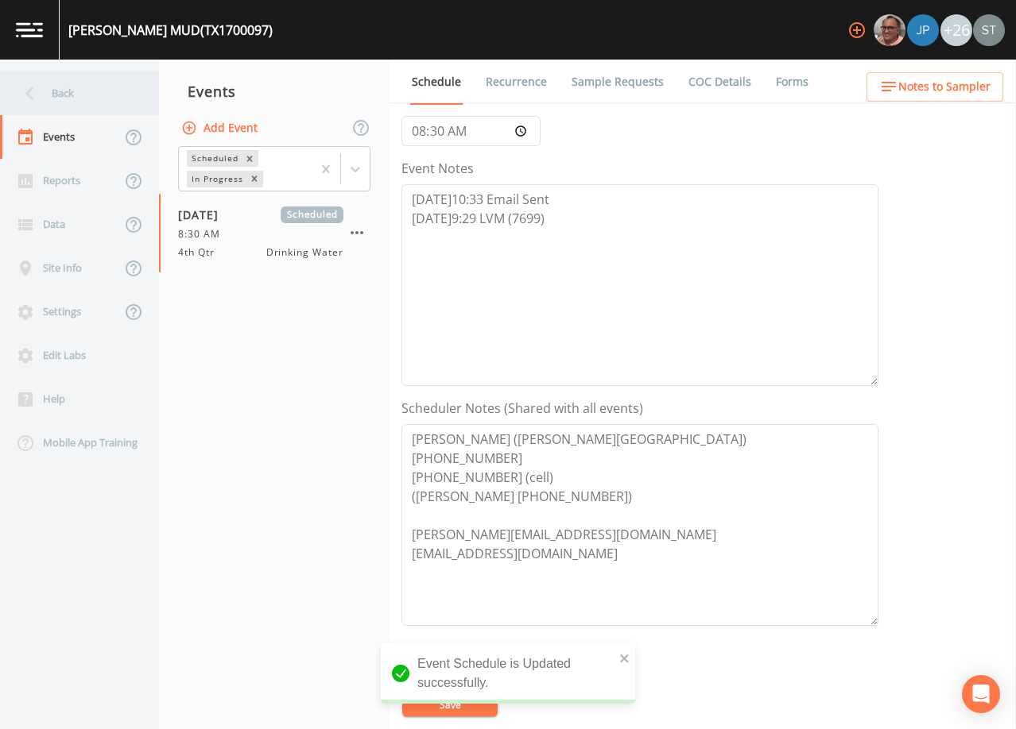
click at [71, 95] on div "Back" at bounding box center [71, 94] width 143 height 44
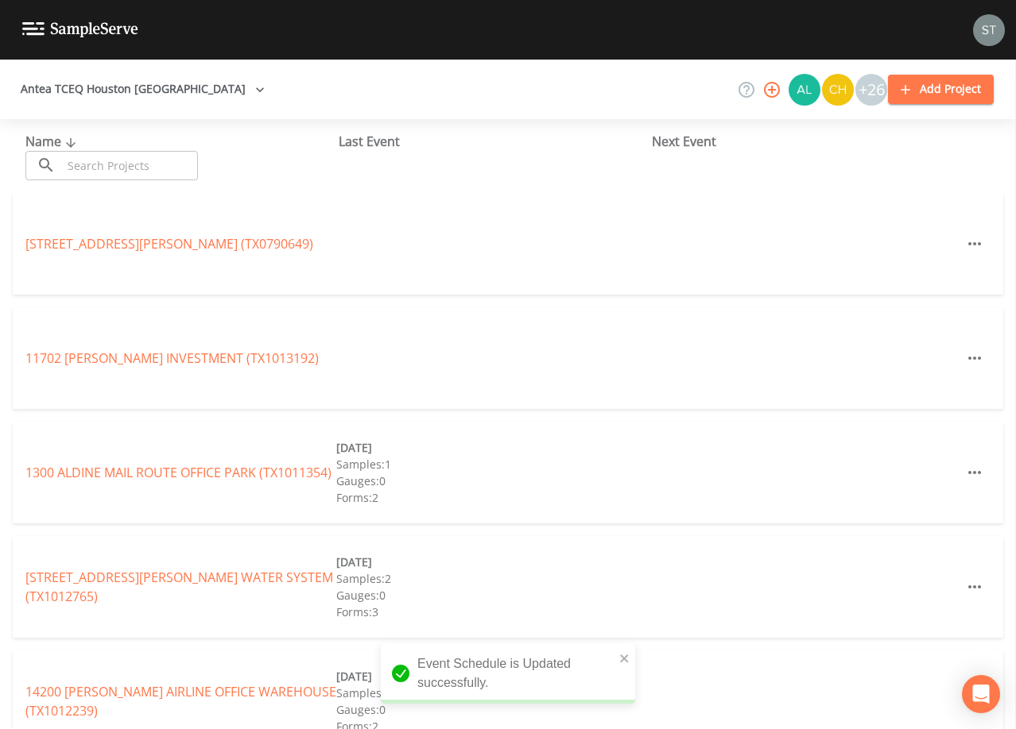
click at [106, 158] on input "text" at bounding box center [130, 165] width 136 height 29
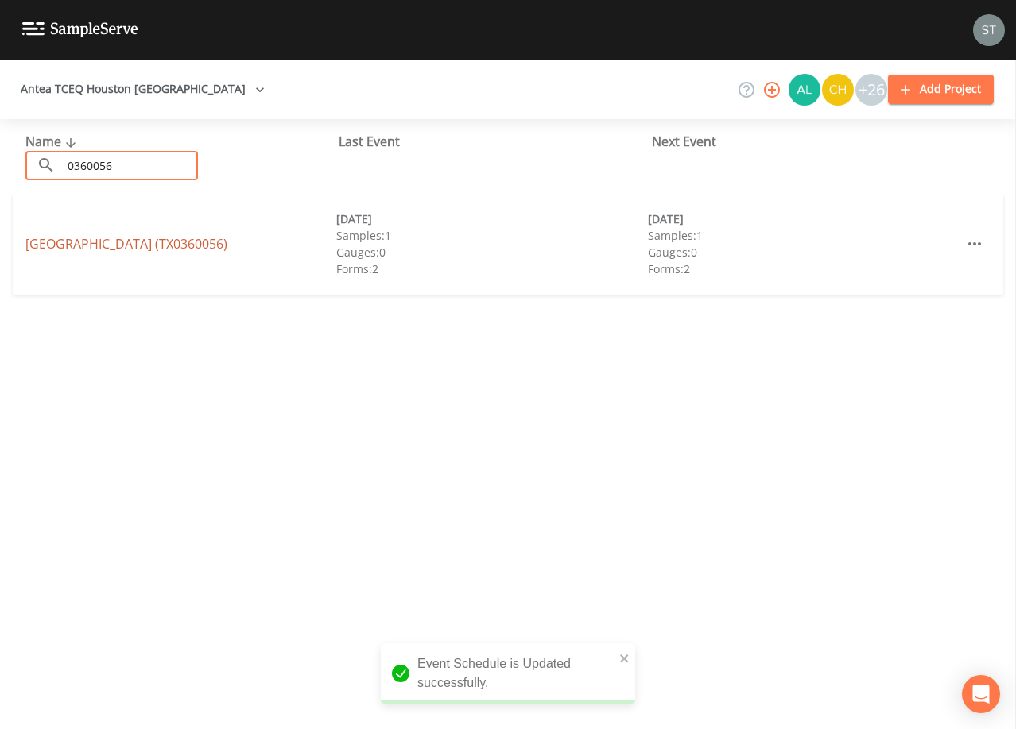
type input "0360056"
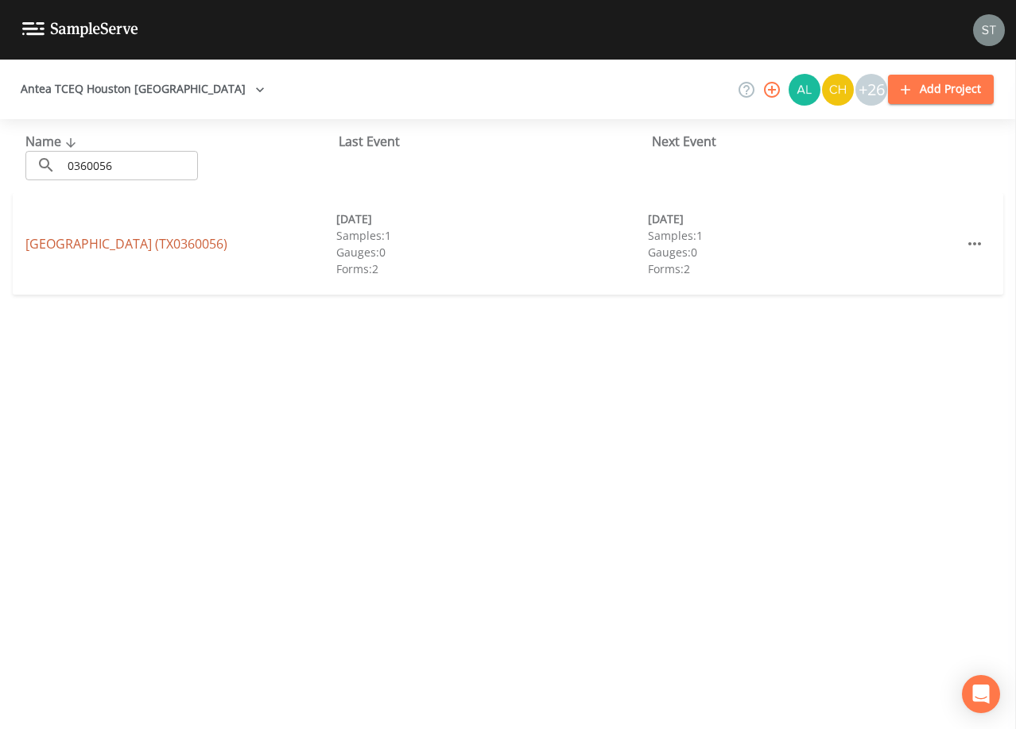
click at [123, 235] on link "[GEOGRAPHIC_DATA] (TX0360056)" at bounding box center [126, 243] width 202 height 17
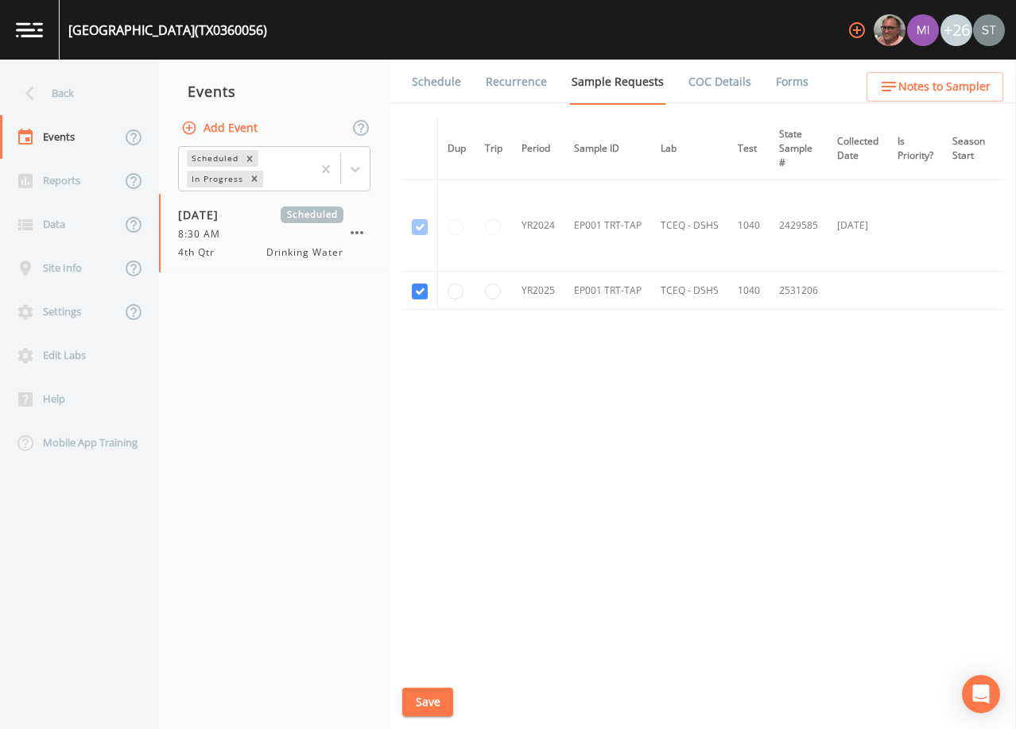
click at [446, 90] on link "Schedule" at bounding box center [436, 82] width 54 height 45
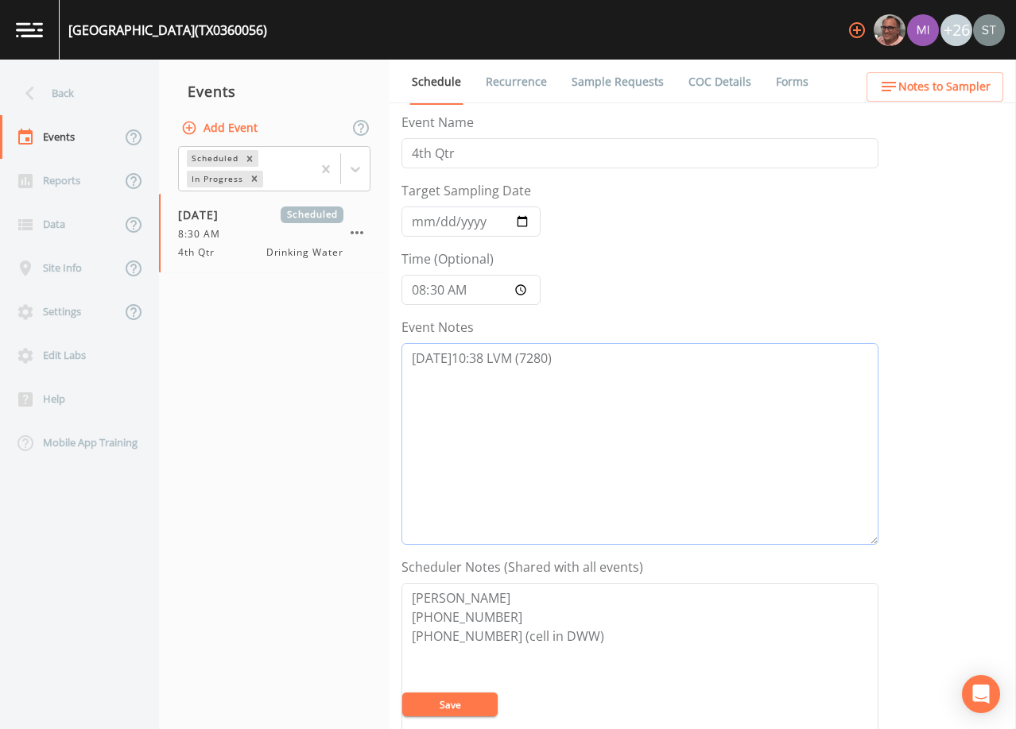
click at [598, 401] on textarea "[DATE]10:38 LVM (7280)" at bounding box center [639, 444] width 477 height 202
type textarea "[DATE]10:38 LVM (7280) [DATE]9:30 LVM (7280)"
click at [470, 705] on button "Save" at bounding box center [449, 705] width 95 height 24
click at [468, 701] on button "Save" at bounding box center [449, 705] width 95 height 24
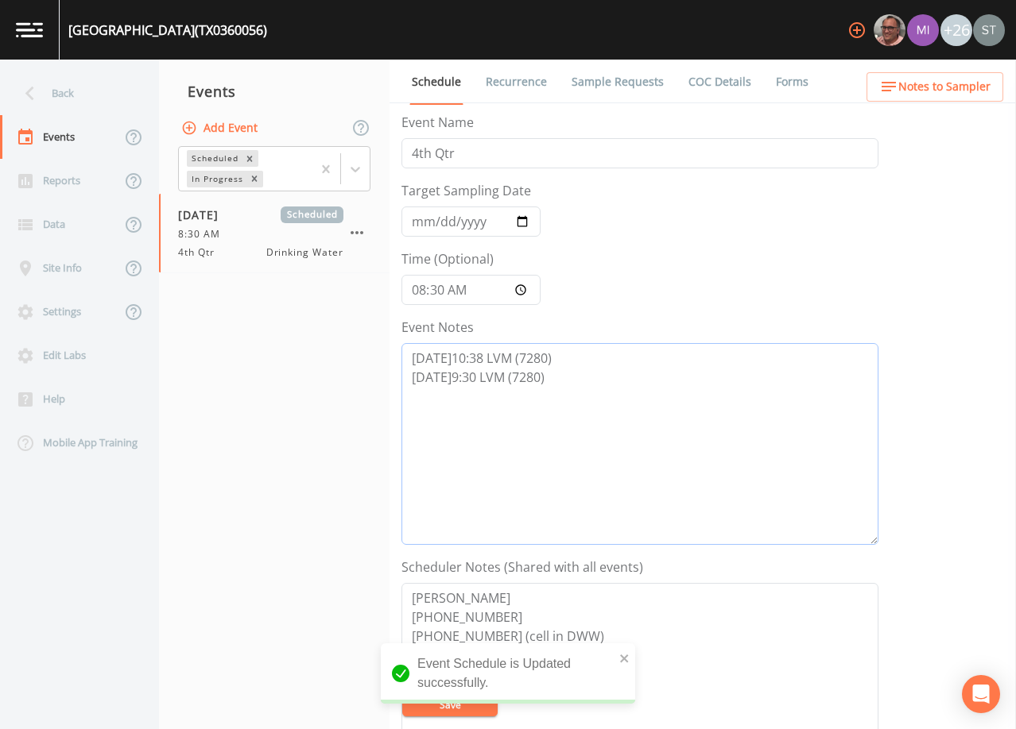
drag, startPoint x: 556, startPoint y: 381, endPoint x: 409, endPoint y: 383, distance: 147.0
click at [409, 383] on textarea "[DATE]10:38 LVM (7280) [DATE]9:30 LVM (7280)" at bounding box center [639, 444] width 477 height 202
click at [76, 87] on div "Back" at bounding box center [71, 94] width 143 height 44
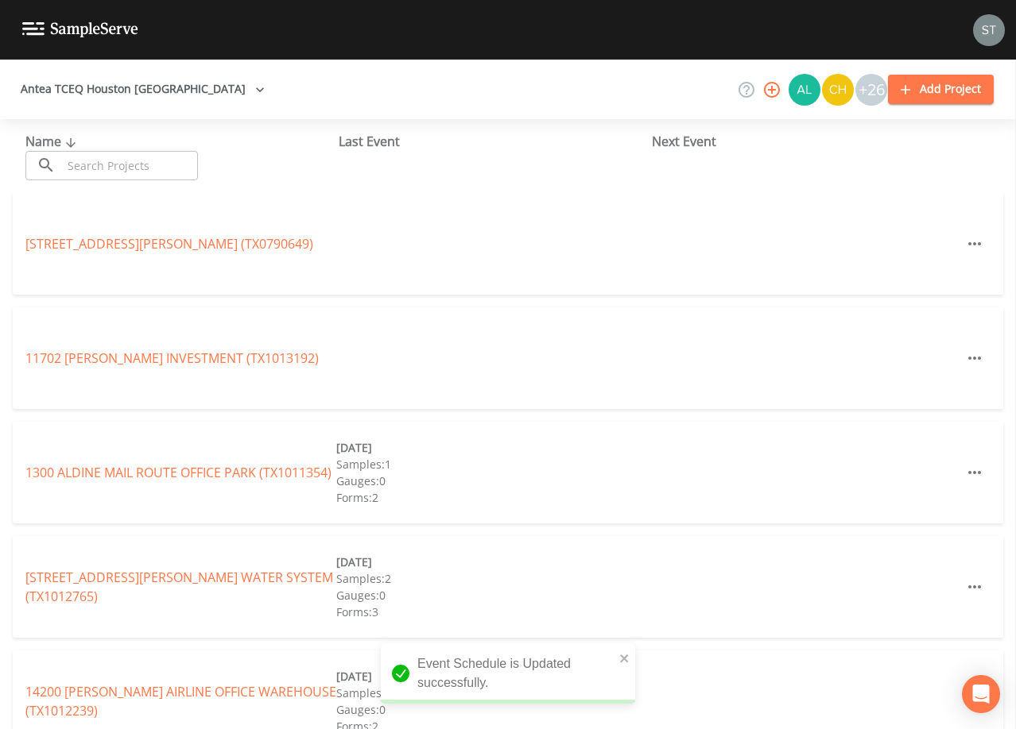
click at [127, 156] on input "text" at bounding box center [130, 165] width 136 height 29
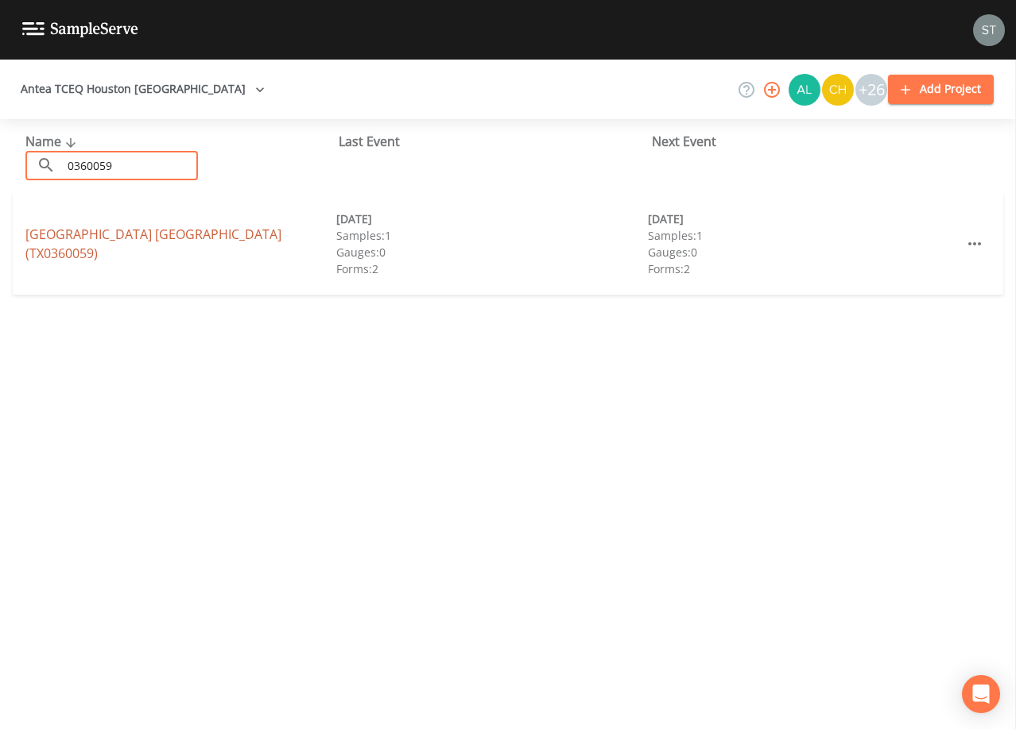
type input "0360059"
click at [271, 237] on link "[GEOGRAPHIC_DATA] [GEOGRAPHIC_DATA] (TX0360059)" at bounding box center [153, 244] width 256 height 37
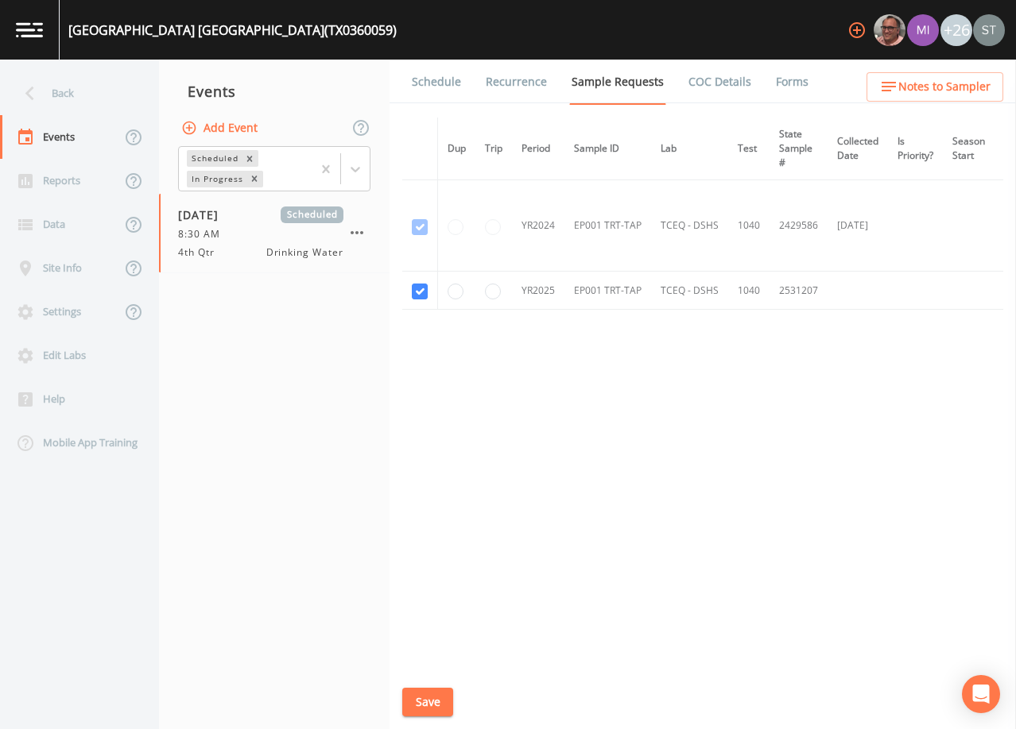
click at [431, 91] on link "Schedule" at bounding box center [436, 82] width 54 height 45
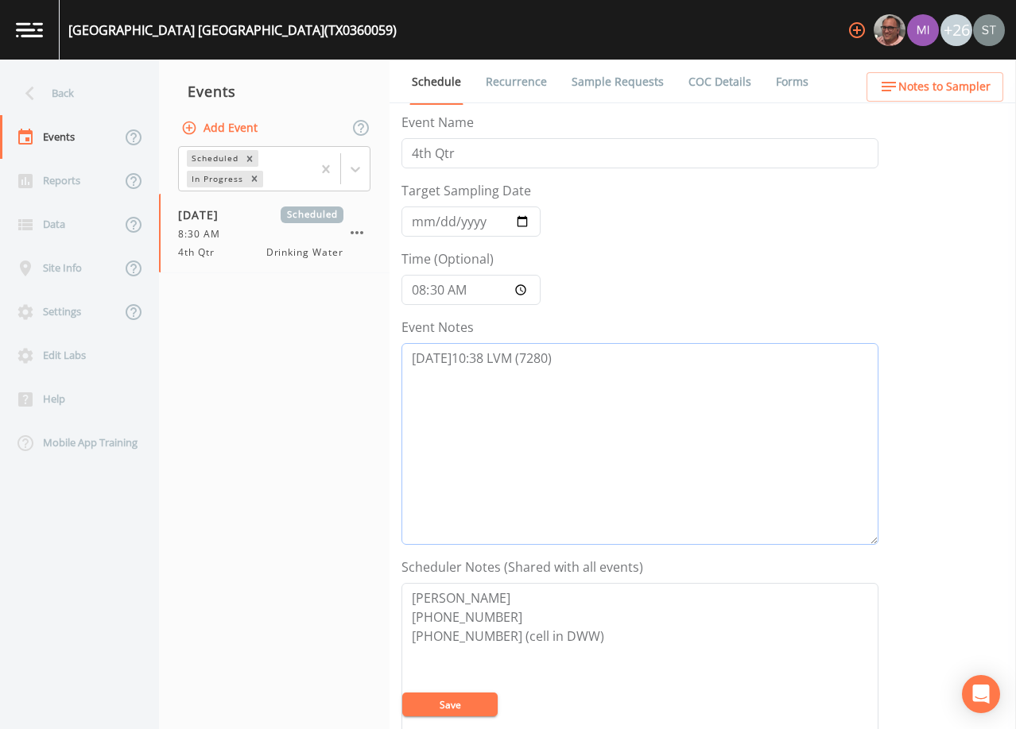
drag, startPoint x: 603, startPoint y: 361, endPoint x: 612, endPoint y: 352, distance: 12.4
click at [604, 361] on textarea "[DATE]10:38 LVM (7280)" at bounding box center [639, 444] width 477 height 202
paste textarea "[DATE]9:30 LVM (7280)"
type textarea "[DATE]10:38 LVM (7280) [DATE]9:30 LVM (7280)"
click at [455, 702] on button "Save" at bounding box center [449, 705] width 95 height 24
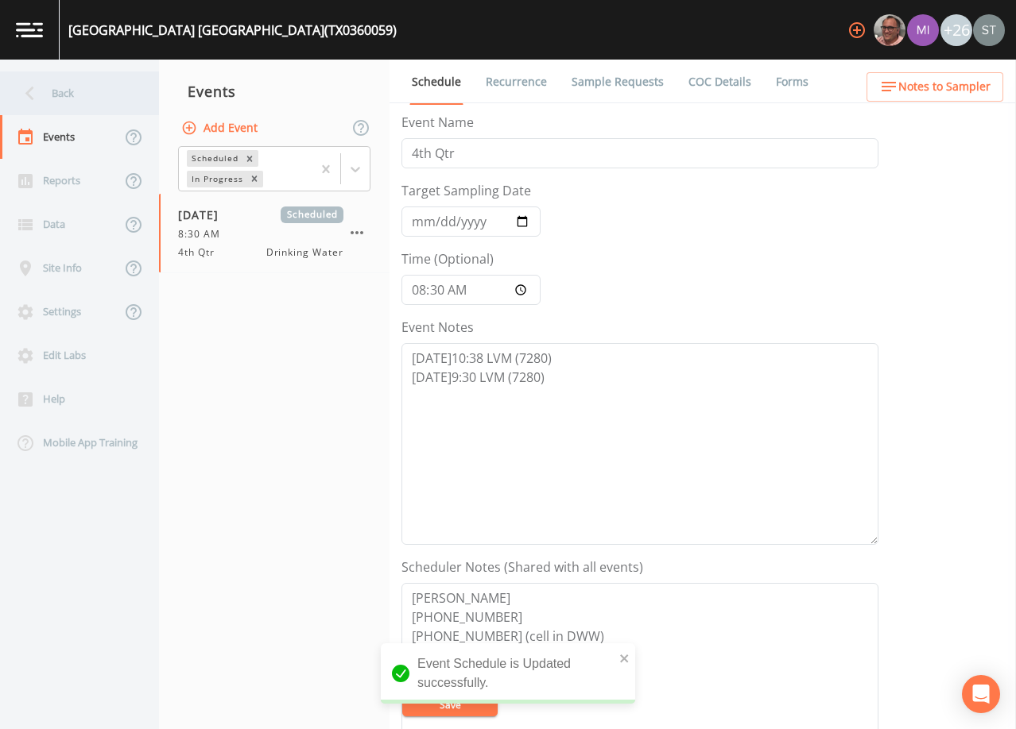
click at [78, 92] on div "Back" at bounding box center [71, 94] width 143 height 44
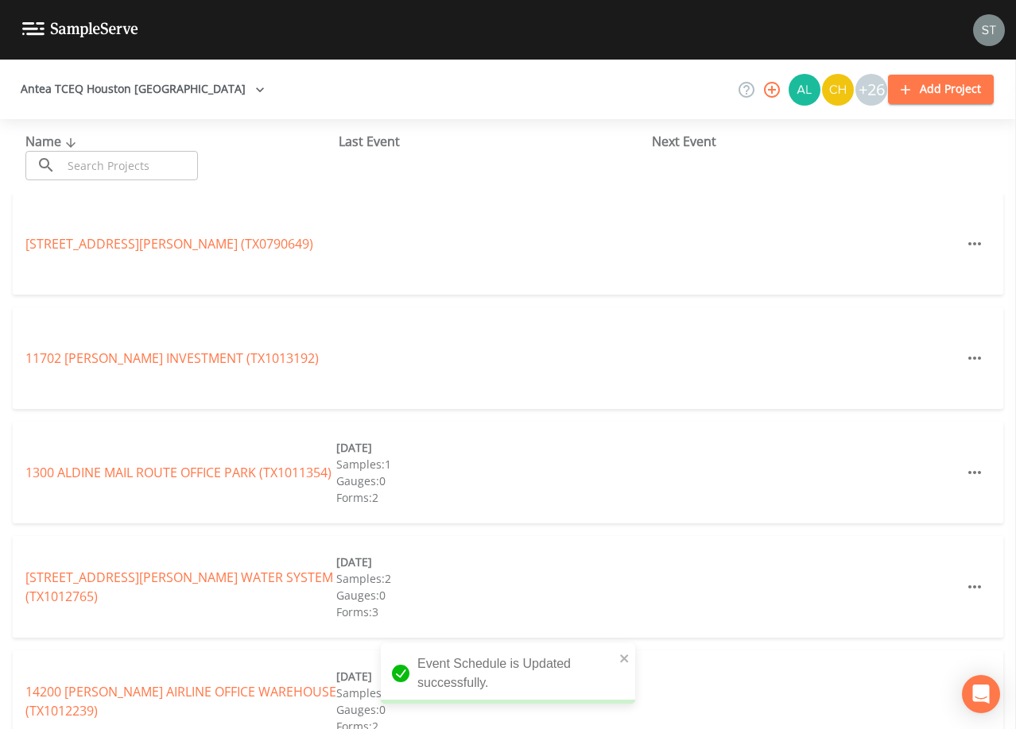
click at [136, 168] on input "text" at bounding box center [130, 165] width 136 height 29
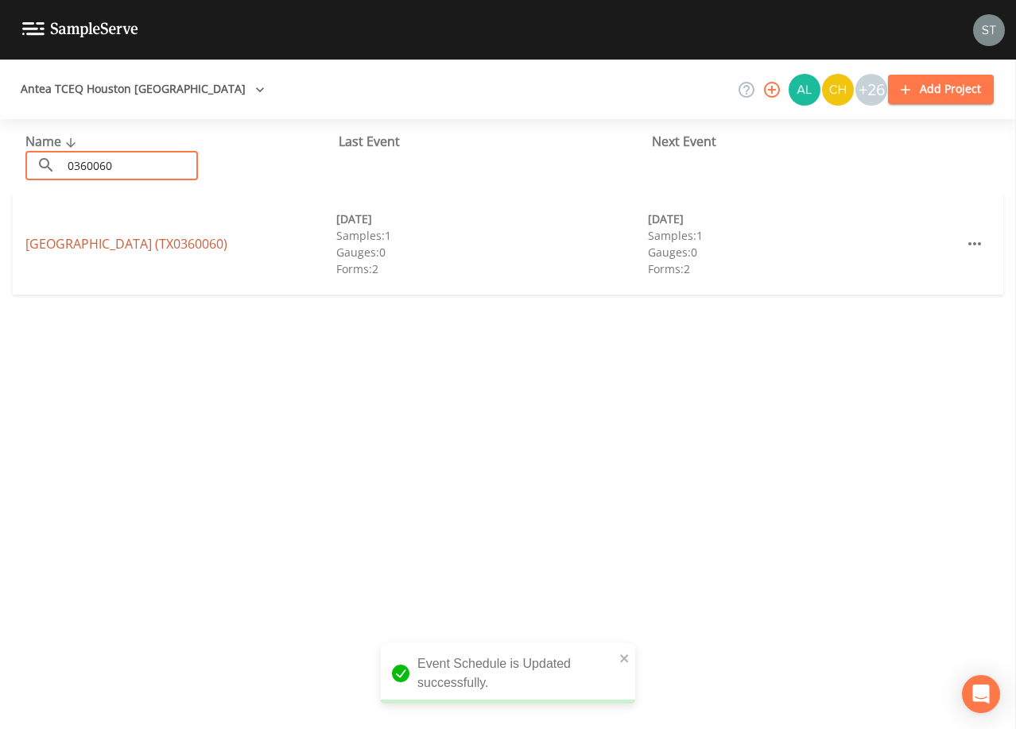
type input "0360060"
click at [79, 235] on link "[GEOGRAPHIC_DATA] (TX0360060)" at bounding box center [126, 243] width 202 height 17
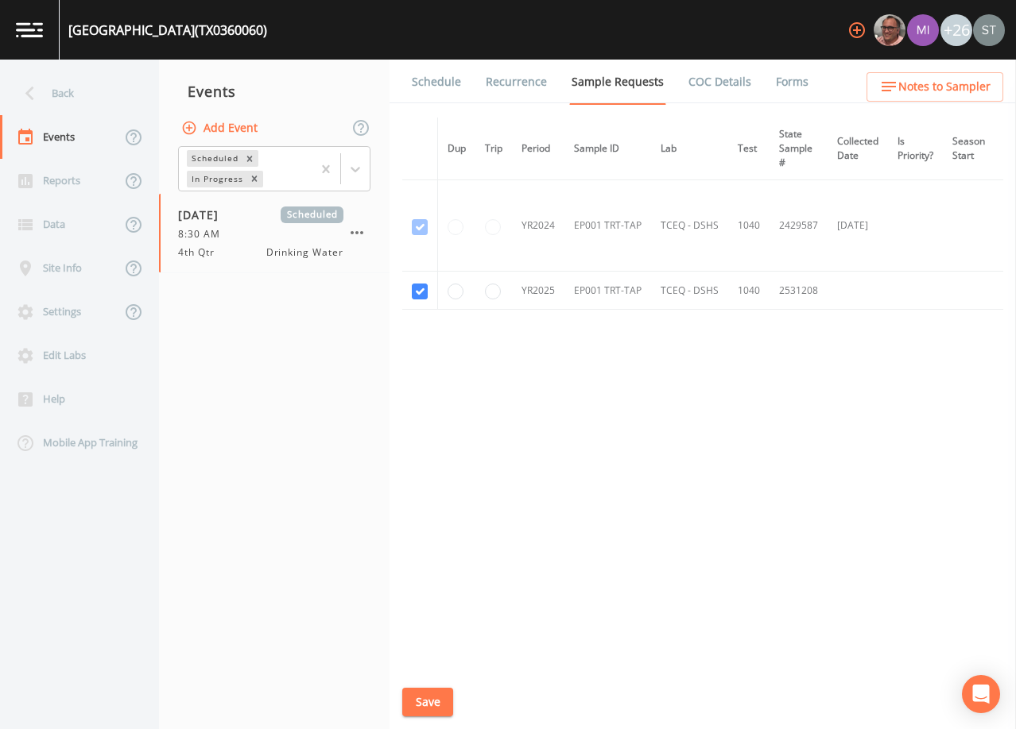
click at [443, 80] on link "Schedule" at bounding box center [436, 82] width 54 height 45
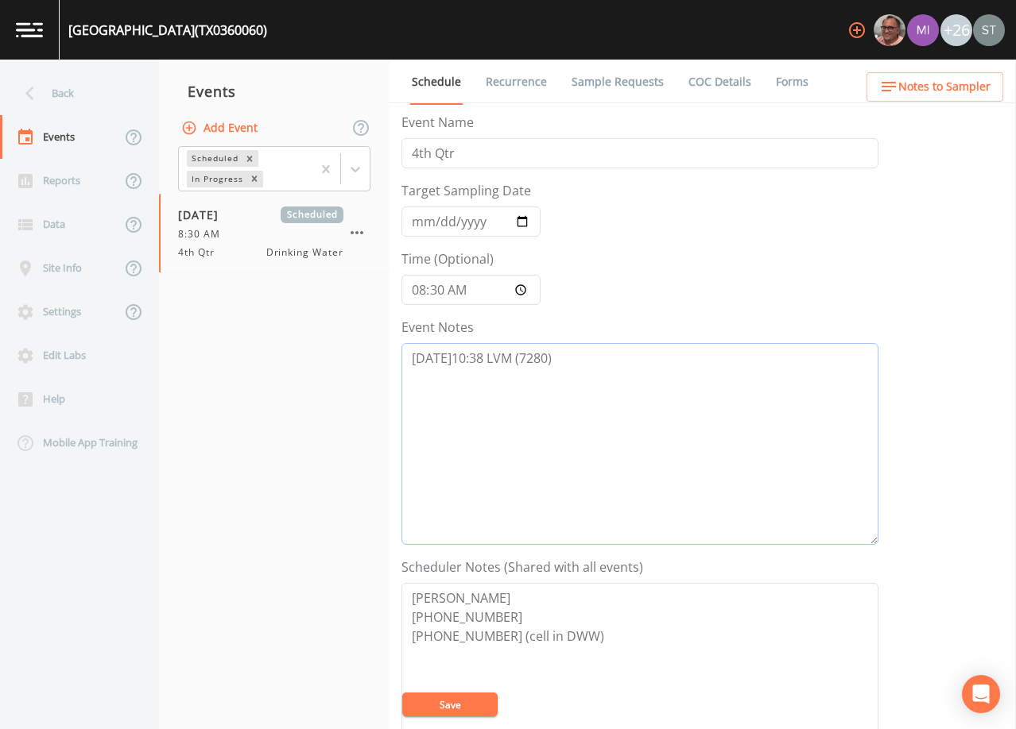
click at [606, 352] on textarea "[DATE]10:38 LVM (7280)" at bounding box center [639, 444] width 477 height 202
paste textarea "[DATE]9:30 LVM (7280)"
type textarea "[DATE]10:38 LVM (7280) [DATE]9:30 LVM (7280)"
click at [475, 703] on button "Save" at bounding box center [449, 705] width 95 height 24
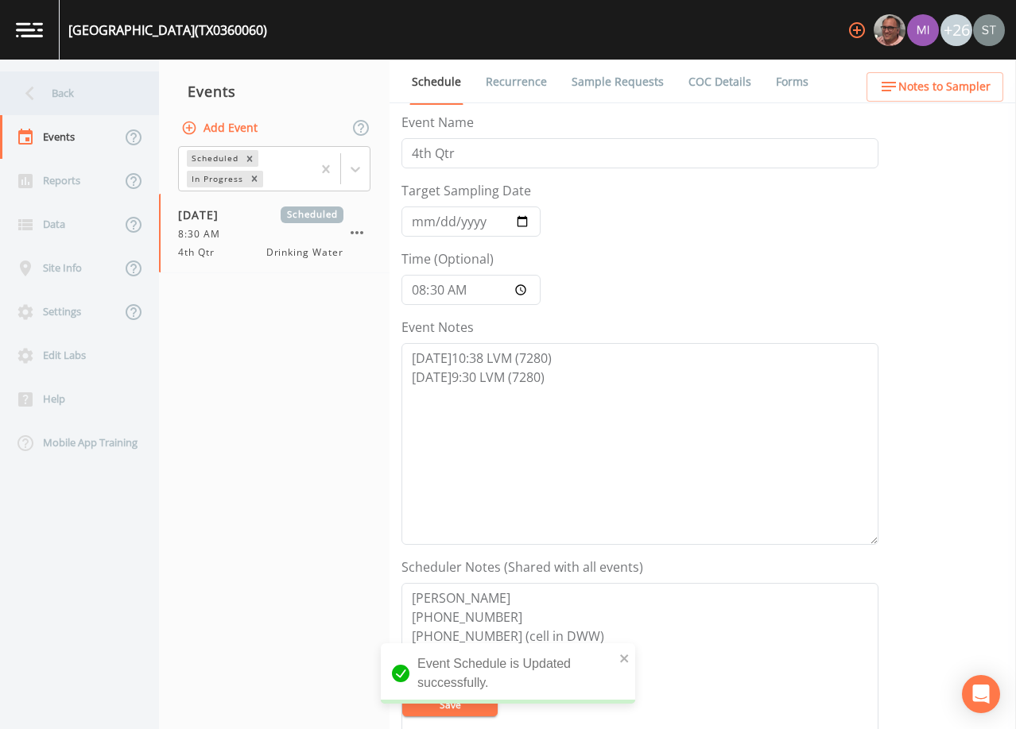
click at [81, 91] on div "Back" at bounding box center [71, 94] width 143 height 44
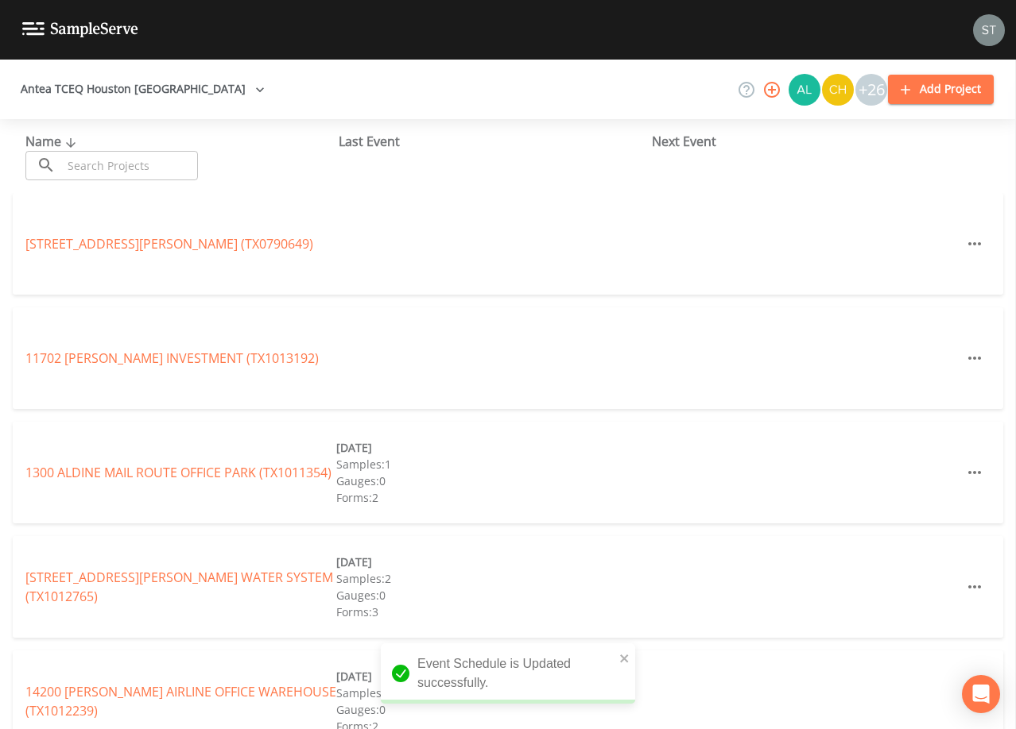
click at [128, 161] on input "text" at bounding box center [130, 165] width 136 height 29
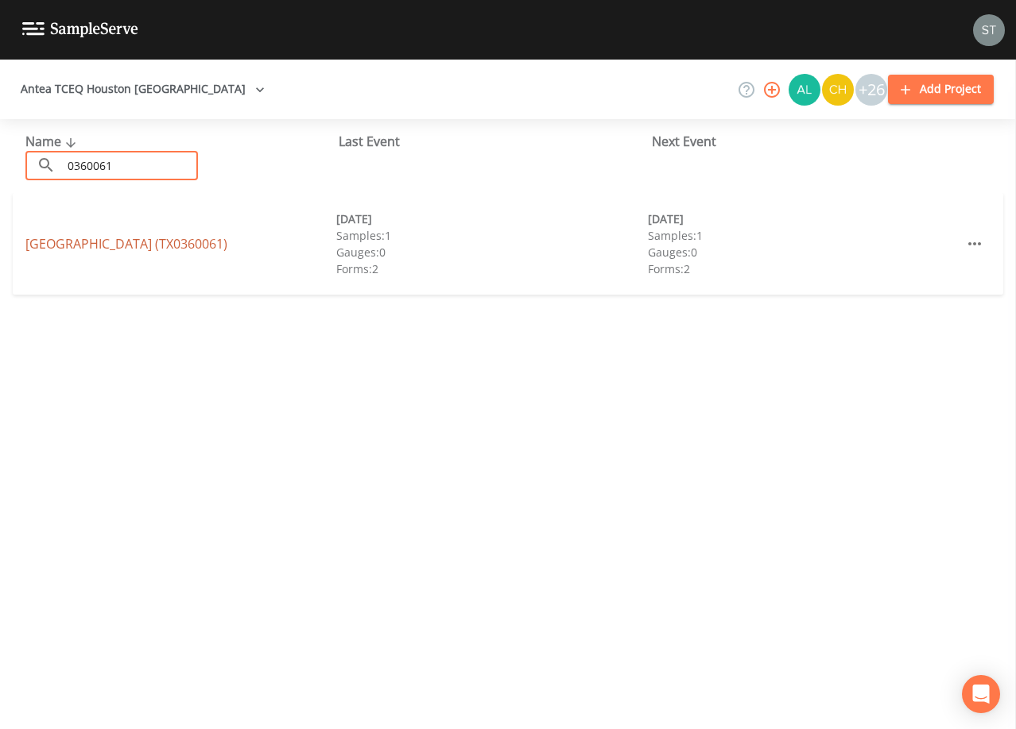
type input "0360061"
click at [174, 237] on link "[GEOGRAPHIC_DATA] (TX0360061)" at bounding box center [126, 243] width 202 height 17
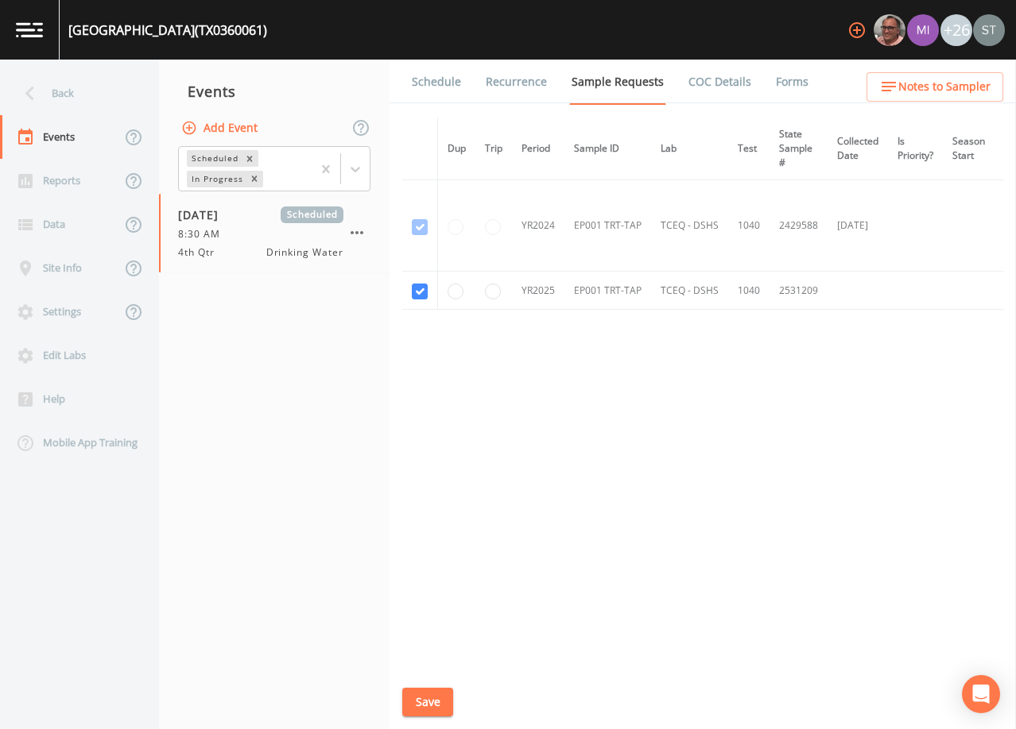
click at [433, 83] on link "Schedule" at bounding box center [436, 82] width 54 height 45
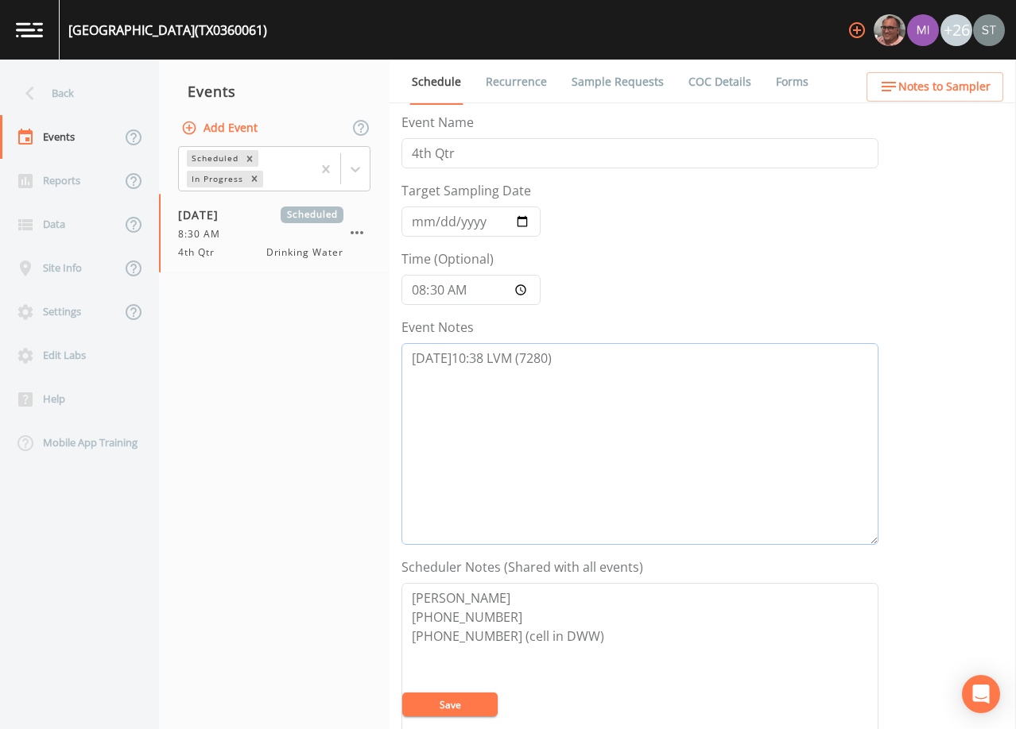
drag, startPoint x: 608, startPoint y: 355, endPoint x: 613, endPoint y: 346, distance: 10.4
click at [609, 353] on textarea "[DATE]10:38 LVM (7280)" at bounding box center [639, 444] width 477 height 202
paste textarea "[DATE]9:30 LVM (7280)"
type textarea "[DATE]10:38 LVM (7280) [DATE]9:30 LVM (7280)"
click at [458, 707] on button "Save" at bounding box center [449, 705] width 95 height 24
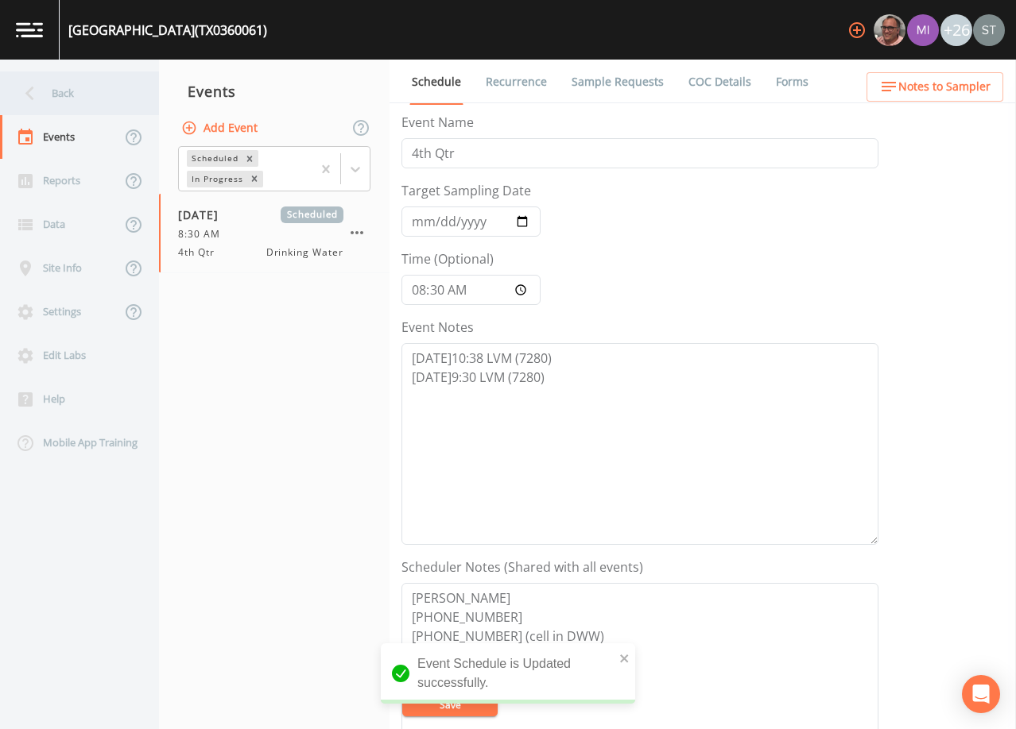
click at [64, 94] on div "Back" at bounding box center [71, 94] width 143 height 44
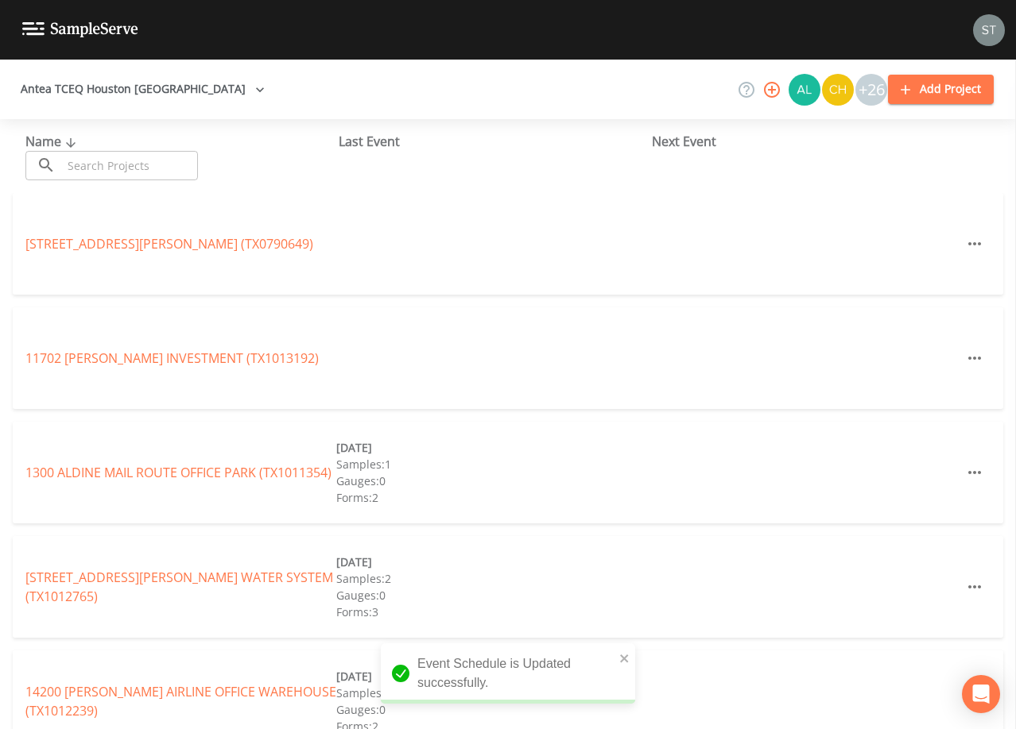
click at [124, 162] on input "text" at bounding box center [130, 165] width 136 height 29
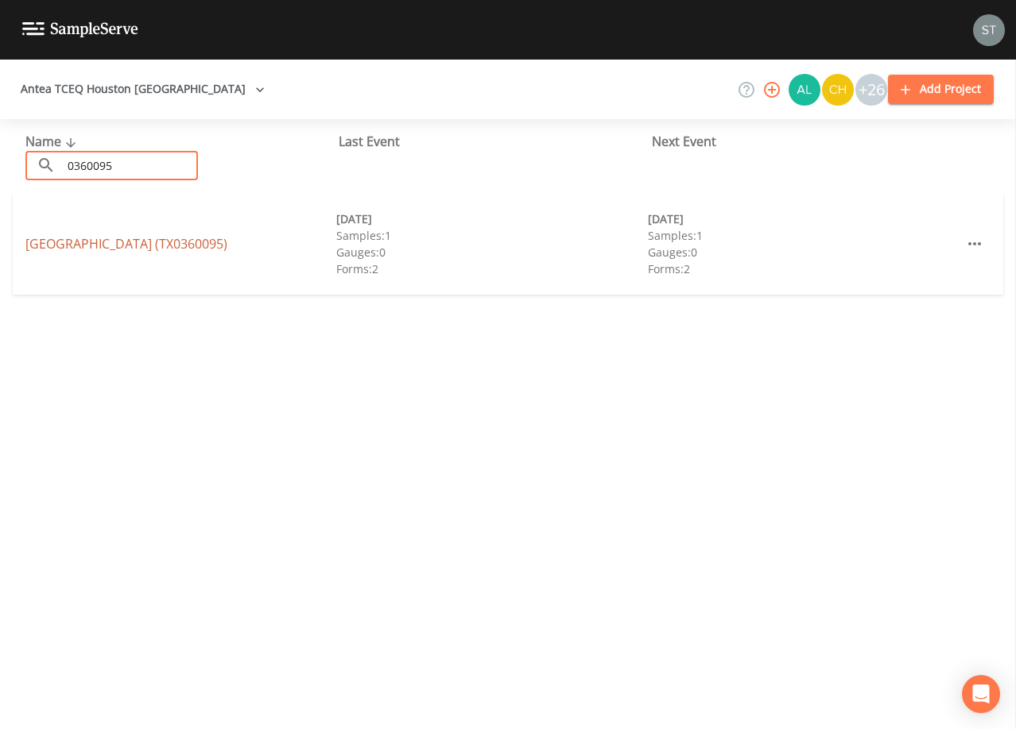
type input "0360095"
click at [171, 235] on link "[GEOGRAPHIC_DATA] (TX0360095)" at bounding box center [126, 243] width 202 height 17
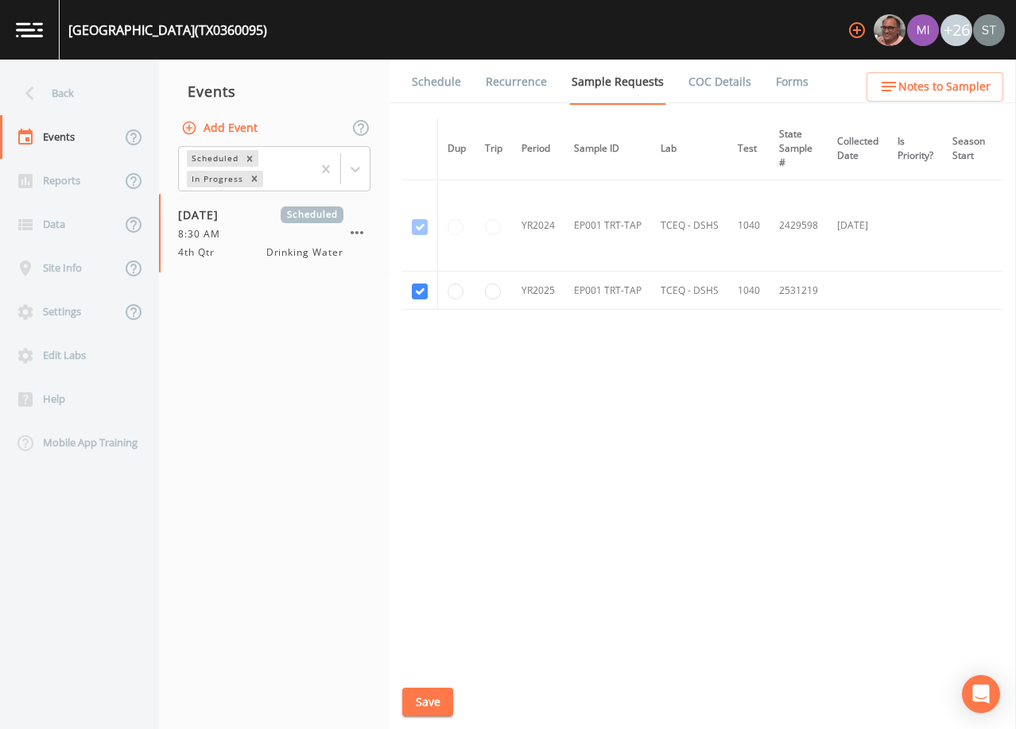
click at [430, 84] on link "Schedule" at bounding box center [436, 82] width 54 height 45
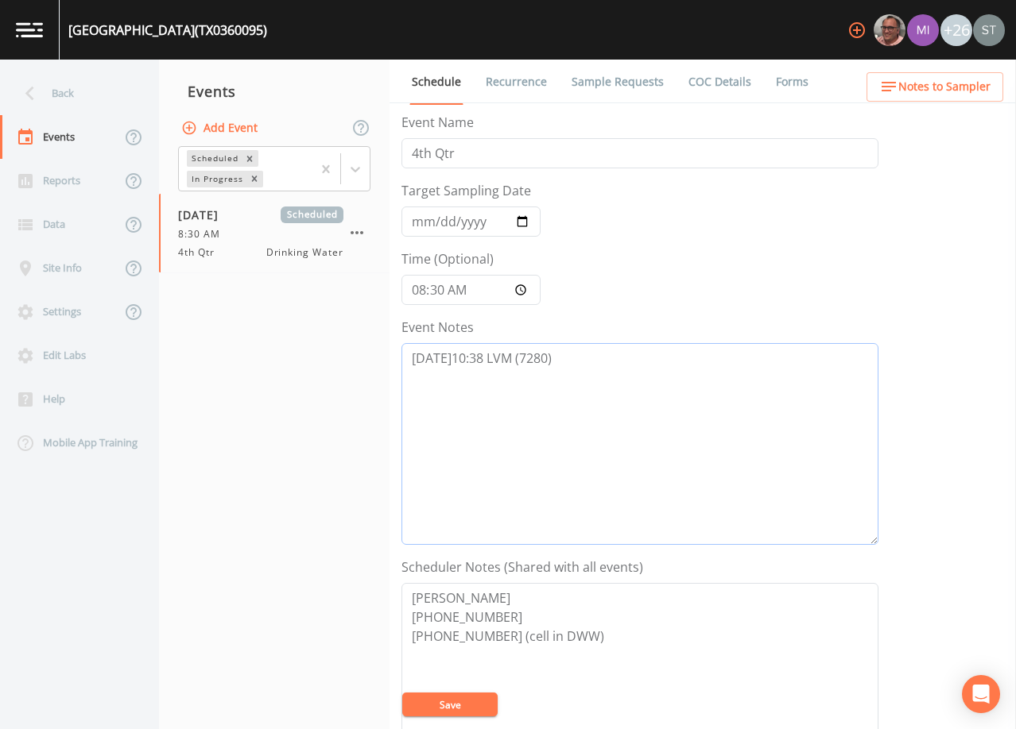
click at [608, 354] on textarea "[DATE]10:38 LVM (7280)" at bounding box center [639, 444] width 477 height 202
paste textarea "[DATE]9:30 LVM (7280)"
type textarea "[DATE]10:38 LVM (7280) [DATE]9:30 LVM (7280)"
click at [460, 702] on button "Save" at bounding box center [449, 705] width 95 height 24
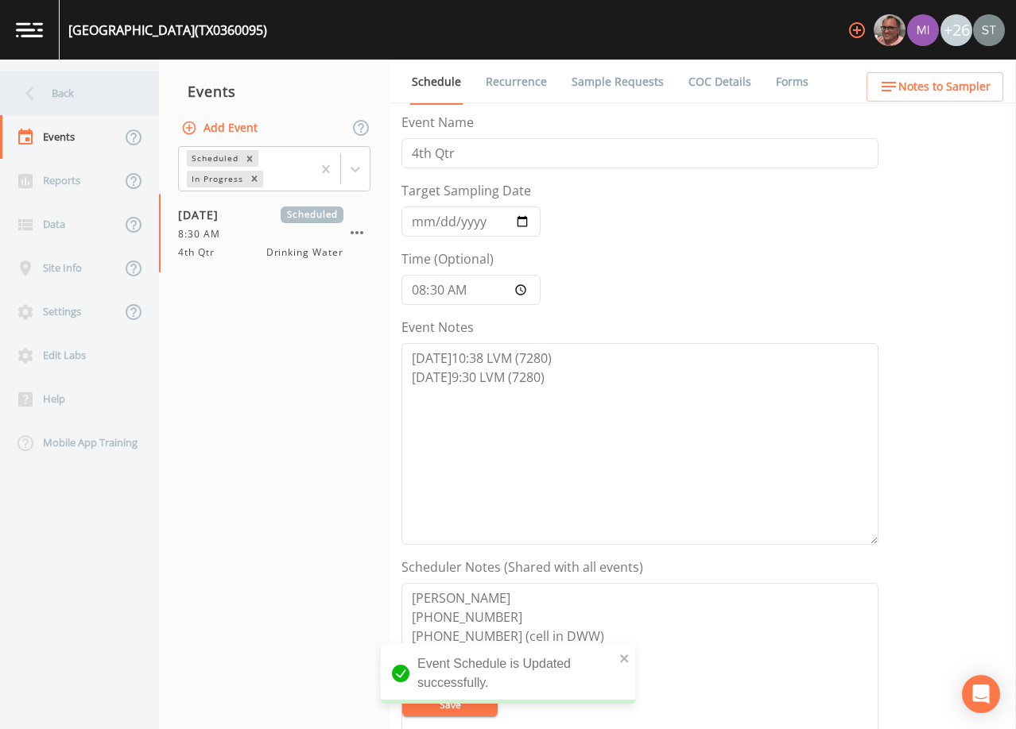
click at [76, 84] on div "Back" at bounding box center [71, 94] width 143 height 44
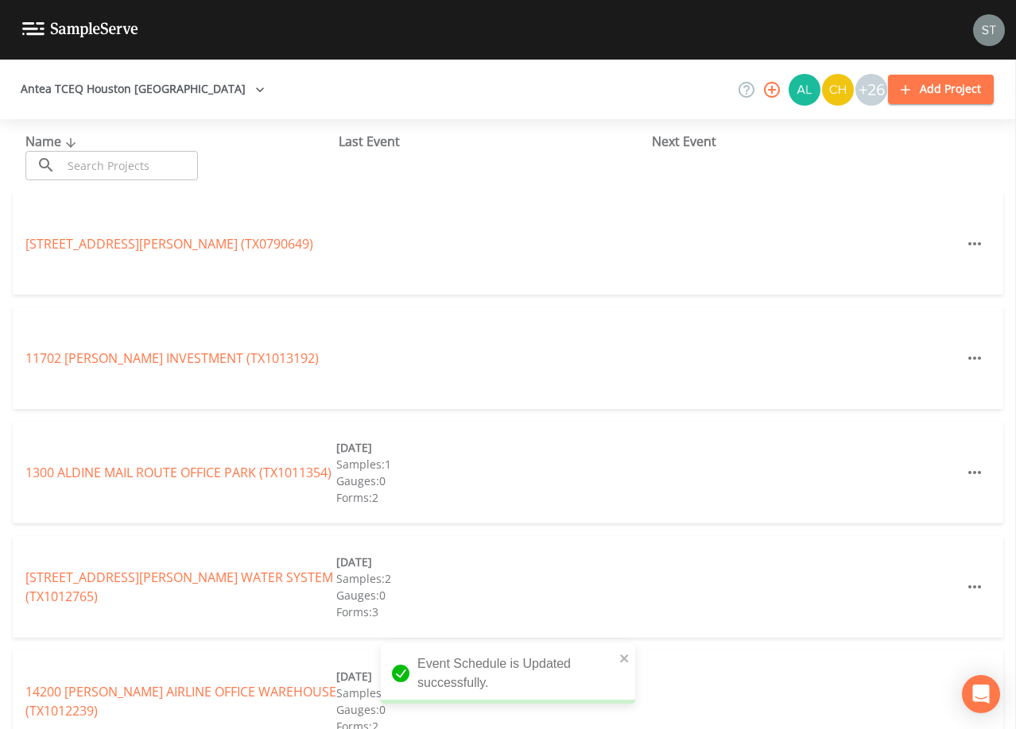
click at [138, 157] on input "text" at bounding box center [130, 165] width 136 height 29
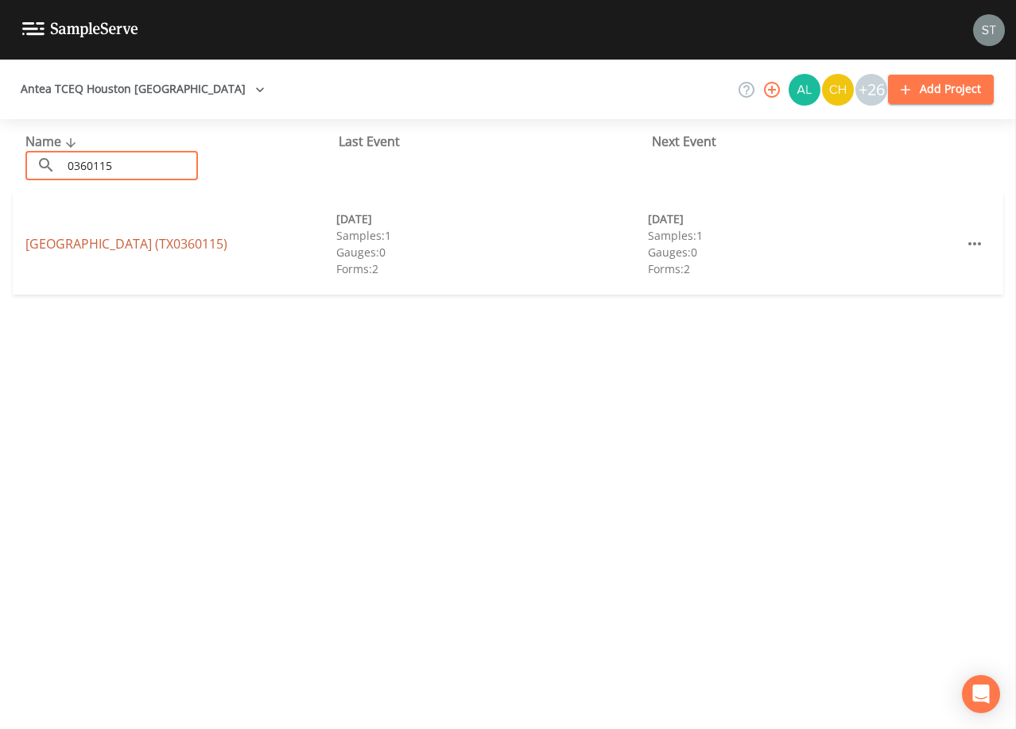
type input "0360115"
click at [191, 245] on link "[GEOGRAPHIC_DATA] (TX0360115)" at bounding box center [126, 243] width 202 height 17
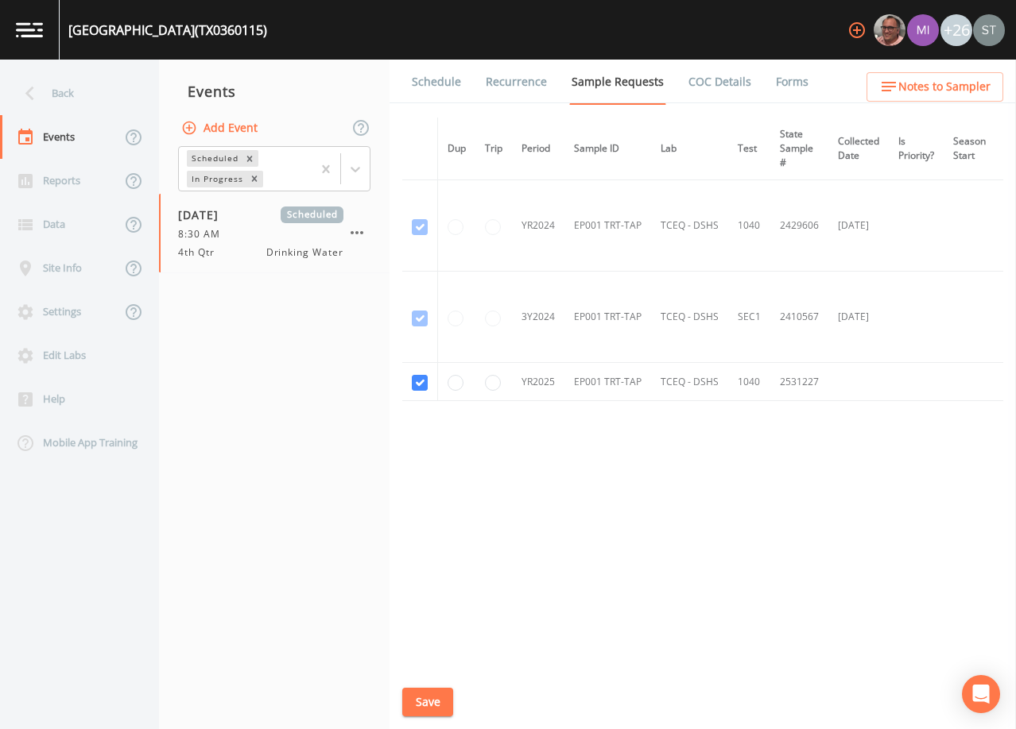
click at [433, 84] on link "Schedule" at bounding box center [436, 82] width 54 height 45
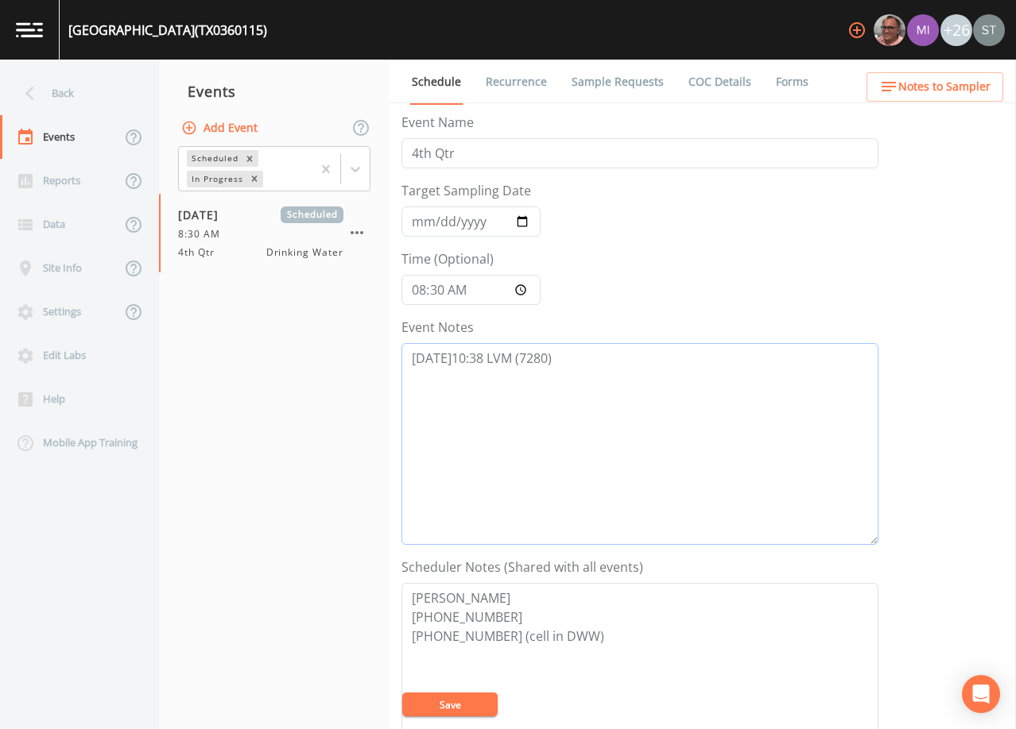
click at [597, 360] on textarea "[DATE]10:38 LVM (7280)" at bounding box center [639, 444] width 477 height 202
paste textarea "[DATE]9:30 LVM (7280)"
click at [462, 706] on button "Save" at bounding box center [449, 705] width 95 height 24
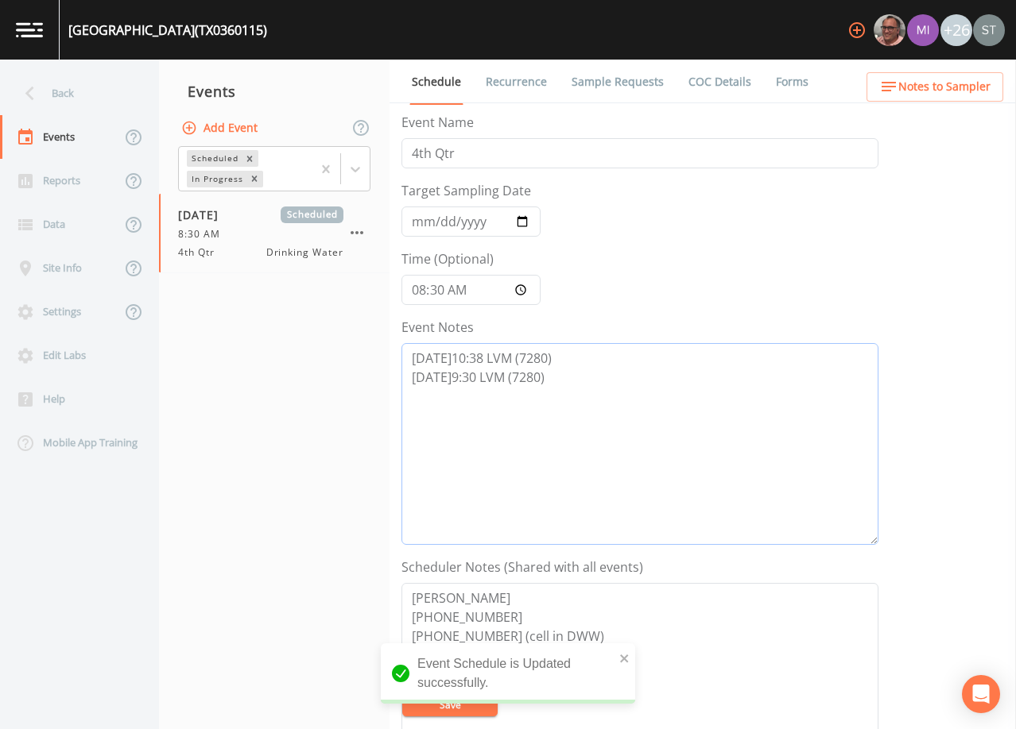
click at [627, 416] on textarea "[DATE]10:38 LVM (7280) [DATE]9:30 LVM (7280)" at bounding box center [639, 444] width 477 height 202
click at [483, 706] on button "Save" at bounding box center [449, 705] width 95 height 24
click at [571, 378] on textarea "[DATE]10:38 LVM (7280) [DATE]9:30 LVM (7280)" at bounding box center [639, 444] width 477 height 202
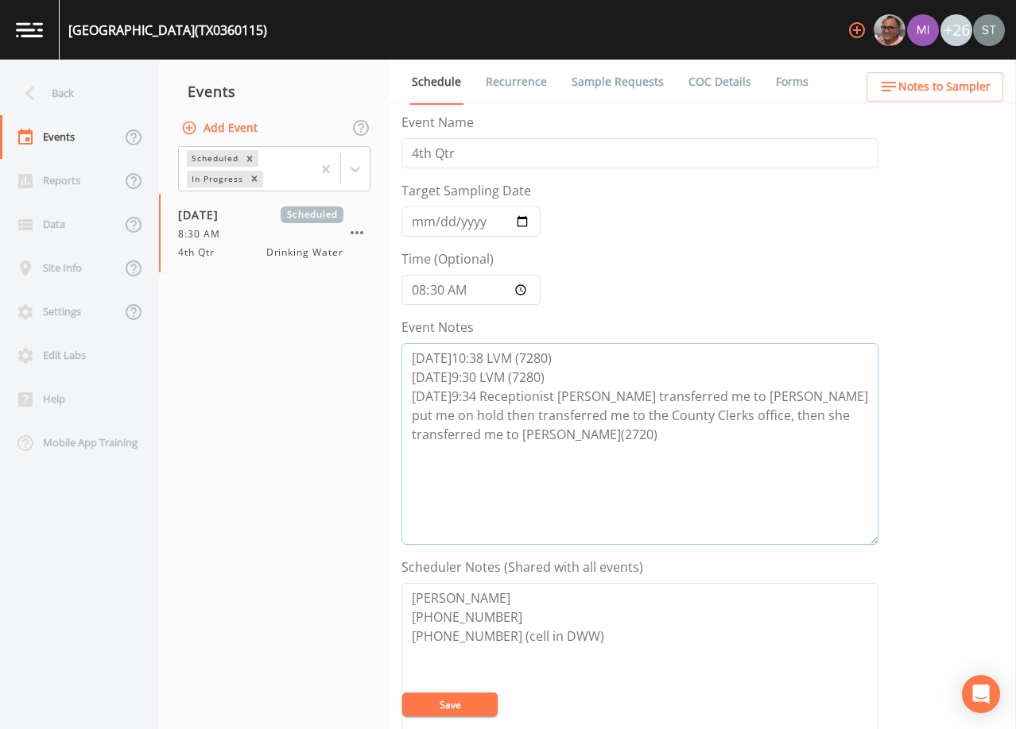
type textarea "[DATE]10:38 LVM (7280) [DATE]9:30 LVM (7280) [DATE]9:34 Receptionist [PERSON_NA…"
click at [474, 699] on button "Save" at bounding box center [449, 705] width 95 height 24
click at [670, 490] on textarea "[DATE]10:38 LVM (7280) [DATE]9:30 LVM (7280) [DATE]9:34 Receptionist [PERSON_NA…" at bounding box center [639, 444] width 477 height 202
click at [451, 706] on button "Save" at bounding box center [449, 705] width 95 height 24
click at [478, 702] on button "Save" at bounding box center [449, 705] width 95 height 24
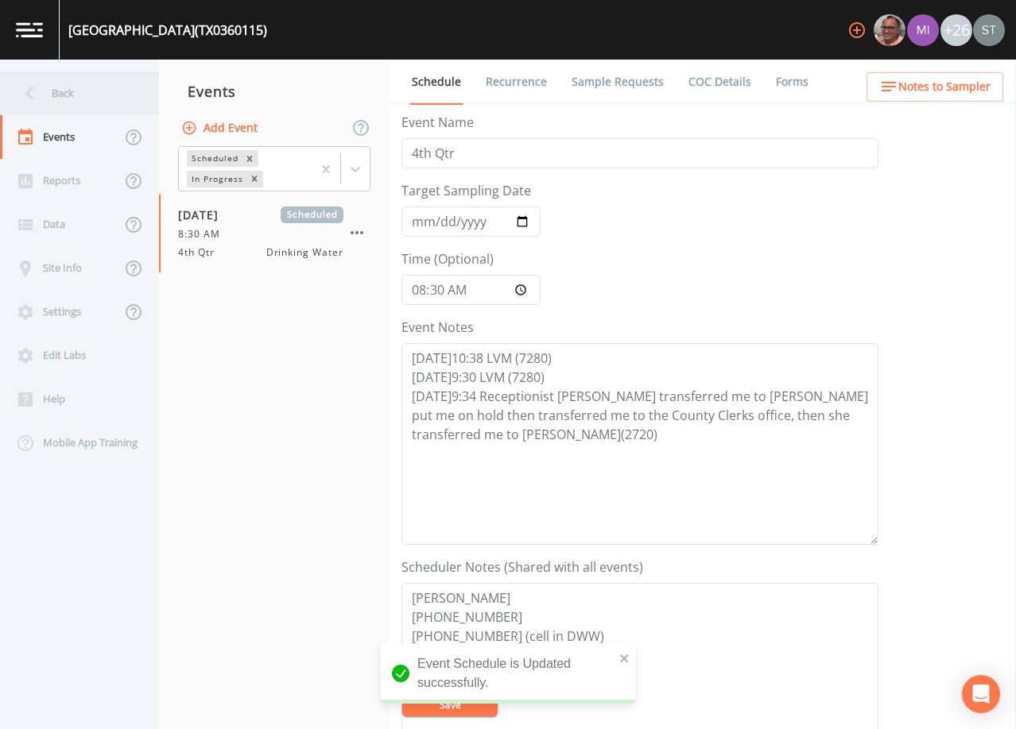
click at [58, 86] on div "Back" at bounding box center [71, 94] width 143 height 44
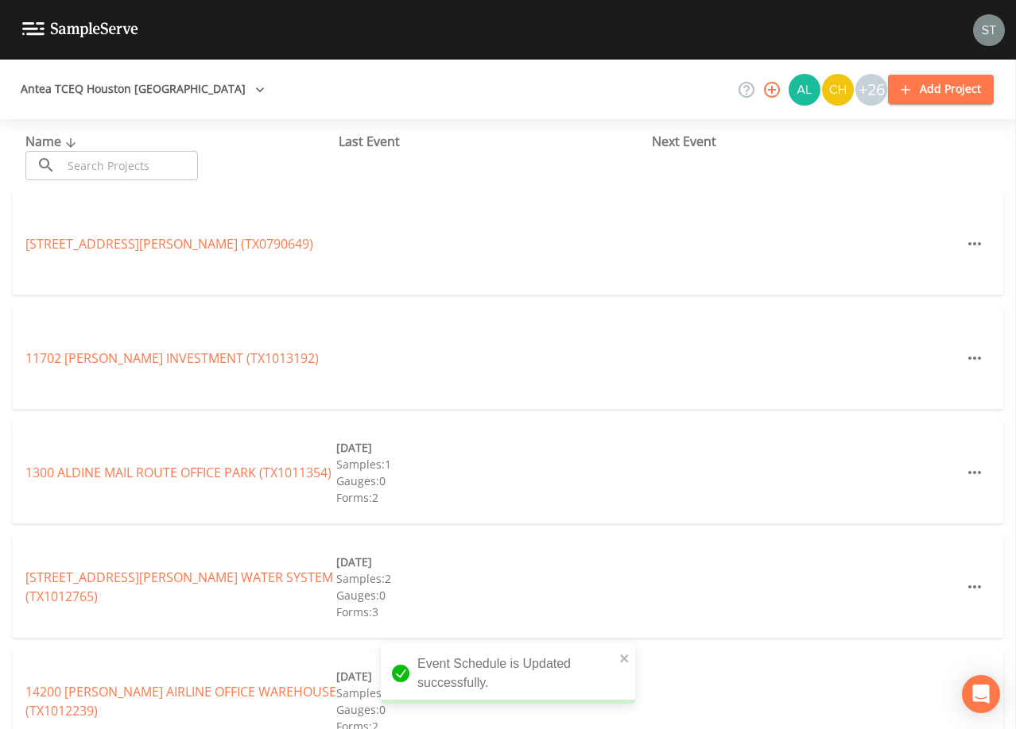
click at [133, 155] on input "text" at bounding box center [130, 165] width 136 height 29
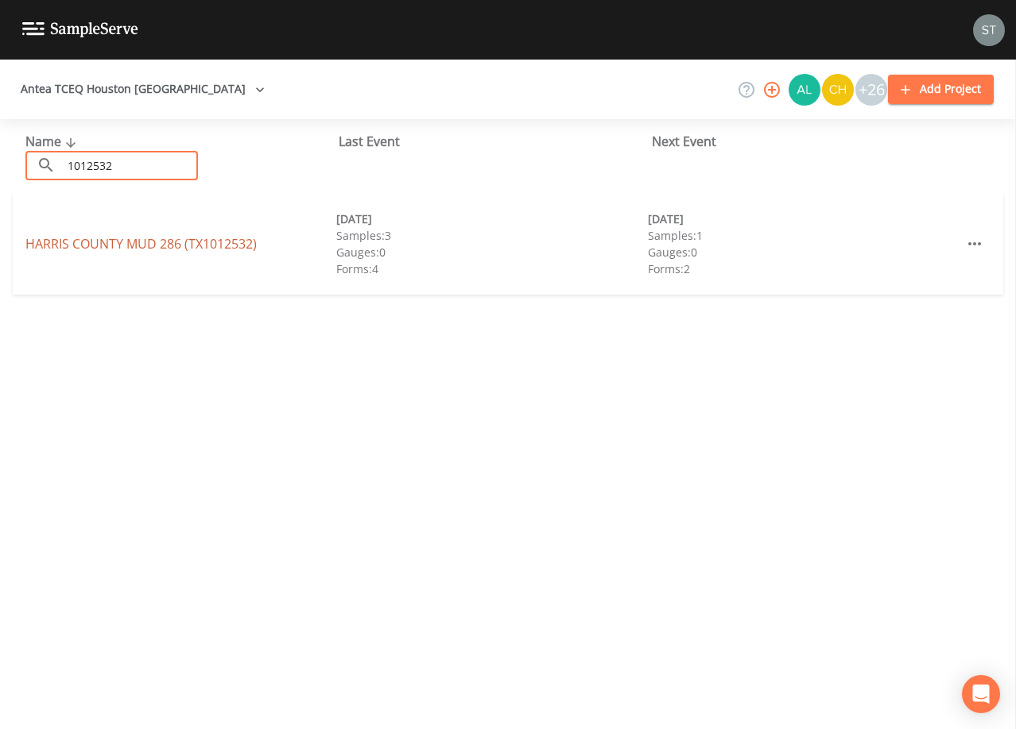
type input "1012532"
click at [180, 245] on link "[GEOGRAPHIC_DATA] 286 (TX1012532)" at bounding box center [140, 243] width 231 height 17
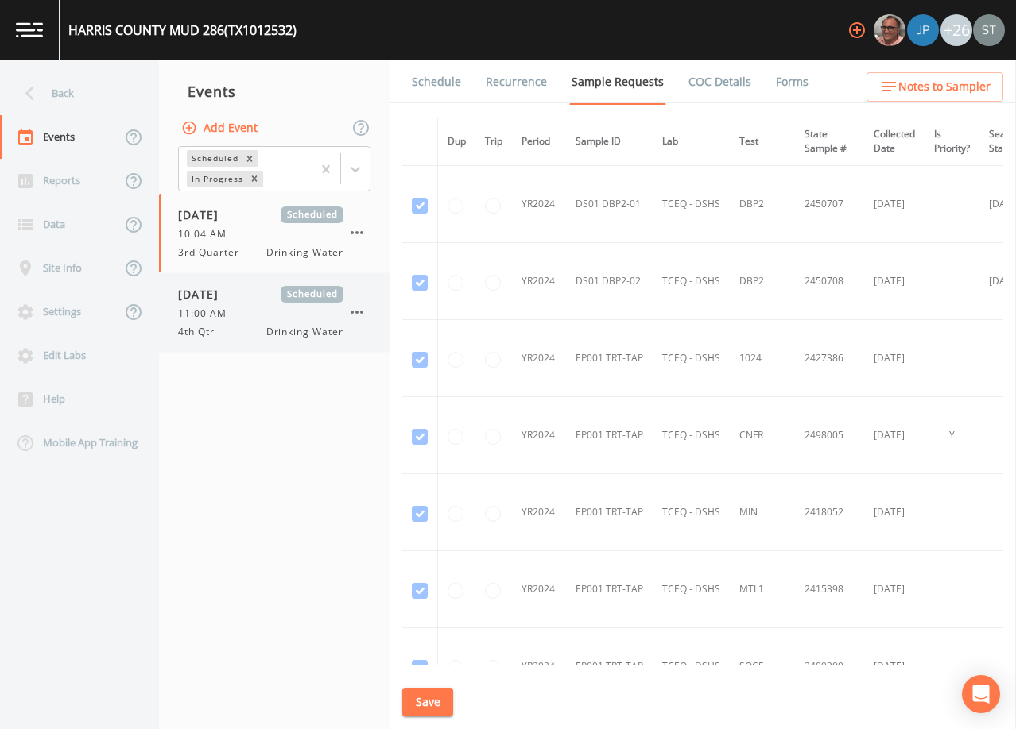
click at [269, 303] on div "[DATE] Scheduled 11:00 AM 4th Qtr Drinking Water" at bounding box center [260, 312] width 165 height 53
click at [439, 89] on link "Schedule" at bounding box center [436, 82] width 54 height 45
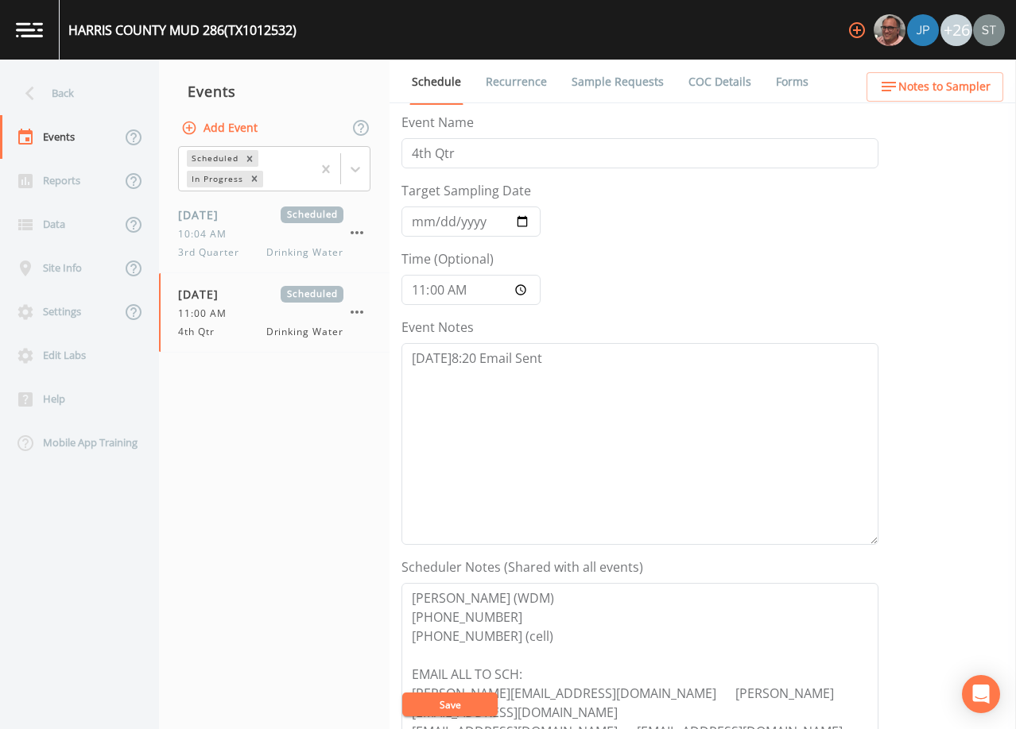
click at [612, 87] on link "Sample Requests" at bounding box center [617, 82] width 97 height 45
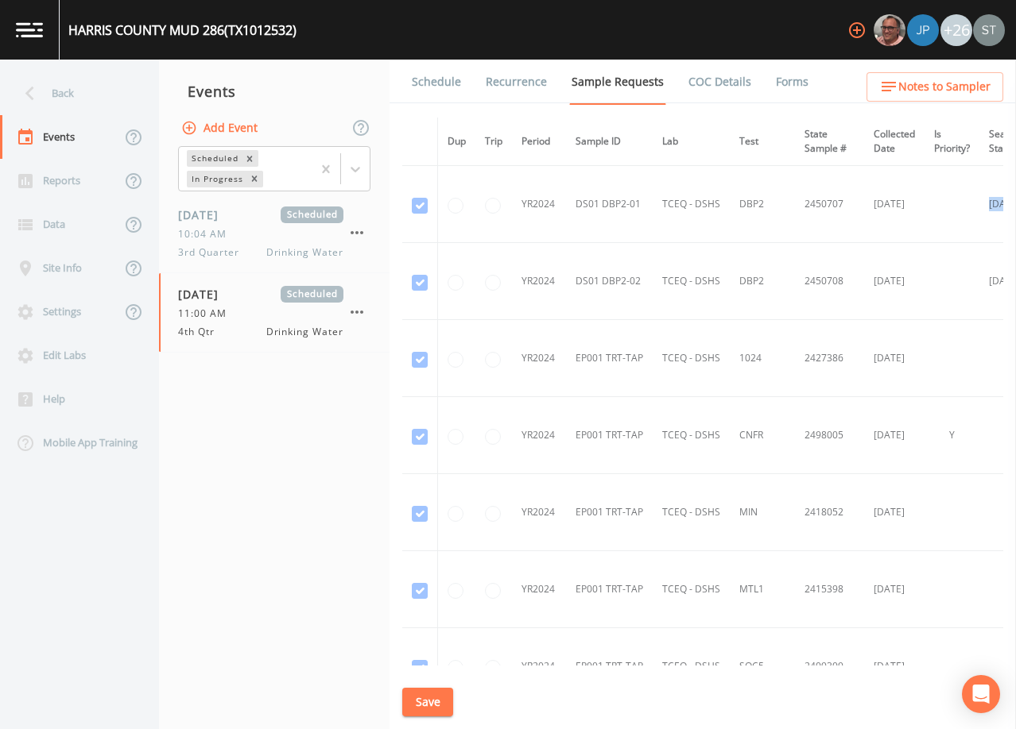
scroll to position [0, 251]
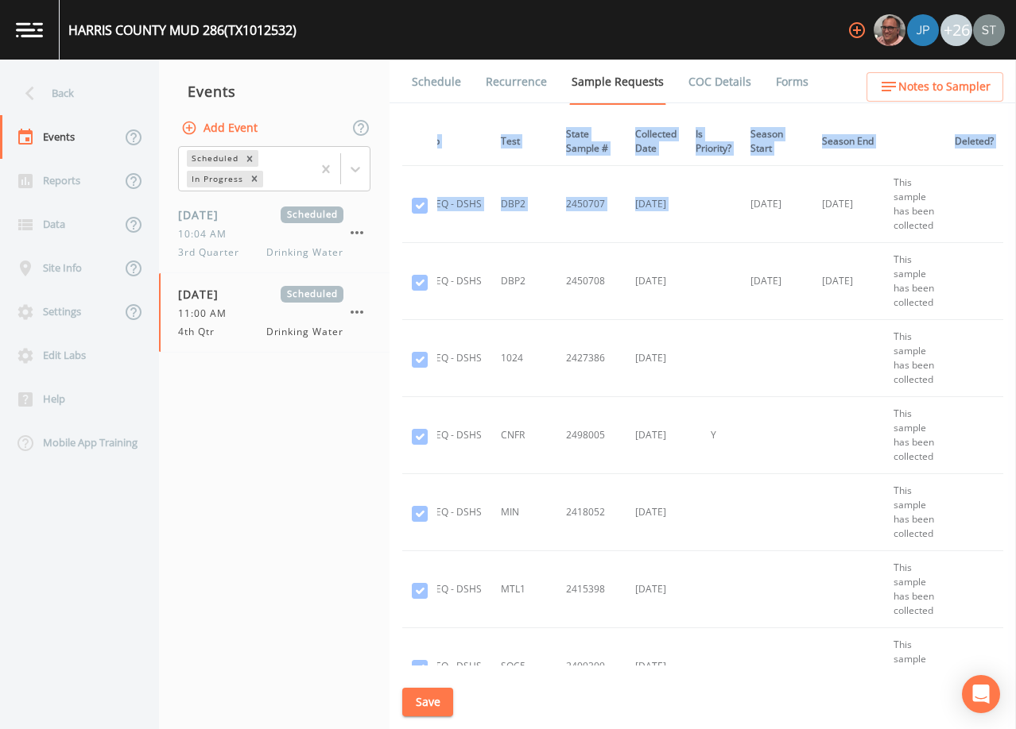
drag, startPoint x: 996, startPoint y: 189, endPoint x: 989, endPoint y: 306, distance: 117.0
click at [1005, 322] on div "Schedule Recurrence Sample Requests COC Details Forms Dup Trip Period Sample ID…" at bounding box center [702, 395] width 626 height 670
click at [971, 301] on td at bounding box center [974, 281] width 58 height 77
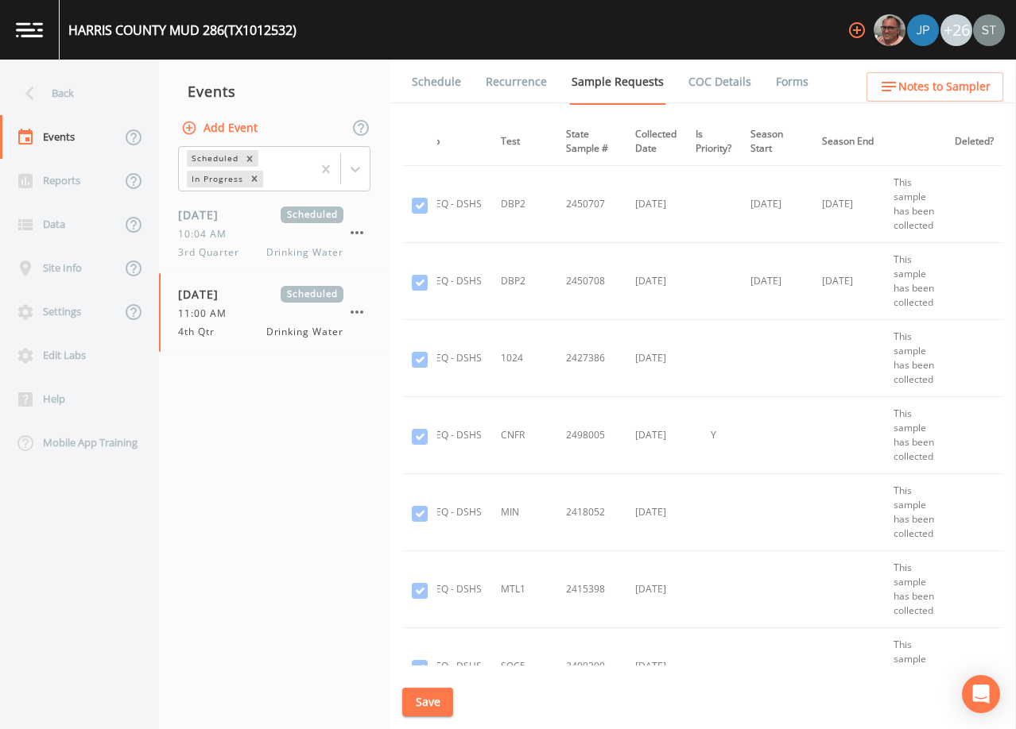
click at [43, 100] on icon at bounding box center [30, 93] width 28 height 28
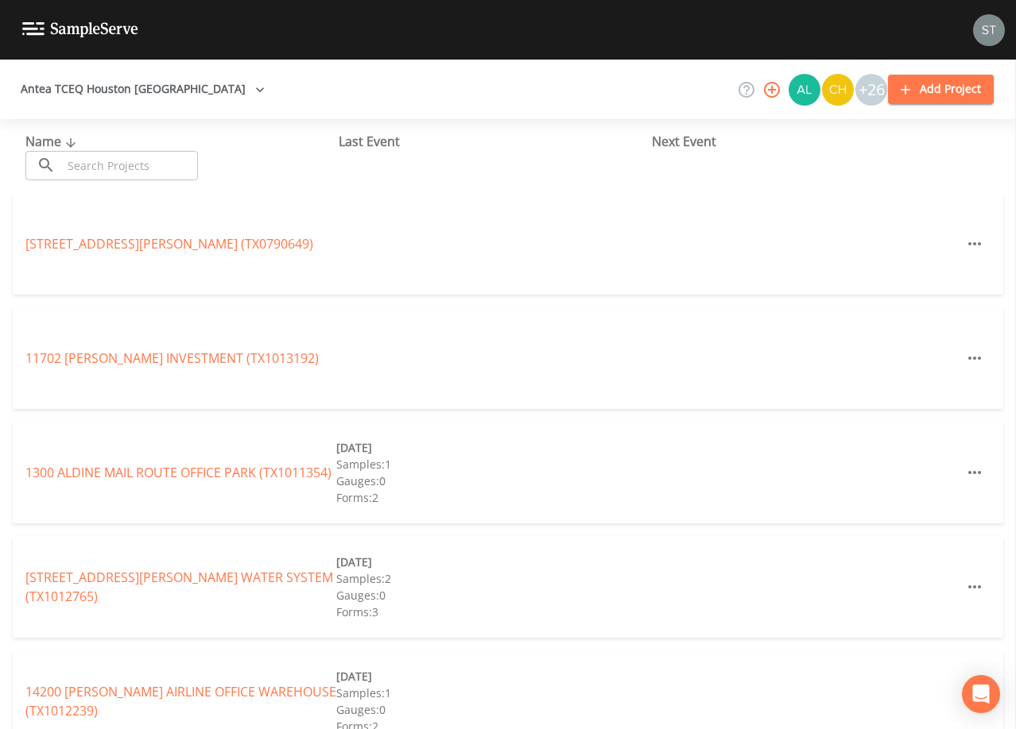
click at [169, 167] on input "text" at bounding box center [130, 165] width 136 height 29
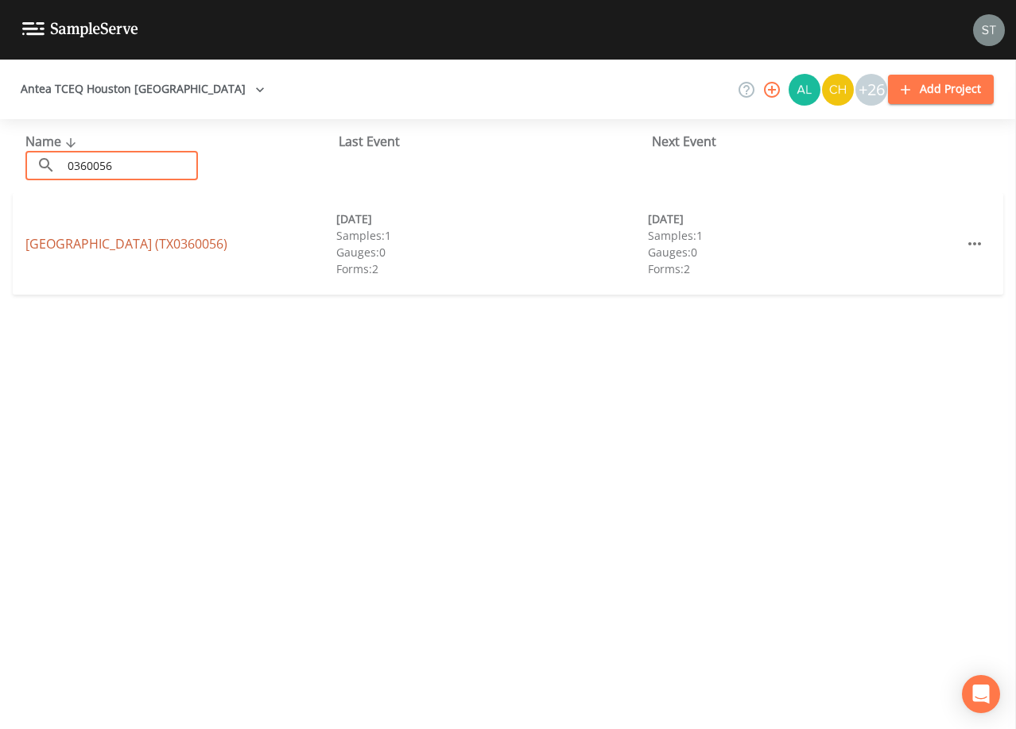
type input "0360056"
click at [212, 235] on link "[GEOGRAPHIC_DATA] (TX0360056)" at bounding box center [126, 243] width 202 height 17
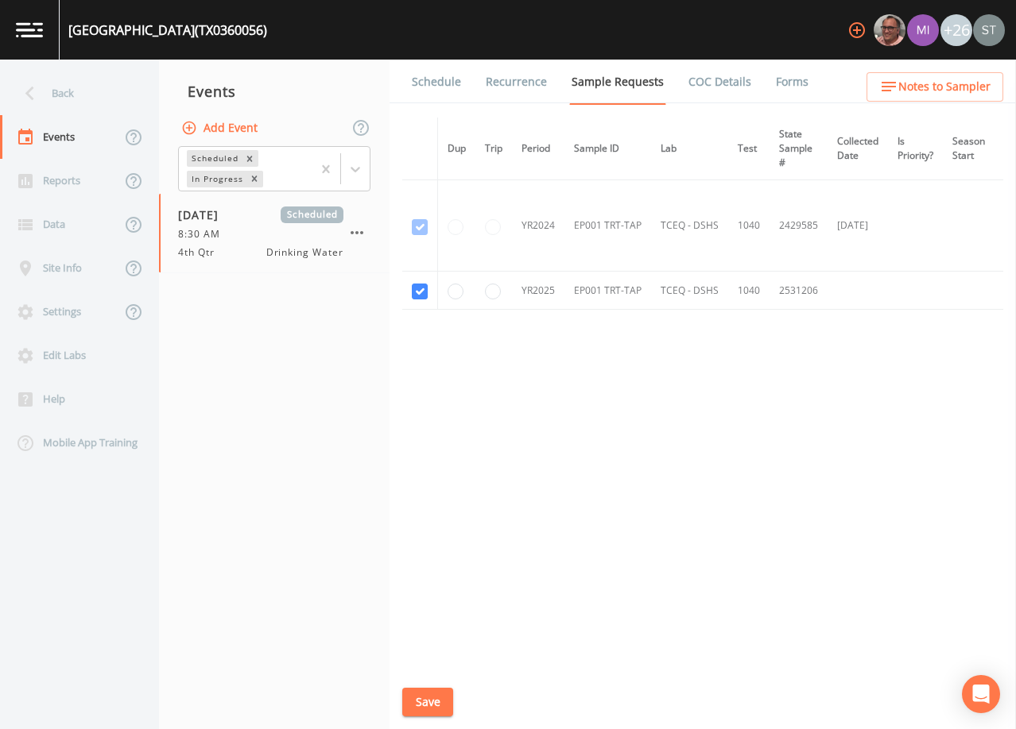
click at [436, 88] on link "Schedule" at bounding box center [436, 82] width 54 height 45
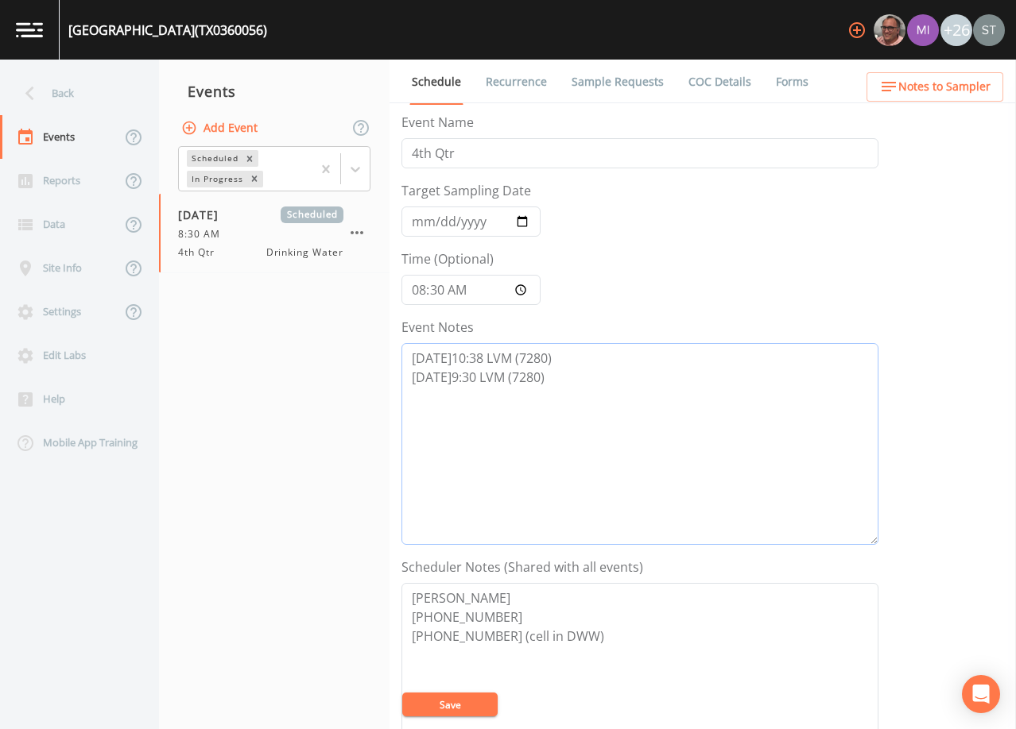
click at [659, 371] on textarea "[DATE]10:38 LVM (7280) [DATE]9:30 LVM (7280)" at bounding box center [639, 444] width 477 height 202
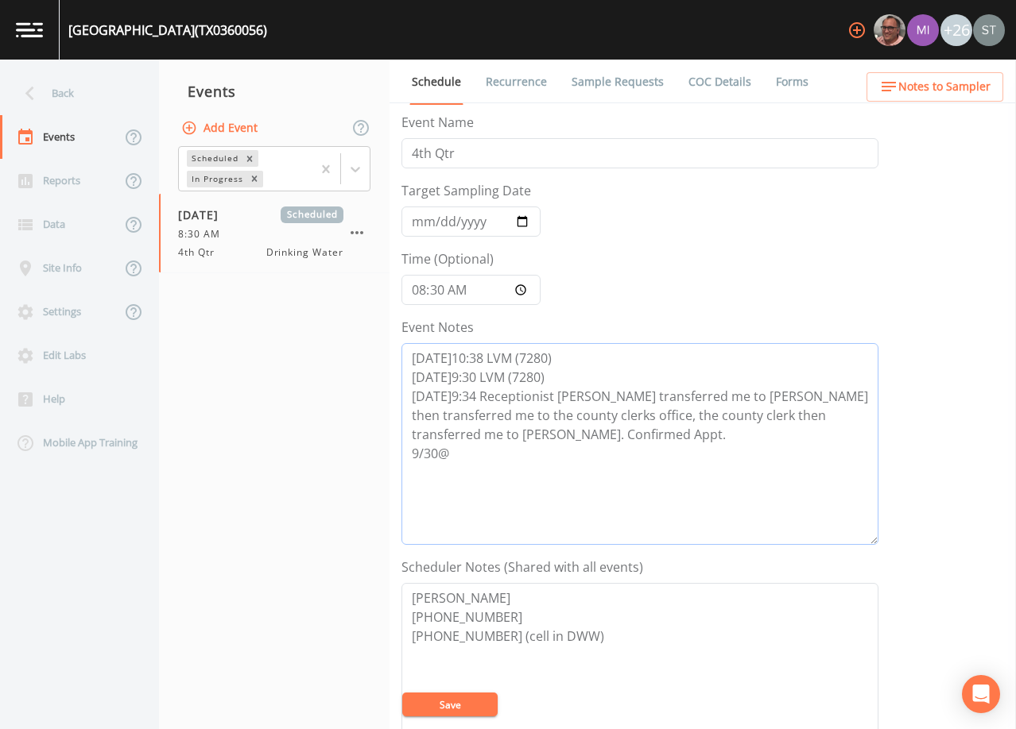
type textarea "[DATE]10:38 LVM (7280) [DATE]9:30 LVM (7280) [DATE]9:34 Receptionist [PERSON_NA…"
click at [604, 650] on textarea "[PERSON_NAME] [PHONE_NUMBER] [PHONE_NUMBER] (cell in DWW)" at bounding box center [639, 684] width 477 height 202
type textarea "[PERSON_NAME] [PHONE_NUMBER] [PHONE_NUMBER] (cell in DWW) [EMAIL_ADDRESS][DOMAI…"
click at [485, 451] on textarea "[DATE]10:38 LVM (7280) [DATE]9:30 LVM (7280) [DATE]9:34 Receptionist [PERSON_NA…" at bounding box center [639, 444] width 477 height 202
click at [484, 705] on button "Save" at bounding box center [449, 705] width 95 height 24
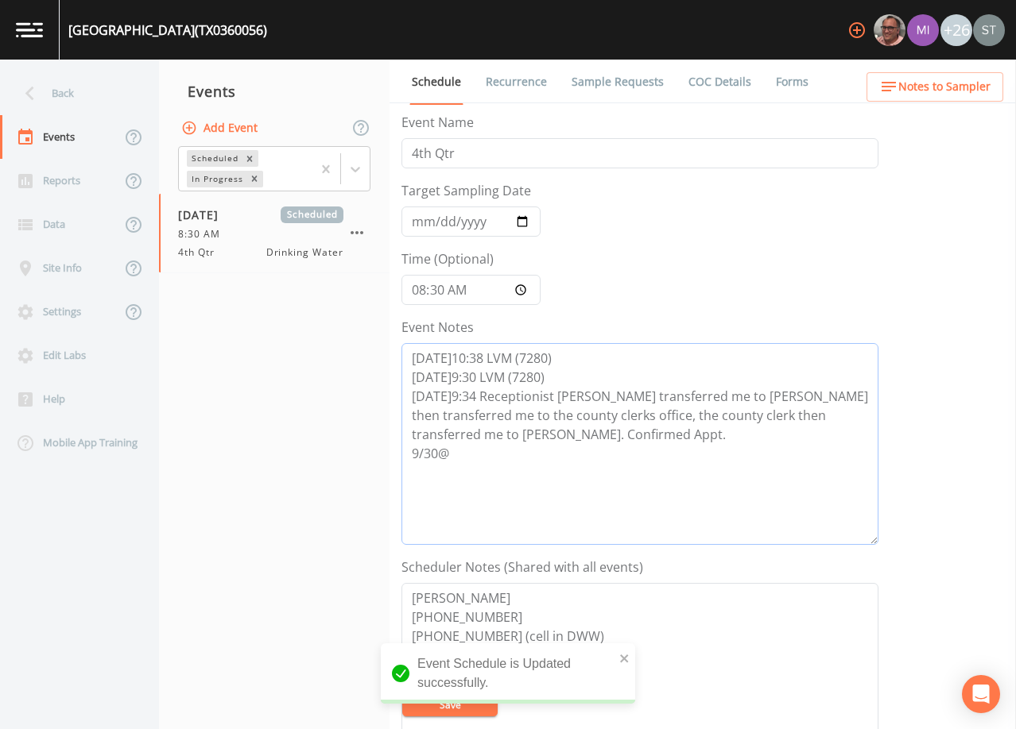
click at [547, 455] on textarea "[DATE]10:38 LVM (7280) [DATE]9:30 LVM (7280) [DATE]9:34 Receptionist [PERSON_NA…" at bounding box center [639, 444] width 477 height 202
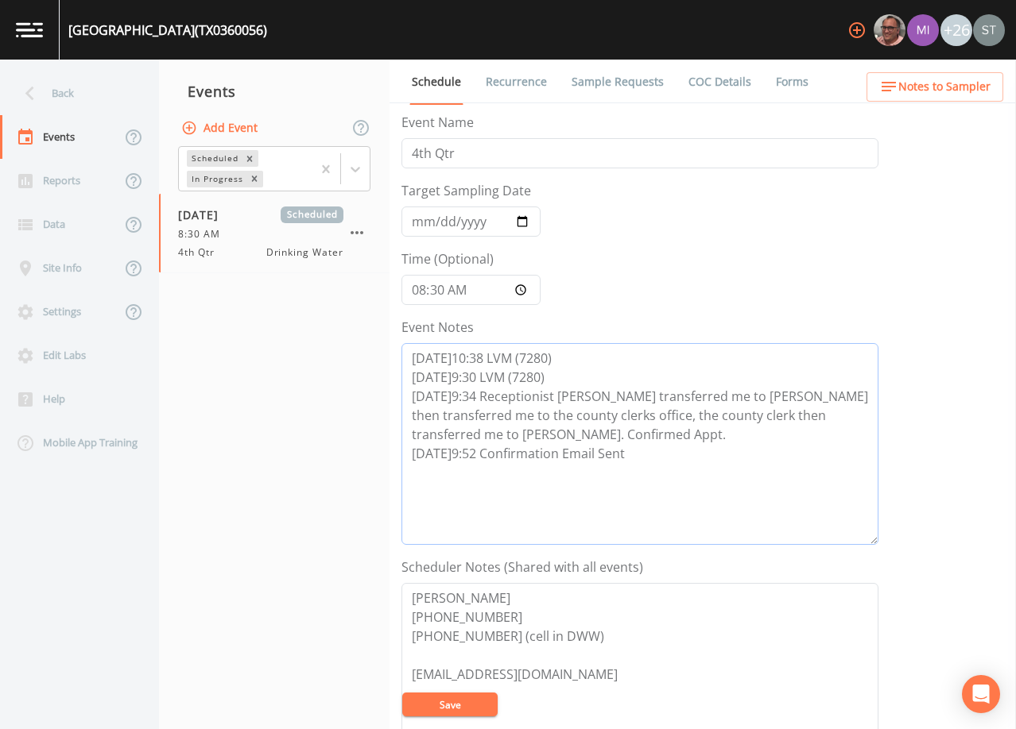
click at [621, 429] on textarea "[DATE]10:38 LVM (7280) [DATE]9:30 LVM (7280) [DATE]9:34 Receptionist [PERSON_NA…" at bounding box center [639, 444] width 477 height 202
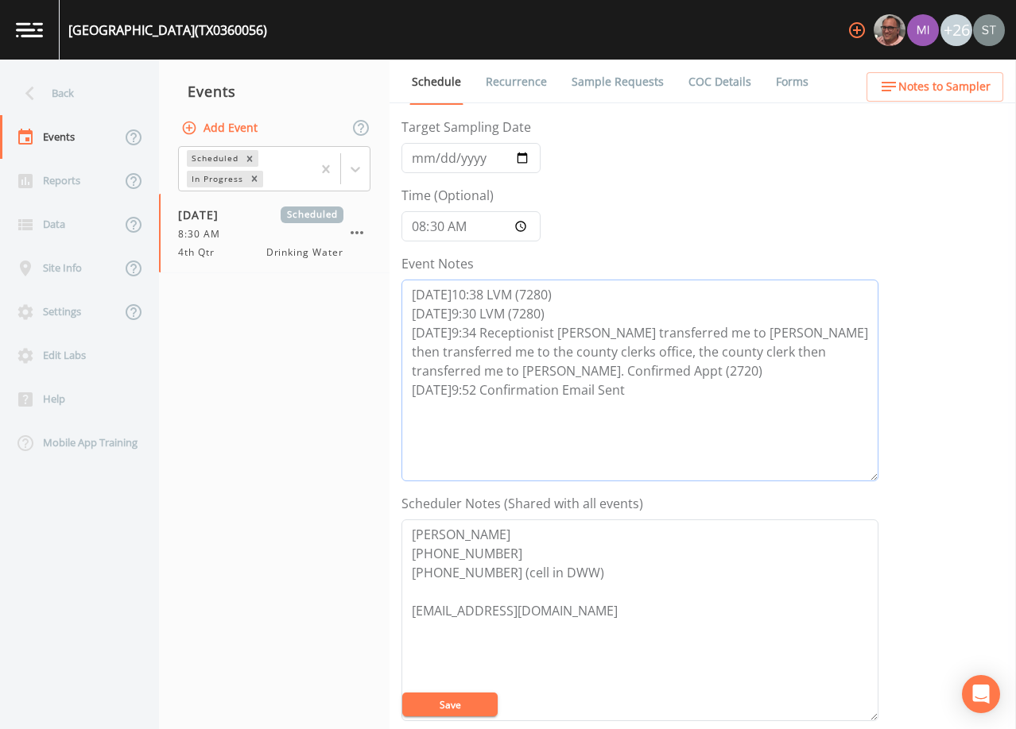
scroll to position [318, 0]
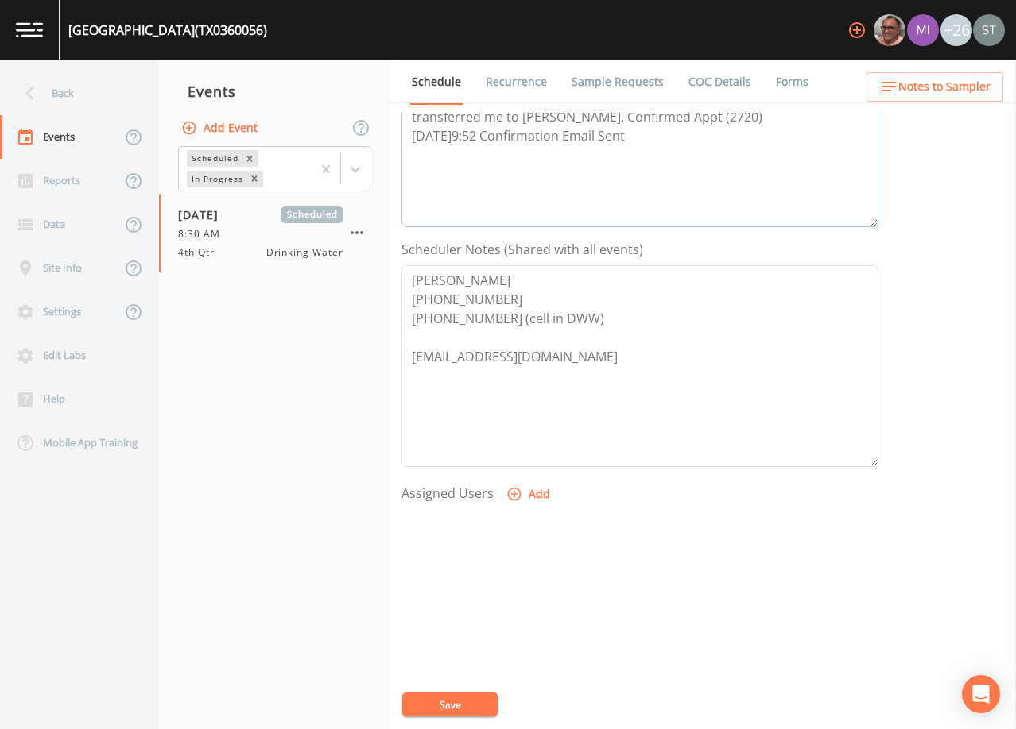
type textarea "[DATE]10:38 LVM (7280) [DATE]9:30 LVM (7280) [DATE]9:34 Receptionist [PERSON_NA…"
click at [524, 494] on button "Add" at bounding box center [529, 494] width 53 height 29
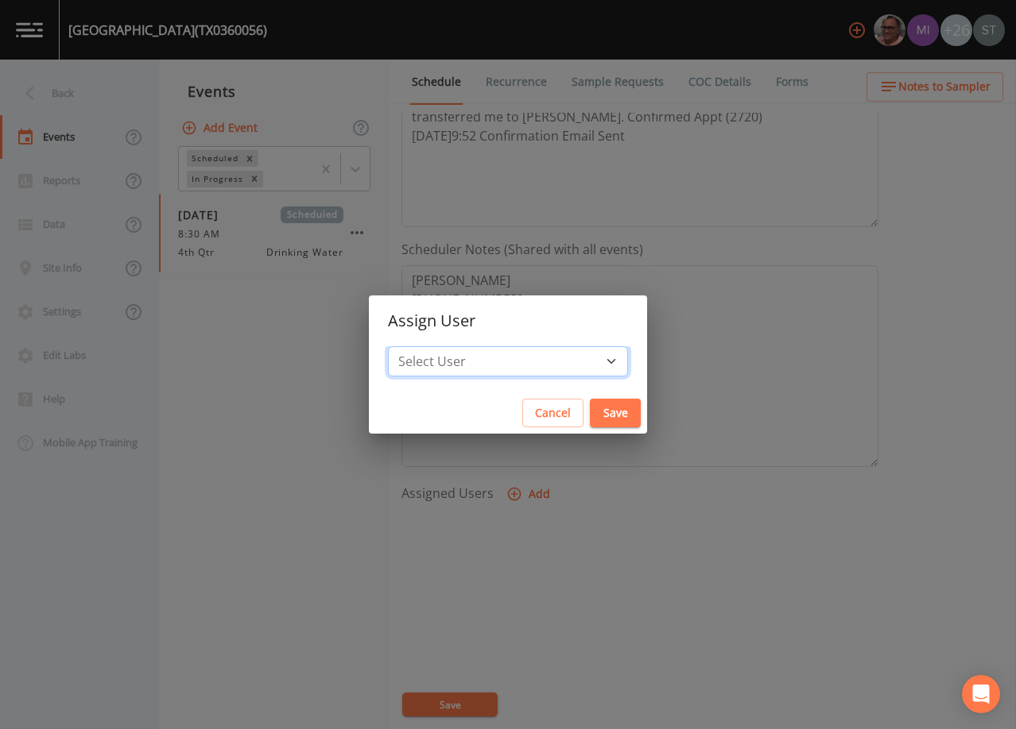
click at [497, 354] on select "Select User [PERSON_NAME] [PERSON_NAME] [PERSON_NAME] [PERSON_NAME] [PERSON_NAM…" at bounding box center [508, 361] width 240 height 30
select select "6dda6eef-c380-4015-b89d-b9b44b713005"
click at [424, 346] on select "Select User [PERSON_NAME] [PERSON_NAME] [PERSON_NAME] [PERSON_NAME] [PERSON_NAM…" at bounding box center [508, 361] width 240 height 30
click at [590, 408] on button "Save" at bounding box center [615, 413] width 51 height 29
select select
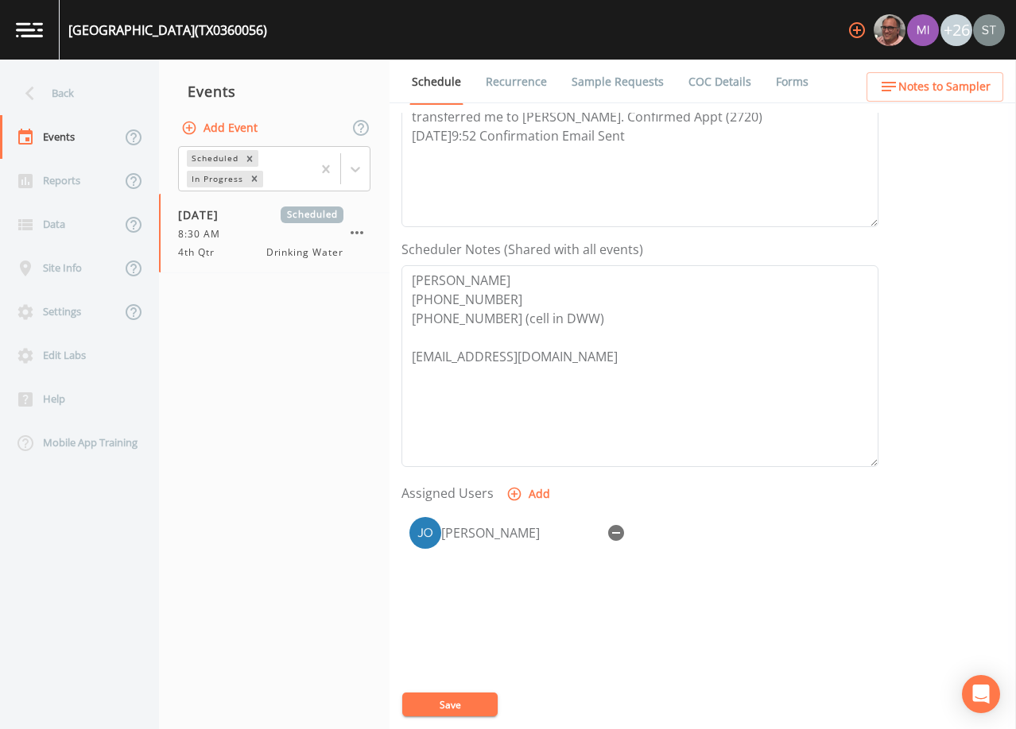
click at [466, 702] on button "Save" at bounding box center [449, 705] width 95 height 24
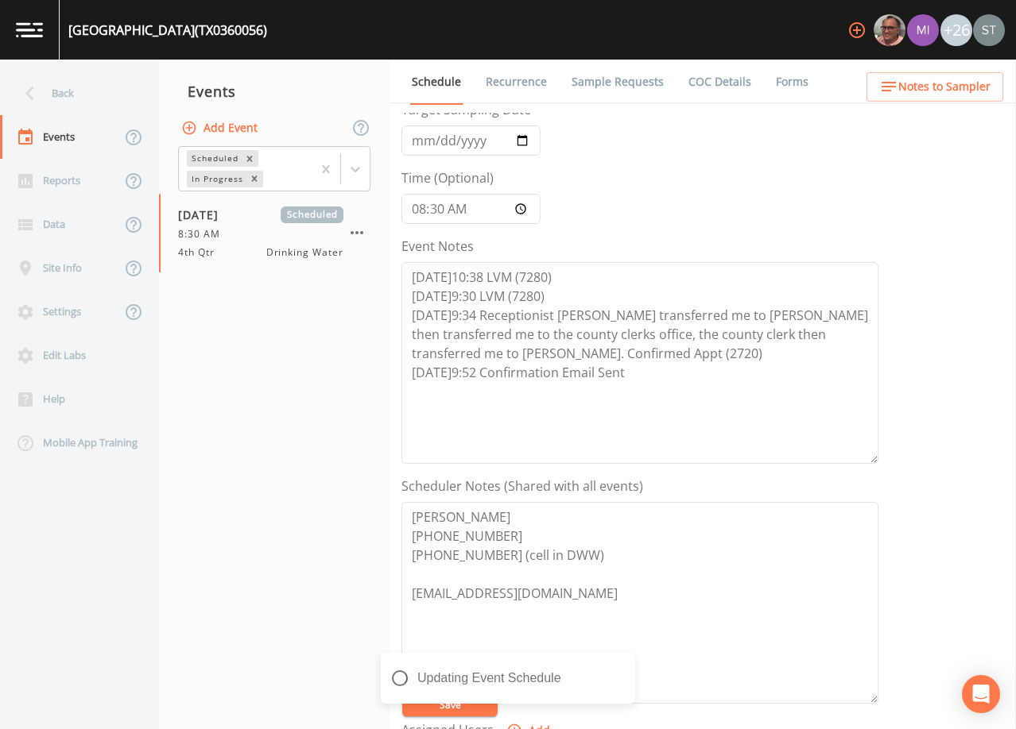
scroll to position [79, 0]
drag, startPoint x: 658, startPoint y: 382, endPoint x: 380, endPoint y: 306, distance: 288.4
click at [380, 306] on div "Back Events Reports Data Site Info Settings Edit Labs Help Mobile App Training …" at bounding box center [508, 395] width 1016 height 670
click at [709, 395] on textarea "[DATE]10:38 LVM (7280) [DATE]9:30 LVM (7280) [DATE]9:34 Receptionist [PERSON_NA…" at bounding box center [639, 365] width 477 height 202
click at [958, 90] on span "Notes to Sampler" at bounding box center [944, 87] width 92 height 20
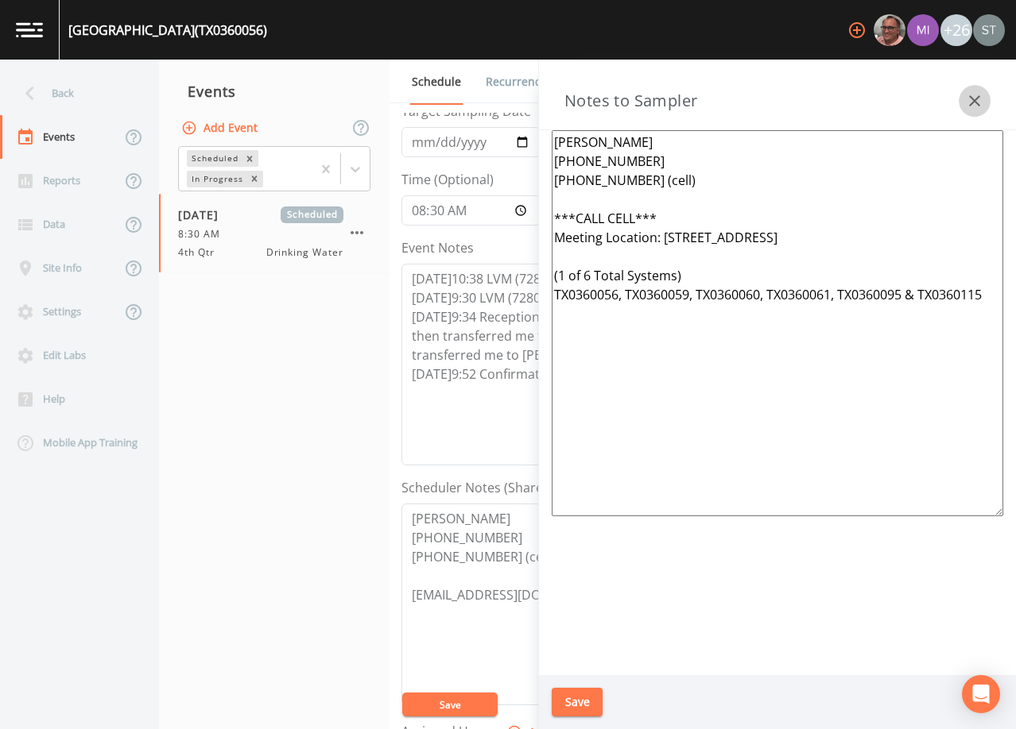
click at [974, 99] on icon "button" at bounding box center [974, 100] width 19 height 19
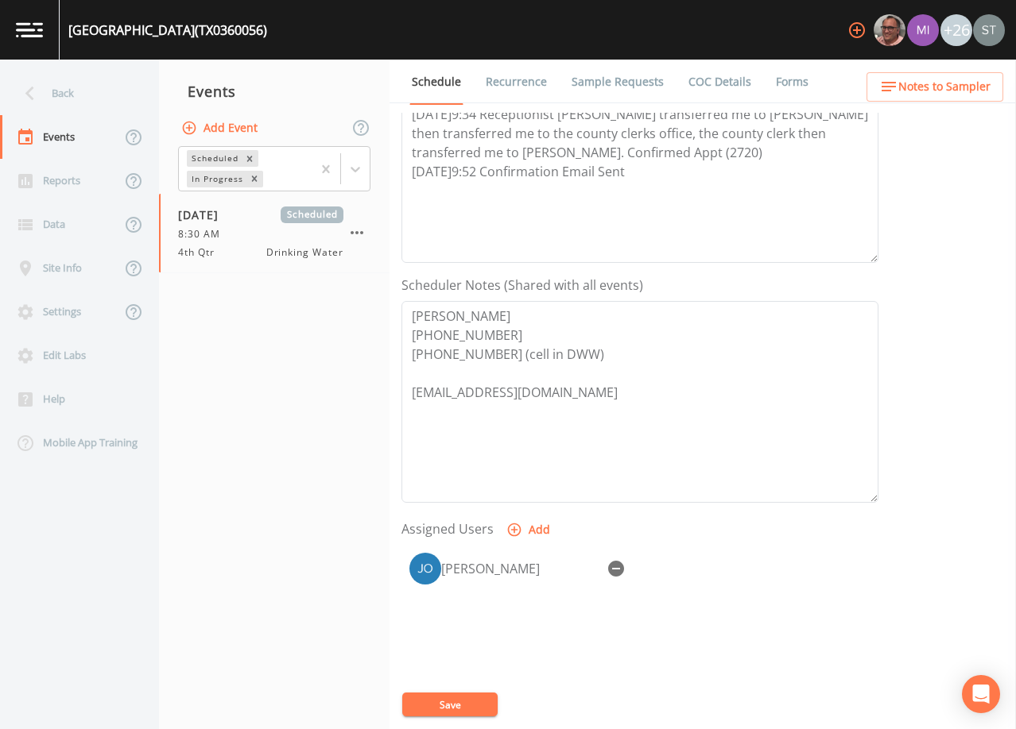
scroll to position [318, 0]
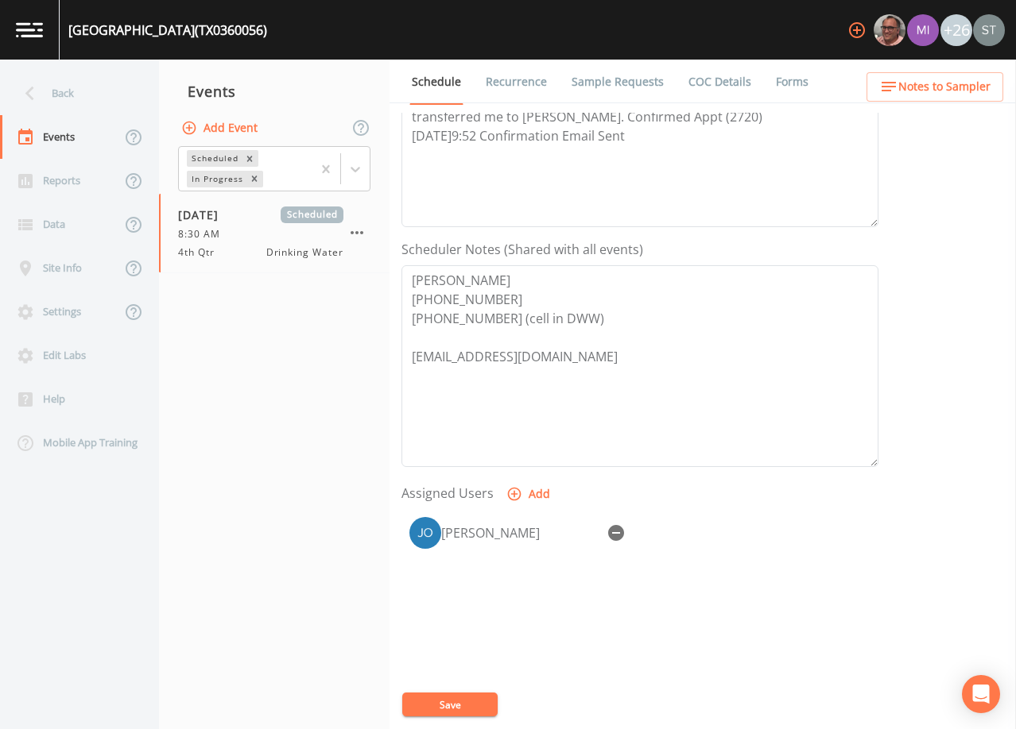
click at [621, 88] on link "Sample Requests" at bounding box center [617, 82] width 97 height 45
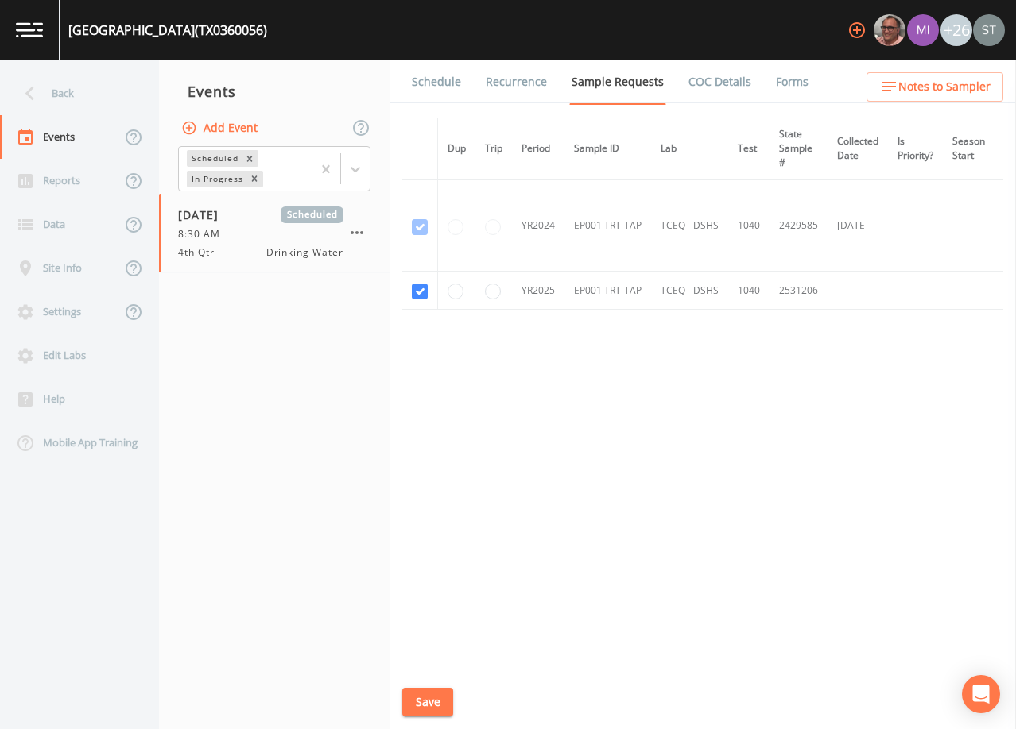
drag, startPoint x: 433, startPoint y: 91, endPoint x: 466, endPoint y: 100, distance: 33.7
click at [434, 91] on link "Schedule" at bounding box center [436, 82] width 54 height 45
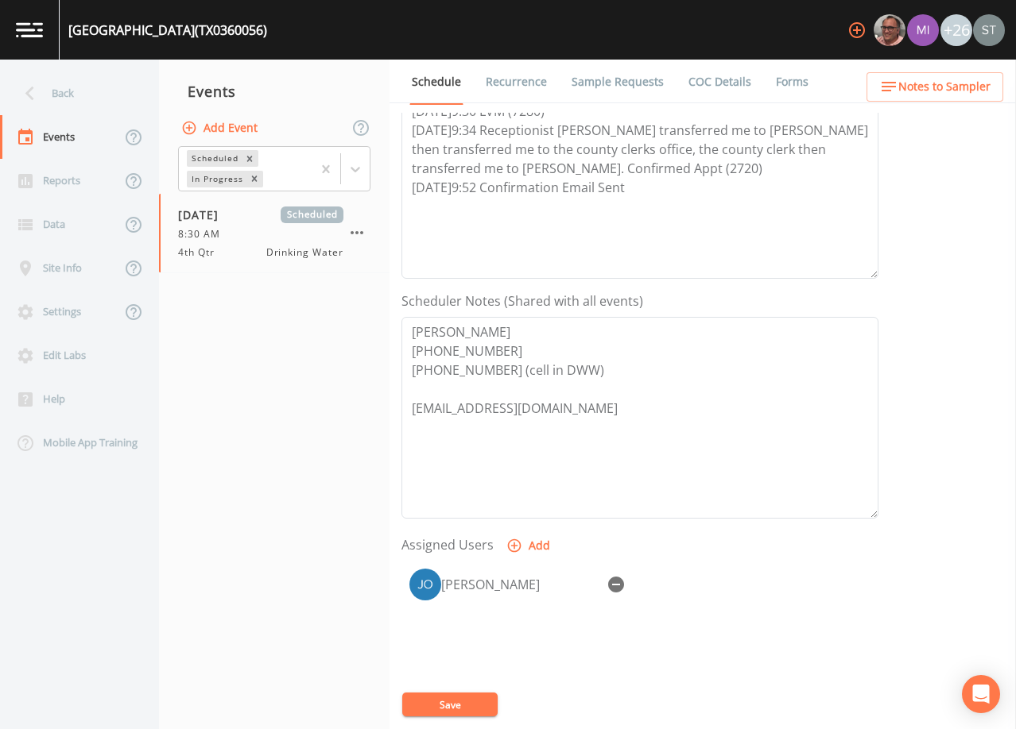
scroll to position [318, 0]
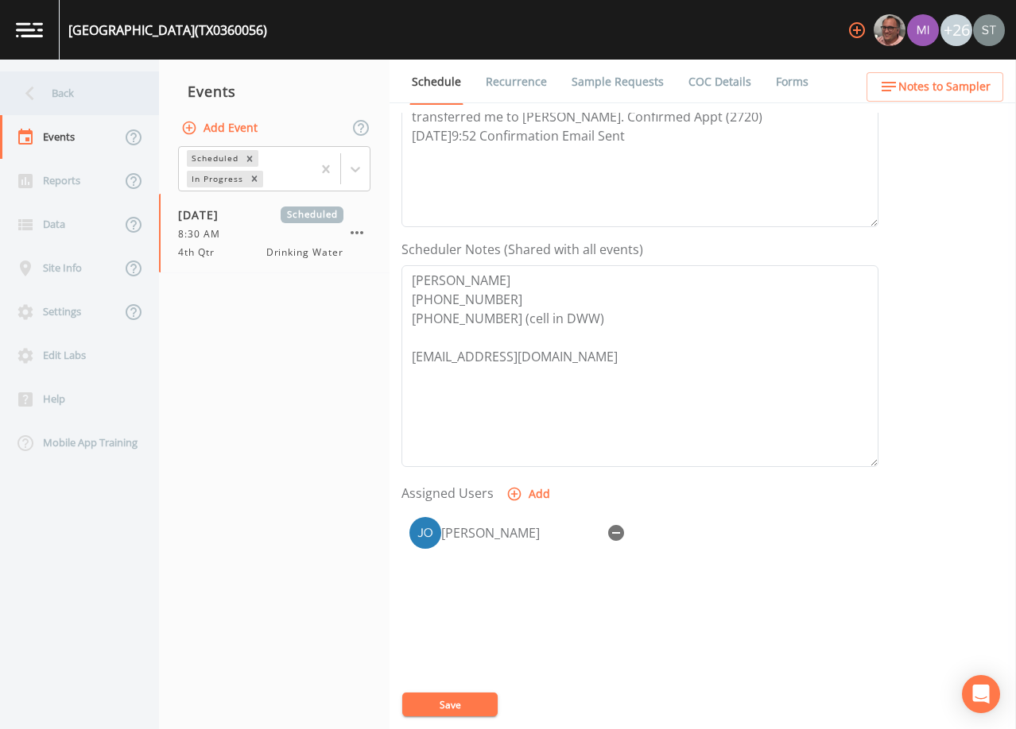
click at [79, 98] on div "Back" at bounding box center [71, 94] width 143 height 44
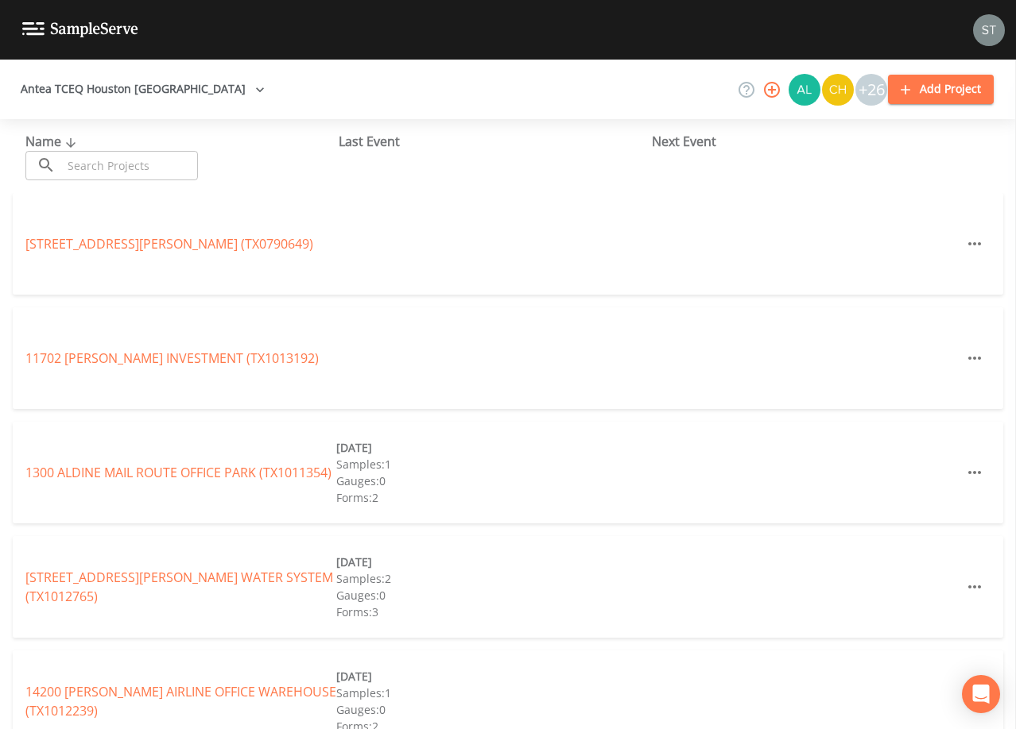
click at [139, 169] on input "text" at bounding box center [130, 165] width 136 height 29
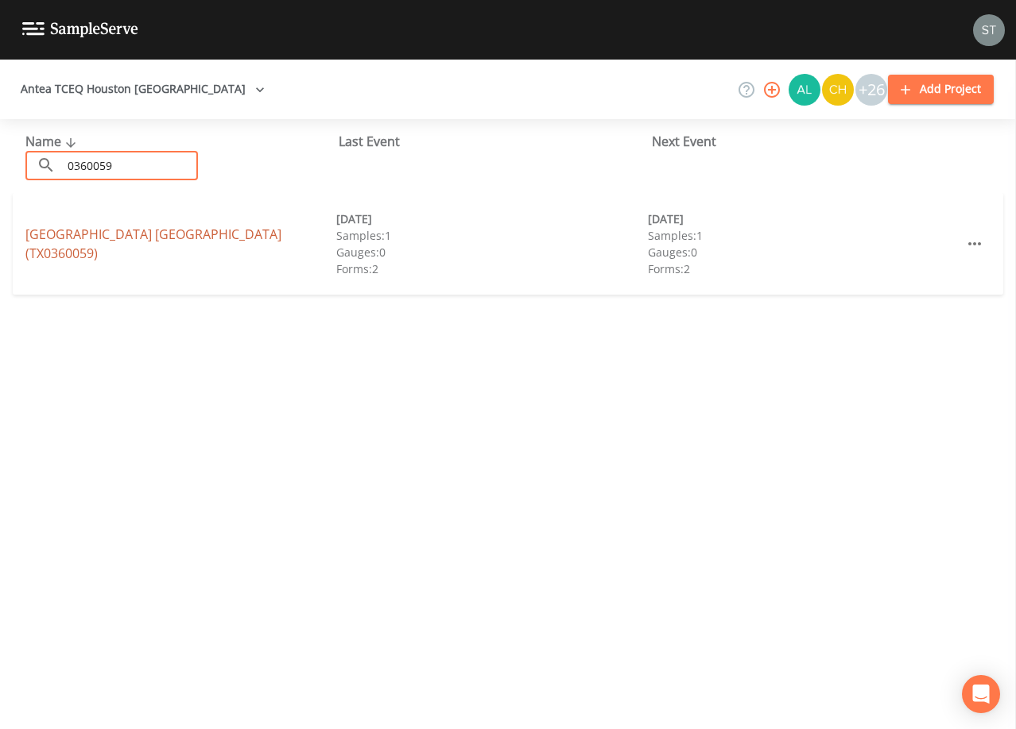
type input "0360059"
click at [257, 241] on link "[GEOGRAPHIC_DATA] [GEOGRAPHIC_DATA] (TX0360059)" at bounding box center [153, 244] width 256 height 37
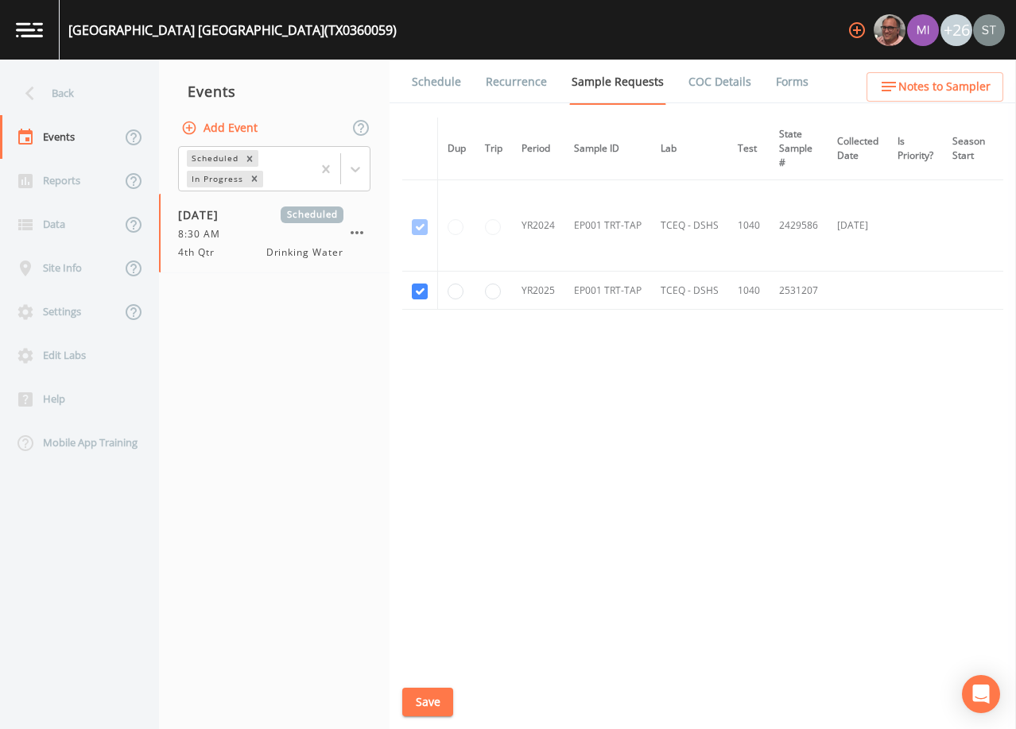
click at [985, 83] on span "Notes to Sampler" at bounding box center [944, 87] width 92 height 20
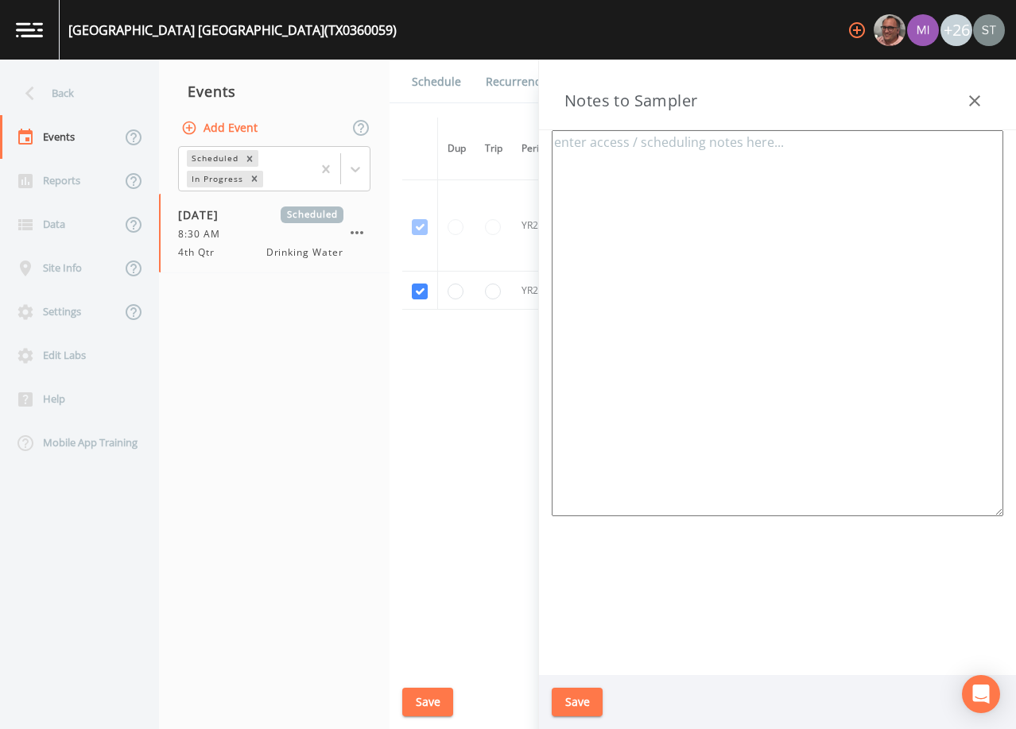
type textarea "[PERSON_NAME] [PHONE_NUMBER] [PHONE_NUMBER] (cell) ***CALL CELL*** Meeting Loca…"
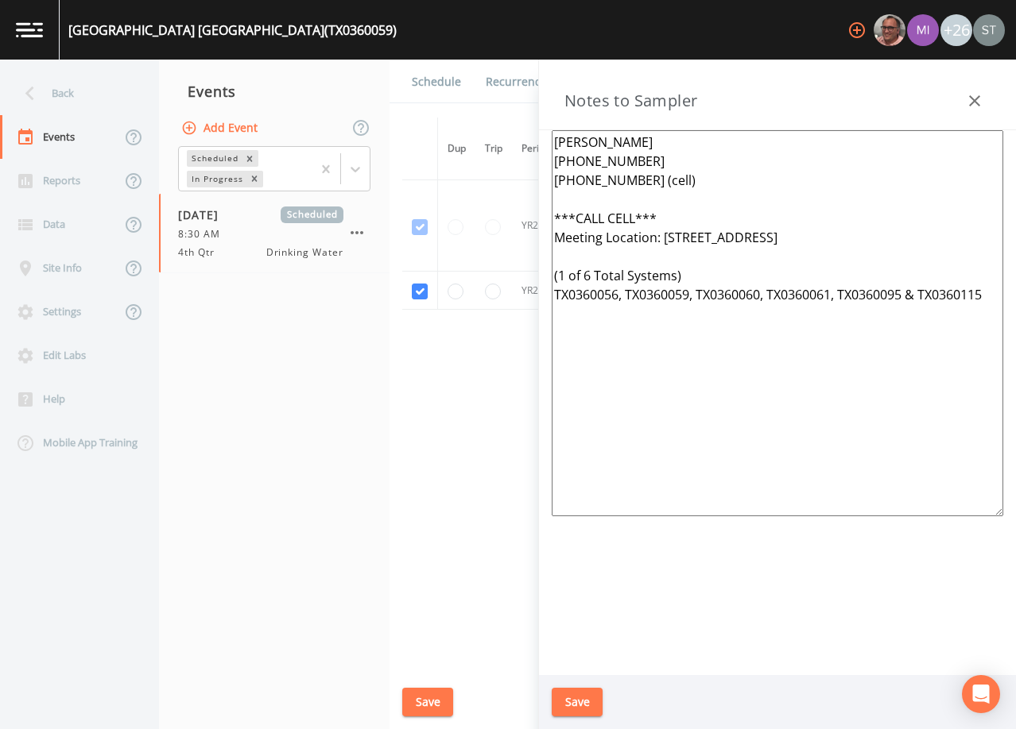
click at [981, 91] on button "button" at bounding box center [974, 101] width 32 height 32
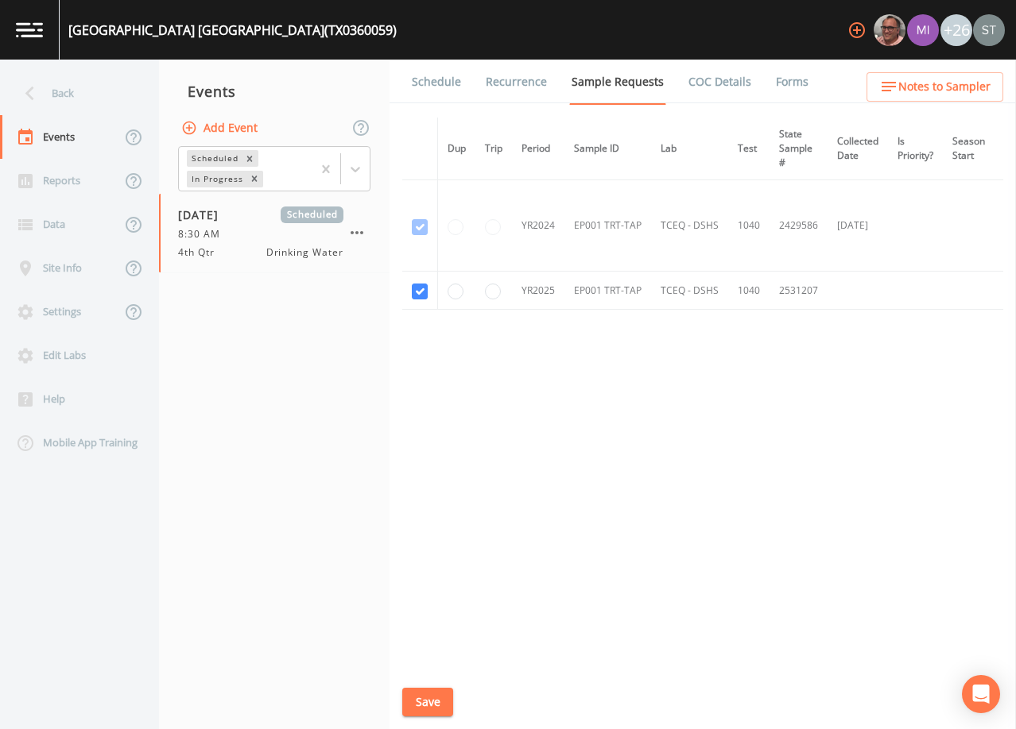
click at [439, 83] on link "Schedule" at bounding box center [436, 82] width 54 height 45
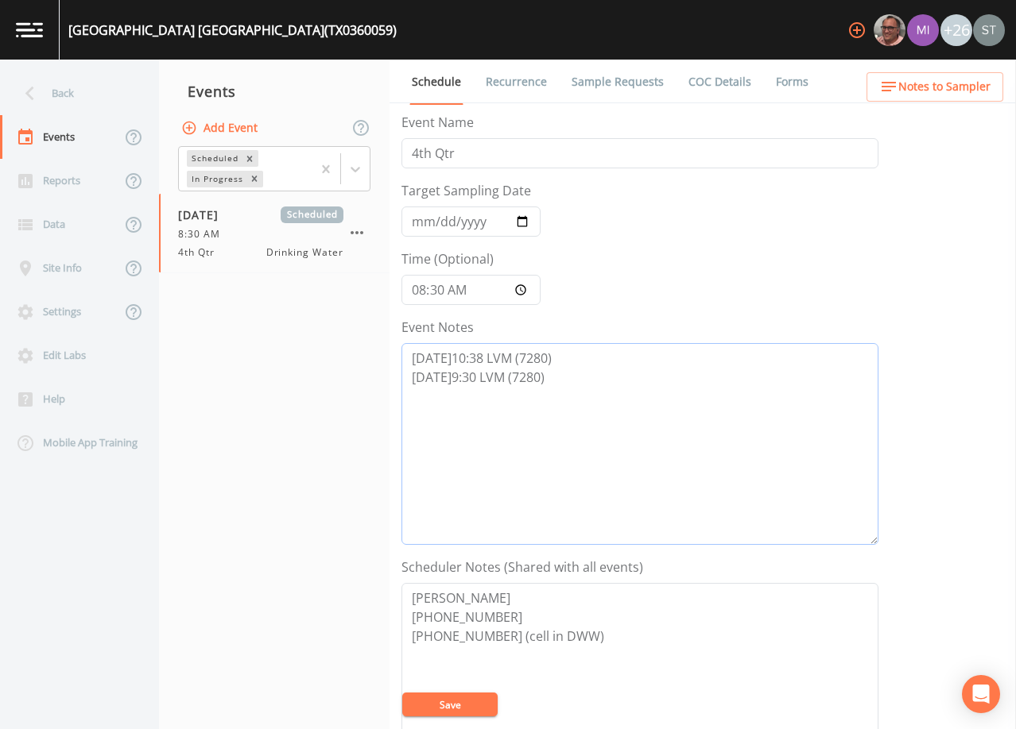
click at [588, 384] on textarea "[DATE]10:38 LVM (7280) [DATE]9:30 LVM (7280)" at bounding box center [639, 444] width 477 height 202
click at [520, 398] on textarea "[DATE]10:38 LVM (7280) [DATE]9:30 LVM (7280)" at bounding box center [639, 444] width 477 height 202
paste textarea "[DATE]9:34 Receptionist [PERSON_NAME] transferred me to [PERSON_NAME] then tran…"
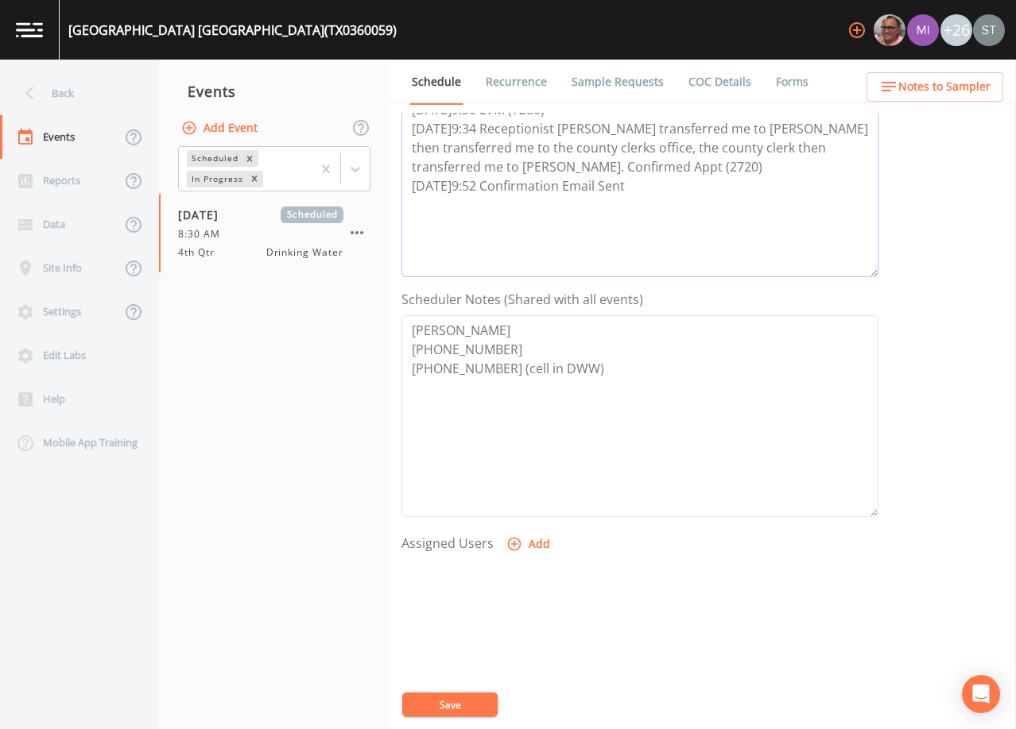
scroll to position [318, 0]
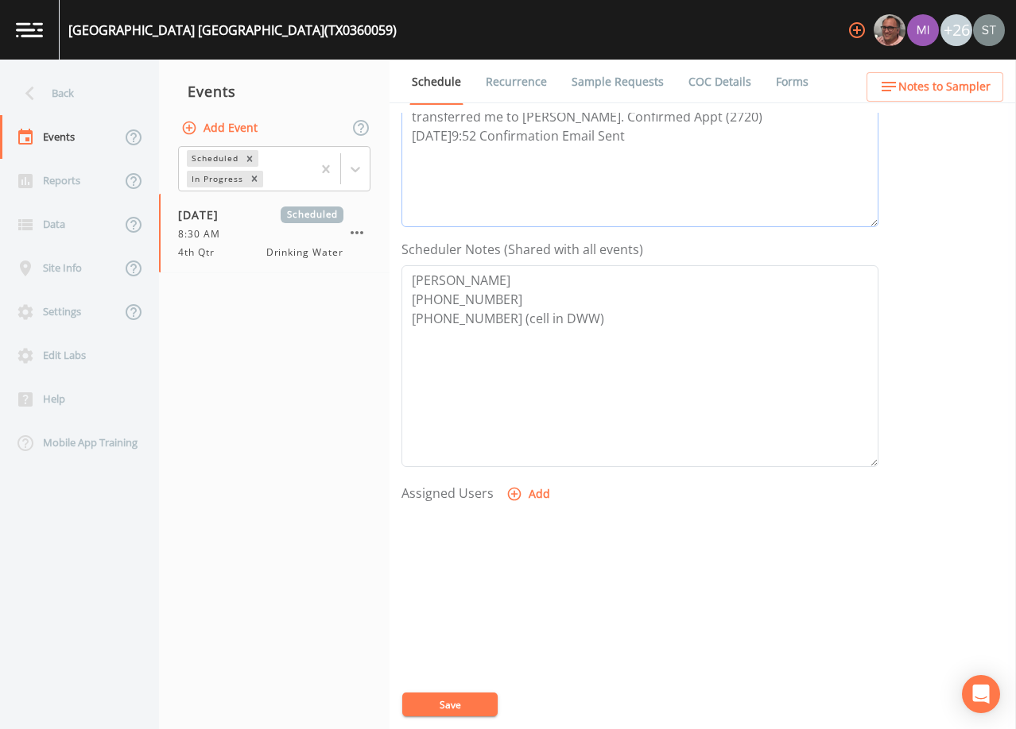
type textarea "[DATE]10:38 LVM (7280) [DATE]9:30 LVM (7280) [DATE]9:34 Receptionist [PERSON_NA…"
click at [527, 493] on button "Add" at bounding box center [529, 494] width 53 height 29
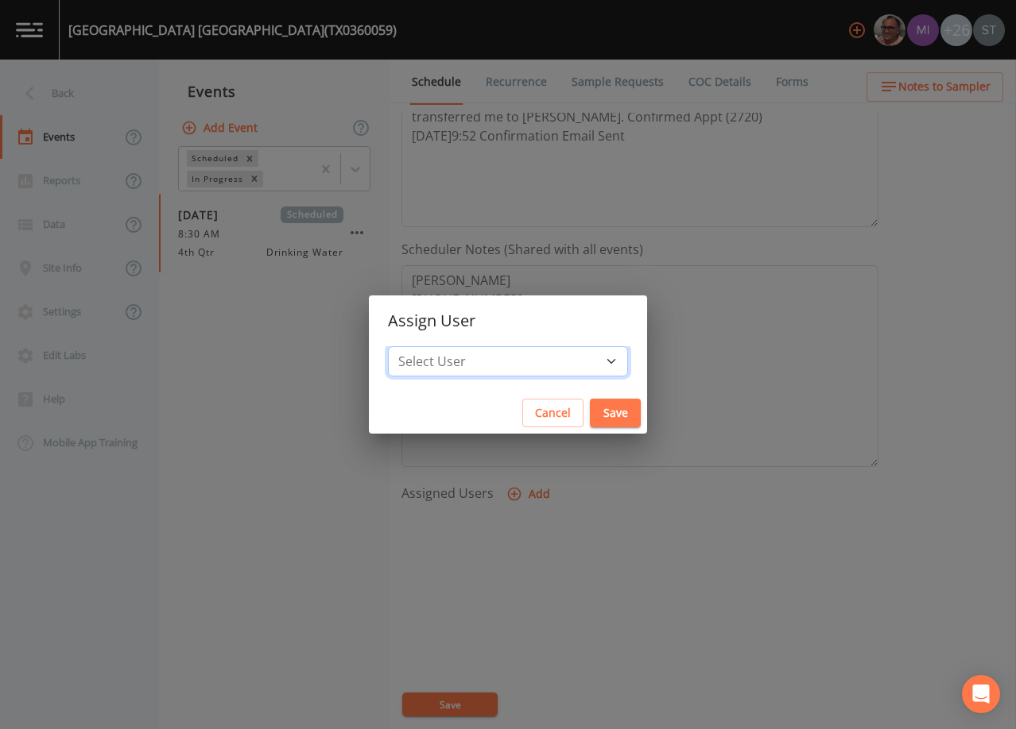
click at [517, 354] on select "Select User [PERSON_NAME] [PERSON_NAME] [PERSON_NAME] [PERSON_NAME] [PERSON_NAM…" at bounding box center [508, 361] width 240 height 30
select select "6dda6eef-c380-4015-b89d-b9b44b713005"
click at [424, 346] on select "Select User [PERSON_NAME] [PERSON_NAME] [PERSON_NAME] [PERSON_NAME] [PERSON_NAM…" at bounding box center [508, 361] width 240 height 30
click at [590, 411] on button "Save" at bounding box center [615, 413] width 51 height 29
select select
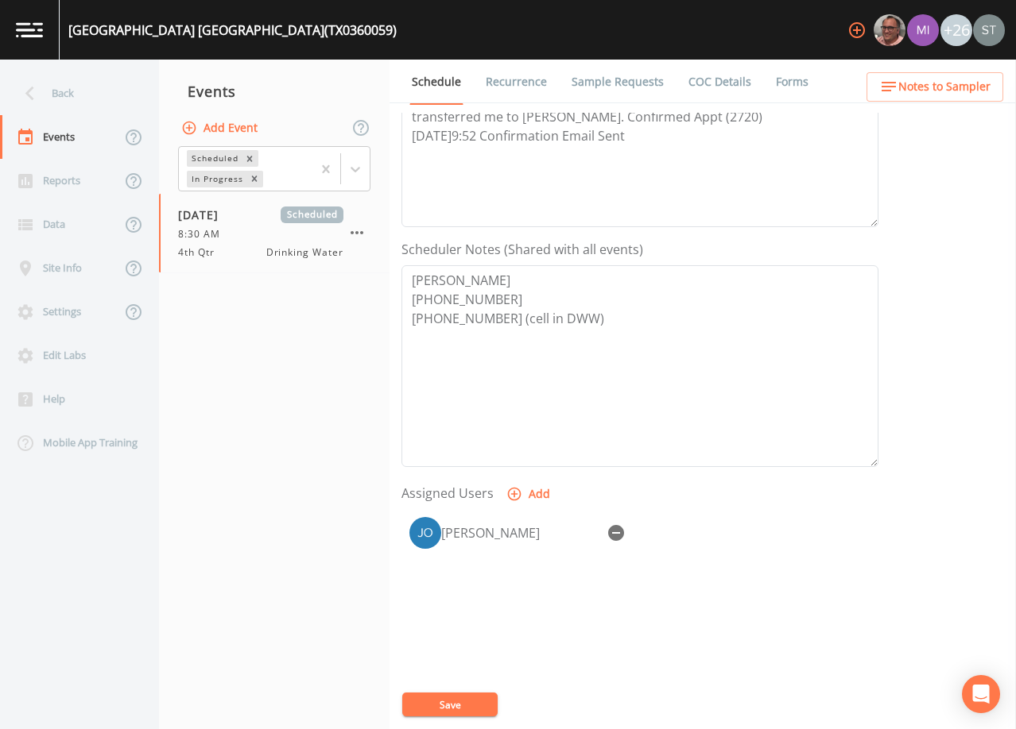
click at [478, 700] on button "Save" at bounding box center [449, 705] width 95 height 24
click at [507, 86] on link "Recurrence" at bounding box center [516, 82] width 66 height 45
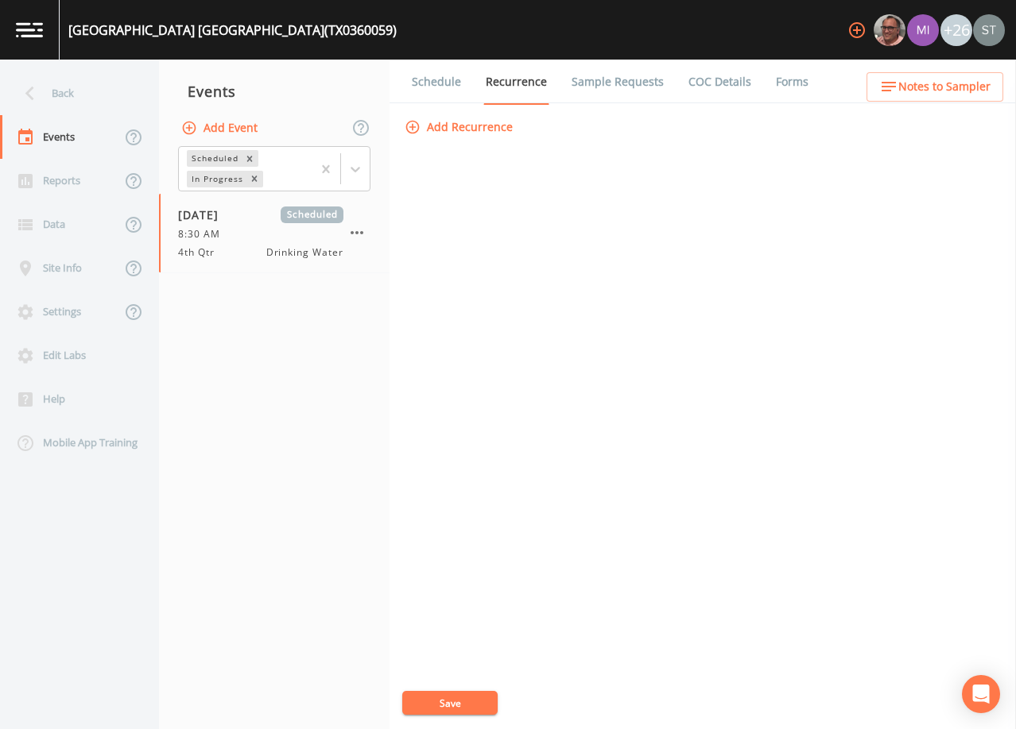
click at [431, 83] on link "Schedule" at bounding box center [436, 82] width 54 height 45
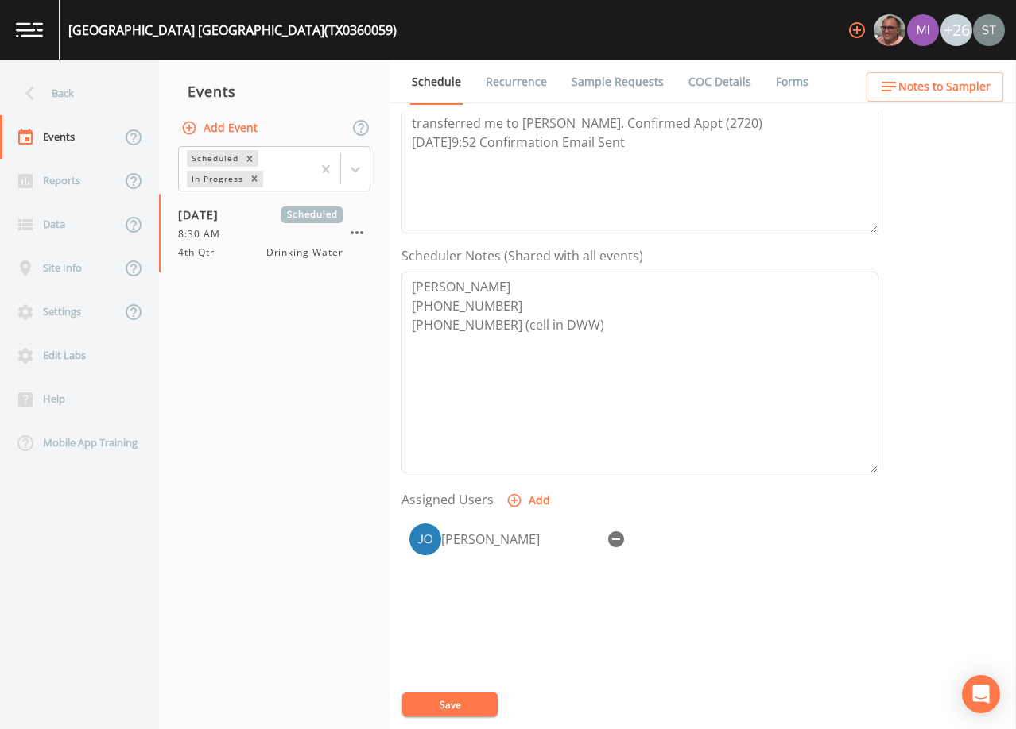
scroll to position [392, 0]
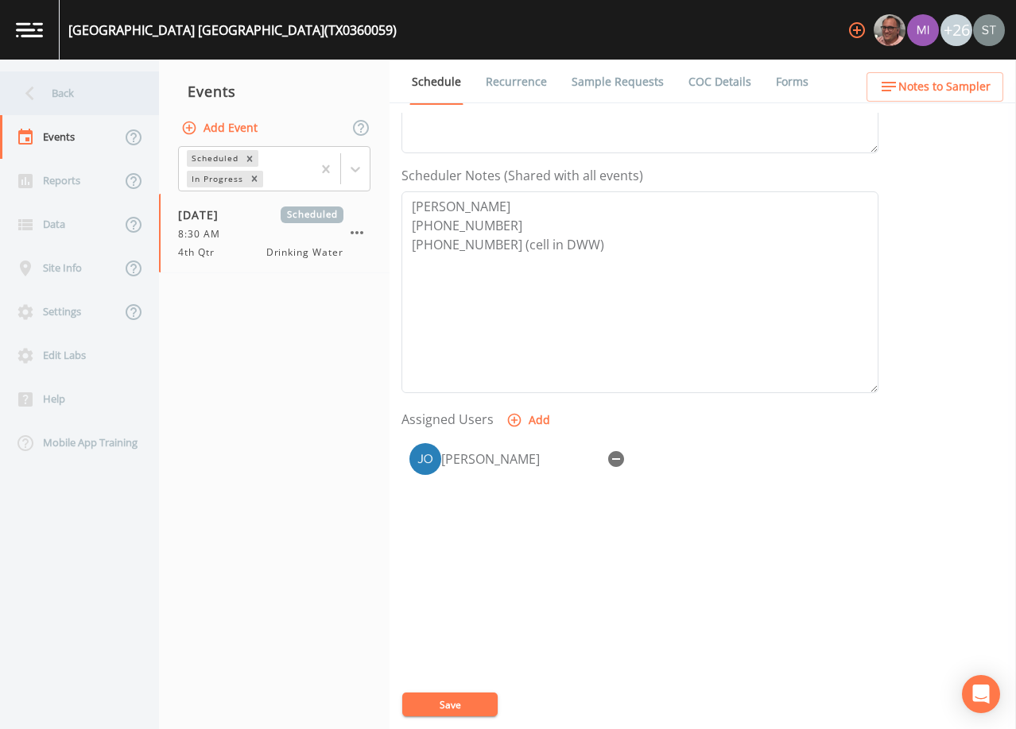
click at [91, 101] on div "Back" at bounding box center [71, 94] width 143 height 44
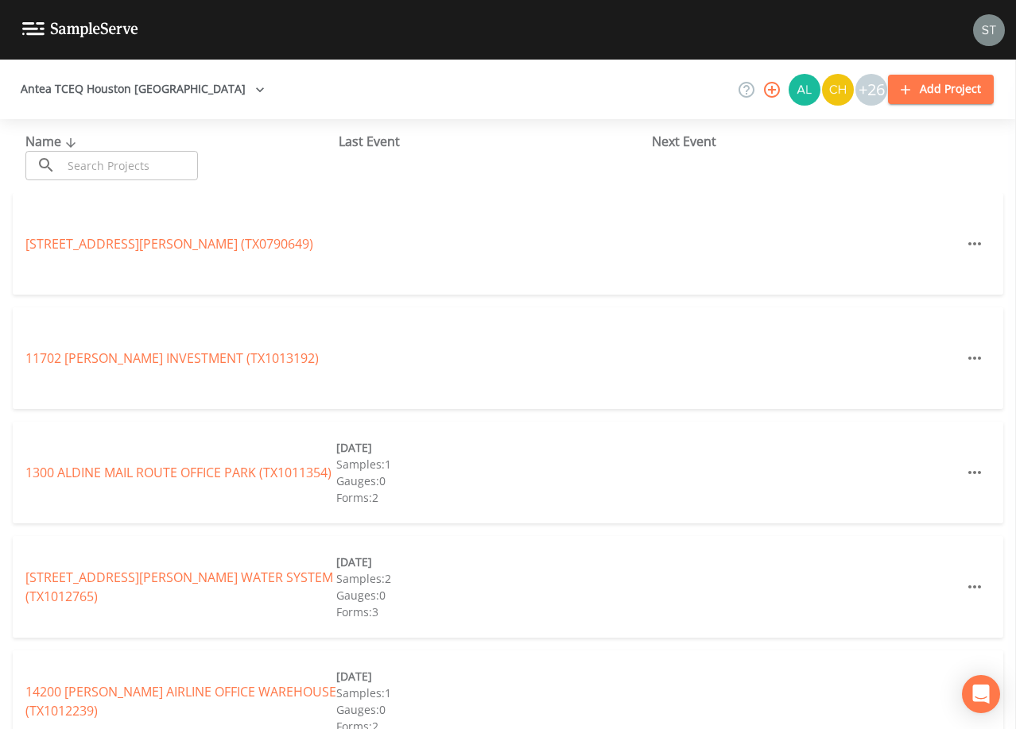
click at [130, 160] on input "text" at bounding box center [130, 165] width 136 height 29
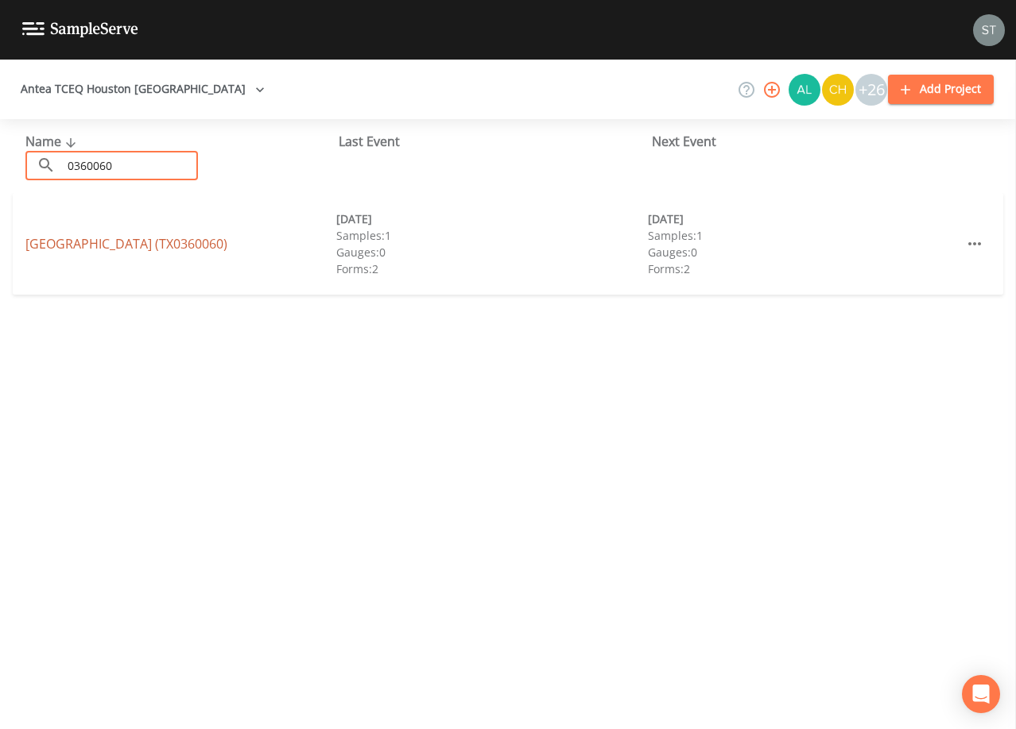
type input "0360060"
click at [67, 237] on link "[GEOGRAPHIC_DATA] (TX0360060)" at bounding box center [126, 243] width 202 height 17
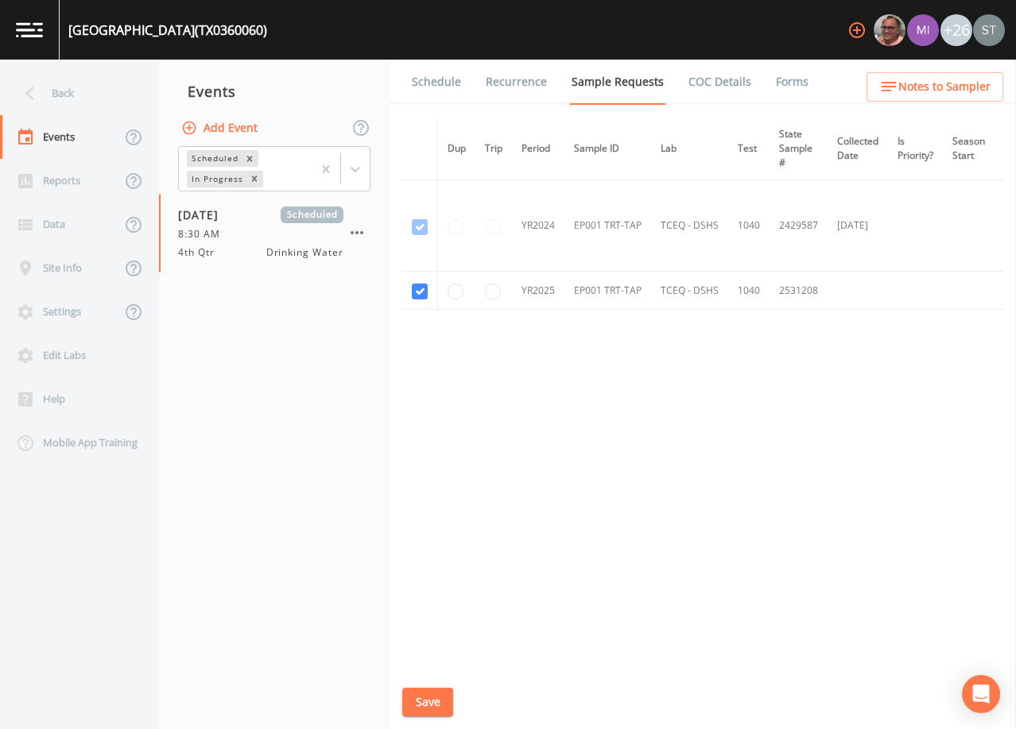
click at [966, 86] on span "Notes to Sampler" at bounding box center [944, 87] width 92 height 20
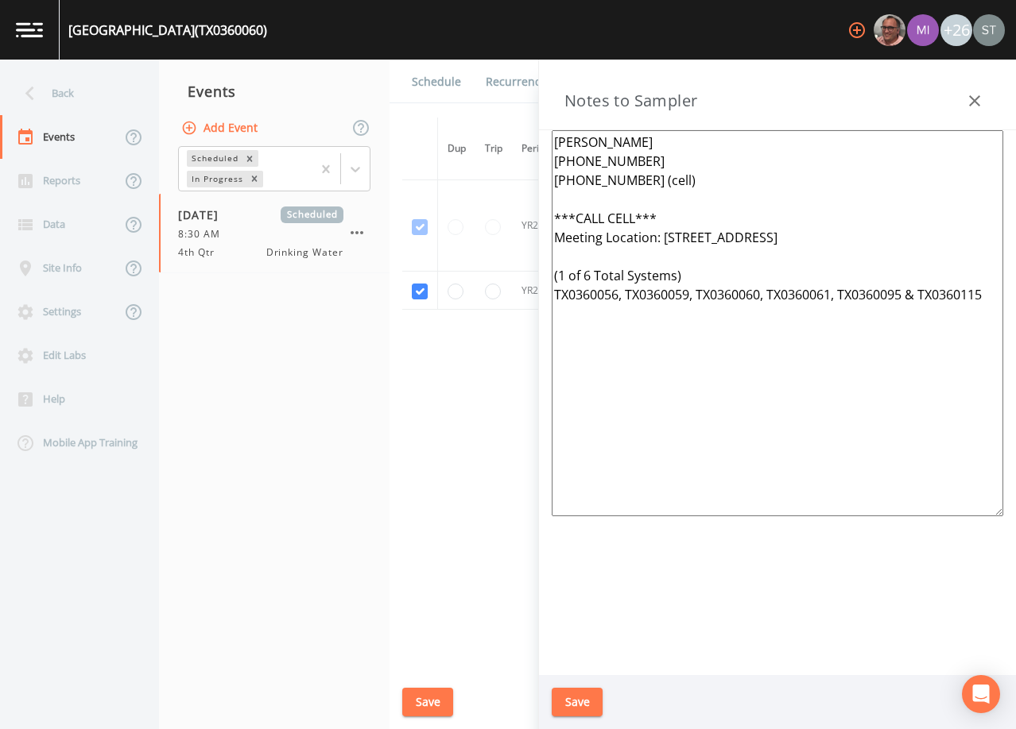
click at [977, 97] on icon "button" at bounding box center [974, 100] width 19 height 19
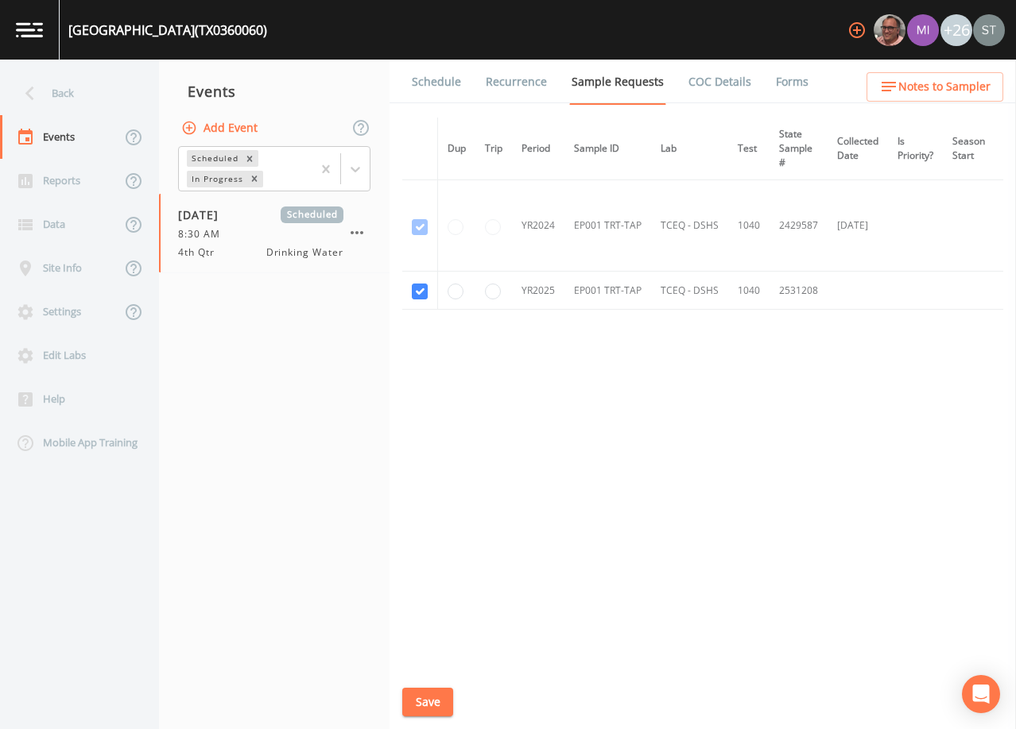
click at [432, 85] on link "Schedule" at bounding box center [436, 82] width 54 height 45
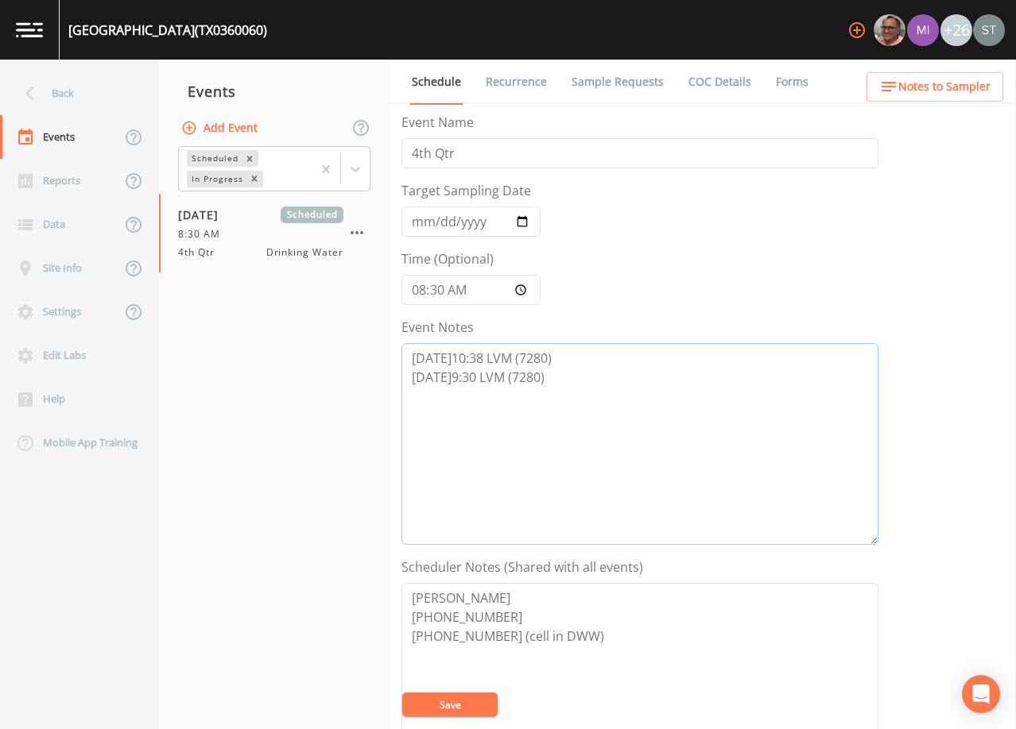
click at [535, 408] on textarea "[DATE]10:38 LVM (7280) [DATE]9:30 LVM (7280)" at bounding box center [639, 444] width 477 height 202
paste textarea "[DATE]9:34 Receptionist [PERSON_NAME] transferred me to [PERSON_NAME] then tran…"
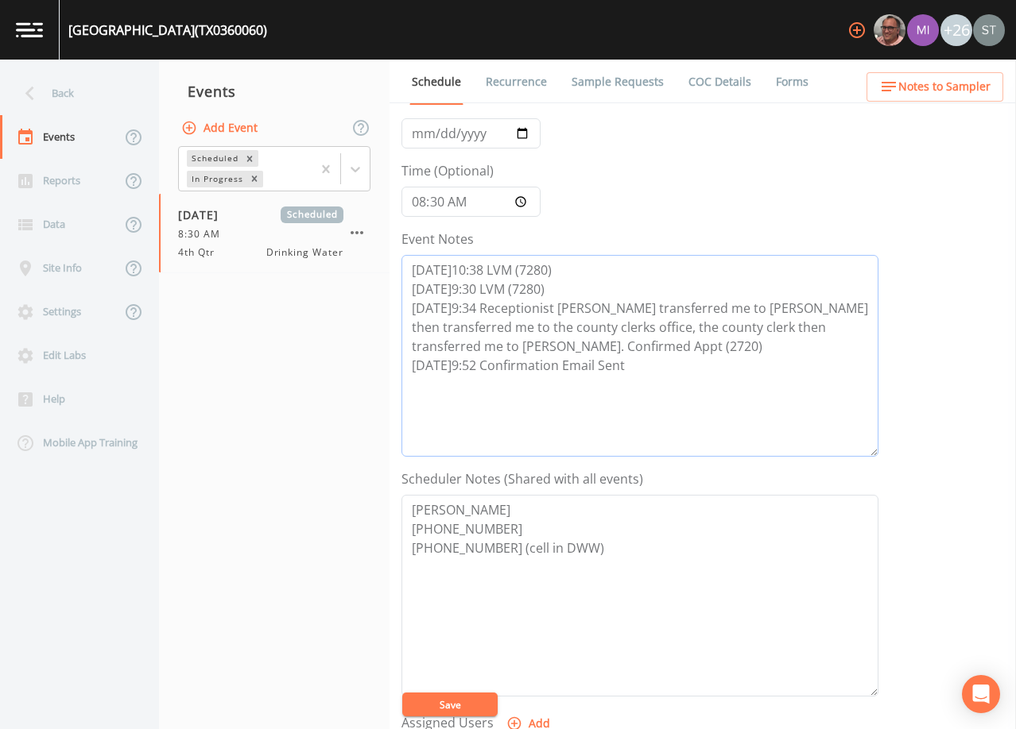
scroll to position [238, 0]
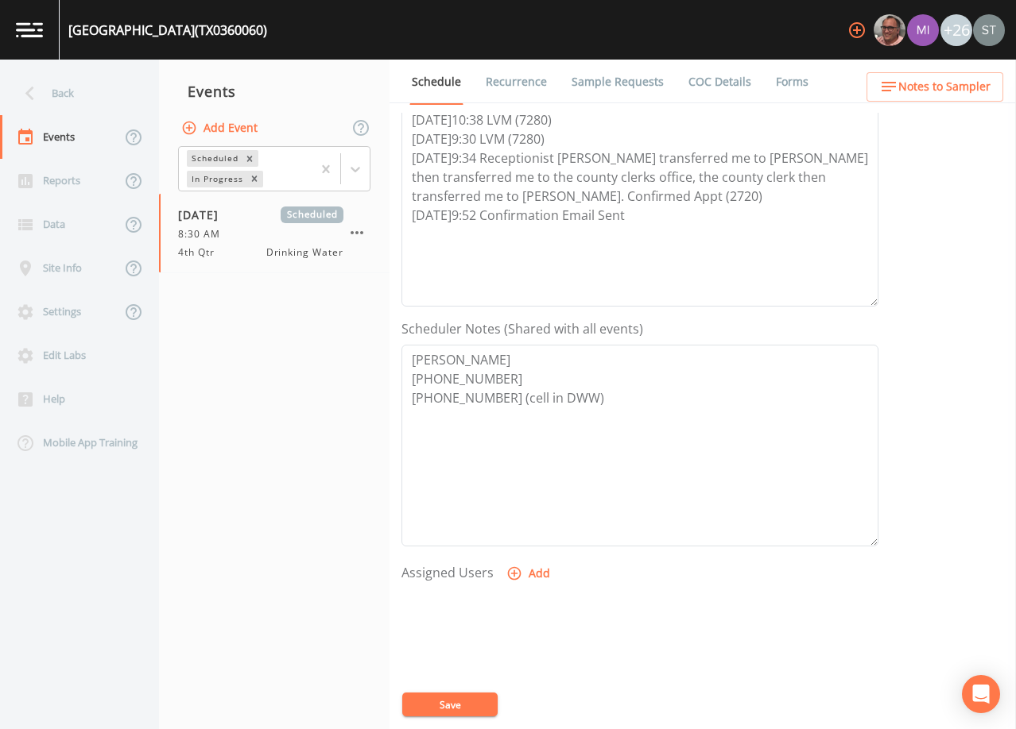
click at [527, 579] on button "Add" at bounding box center [529, 573] width 53 height 29
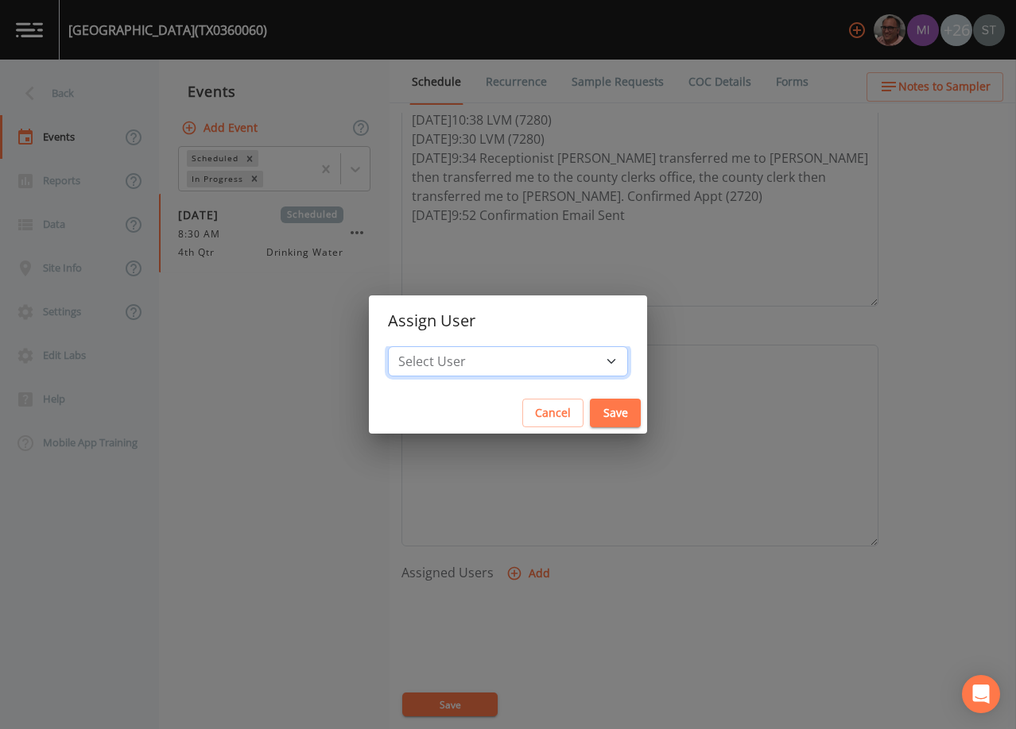
click at [516, 358] on select "Select User [PERSON_NAME] [PERSON_NAME] [PERSON_NAME] [PERSON_NAME] [PERSON_NAM…" at bounding box center [508, 361] width 240 height 30
click at [424, 346] on select "Select User [PERSON_NAME] [PERSON_NAME] [PERSON_NAME] [PERSON_NAME] [PERSON_NAM…" at bounding box center [508, 361] width 240 height 30
click at [590, 410] on button "Save" at bounding box center [615, 413] width 51 height 29
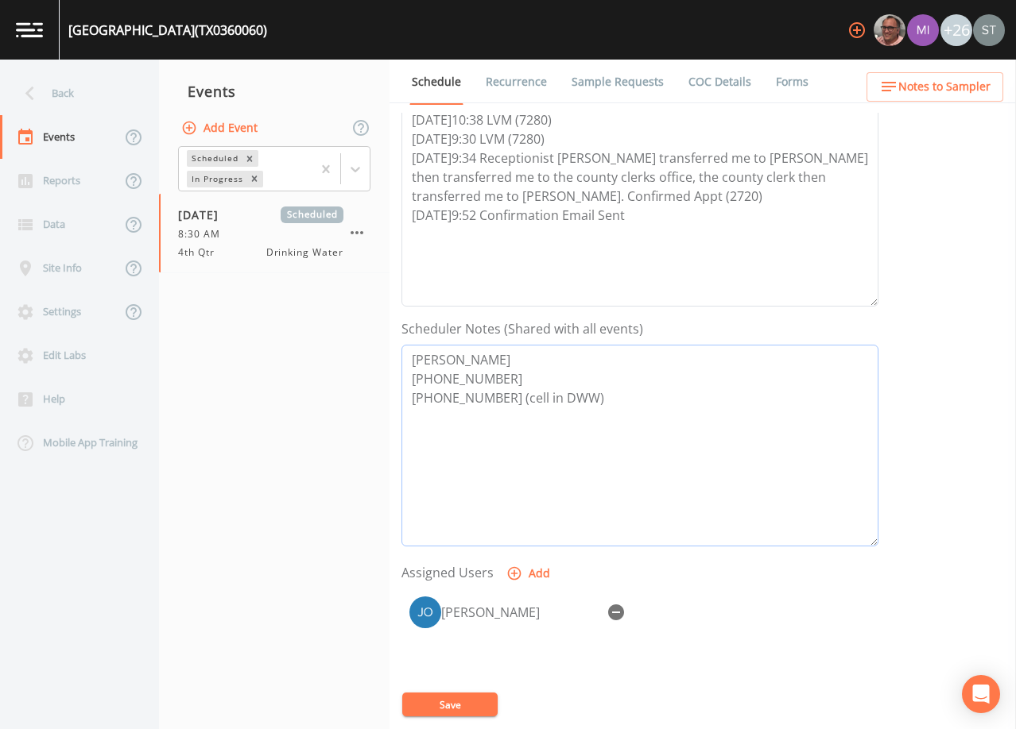
click at [517, 428] on textarea "[PERSON_NAME] [PHONE_NUMBER] [PHONE_NUMBER] (cell in DWW)" at bounding box center [639, 446] width 477 height 202
click at [482, 697] on button "Save" at bounding box center [449, 705] width 95 height 24
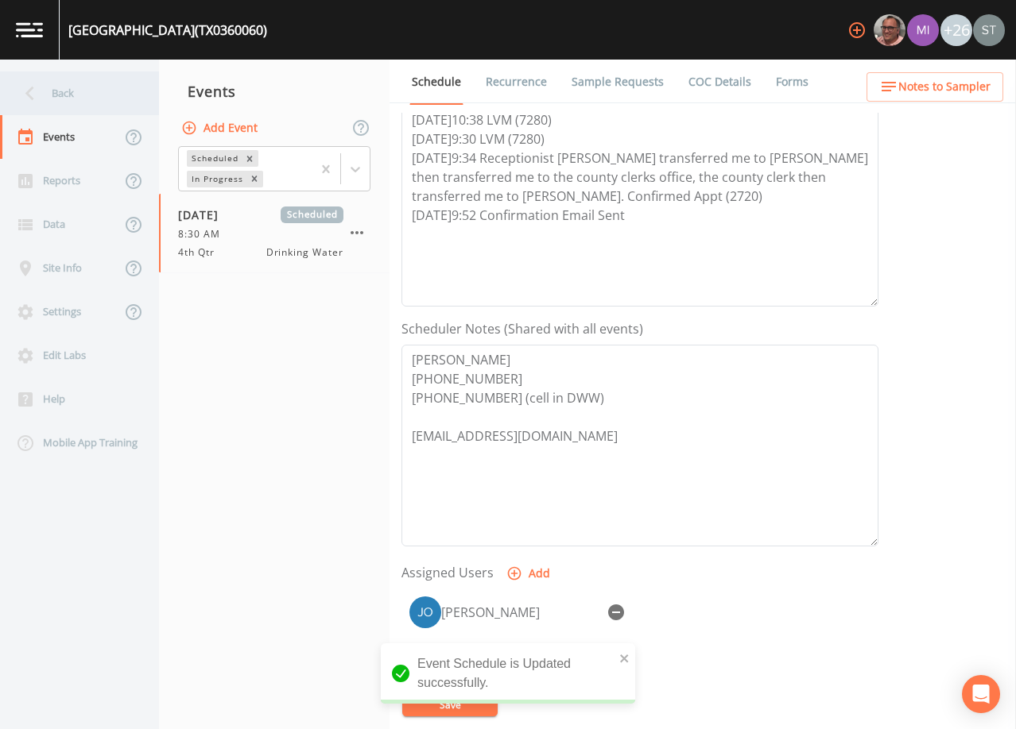
click at [85, 96] on div "Back" at bounding box center [71, 94] width 143 height 44
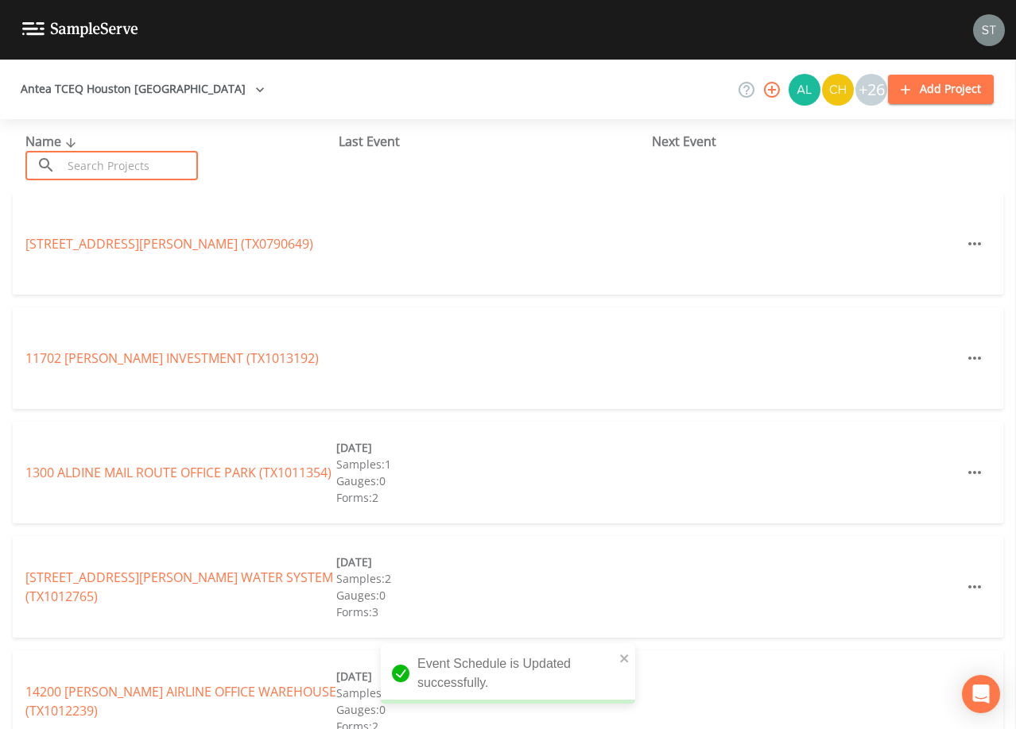
click at [148, 161] on input "text" at bounding box center [130, 165] width 136 height 29
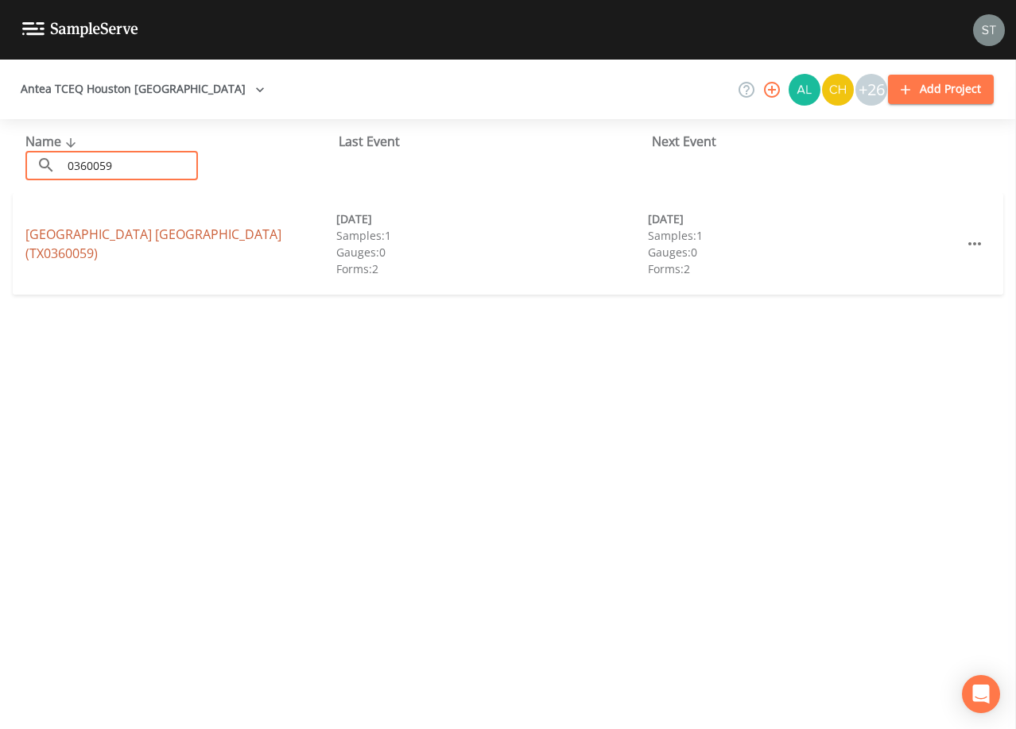
click at [269, 242] on link "[GEOGRAPHIC_DATA] [GEOGRAPHIC_DATA] (TX0360059)" at bounding box center [153, 244] width 256 height 37
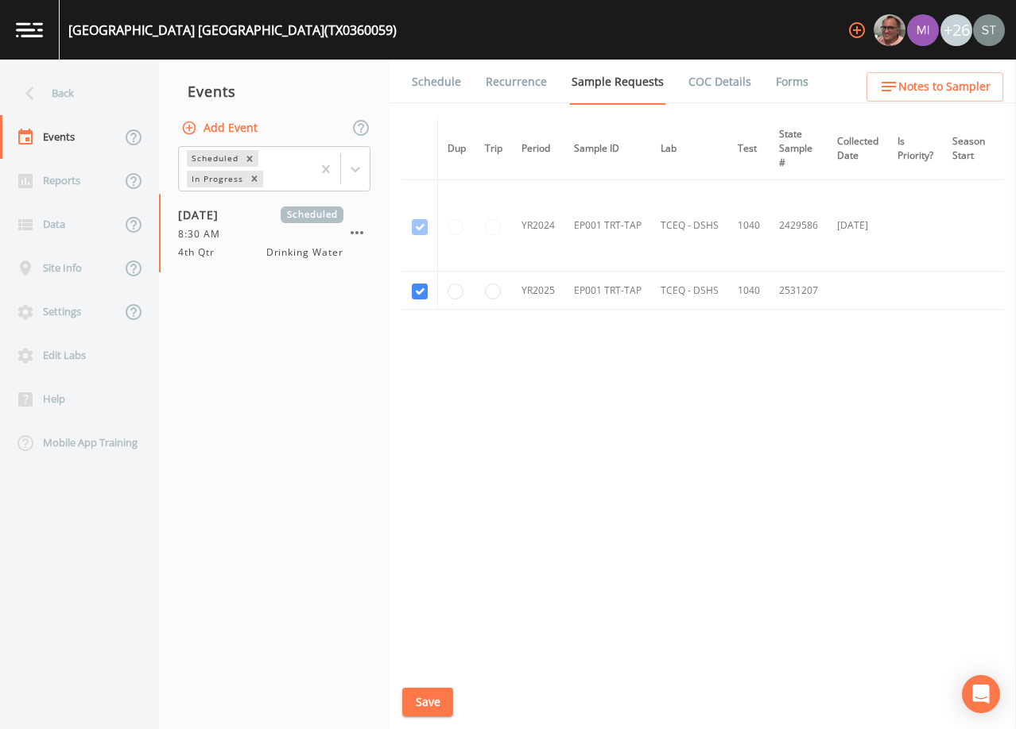
click at [439, 82] on link "Schedule" at bounding box center [436, 82] width 54 height 45
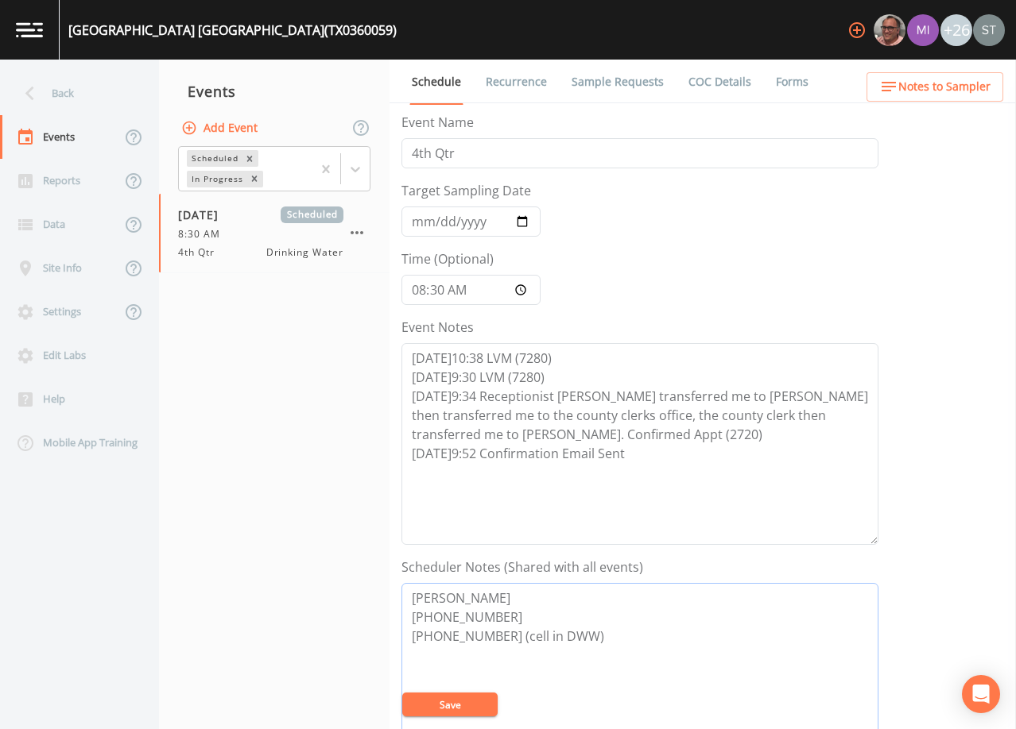
click at [615, 629] on textarea "[PERSON_NAME] [PHONE_NUMBER] [PHONE_NUMBER] (cell in DWW)" at bounding box center [639, 684] width 477 height 202
click at [463, 704] on button "Save" at bounding box center [449, 705] width 95 height 24
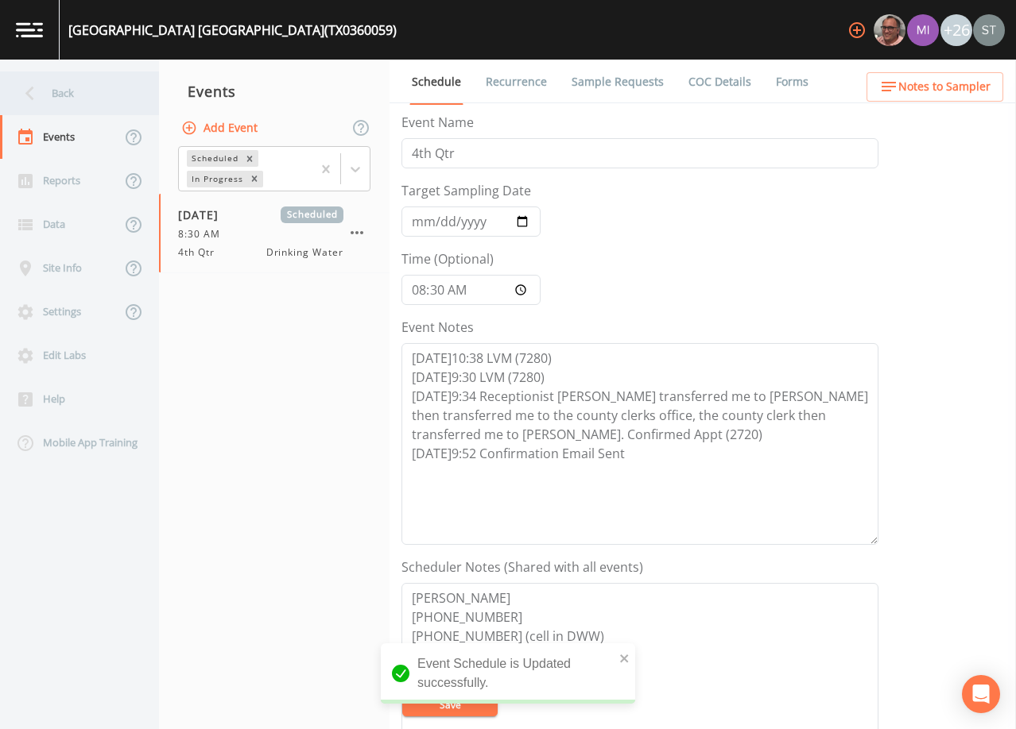
click at [64, 91] on div "Back" at bounding box center [71, 94] width 143 height 44
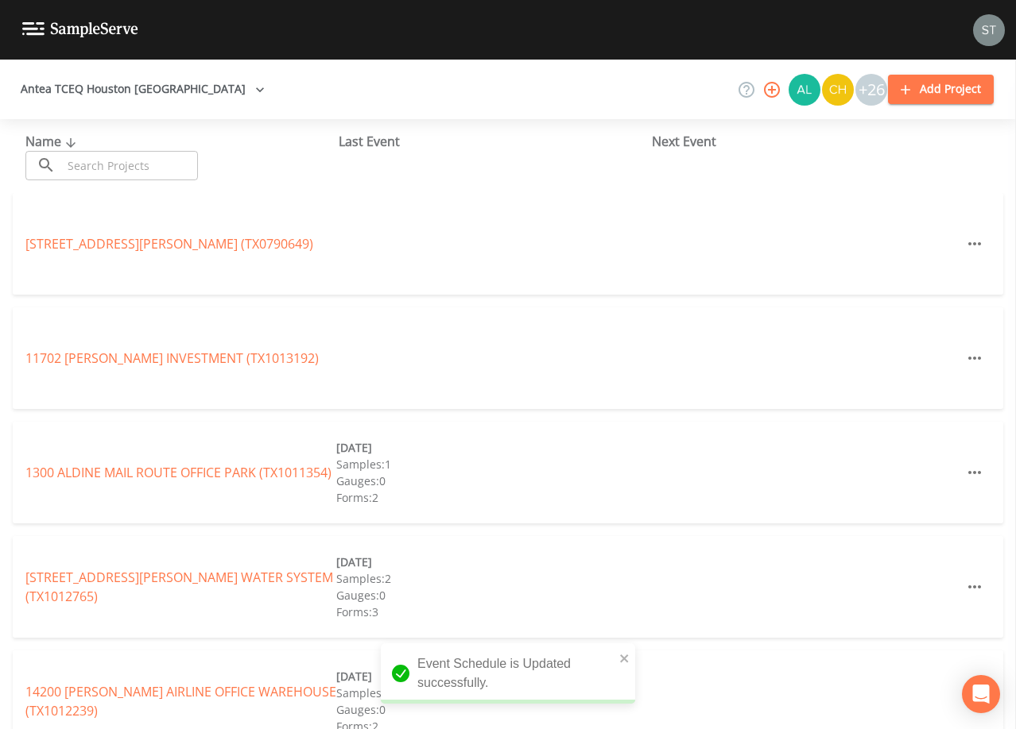
click at [148, 163] on input "text" at bounding box center [130, 165] width 136 height 29
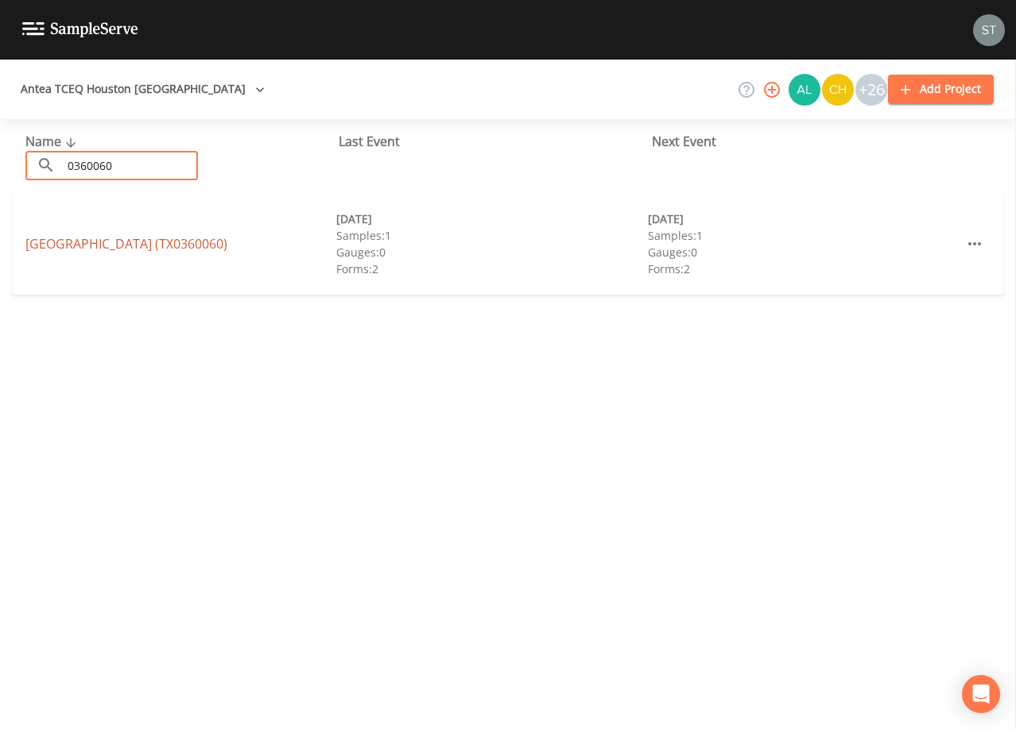
click at [75, 239] on link "[GEOGRAPHIC_DATA] (TX0360060)" at bounding box center [126, 243] width 202 height 17
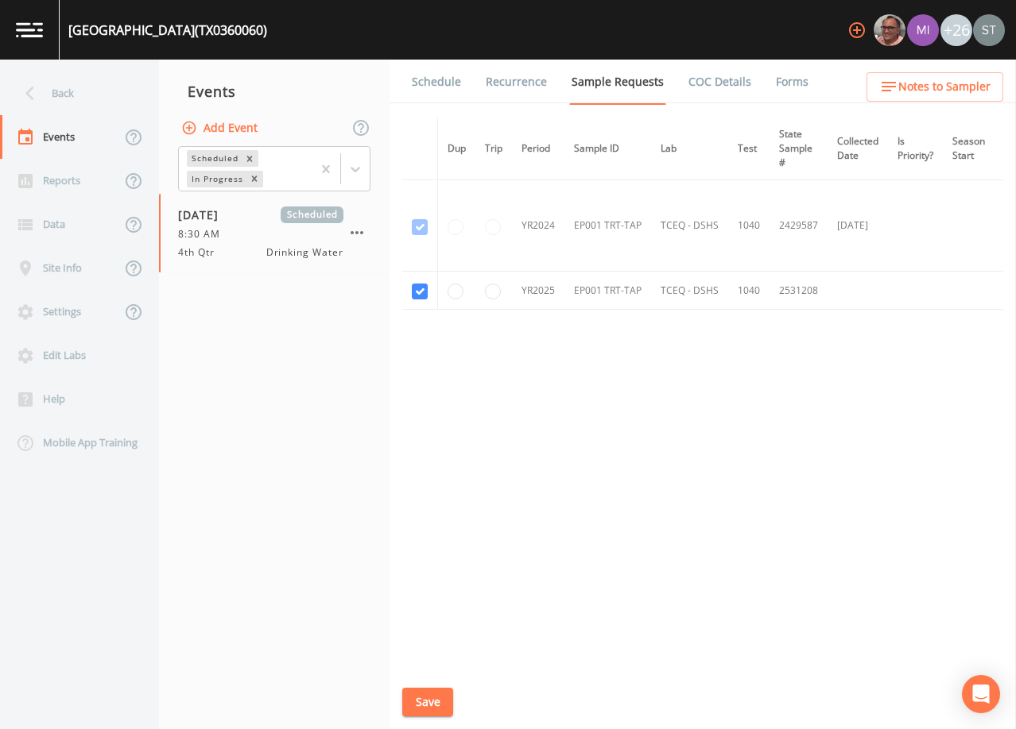
click at [431, 87] on link "Schedule" at bounding box center [436, 82] width 54 height 45
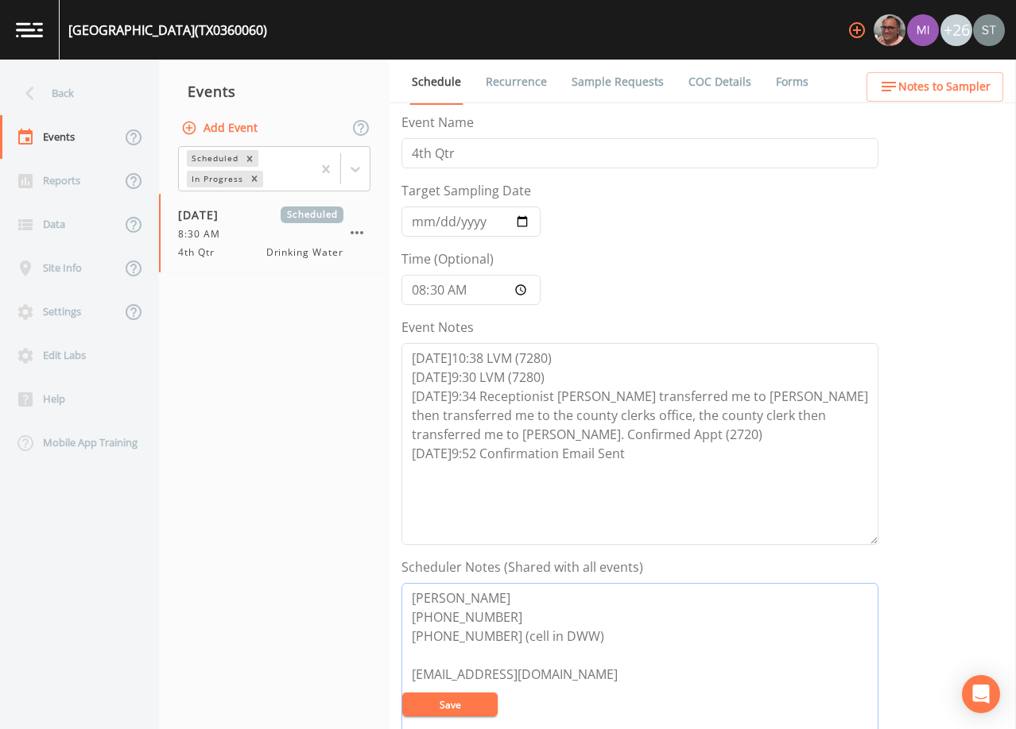
drag, startPoint x: 557, startPoint y: 683, endPoint x: 409, endPoint y: 675, distance: 148.0
click at [409, 675] on textarea "[PERSON_NAME] [PHONE_NUMBER] [PHONE_NUMBER] (cell in DWW) [EMAIL_ADDRESS][DOMAI…" at bounding box center [639, 684] width 477 height 202
click at [580, 66] on link "Sample Requests" at bounding box center [617, 82] width 97 height 45
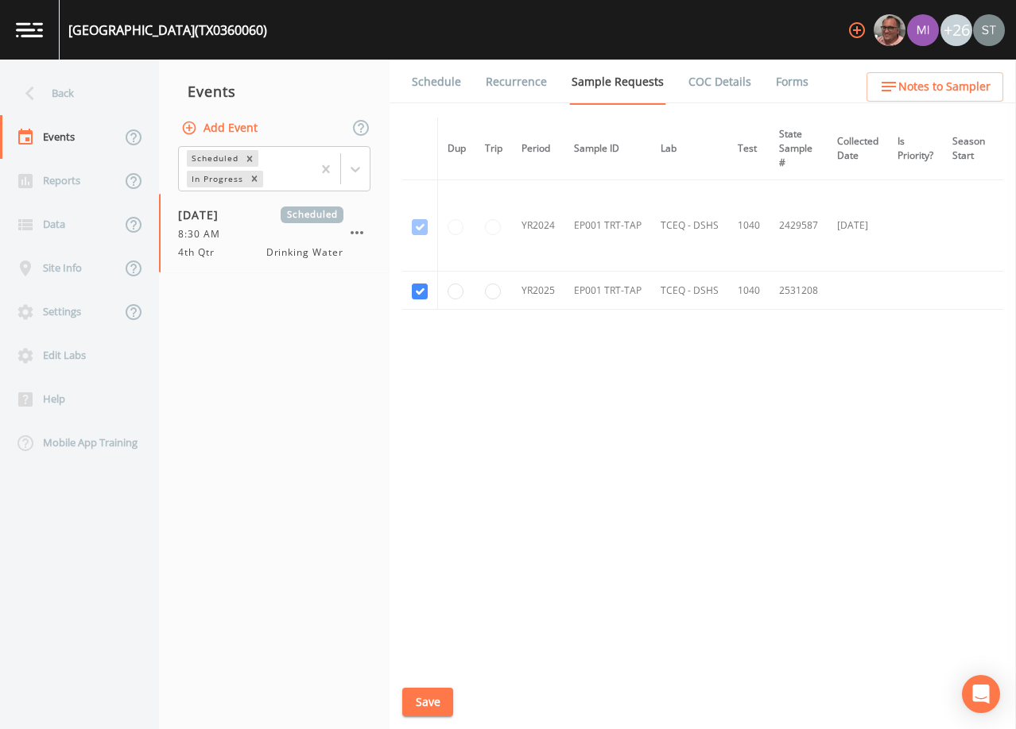
click at [432, 83] on link "Schedule" at bounding box center [436, 82] width 54 height 45
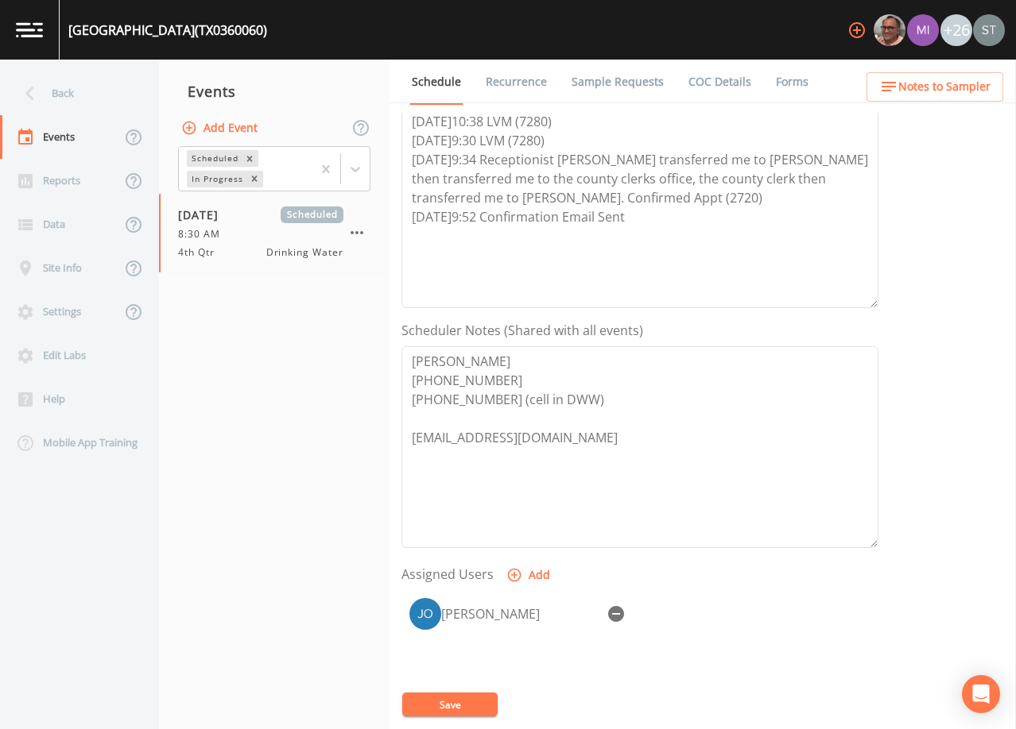
scroll to position [238, 0]
click at [87, 106] on div "Back" at bounding box center [71, 94] width 143 height 44
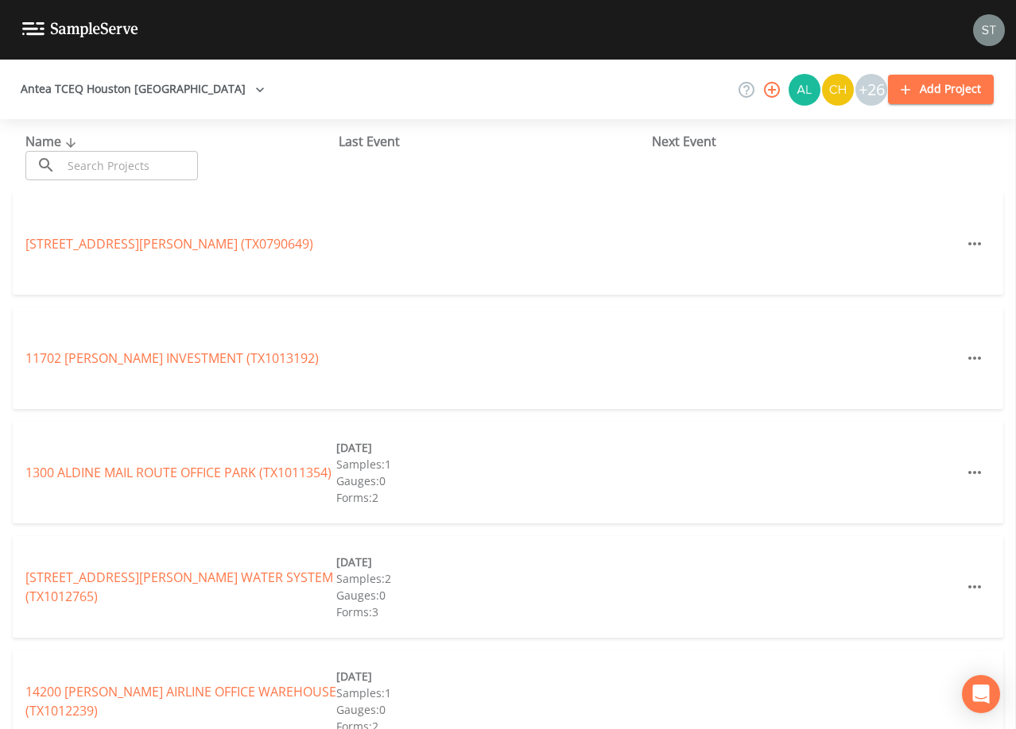
click at [132, 163] on input "text" at bounding box center [130, 165] width 136 height 29
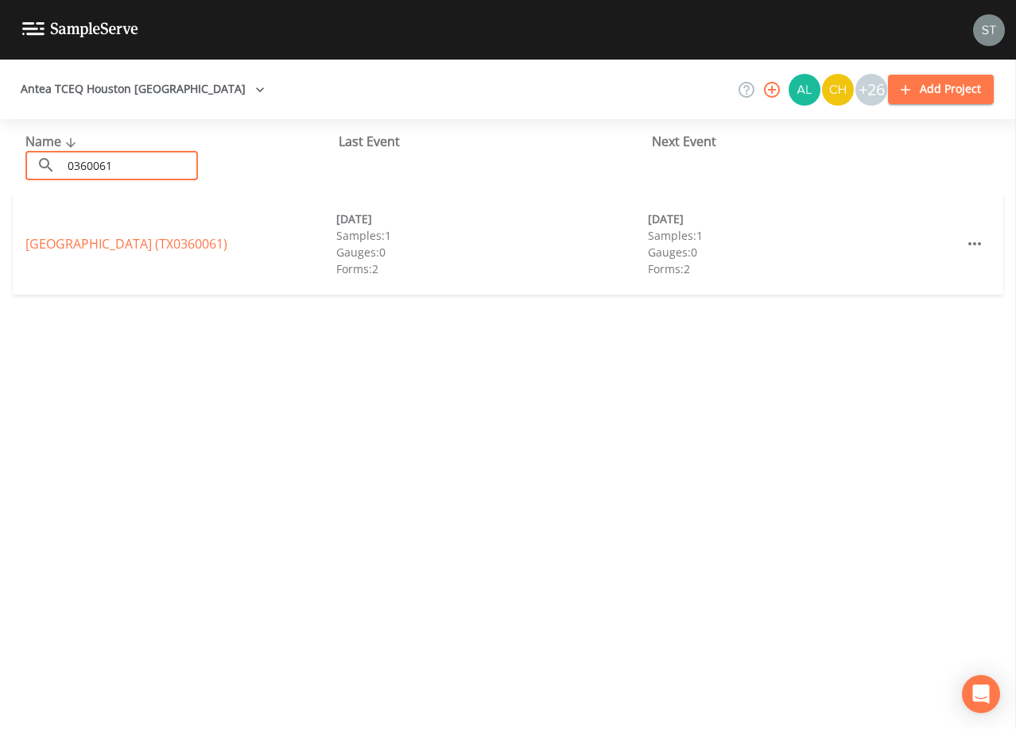
click at [227, 235] on link "[GEOGRAPHIC_DATA] (TX0360061)" at bounding box center [126, 243] width 202 height 17
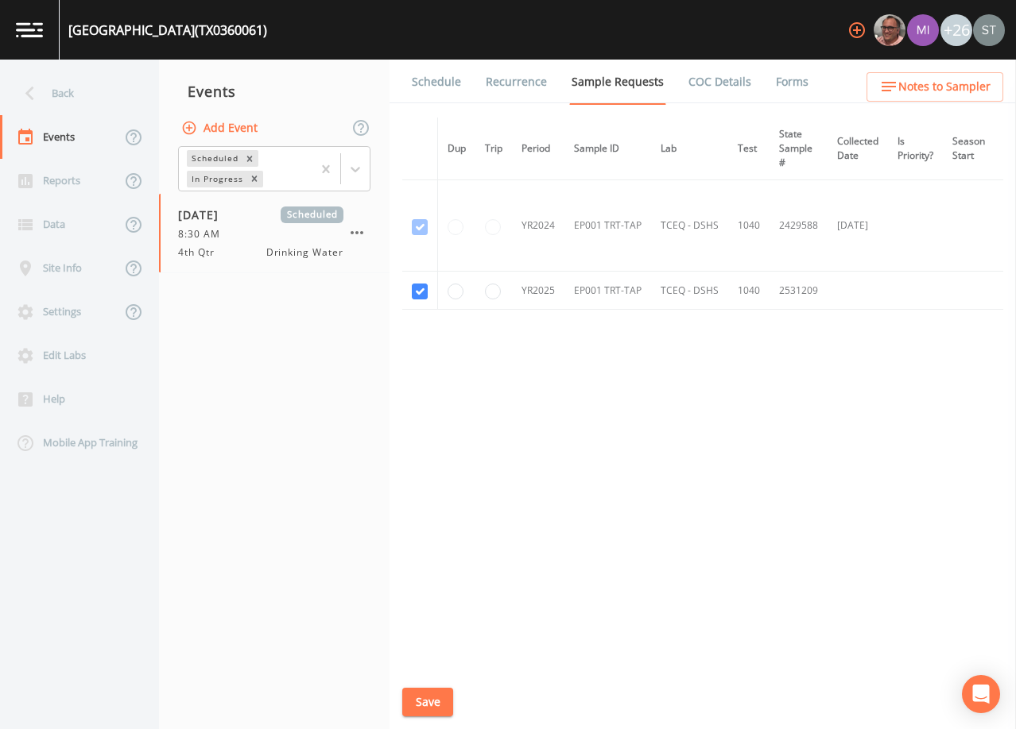
click at [443, 81] on link "Schedule" at bounding box center [436, 82] width 54 height 45
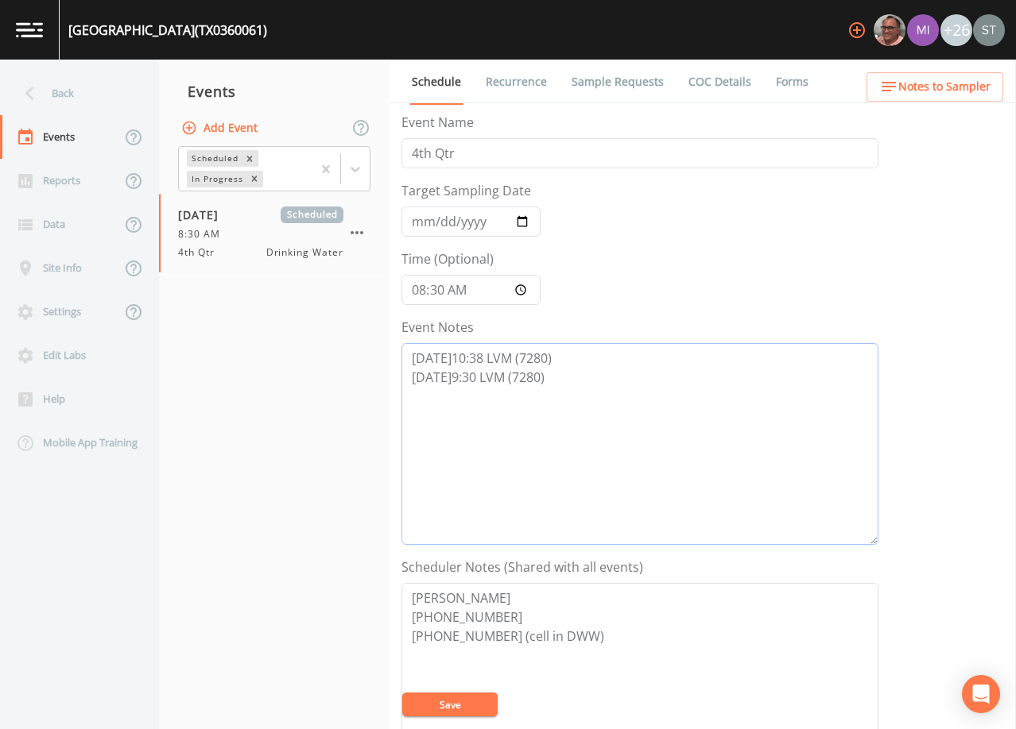
click at [594, 397] on textarea "[DATE]10:38 LVM (7280) [DATE]9:30 LVM (7280)" at bounding box center [639, 444] width 477 height 202
click at [528, 392] on textarea "[DATE]10:38 LVM (7280) [DATE]9:30 LVM (7280)" at bounding box center [639, 444] width 477 height 202
paste textarea "[DATE]9:34 Receptionist [PERSON_NAME] transferred me to [PERSON_NAME] then tran…"
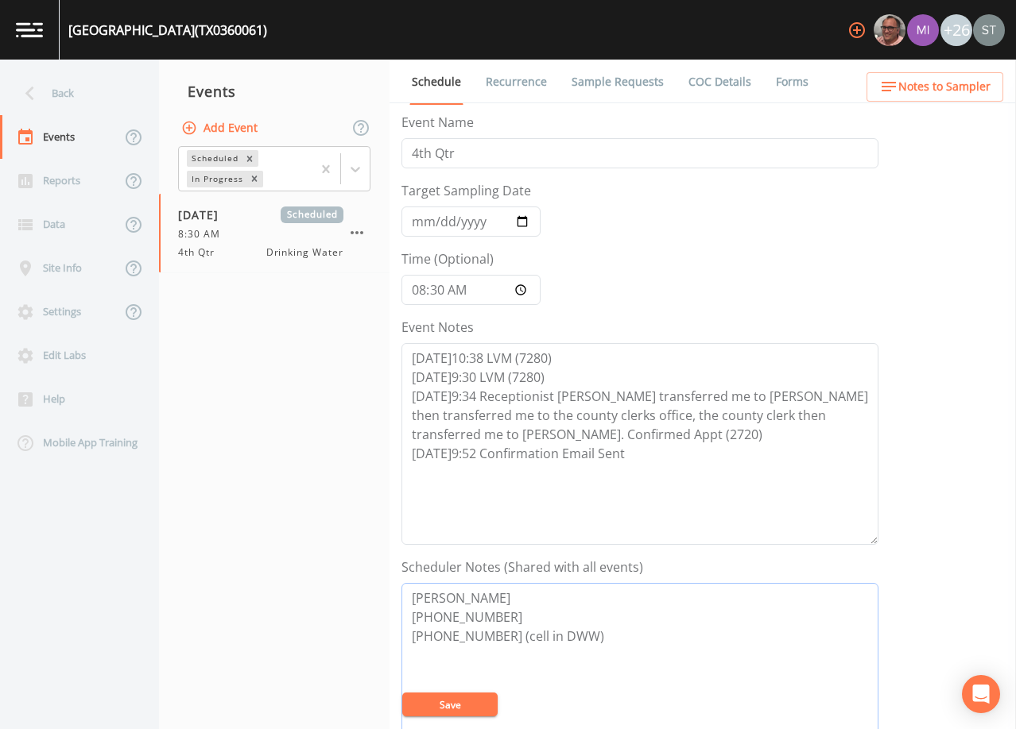
click at [613, 634] on textarea "[PERSON_NAME] [PHONE_NUMBER] [PHONE_NUMBER] (cell in DWW)" at bounding box center [639, 684] width 477 height 202
paste textarea "[EMAIL_ADDRESS][DOMAIN_NAME]"
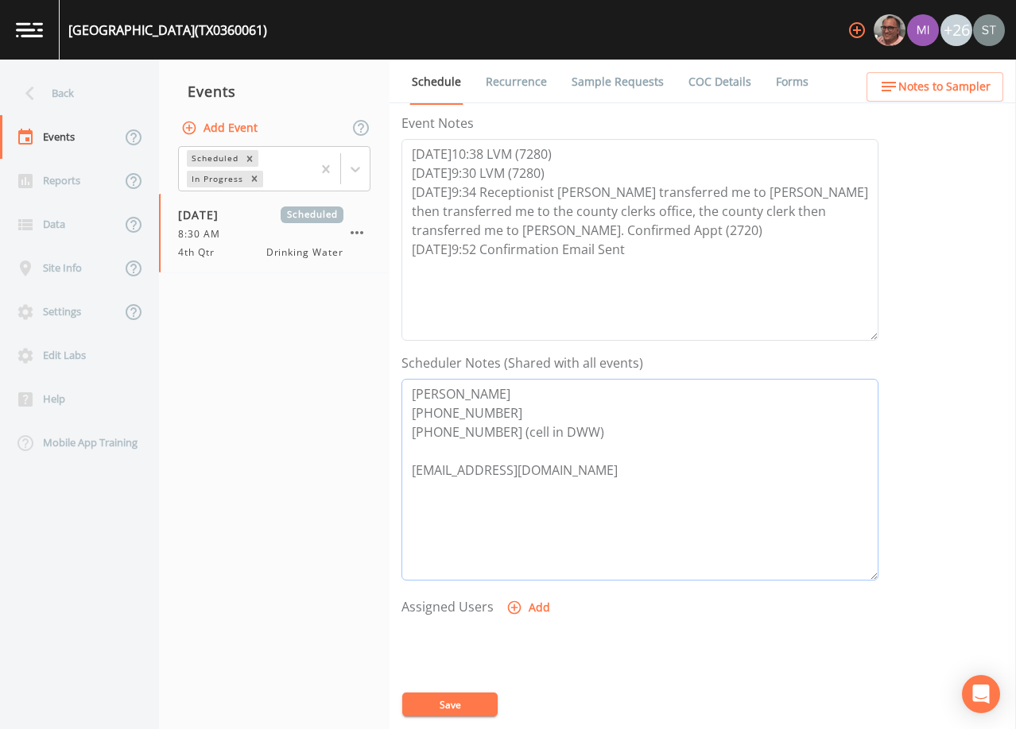
scroll to position [238, 0]
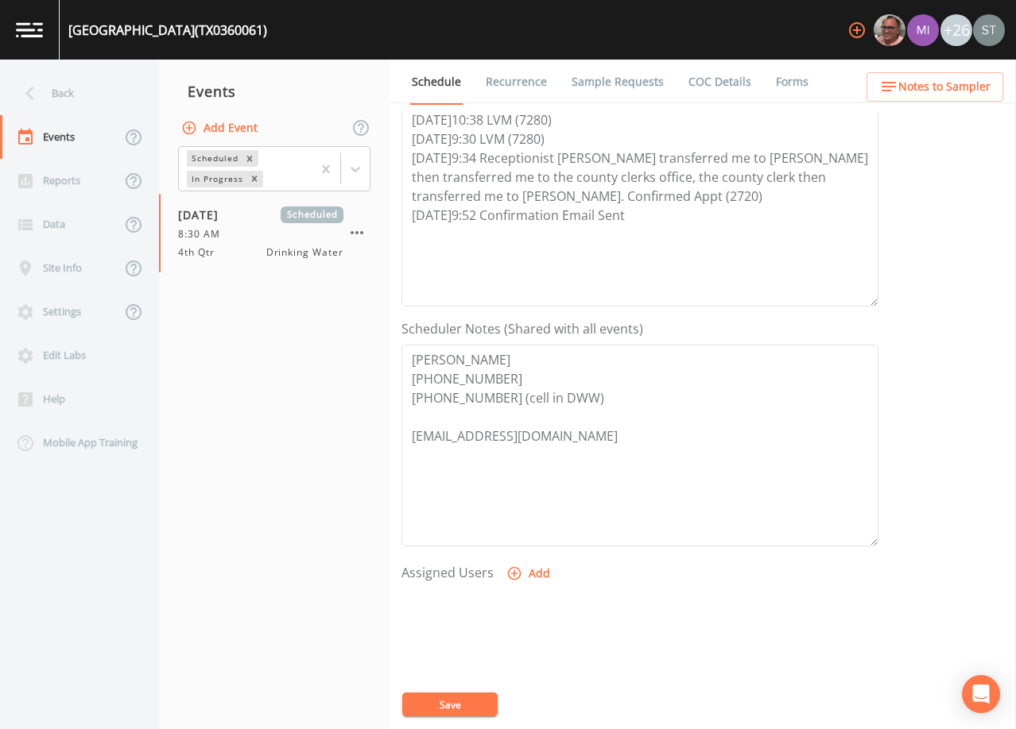
click at [531, 571] on button "Add" at bounding box center [529, 573] width 53 height 29
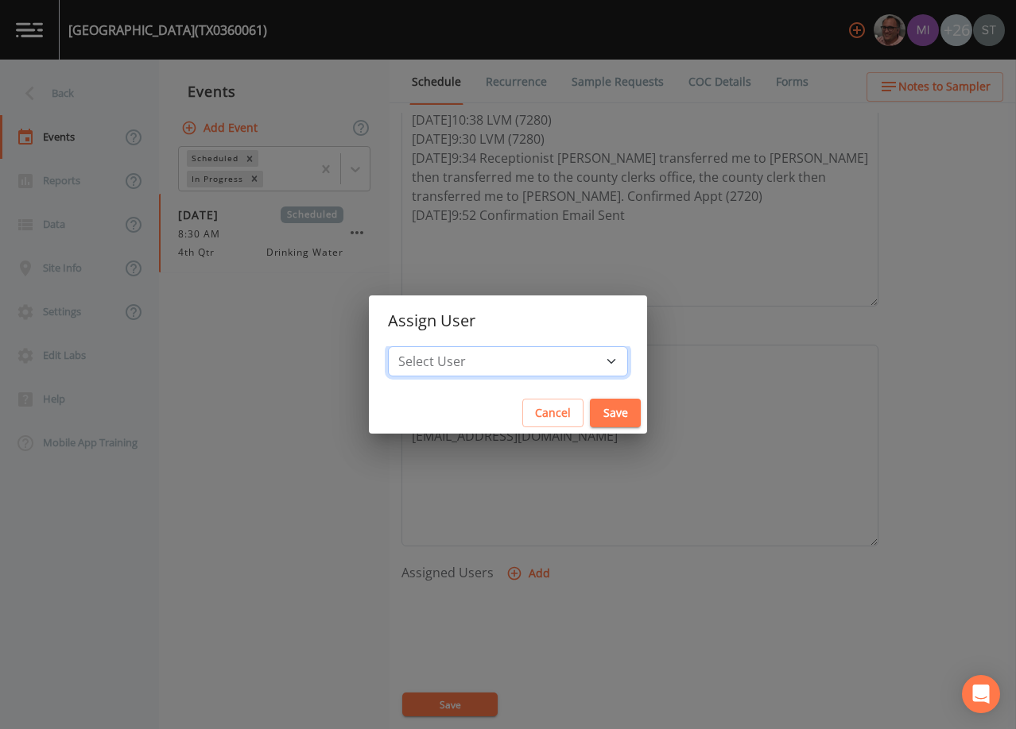
click at [513, 360] on select "Select User [PERSON_NAME] [PERSON_NAME] [PERSON_NAME] [PERSON_NAME] [PERSON_NAM…" at bounding box center [508, 361] width 240 height 30
click at [424, 346] on select "Select User [PERSON_NAME] [PERSON_NAME] [PERSON_NAME] [PERSON_NAME] [PERSON_NAM…" at bounding box center [508, 361] width 240 height 30
click at [590, 410] on button "Save" at bounding box center [615, 413] width 51 height 29
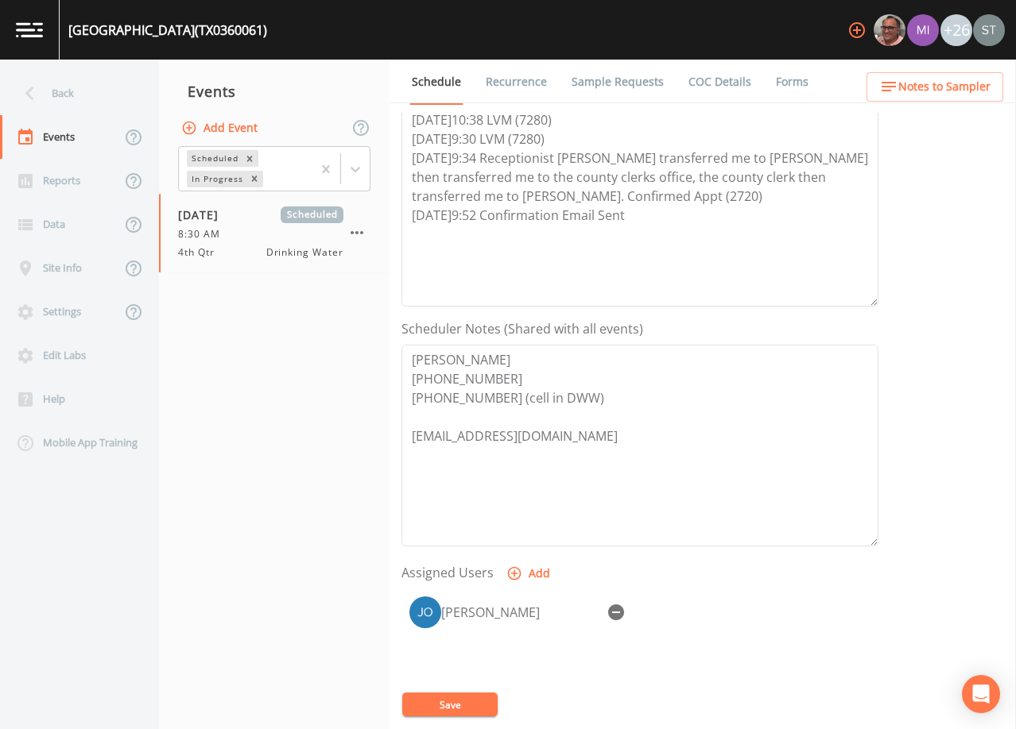
click at [466, 705] on button "Save" at bounding box center [449, 705] width 95 height 24
click at [499, 79] on link "Recurrence" at bounding box center [516, 82] width 66 height 45
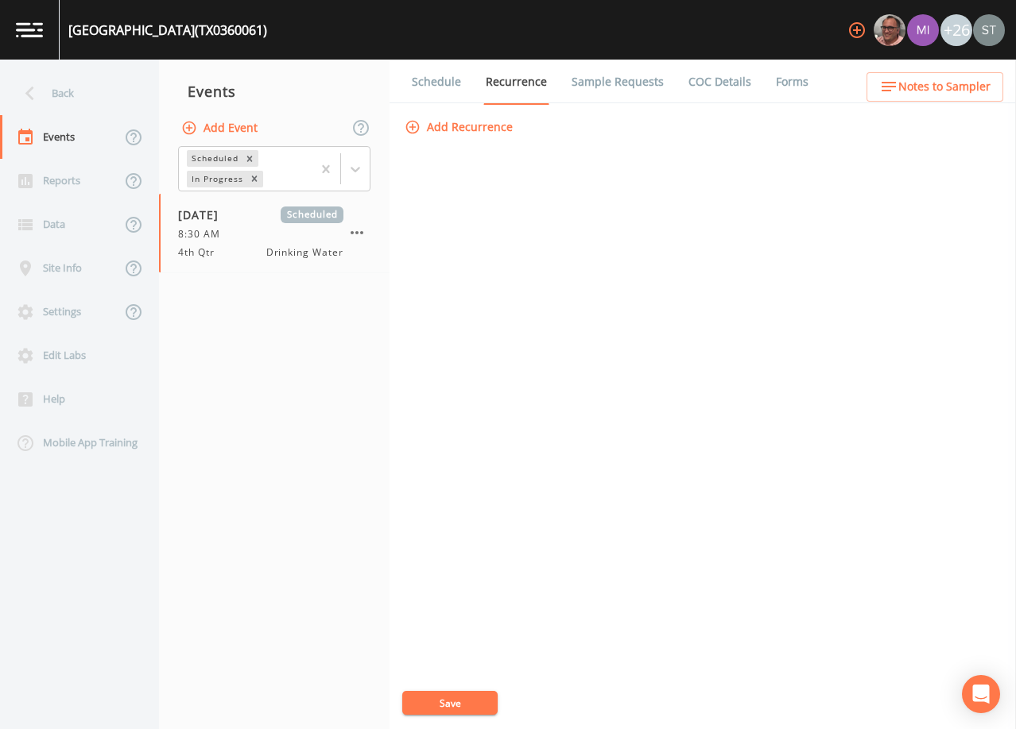
click at [441, 83] on link "Schedule" at bounding box center [436, 82] width 54 height 45
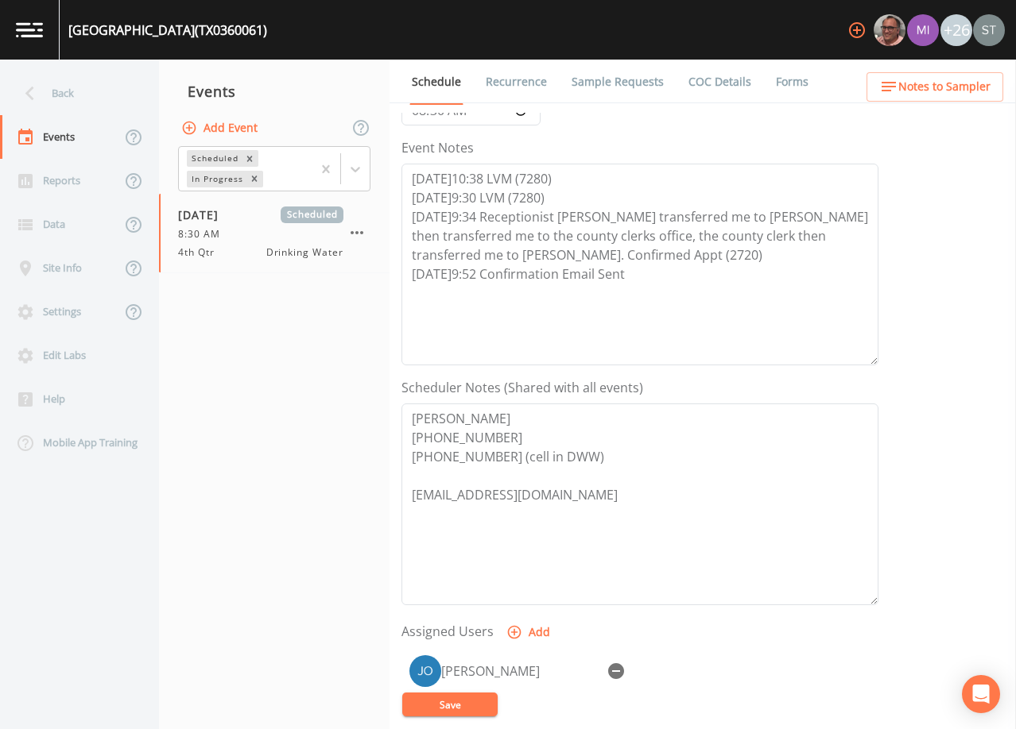
scroll to position [238, 0]
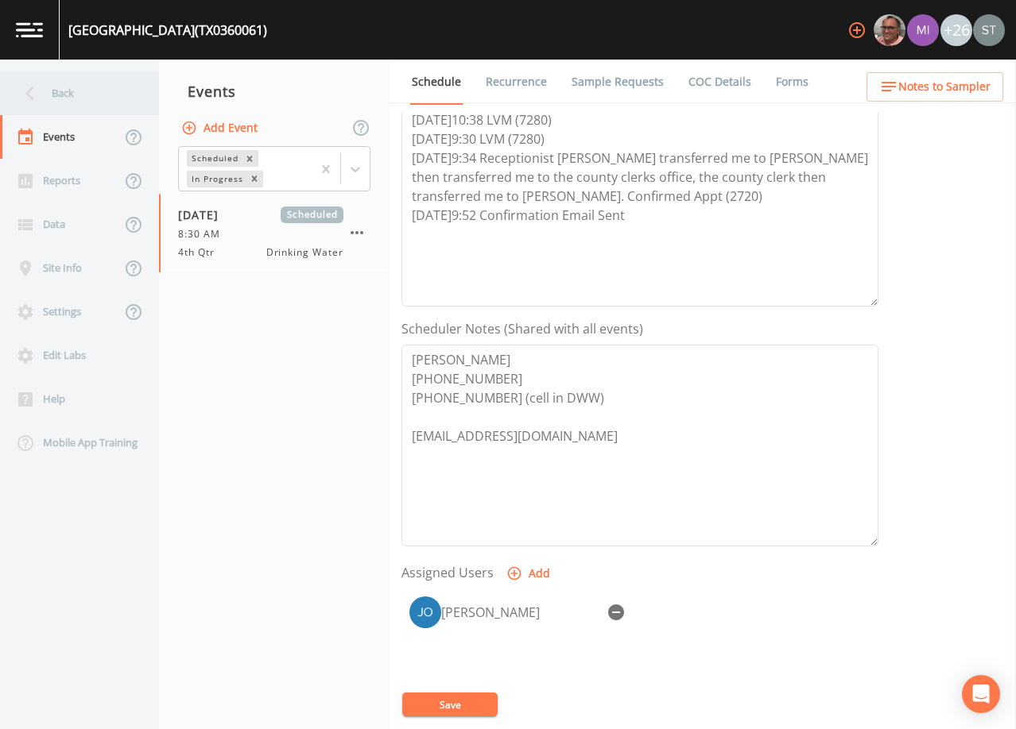
click at [95, 105] on div "Back" at bounding box center [71, 94] width 143 height 44
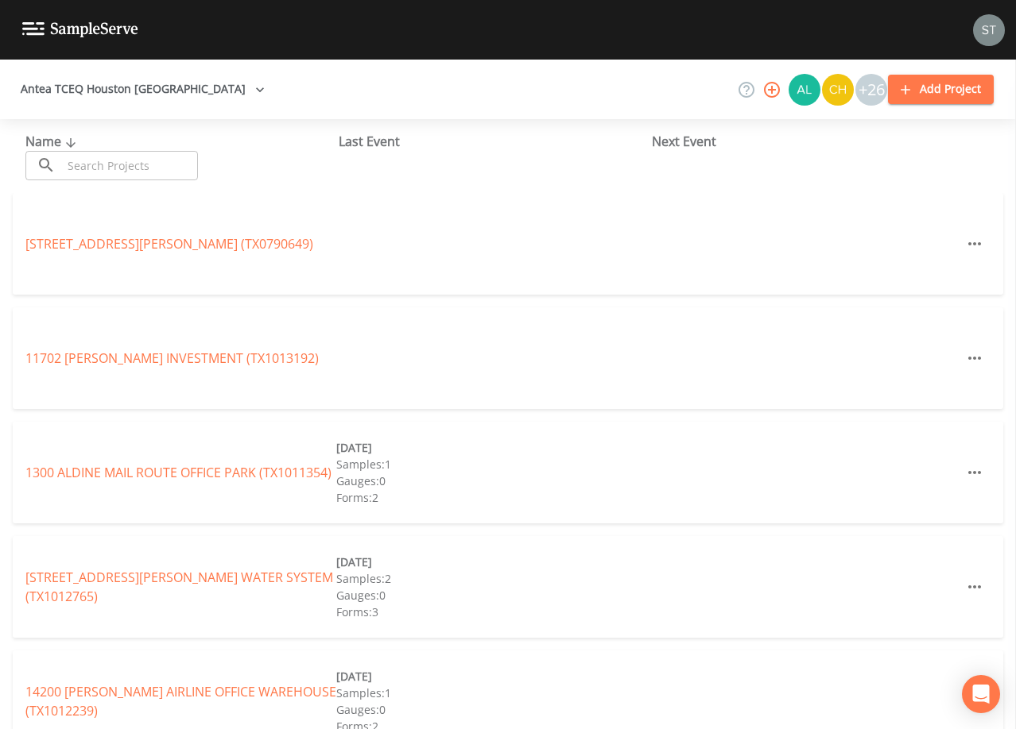
click at [125, 162] on input "text" at bounding box center [130, 165] width 136 height 29
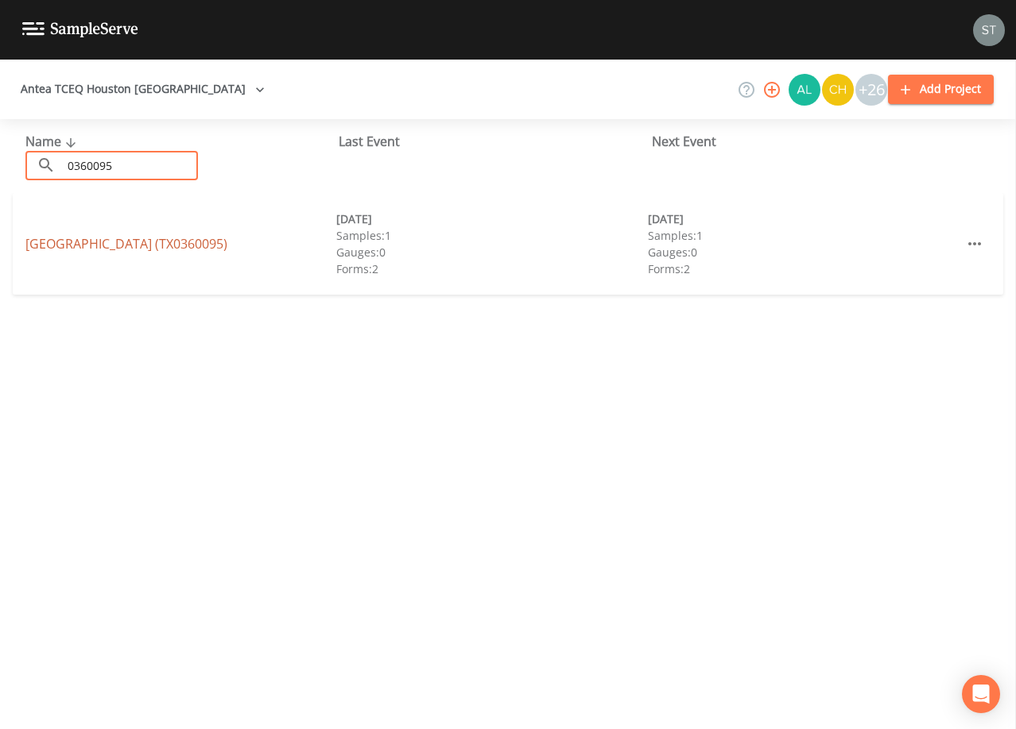
click at [195, 235] on link "[GEOGRAPHIC_DATA] (TX0360095)" at bounding box center [126, 243] width 202 height 17
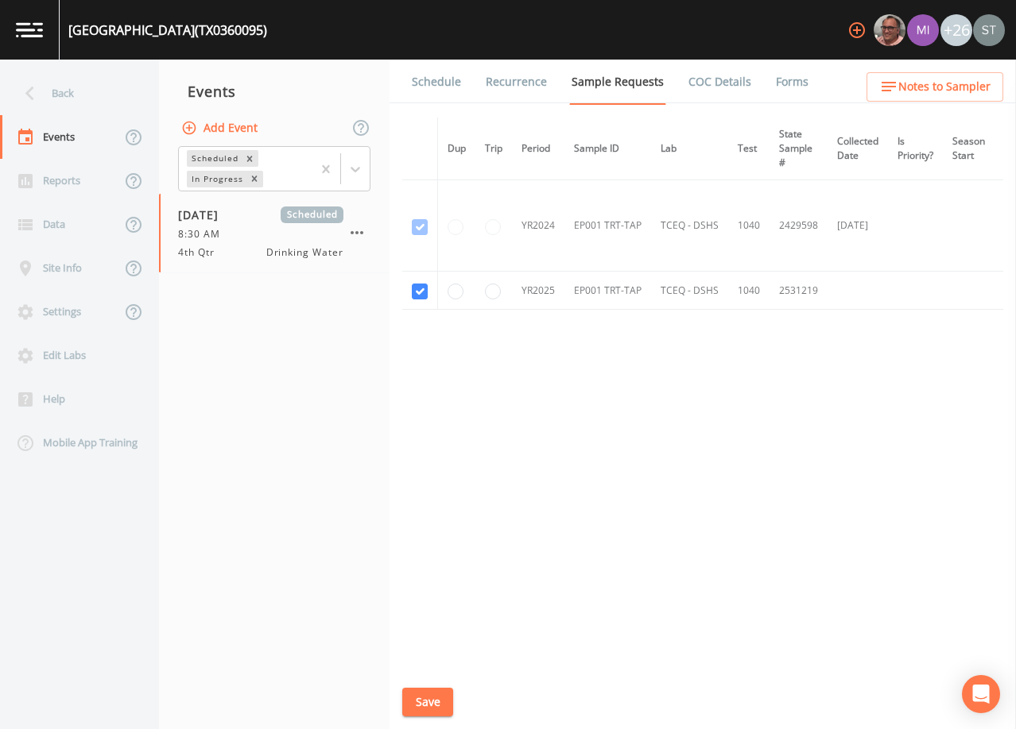
click at [436, 82] on link "Schedule" at bounding box center [436, 82] width 54 height 45
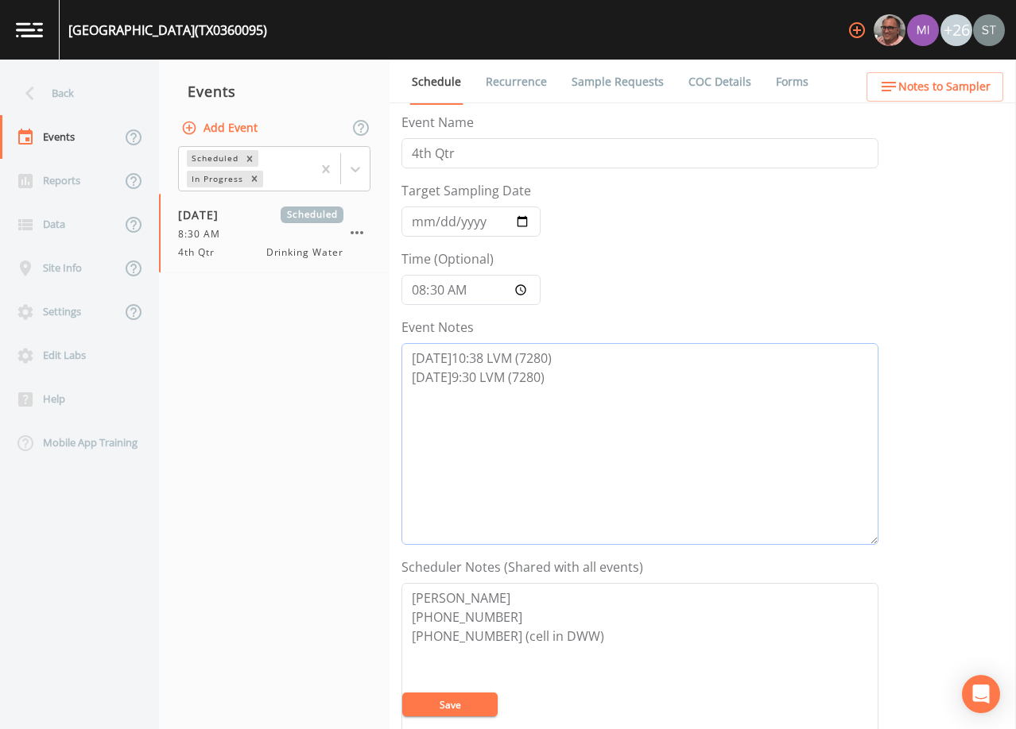
click at [576, 383] on textarea "[DATE]10:38 LVM (7280) [DATE]9:30 LVM (7280)" at bounding box center [639, 444] width 477 height 202
click at [606, 627] on textarea "[PERSON_NAME] [PHONE_NUMBER] [PHONE_NUMBER] (cell in DWW)" at bounding box center [639, 684] width 477 height 202
paste textarea "[EMAIL_ADDRESS][DOMAIN_NAME]"
click at [548, 417] on textarea "[DATE]10:38 LVM (7280) [DATE]9:30 LVM (7280)" at bounding box center [639, 444] width 477 height 202
click at [531, 397] on textarea "[DATE]10:38 LVM (7280) [DATE]9:30 LVM (7280)" at bounding box center [639, 444] width 477 height 202
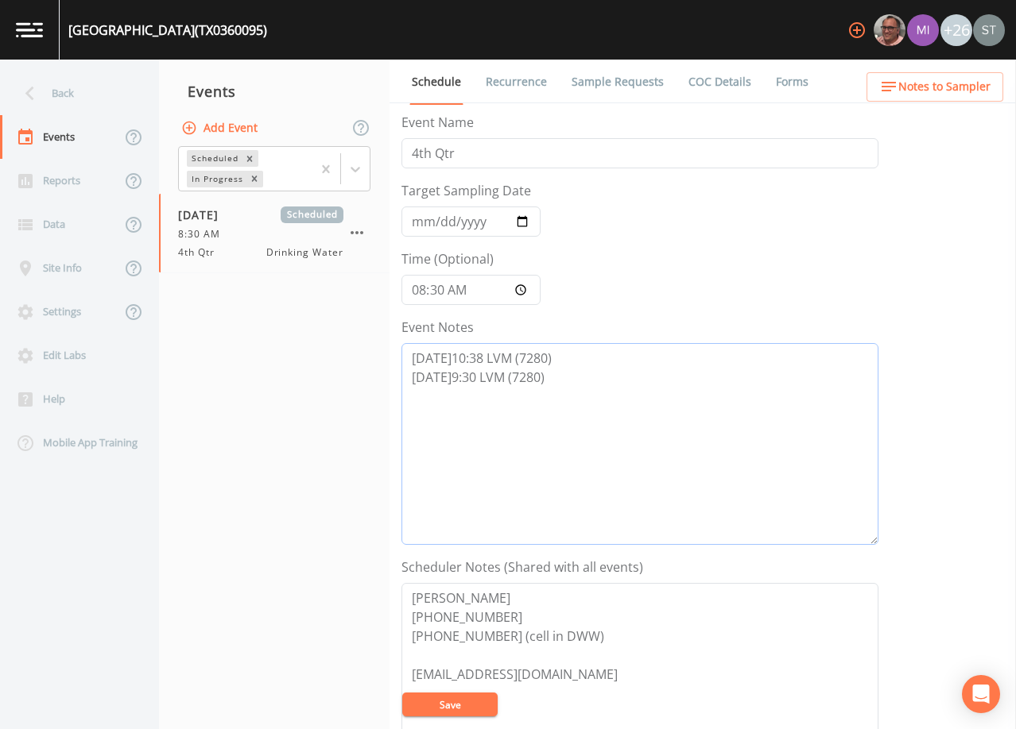
paste textarea "[DATE]9:34 Receptionist [PERSON_NAME] transferred me to [PERSON_NAME] then tran…"
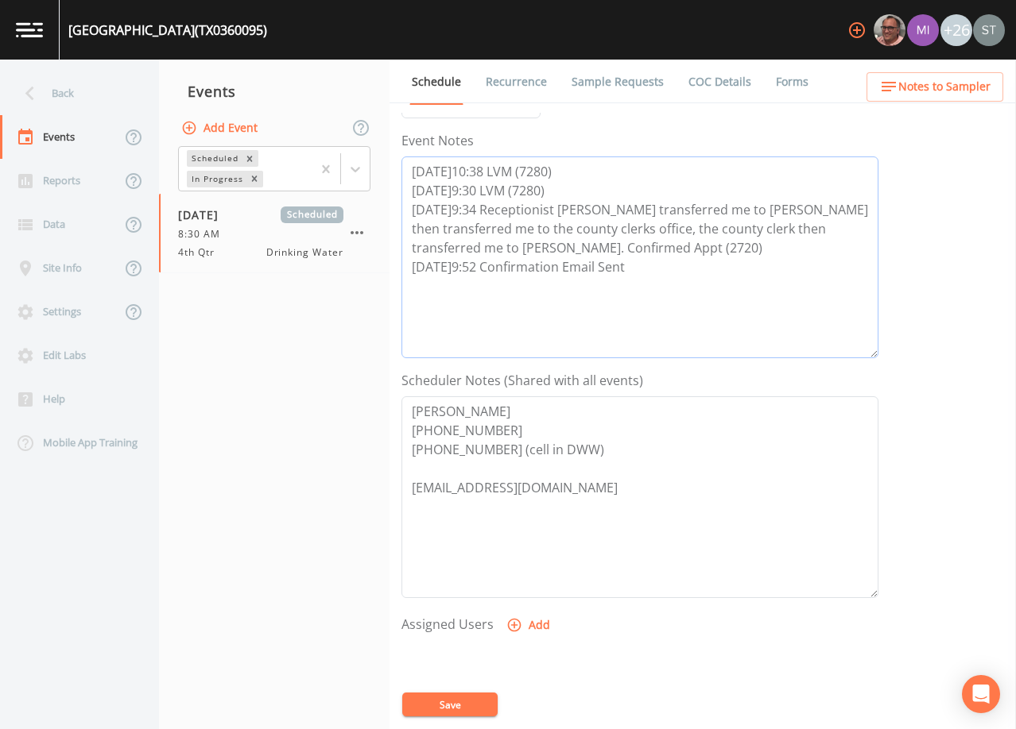
scroll to position [238, 0]
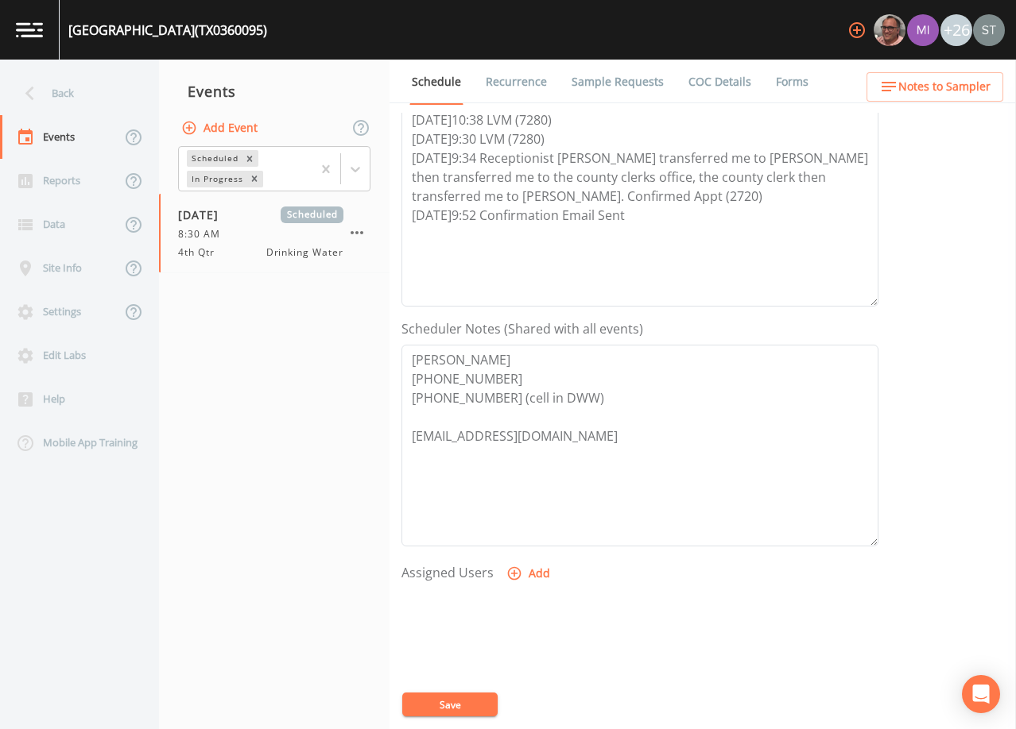
click at [528, 575] on button "Add" at bounding box center [529, 573] width 53 height 29
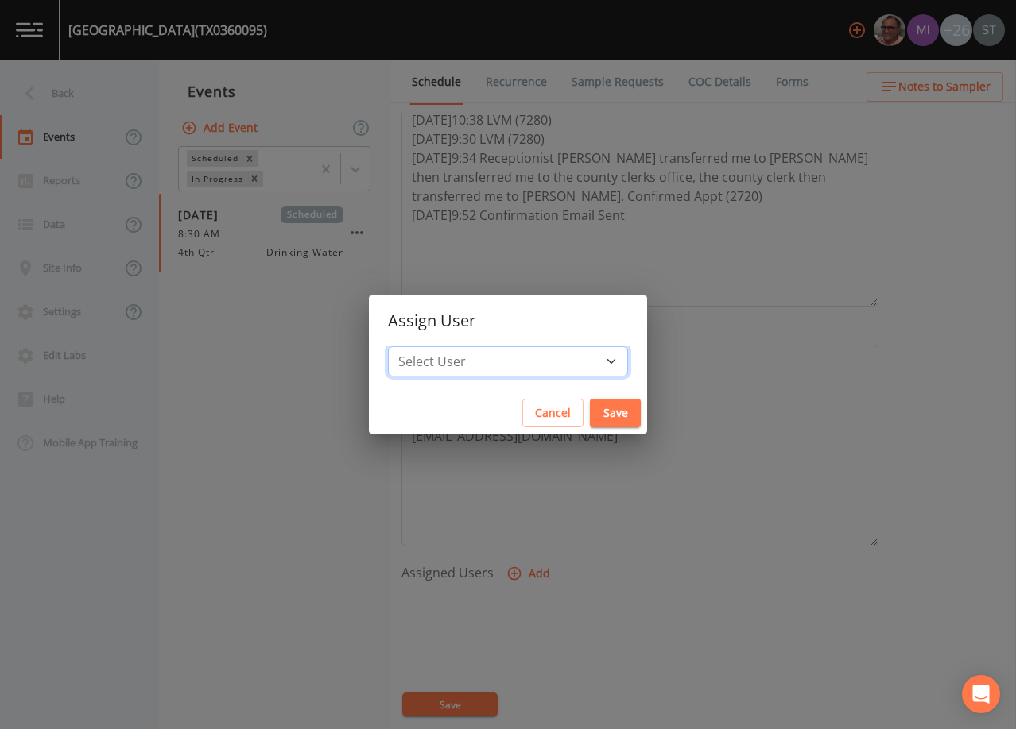
click at [524, 357] on select "Select User [PERSON_NAME] [PERSON_NAME] [PERSON_NAME] [PERSON_NAME] [PERSON_NAM…" at bounding box center [508, 361] width 240 height 30
click at [424, 346] on select "Select User [PERSON_NAME] [PERSON_NAME] [PERSON_NAME] [PERSON_NAME] [PERSON_NAM…" at bounding box center [508, 361] width 240 height 30
click at [590, 409] on button "Save" at bounding box center [615, 413] width 51 height 29
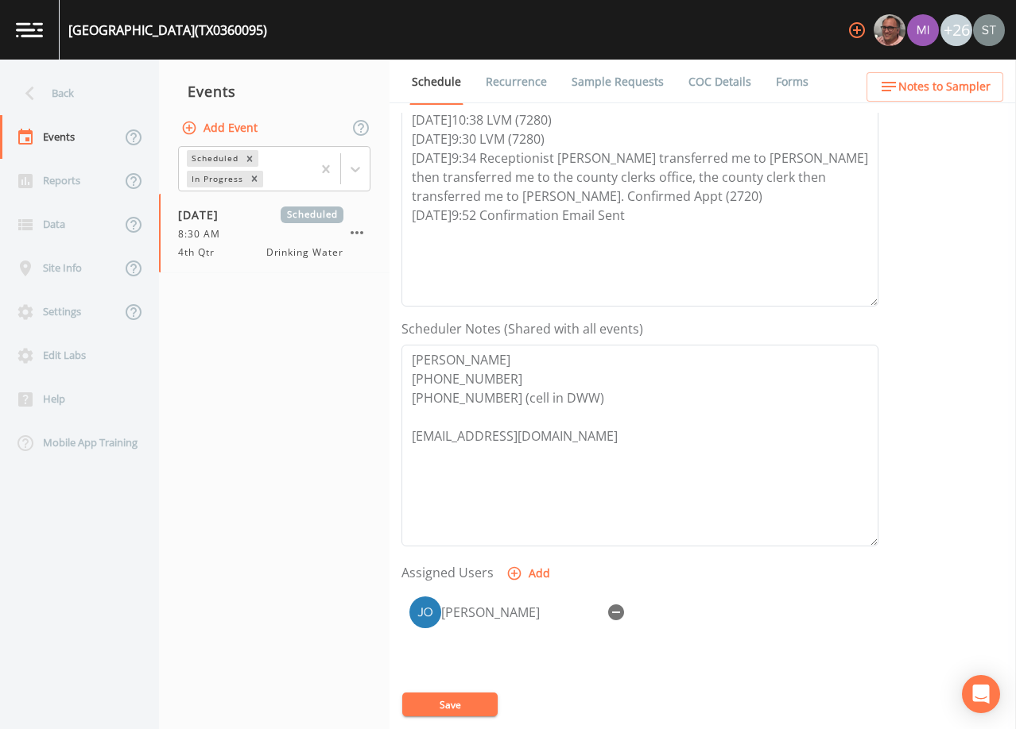
click at [470, 706] on button "Save" at bounding box center [449, 705] width 95 height 24
click at [982, 87] on span "Notes to Sampler" at bounding box center [944, 87] width 92 height 20
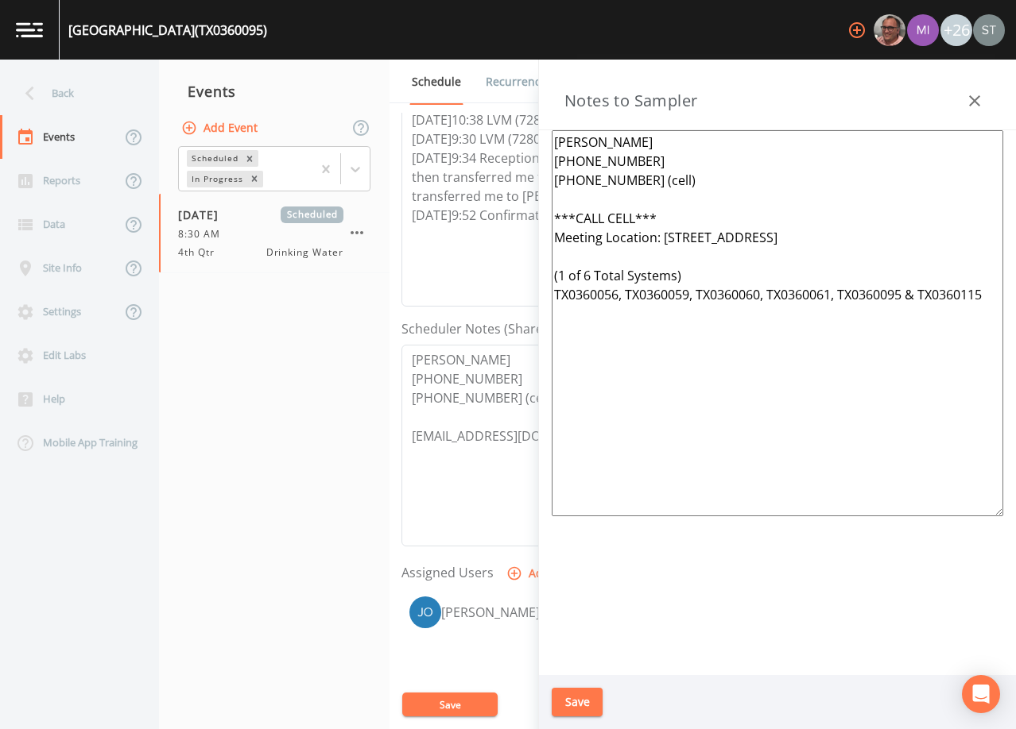
click at [980, 91] on button "button" at bounding box center [974, 101] width 32 height 32
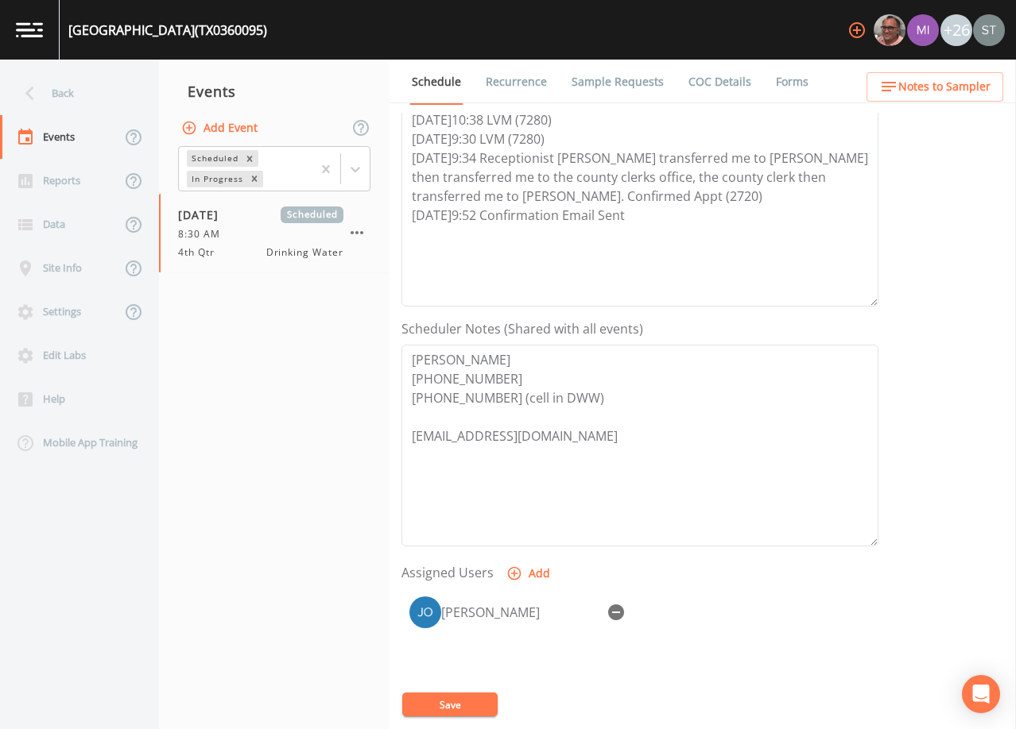
click at [573, 81] on link "Sample Requests" at bounding box center [617, 82] width 97 height 45
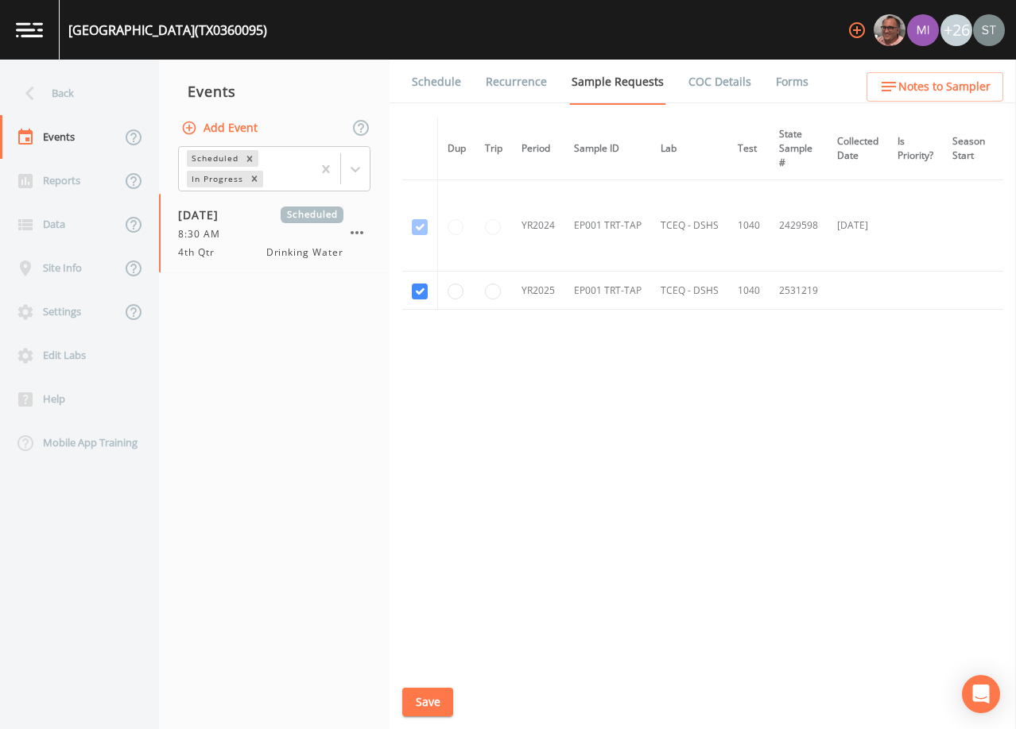
click at [430, 88] on link "Schedule" at bounding box center [436, 82] width 54 height 45
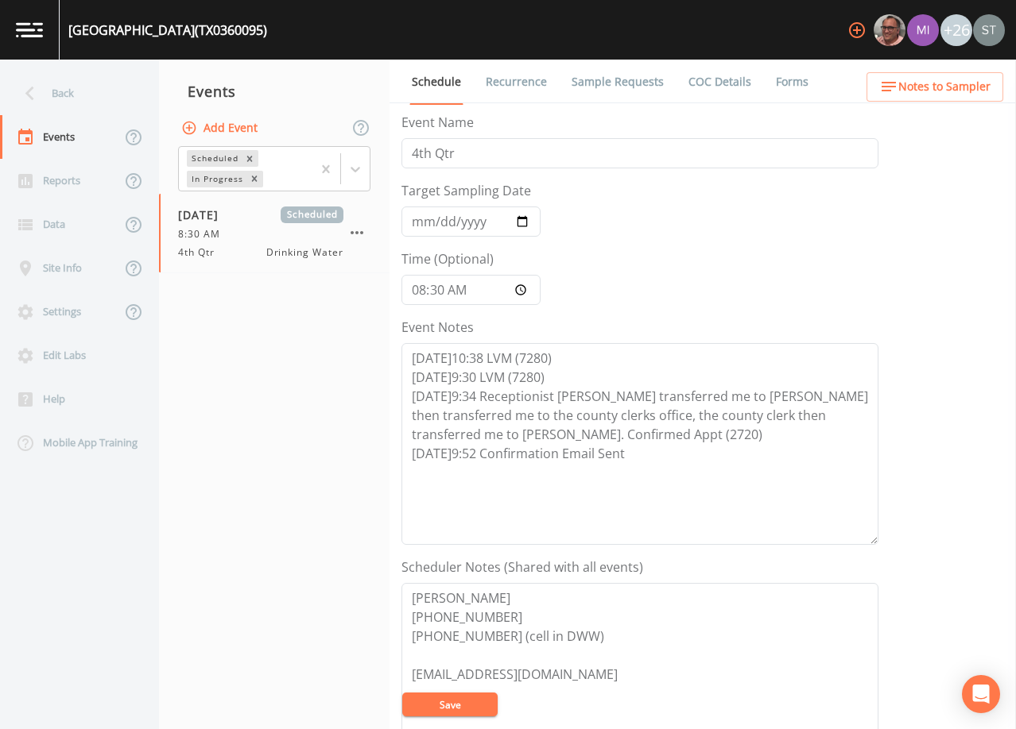
scroll to position [238, 0]
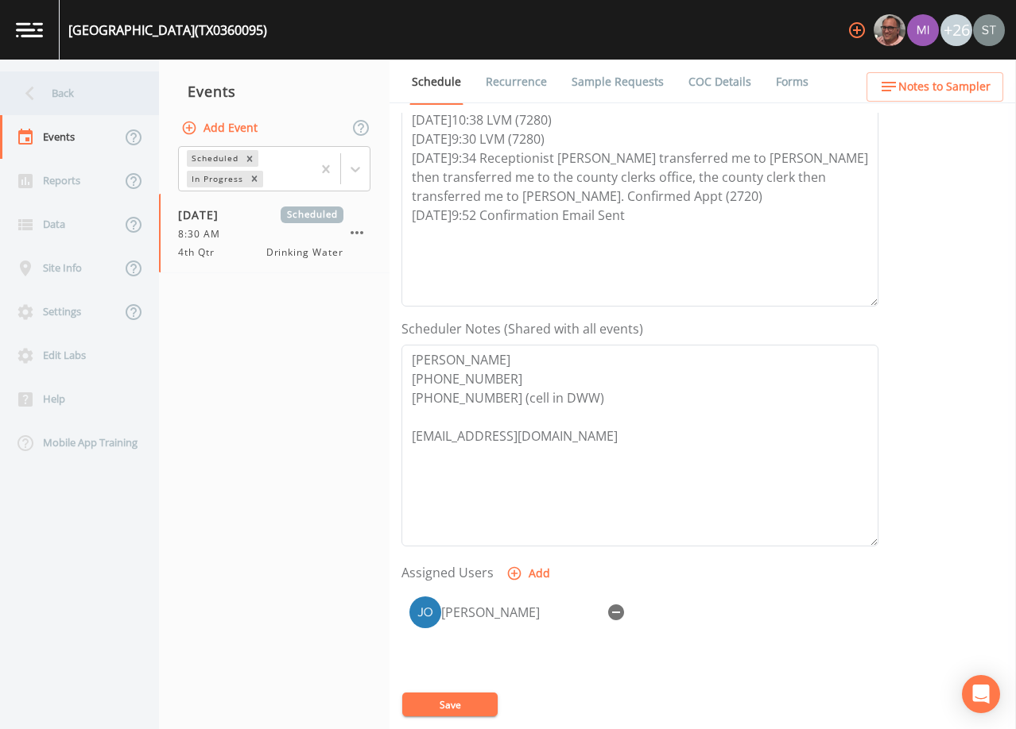
click at [72, 102] on div "Back" at bounding box center [71, 94] width 143 height 44
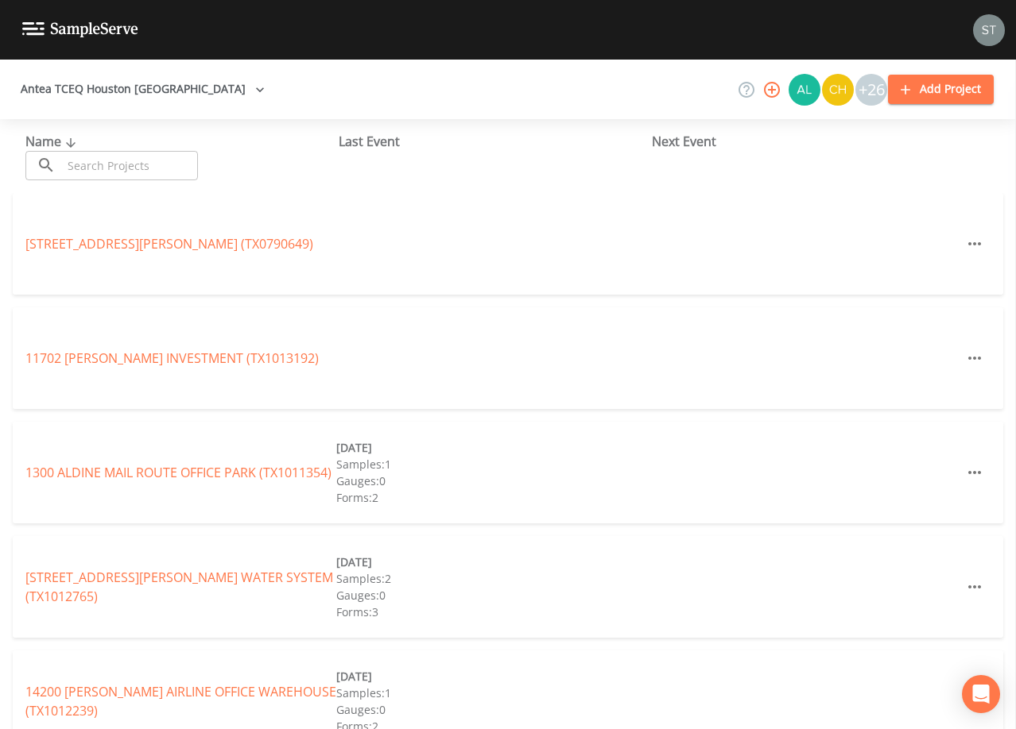
click at [144, 164] on input "text" at bounding box center [130, 165] width 136 height 29
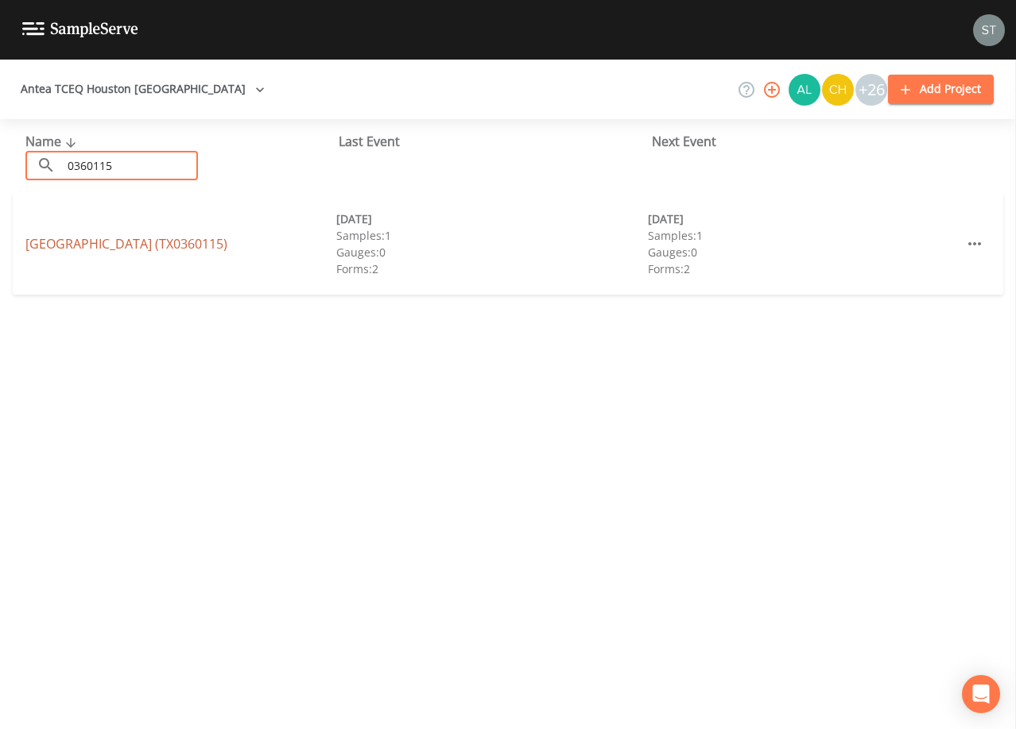
click at [181, 246] on link "[GEOGRAPHIC_DATA] (TX0360115)" at bounding box center [126, 243] width 202 height 17
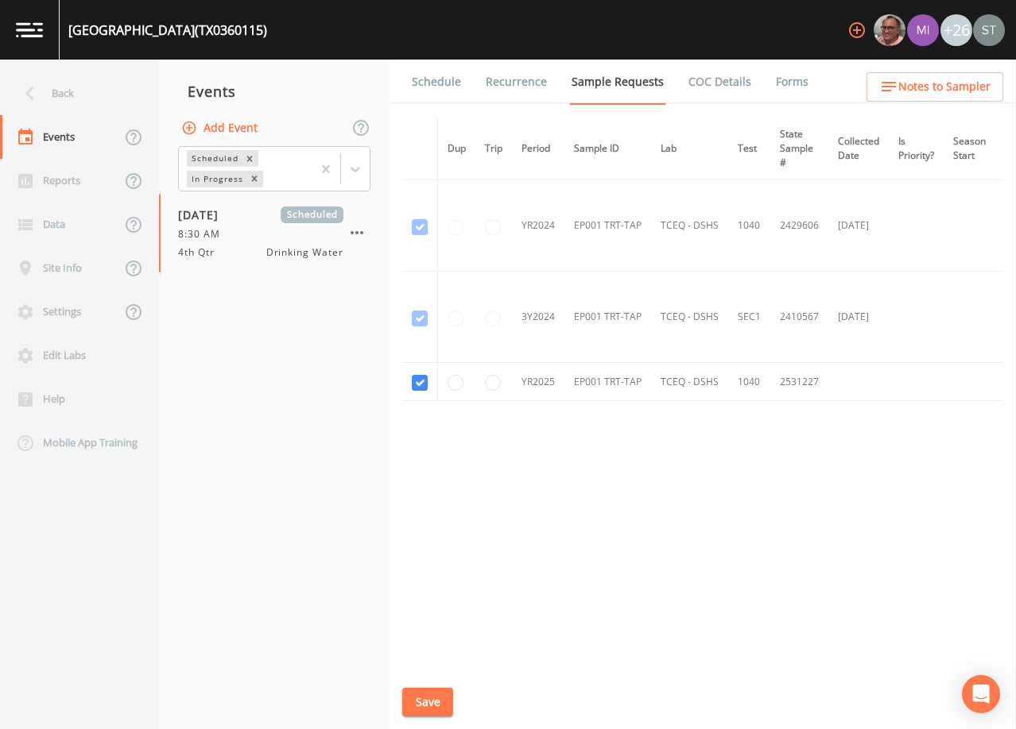
click at [963, 88] on span "Notes to Sampler" at bounding box center [944, 87] width 92 height 20
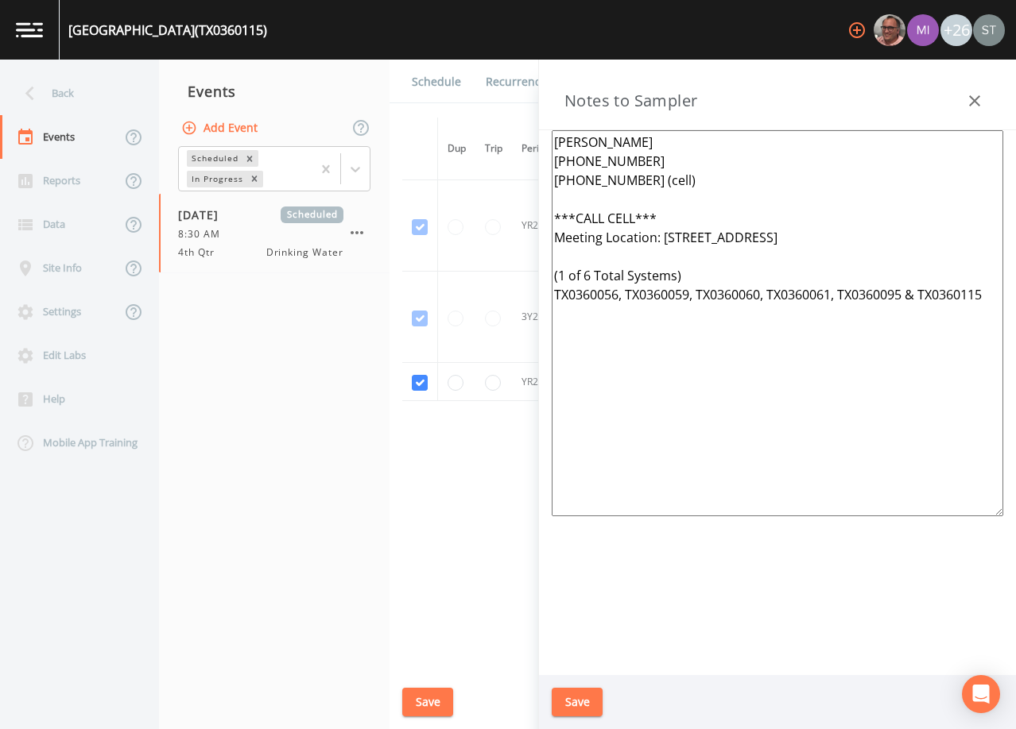
click at [968, 95] on icon "button" at bounding box center [974, 100] width 19 height 19
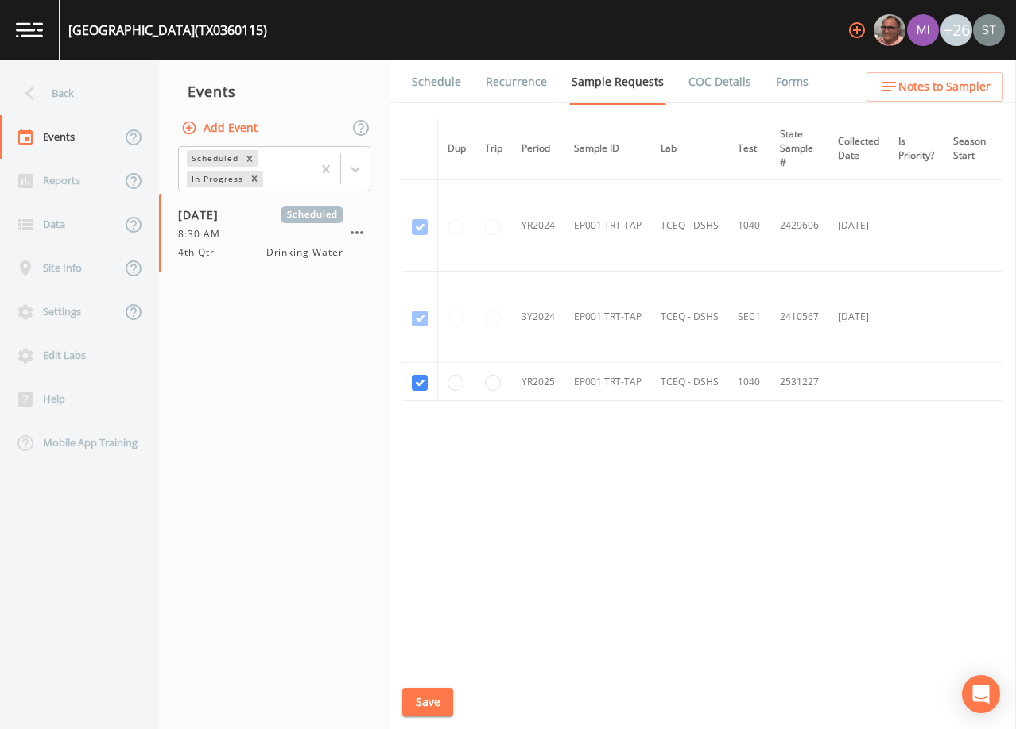
click at [424, 85] on link "Schedule" at bounding box center [436, 82] width 54 height 45
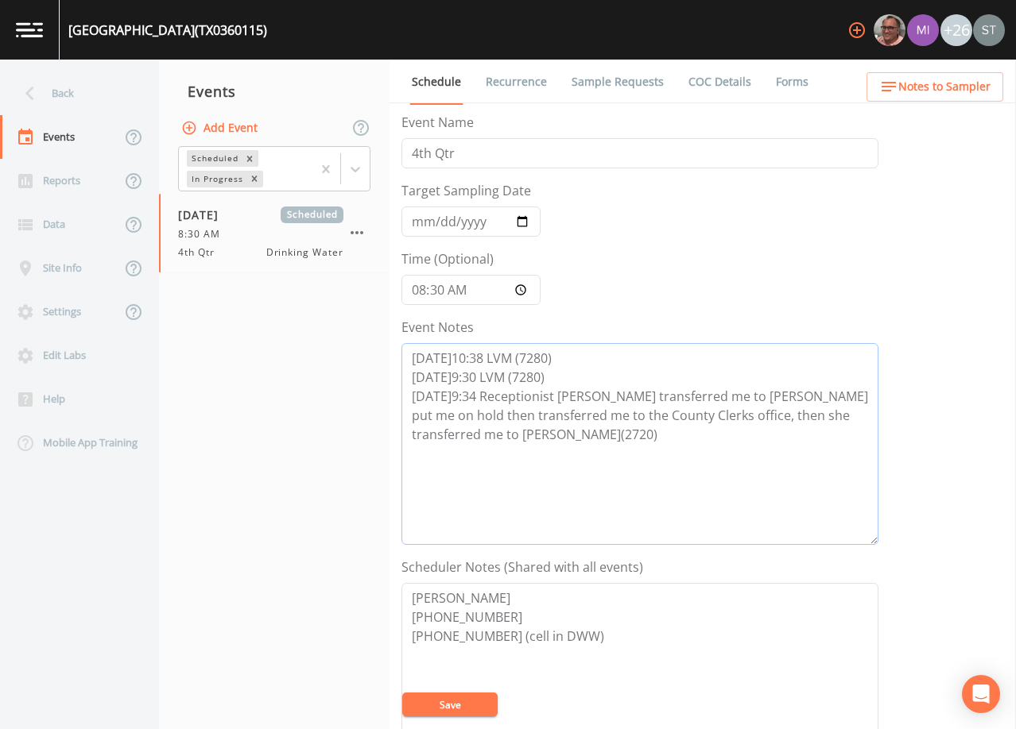
click at [546, 439] on textarea "[DATE]10:38 LVM (7280) [DATE]9:30 LVM (7280) [DATE]9:34 Receptionist [PERSON_NA…" at bounding box center [639, 444] width 477 height 202
drag, startPoint x: 557, startPoint y: 443, endPoint x: 392, endPoint y: 397, distance: 171.4
click at [392, 397] on div "Schedule Recurrence Sample Requests COC Details Forms Event Name 4th Qtr Target…" at bounding box center [702, 395] width 626 height 670
paste textarea "then transferred me to the county clerks office, the county clerk then transfer…"
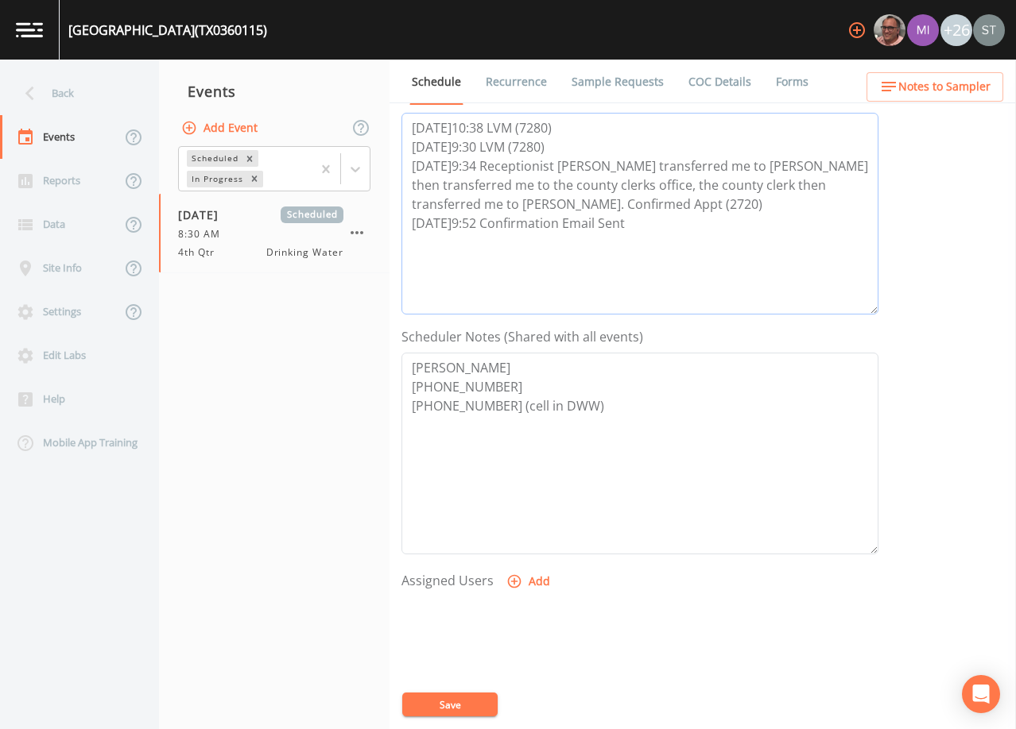
scroll to position [238, 0]
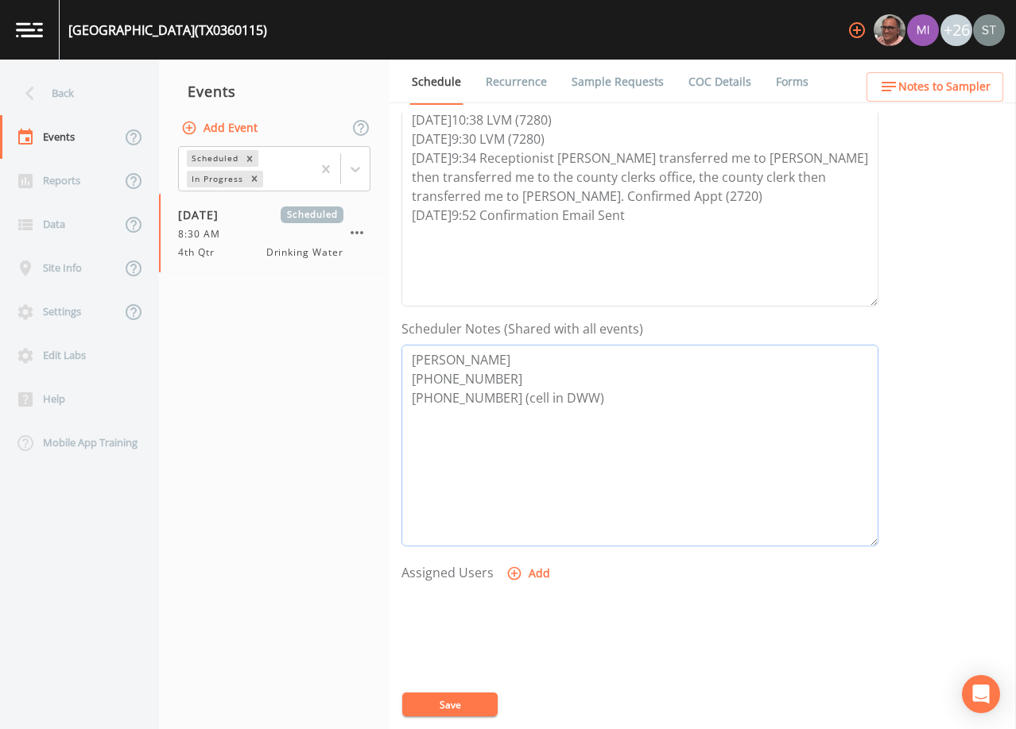
click at [567, 453] on textarea "[PERSON_NAME] [PHONE_NUMBER] [PHONE_NUMBER] (cell in DWW)" at bounding box center [639, 446] width 477 height 202
click at [623, 399] on textarea "[PERSON_NAME] [PHONE_NUMBER] [PHONE_NUMBER] (cell in DWW)" at bounding box center [639, 446] width 477 height 202
click at [535, 426] on textarea "[PERSON_NAME] [PHONE_NUMBER] [PHONE_NUMBER] (cell in DWW)" at bounding box center [639, 446] width 477 height 202
paste textarea "[EMAIL_ADDRESS][DOMAIN_NAME]"
click at [590, 397] on textarea "[PERSON_NAME] [PHONE_NUMBER] [PHONE_NUMBER] (cell in DWW) [EMAIL_ADDRESS][DOMAI…" at bounding box center [639, 446] width 477 height 202
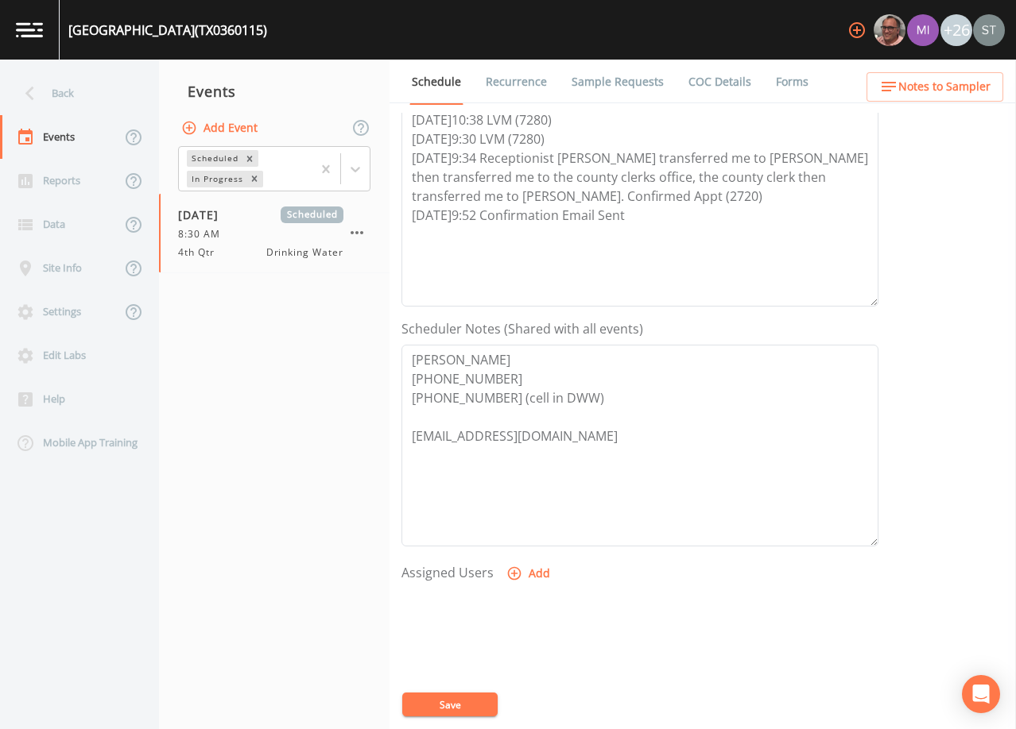
click at [533, 571] on button "Add" at bounding box center [529, 573] width 53 height 29
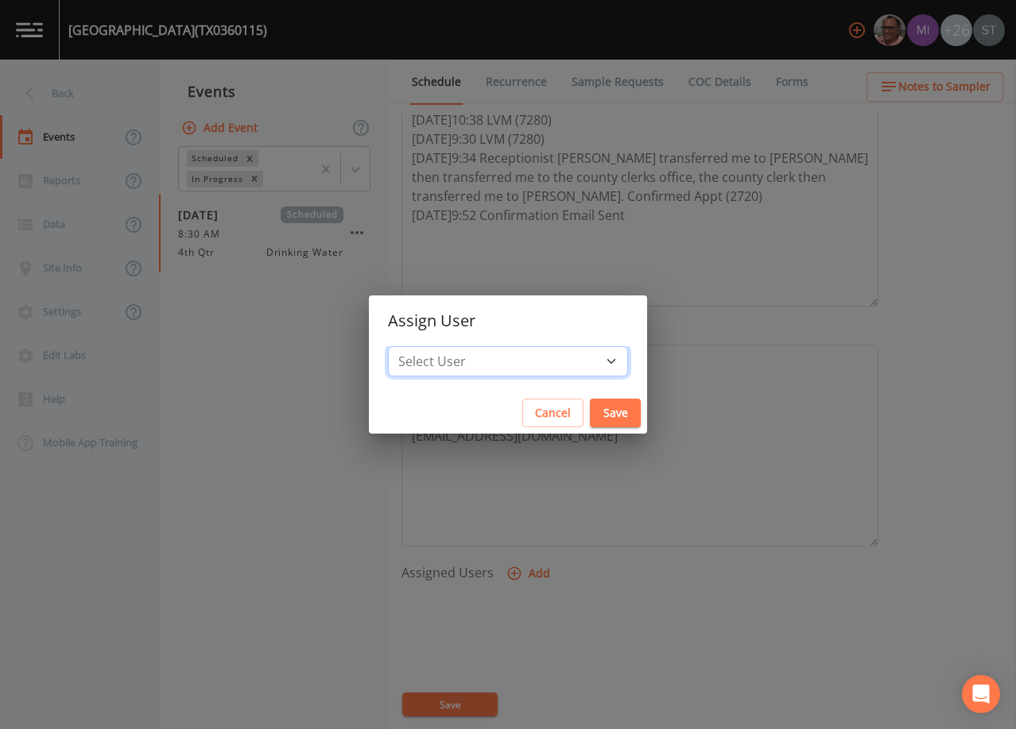
click at [530, 362] on select "Select User [PERSON_NAME] [PERSON_NAME] [PERSON_NAME] [PERSON_NAME] [PERSON_NAM…" at bounding box center [508, 361] width 240 height 30
click at [424, 346] on select "Select User [PERSON_NAME] [PERSON_NAME] [PERSON_NAME] [PERSON_NAME] [PERSON_NAM…" at bounding box center [508, 361] width 240 height 30
click at [590, 411] on button "Save" at bounding box center [615, 413] width 51 height 29
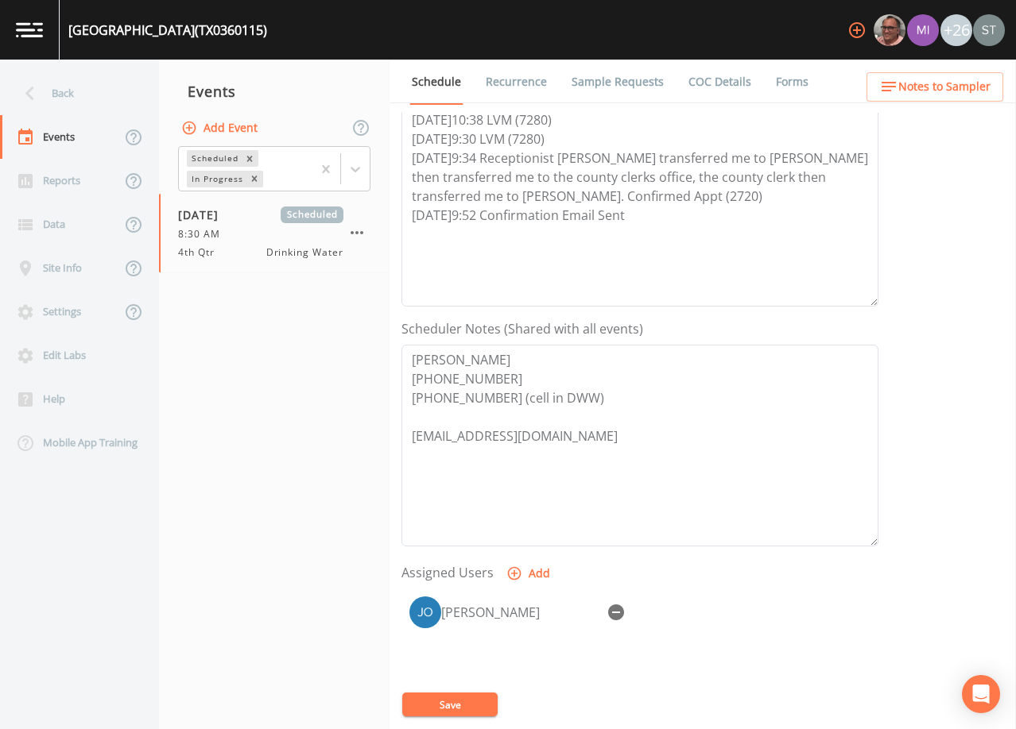
click at [459, 704] on button "Save" at bounding box center [449, 705] width 95 height 24
click at [613, 84] on link "Sample Requests" at bounding box center [617, 82] width 97 height 45
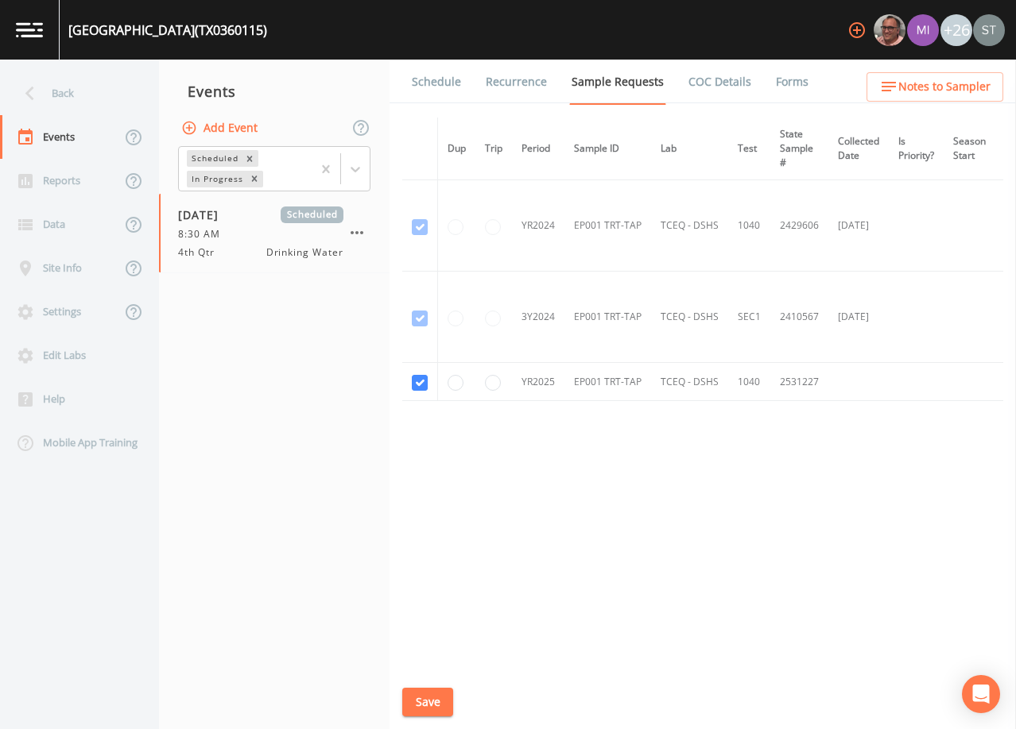
click at [445, 83] on link "Schedule" at bounding box center [436, 82] width 54 height 45
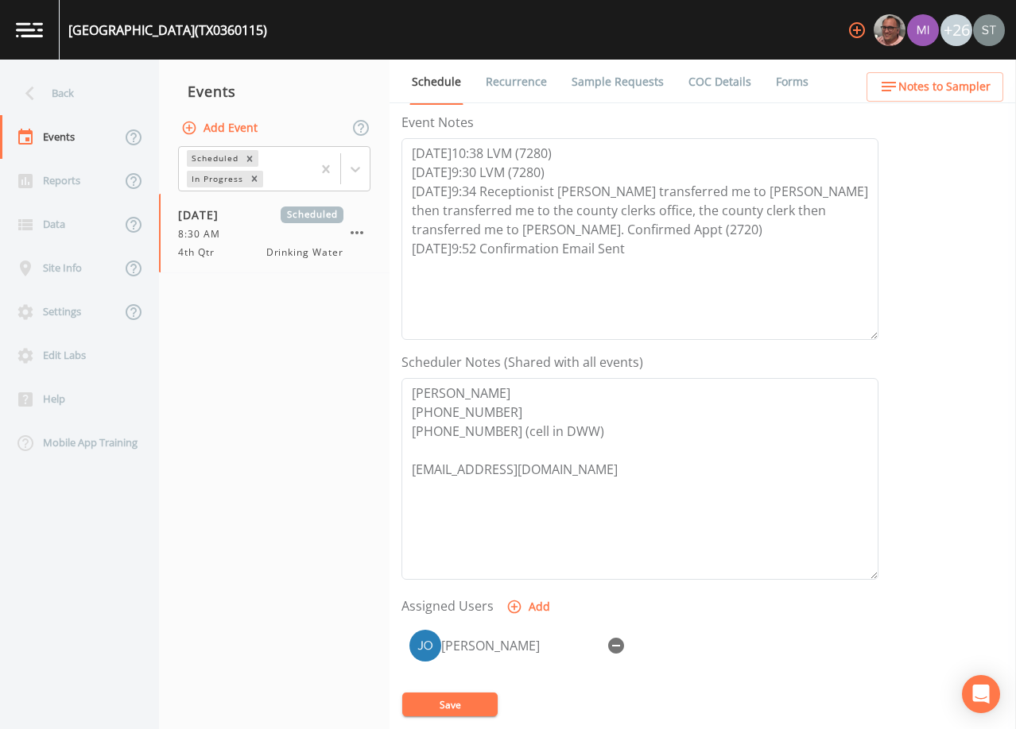
scroll to position [238, 0]
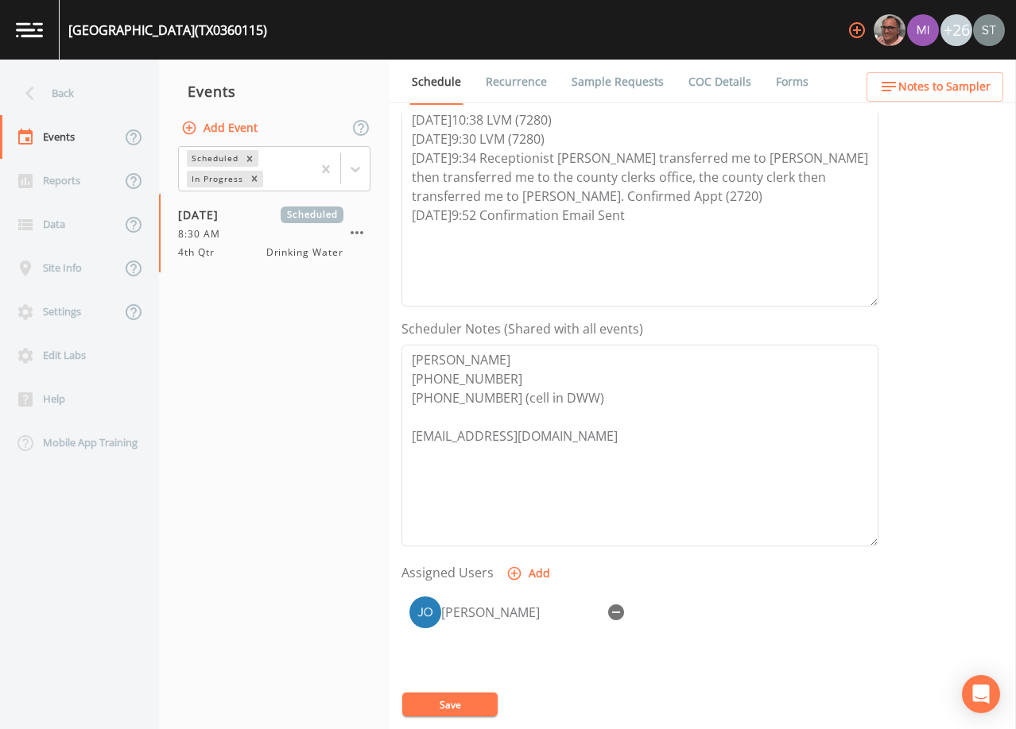
click at [517, 79] on link "Recurrence" at bounding box center [516, 82] width 66 height 45
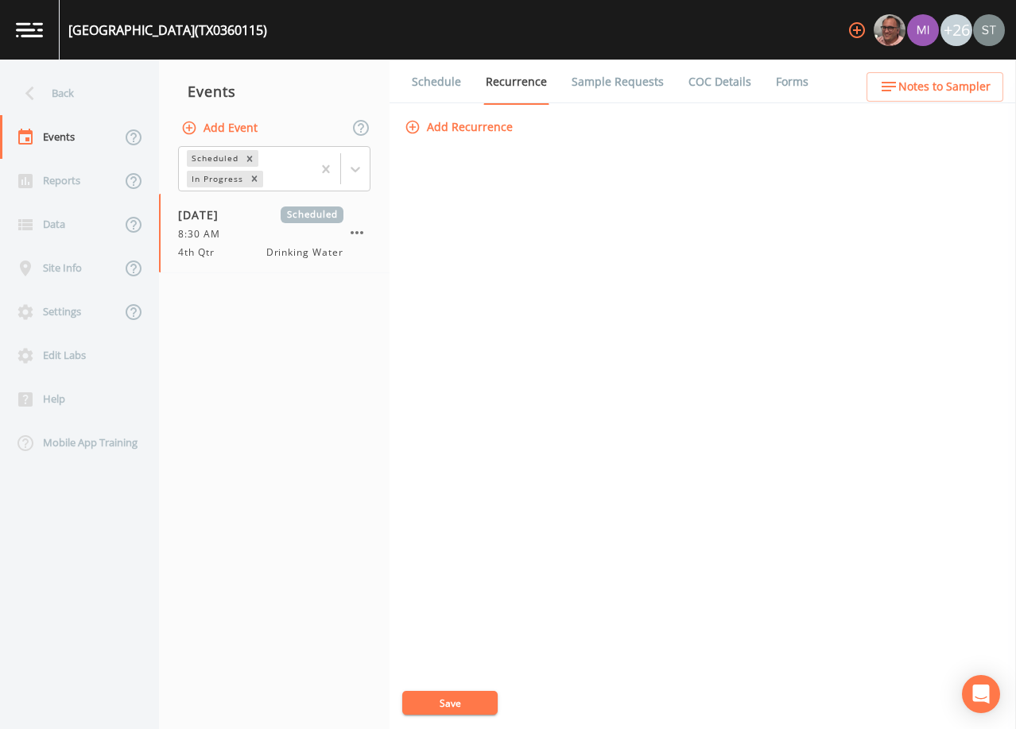
click at [431, 79] on link "Schedule" at bounding box center [436, 82] width 54 height 45
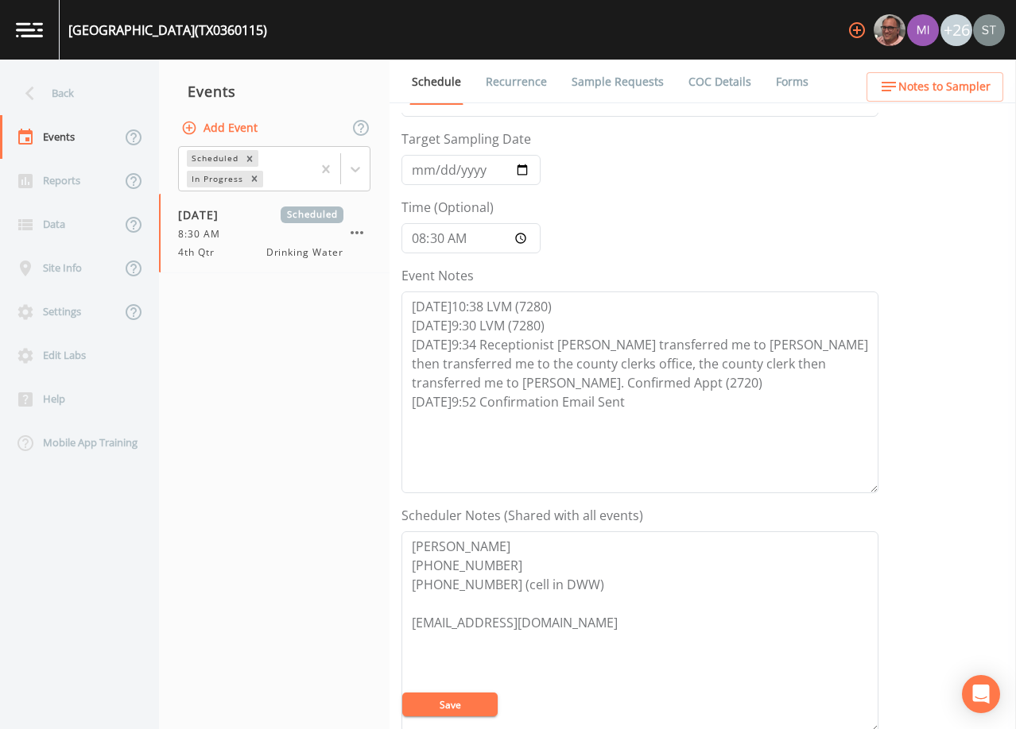
scroll to position [238, 0]
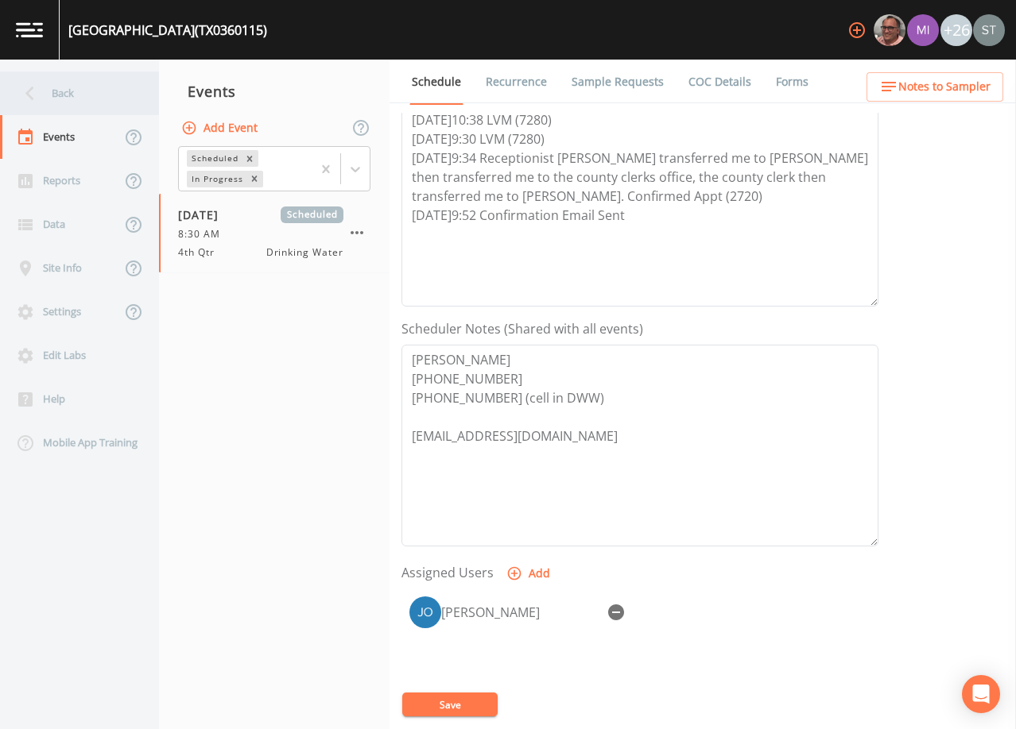
click at [68, 94] on div "Back" at bounding box center [71, 94] width 143 height 44
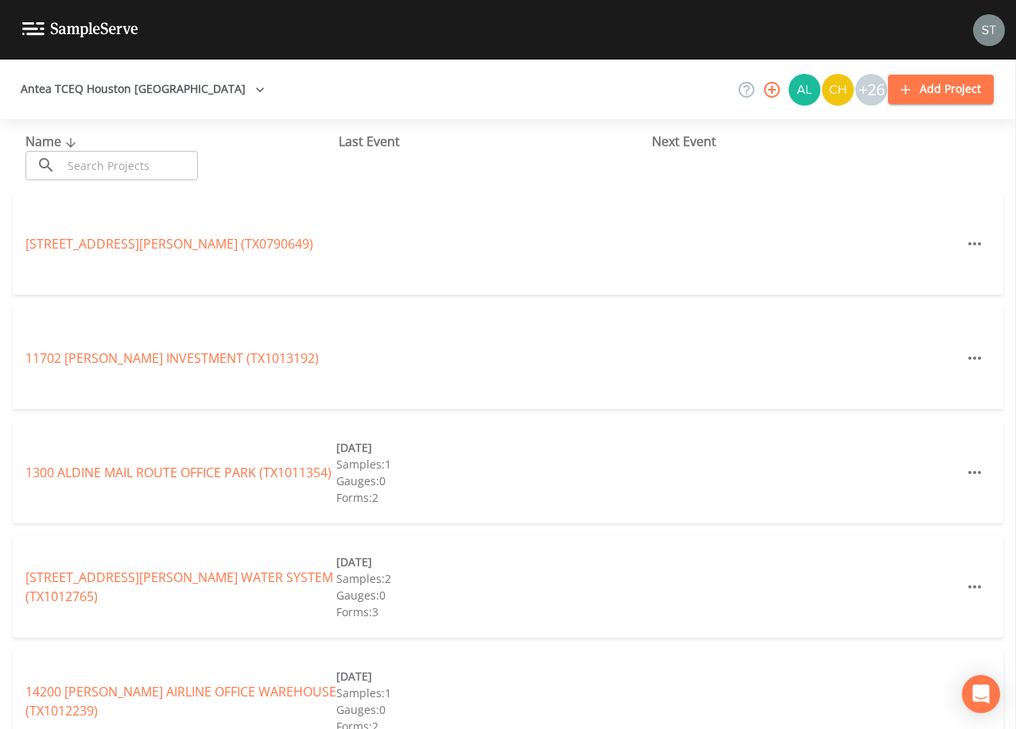
click at [141, 164] on input "text" at bounding box center [130, 165] width 136 height 29
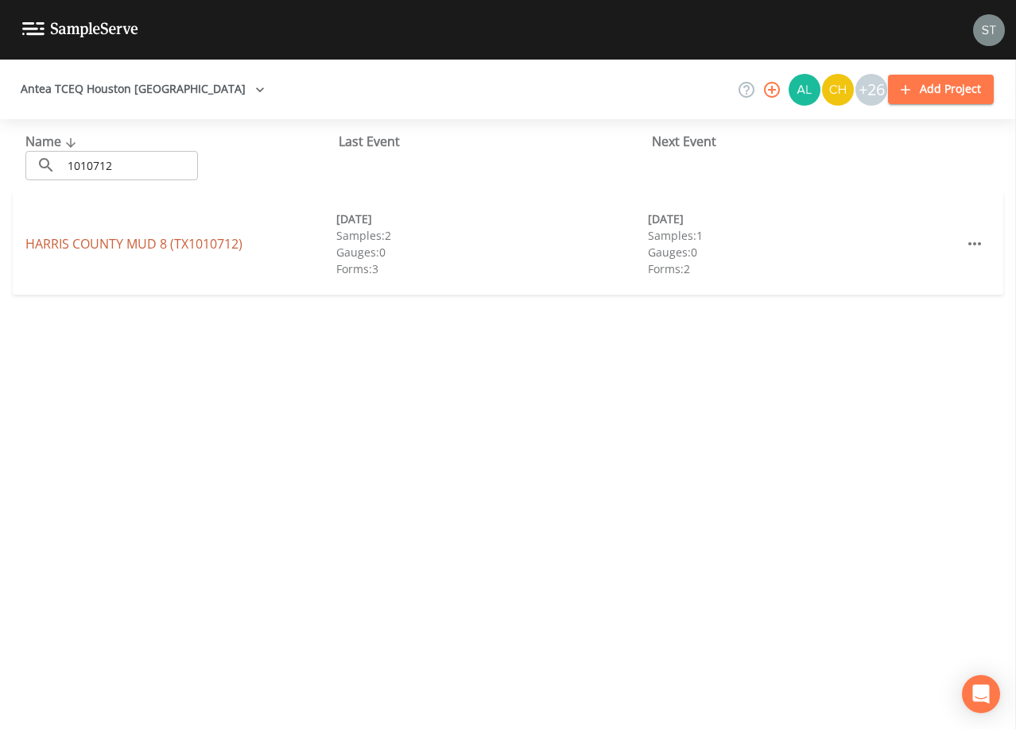
click at [176, 240] on link "[GEOGRAPHIC_DATA] 8 (TX1010712)" at bounding box center [133, 243] width 217 height 17
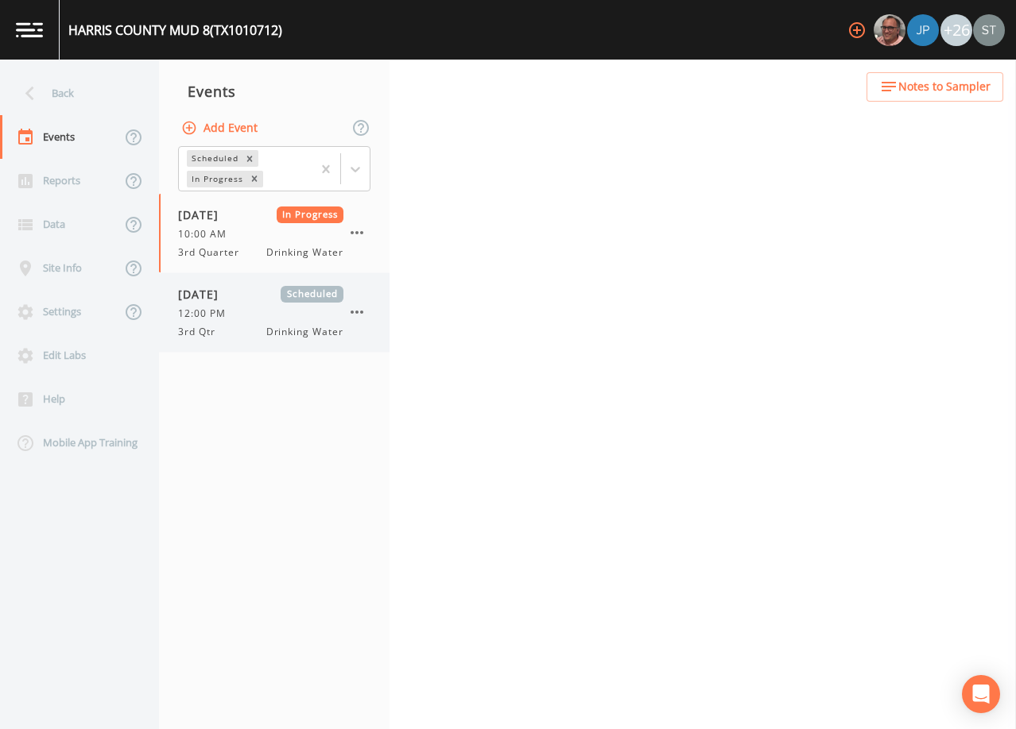
click at [188, 329] on span "3rd Qtr" at bounding box center [201, 332] width 47 height 14
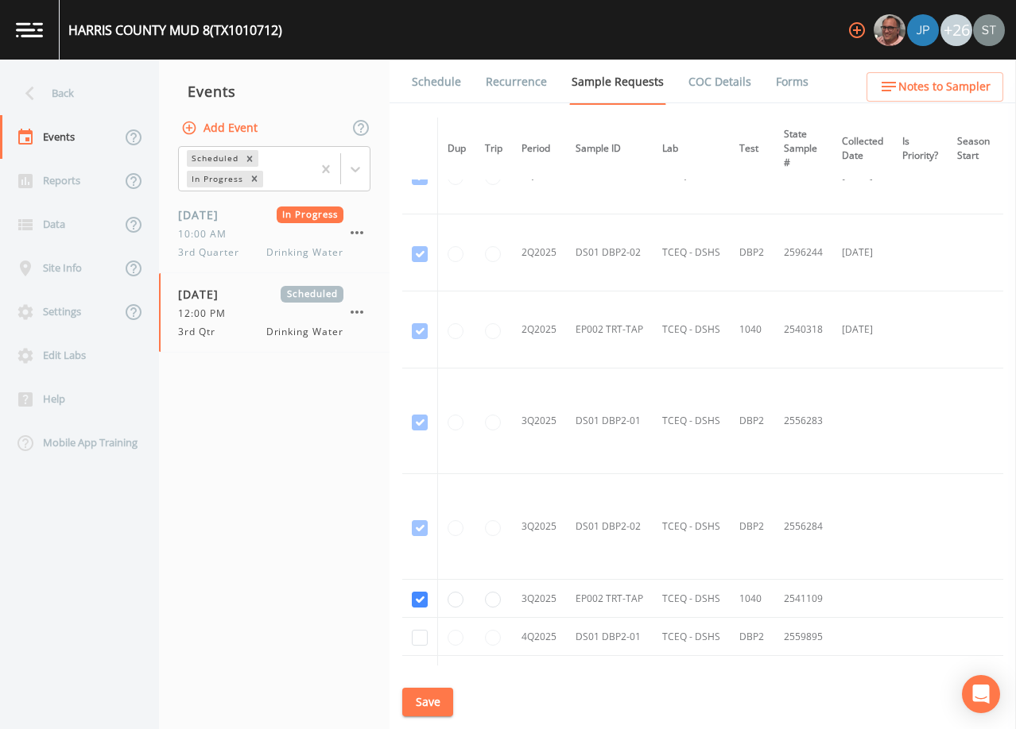
scroll to position [1510, 0]
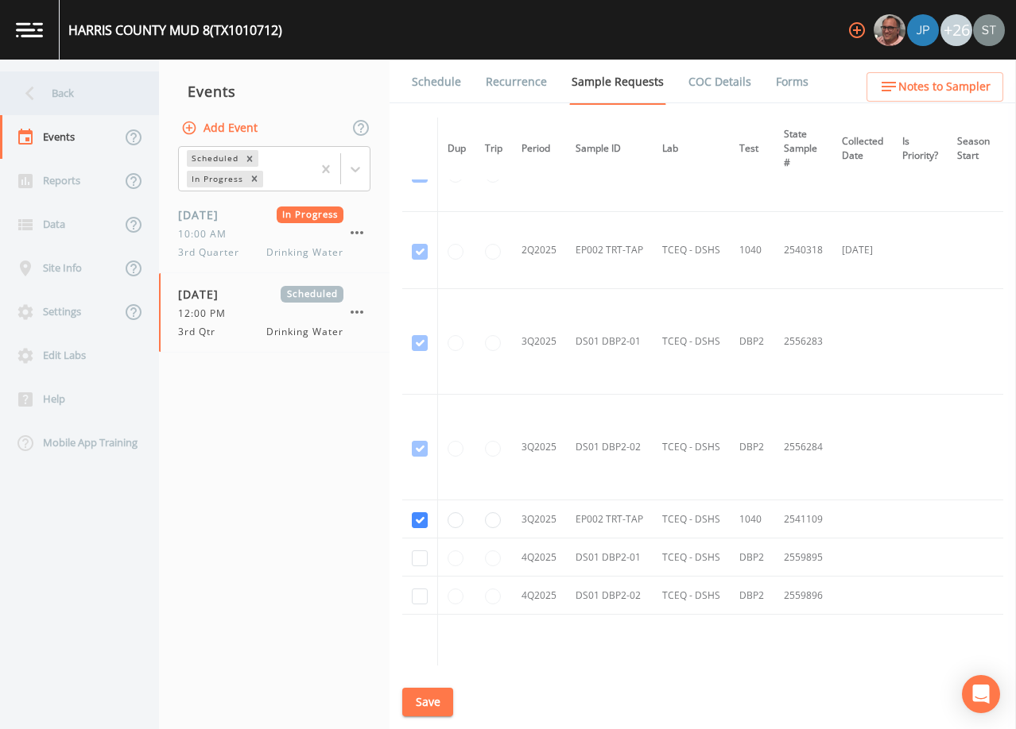
click at [89, 87] on div "Back" at bounding box center [71, 94] width 143 height 44
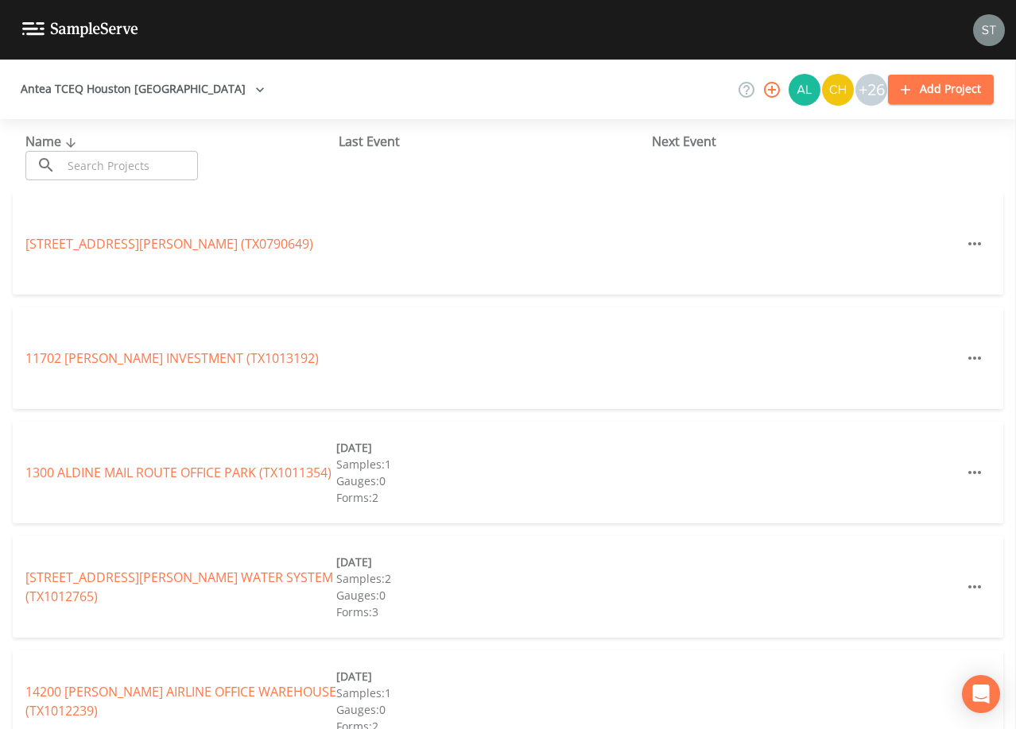
click at [114, 157] on input "text" at bounding box center [130, 165] width 136 height 29
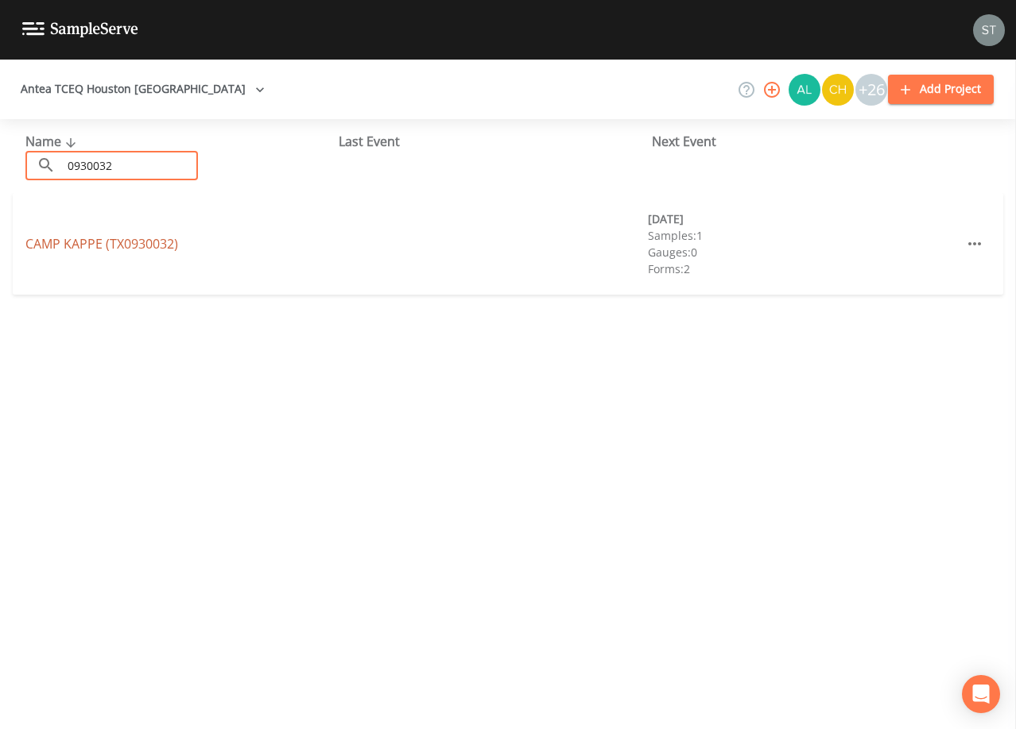
click at [83, 243] on link "[GEOGRAPHIC_DATA] (TX0930032)" at bounding box center [101, 243] width 153 height 17
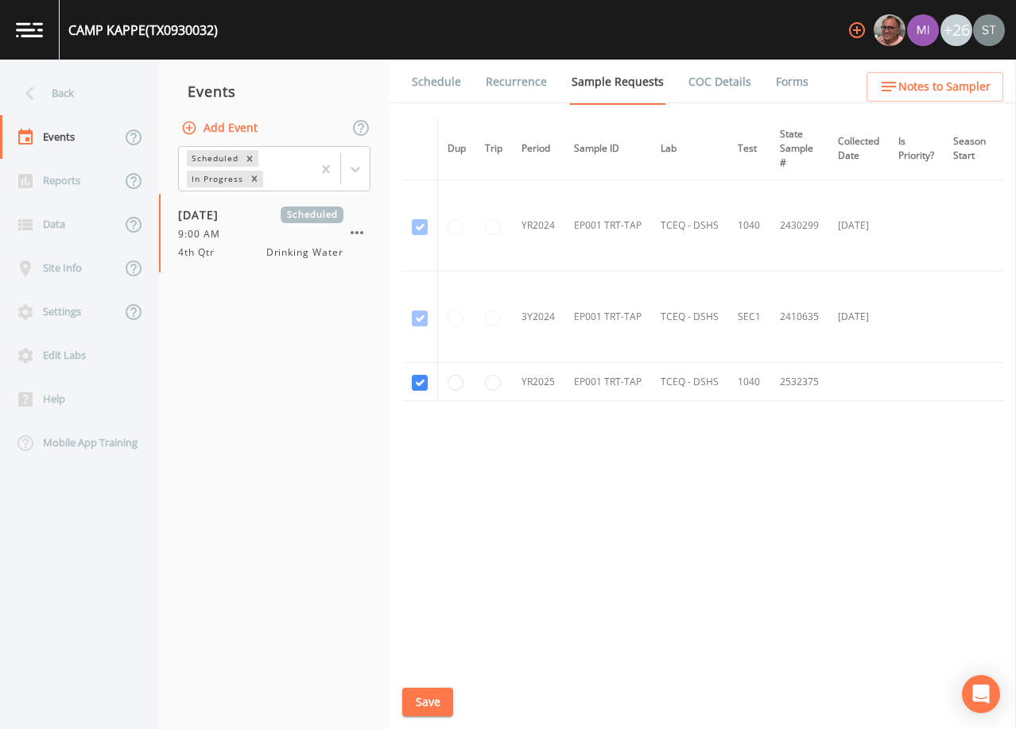
click at [428, 84] on link "Schedule" at bounding box center [436, 82] width 54 height 45
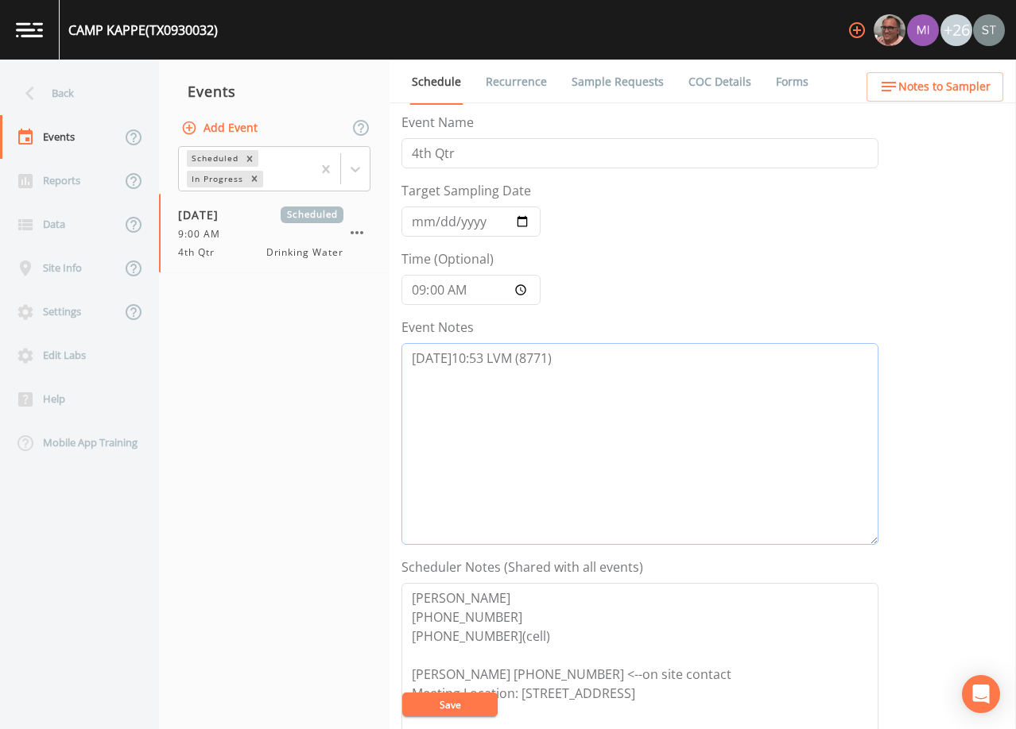
click at [597, 358] on textarea "[DATE]10:53 LVM (8771)" at bounding box center [639, 444] width 477 height 202
drag, startPoint x: 542, startPoint y: 631, endPoint x: 505, endPoint y: 632, distance: 37.4
click at [505, 632] on textarea "[PERSON_NAME] [PHONE_NUMBER] [PHONE_NUMBER](cell) [PERSON_NAME] [PHONE_NUMBER] …" at bounding box center [639, 684] width 477 height 202
click at [486, 372] on textarea "[DATE]10:53 LVM (8771) [DATE]10:04 (8771)" at bounding box center [639, 444] width 477 height 202
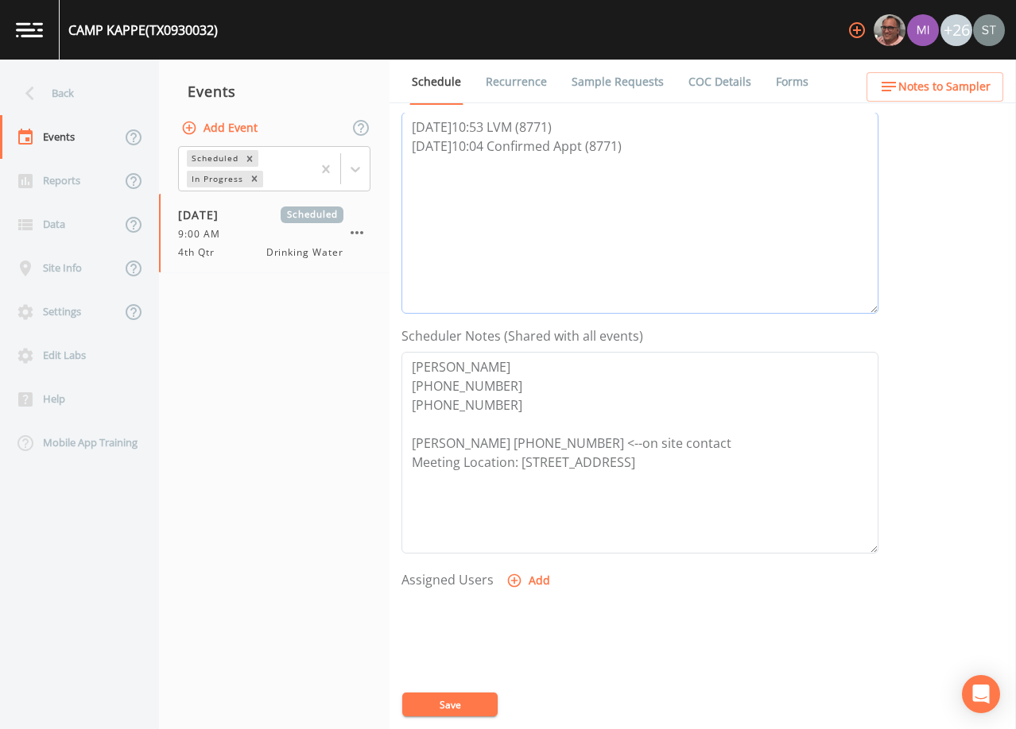
scroll to position [233, 0]
click at [528, 577] on button "Add" at bounding box center [529, 579] width 53 height 29
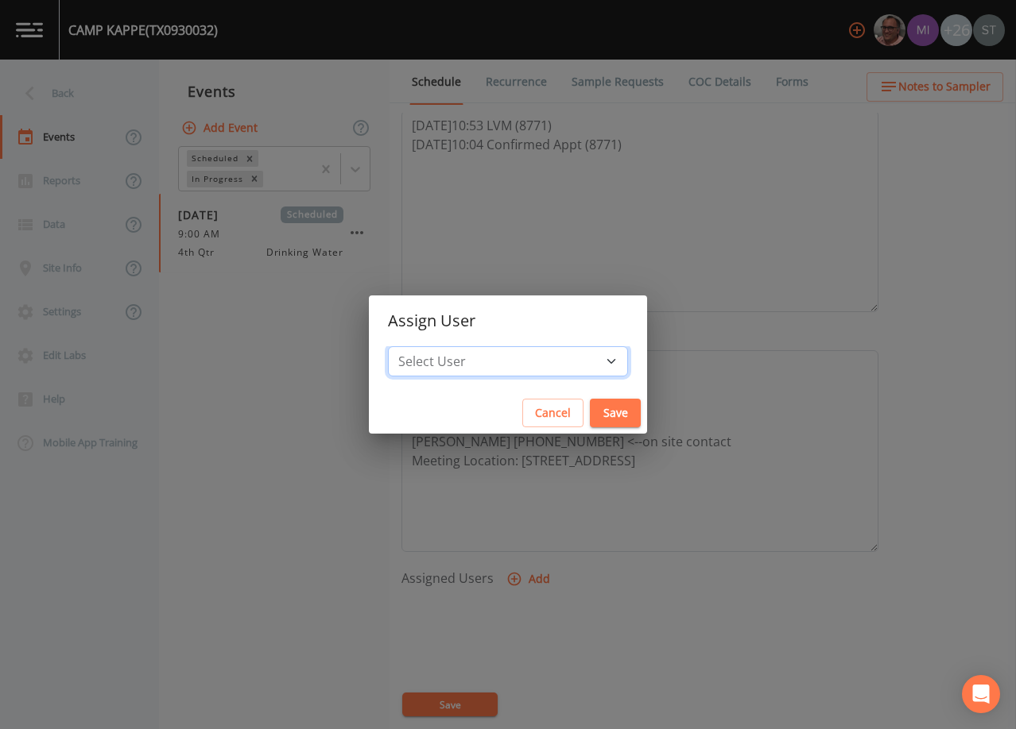
click at [528, 362] on select "Select User [PERSON_NAME] [PERSON_NAME] [PERSON_NAME] [PERSON_NAME] [PERSON_NAM…" at bounding box center [508, 361] width 240 height 30
click at [424, 346] on select "Select User [PERSON_NAME] [PERSON_NAME] [PERSON_NAME] [PERSON_NAME] [PERSON_NAM…" at bounding box center [508, 361] width 240 height 30
click at [590, 404] on button "Save" at bounding box center [615, 413] width 51 height 29
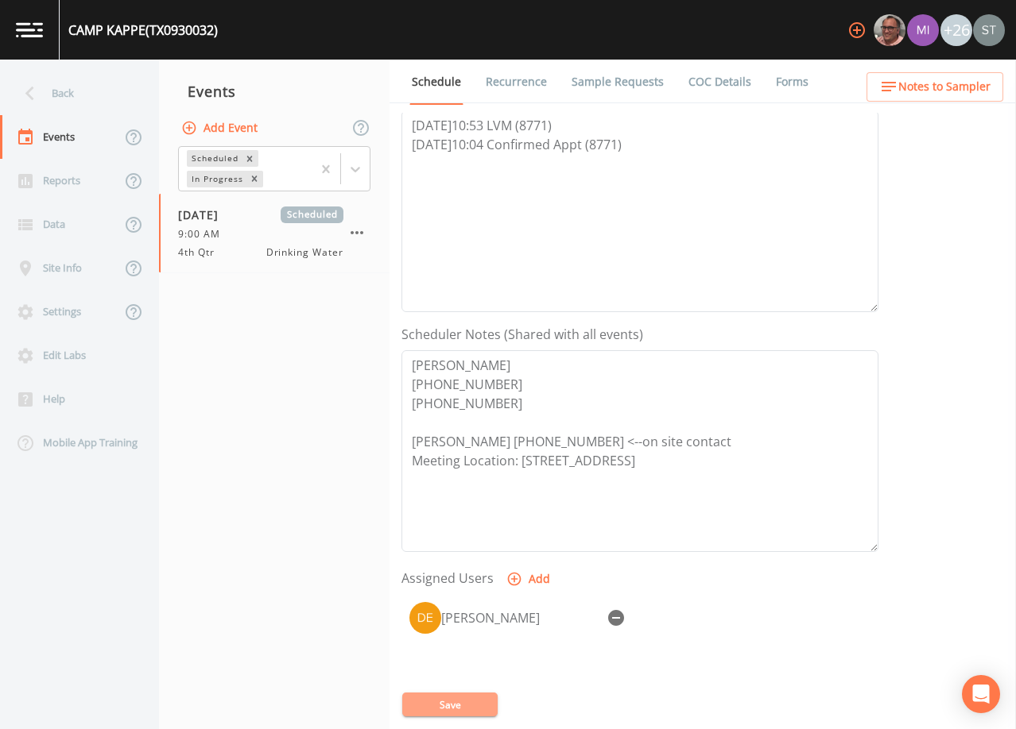
click at [457, 702] on button "Save" at bounding box center [449, 705] width 95 height 24
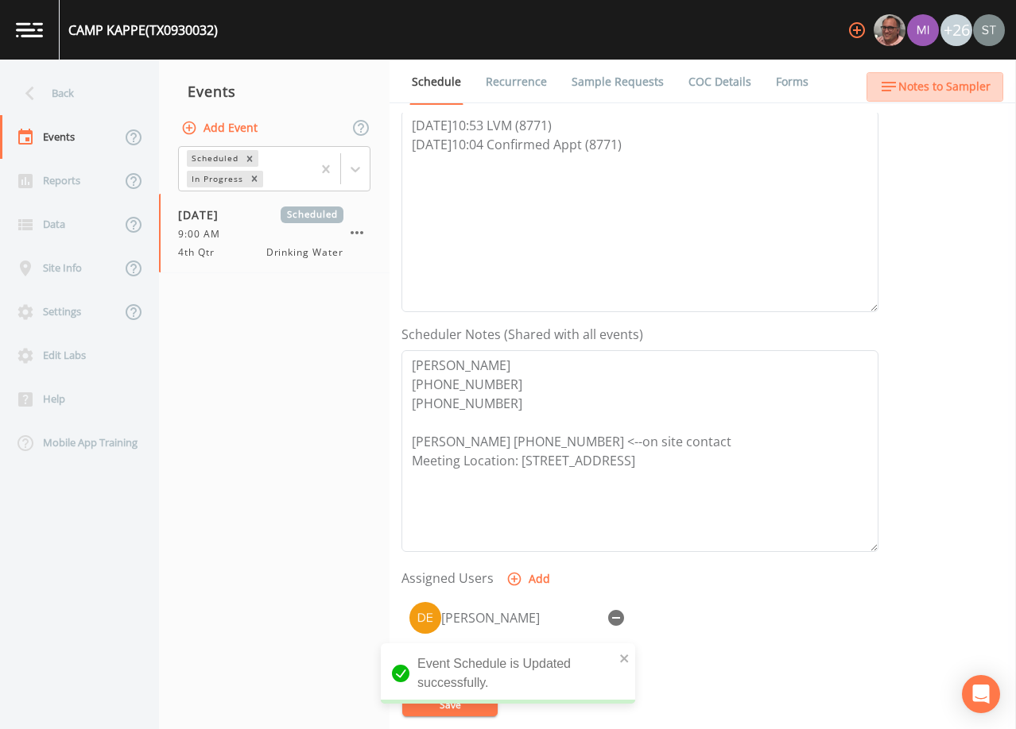
click at [945, 87] on span "Notes to Sampler" at bounding box center [944, 87] width 92 height 20
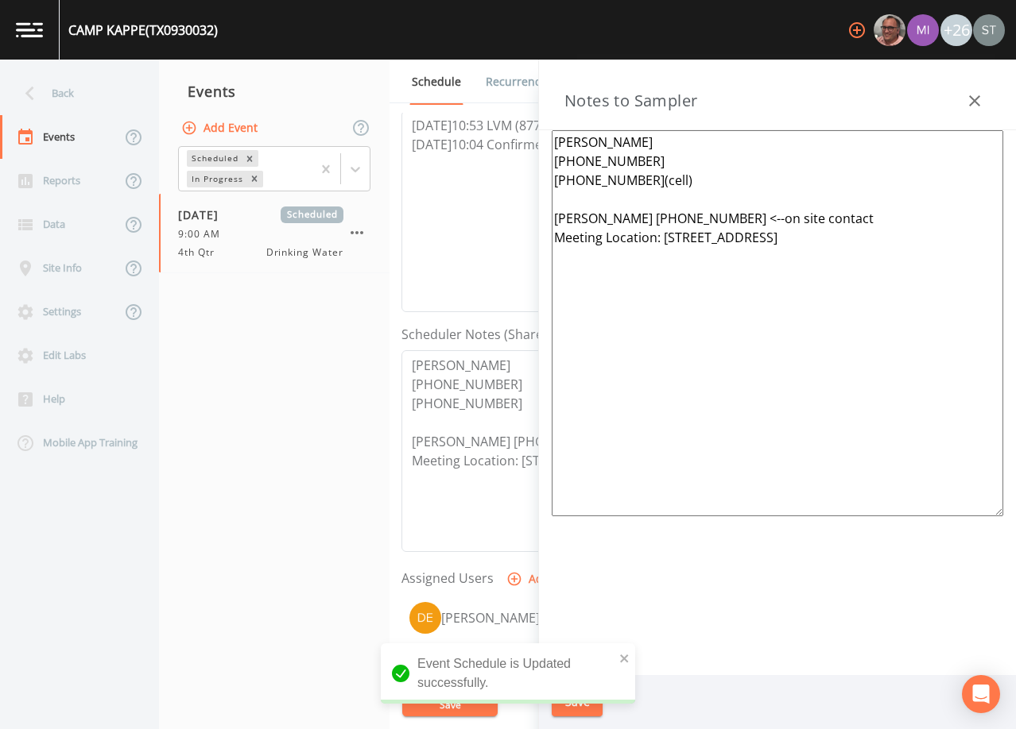
drag, startPoint x: 678, startPoint y: 176, endPoint x: 638, endPoint y: 175, distance: 39.8
click at [638, 175] on textarea "[PERSON_NAME] [PHONE_NUMBER] [PHONE_NUMBER](cell) [PERSON_NAME] [PHONE_NUMBER] …" at bounding box center [776, 323] width 451 height 386
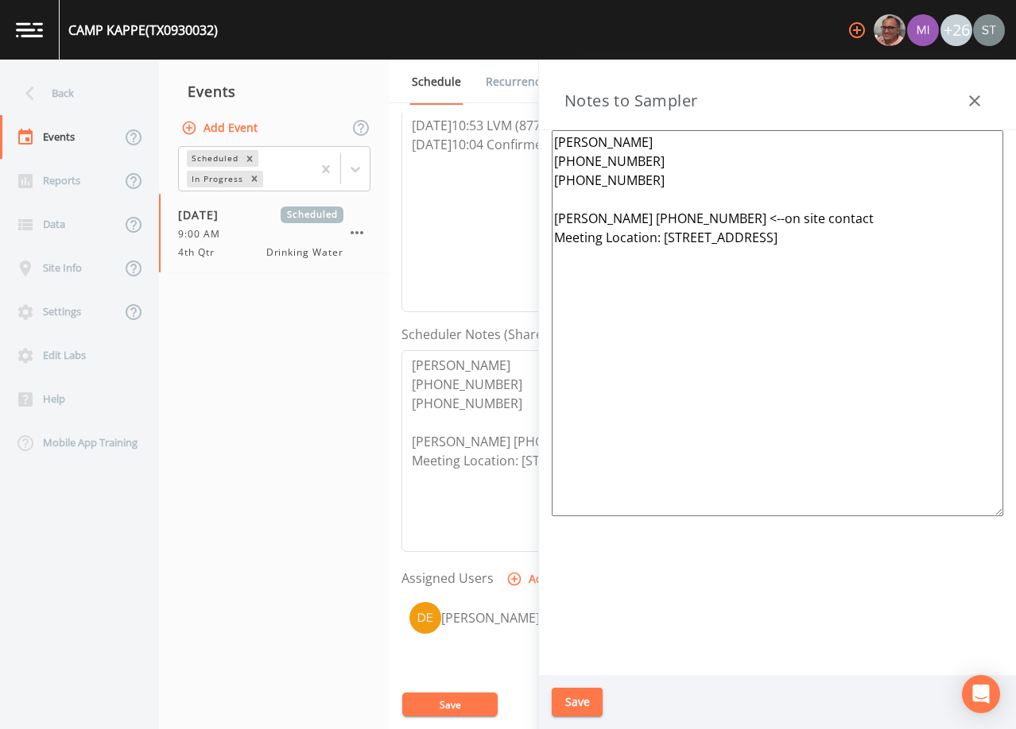
click at [582, 706] on button "Save" at bounding box center [576, 702] width 51 height 29
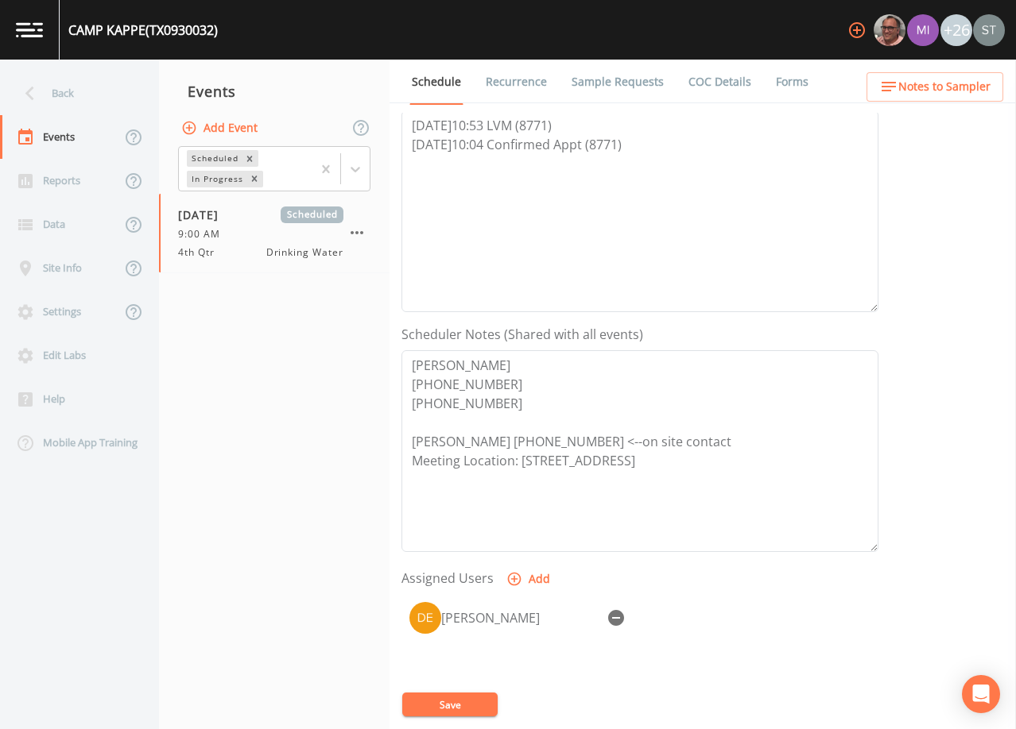
click at [459, 706] on button "Save" at bounding box center [449, 705] width 95 height 24
click at [598, 93] on link "Sample Requests" at bounding box center [617, 82] width 97 height 45
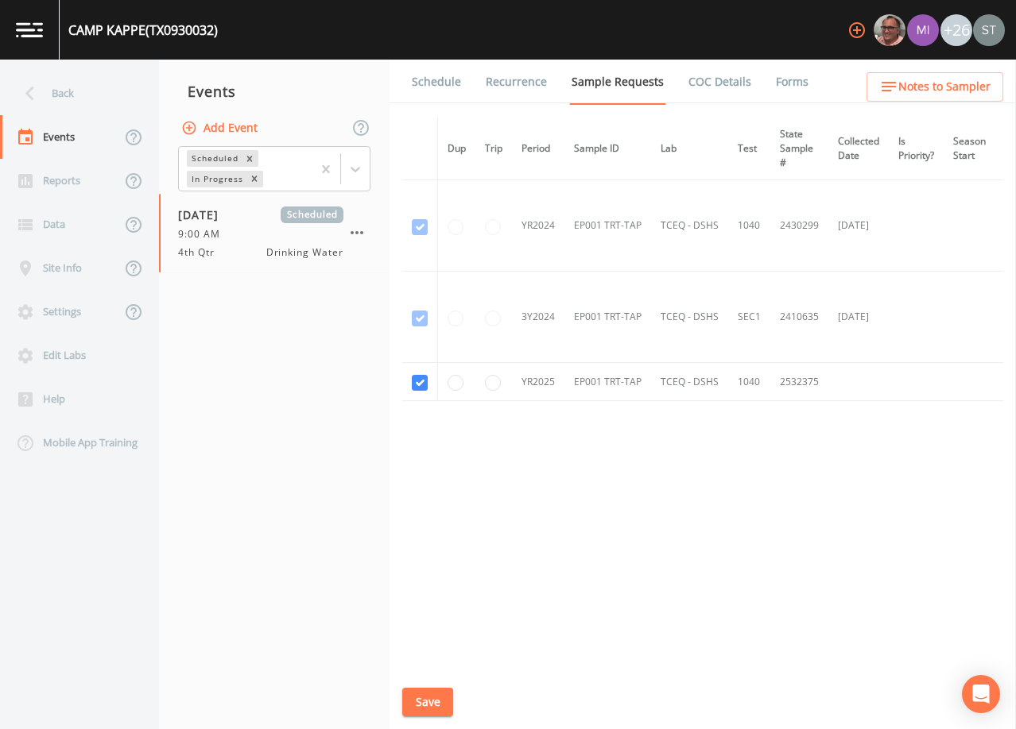
click at [456, 88] on link "Schedule" at bounding box center [436, 82] width 54 height 45
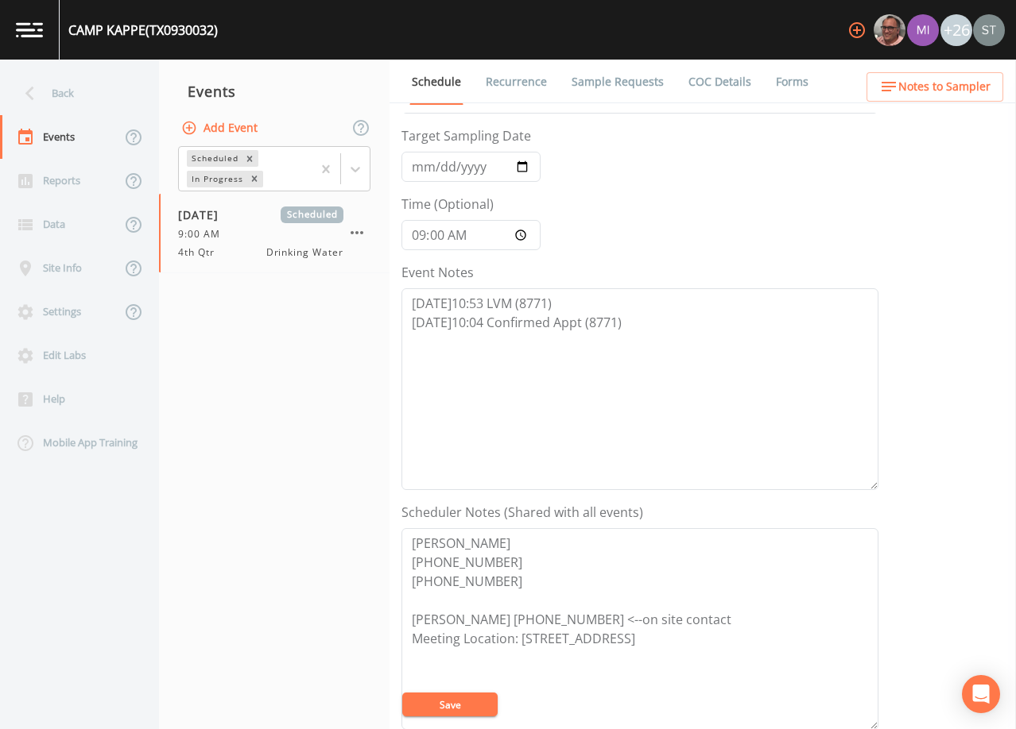
scroll to position [159, 0]
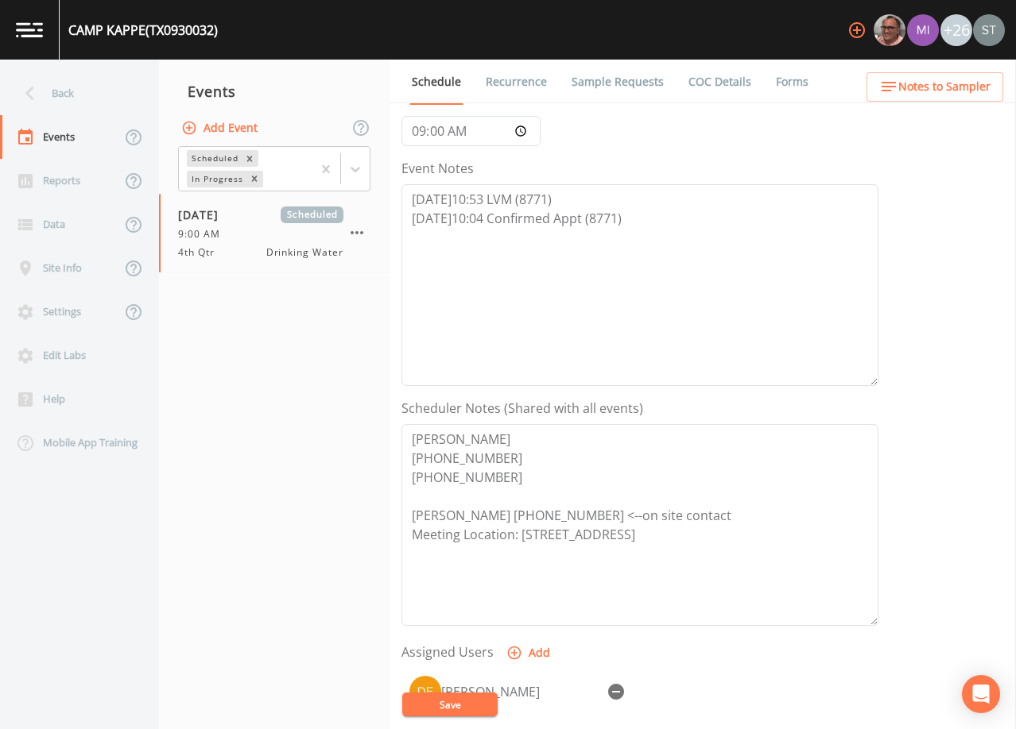
click at [987, 87] on span "Notes to Sampler" at bounding box center [944, 87] width 92 height 20
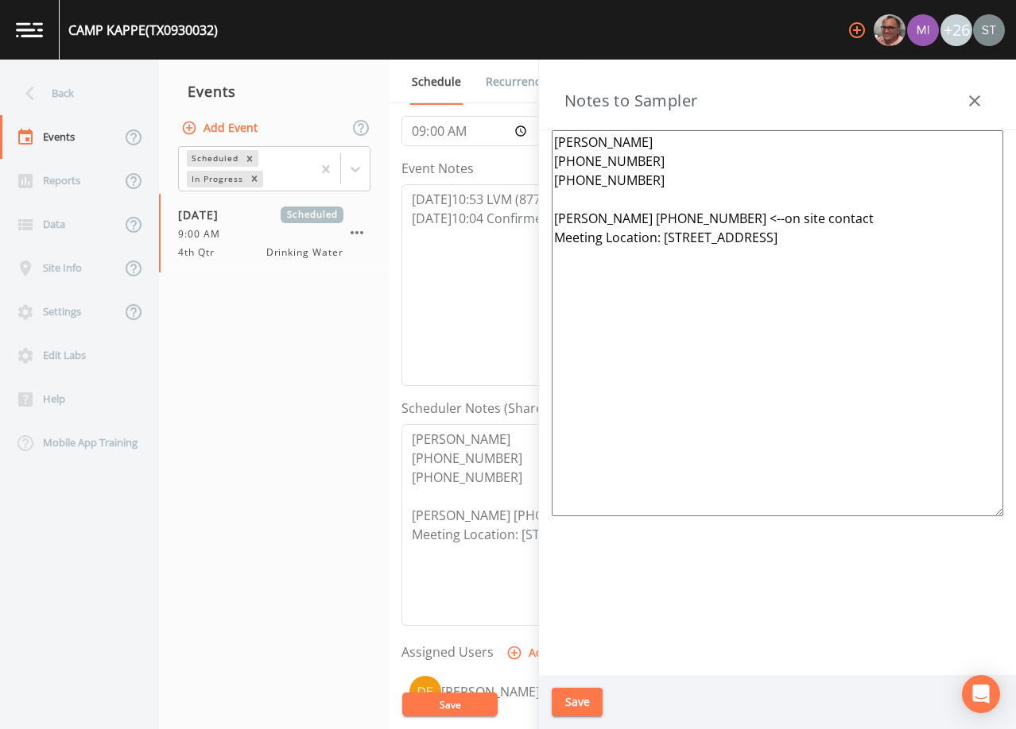
click at [980, 92] on icon "button" at bounding box center [974, 100] width 19 height 19
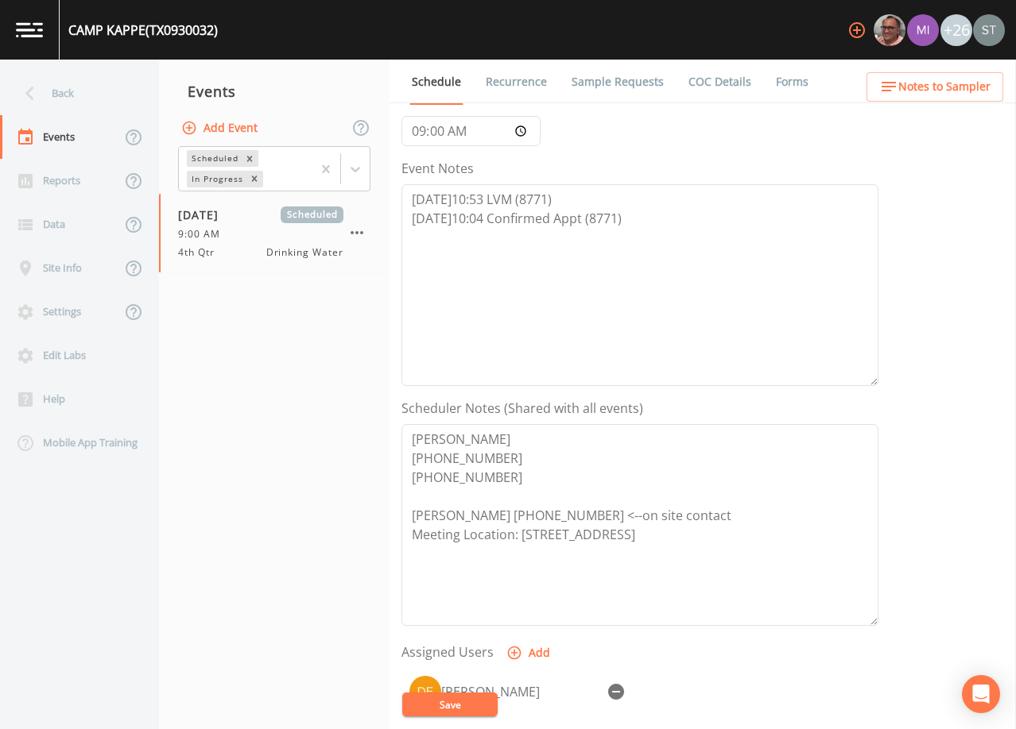
drag, startPoint x: 627, startPoint y: 90, endPoint x: 613, endPoint y: 94, distance: 14.1
click at [626, 90] on link "Sample Requests" at bounding box center [617, 82] width 97 height 45
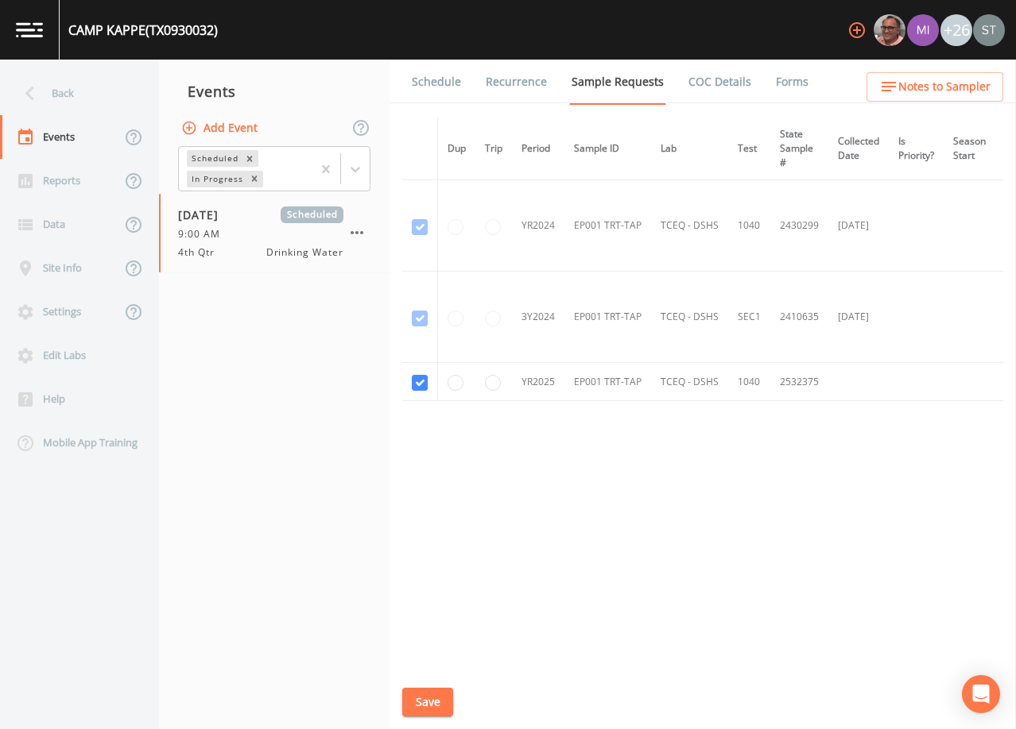
click at [440, 94] on link "Schedule" at bounding box center [436, 82] width 54 height 45
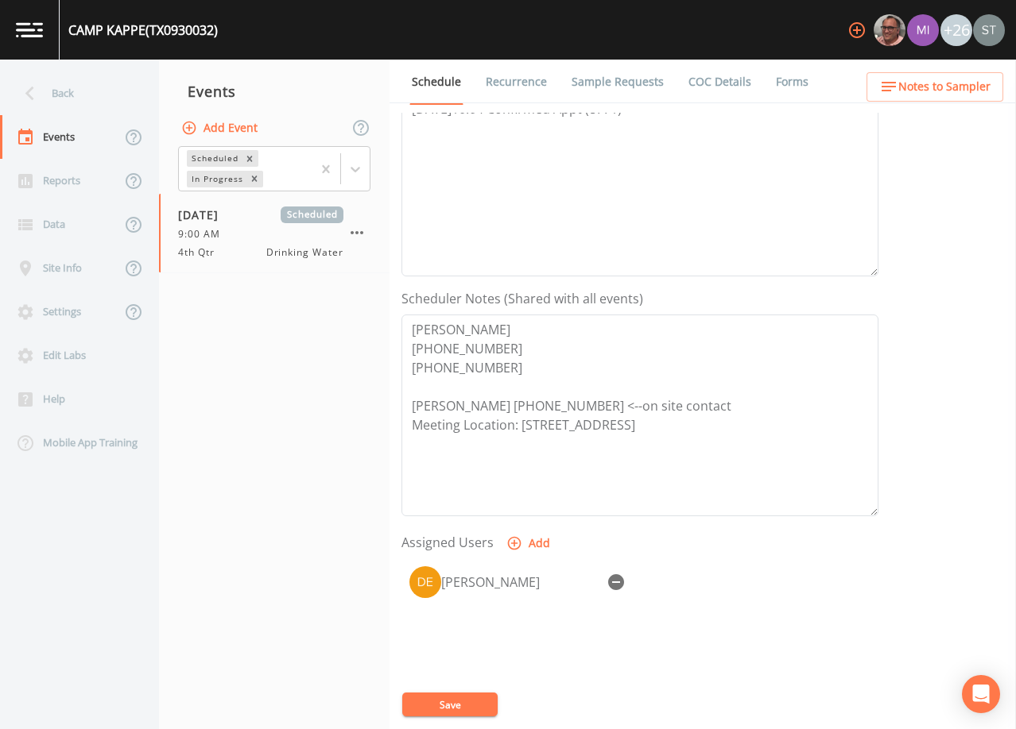
scroll to position [318, 0]
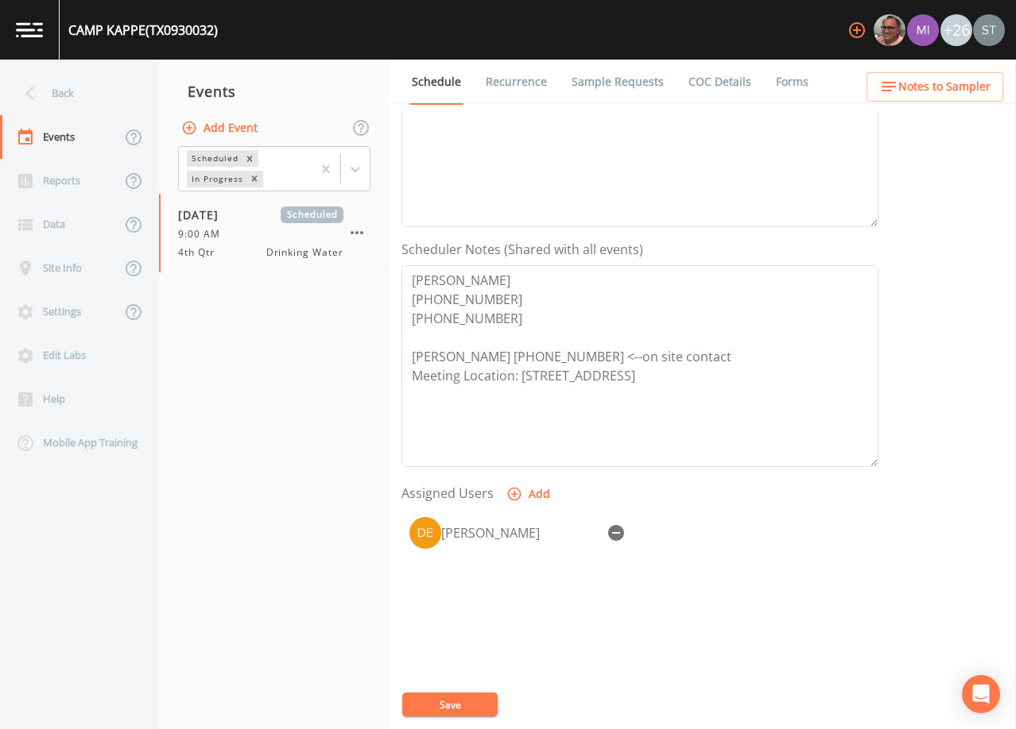
click at [435, 699] on button "Save" at bounding box center [449, 705] width 95 height 24
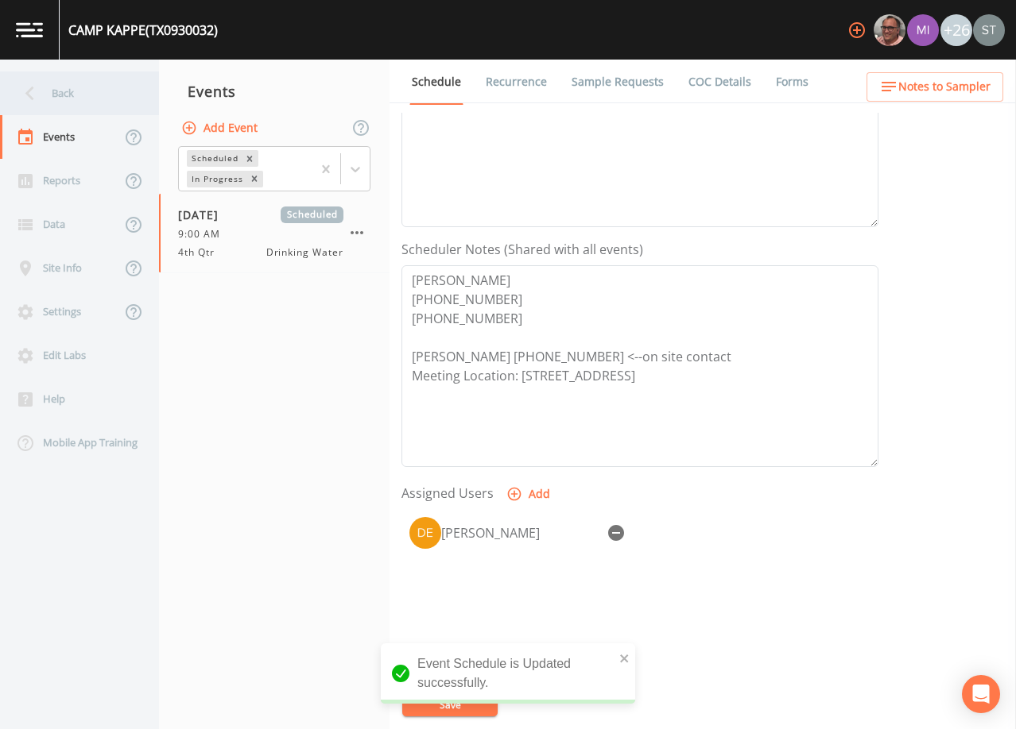
click at [56, 91] on div "Back" at bounding box center [71, 94] width 143 height 44
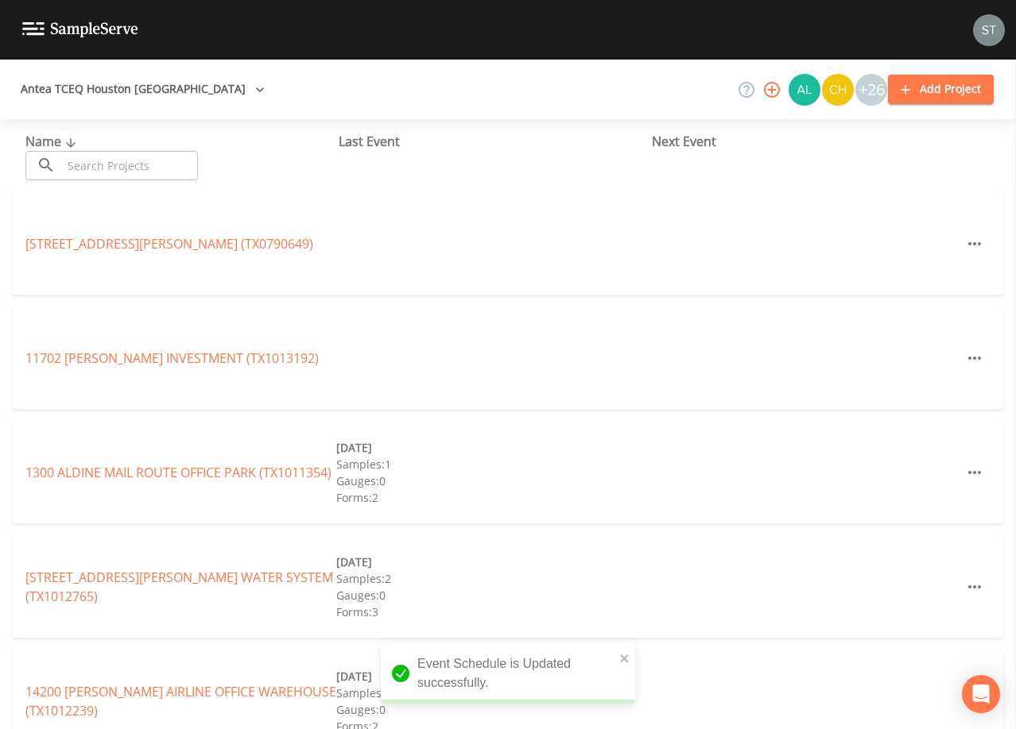
click at [118, 157] on input "text" at bounding box center [130, 165] width 136 height 29
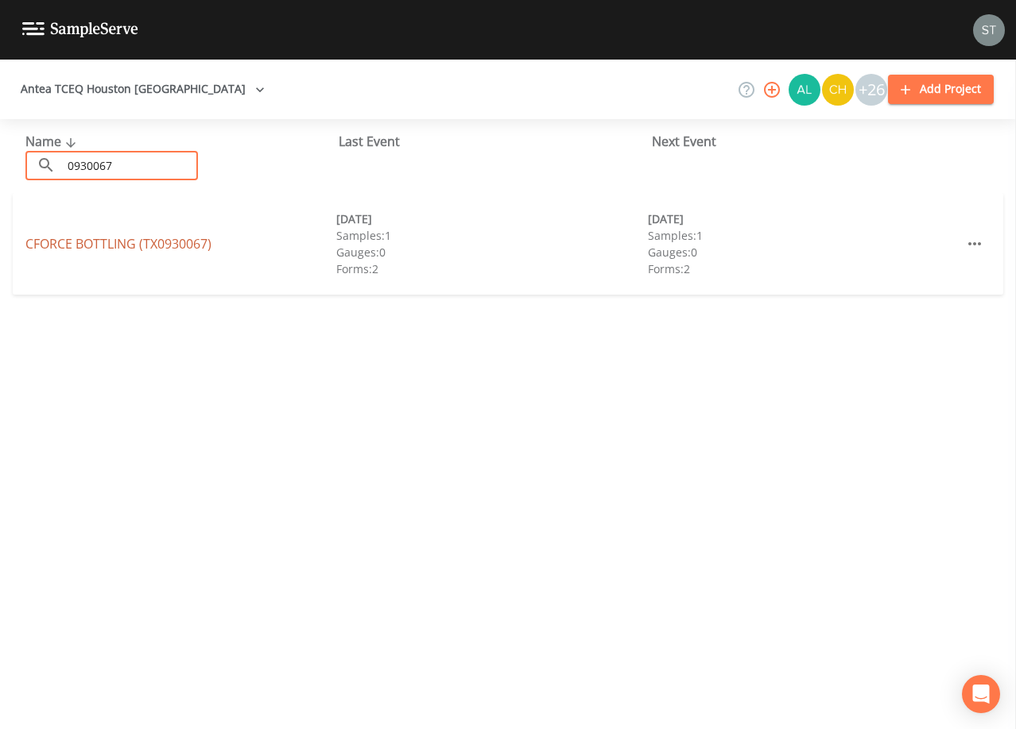
click at [155, 242] on link "CFORCE BOTTLING (TX0930067)" at bounding box center [118, 243] width 186 height 17
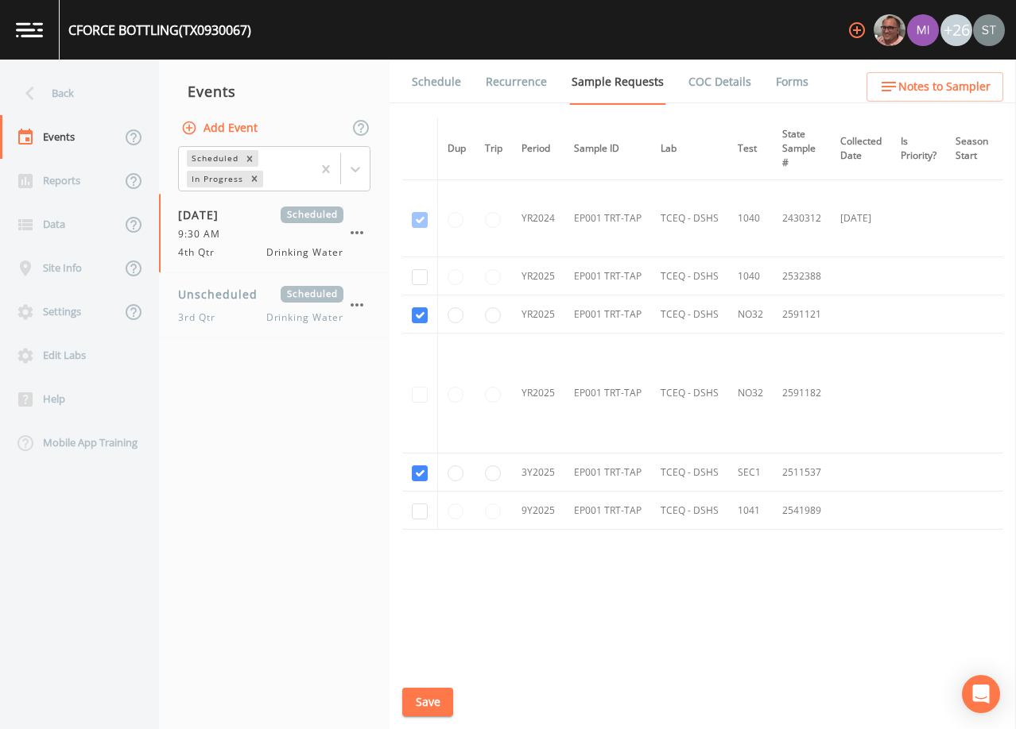
click at [434, 84] on link "Schedule" at bounding box center [436, 82] width 54 height 45
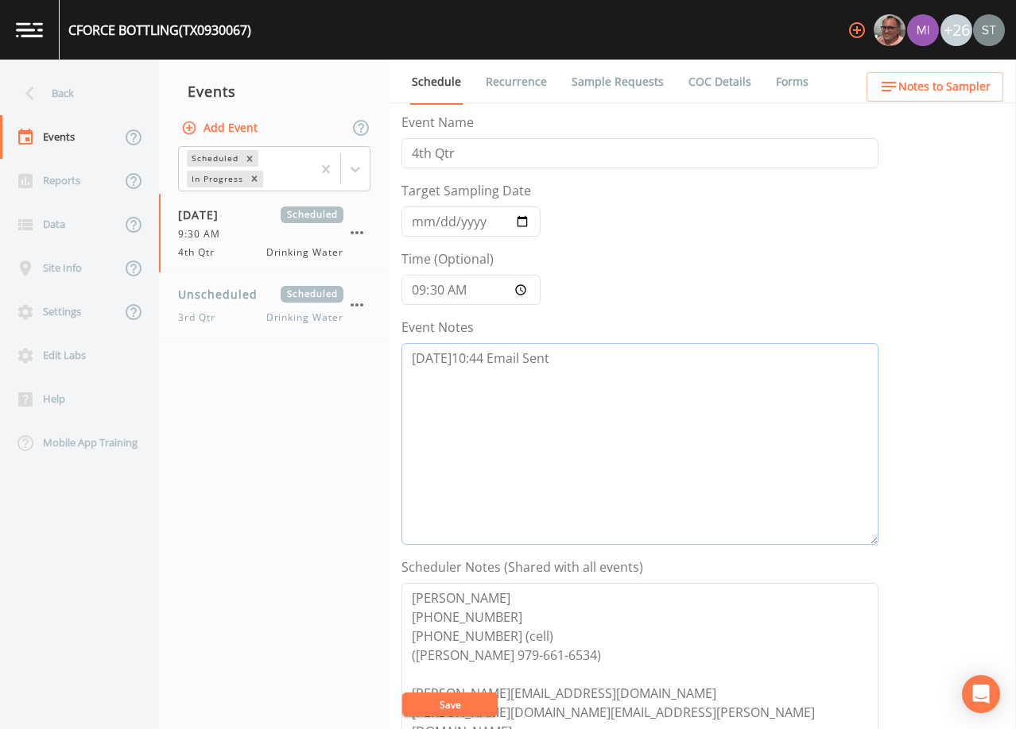
click at [631, 379] on textarea "[DATE]10:44 Email Sent" at bounding box center [639, 444] width 477 height 202
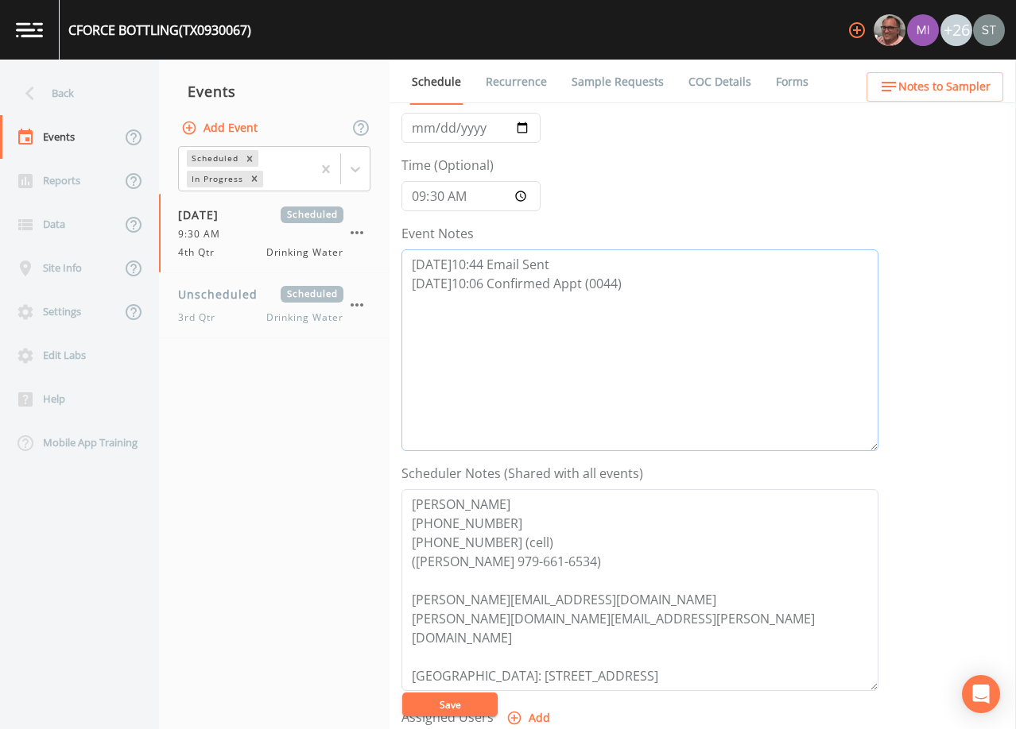
scroll to position [238, 0]
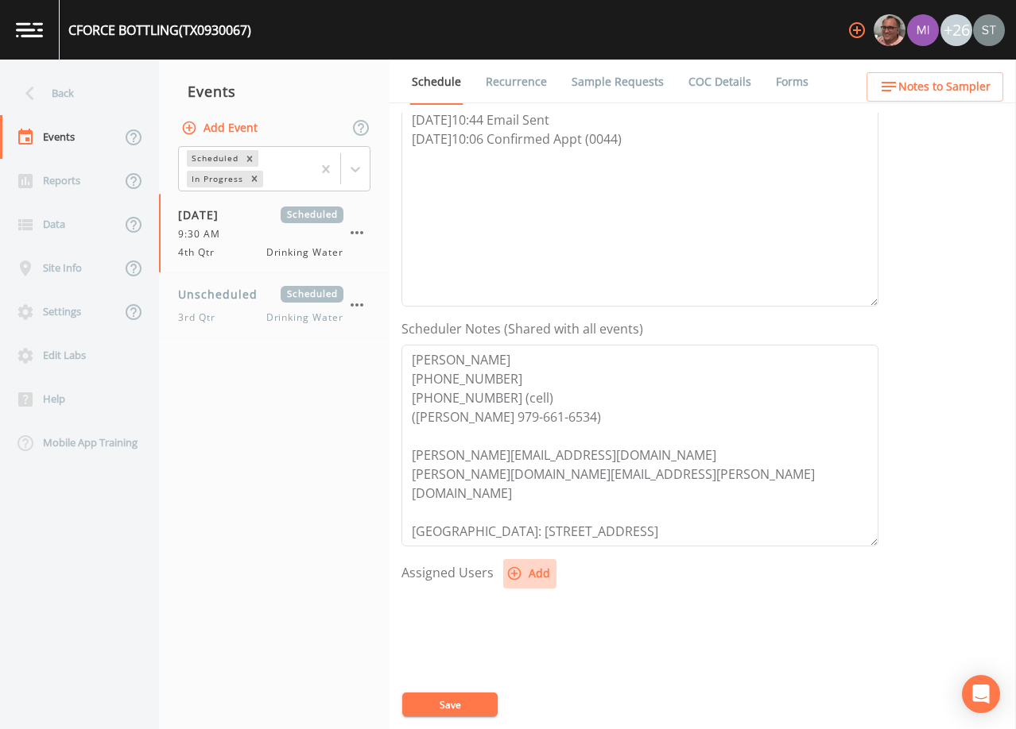
click at [533, 580] on button "Add" at bounding box center [529, 573] width 53 height 29
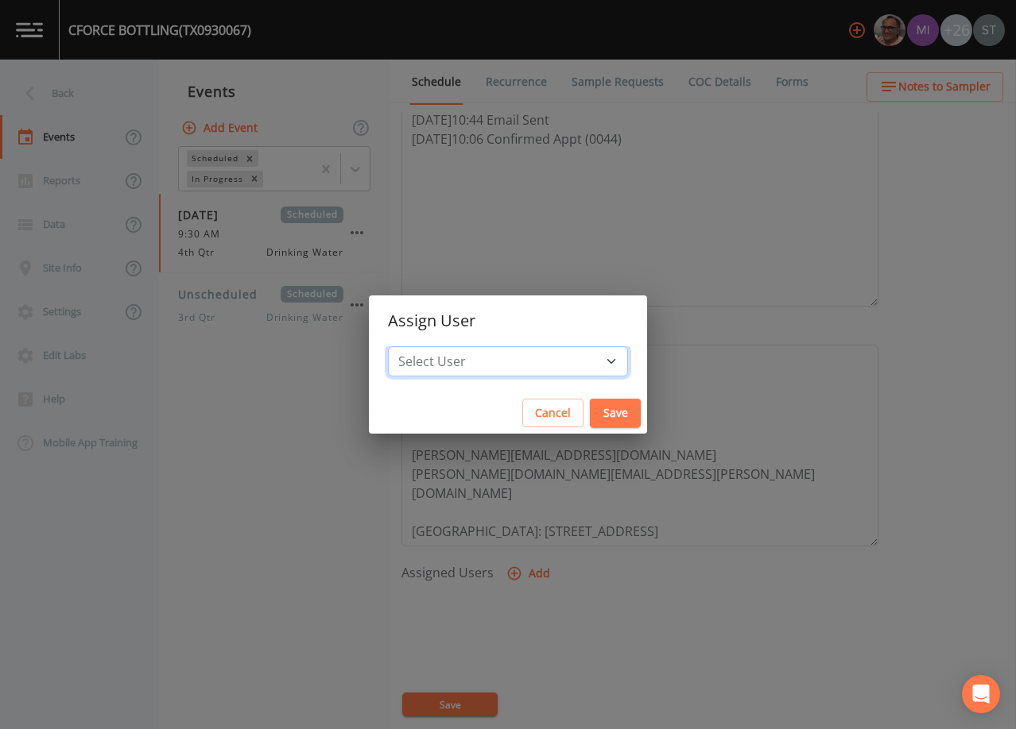
click at [528, 367] on select "Select User [PERSON_NAME] [PERSON_NAME] [PERSON_NAME] [PERSON_NAME] [PERSON_NAM…" at bounding box center [508, 361] width 240 height 30
click at [424, 346] on select "Select User [PERSON_NAME] [PERSON_NAME] [PERSON_NAME] [PERSON_NAME] [PERSON_NAM…" at bounding box center [508, 361] width 240 height 30
click at [590, 410] on button "Save" at bounding box center [615, 413] width 51 height 29
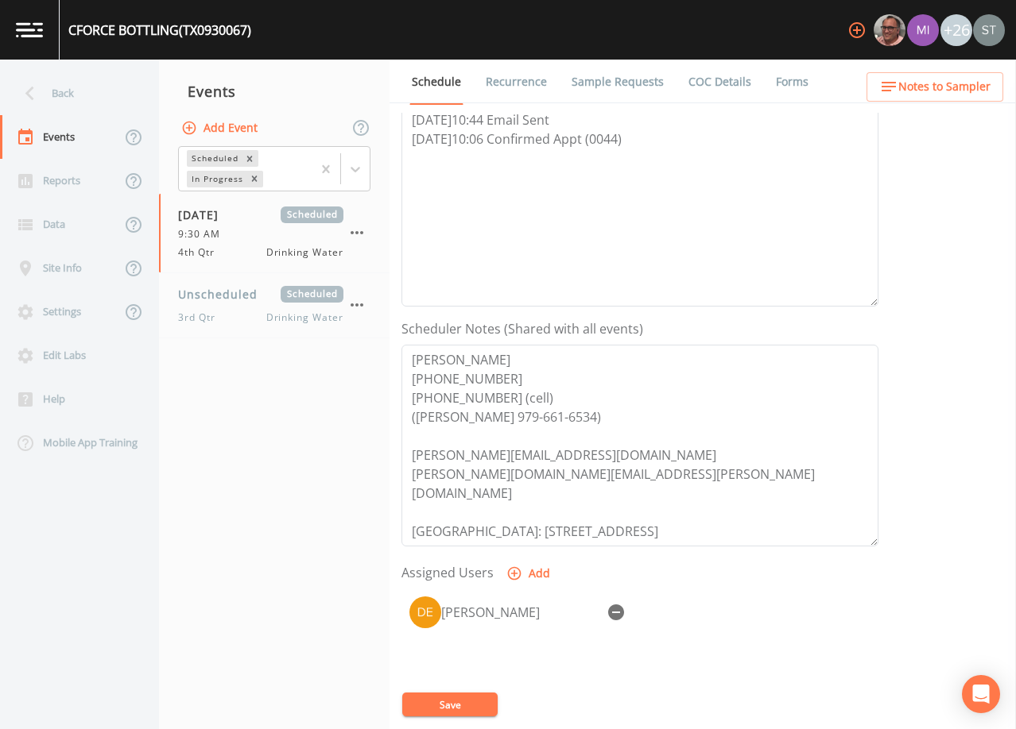
click at [467, 707] on button "Save" at bounding box center [449, 705] width 95 height 24
click at [970, 89] on span "Notes to Sampler" at bounding box center [944, 87] width 92 height 20
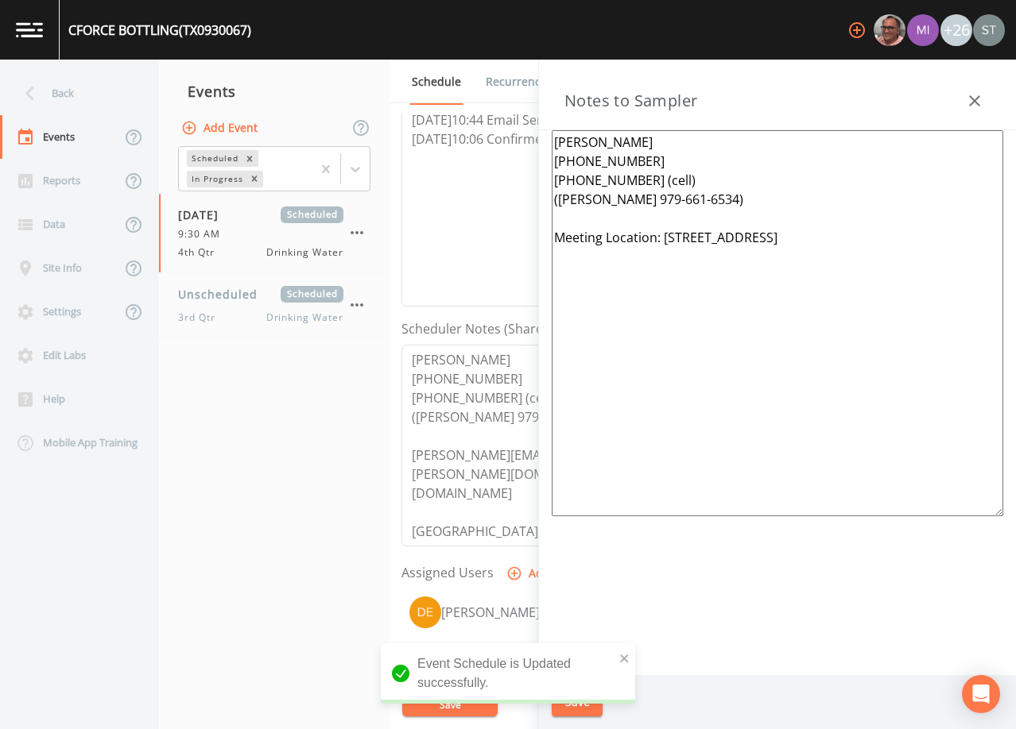
click at [970, 89] on button "button" at bounding box center [974, 101] width 32 height 32
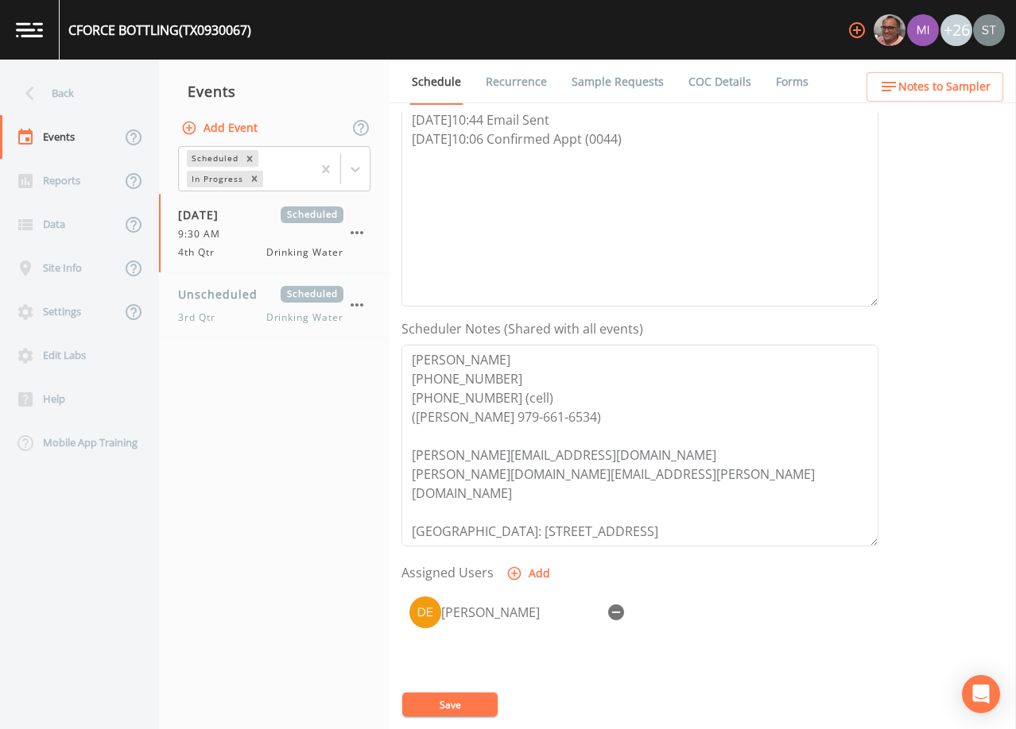
click at [637, 78] on link "Sample Requests" at bounding box center [617, 82] width 97 height 45
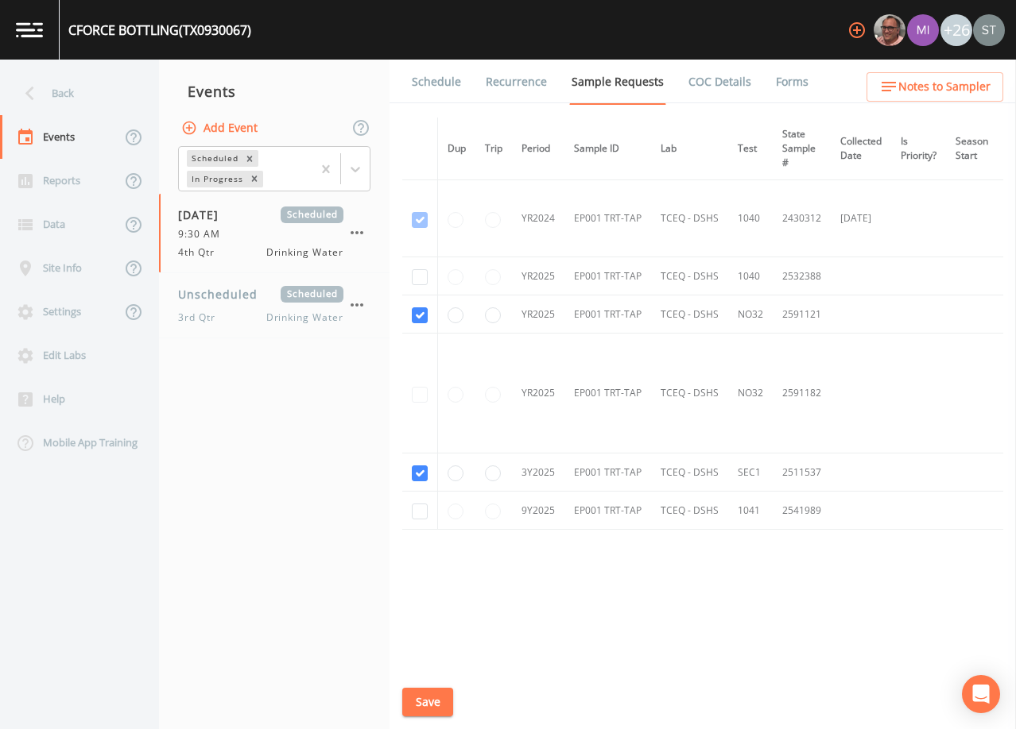
click at [430, 81] on link "Schedule" at bounding box center [436, 82] width 54 height 45
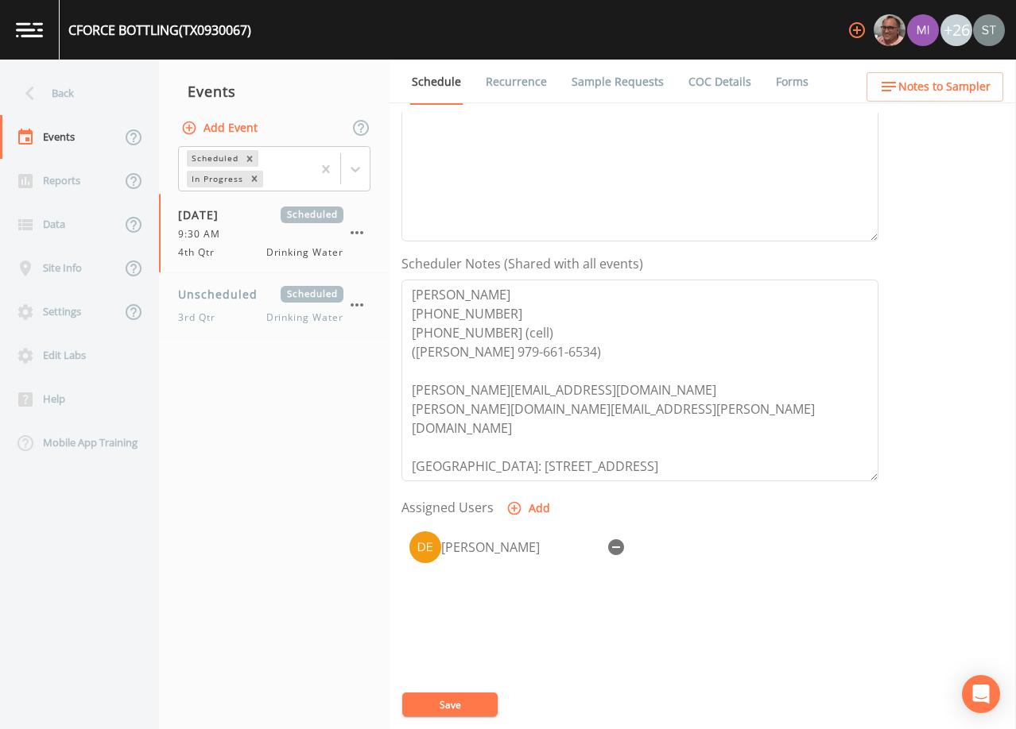
scroll to position [318, 0]
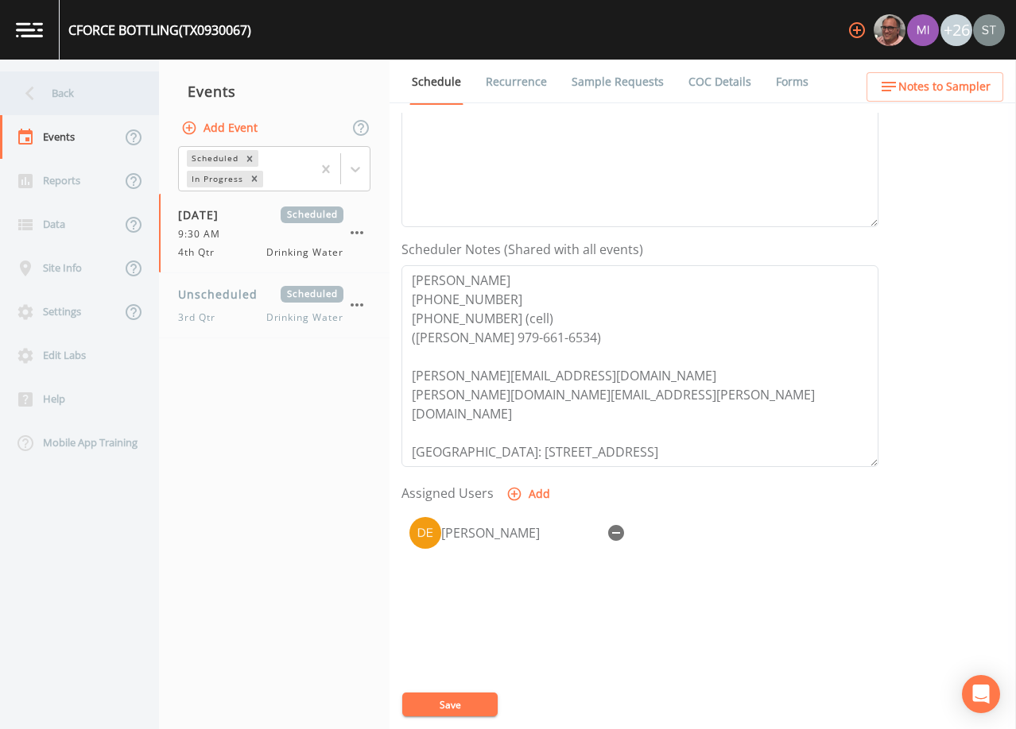
click at [61, 91] on div "Back" at bounding box center [71, 94] width 143 height 44
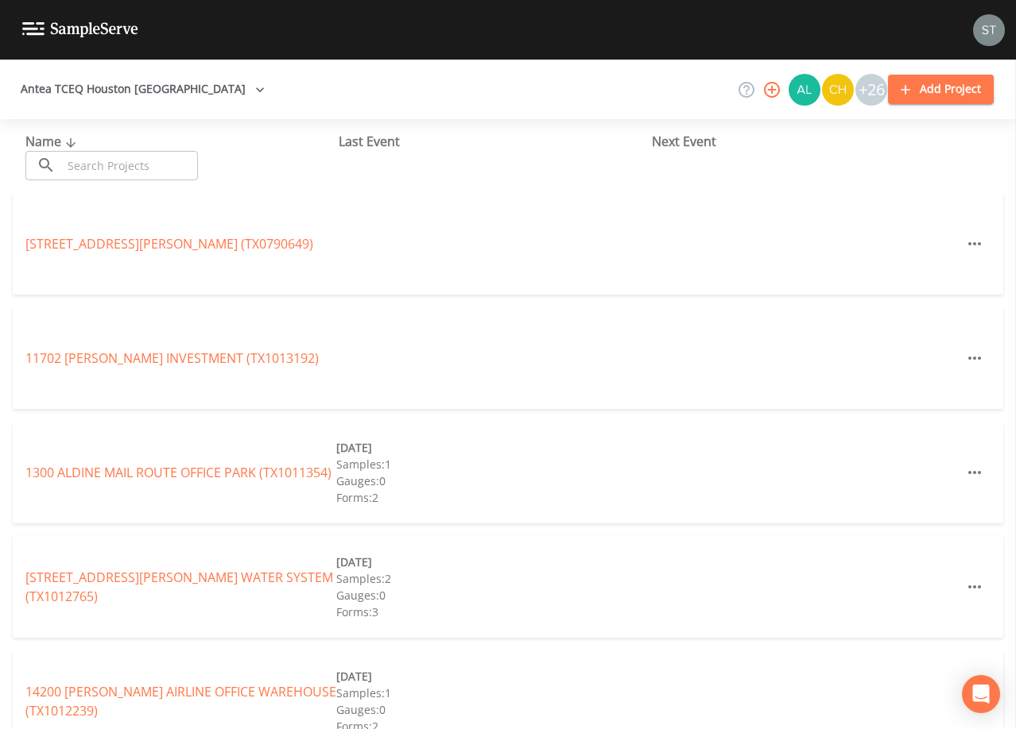
click at [173, 162] on input "text" at bounding box center [130, 165] width 136 height 29
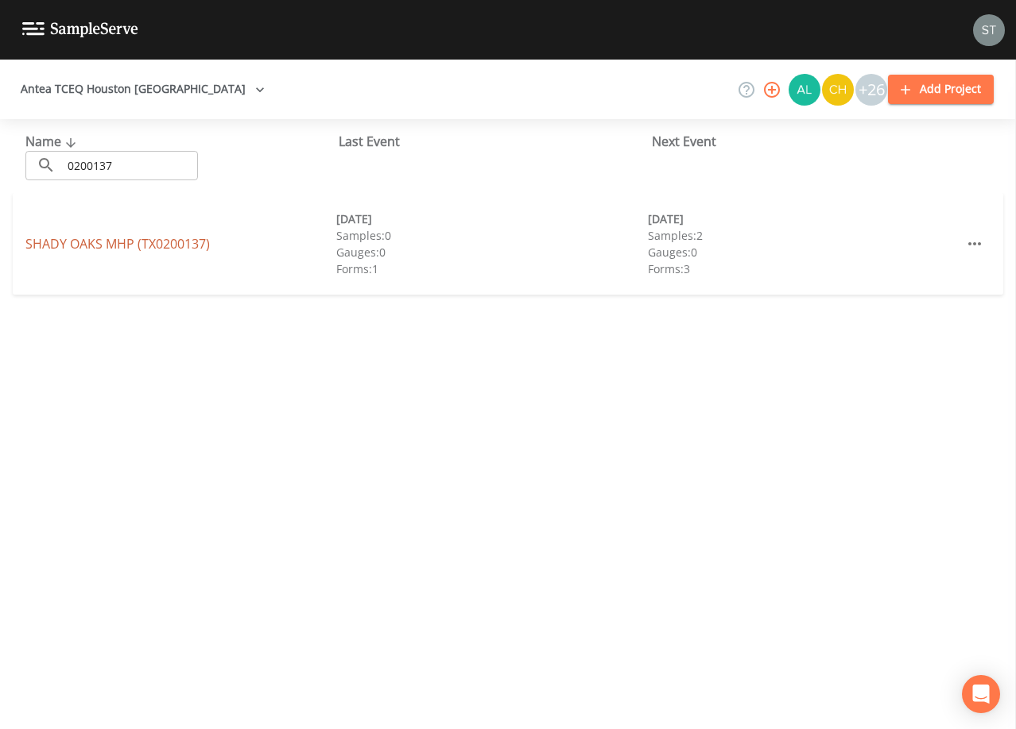
click at [199, 243] on link "[GEOGRAPHIC_DATA] (TX0200137)" at bounding box center [117, 243] width 184 height 17
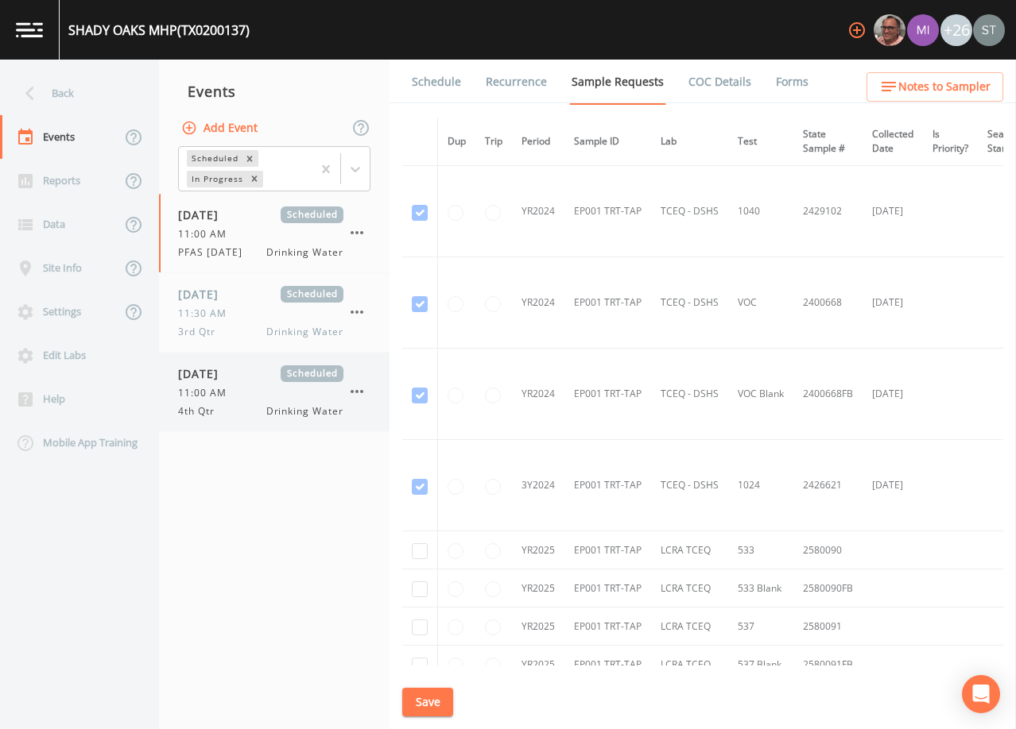
click at [234, 398] on span "11:00 AM" at bounding box center [207, 393] width 58 height 14
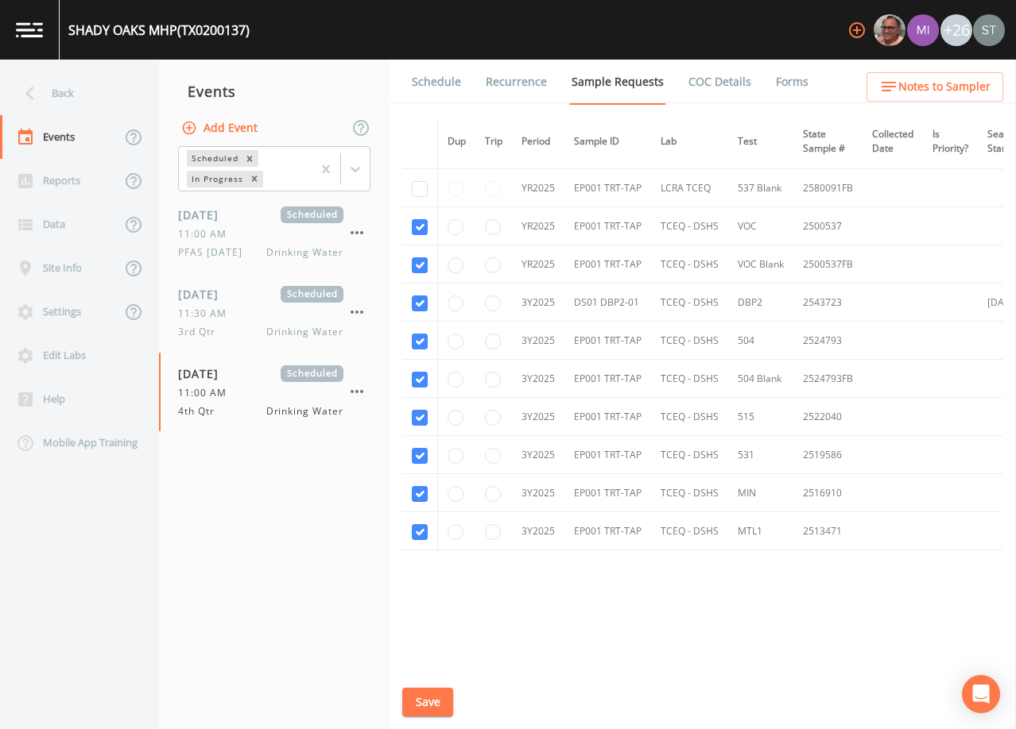
scroll to position [397, 0]
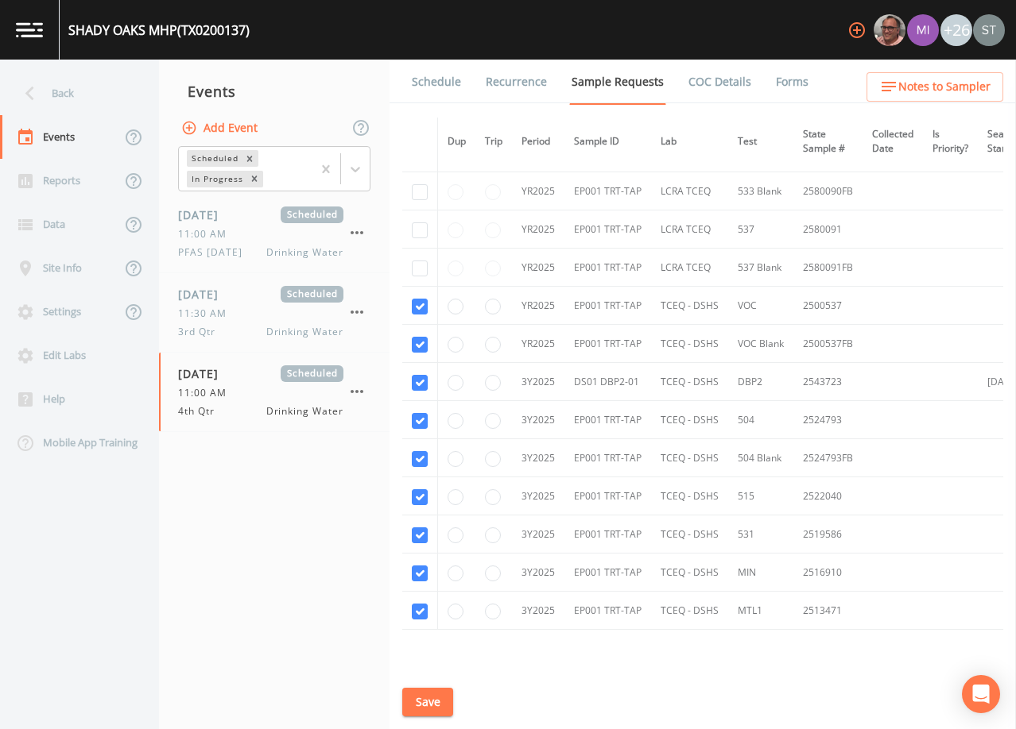
drag, startPoint x: 447, startPoint y: 84, endPoint x: 453, endPoint y: 95, distance: 12.1
click at [447, 84] on link "Schedule" at bounding box center [436, 82] width 54 height 45
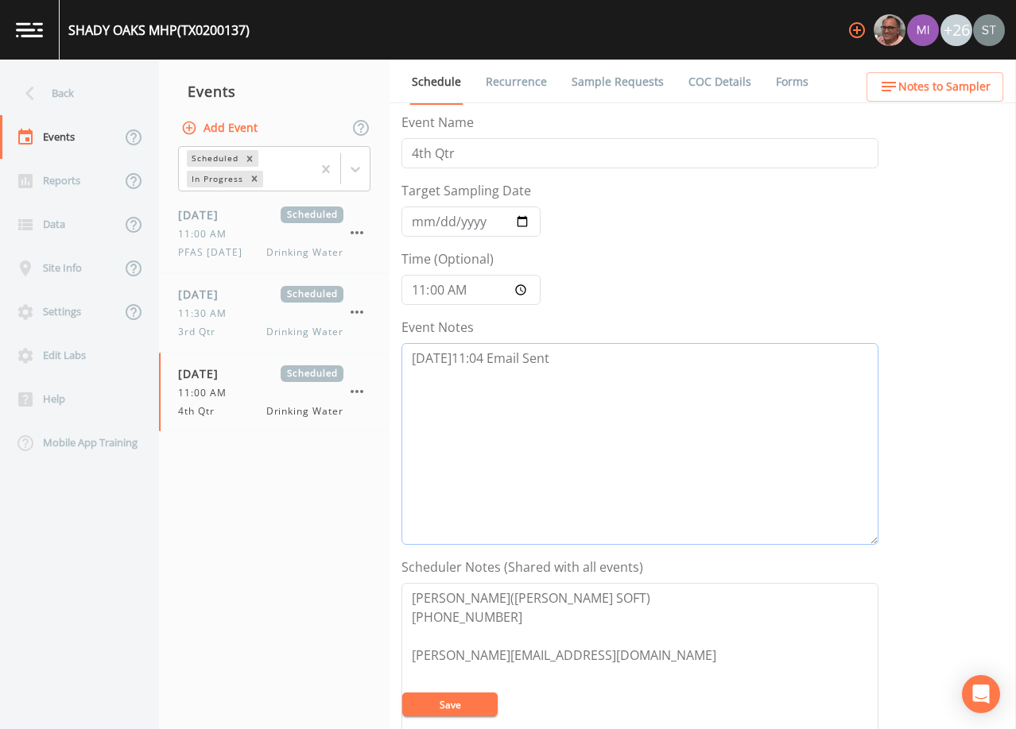
click at [603, 362] on textarea "[DATE]11:04 Email Sent" at bounding box center [639, 444] width 477 height 202
click at [448, 703] on button "Save" at bounding box center [449, 705] width 95 height 24
click at [528, 85] on link "Recurrence" at bounding box center [516, 82] width 66 height 45
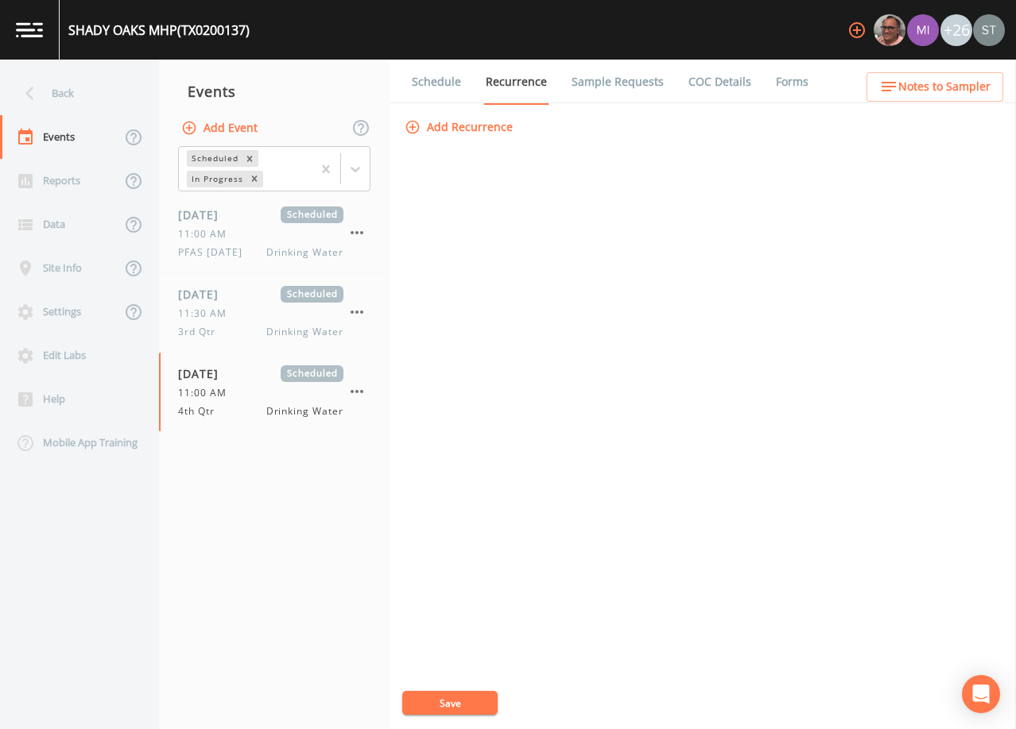
click at [602, 82] on link "Sample Requests" at bounding box center [617, 82] width 97 height 45
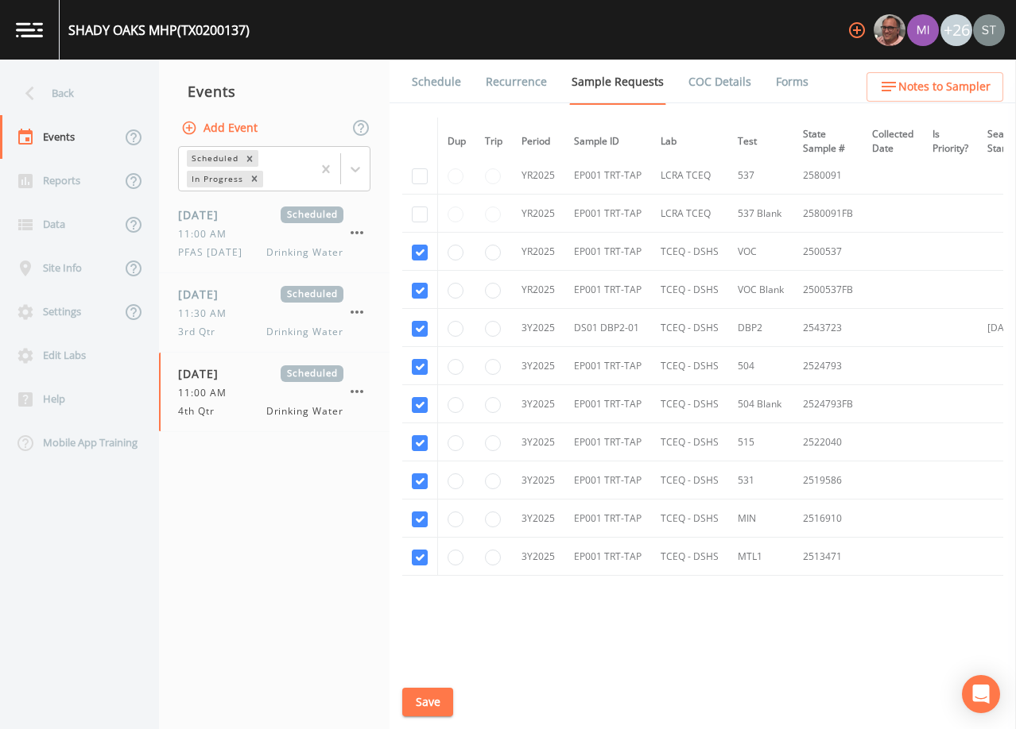
scroll to position [477, 0]
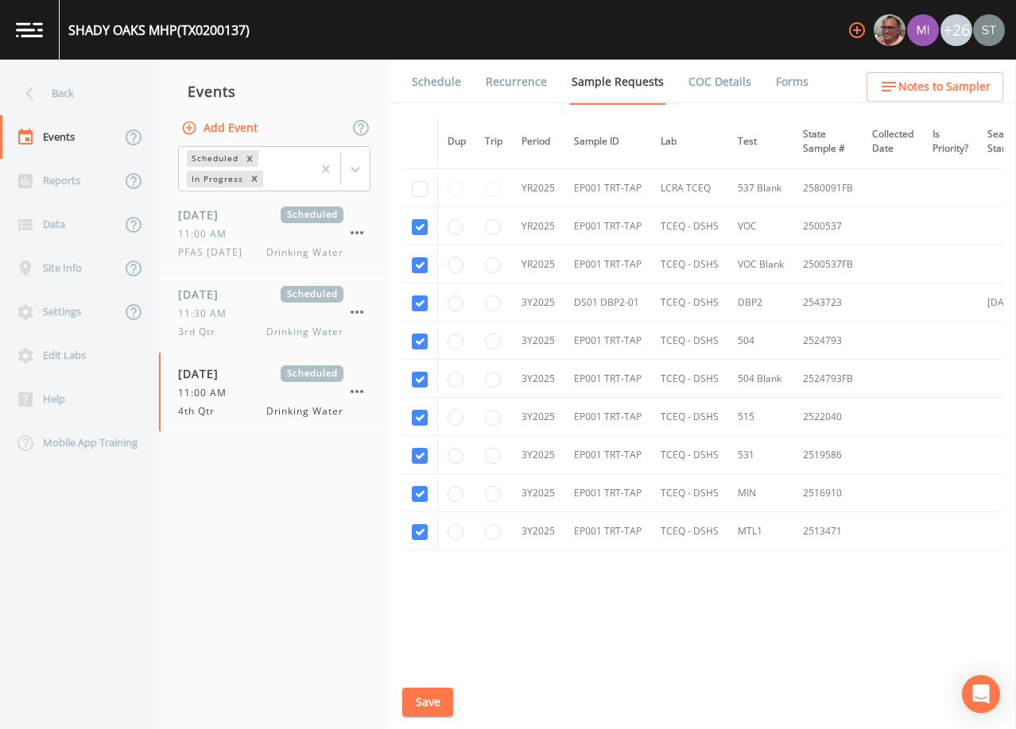
click at [443, 83] on link "Schedule" at bounding box center [436, 82] width 54 height 45
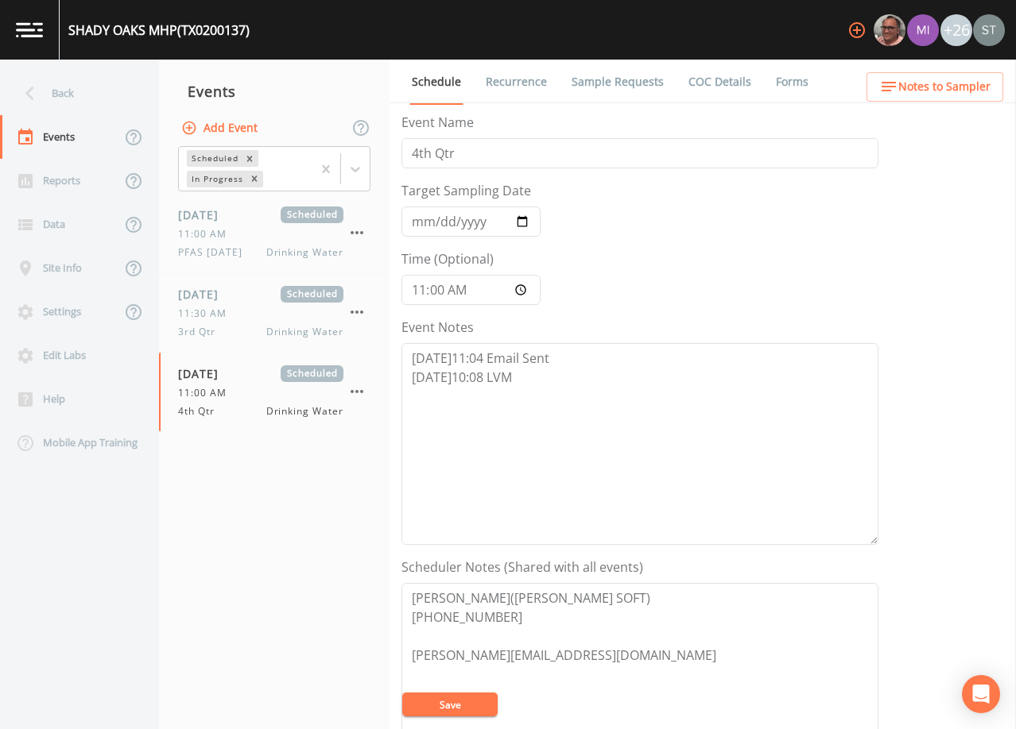
scroll to position [79, 0]
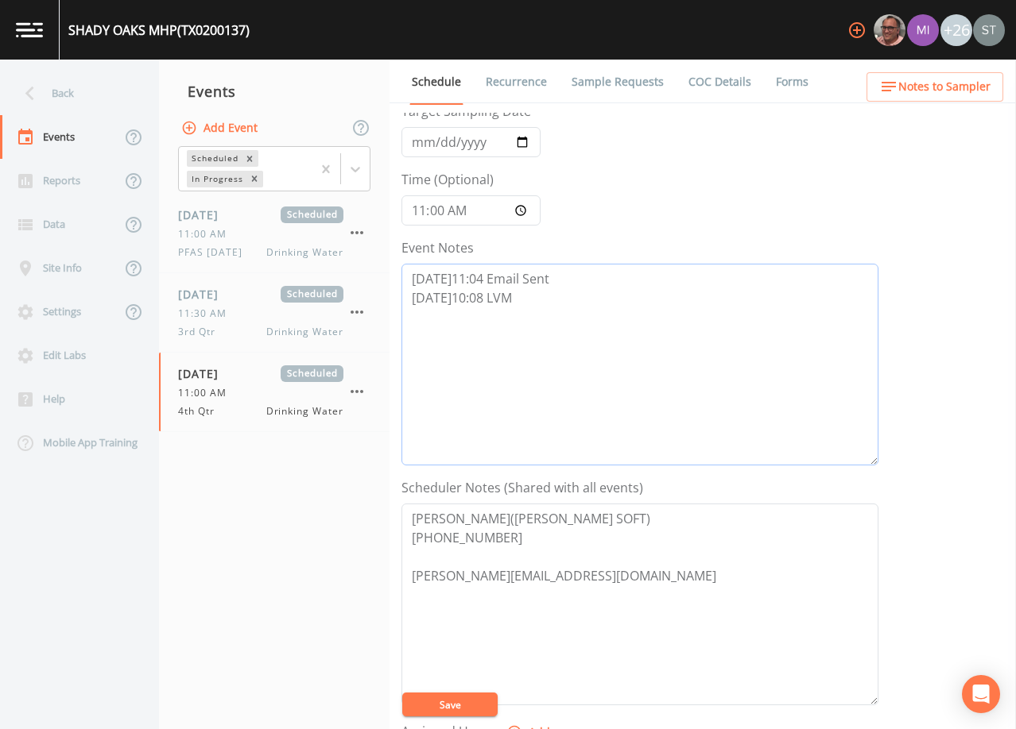
click at [620, 382] on textarea "[DATE]11:04 Email Sent [DATE]10:08 LVM" at bounding box center [639, 365] width 477 height 202
click at [466, 702] on button "Save" at bounding box center [449, 705] width 95 height 24
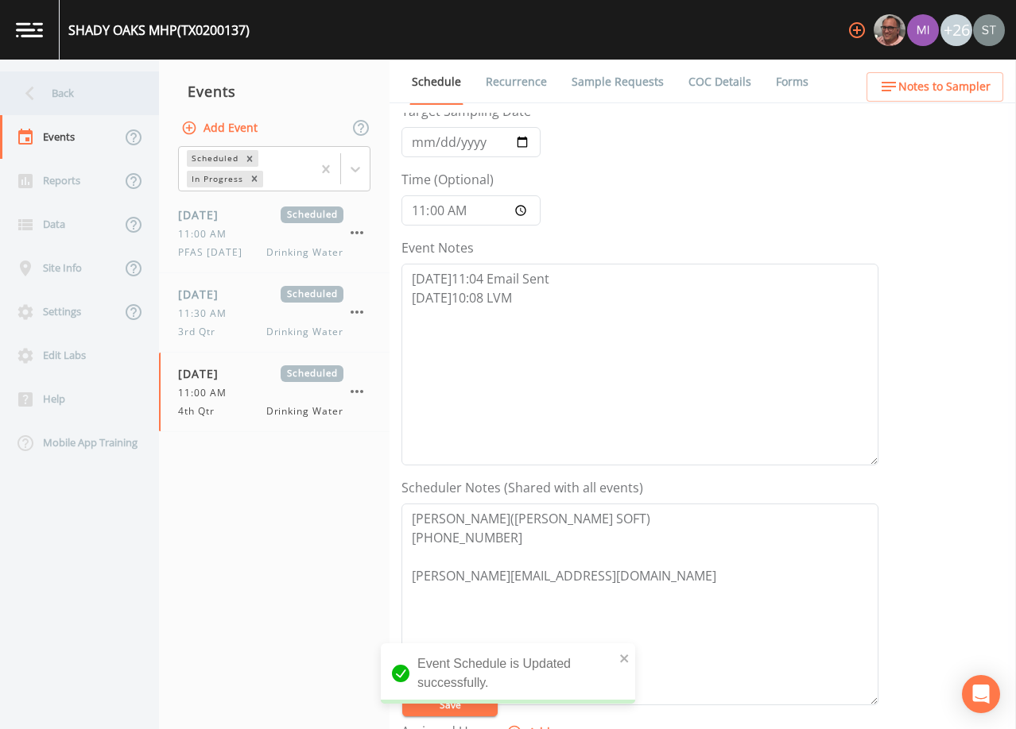
click at [69, 95] on div "Back" at bounding box center [71, 94] width 143 height 44
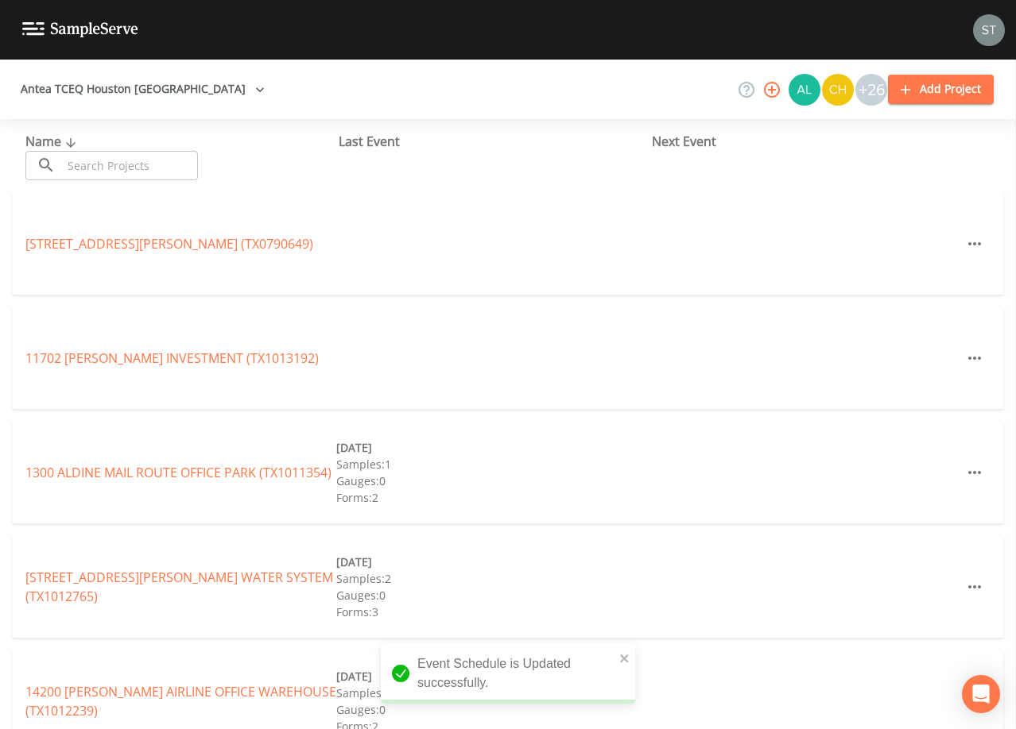
click at [130, 160] on input "text" at bounding box center [130, 165] width 136 height 29
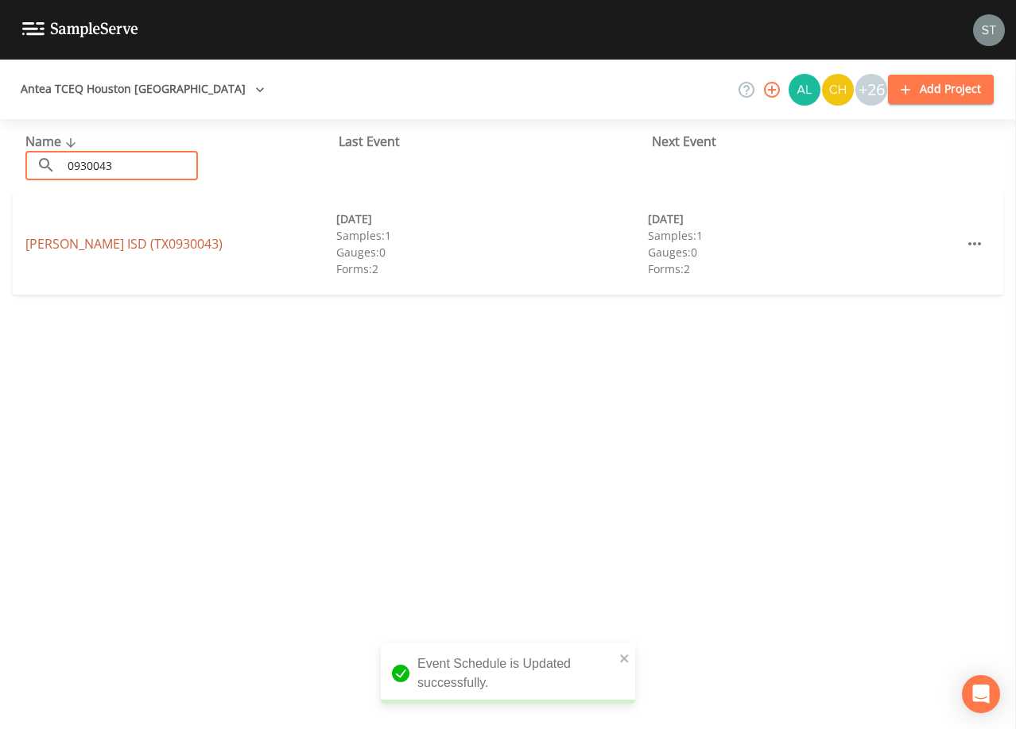
click at [124, 246] on link "[PERSON_NAME] ISD (TX0930043)" at bounding box center [123, 243] width 197 height 17
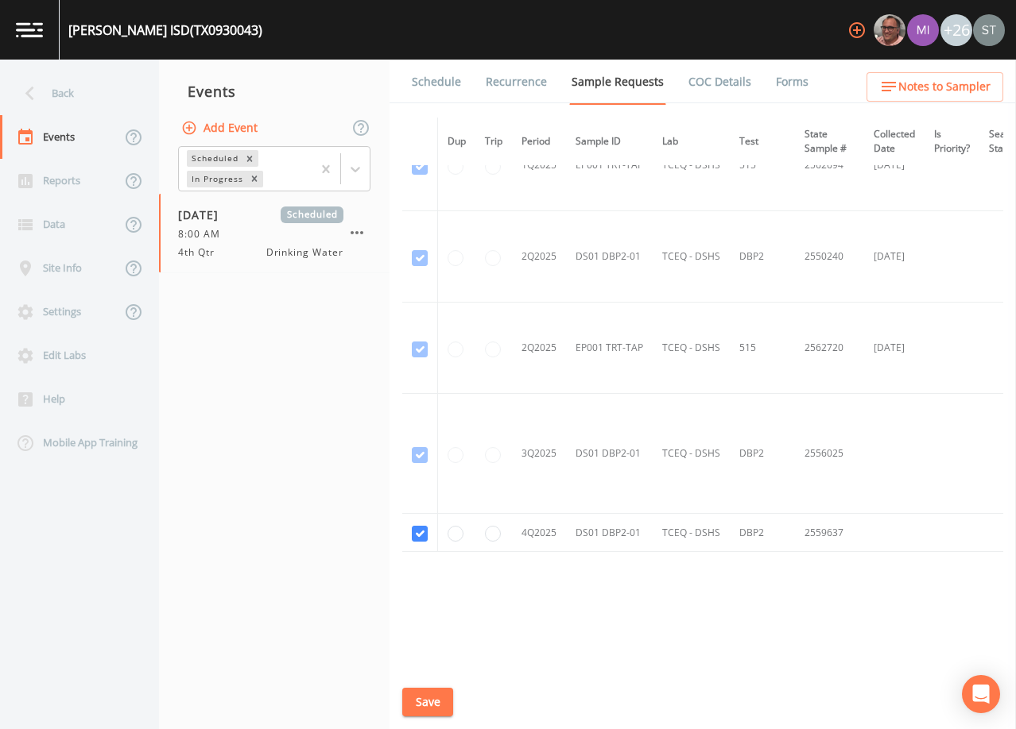
scroll to position [2318, 0]
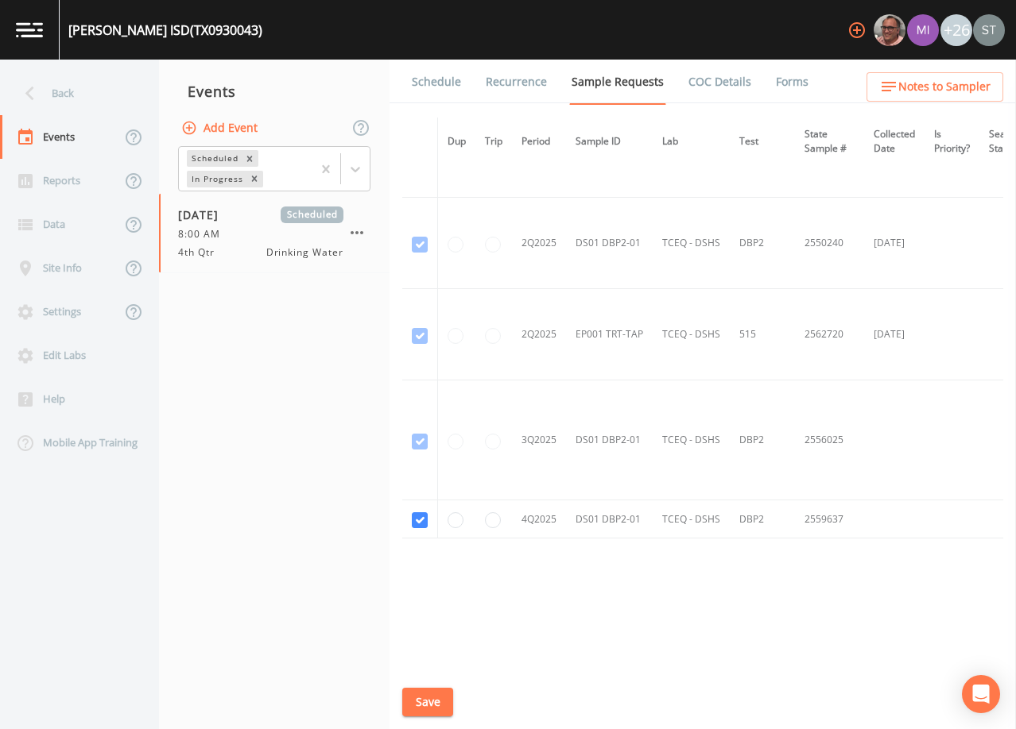
drag, startPoint x: 439, startPoint y: 88, endPoint x: 452, endPoint y: 107, distance: 23.4
click at [439, 88] on link "Schedule" at bounding box center [436, 82] width 54 height 45
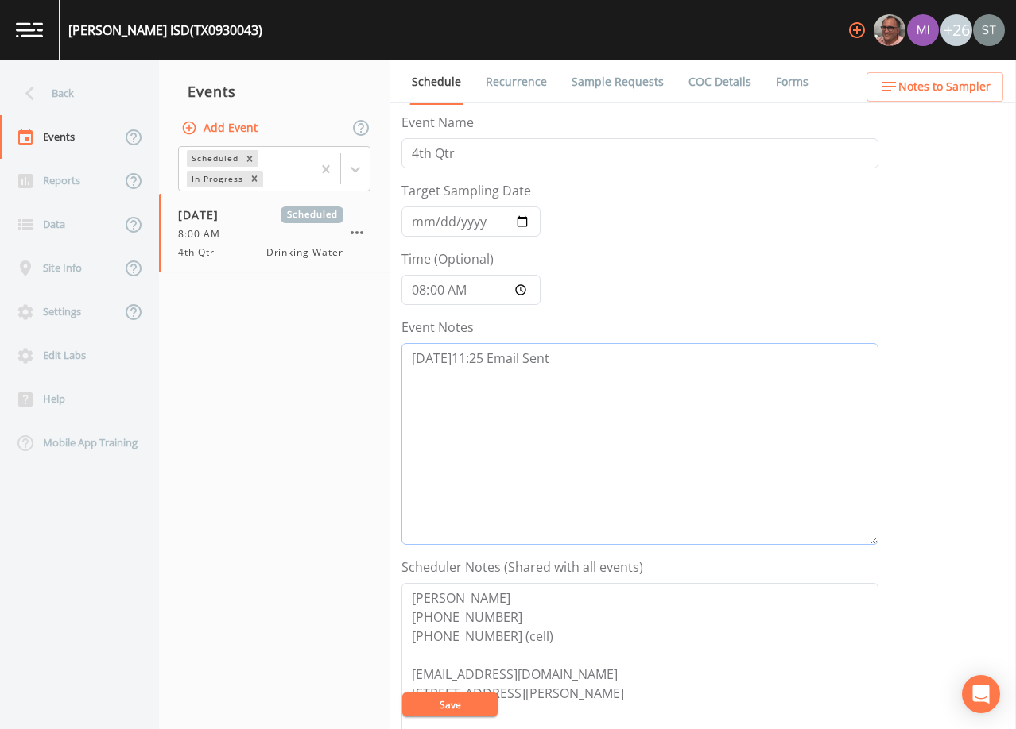
click at [582, 366] on textarea "[DATE]11:25 Email Sent" at bounding box center [639, 444] width 477 height 202
drag, startPoint x: 446, startPoint y: 704, endPoint x: 519, endPoint y: 495, distance: 221.4
click at [446, 704] on button "Save" at bounding box center [449, 705] width 95 height 24
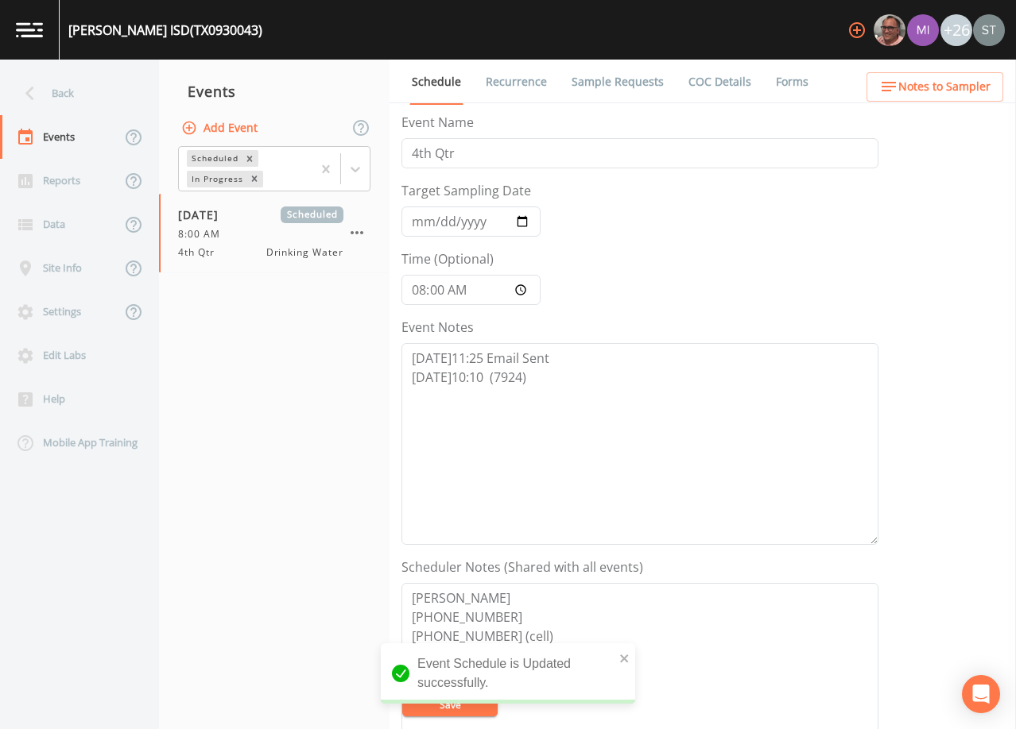
click at [598, 86] on link "Sample Requests" at bounding box center [617, 82] width 97 height 45
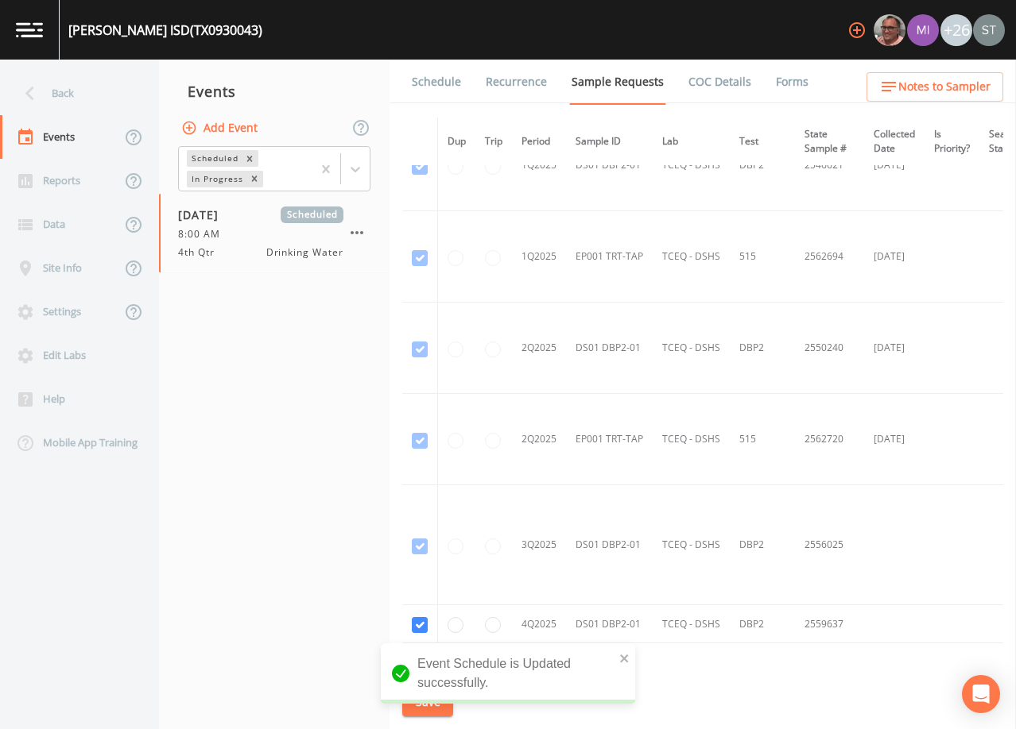
scroll to position [2318, 0]
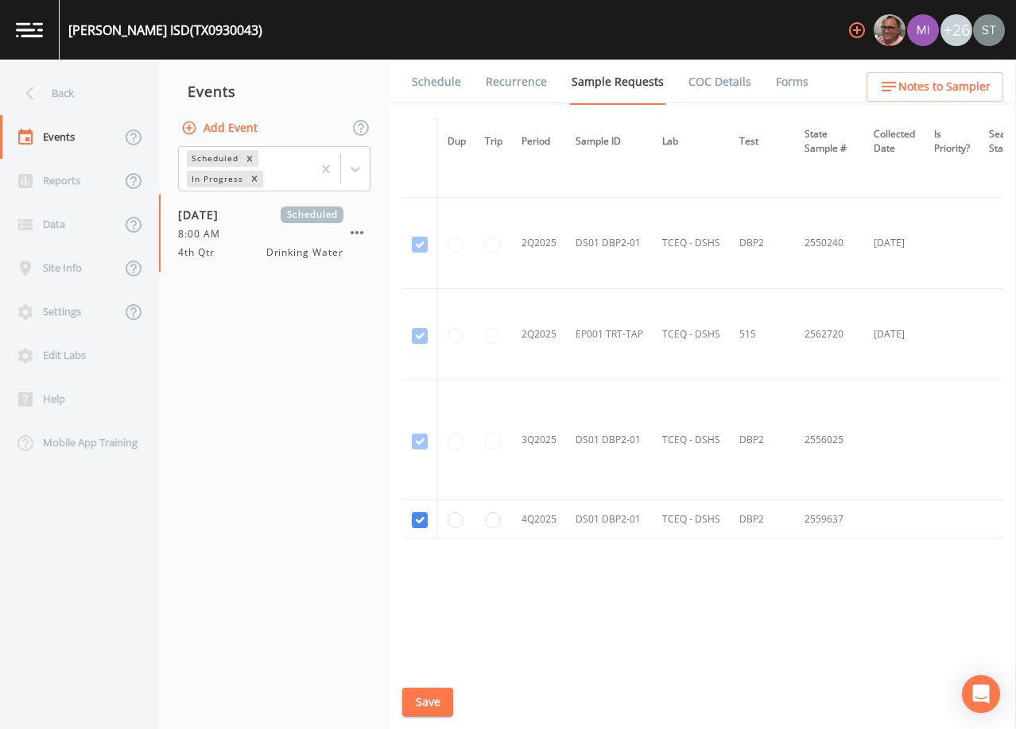
click at [443, 82] on link "Schedule" at bounding box center [436, 82] width 54 height 45
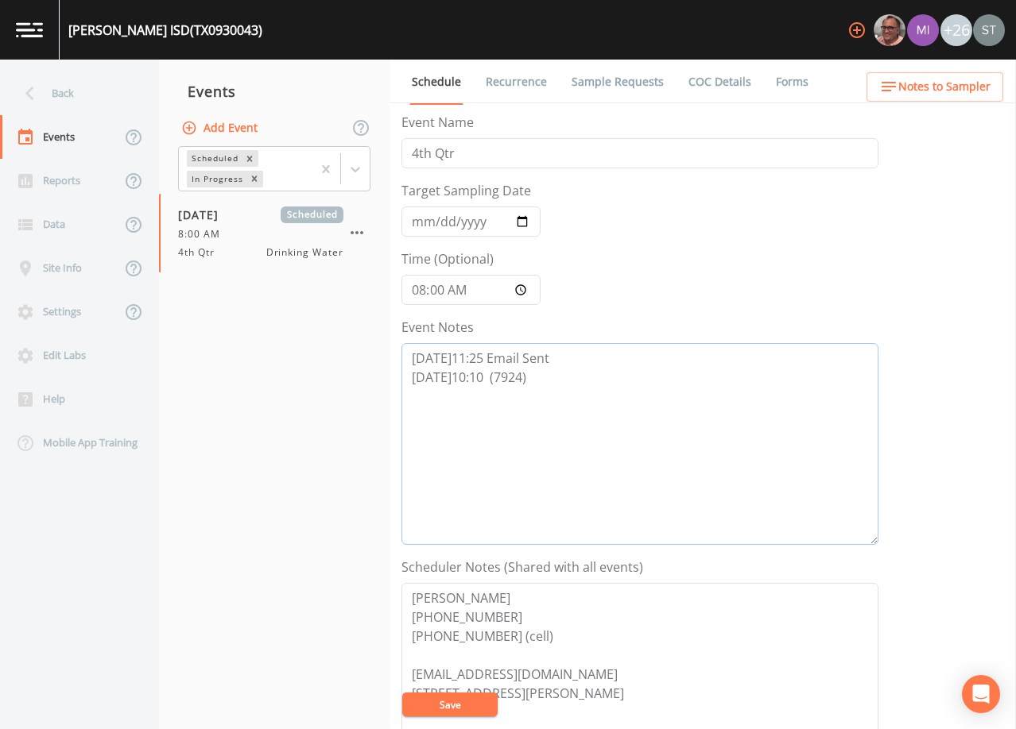
click at [484, 373] on textarea "[DATE]11:25 Email Sent [DATE]10:10 (7924)" at bounding box center [639, 444] width 477 height 202
click at [504, 371] on textarea "[DATE]11:25 Email Sent [DATE]10:10 COnfirmed Appt (7924)" at bounding box center [639, 444] width 477 height 202
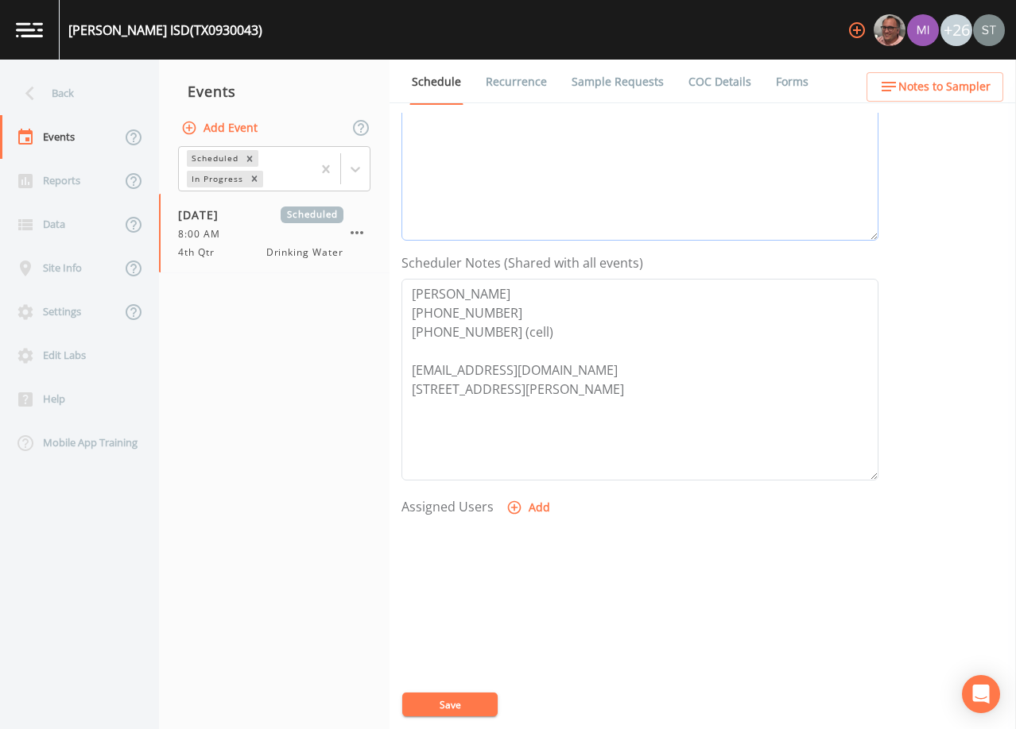
scroll to position [318, 0]
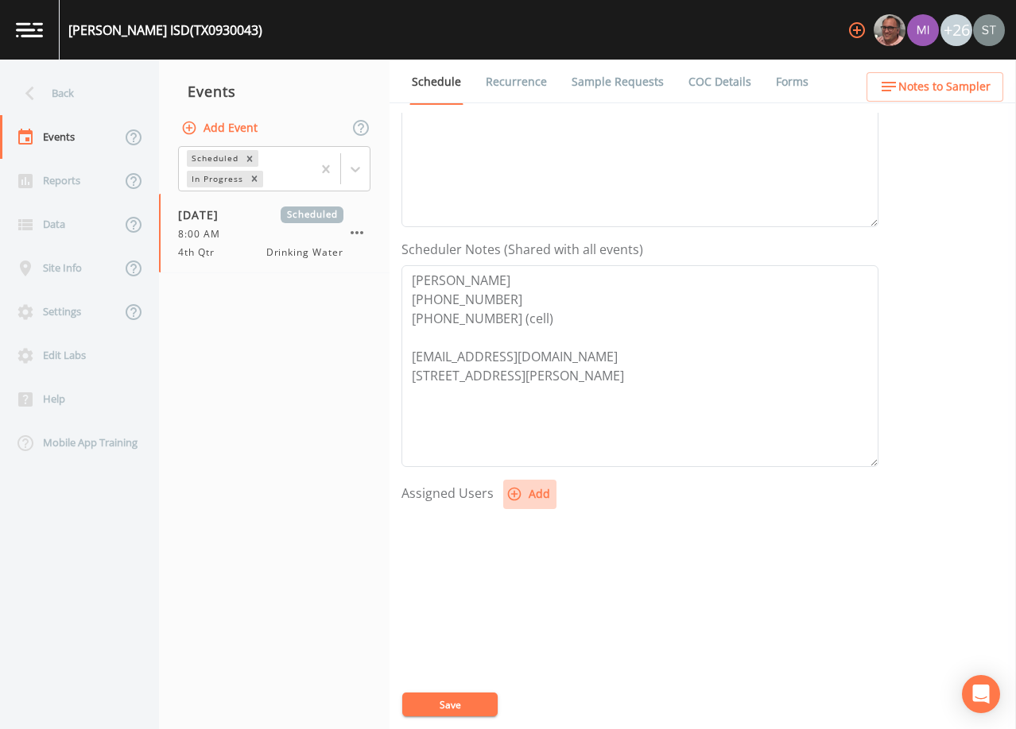
click at [524, 492] on button "Add" at bounding box center [529, 494] width 53 height 29
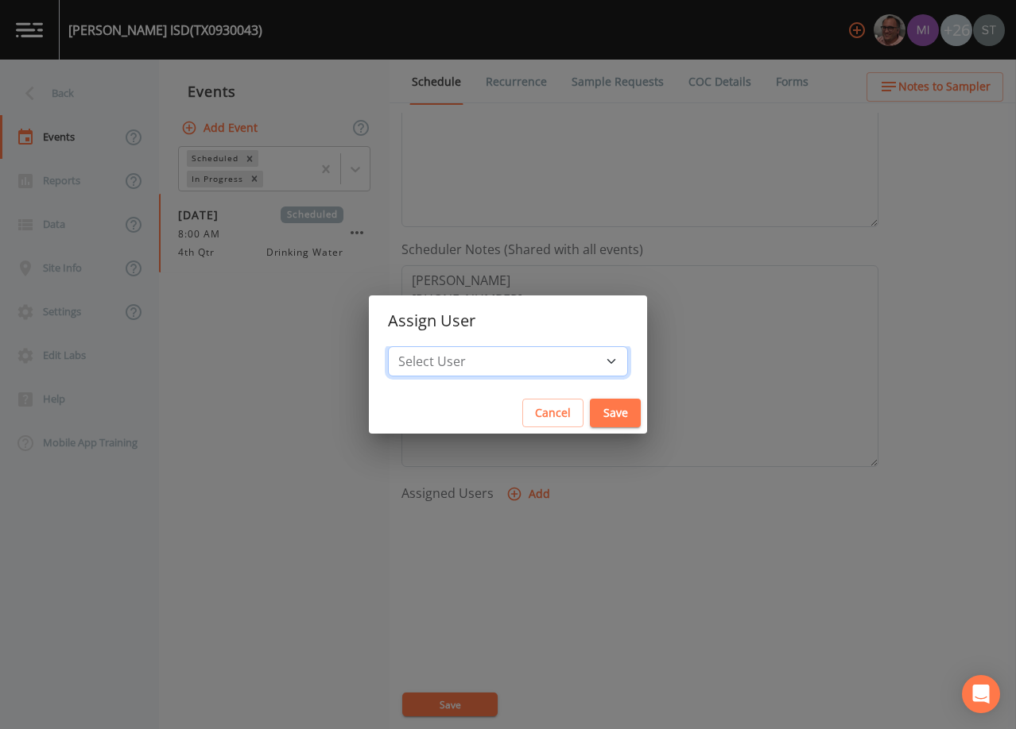
click at [524, 364] on select "Select User [PERSON_NAME] [PERSON_NAME] [PERSON_NAME] [PERSON_NAME] [PERSON_NAM…" at bounding box center [508, 361] width 240 height 30
click at [424, 346] on select "Select User [PERSON_NAME] [PERSON_NAME] [PERSON_NAME] [PERSON_NAME] [PERSON_NAM…" at bounding box center [508, 361] width 240 height 30
drag, startPoint x: 585, startPoint y: 412, endPoint x: 570, endPoint y: 435, distance: 28.2
click at [590, 412] on button "Save" at bounding box center [615, 413] width 51 height 29
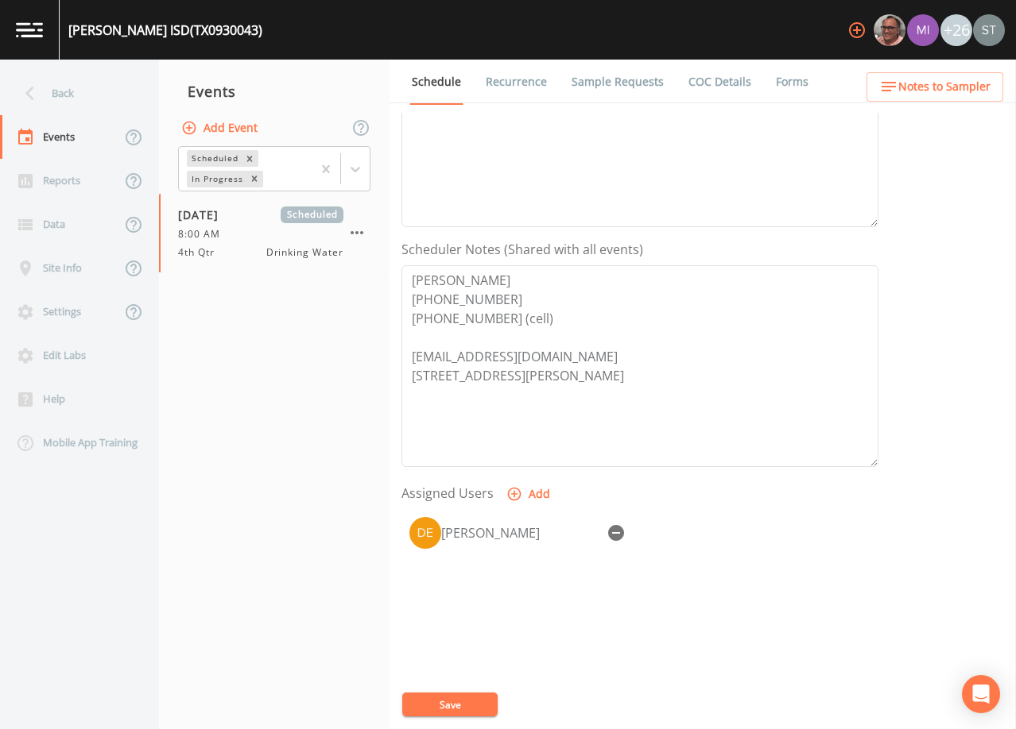
click at [466, 699] on button "Save" at bounding box center [449, 705] width 95 height 24
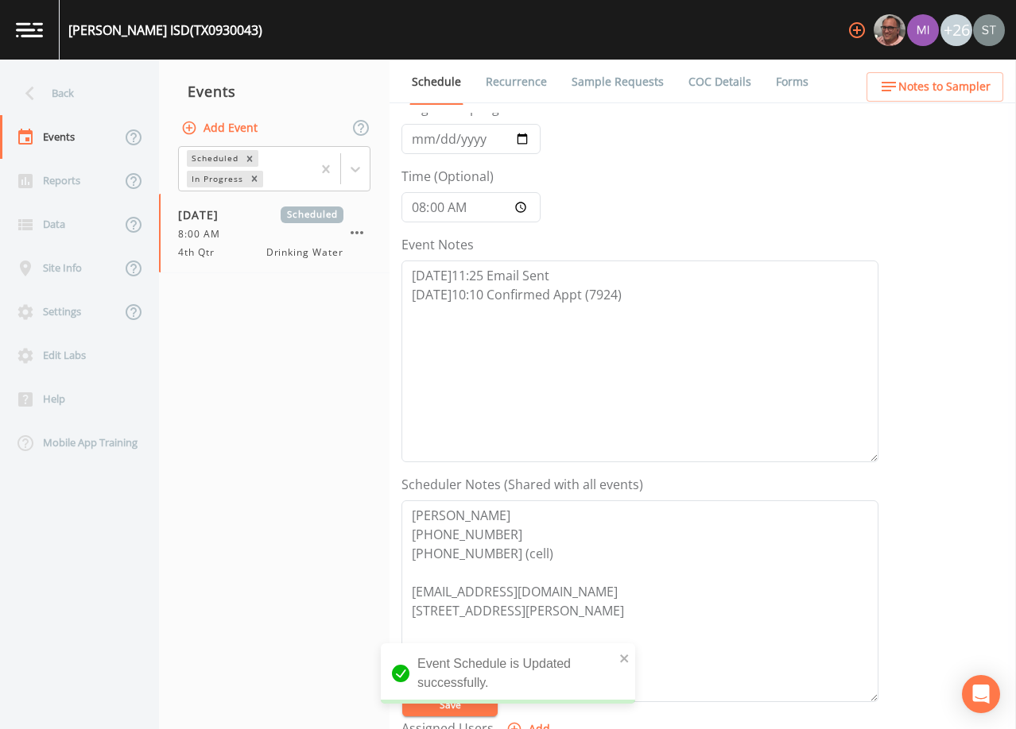
scroll to position [79, 0]
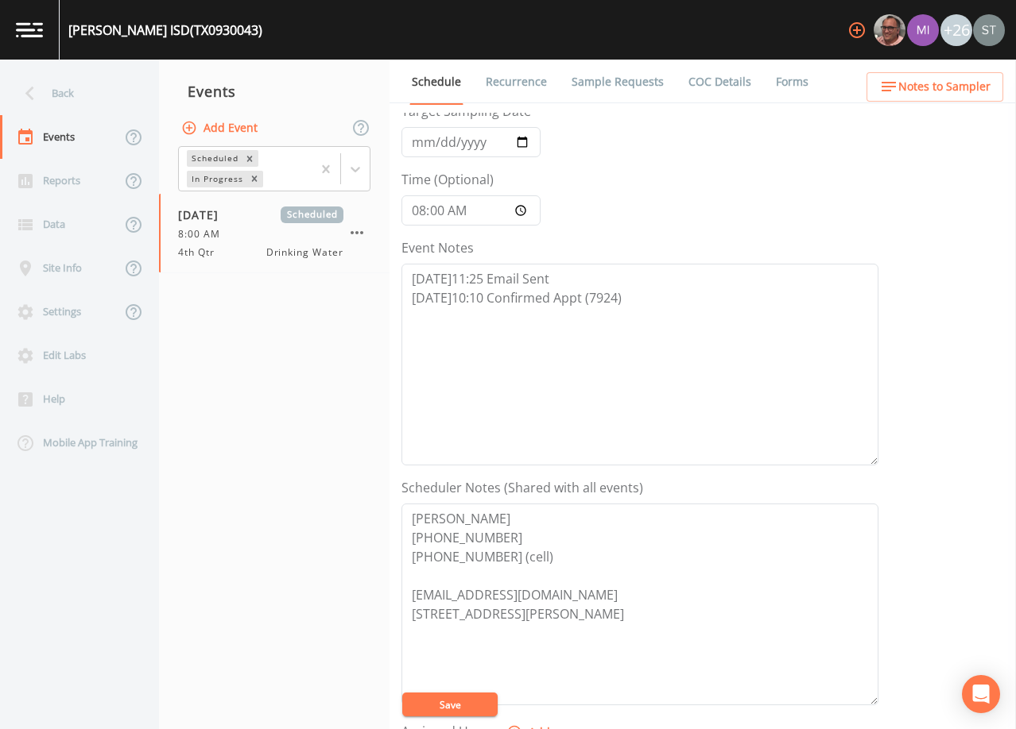
click at [467, 702] on button "Save" at bounding box center [449, 705] width 95 height 24
click at [617, 79] on link "Sample Requests" at bounding box center [617, 82] width 97 height 45
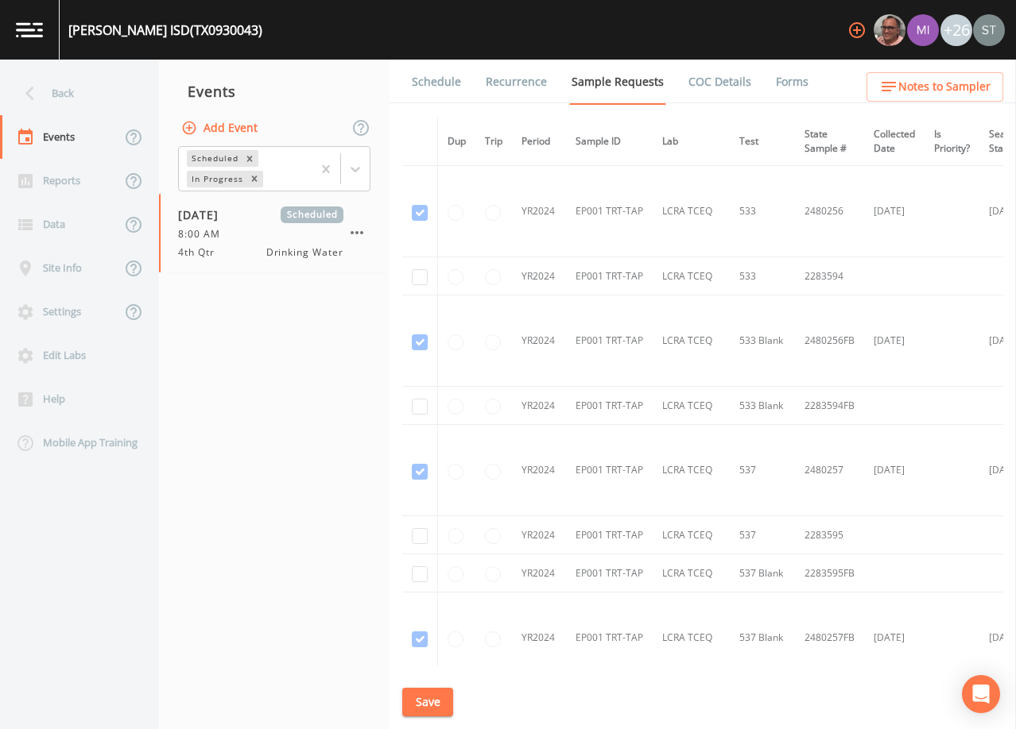
click at [449, 84] on link "Schedule" at bounding box center [436, 82] width 54 height 45
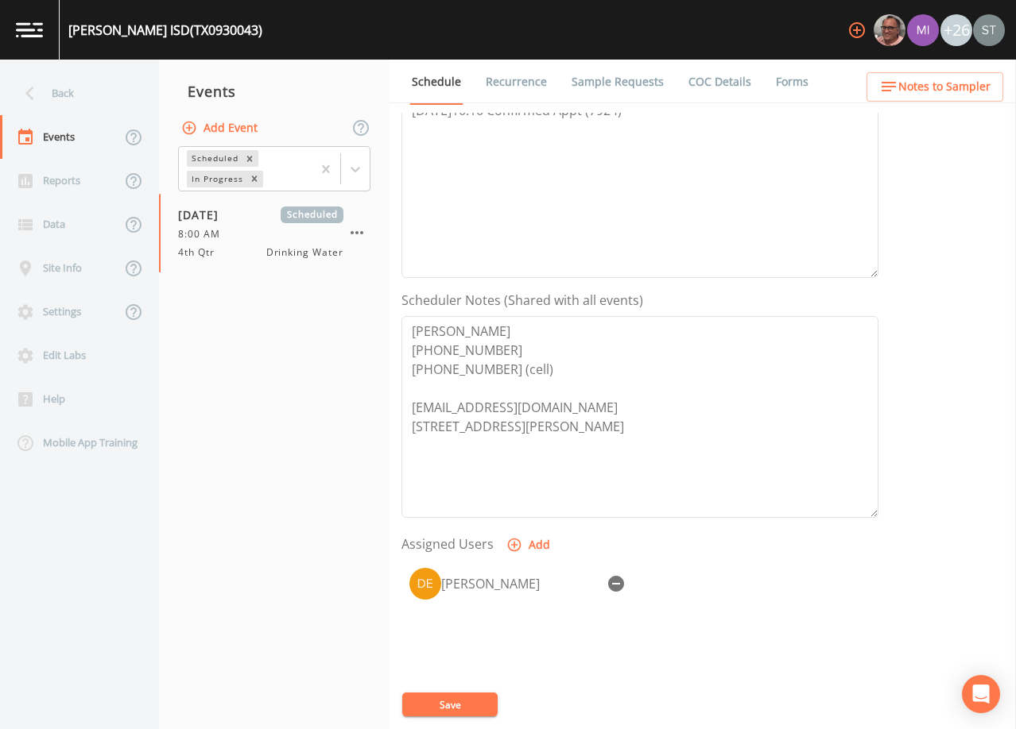
scroll to position [318, 0]
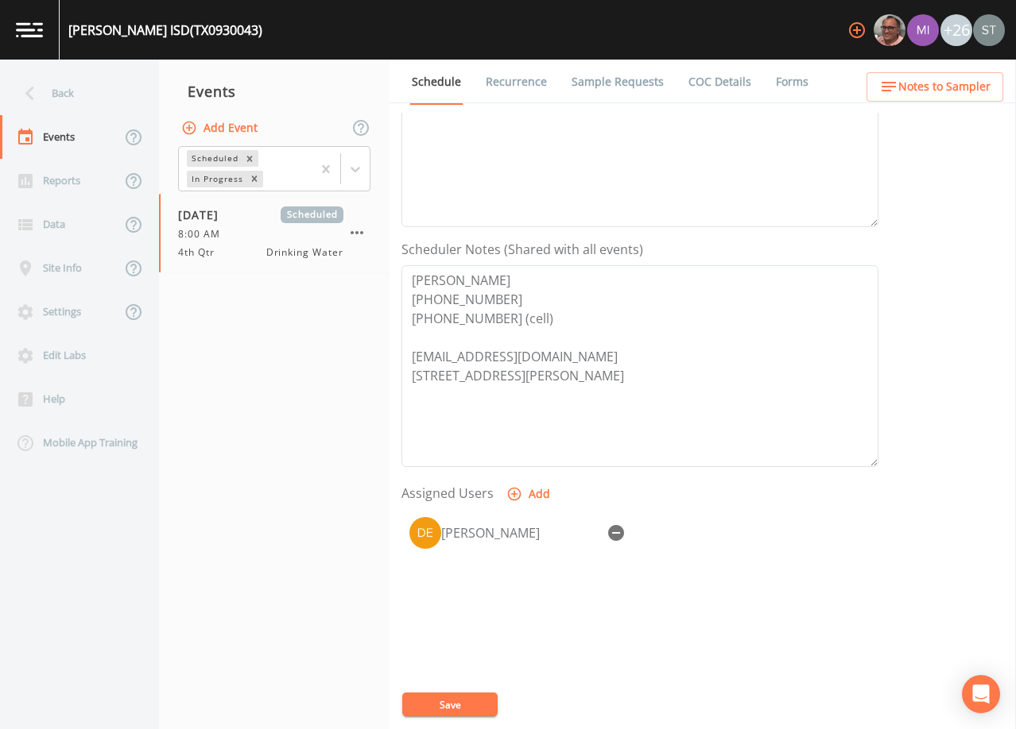
click at [623, 87] on link "Sample Requests" at bounding box center [617, 82] width 97 height 45
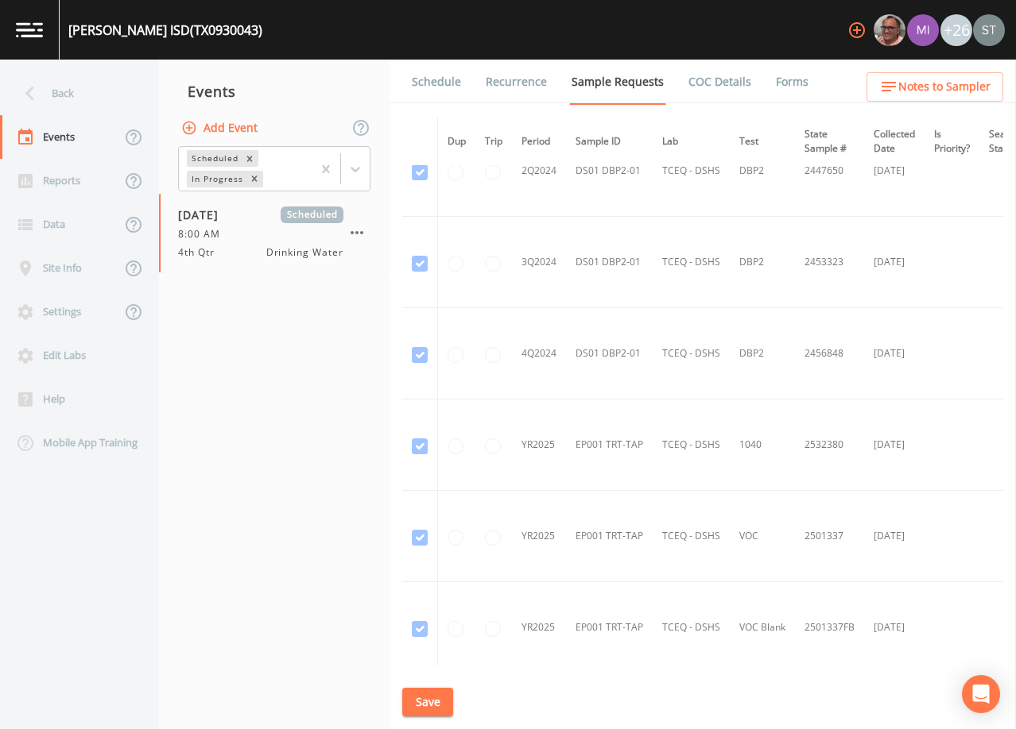
scroll to position [1444, 0]
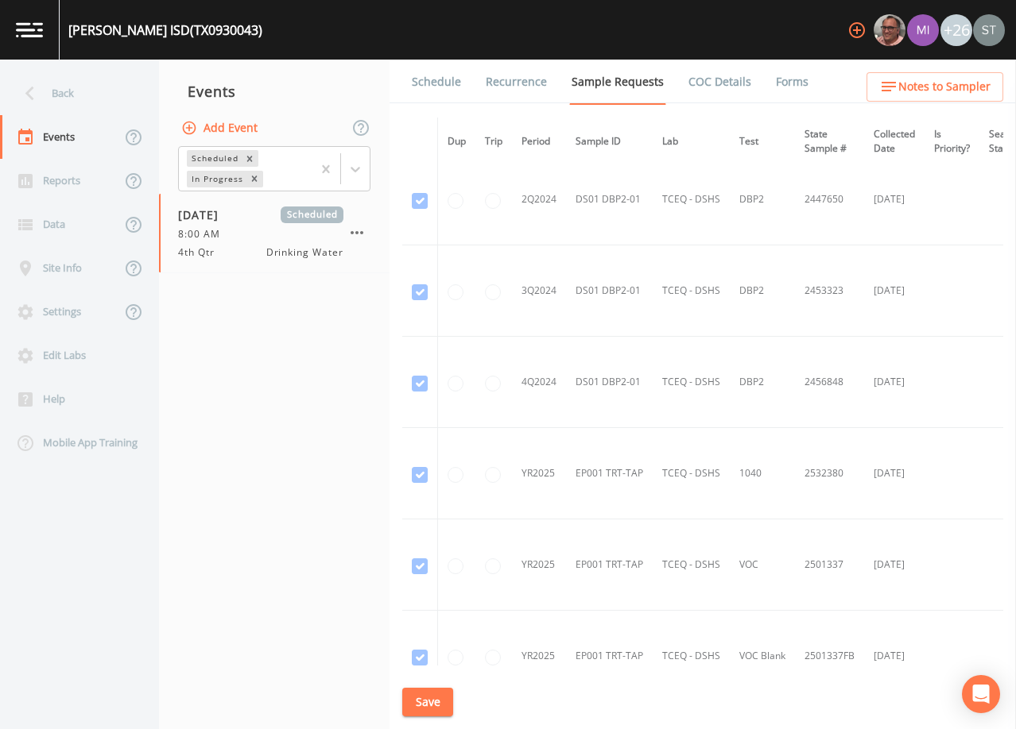
click at [440, 92] on link "Schedule" at bounding box center [436, 82] width 54 height 45
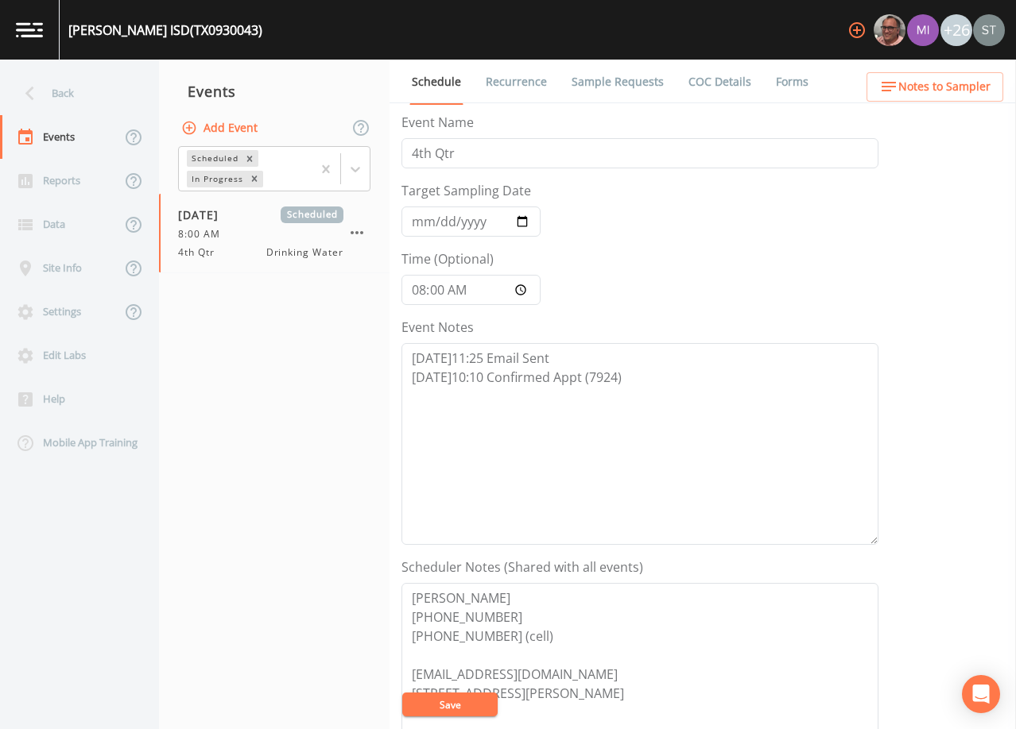
click at [938, 85] on span "Notes to Sampler" at bounding box center [944, 87] width 92 height 20
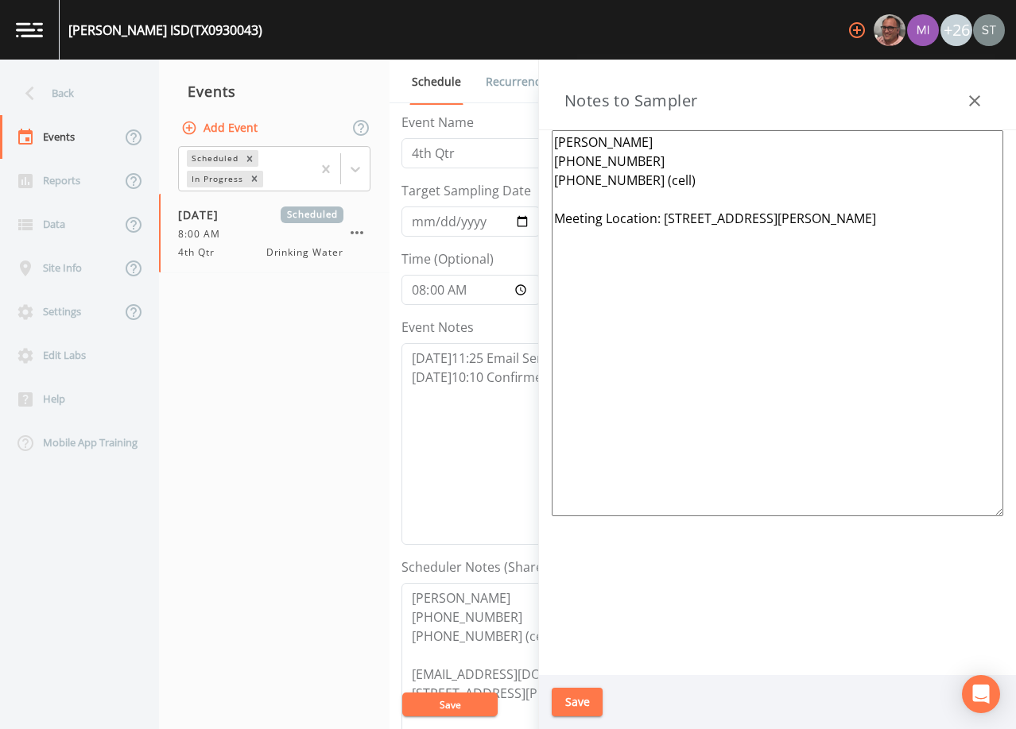
click at [989, 94] on button "button" at bounding box center [974, 101] width 32 height 32
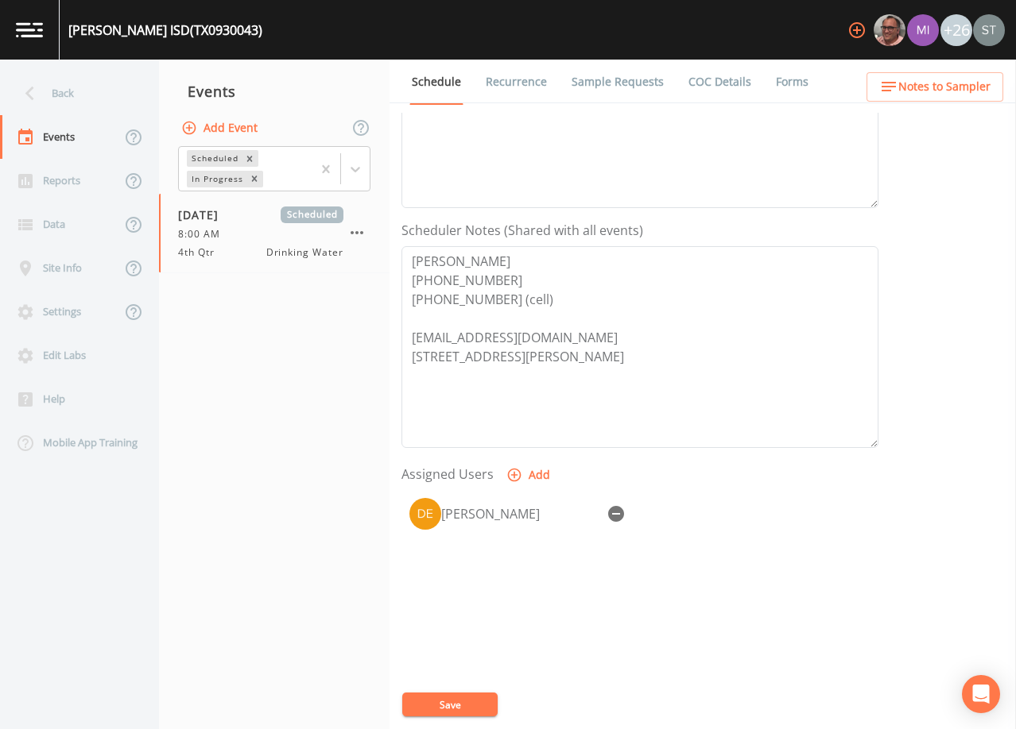
scroll to position [392, 0]
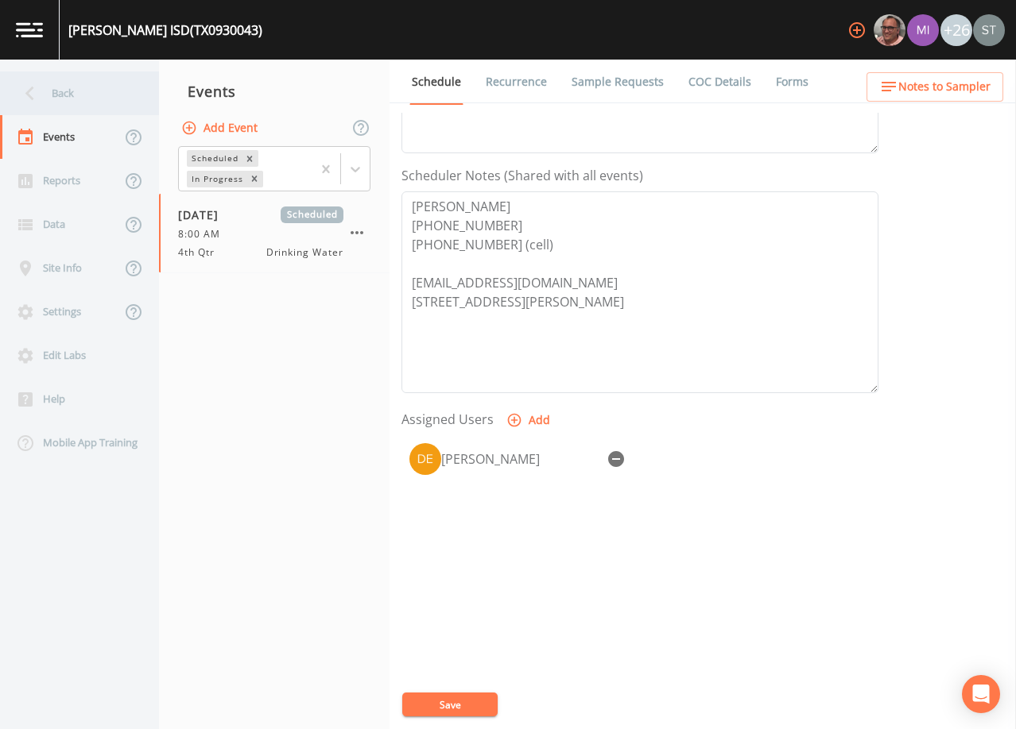
click at [75, 107] on div "Back" at bounding box center [71, 94] width 143 height 44
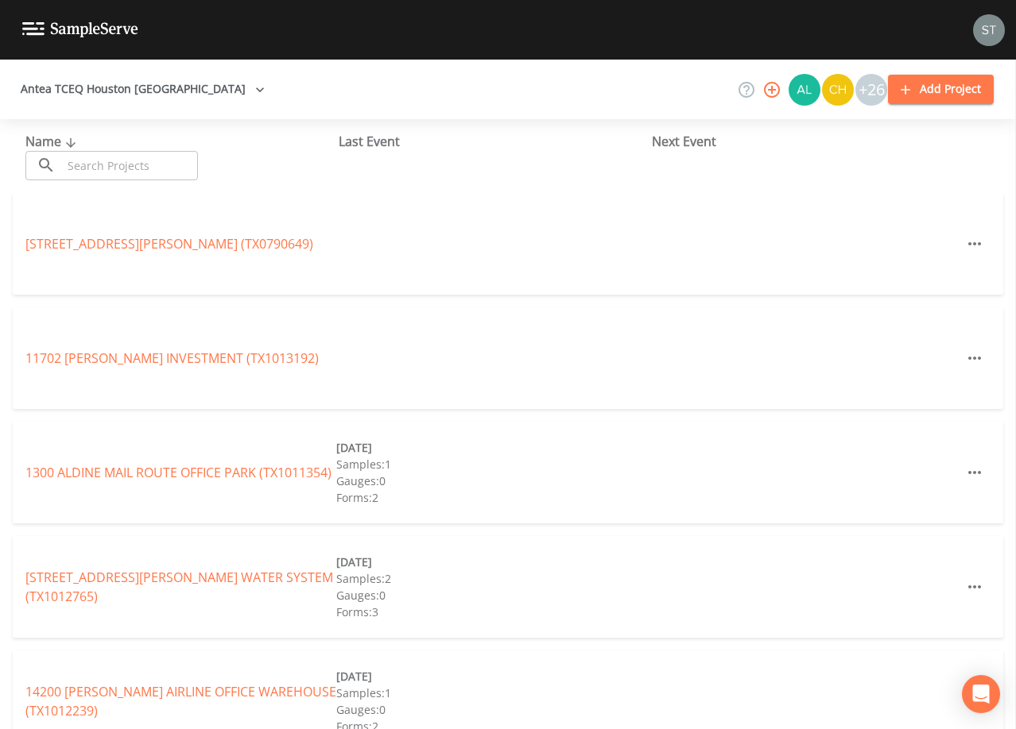
click at [131, 166] on input "text" at bounding box center [130, 165] width 136 height 29
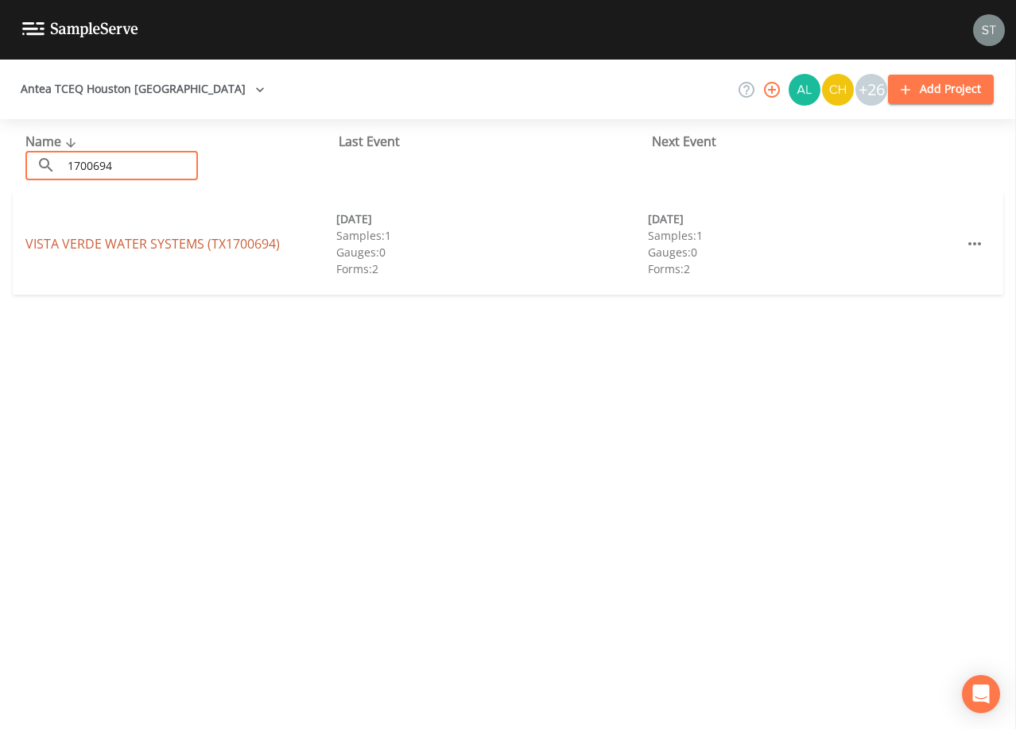
click at [180, 242] on link "VISTA VERDE WATER SYSTEMS (TX1700694)" at bounding box center [152, 243] width 254 height 17
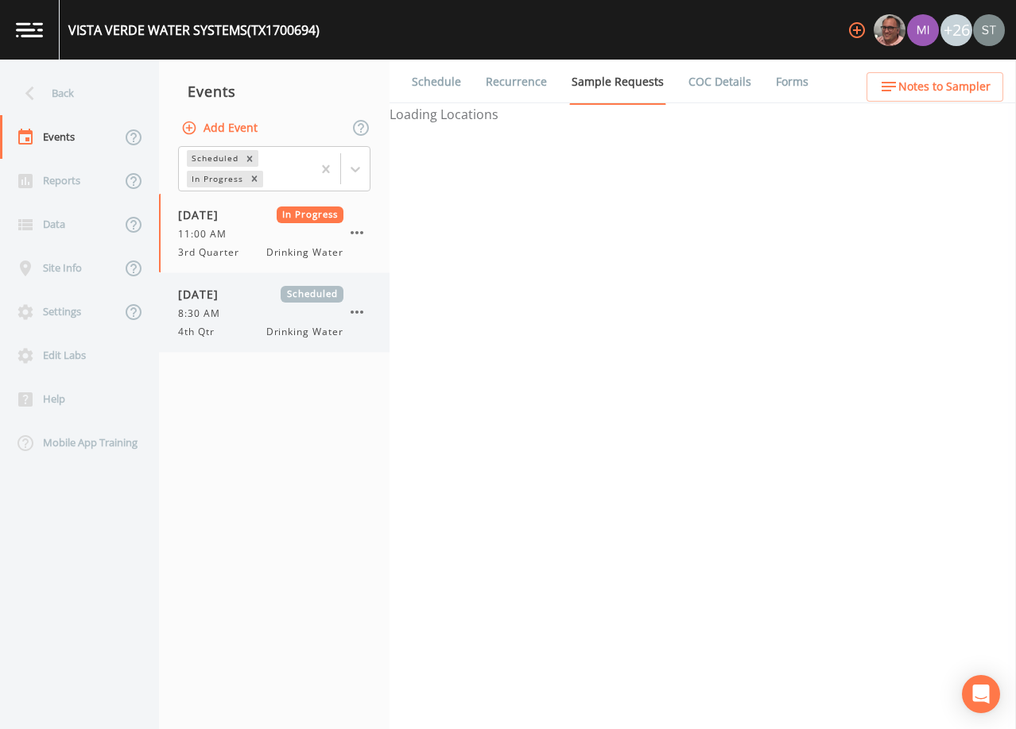
click at [261, 307] on div "8:30 AM" at bounding box center [260, 314] width 165 height 14
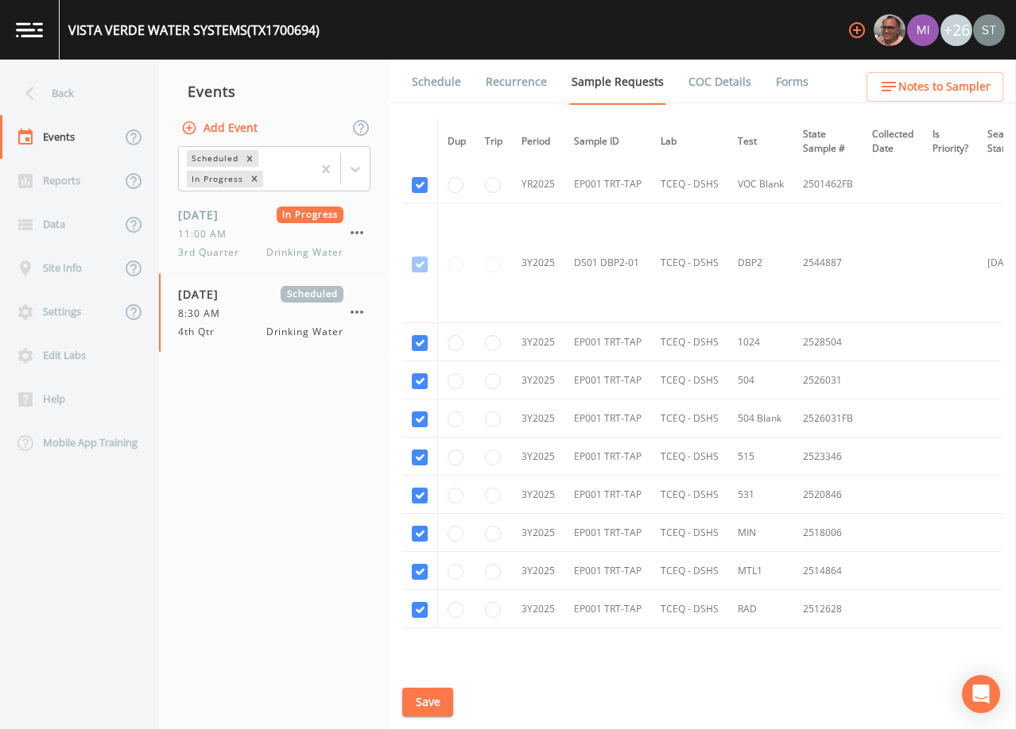
scroll to position [318, 0]
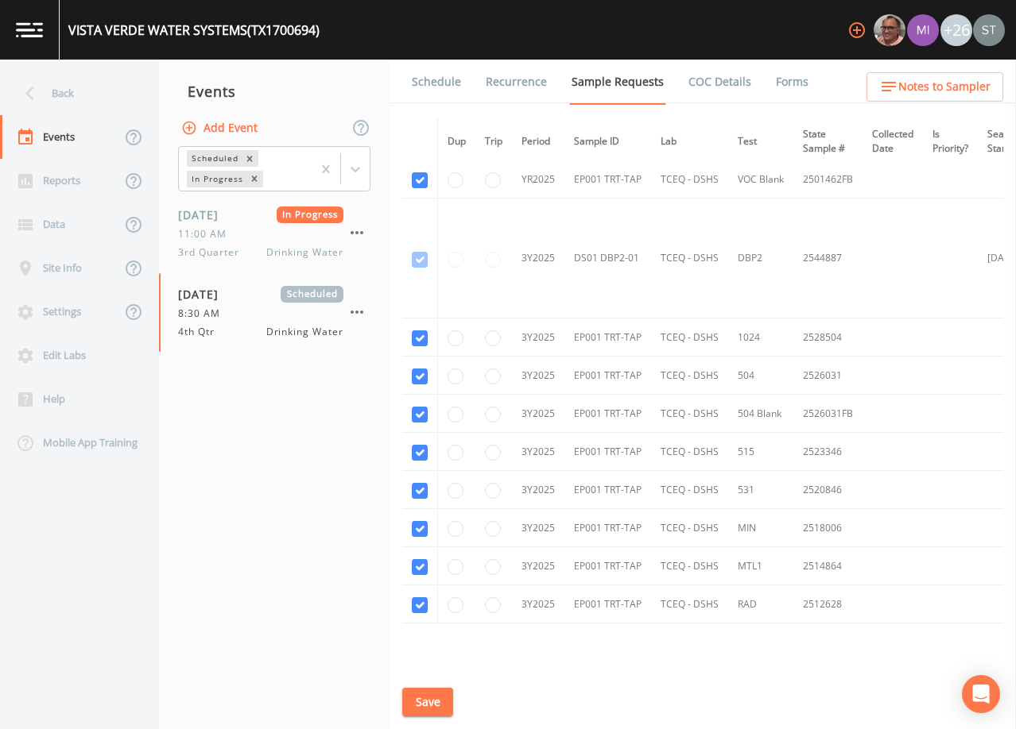
click at [448, 83] on link "Schedule" at bounding box center [436, 82] width 54 height 45
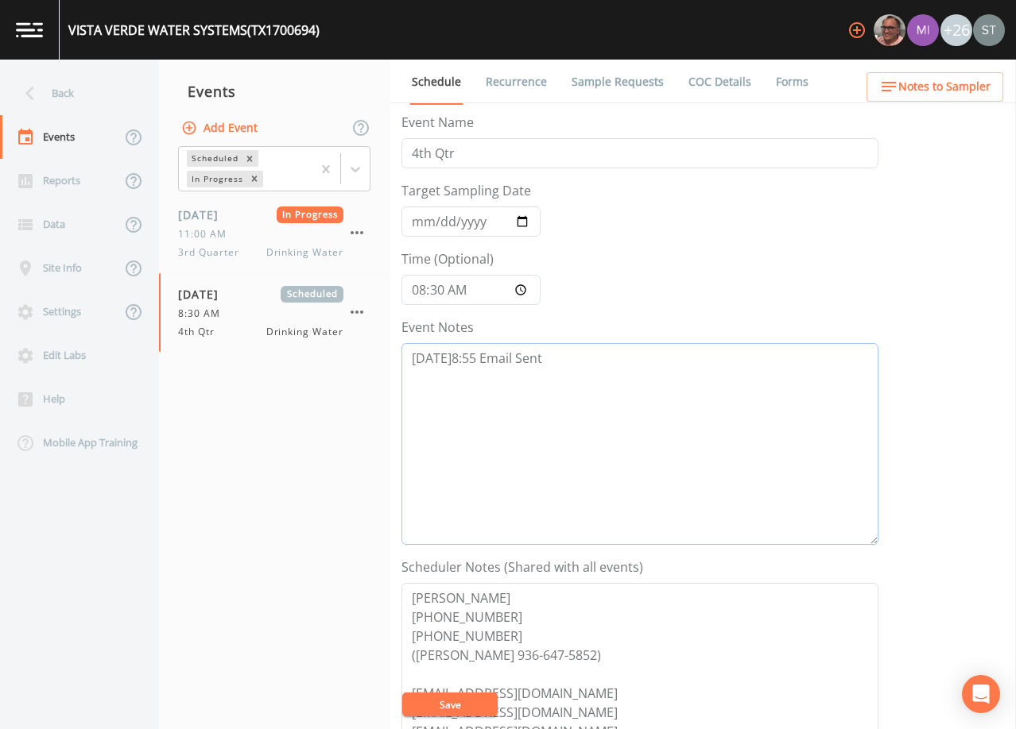
click at [601, 359] on textarea "[DATE]8:55 Email Sent" at bounding box center [639, 444] width 477 height 202
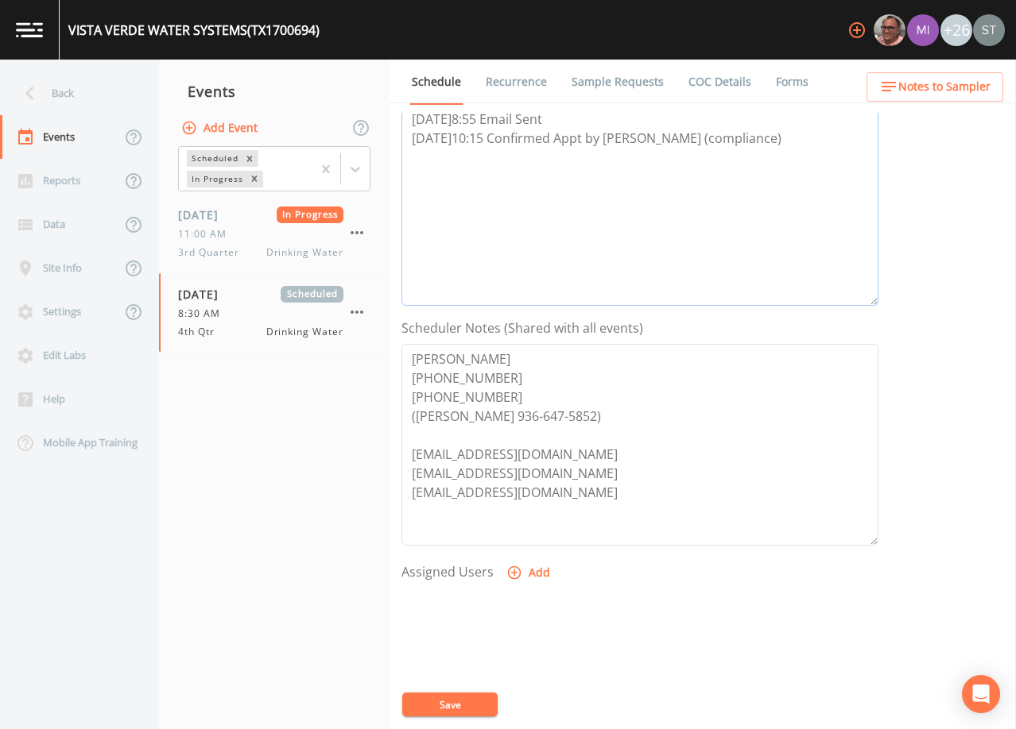
scroll to position [318, 0]
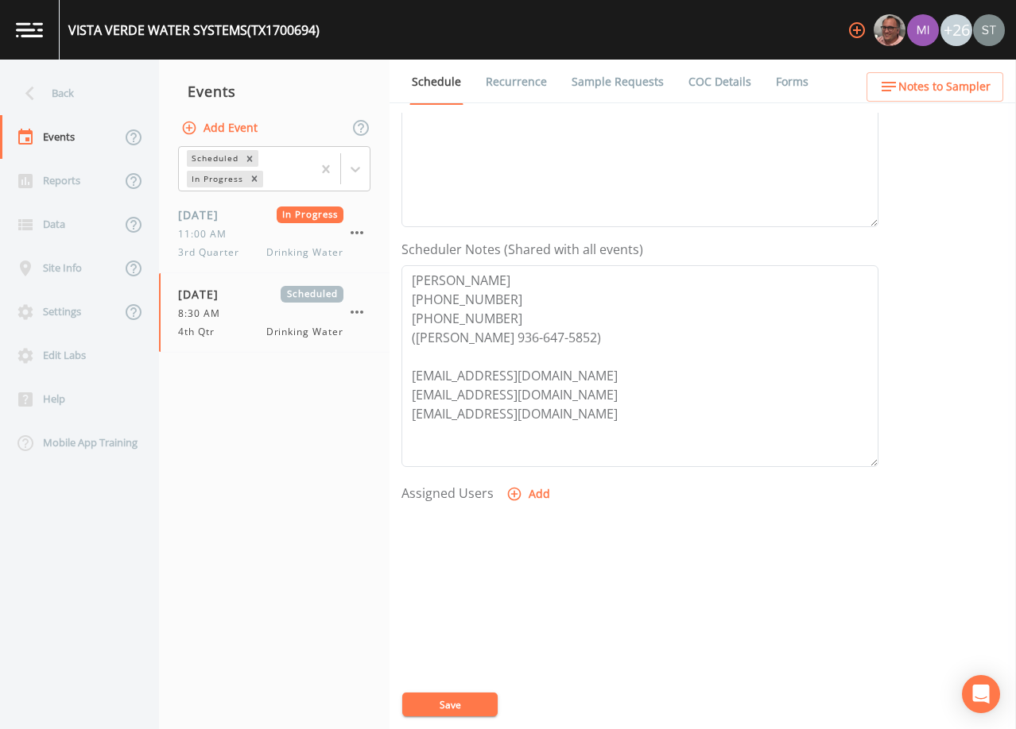
click at [524, 494] on button "Add" at bounding box center [529, 494] width 53 height 29
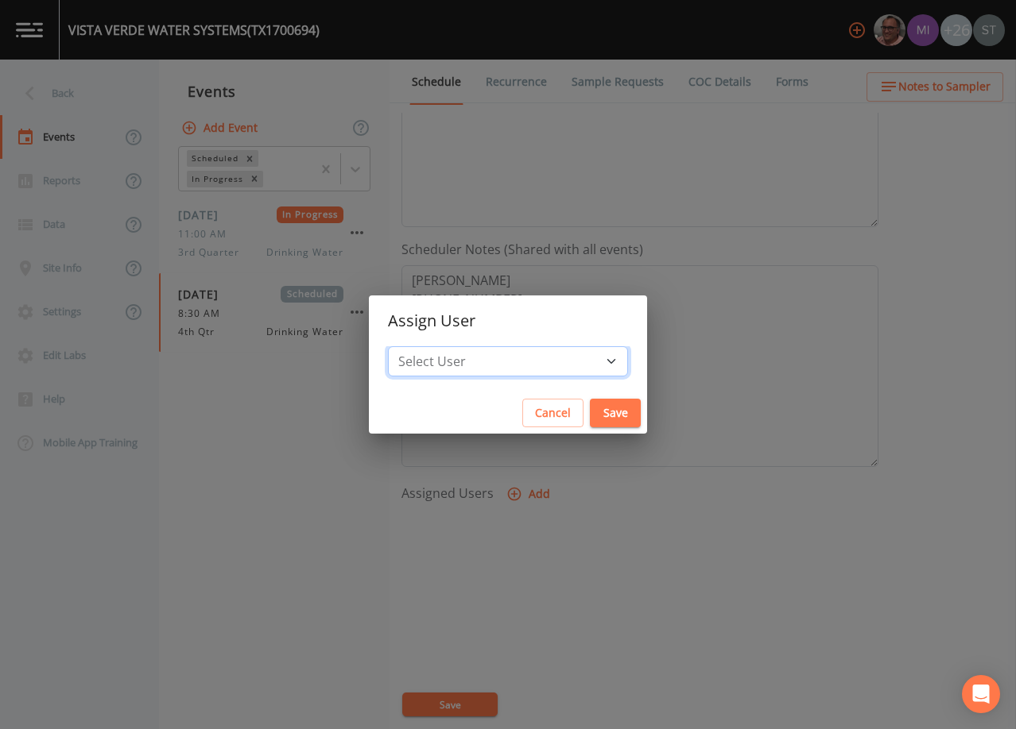
click at [509, 363] on select "Select User [PERSON_NAME] [PERSON_NAME] [PERSON_NAME] [PERSON_NAME] [PERSON_NAM…" at bounding box center [508, 361] width 240 height 30
click at [424, 346] on select "Select User [PERSON_NAME] [PERSON_NAME] [PERSON_NAME] [PERSON_NAME] [PERSON_NAM…" at bounding box center [508, 361] width 240 height 30
click at [590, 409] on button "Save" at bounding box center [615, 413] width 51 height 29
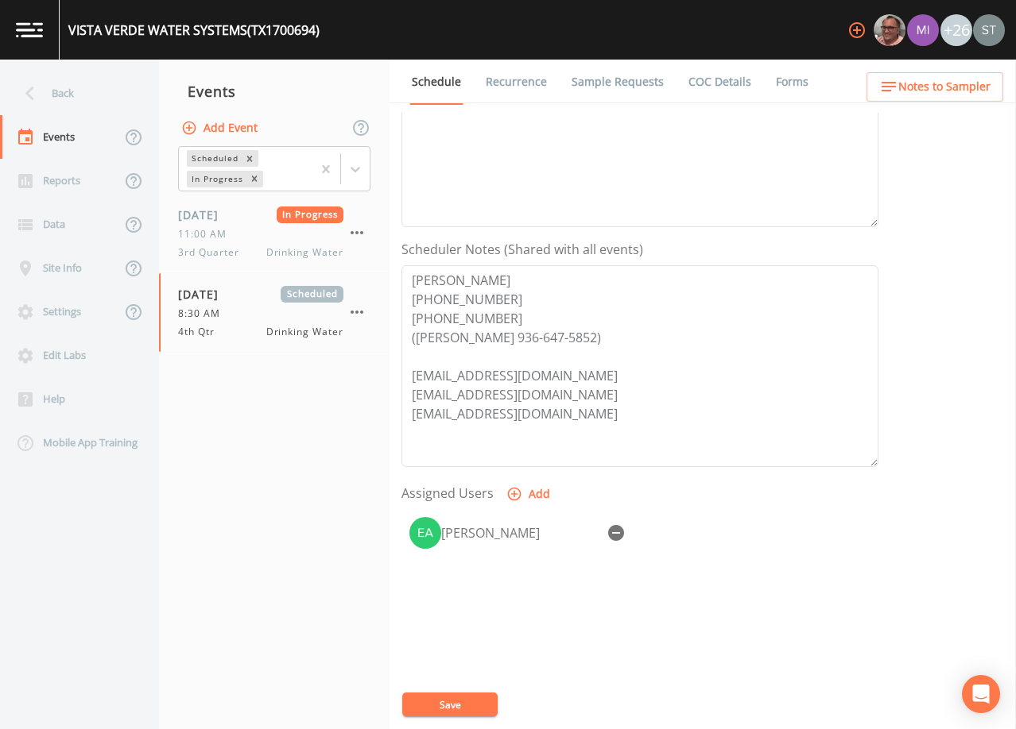
click at [473, 706] on button "Save" at bounding box center [449, 705] width 95 height 24
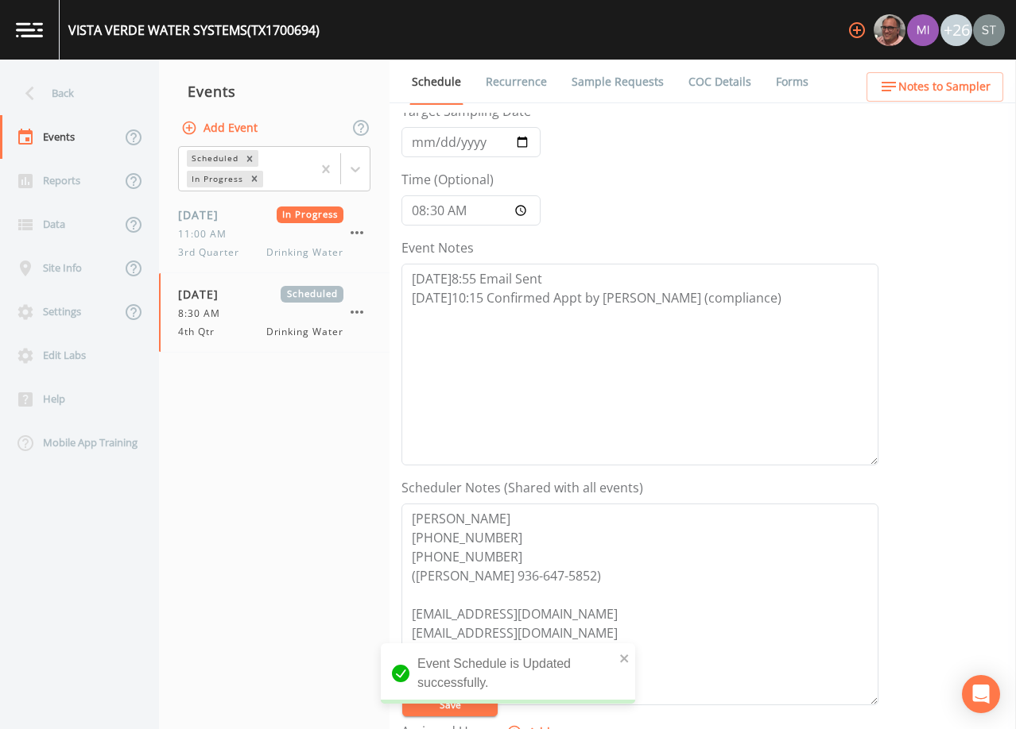
scroll to position [0, 0]
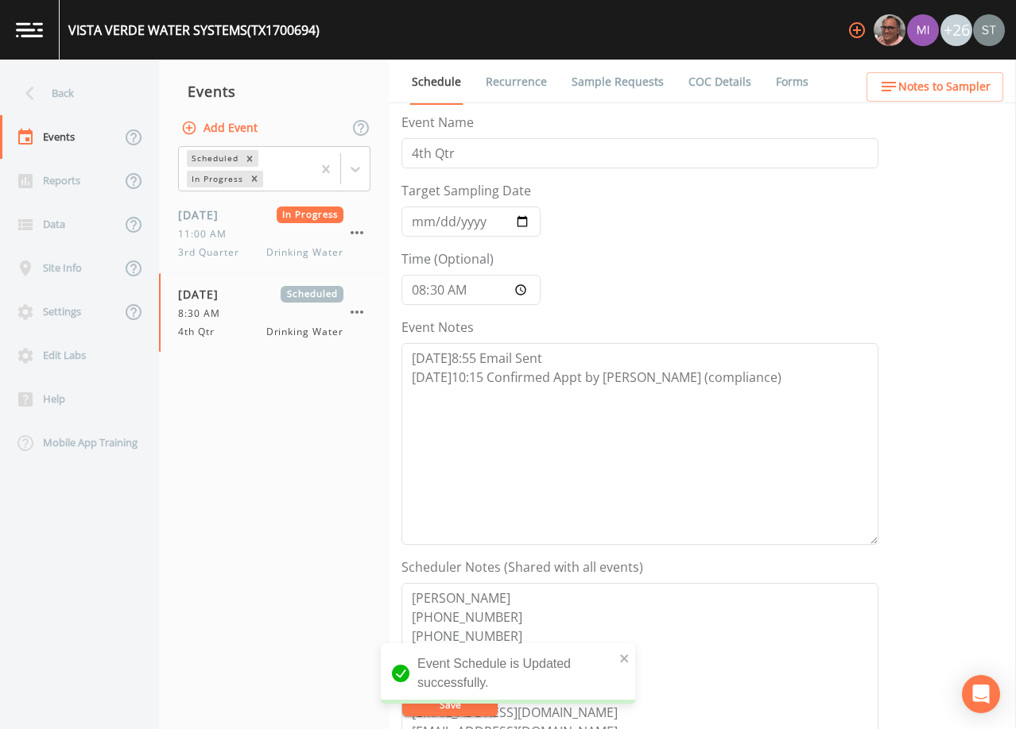
click at [938, 91] on span "Notes to Sampler" at bounding box center [944, 87] width 92 height 20
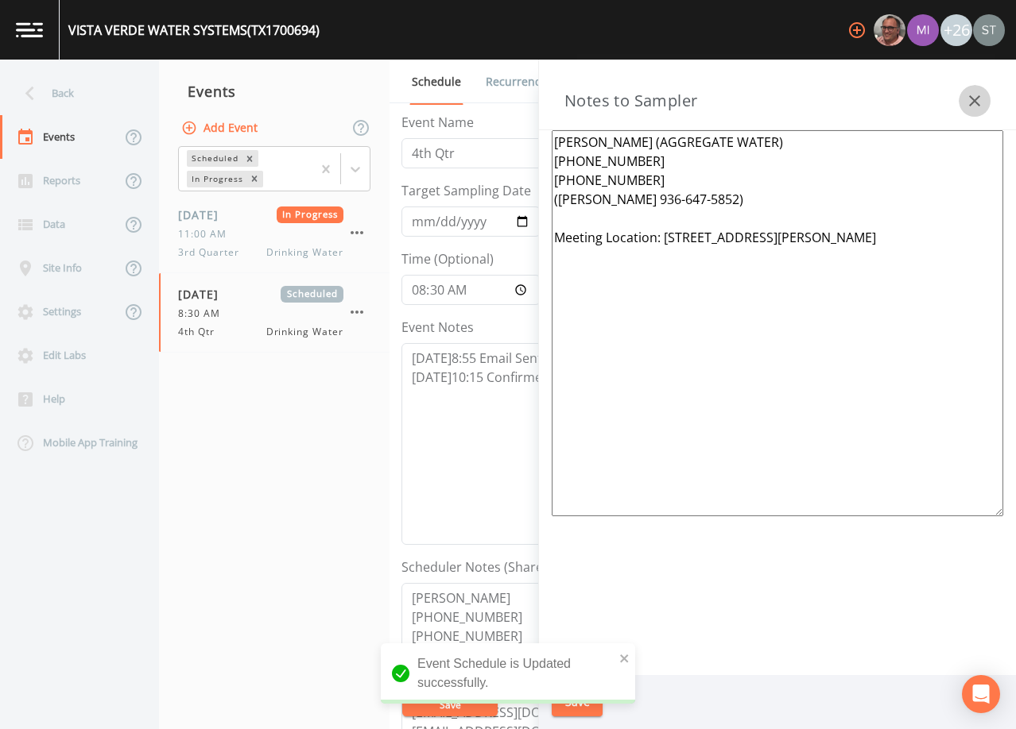
click at [971, 102] on icon "button" at bounding box center [974, 100] width 19 height 19
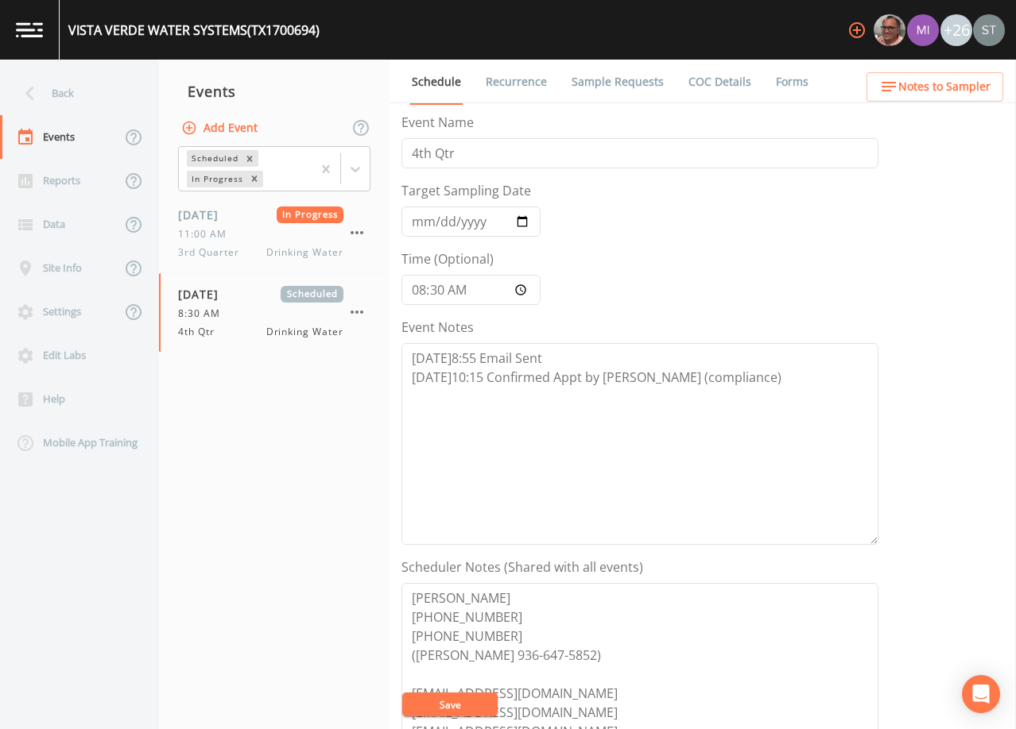
click at [618, 77] on link "Sample Requests" at bounding box center [617, 82] width 97 height 45
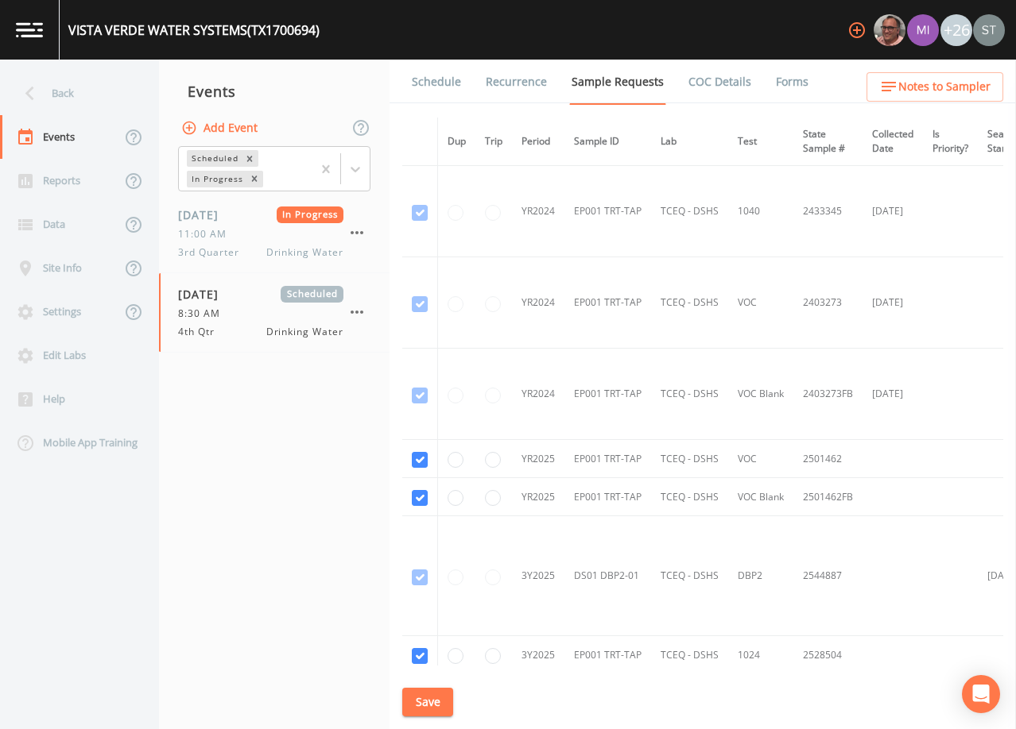
drag, startPoint x: 428, startPoint y: 88, endPoint x: 461, endPoint y: 92, distance: 32.8
click at [428, 88] on link "Schedule" at bounding box center [436, 82] width 54 height 45
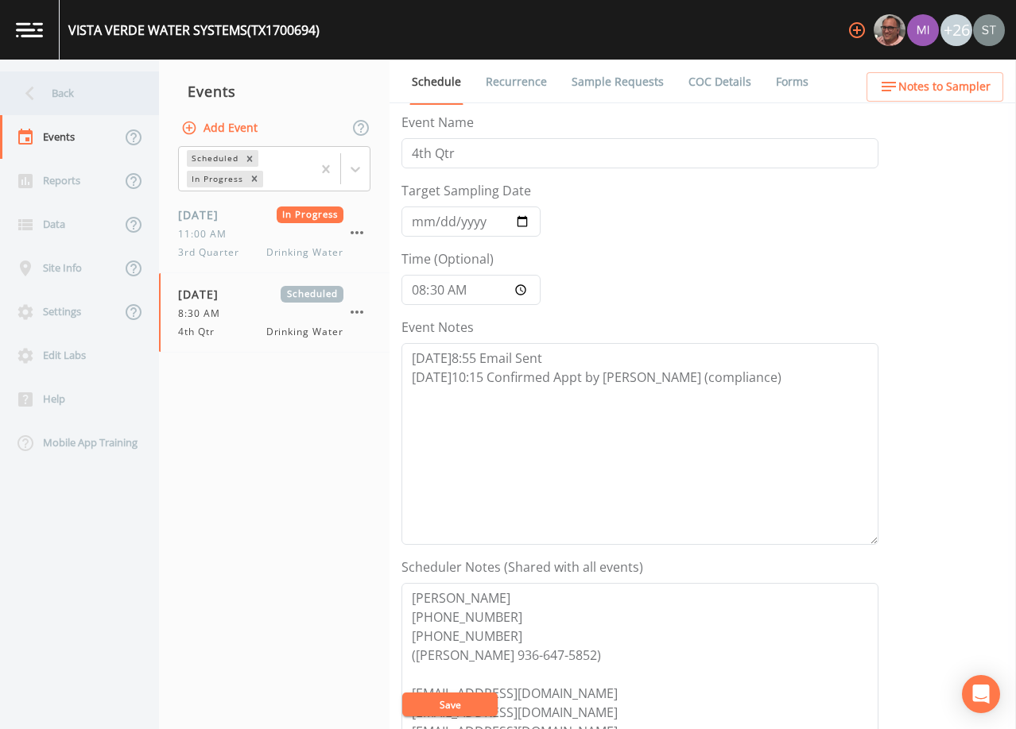
click at [71, 98] on div "Back" at bounding box center [71, 94] width 143 height 44
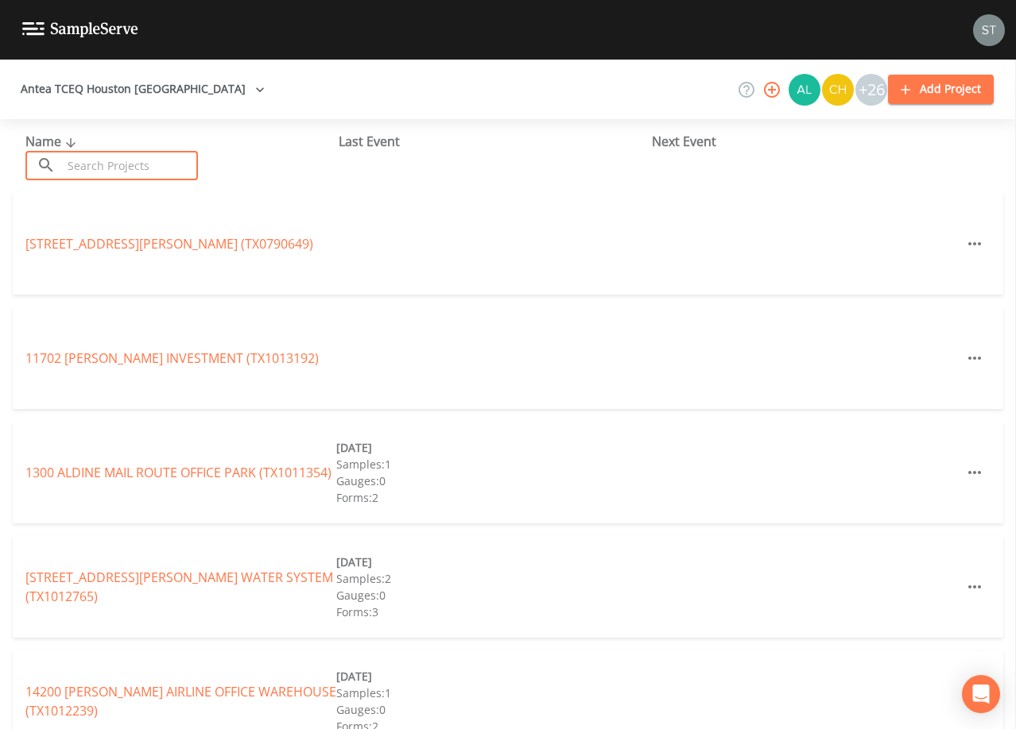
click at [129, 161] on input "text" at bounding box center [130, 165] width 136 height 29
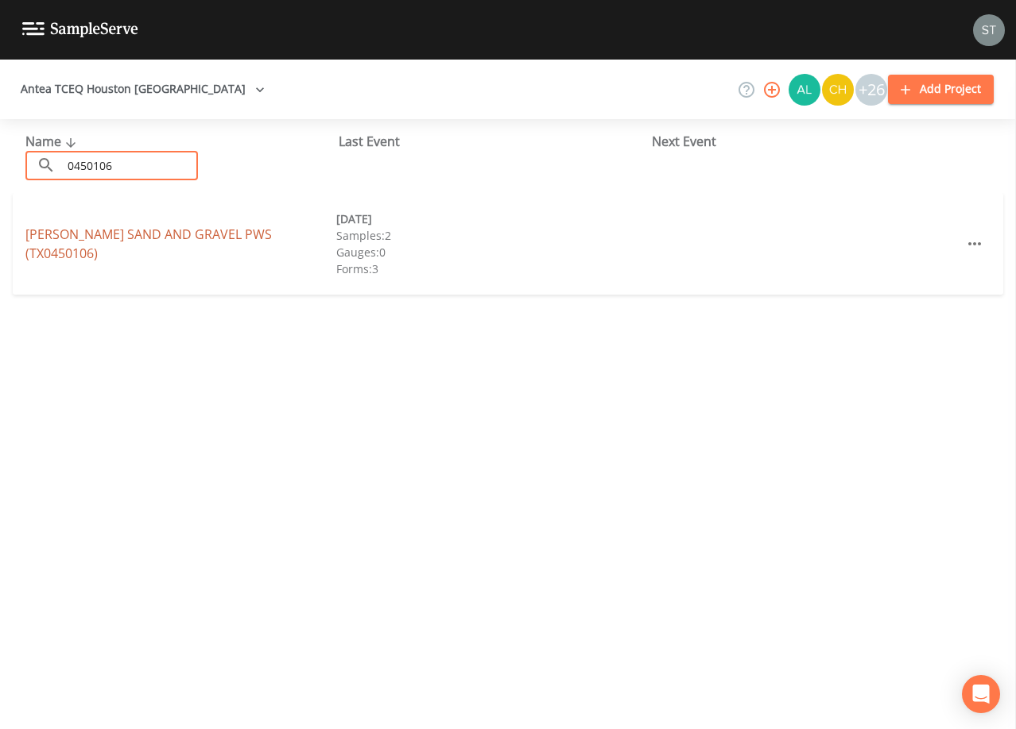
click at [238, 240] on link "[PERSON_NAME] SAND AND GRAVEL PWS (TX0450106)" at bounding box center [148, 244] width 246 height 37
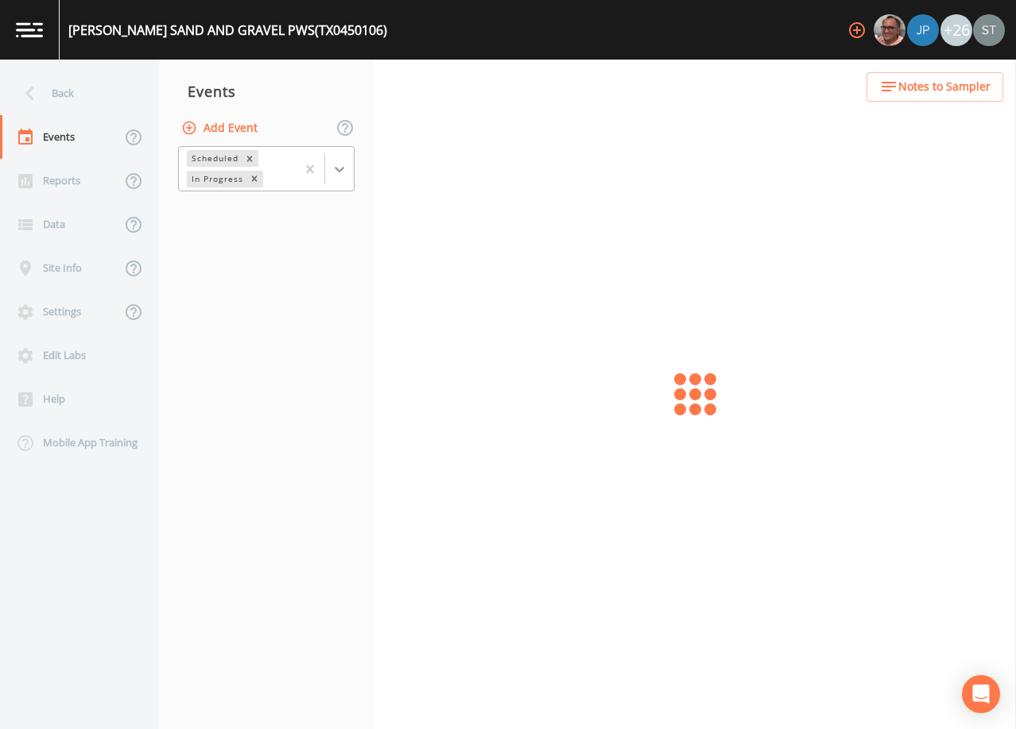
click at [346, 168] on icon at bounding box center [339, 169] width 16 height 16
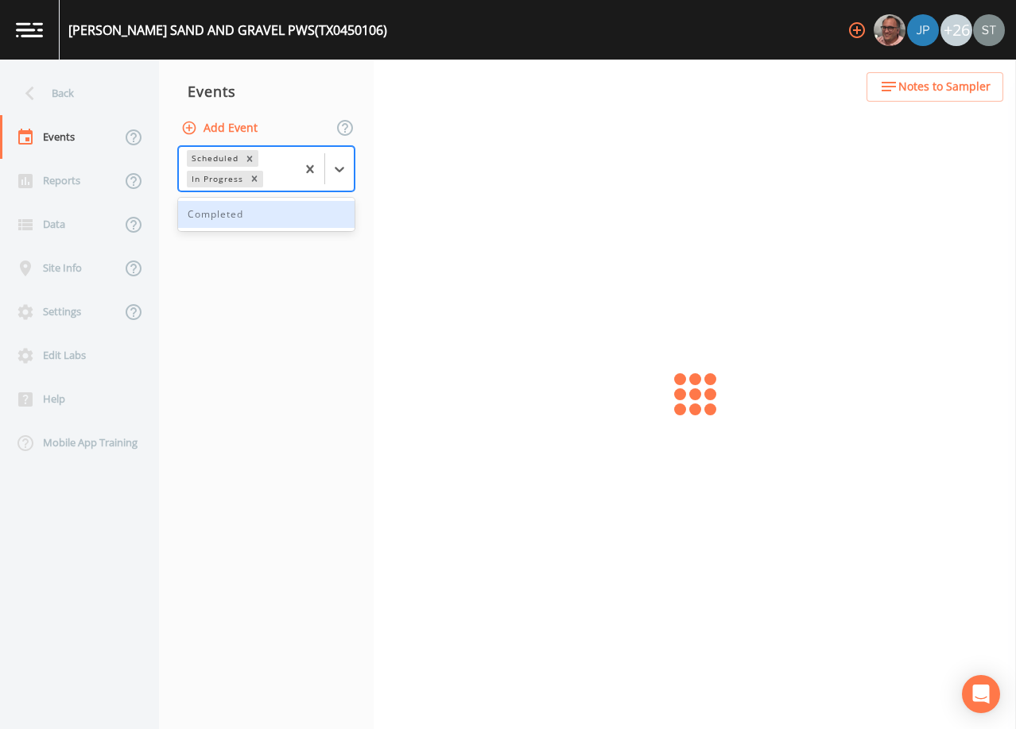
click at [312, 219] on div "Completed" at bounding box center [266, 214] width 176 height 27
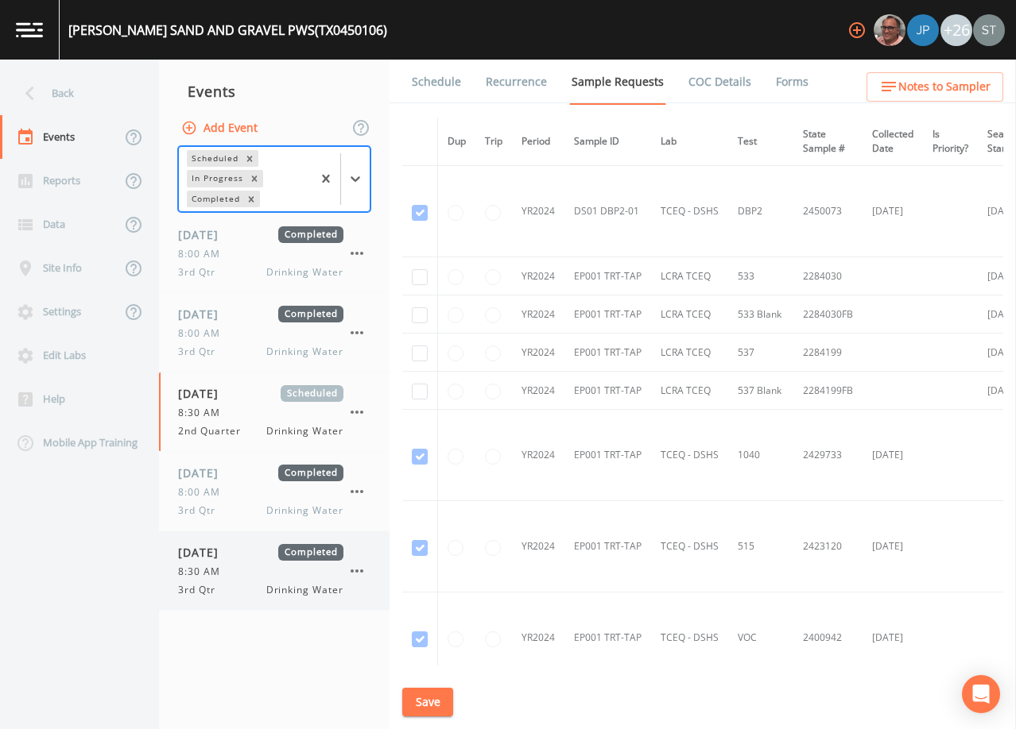
click at [281, 582] on div "[DATE] Completed 8:30 AM 3rd Qtr Drinking Water" at bounding box center [260, 570] width 165 height 53
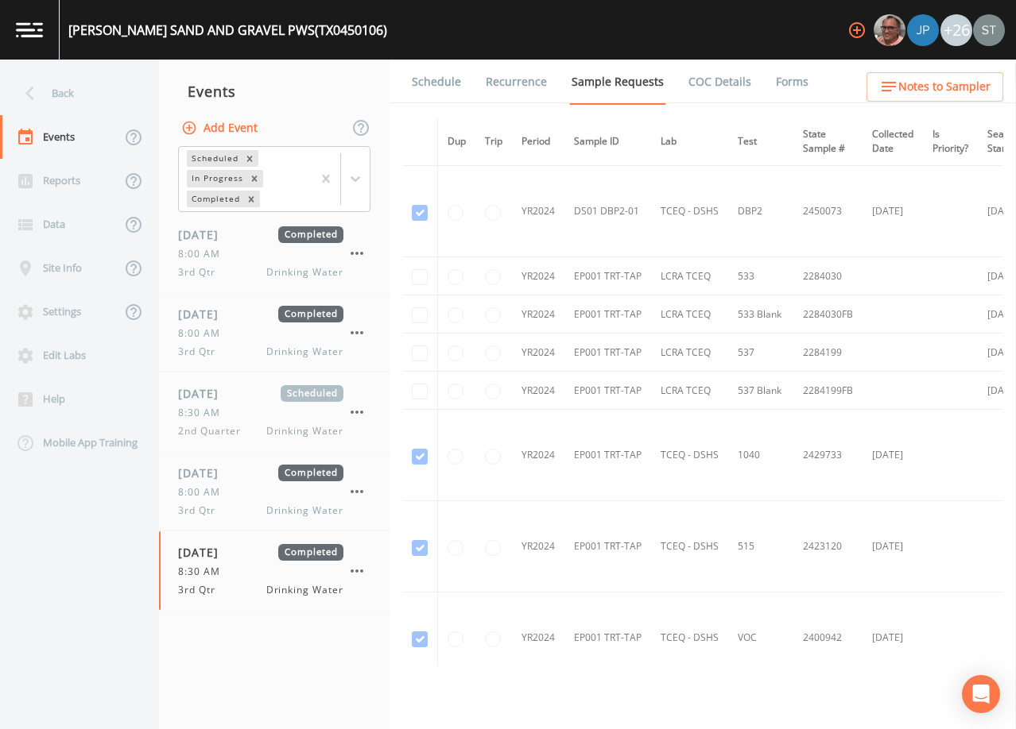
click at [789, 79] on link "Forms" at bounding box center [791, 82] width 37 height 45
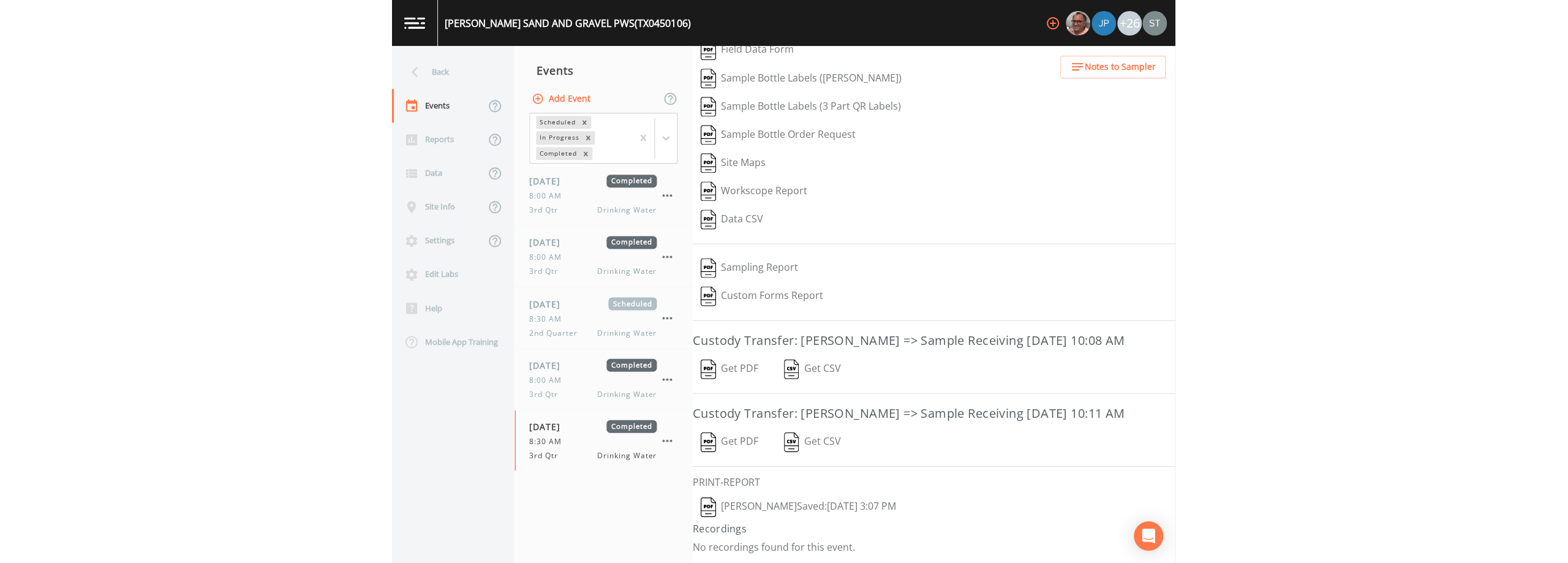
scroll to position [140, 0]
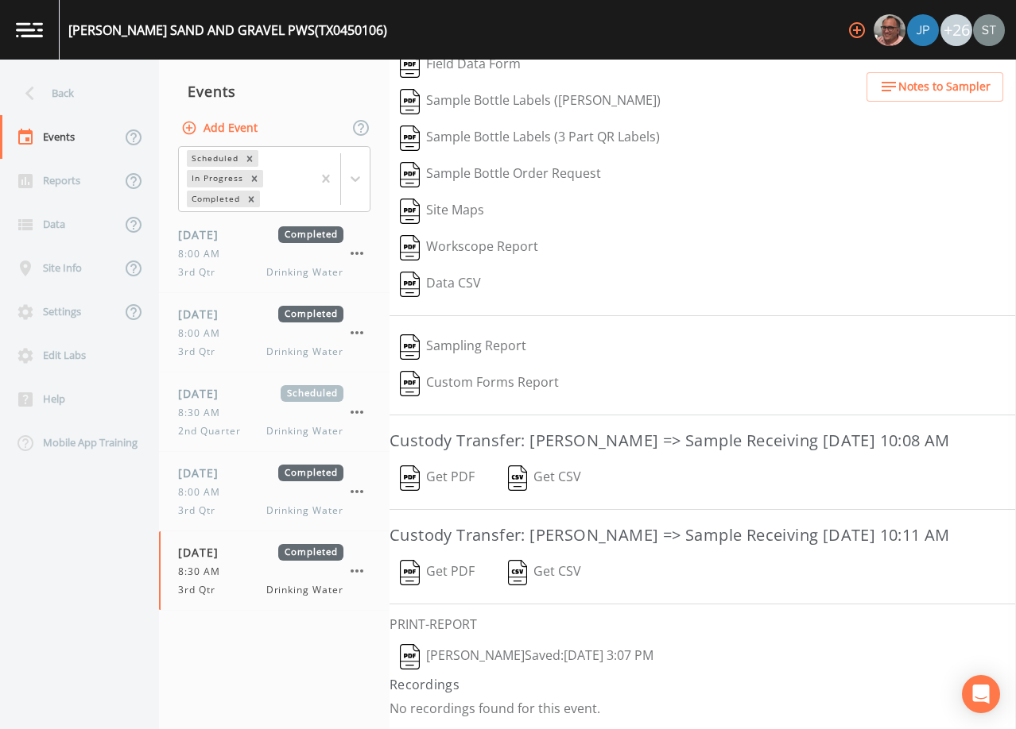
click at [470, 660] on button "[PERSON_NAME]  Saved: [DATE] 3:07 PM" at bounding box center [526, 657] width 274 height 37
click at [83, 94] on div "Back" at bounding box center [71, 94] width 143 height 44
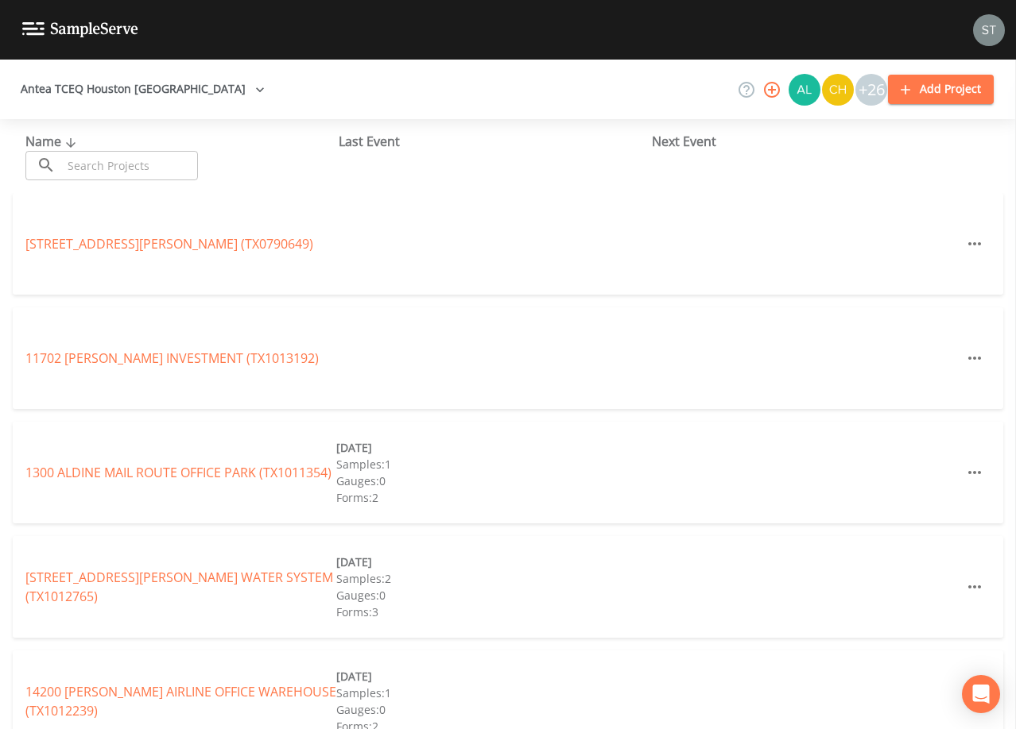
click at [180, 171] on input "text" at bounding box center [130, 165] width 136 height 29
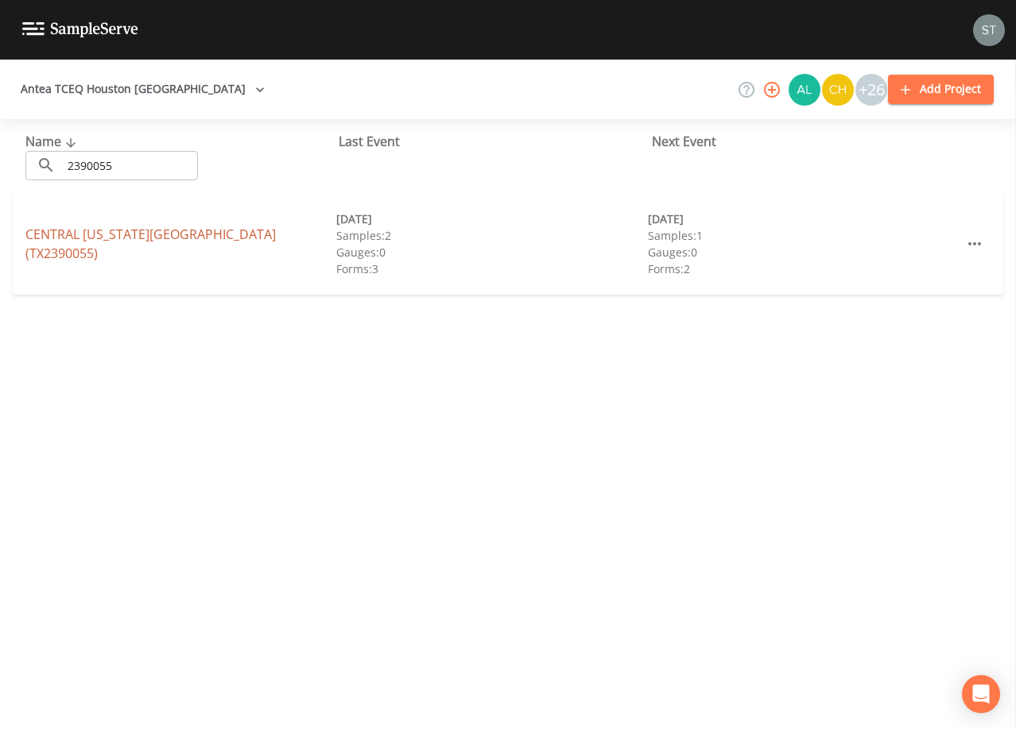
click at [268, 243] on link "CENTRAL [US_STATE][GEOGRAPHIC_DATA] (TX2390055)" at bounding box center [150, 244] width 250 height 37
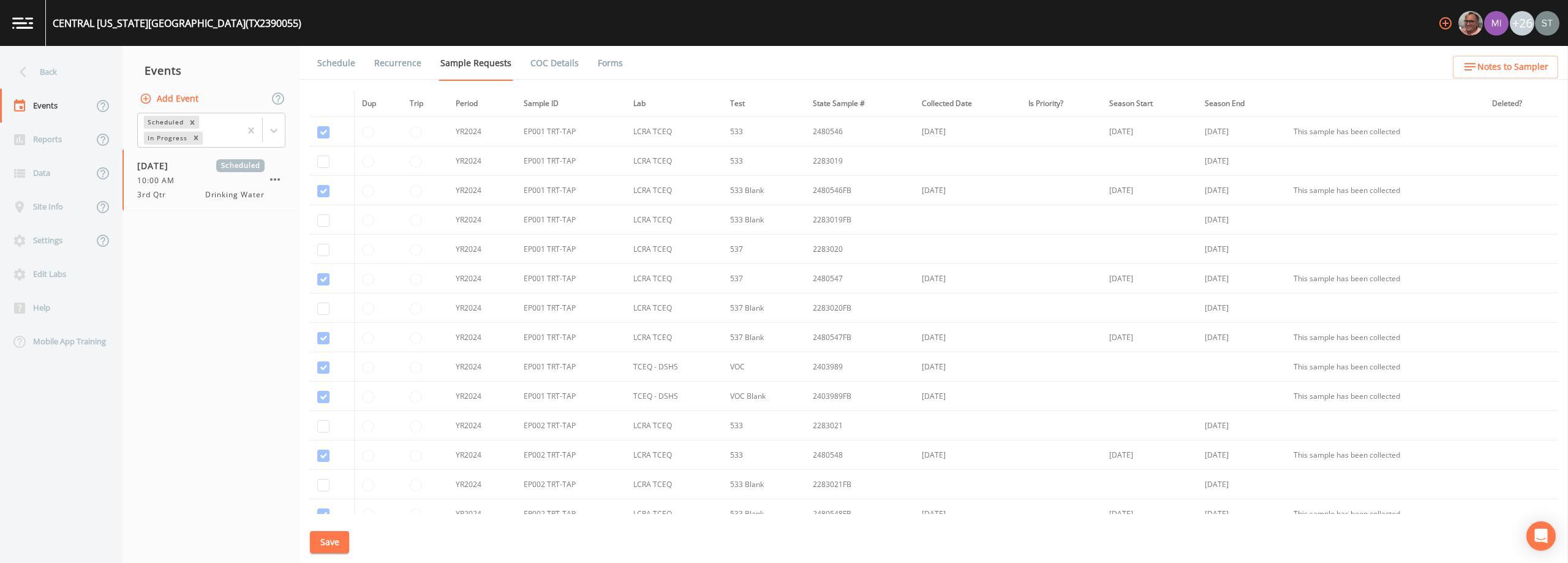
click at [332, 74] on link "Schedule" at bounding box center [336, 63] width 42 height 35
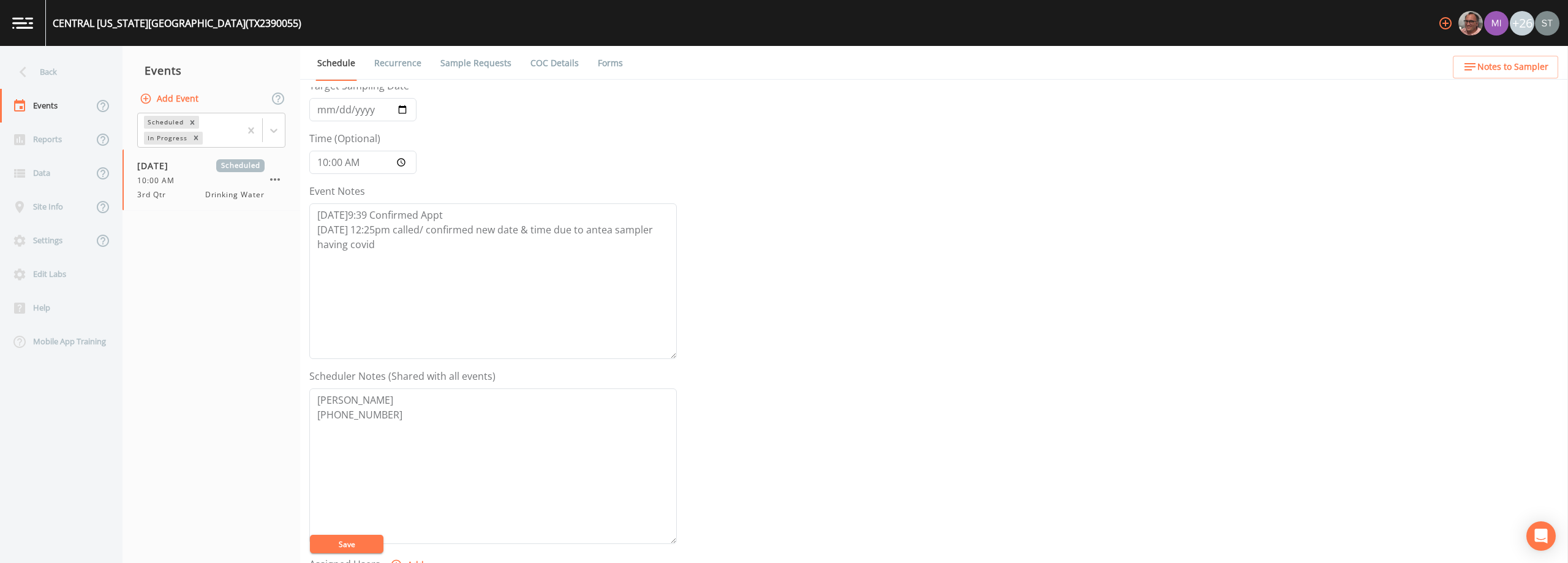
scroll to position [123, 0]
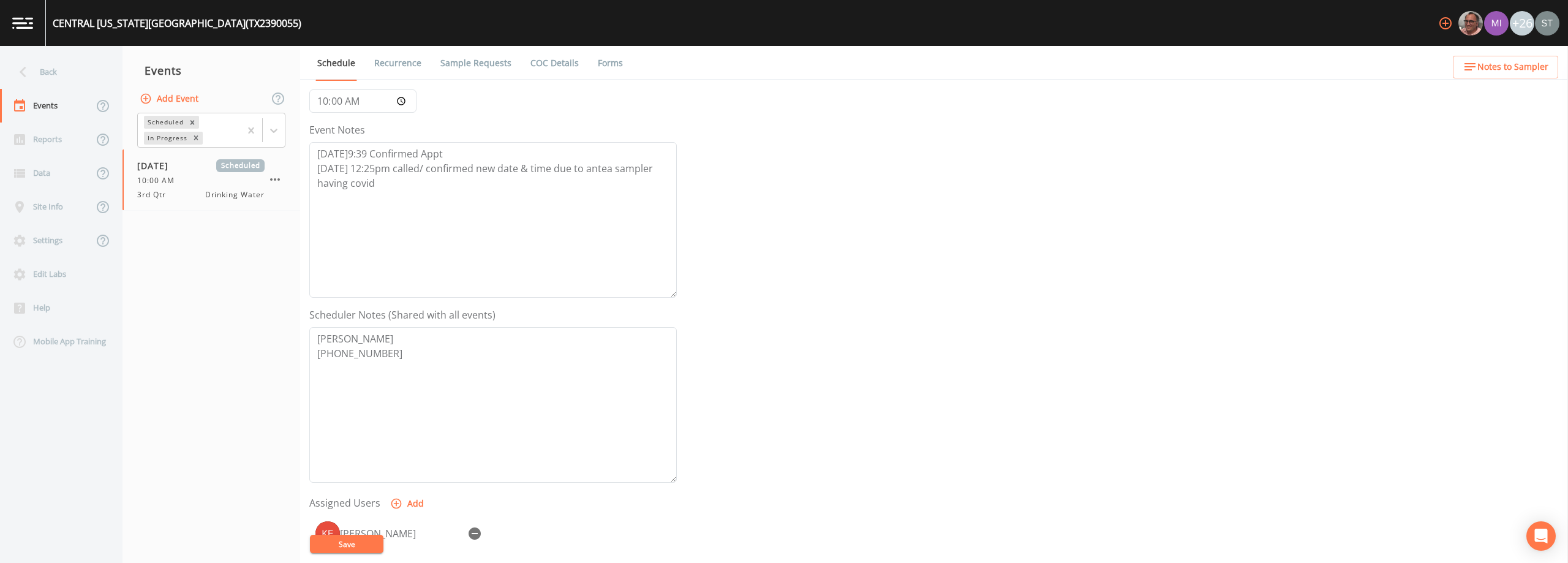
click at [486, 58] on link "Sample Requests" at bounding box center [476, 63] width 75 height 35
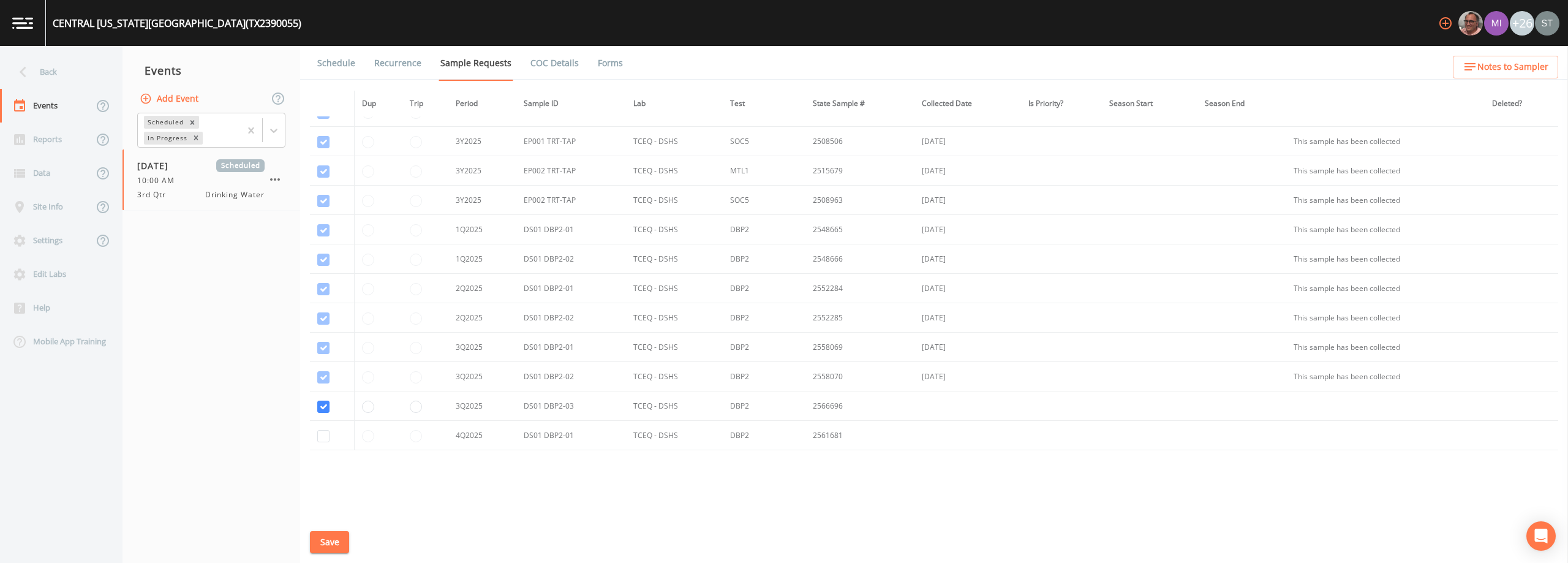
scroll to position [1172, 0]
click at [61, 207] on div "Site Info" at bounding box center [46, 207] width 93 height 34
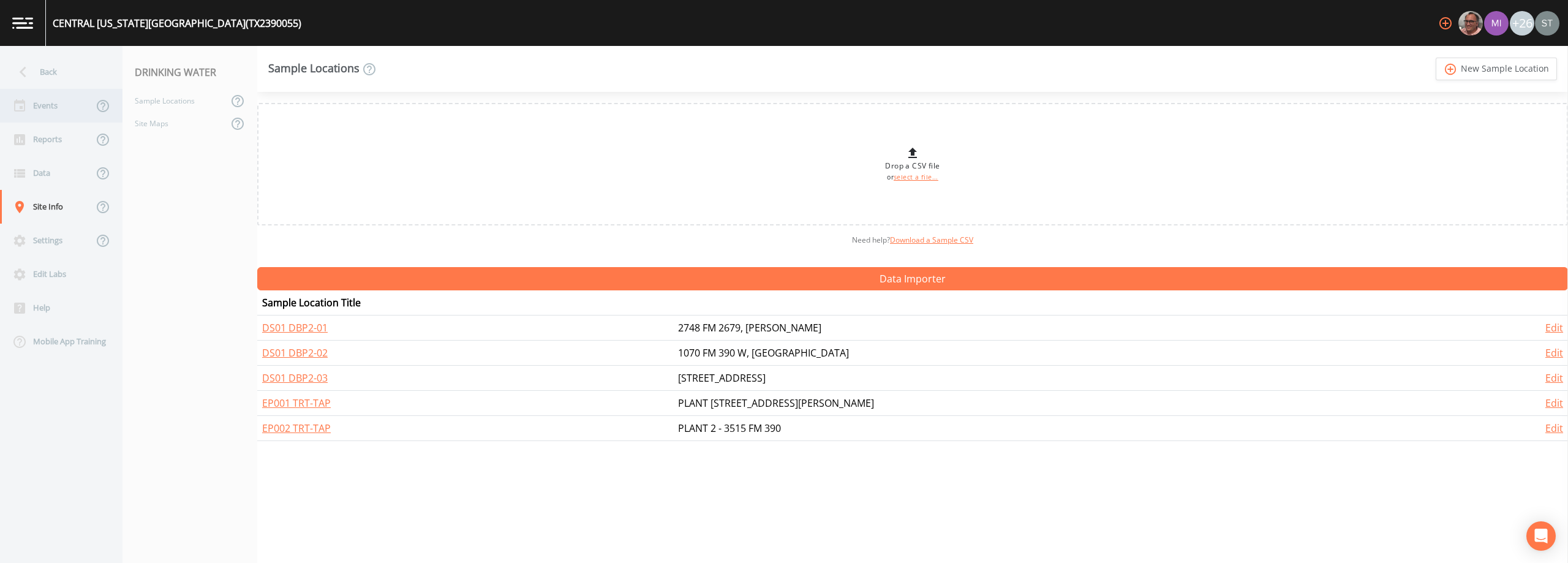
click at [56, 109] on div "Events" at bounding box center [46, 106] width 93 height 34
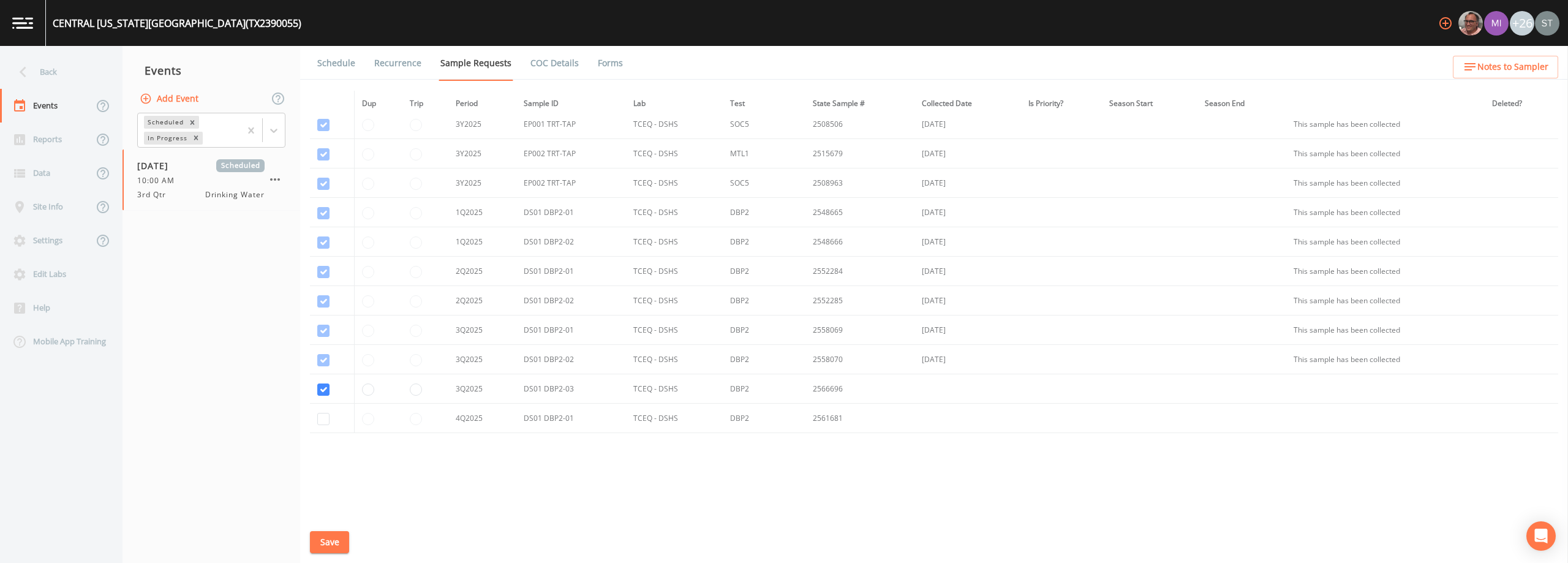
scroll to position [1172, 0]
click at [69, 211] on div "Site Info" at bounding box center [46, 207] width 93 height 34
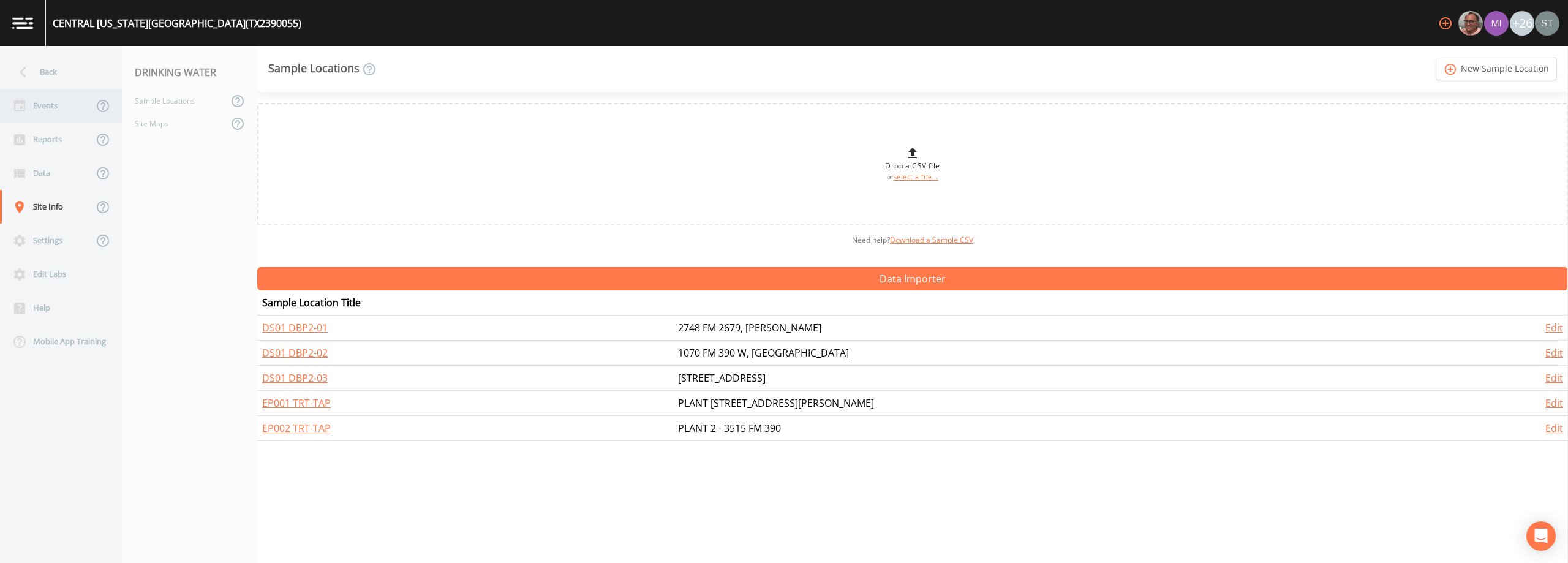
click at [66, 114] on div "Events" at bounding box center [46, 106] width 93 height 34
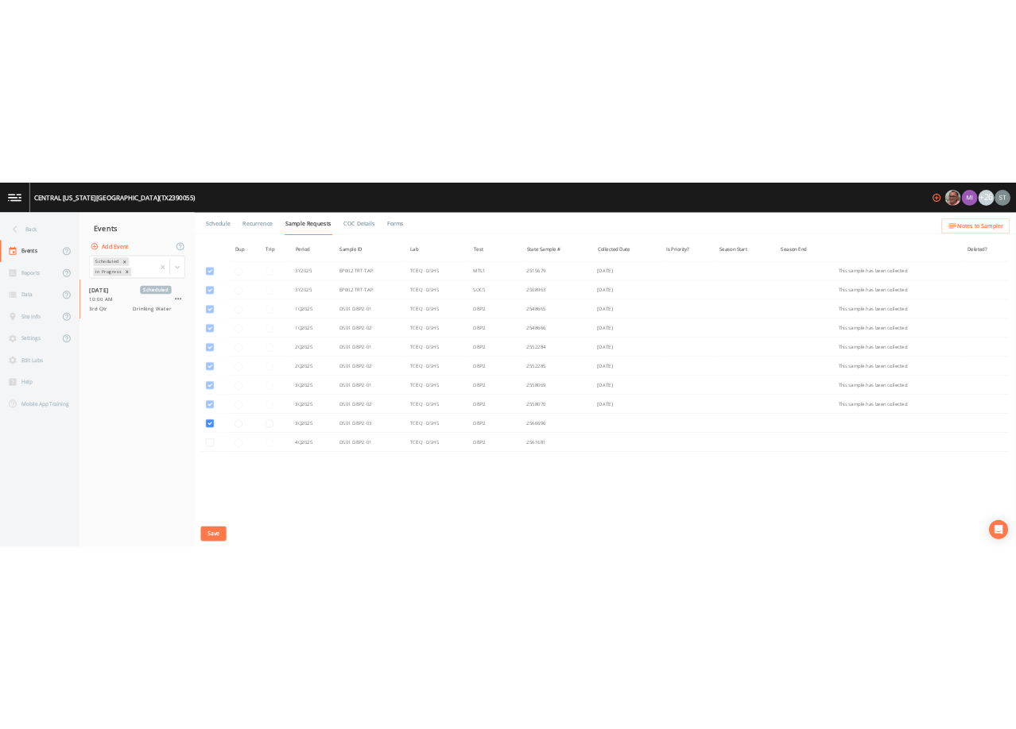
scroll to position [3131, 0]
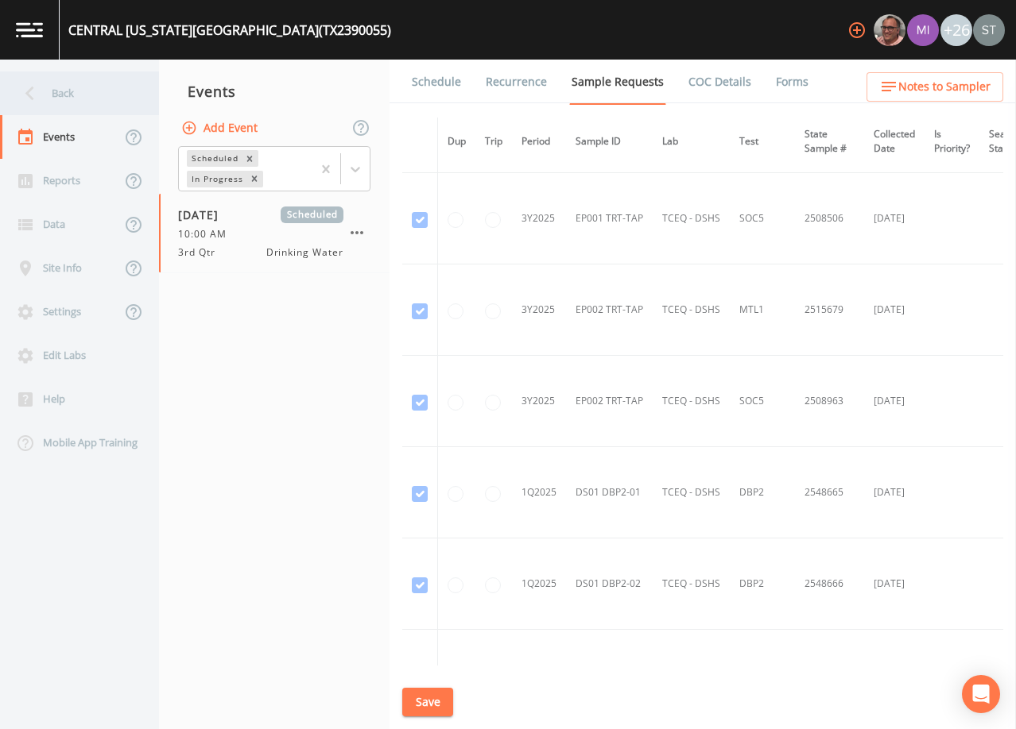
click at [81, 95] on div "Back" at bounding box center [71, 94] width 143 height 44
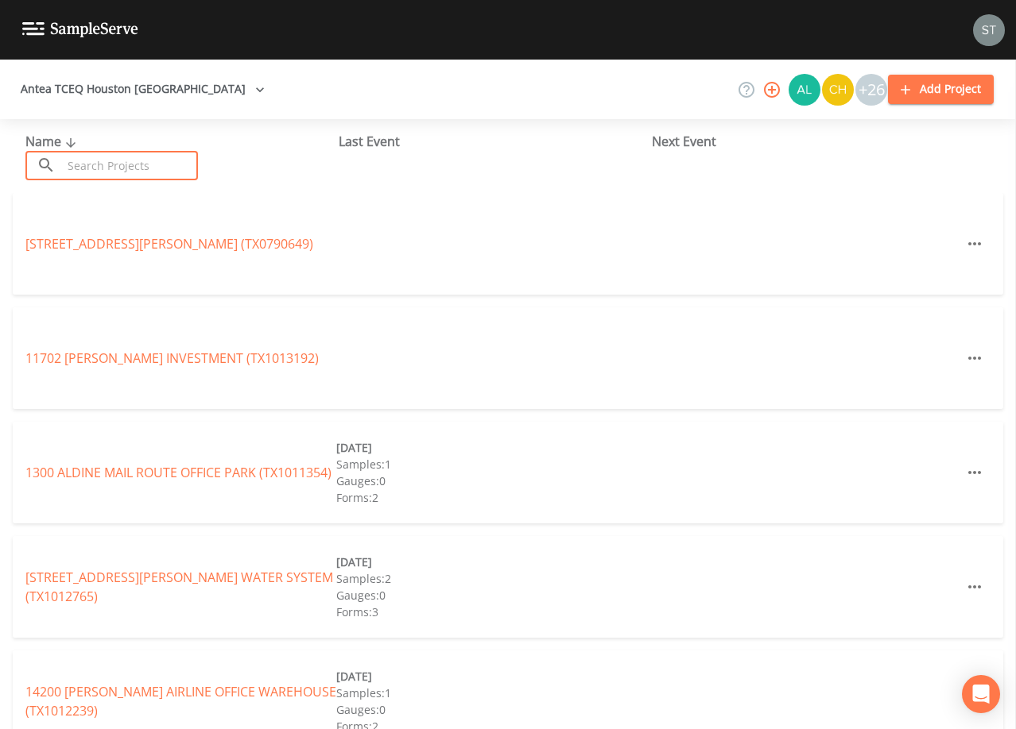
click at [164, 168] on input "text" at bounding box center [130, 165] width 136 height 29
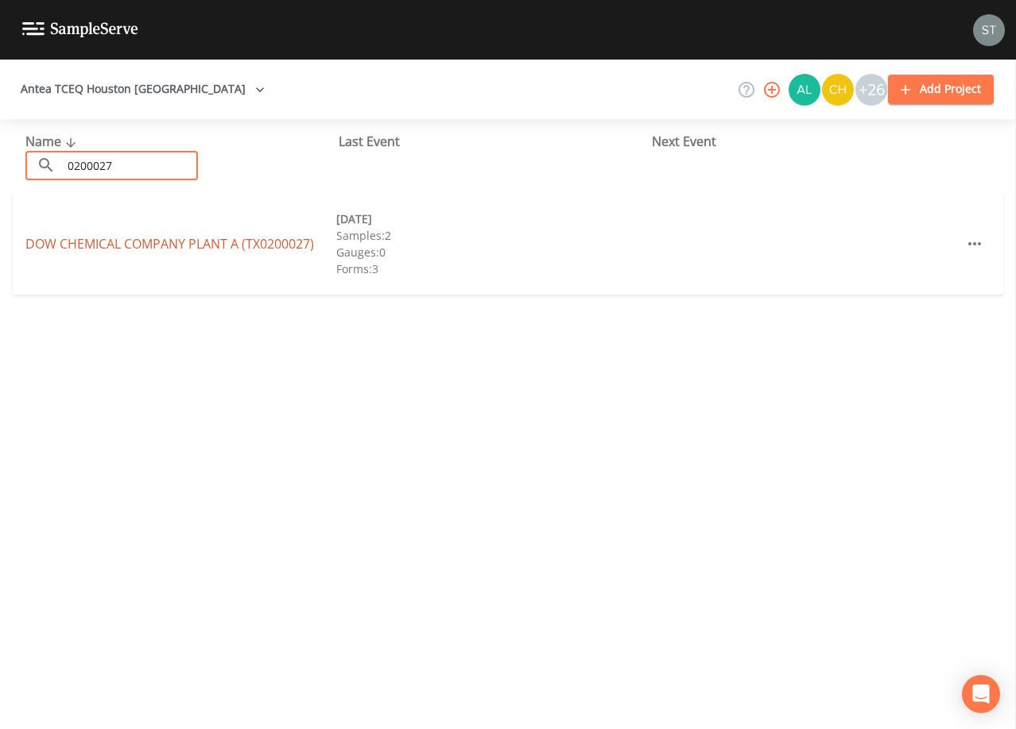
click at [226, 238] on link "DOW CHEMICAL COMPANY PLANT A (TX0200027)" at bounding box center [169, 243] width 288 height 17
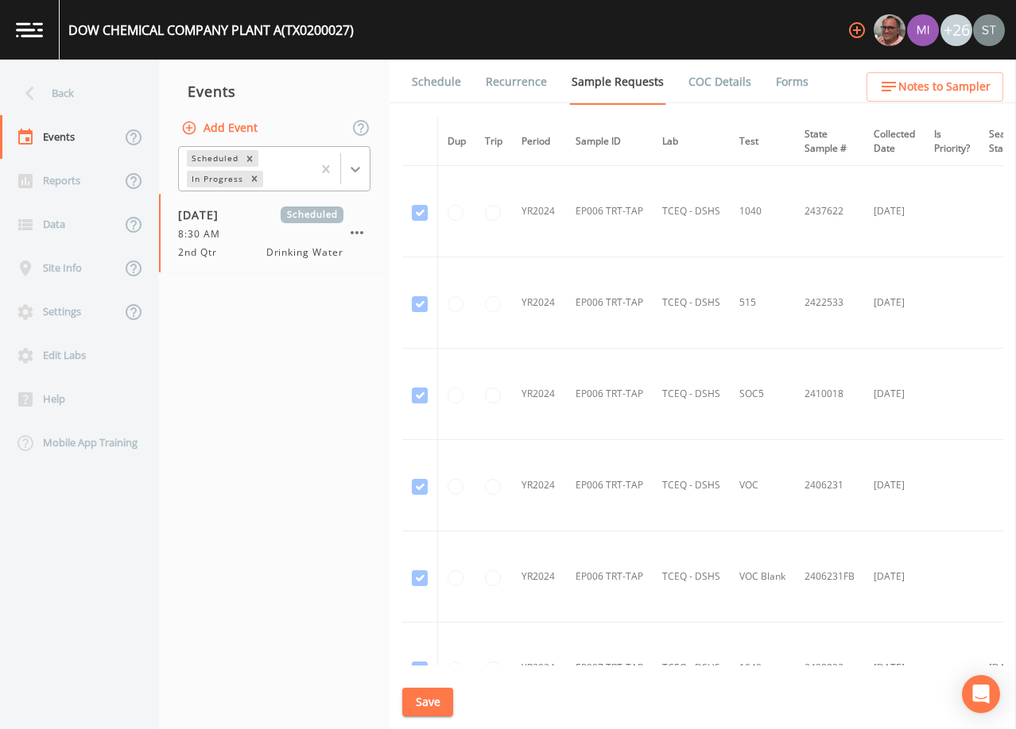
click at [355, 171] on icon at bounding box center [355, 170] width 10 height 6
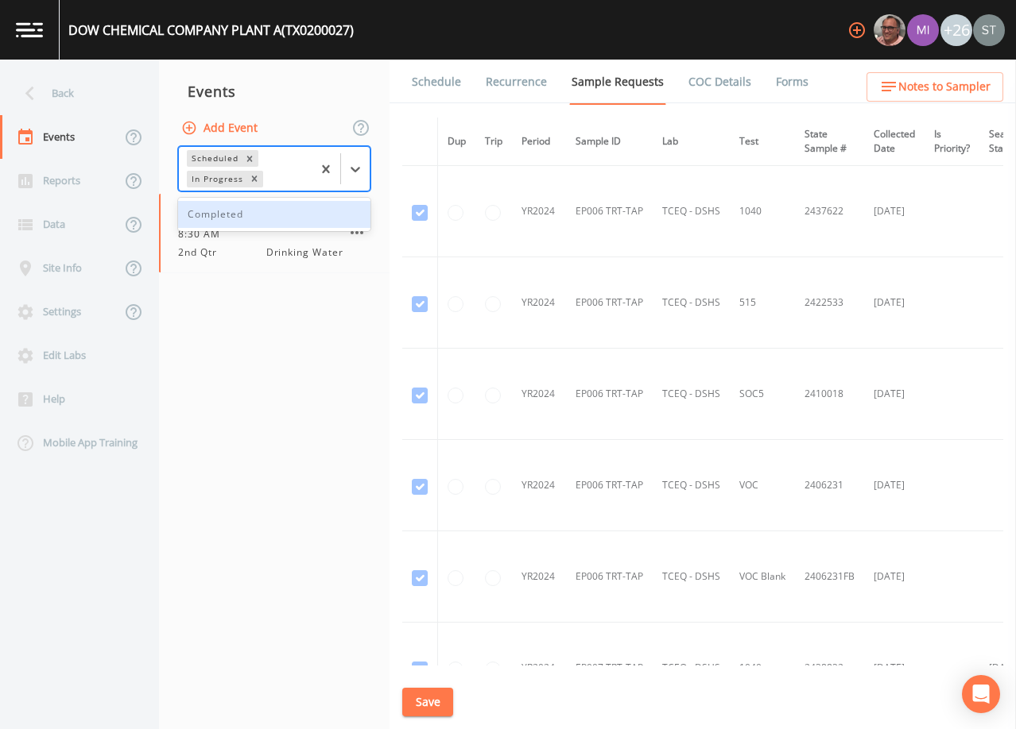
click at [310, 219] on div "Completed" at bounding box center [274, 214] width 192 height 27
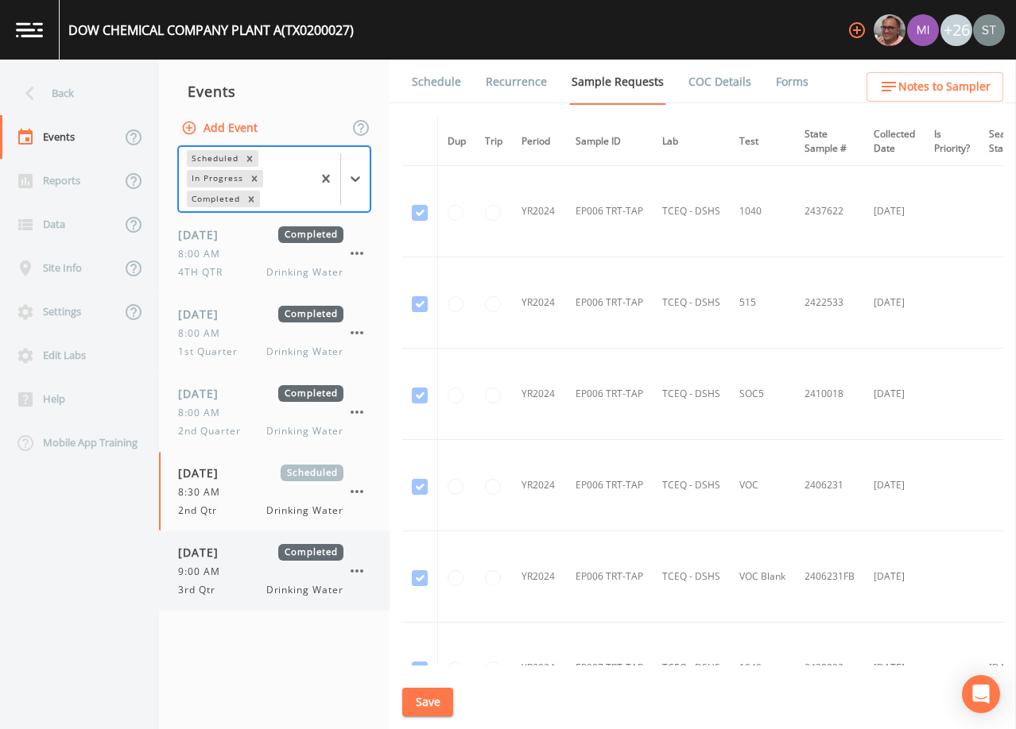
click at [238, 570] on div "9:00 AM" at bounding box center [260, 572] width 165 height 14
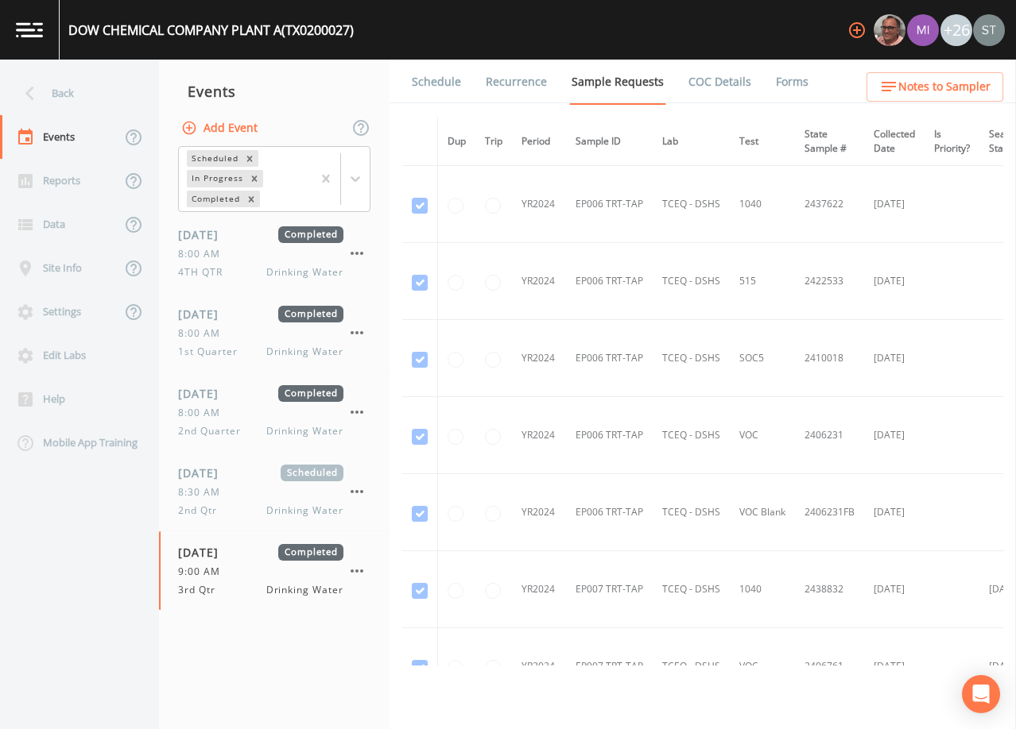
click at [785, 83] on link "Forms" at bounding box center [791, 82] width 37 height 45
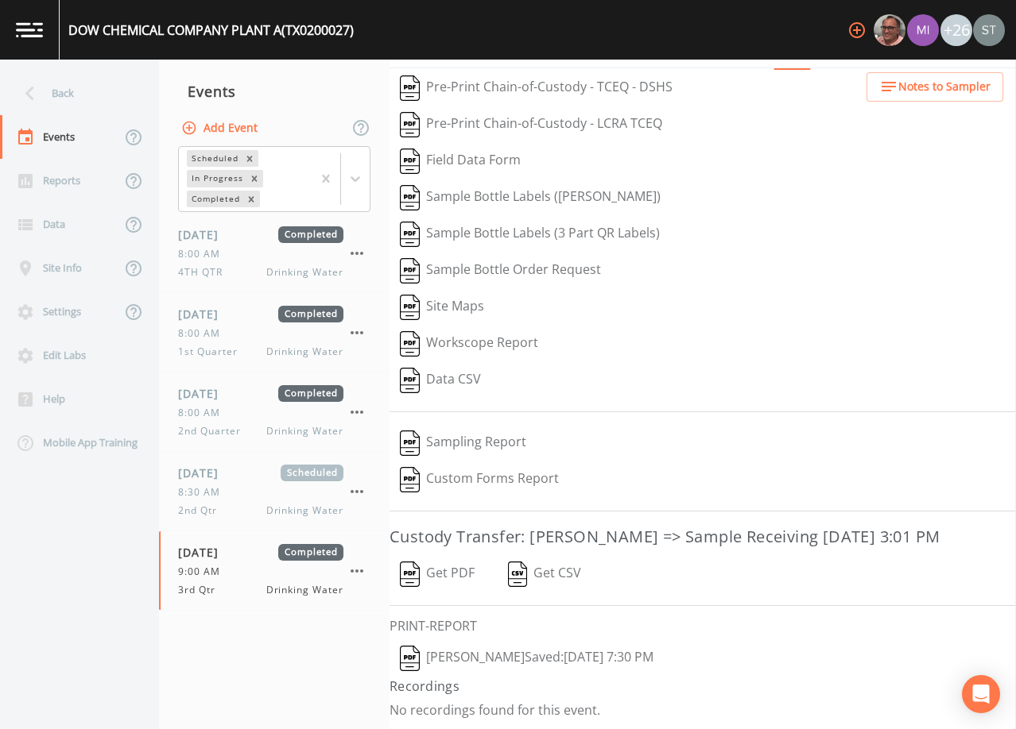
scroll to position [62, 0]
click at [508, 659] on button "[PERSON_NAME]  Saved: [DATE] 7:30 PM" at bounding box center [526, 657] width 274 height 37
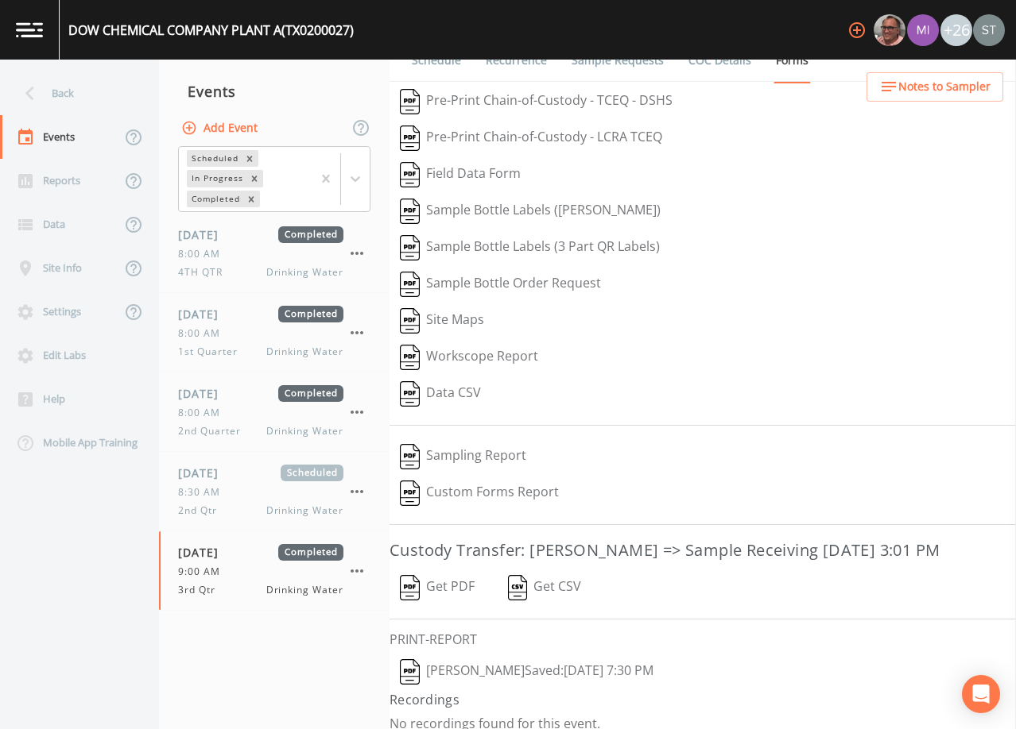
scroll to position [0, 0]
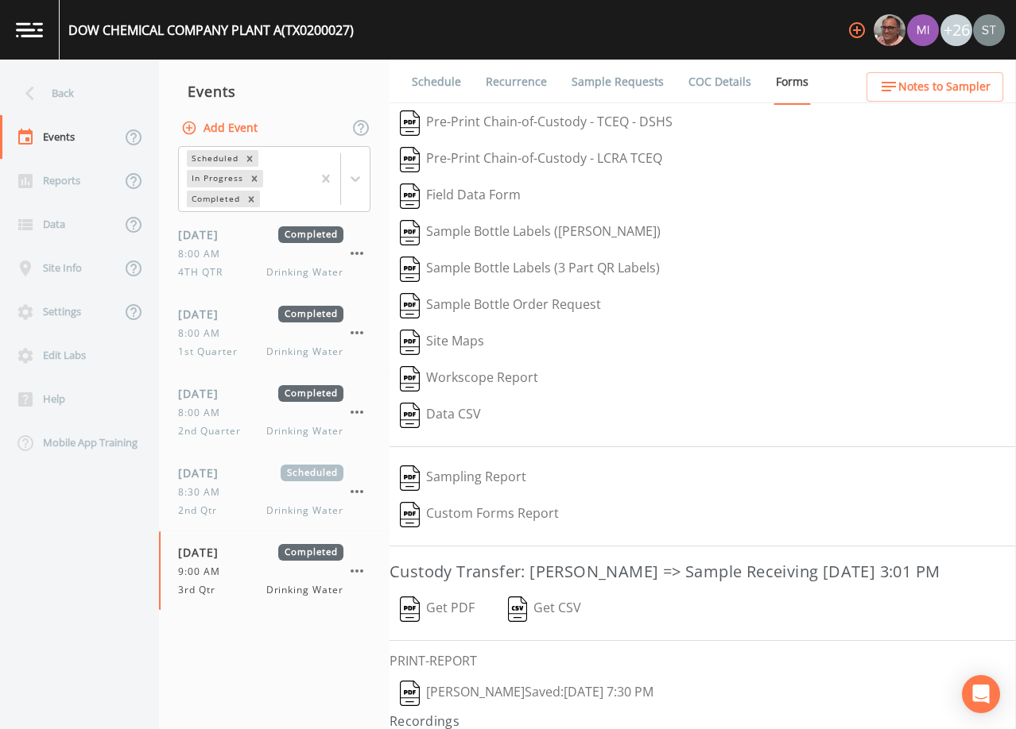
click at [623, 84] on link "Sample Requests" at bounding box center [617, 82] width 97 height 45
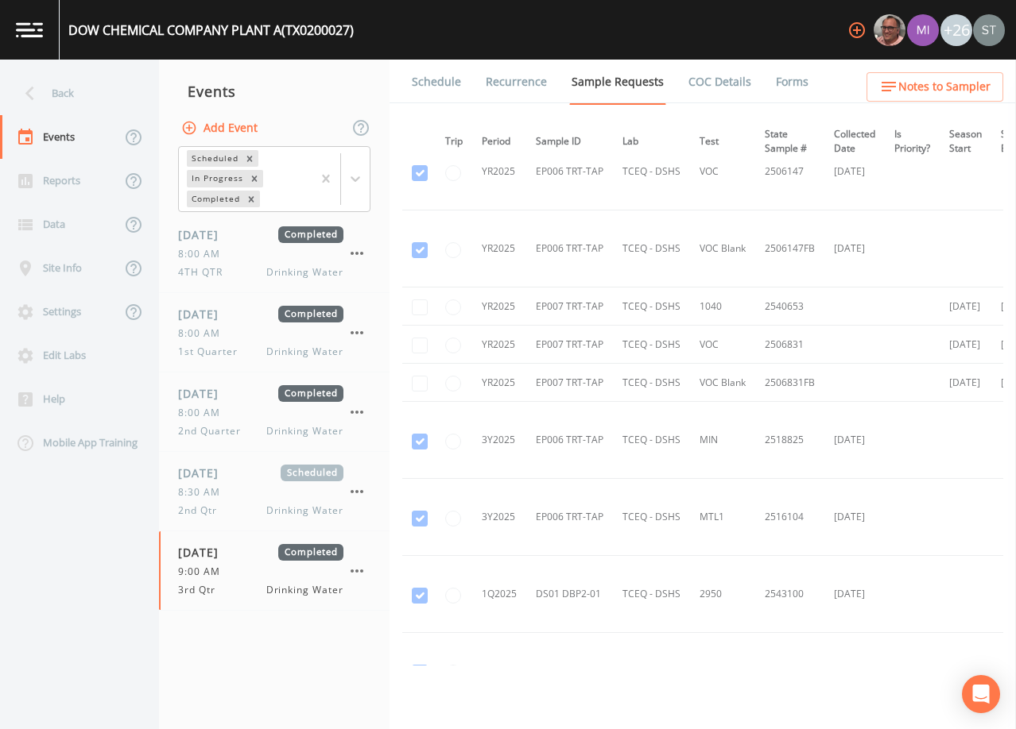
scroll to position [2266, 0]
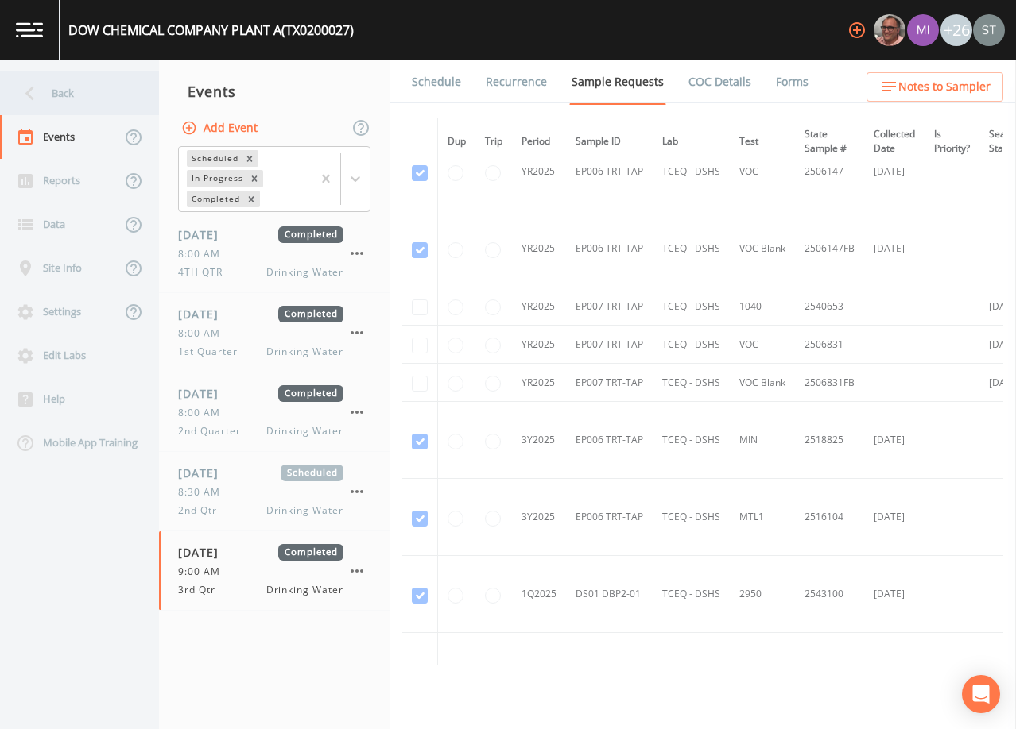
click at [77, 106] on div "Back" at bounding box center [71, 94] width 143 height 44
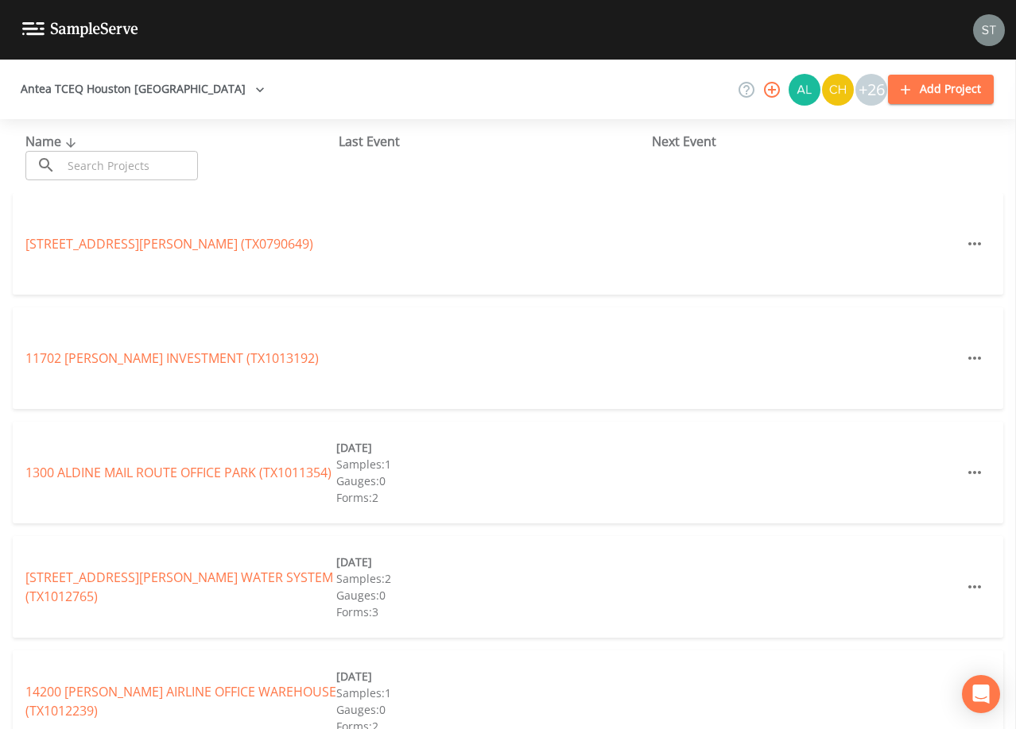
drag, startPoint x: 168, startPoint y: 156, endPoint x: 180, endPoint y: 163, distance: 13.2
click at [170, 157] on input "text" at bounding box center [130, 165] width 136 height 29
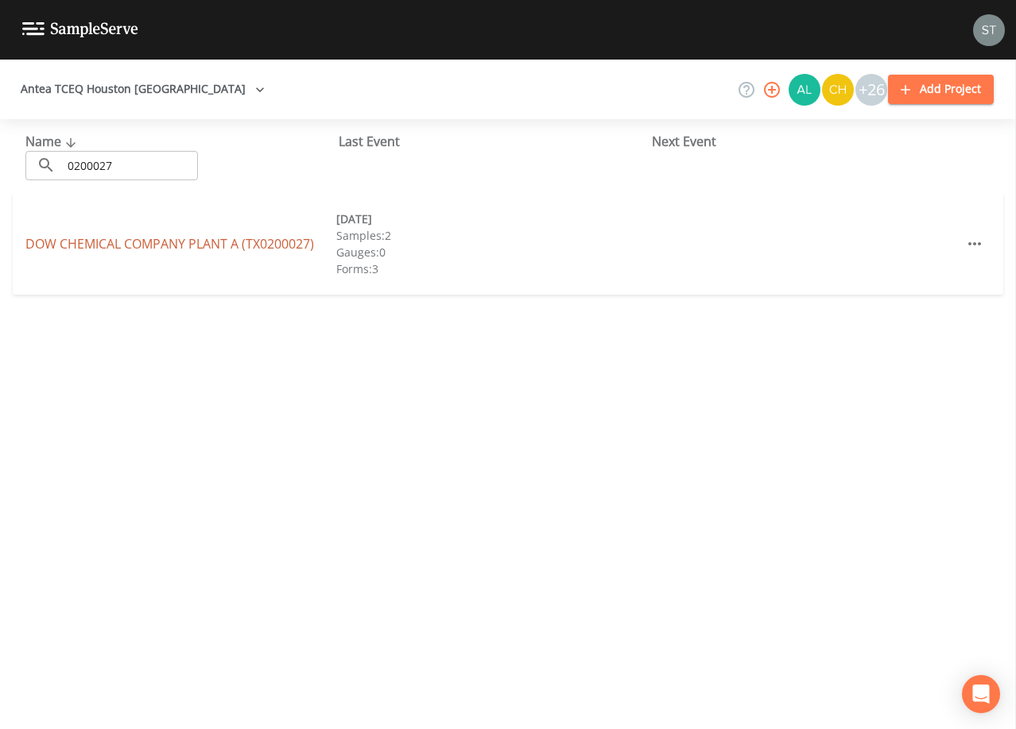
click at [250, 238] on link "DOW CHEMICAL COMPANY PLANT A (TX0200027)" at bounding box center [169, 243] width 288 height 17
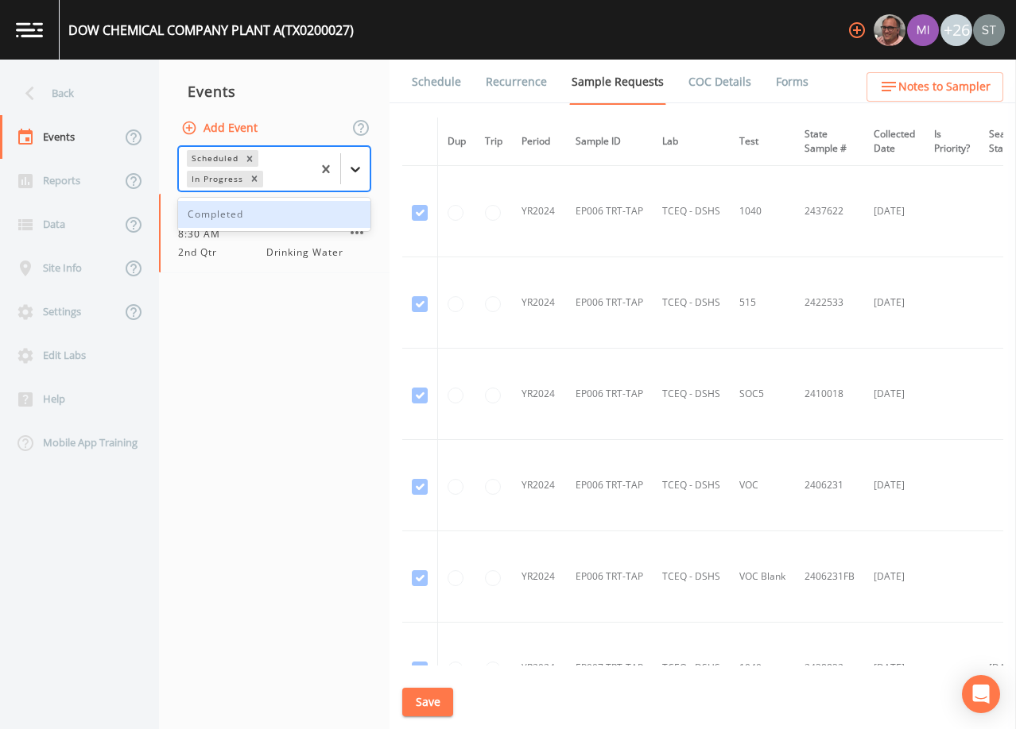
click at [361, 168] on icon at bounding box center [355, 169] width 16 height 16
click at [290, 219] on div "Completed" at bounding box center [274, 214] width 192 height 27
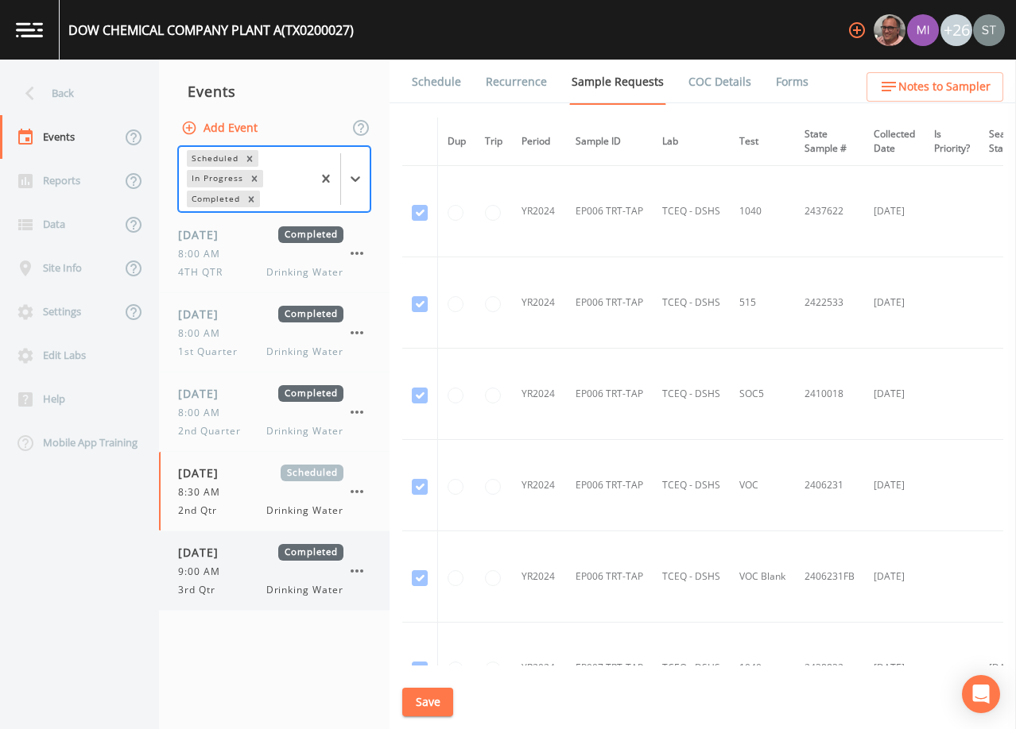
click at [230, 558] on span "[DATE]" at bounding box center [204, 552] width 52 height 17
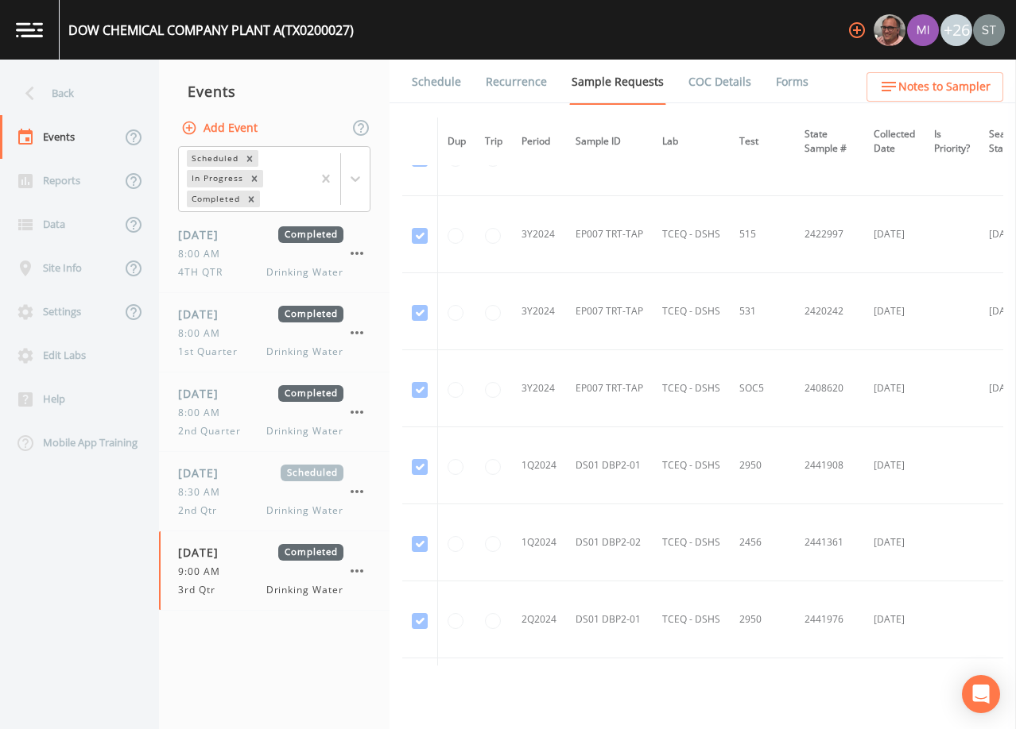
scroll to position [2037, 0]
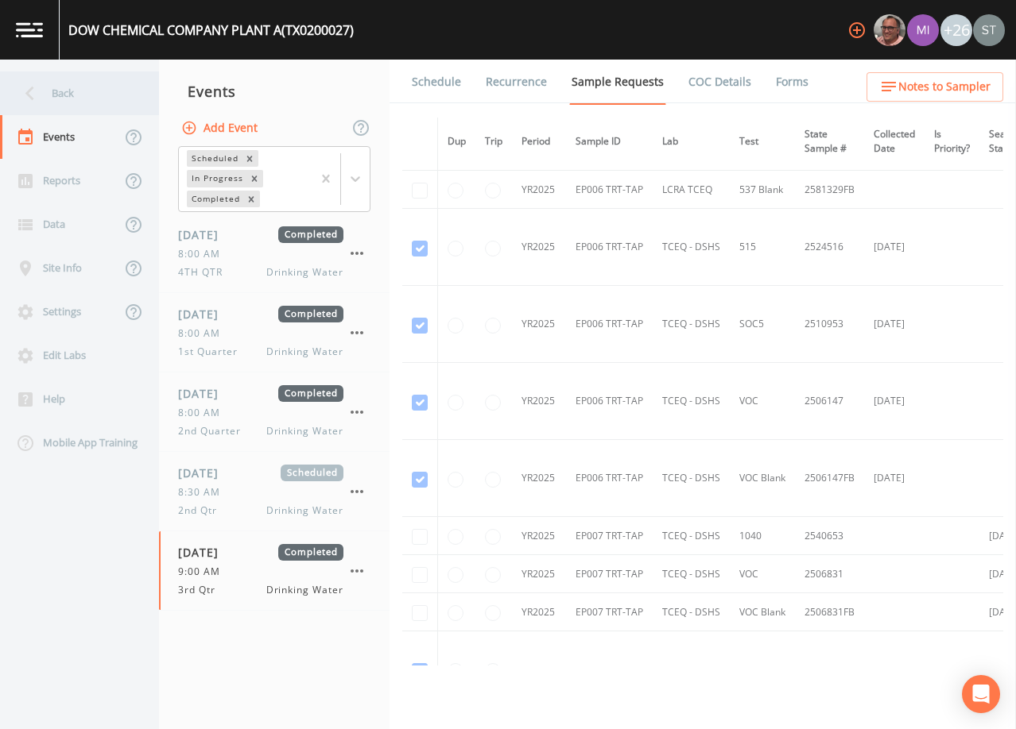
click at [51, 93] on div "Back" at bounding box center [71, 94] width 143 height 44
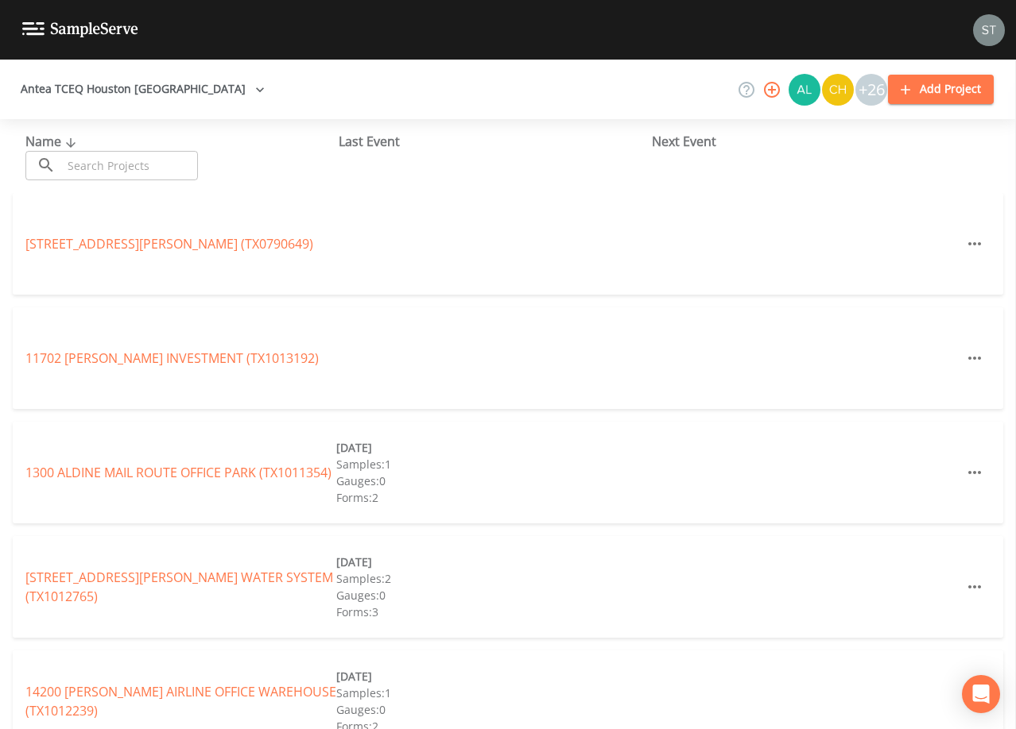
click at [125, 161] on input "text" at bounding box center [130, 165] width 136 height 29
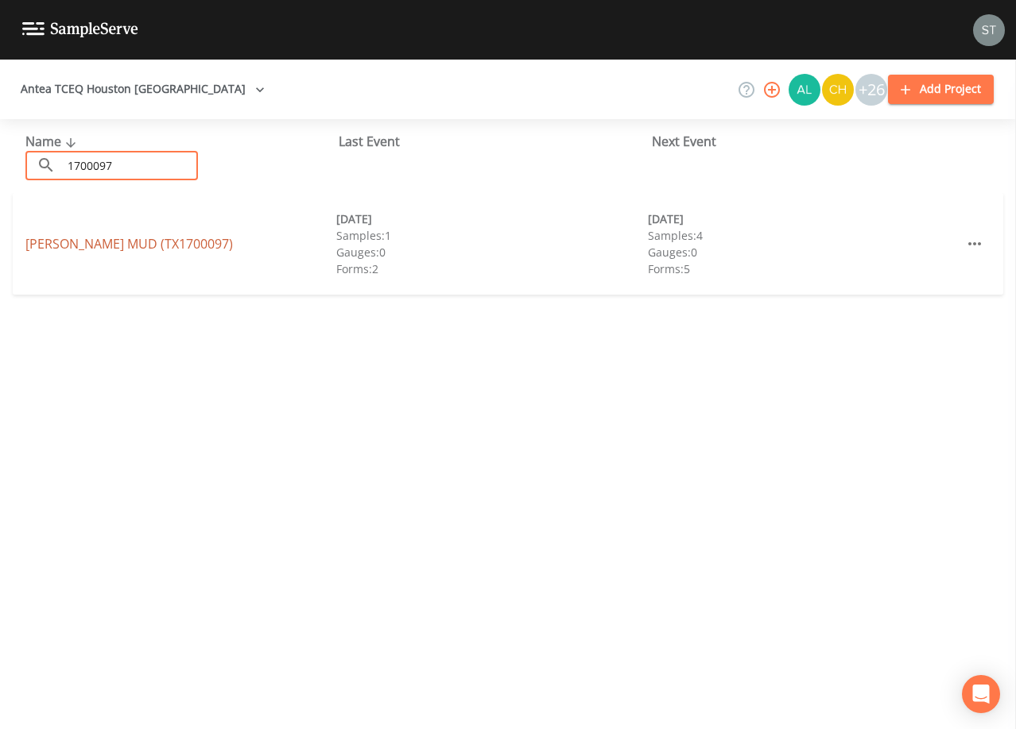
click at [143, 243] on link "[PERSON_NAME][GEOGRAPHIC_DATA] (TX1700097)" at bounding box center [128, 243] width 207 height 17
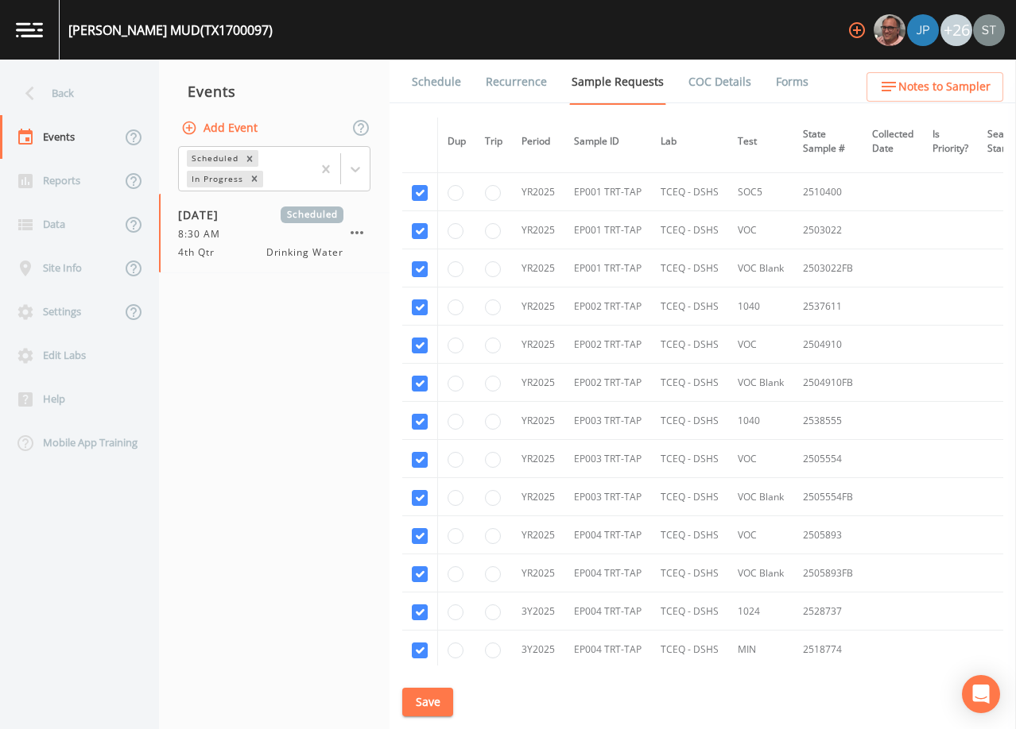
scroll to position [2150, 0]
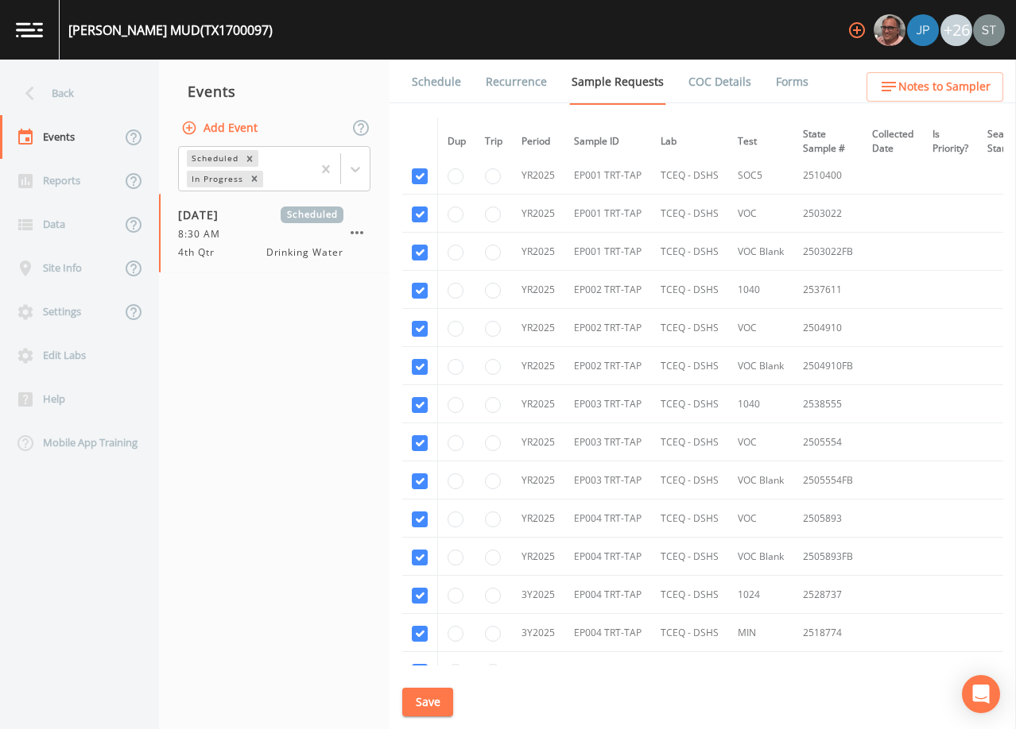
click at [443, 83] on link "Schedule" at bounding box center [436, 82] width 54 height 45
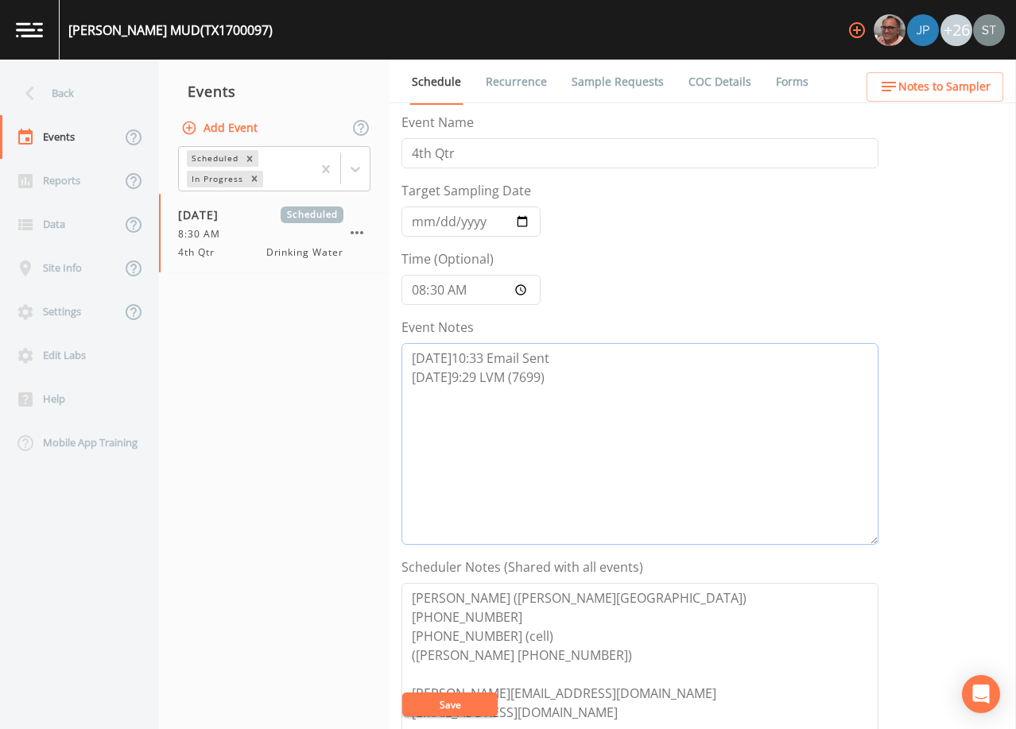
click at [581, 372] on textarea "[DATE]10:33 Email Sent [DATE]9:29 LVM (7699)" at bounding box center [639, 444] width 477 height 202
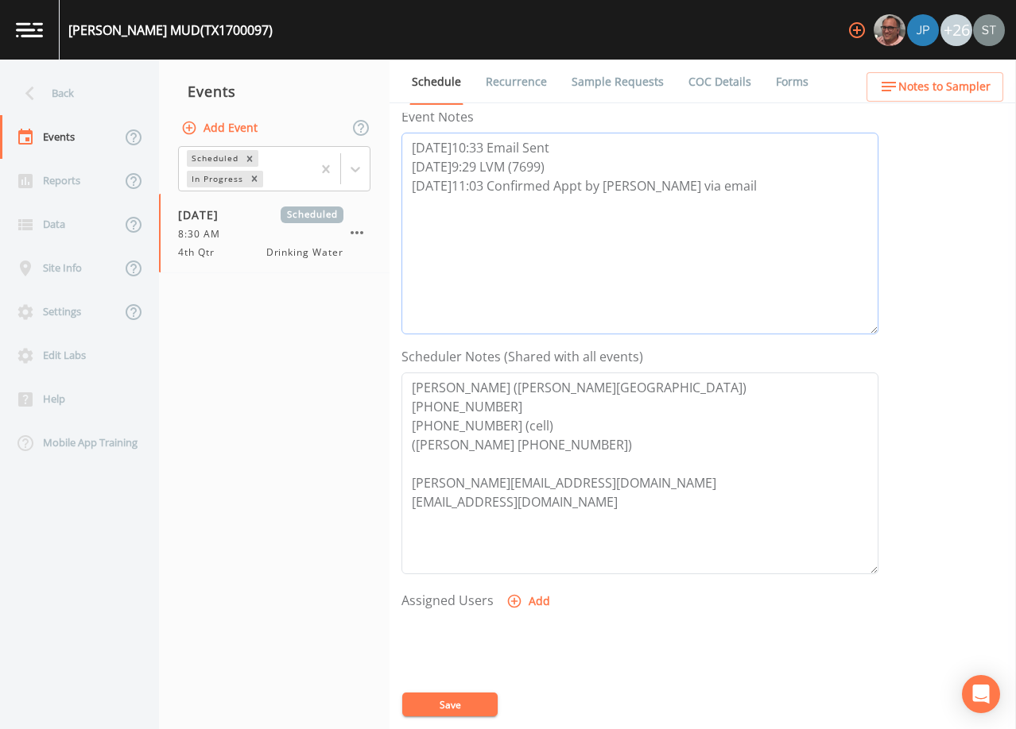
scroll to position [318, 0]
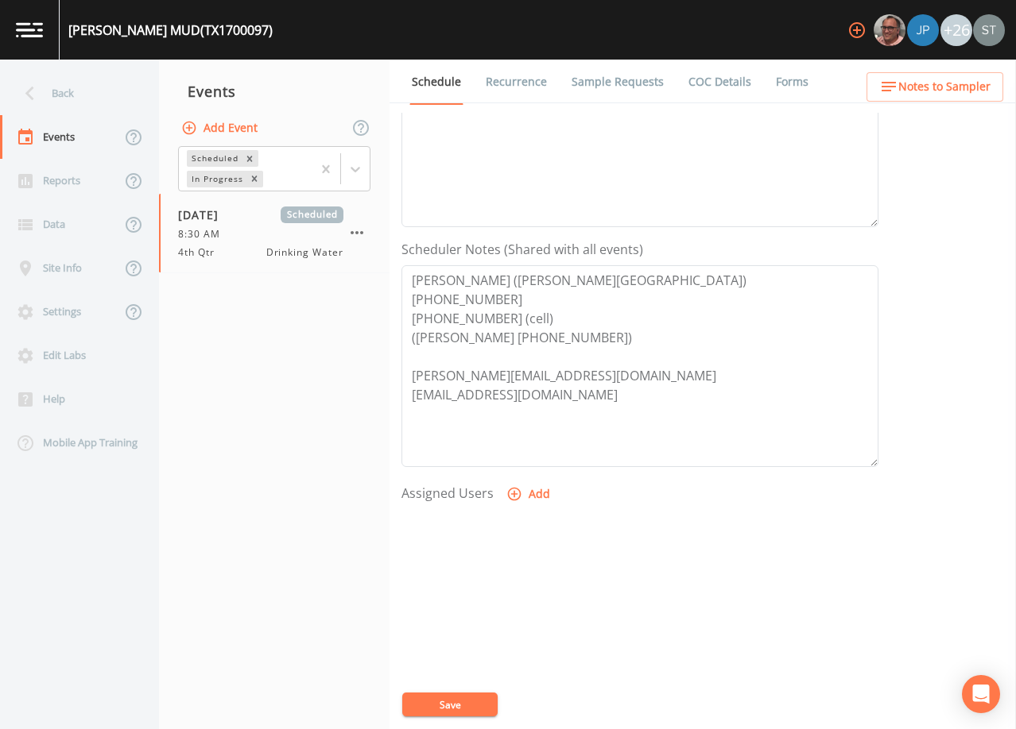
click at [528, 497] on button "Add" at bounding box center [529, 494] width 53 height 29
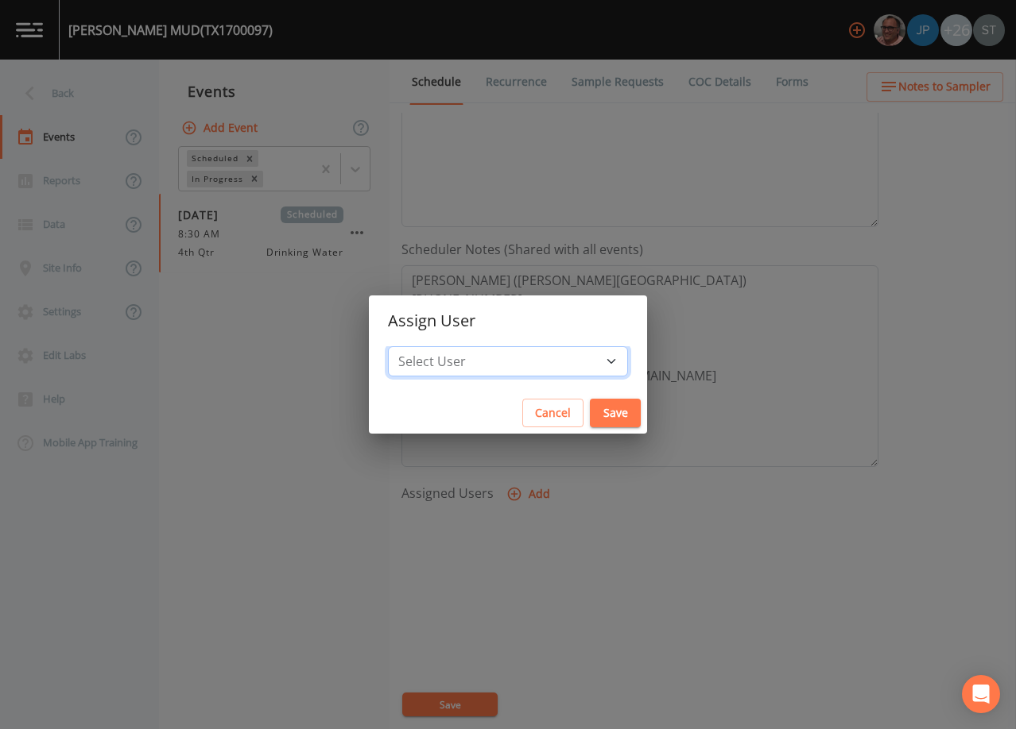
click at [523, 366] on select "Select User [PERSON_NAME] [PERSON_NAME] [PERSON_NAME] [PERSON_NAME] [PERSON_NAM…" at bounding box center [508, 361] width 240 height 30
click at [424, 346] on select "Select User [PERSON_NAME] [PERSON_NAME] [PERSON_NAME] [PERSON_NAME] [PERSON_NAM…" at bounding box center [508, 361] width 240 height 30
click at [590, 415] on button "Save" at bounding box center [615, 413] width 51 height 29
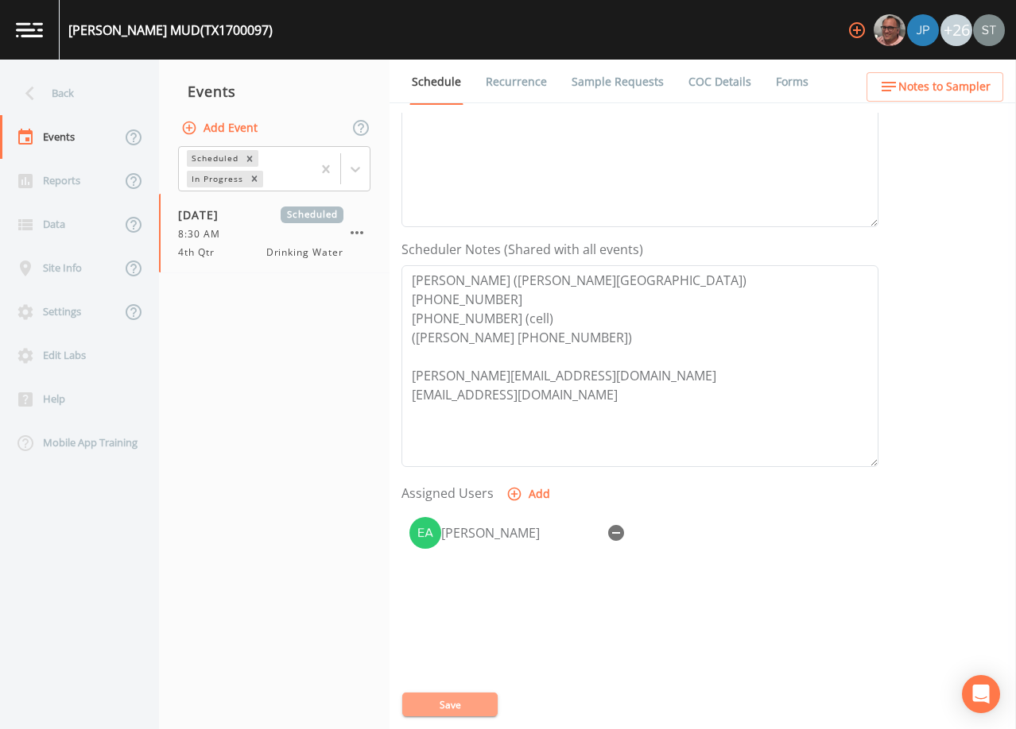
click at [466, 702] on button "Save" at bounding box center [449, 705] width 95 height 24
click at [973, 87] on span "Notes to Sampler" at bounding box center [944, 87] width 92 height 20
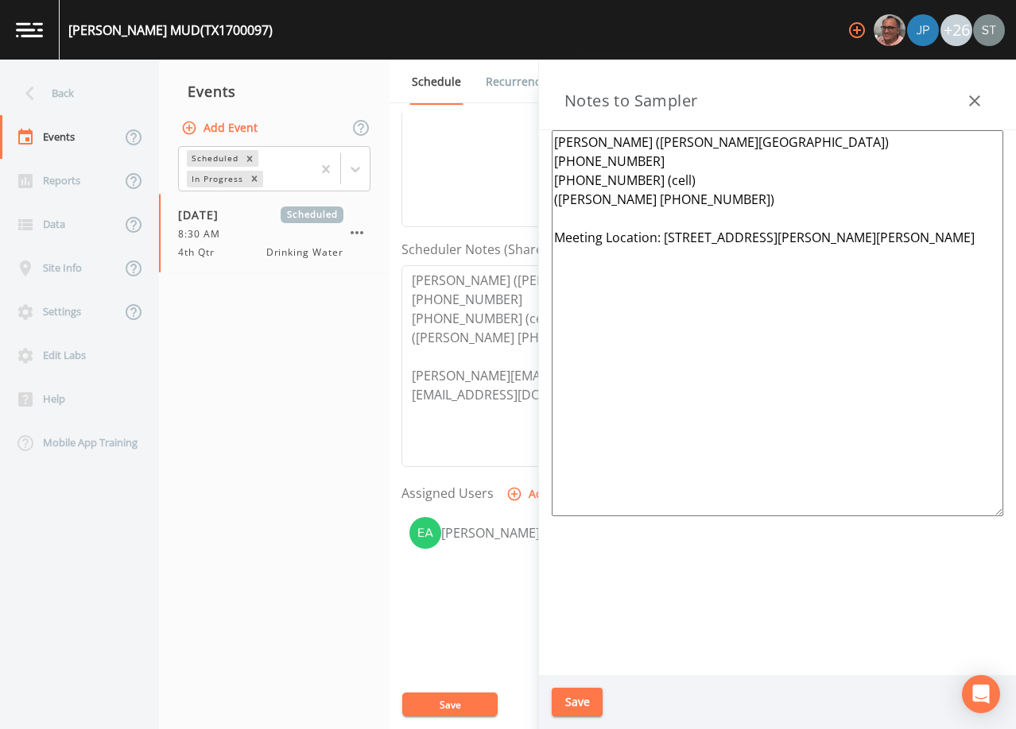
click at [979, 91] on button "button" at bounding box center [974, 101] width 32 height 32
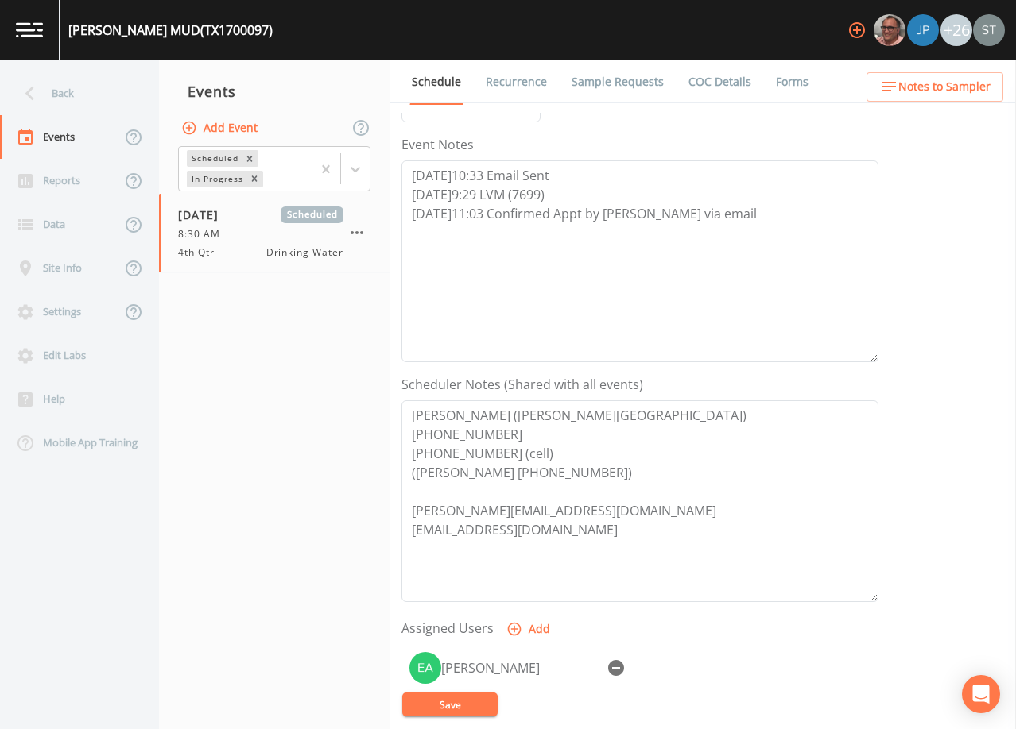
scroll to position [79, 0]
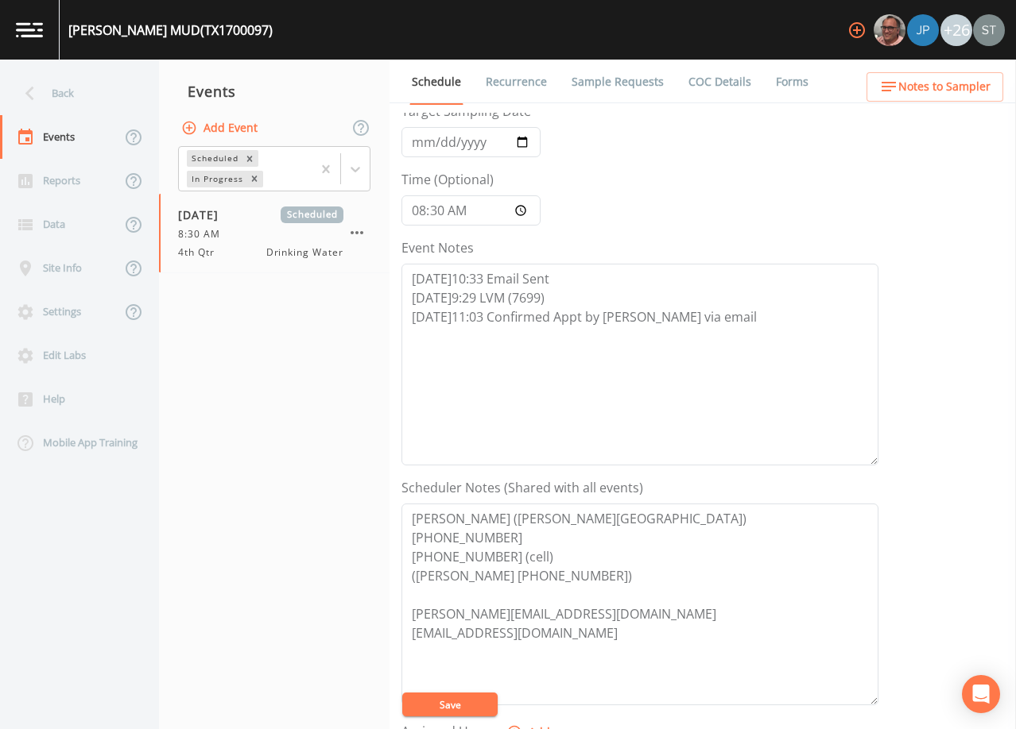
click at [600, 91] on link "Sample Requests" at bounding box center [617, 82] width 97 height 45
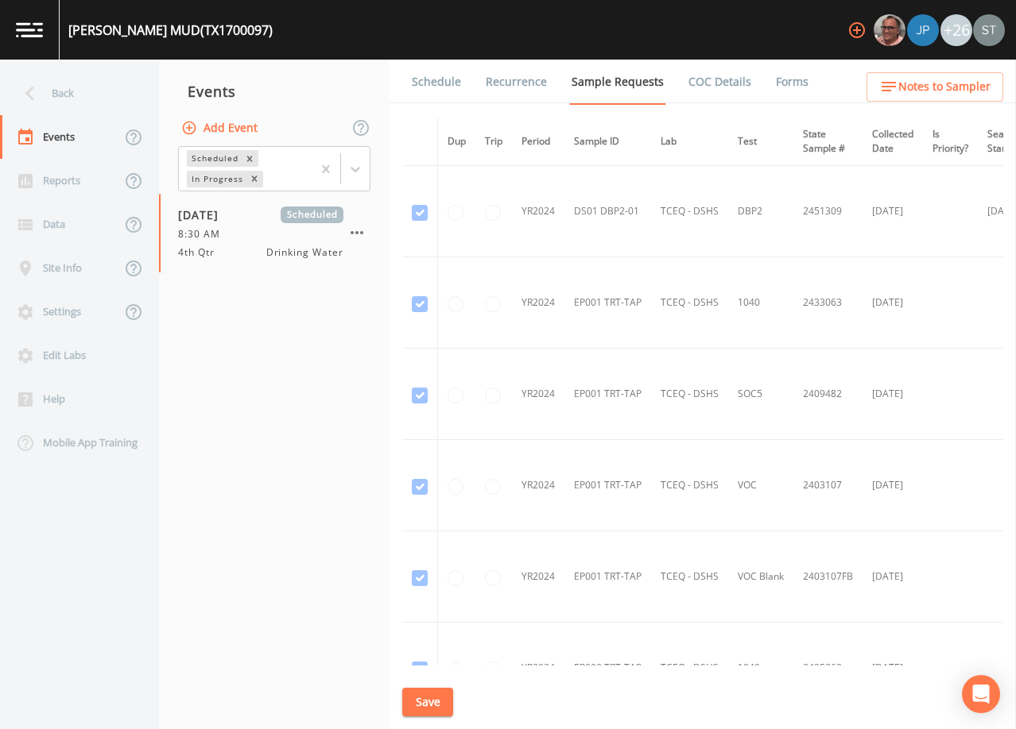
click at [451, 87] on link "Schedule" at bounding box center [436, 82] width 54 height 45
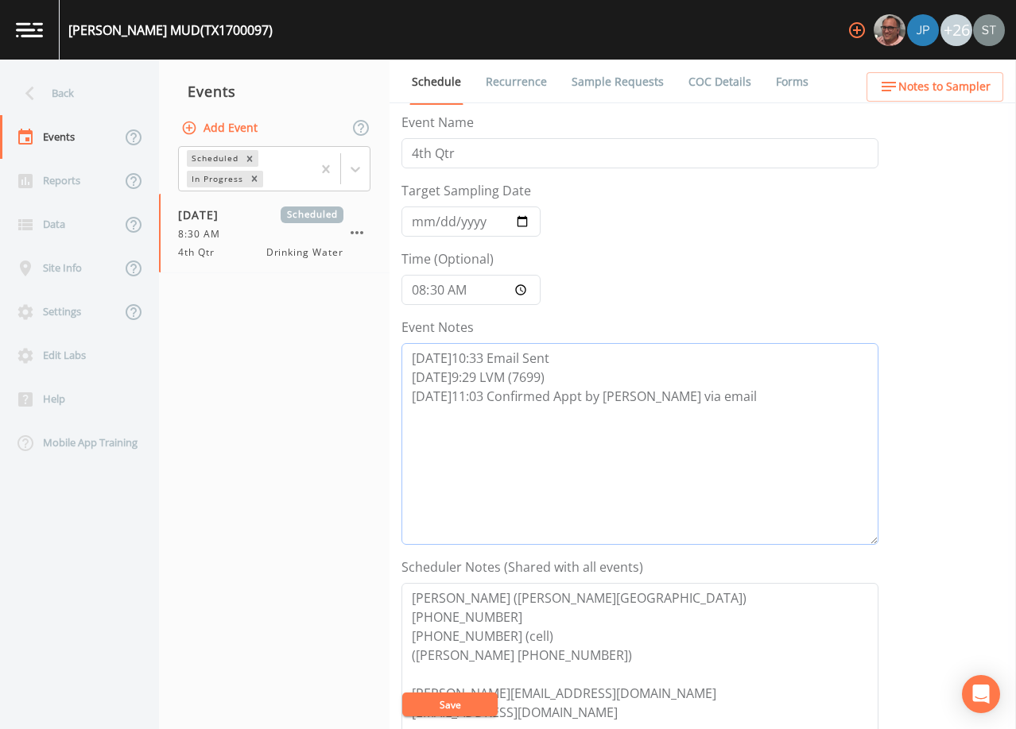
click at [660, 397] on textarea "[DATE]10:33 Email Sent [DATE]9:29 LVM (7699) [DATE]11:03 Confirmed Appt by [PER…" at bounding box center [639, 444] width 477 height 202
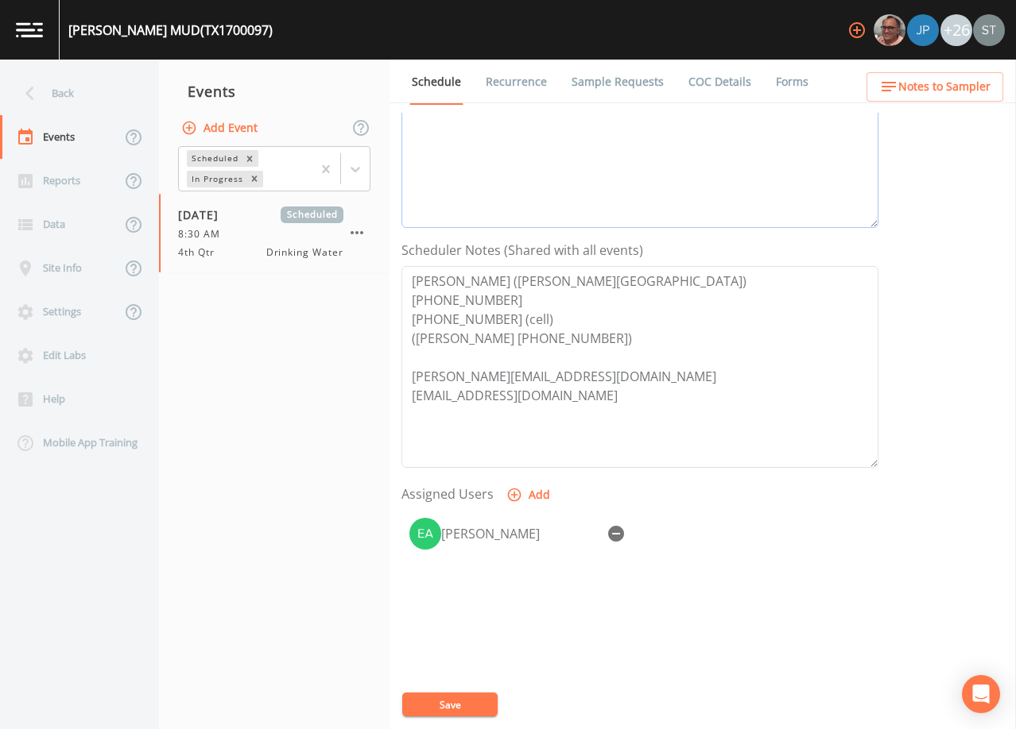
scroll to position [318, 0]
click at [452, 698] on button "Save" at bounding box center [449, 705] width 95 height 24
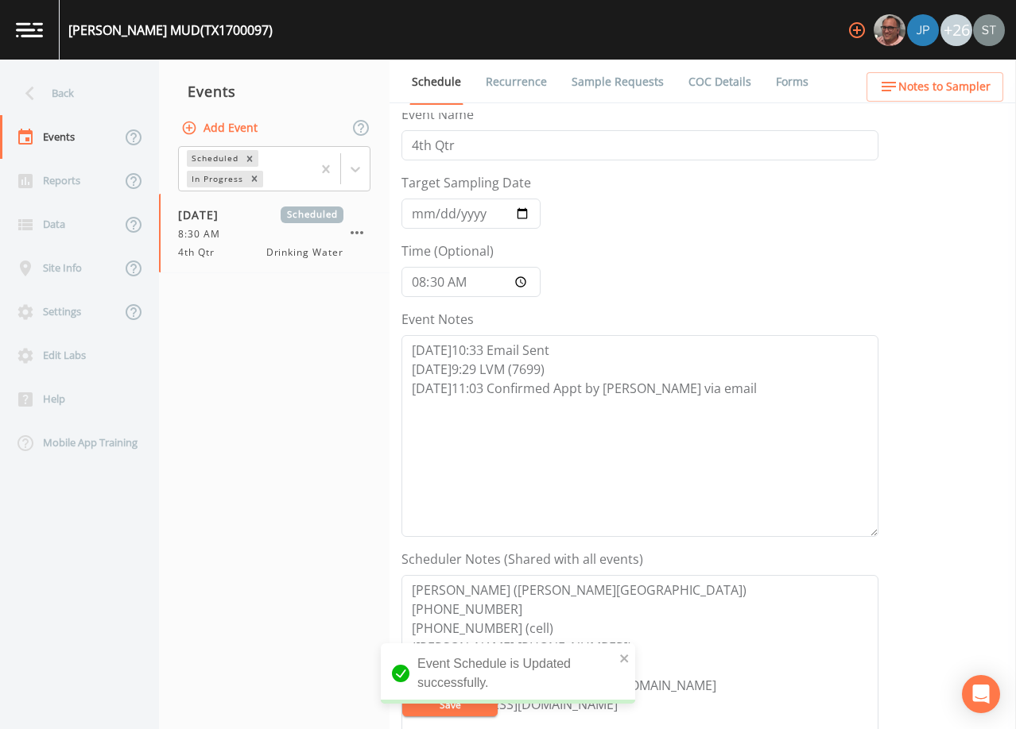
scroll to position [0, 0]
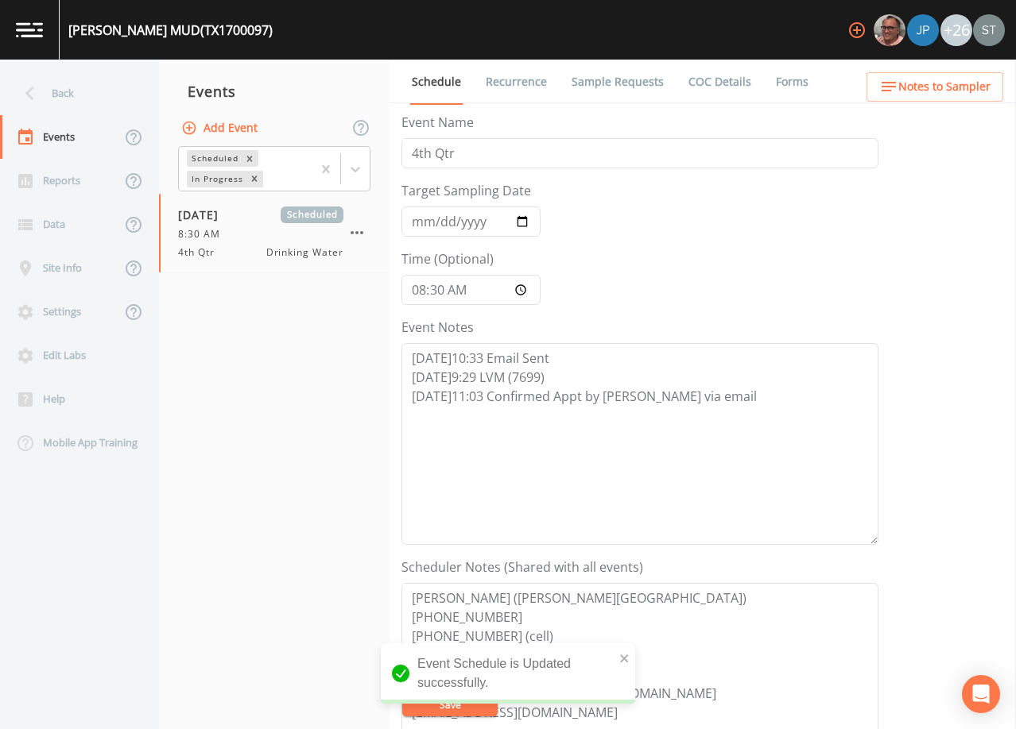
click at [505, 83] on link "Recurrence" at bounding box center [516, 82] width 66 height 45
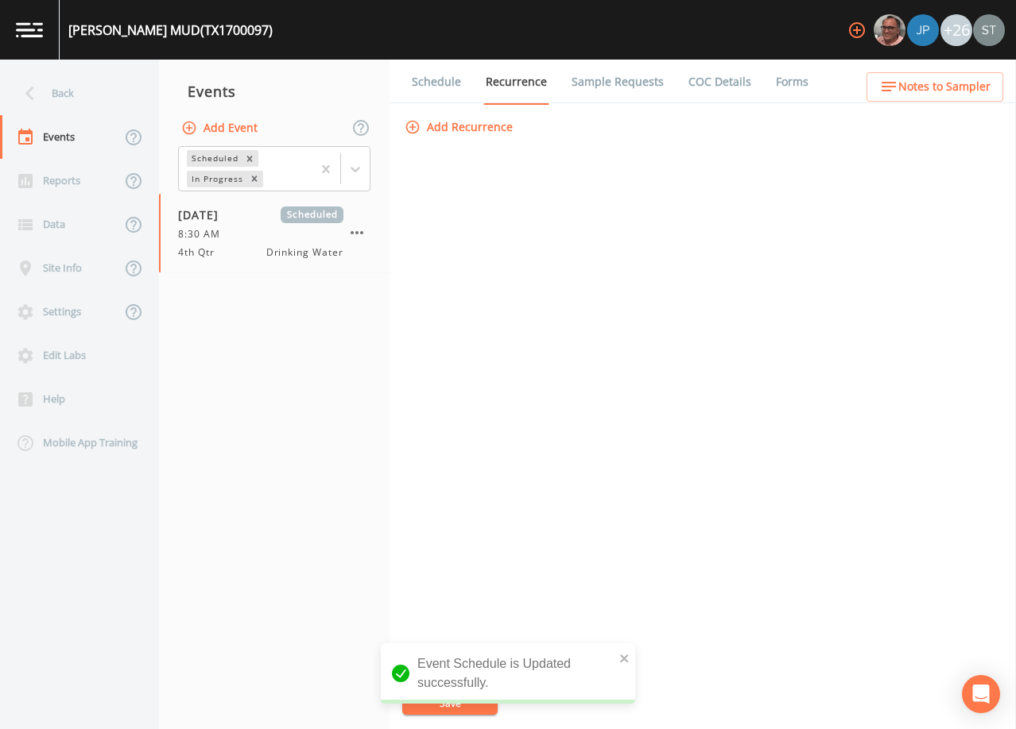
click at [443, 82] on link "Schedule" at bounding box center [436, 82] width 54 height 45
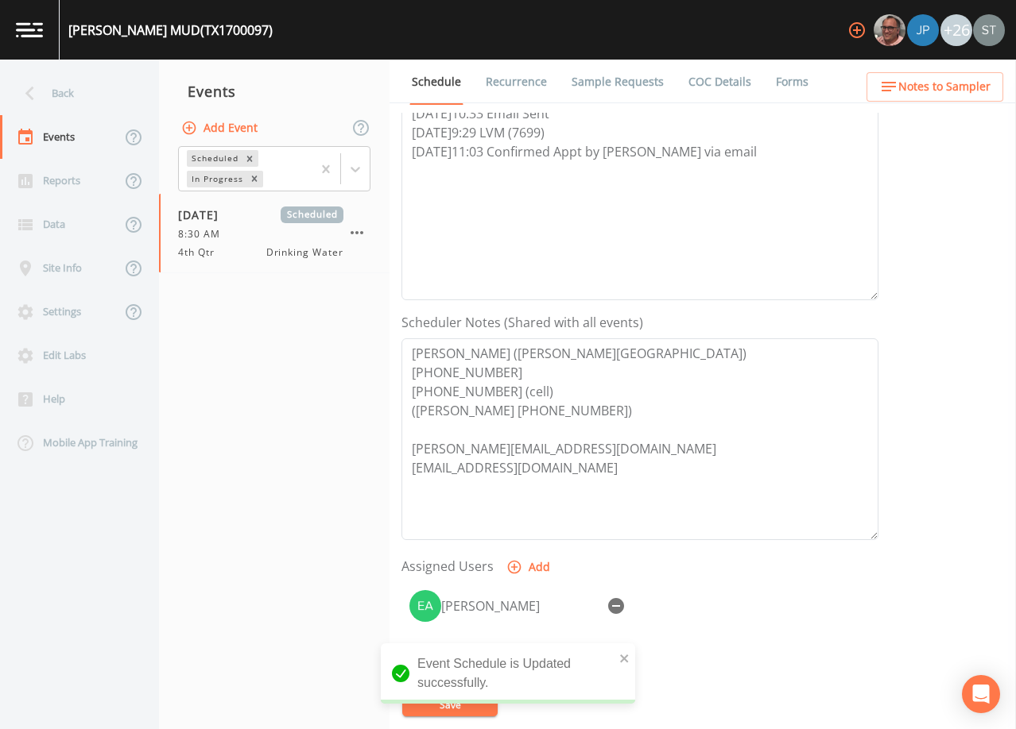
scroll to position [233, 0]
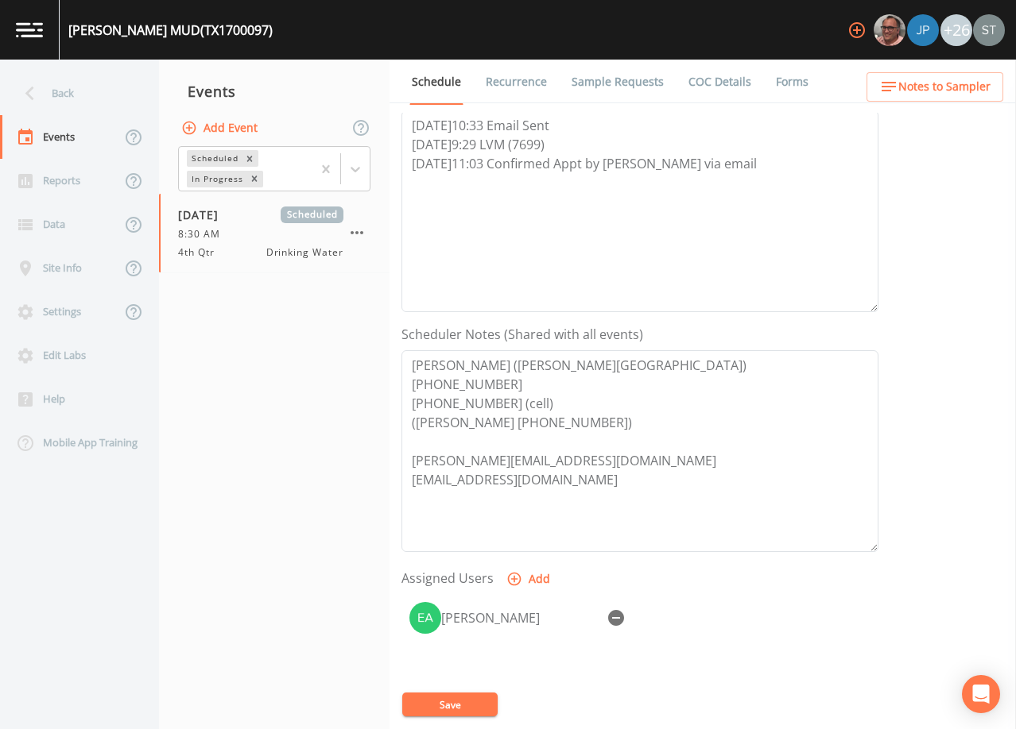
click at [523, 79] on link "Recurrence" at bounding box center [516, 82] width 66 height 45
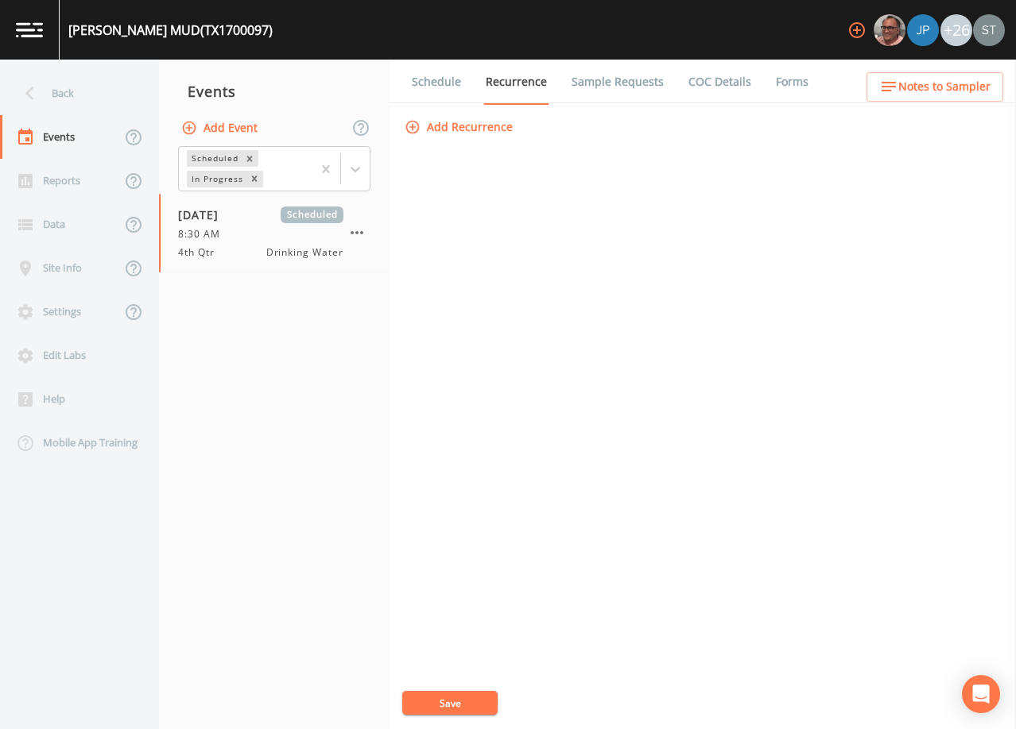
click at [439, 87] on link "Schedule" at bounding box center [436, 82] width 54 height 45
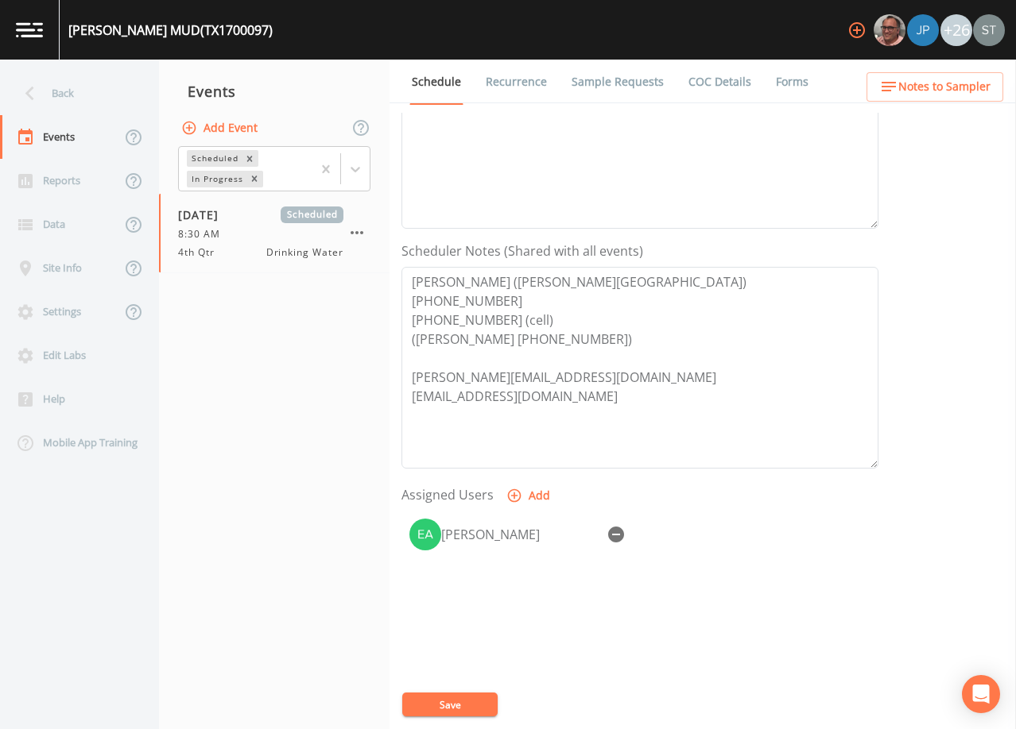
scroll to position [318, 0]
click at [87, 99] on div "Back" at bounding box center [71, 94] width 143 height 44
